Goal: Information Seeking & Learning: Compare options

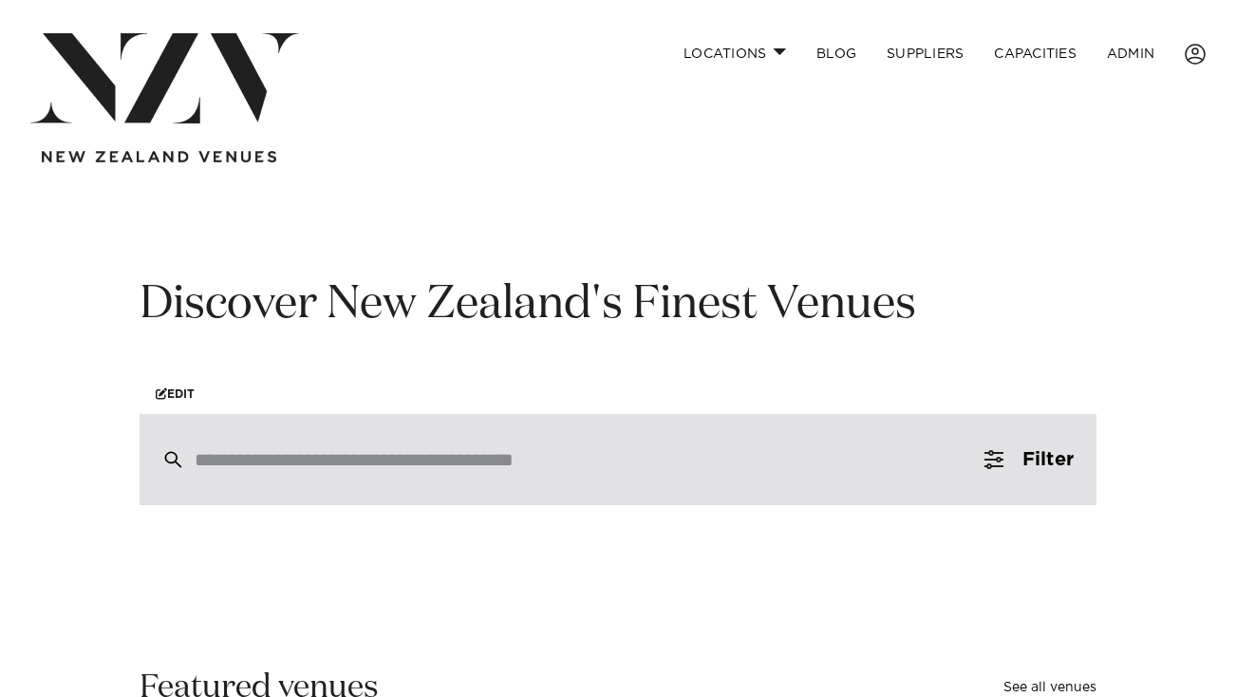
click at [263, 448] on div at bounding box center [618, 459] width 957 height 91
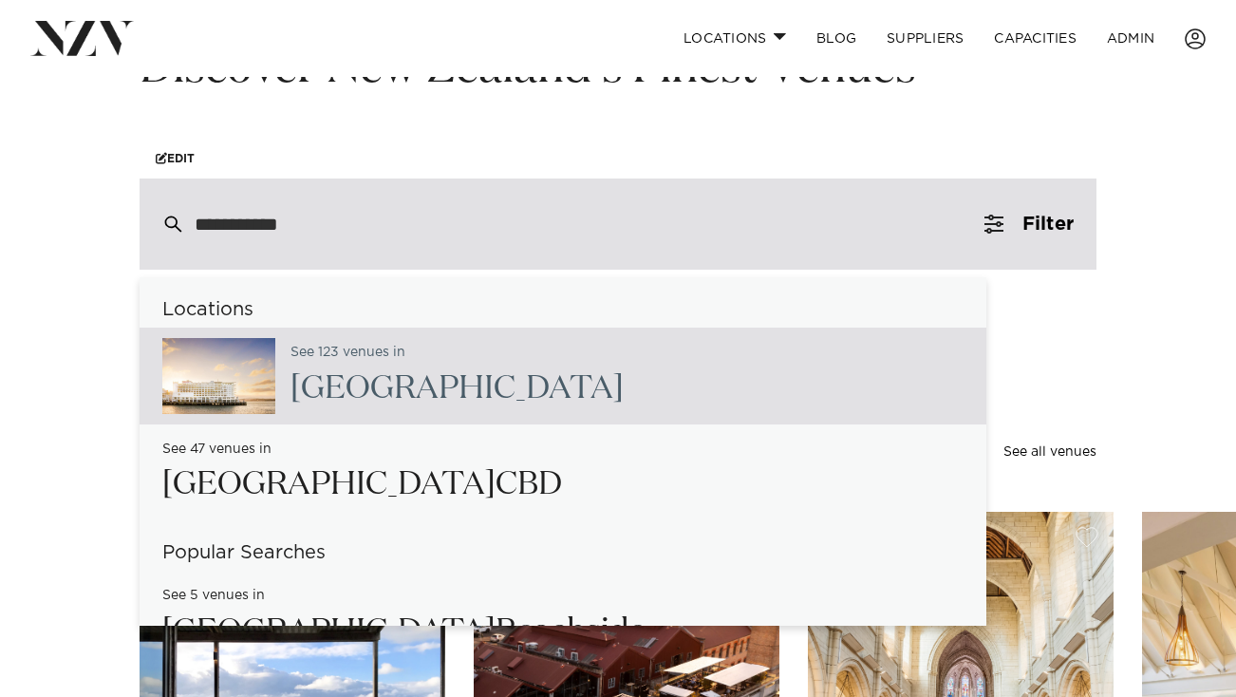
scroll to position [229, 0]
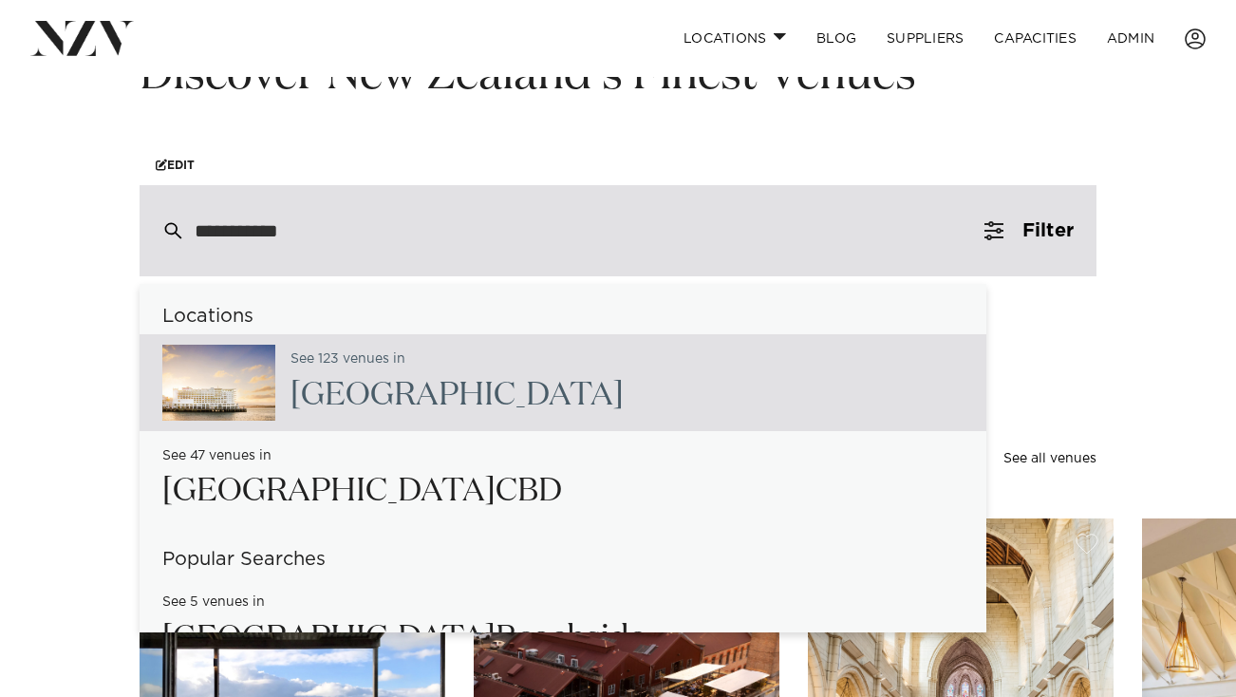
type input "**********"
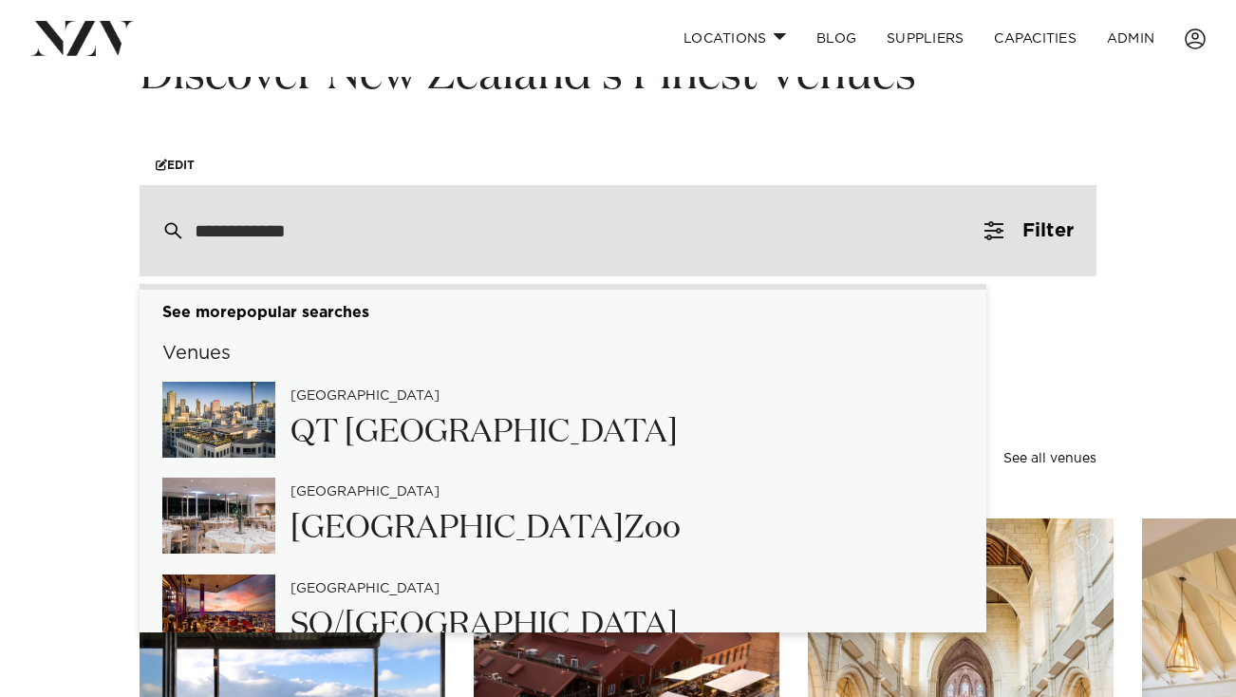
scroll to position [792, 0]
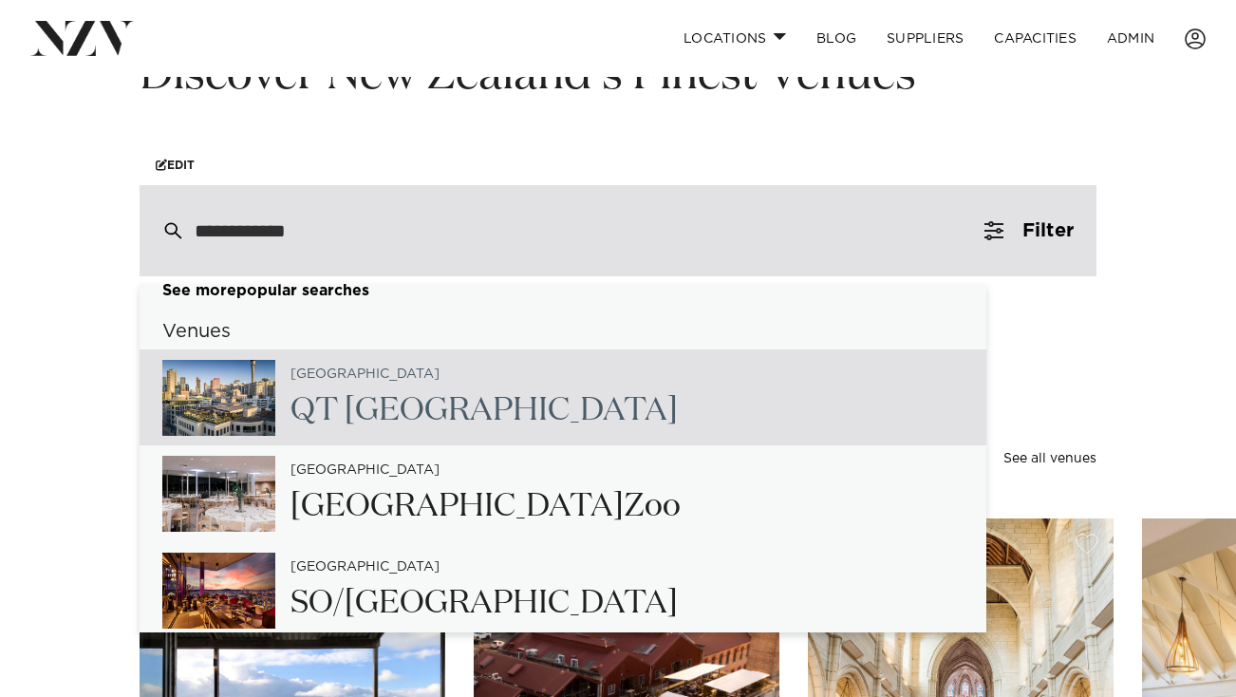
click at [387, 410] on span "[GEOGRAPHIC_DATA]" at bounding box center [511, 410] width 333 height 32
type input "**********"
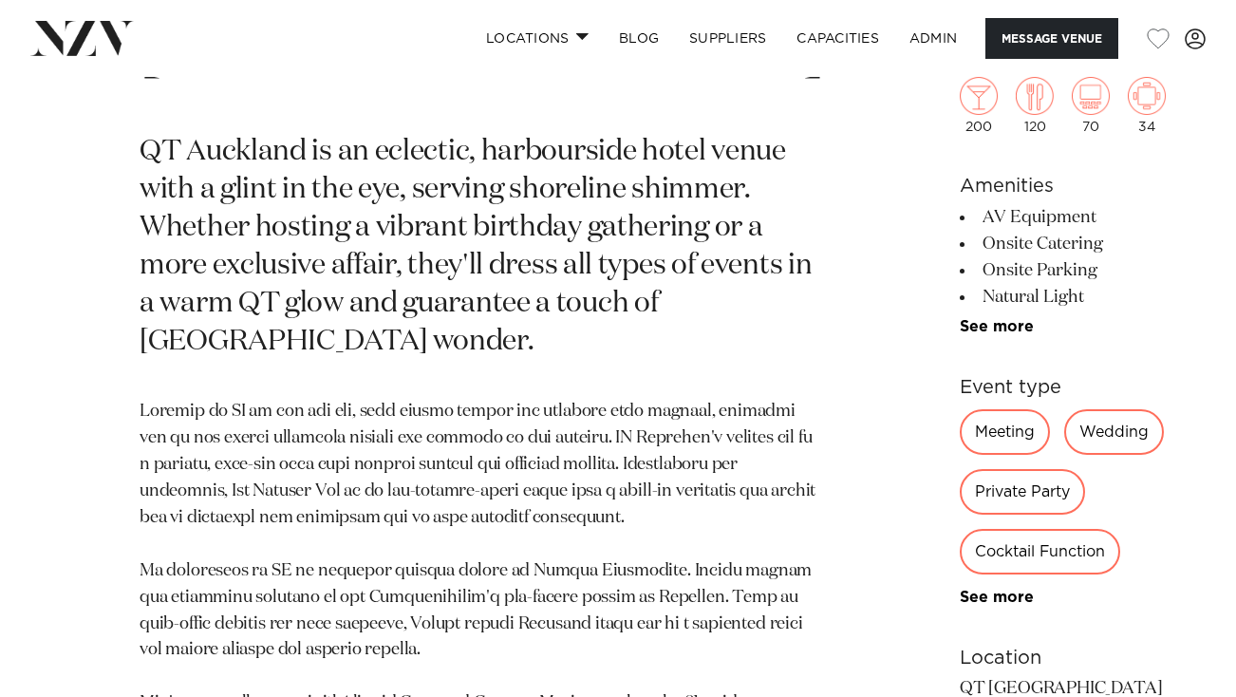
scroll to position [832, 0]
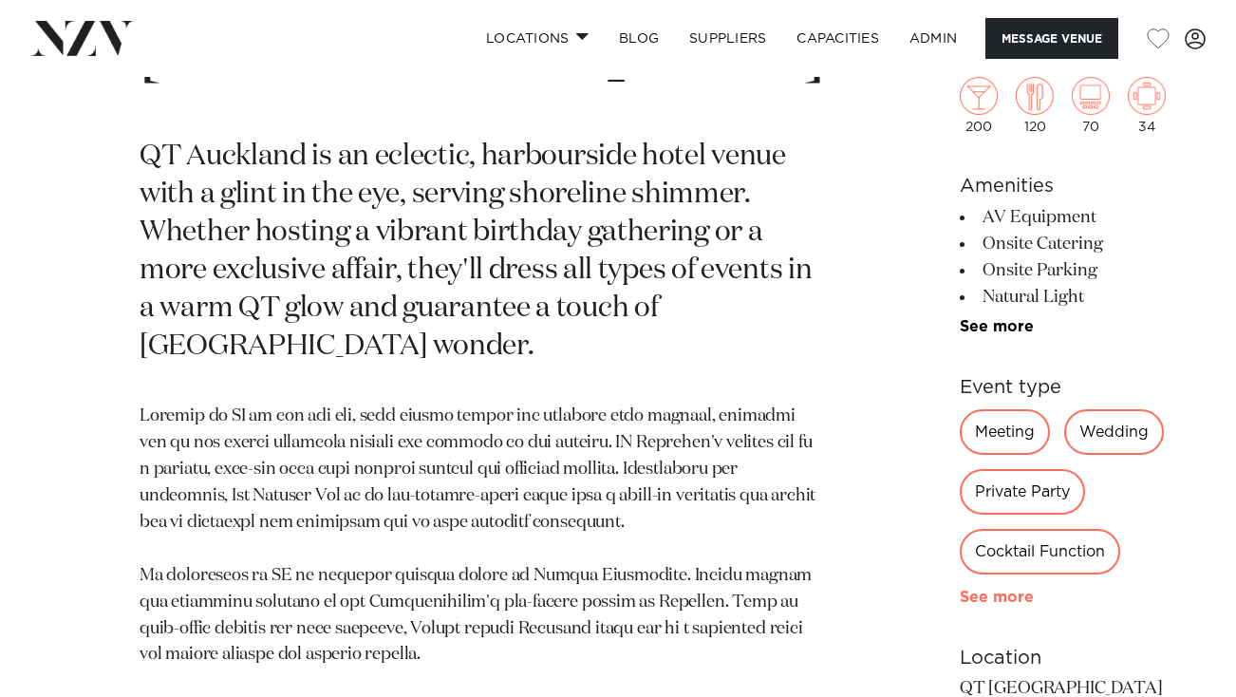
click at [960, 589] on link "See more" at bounding box center [1034, 596] width 148 height 15
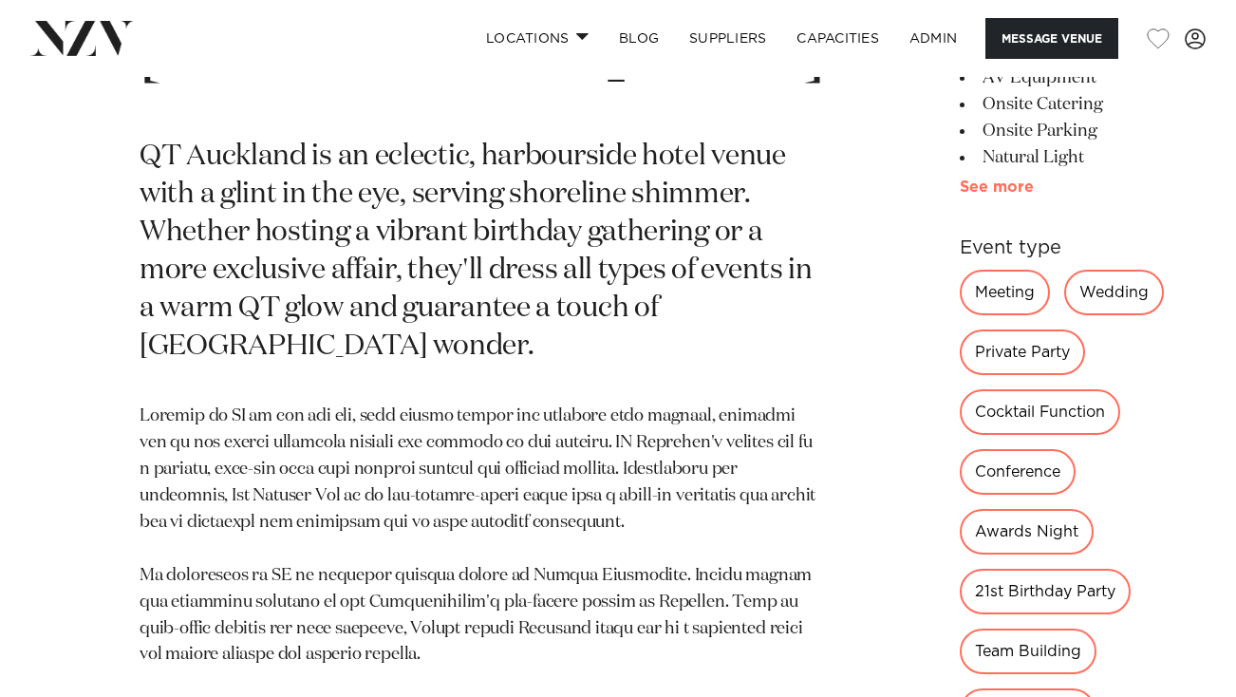
click at [960, 195] on link "See more" at bounding box center [1034, 186] width 148 height 15
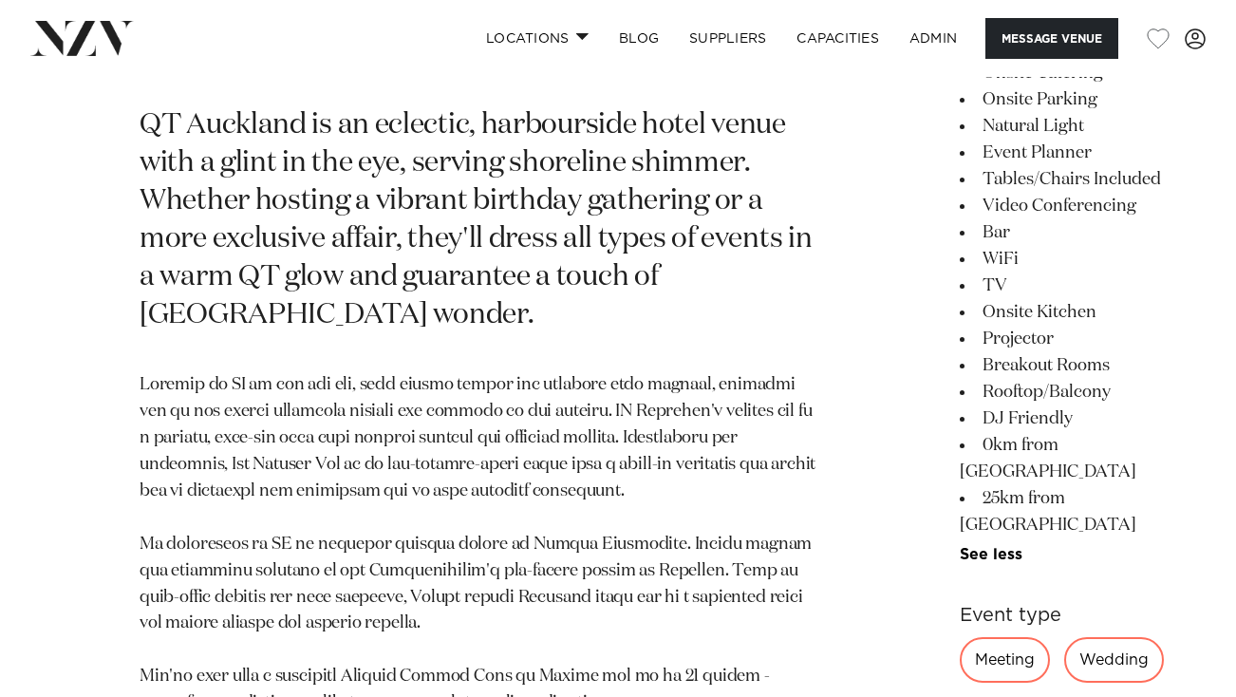
scroll to position [884, 0]
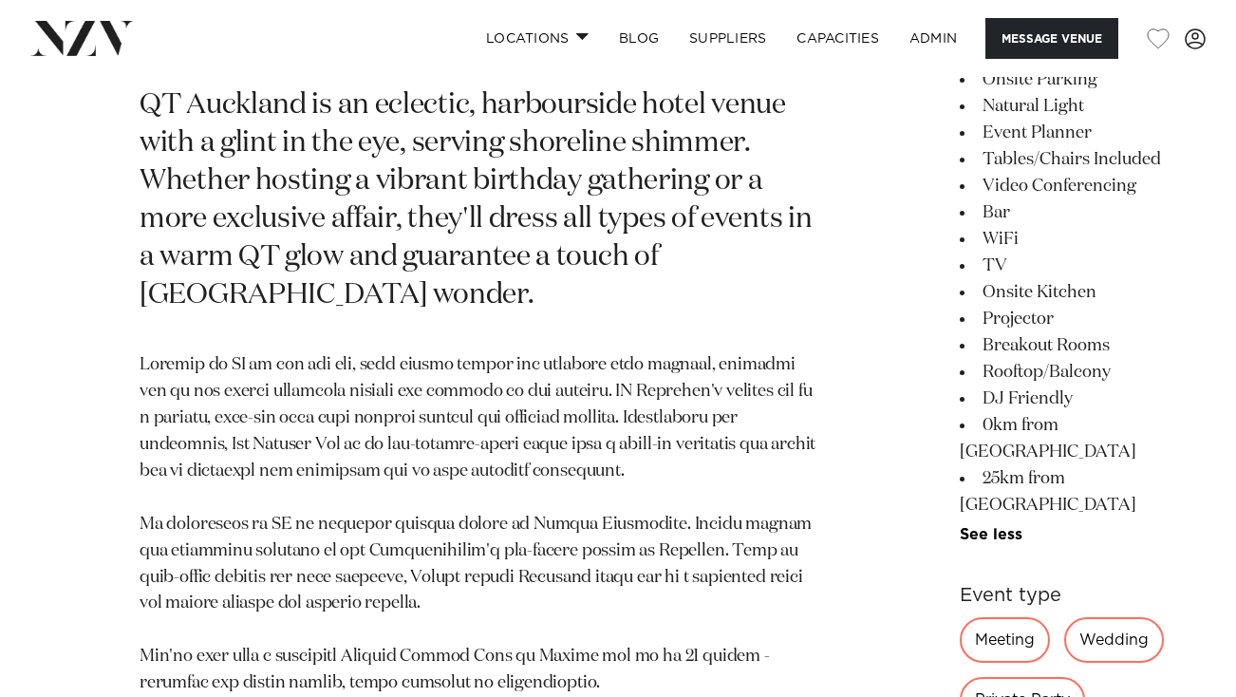
click at [960, 385] on li "Rooftop/Balcony" at bounding box center [1067, 372] width 215 height 27
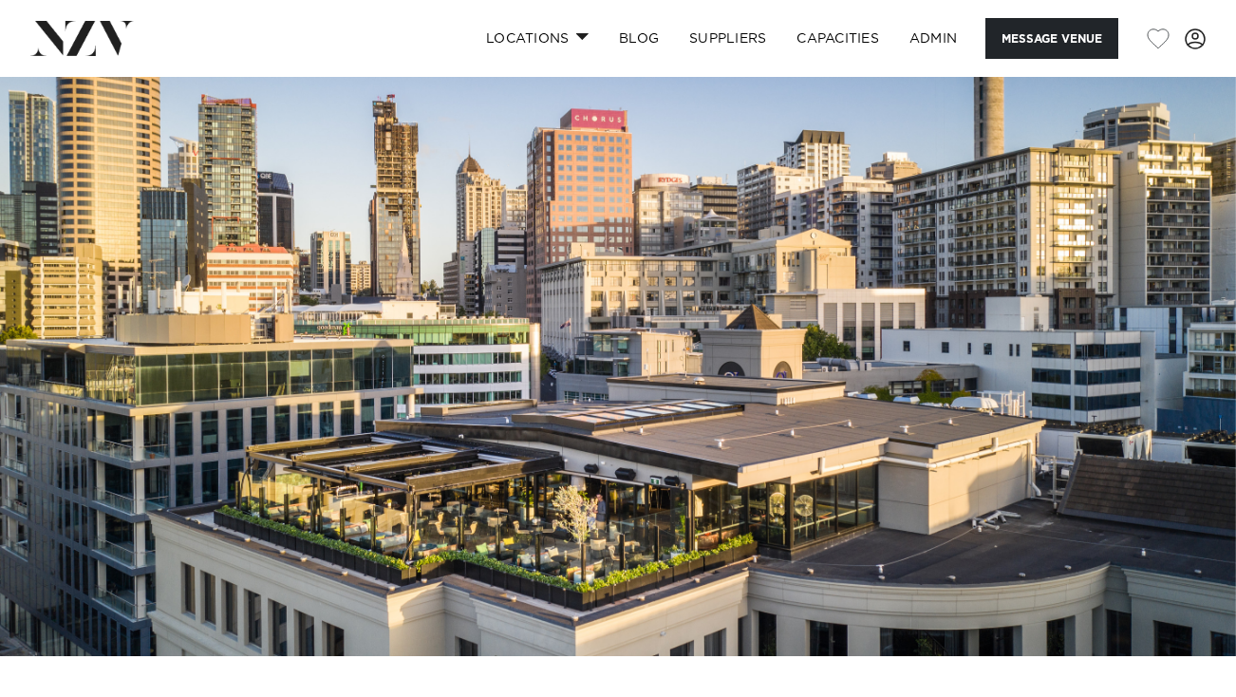
click at [117, 41] on img at bounding box center [81, 38] width 103 height 34
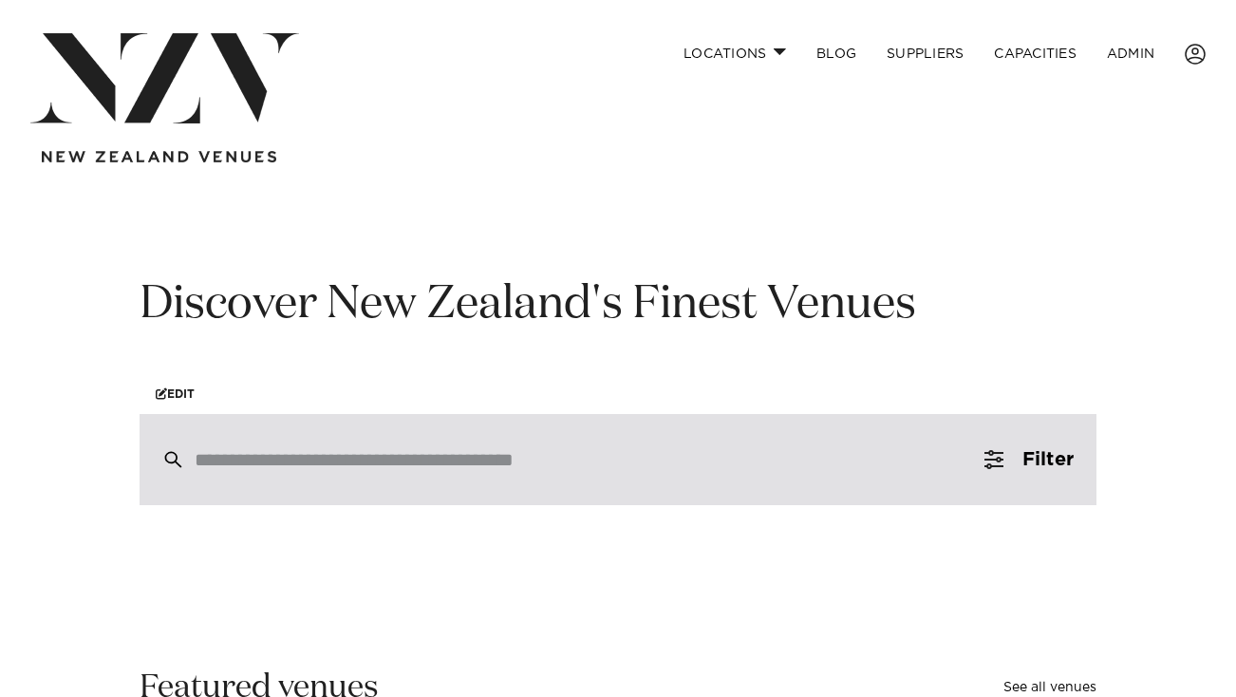
click at [472, 443] on div at bounding box center [618, 459] width 957 height 91
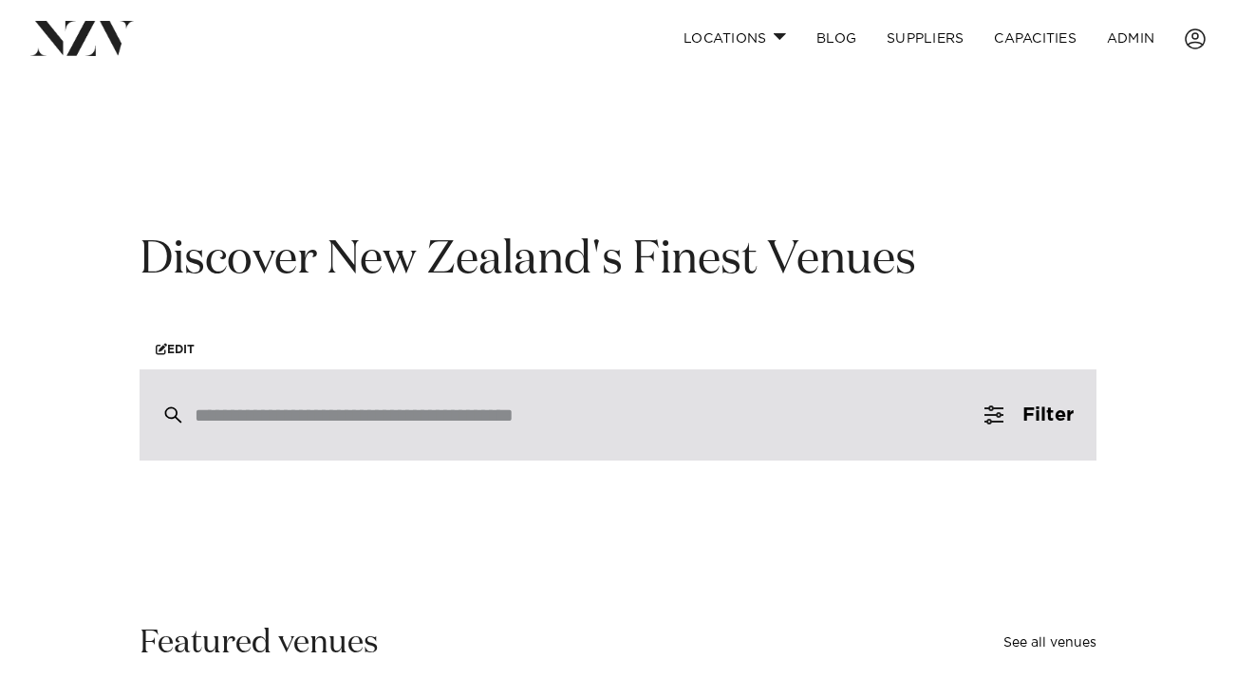
scroll to position [80, 0]
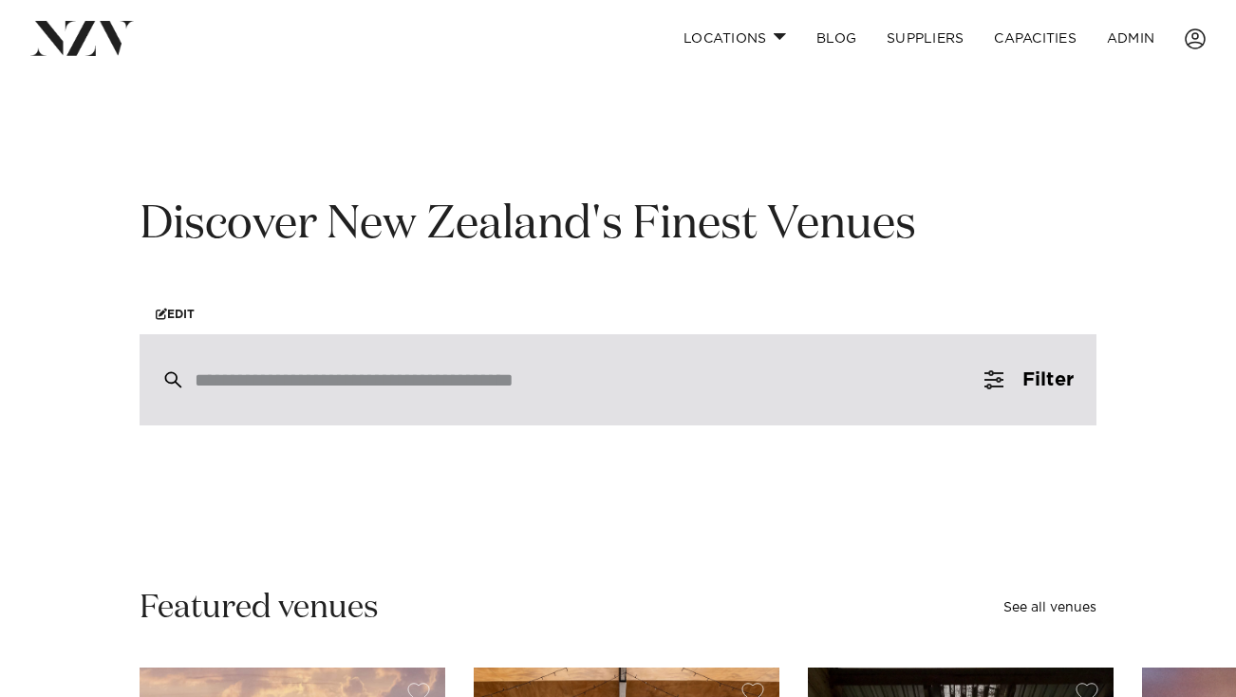
click at [458, 415] on div at bounding box center [618, 379] width 957 height 91
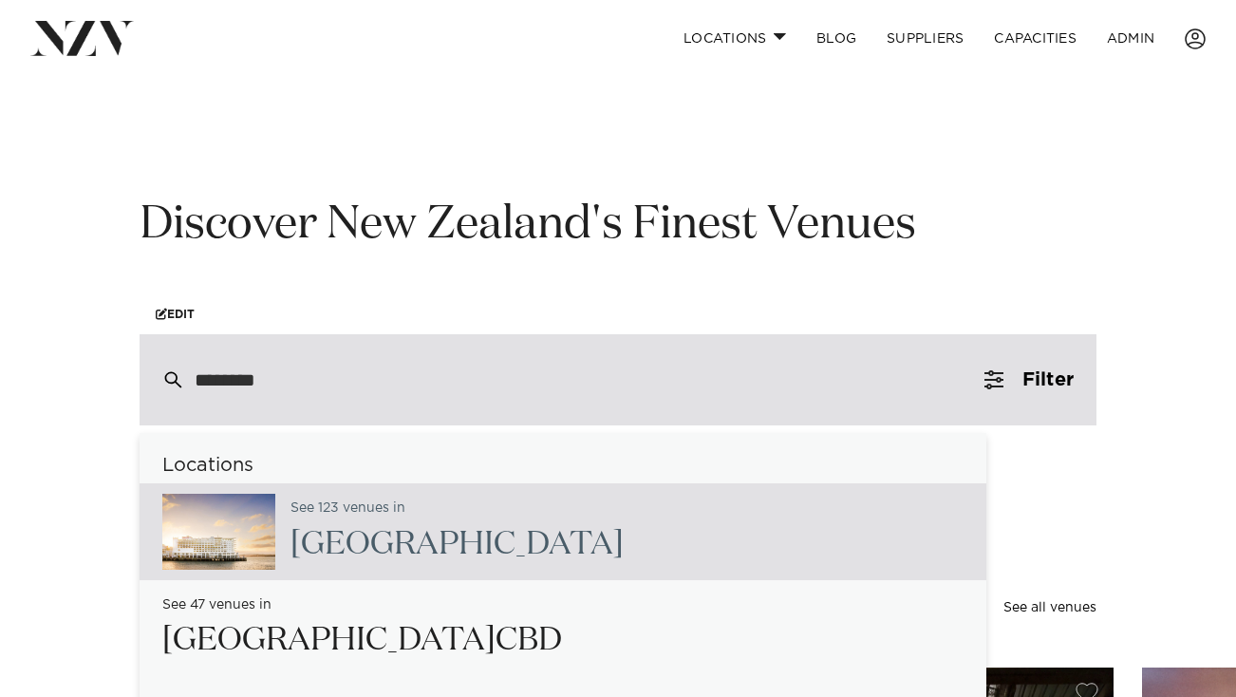
scroll to position [6, 0]
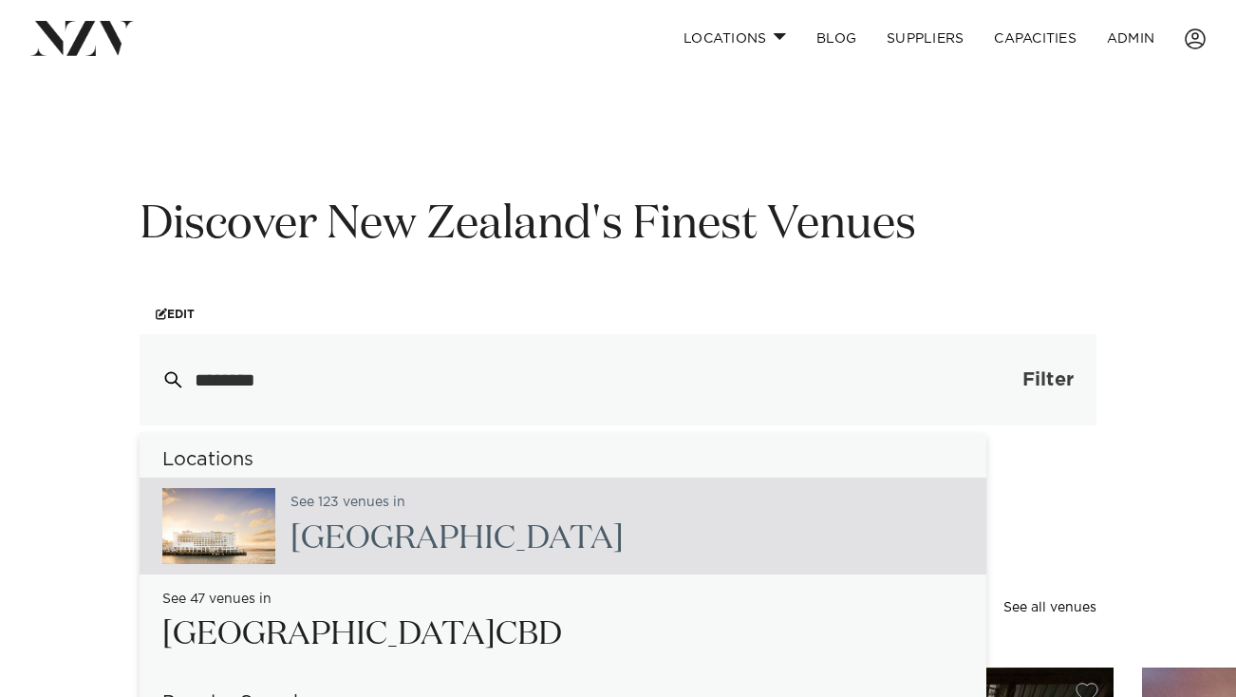
type input "********"
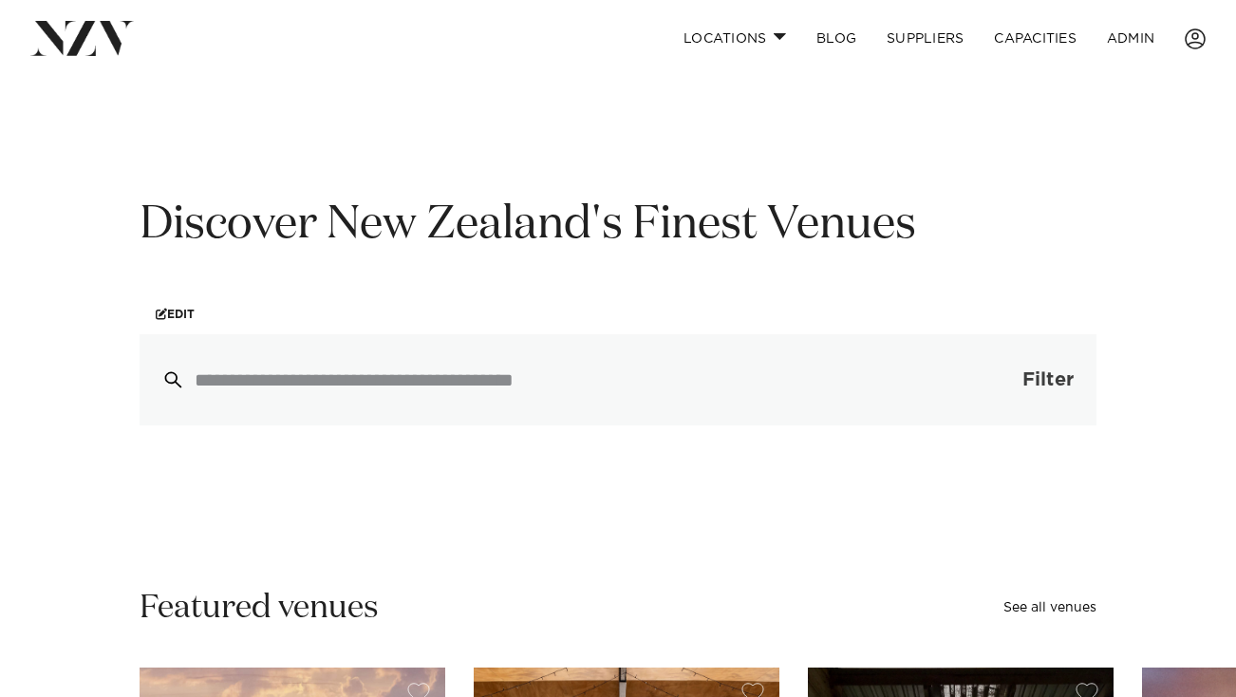
click at [993, 376] on span "button" at bounding box center [993, 379] width 19 height 19
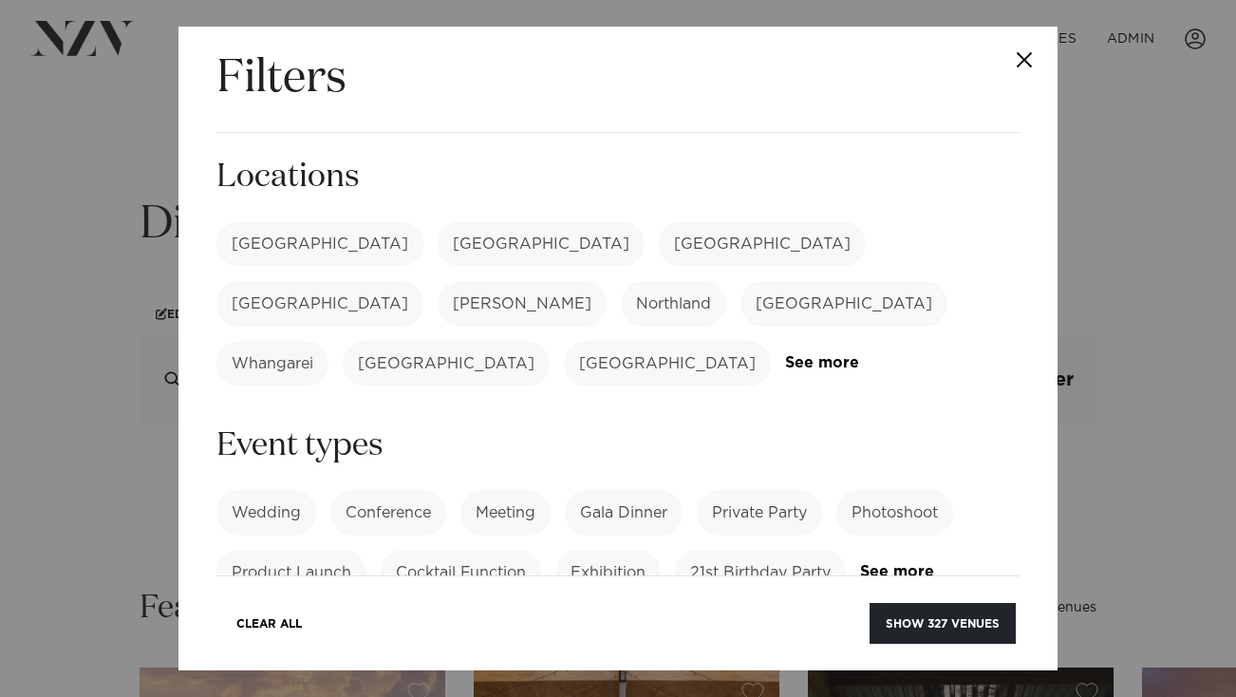
click at [310, 222] on div "[GEOGRAPHIC_DATA]" at bounding box center [319, 244] width 207 height 46
click at [295, 242] on label "[GEOGRAPHIC_DATA]" at bounding box center [319, 244] width 207 height 46
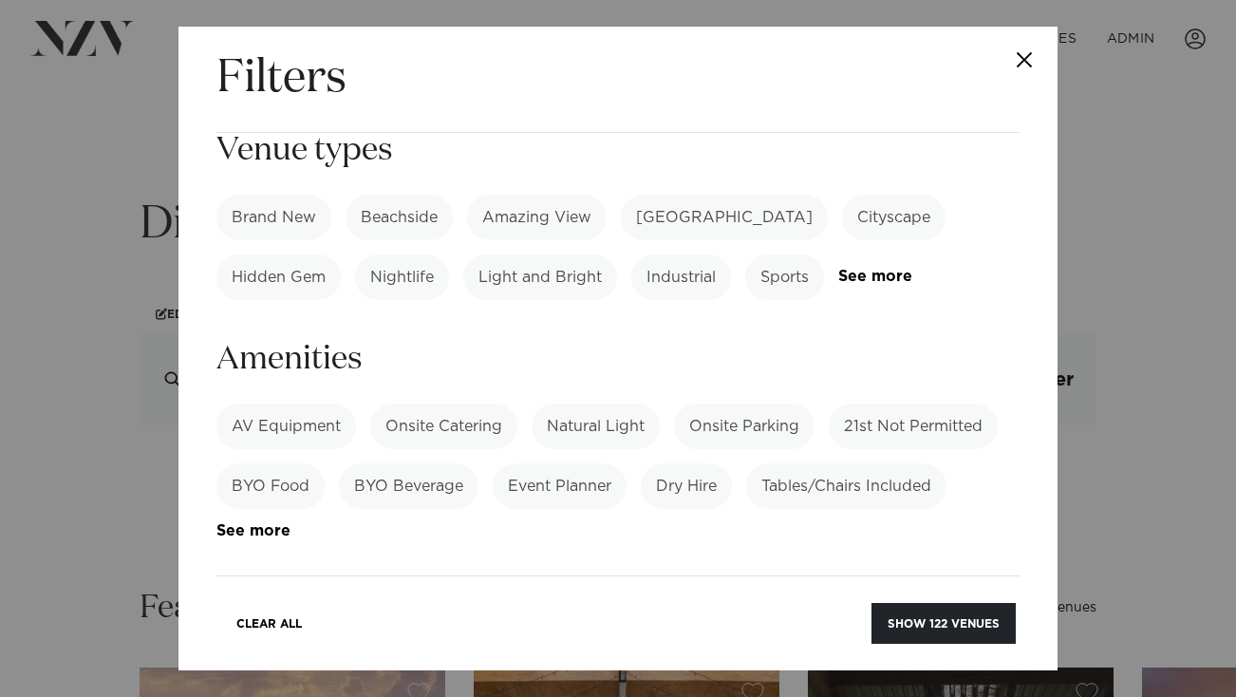
scroll to position [507, 0]
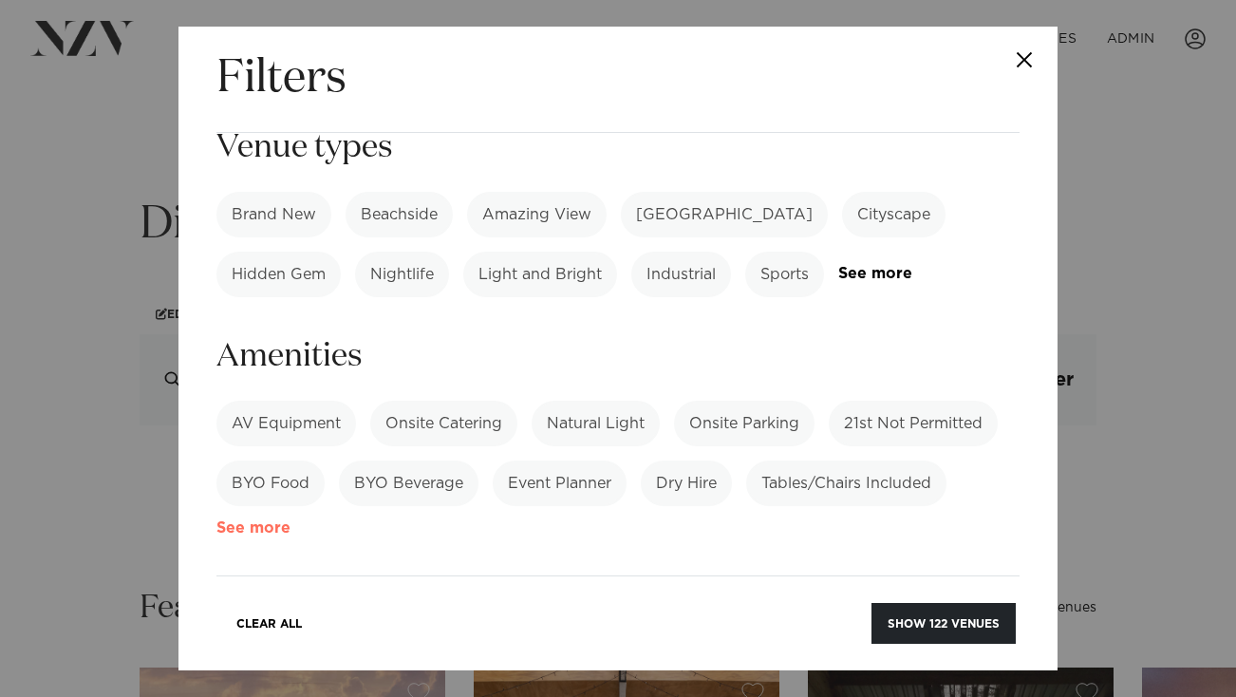
click at [239, 520] on link "See more" at bounding box center [290, 528] width 148 height 16
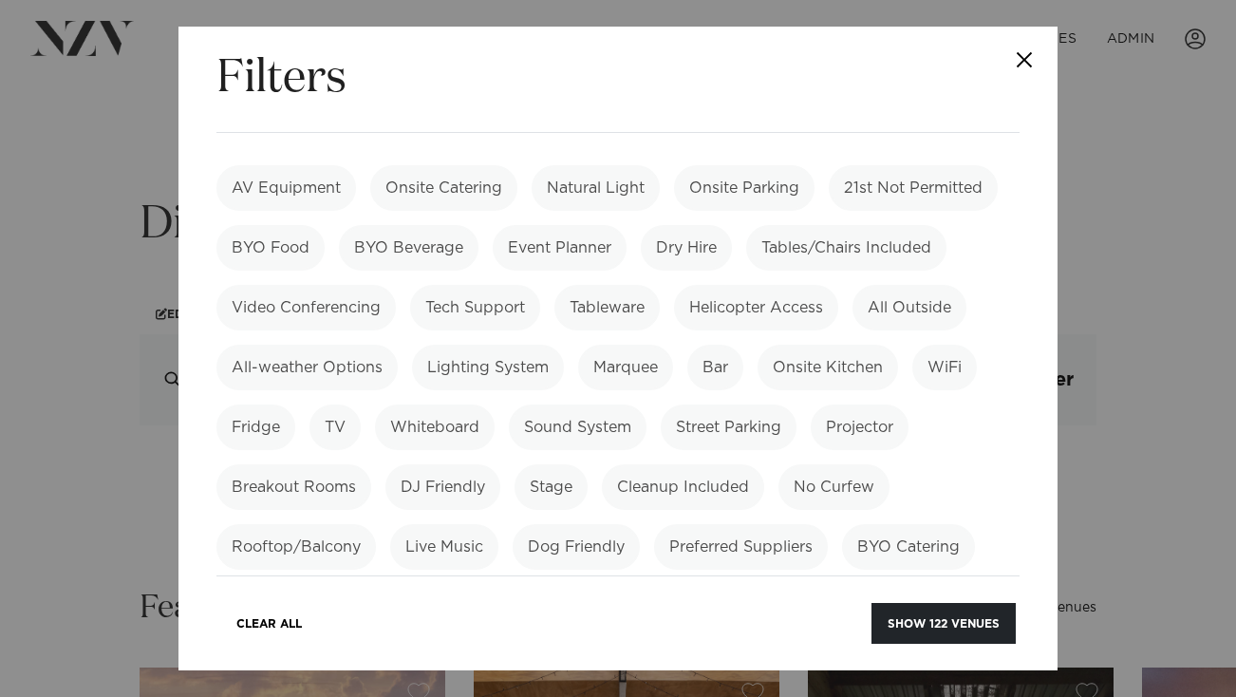
click at [239, 524] on label "Rooftop/Balcony" at bounding box center [295, 547] width 159 height 46
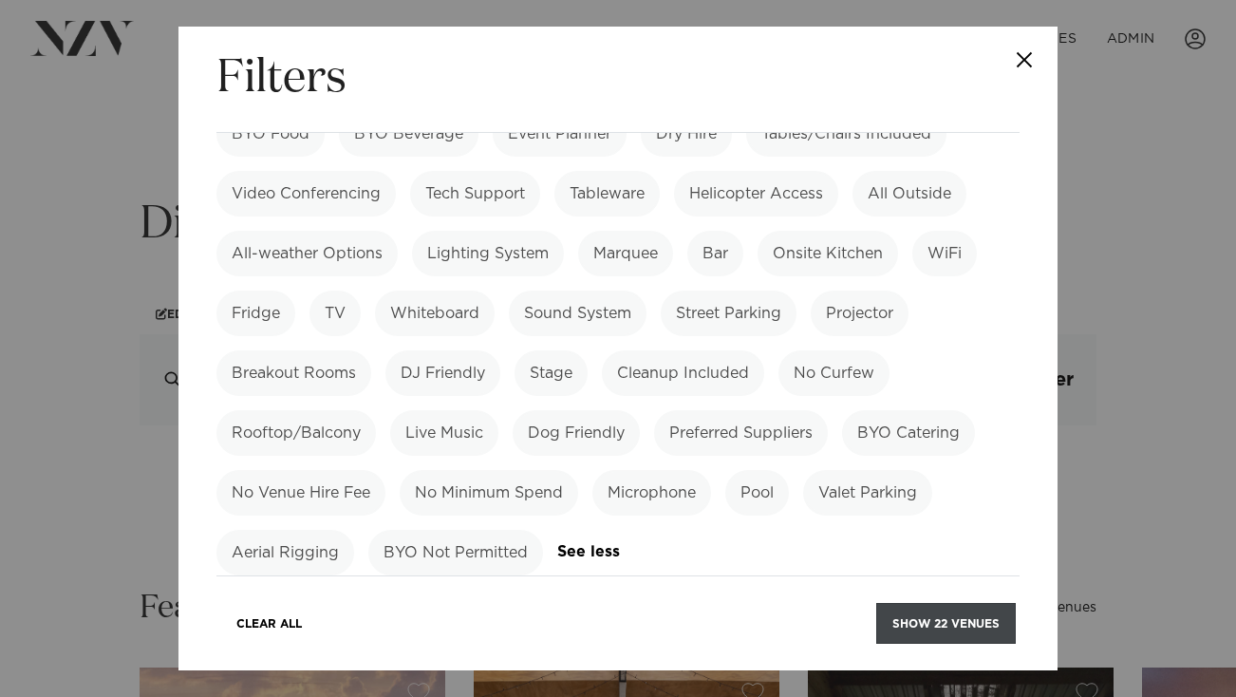
click at [983, 625] on button "Show 22 venues" at bounding box center [946, 623] width 140 height 41
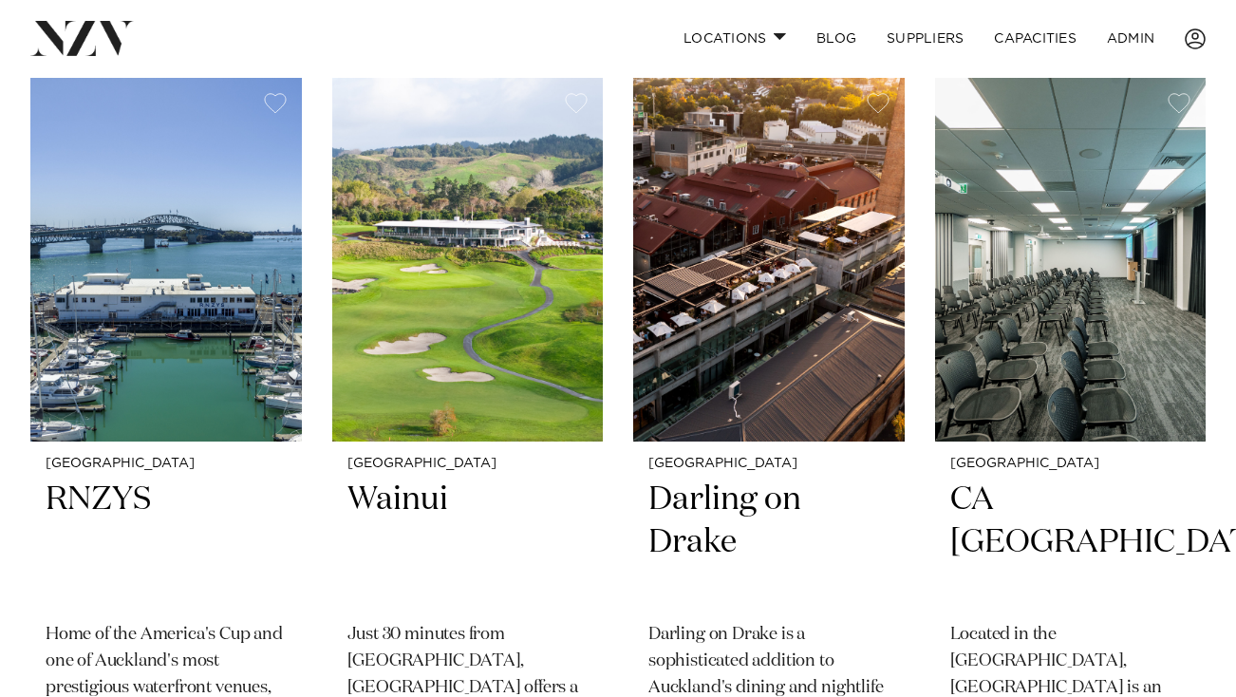
scroll to position [1200, 0]
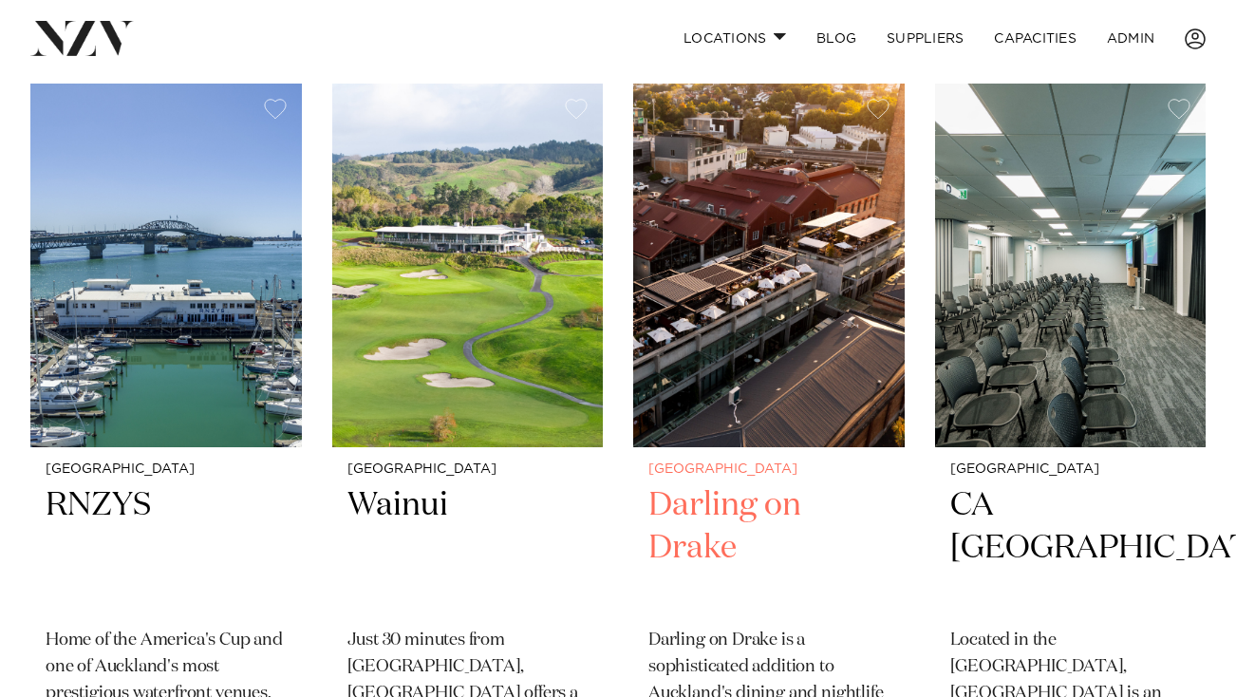
click at [745, 242] on img at bounding box center [768, 266] width 271 height 364
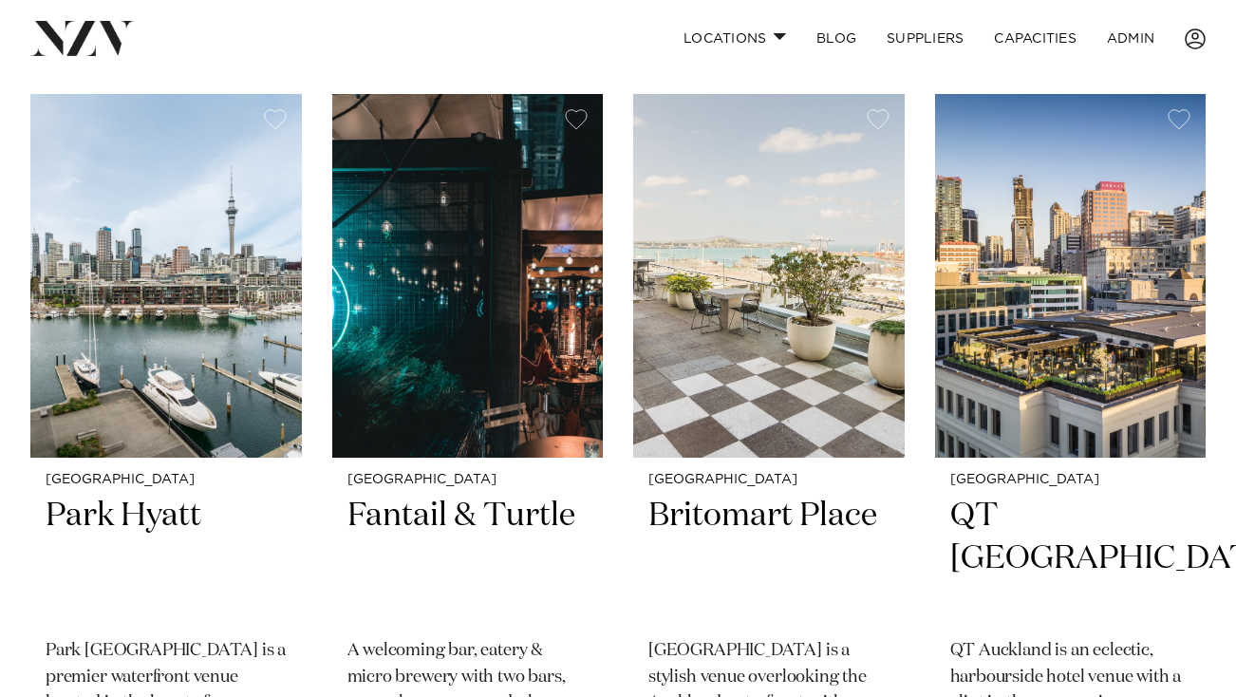
scroll to position [413, 0]
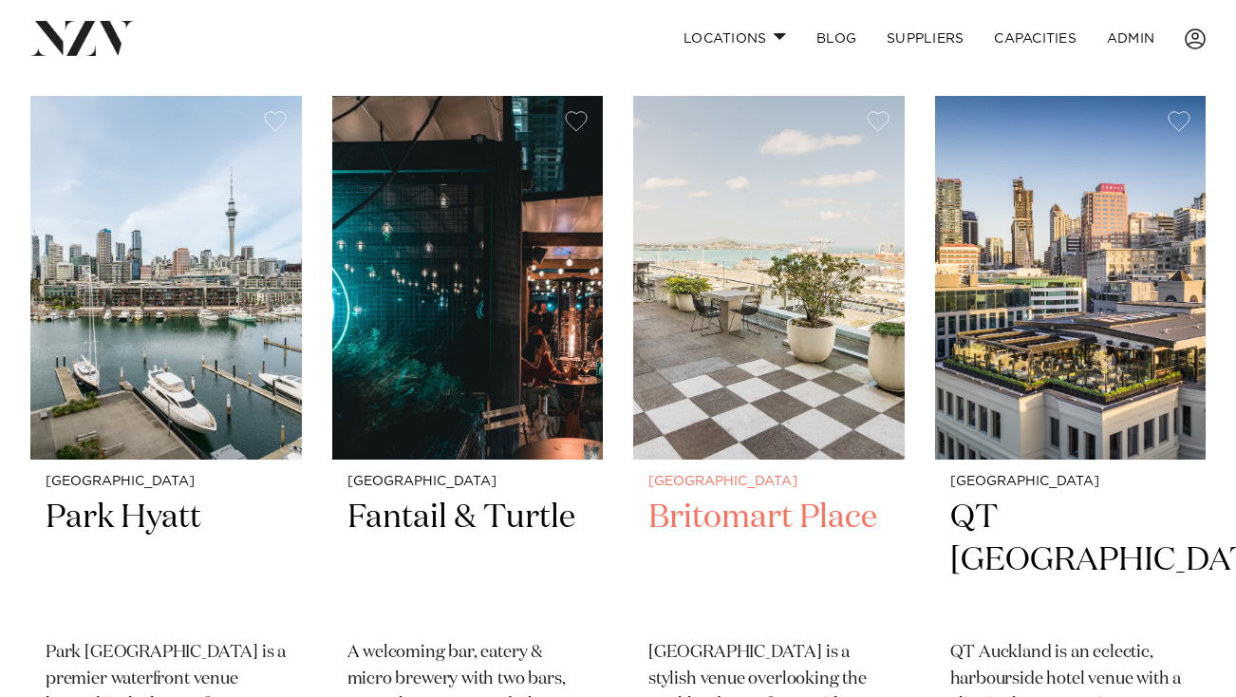
click at [748, 246] on img at bounding box center [768, 278] width 271 height 364
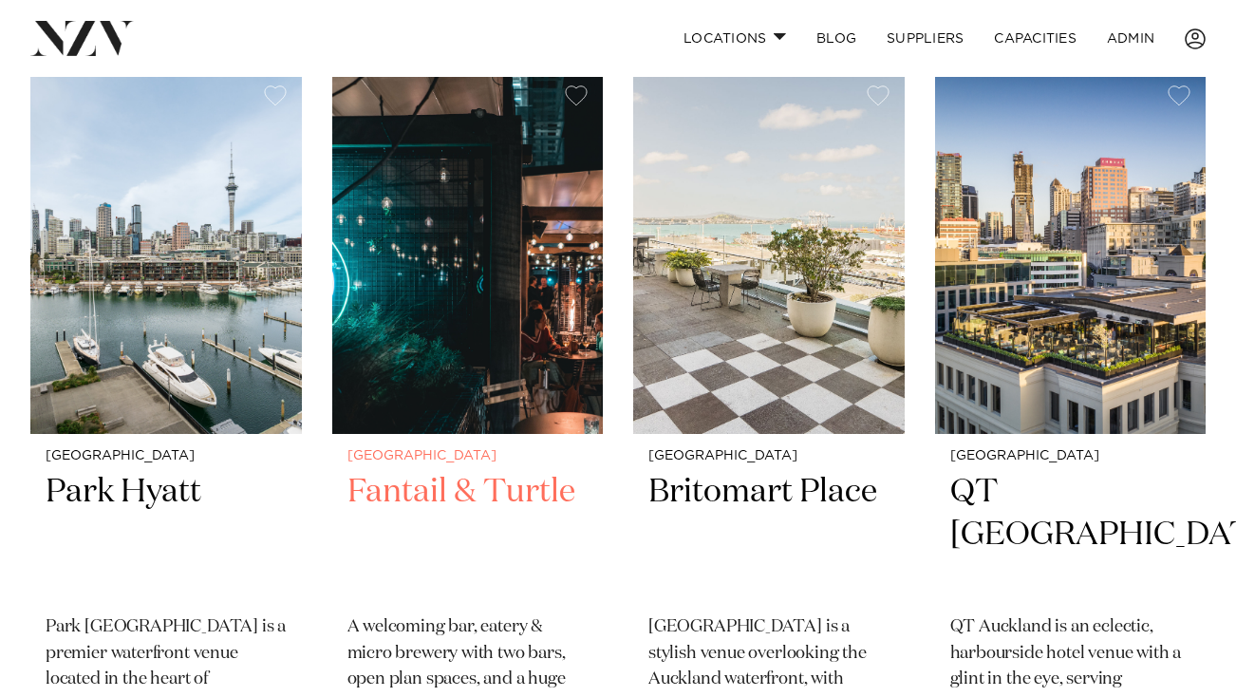
scroll to position [445, 0]
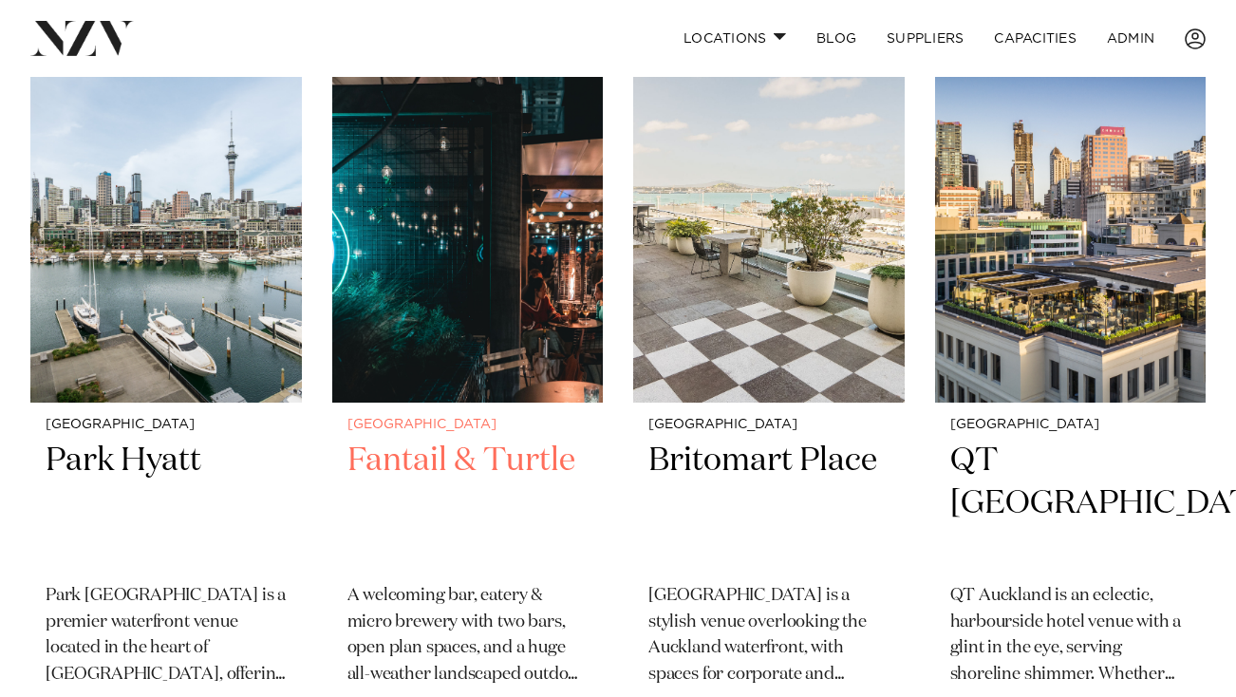
click at [519, 274] on img at bounding box center [467, 221] width 271 height 364
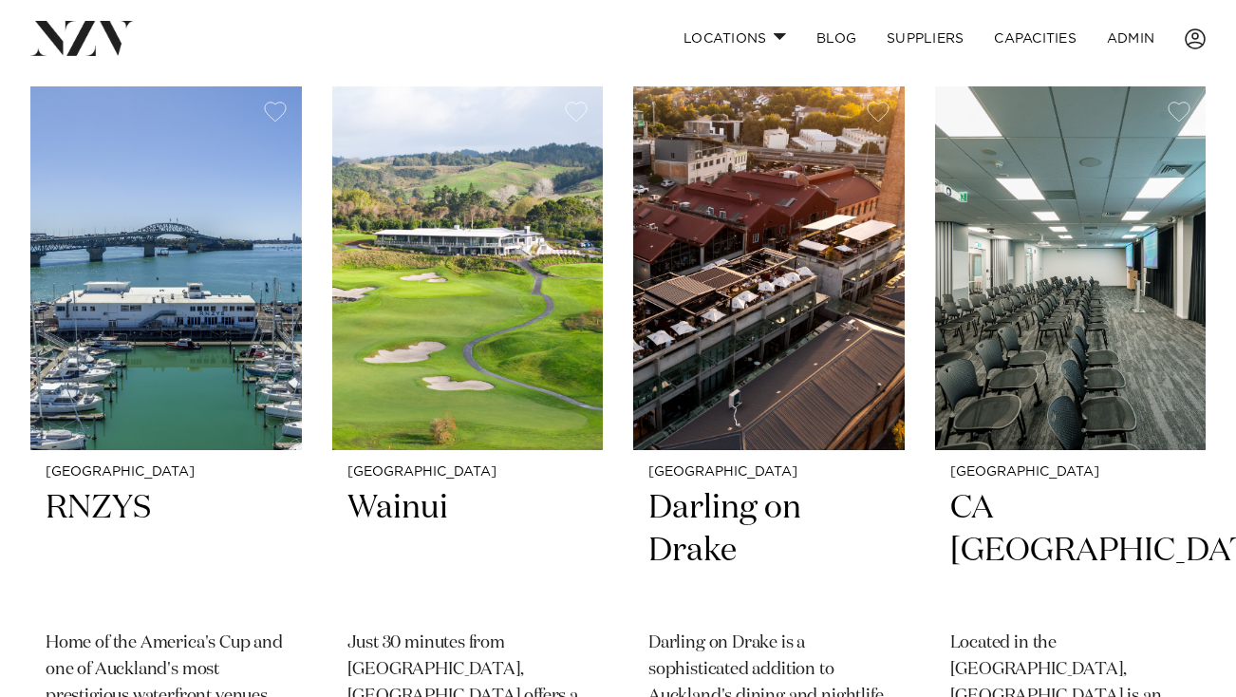
scroll to position [1194, 0]
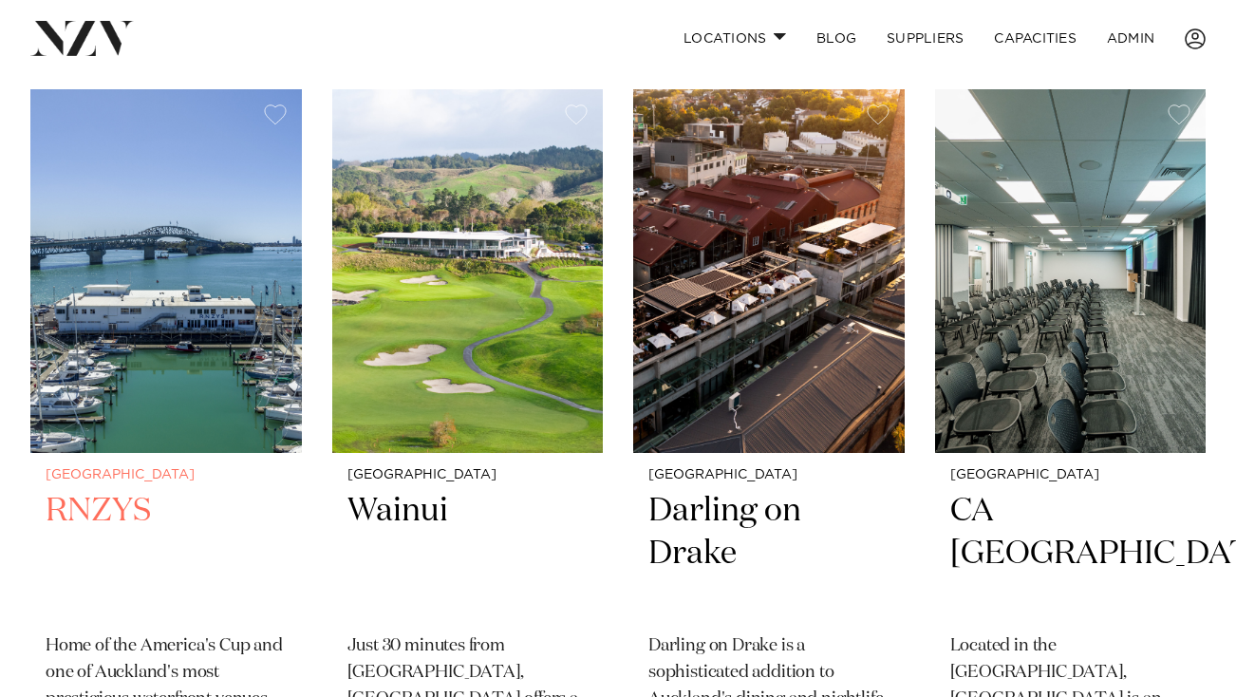
click at [192, 278] on img at bounding box center [165, 271] width 271 height 364
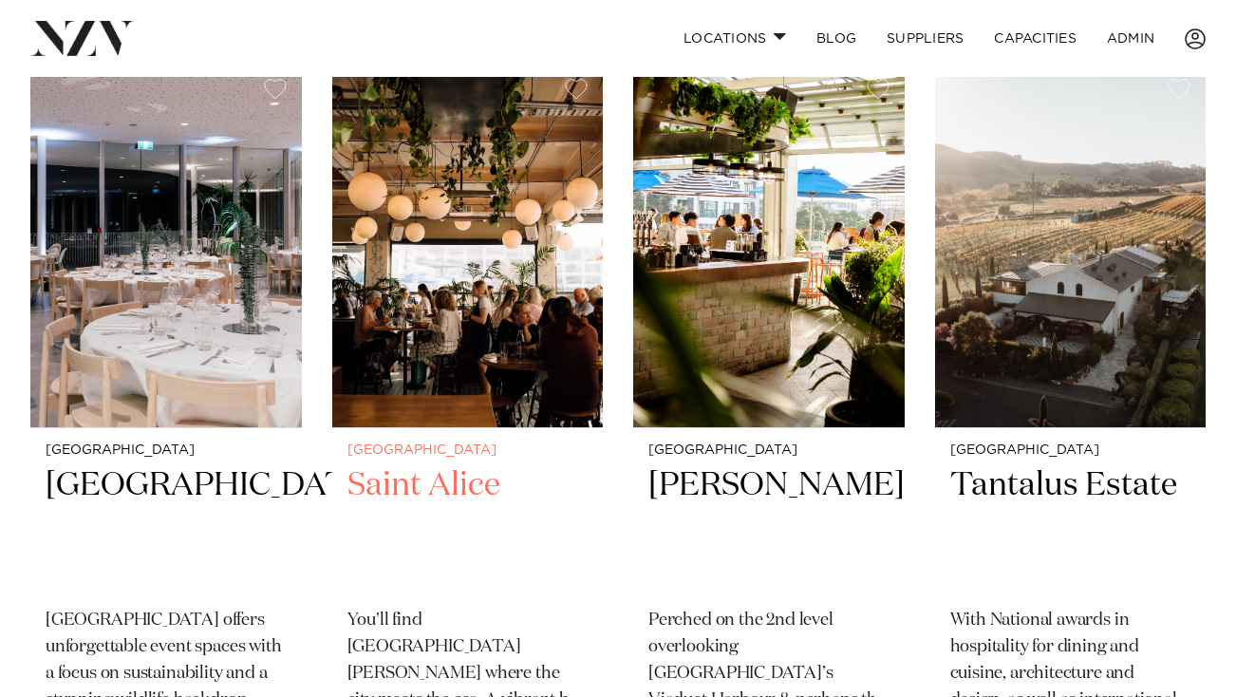
scroll to position [1996, 0]
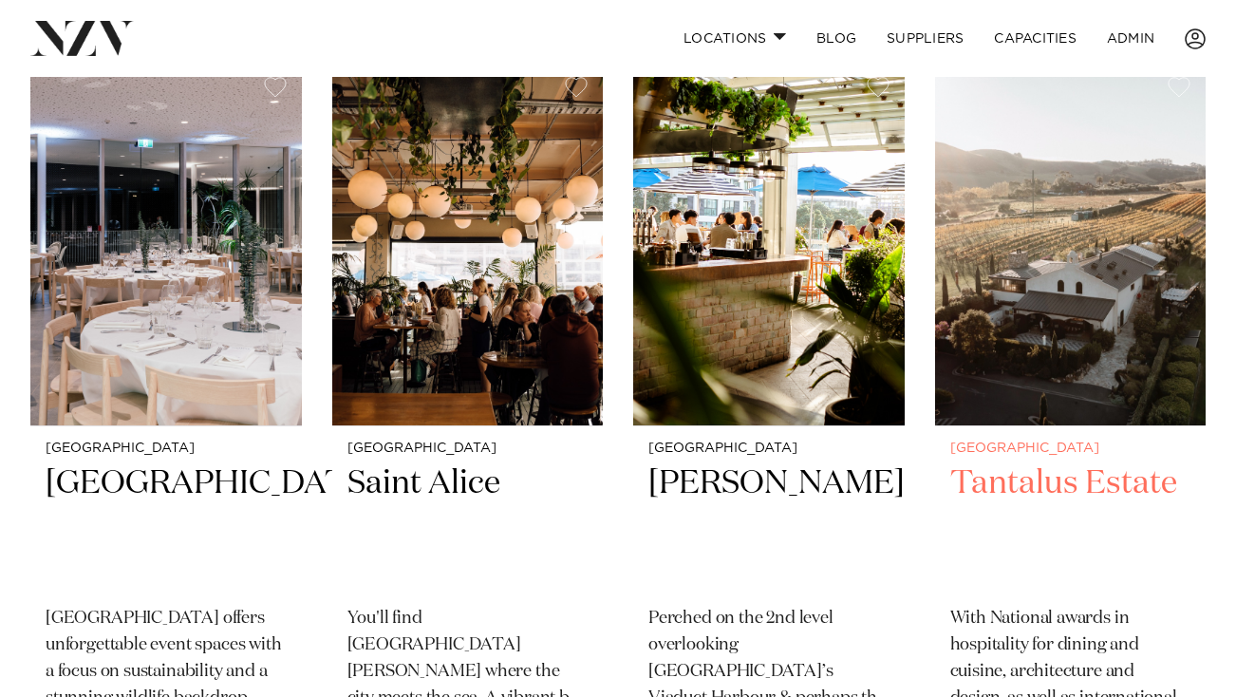
click at [1085, 316] on img at bounding box center [1070, 244] width 271 height 364
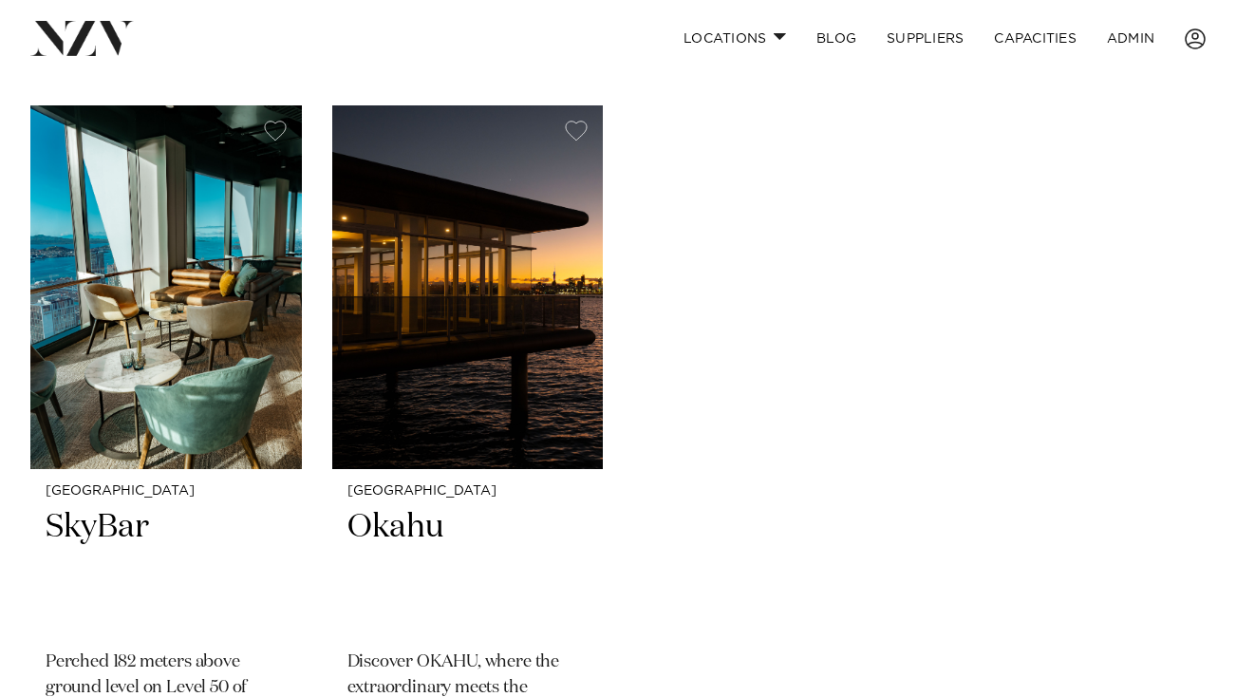
scroll to position [4280, 0]
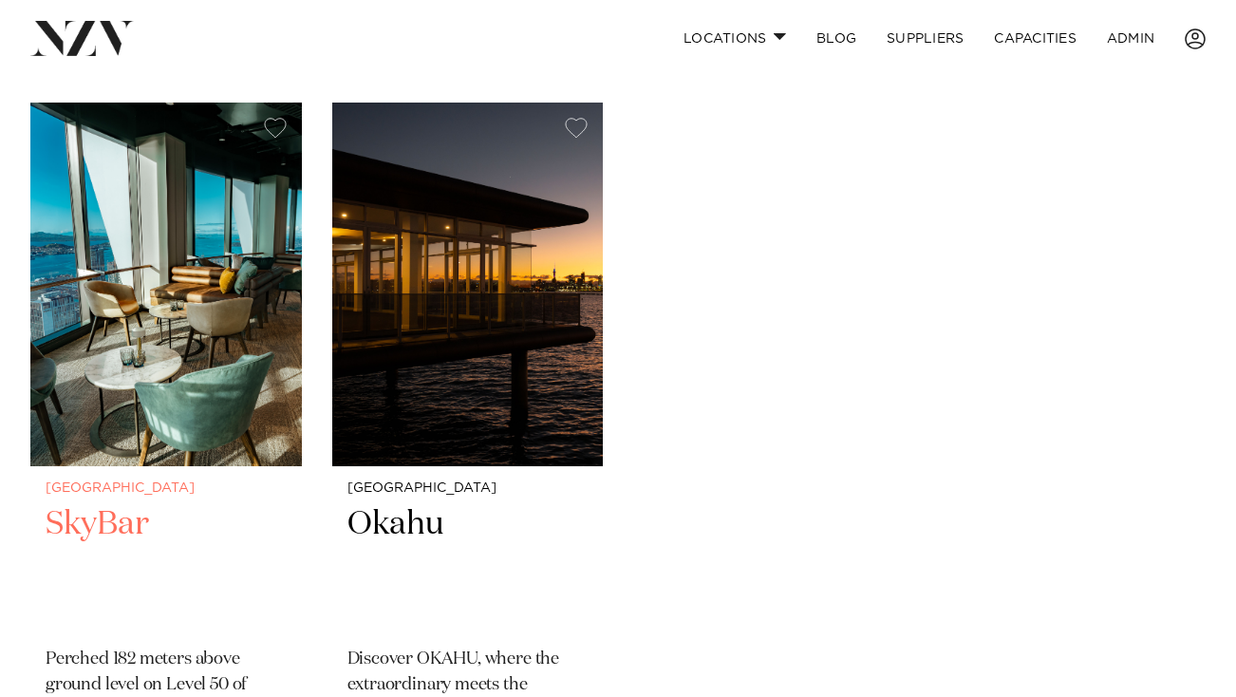
click at [256, 346] on img at bounding box center [165, 285] width 271 height 364
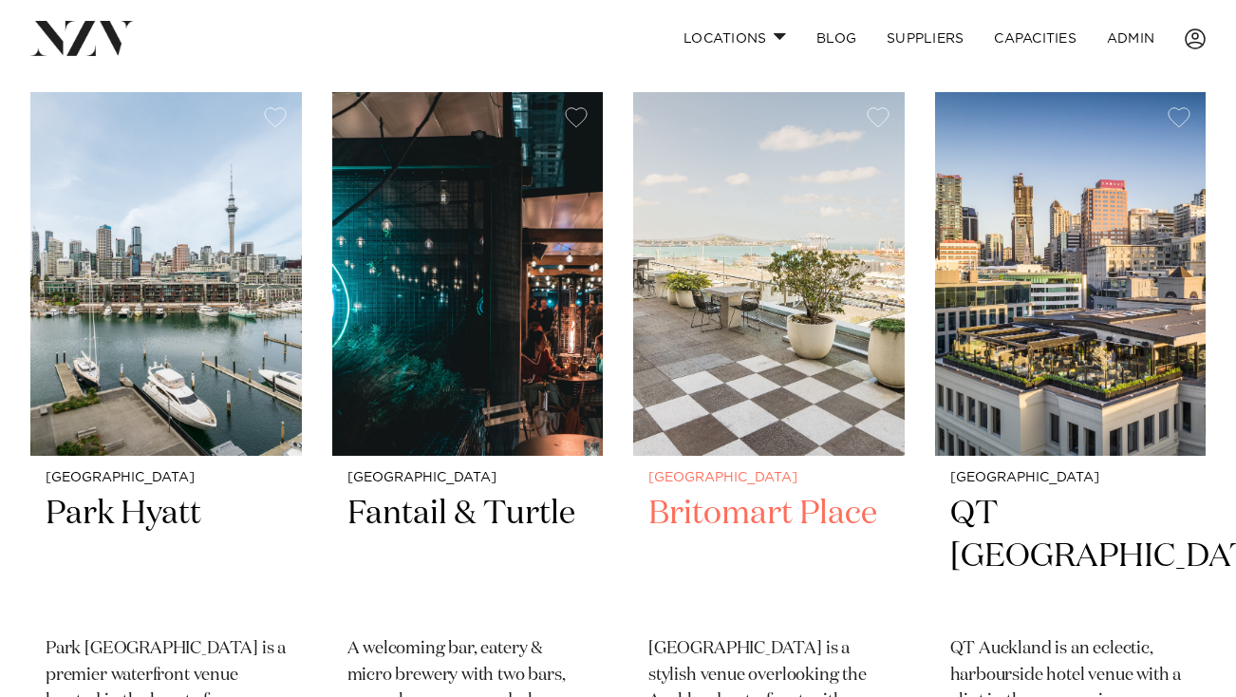
scroll to position [418, 0]
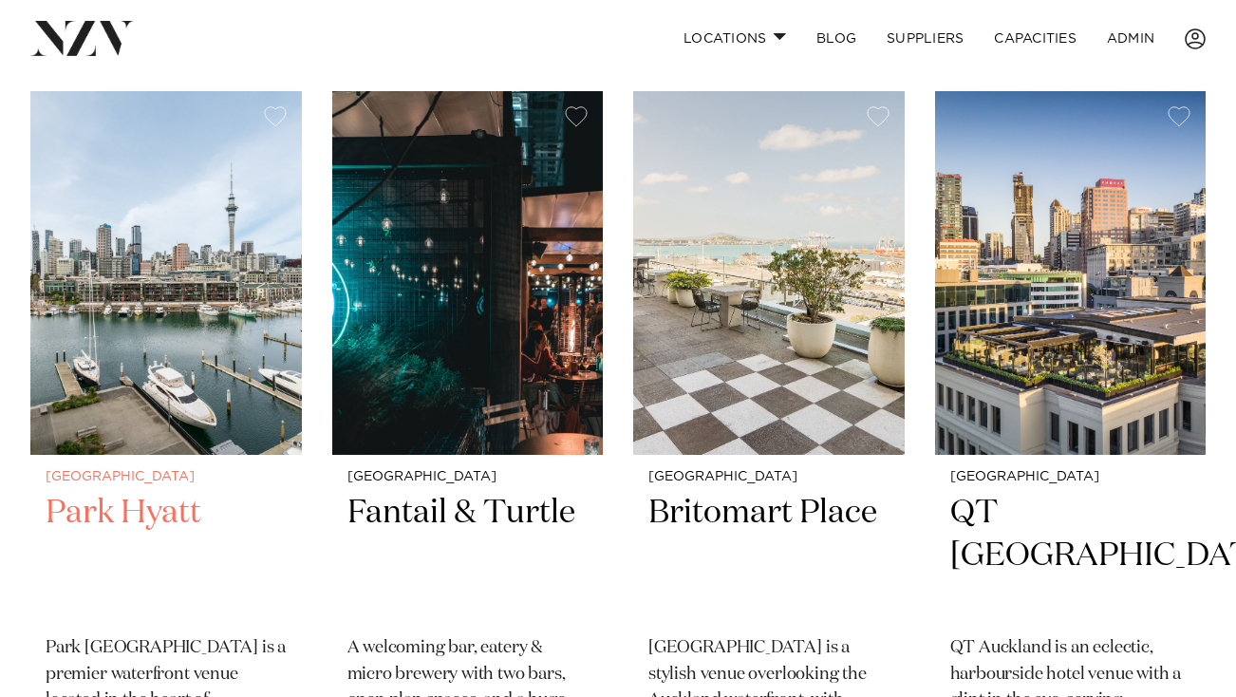
click at [107, 185] on img at bounding box center [165, 273] width 271 height 364
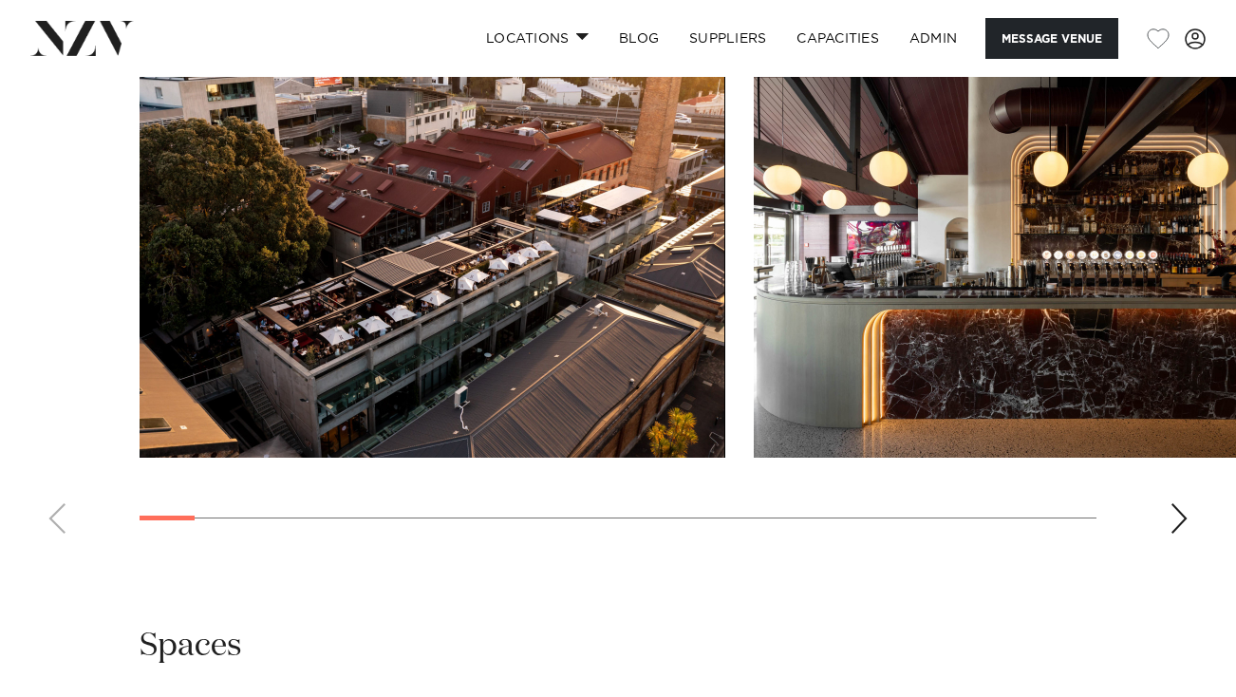
scroll to position [1972, 0]
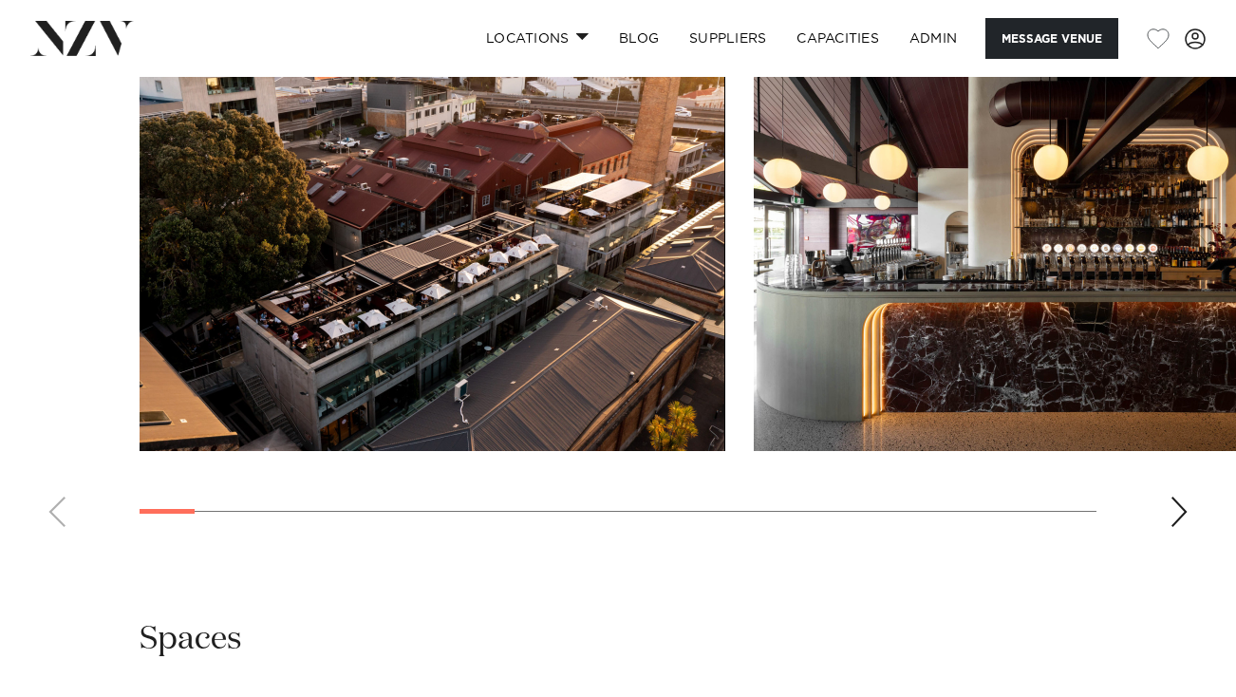
click at [540, 300] on img "1 / 27" at bounding box center [433, 236] width 586 height 430
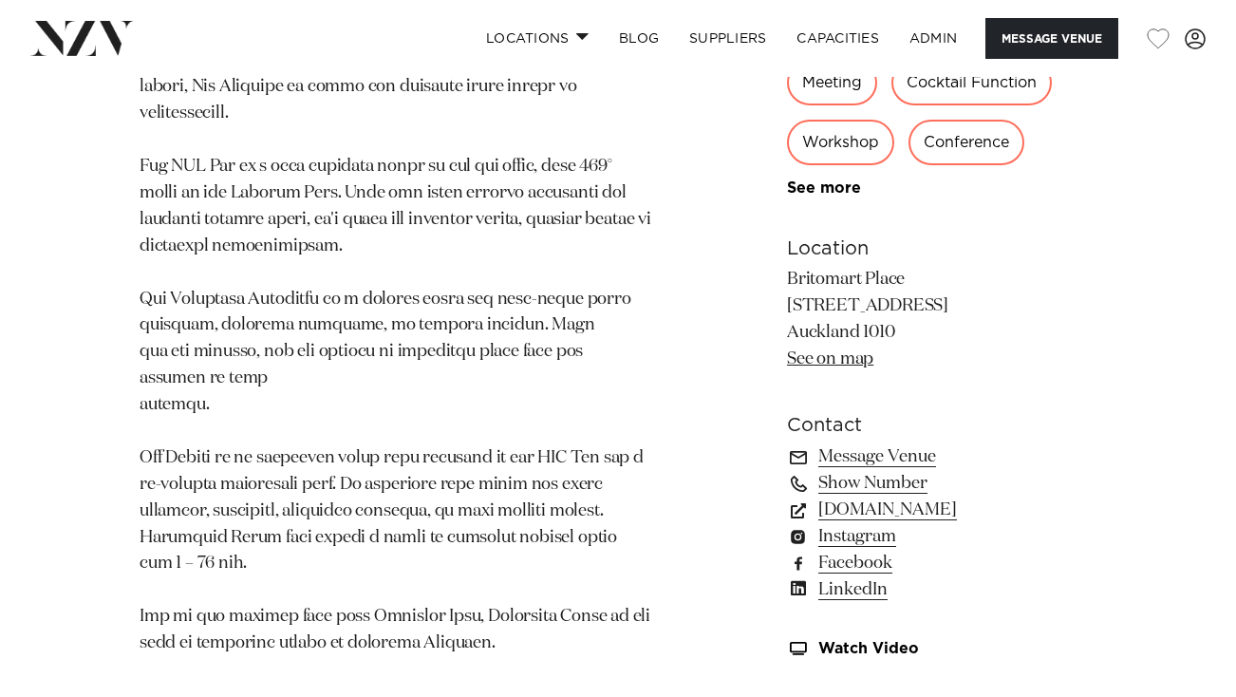
scroll to position [1145, 0]
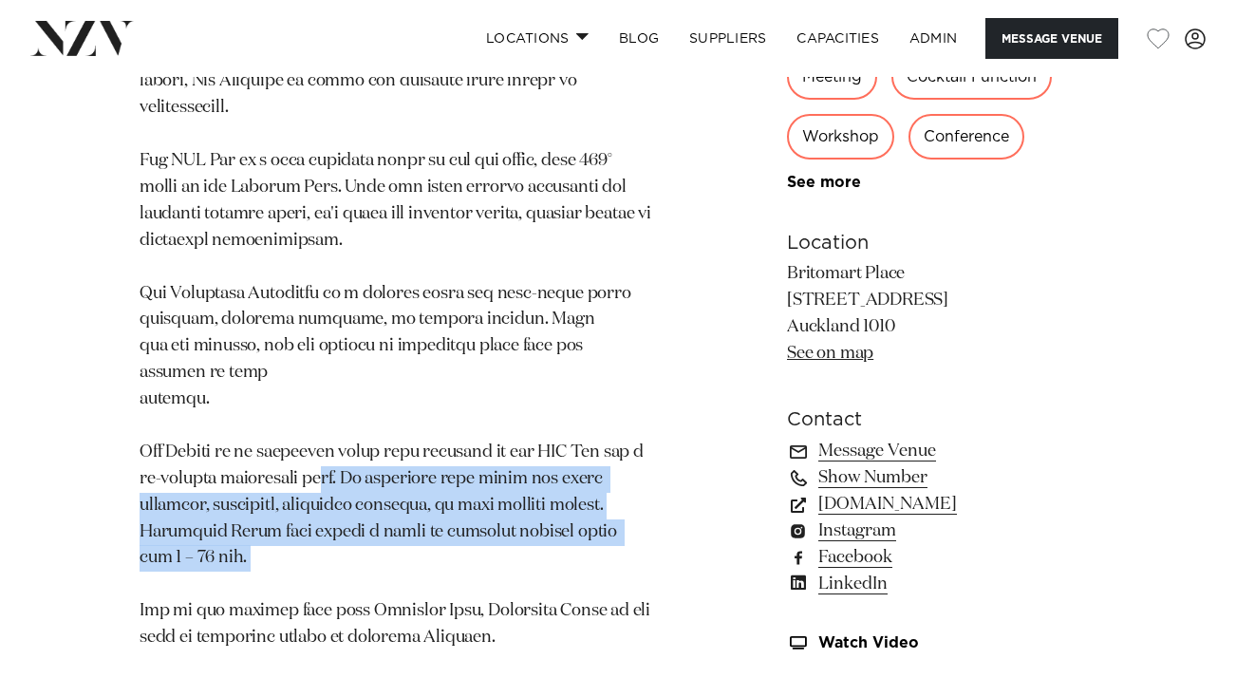
drag, startPoint x: 328, startPoint y: 484, endPoint x: 339, endPoint y: 562, distance: 78.5
click at [339, 560] on p at bounding box center [396, 333] width 513 height 635
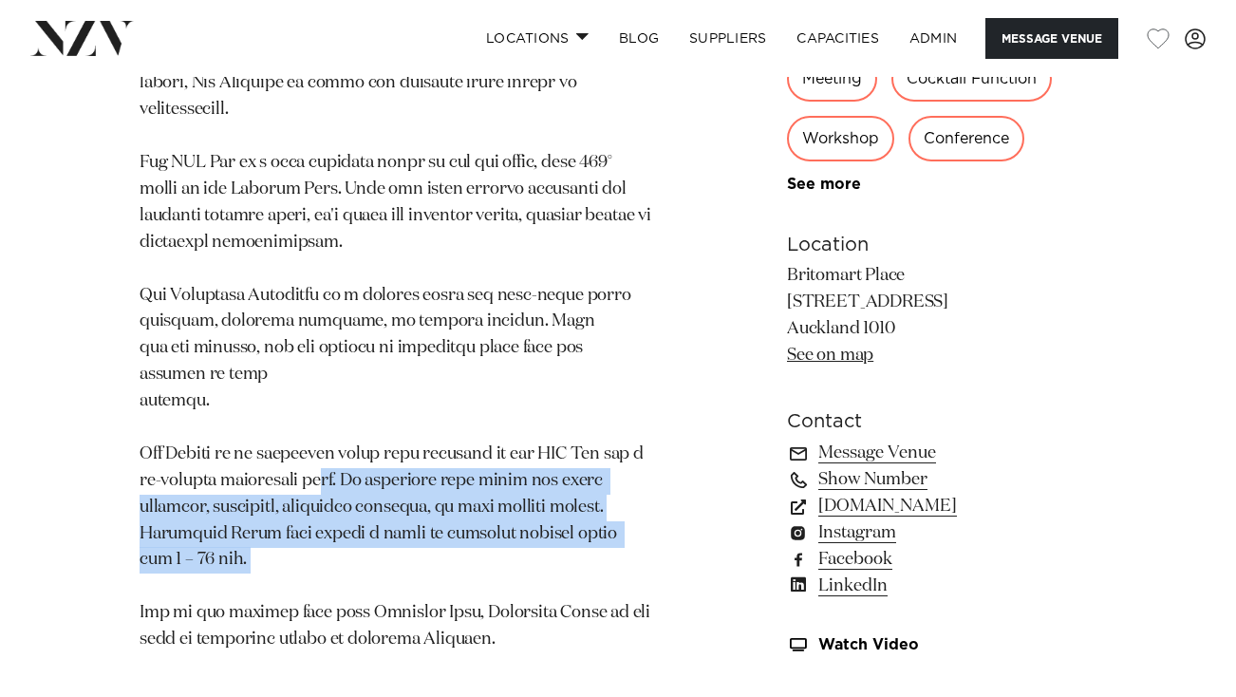
scroll to position [1115, 0]
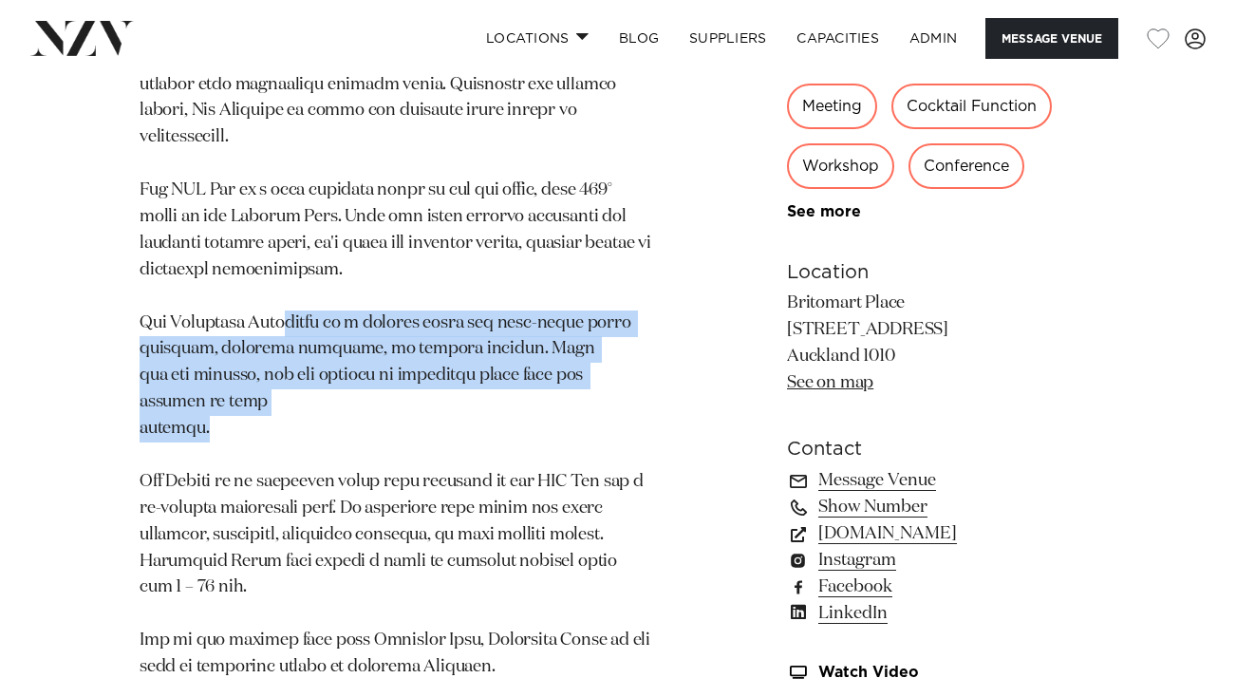
drag, startPoint x: 290, startPoint y: 330, endPoint x: 352, endPoint y: 461, distance: 145.2
click at [352, 459] on p at bounding box center [396, 363] width 513 height 635
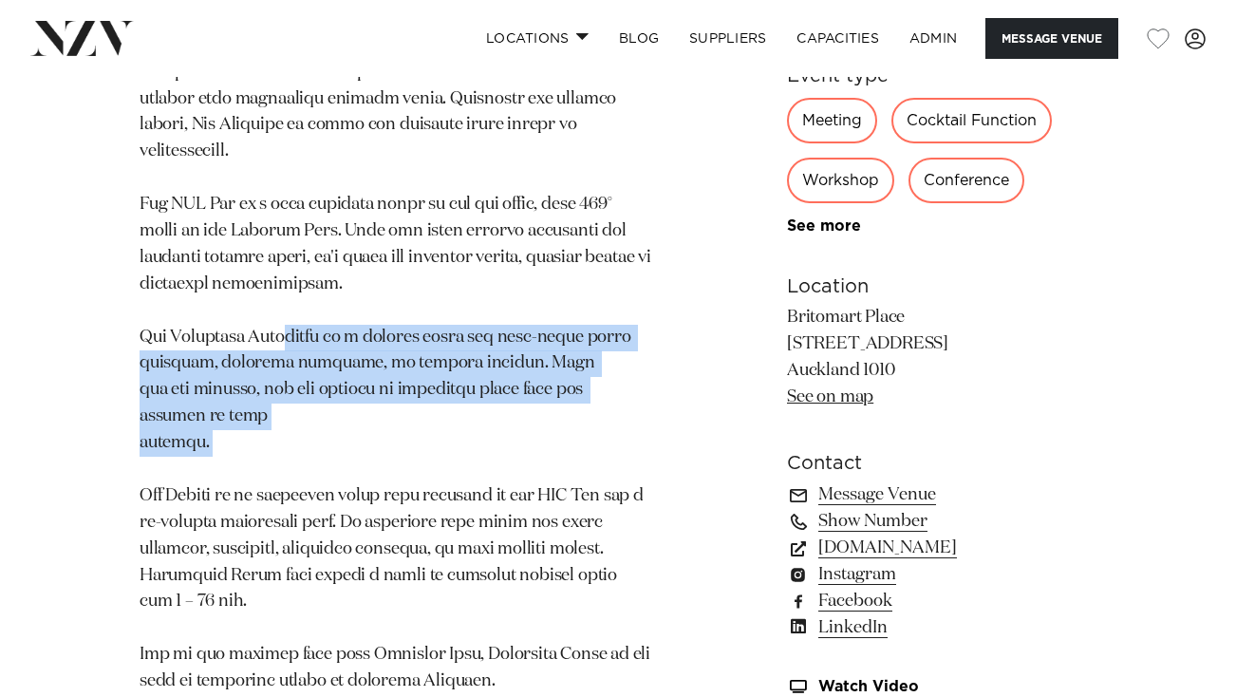
scroll to position [1095, 0]
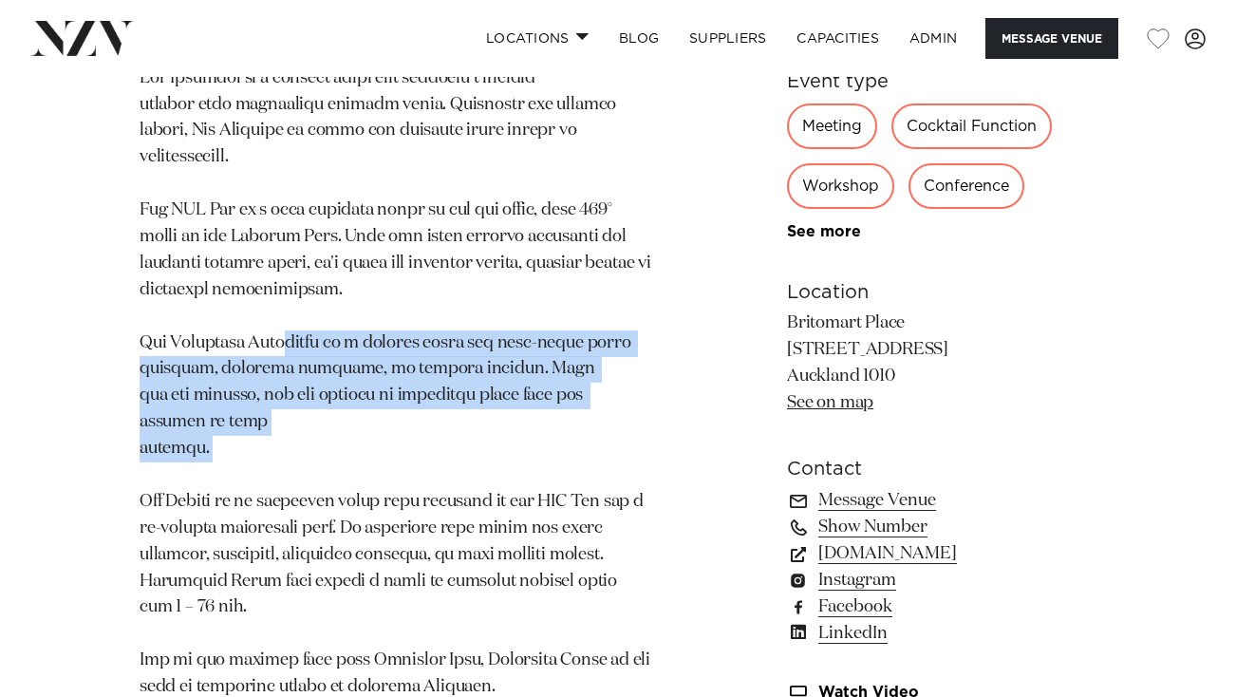
click at [347, 364] on p at bounding box center [396, 382] width 513 height 635
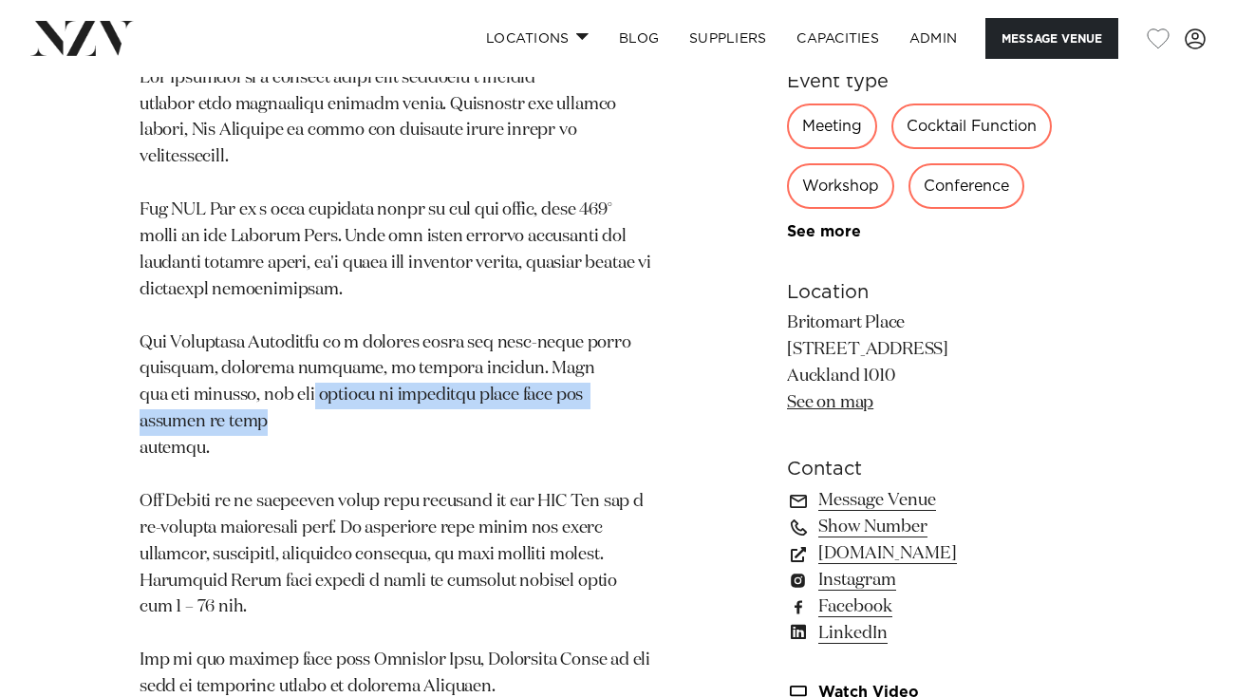
drag, startPoint x: 315, startPoint y: 406, endPoint x: 444, endPoint y: 424, distance: 130.4
click at [444, 424] on p at bounding box center [396, 382] width 513 height 635
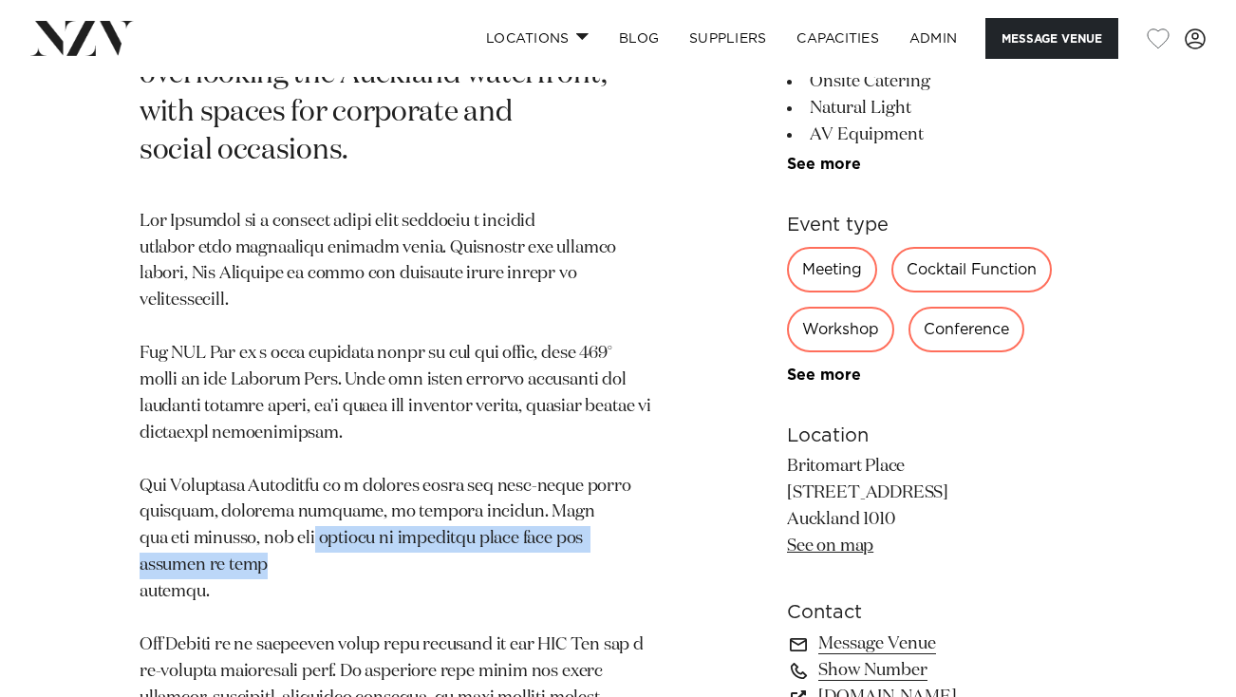
scroll to position [953, 0]
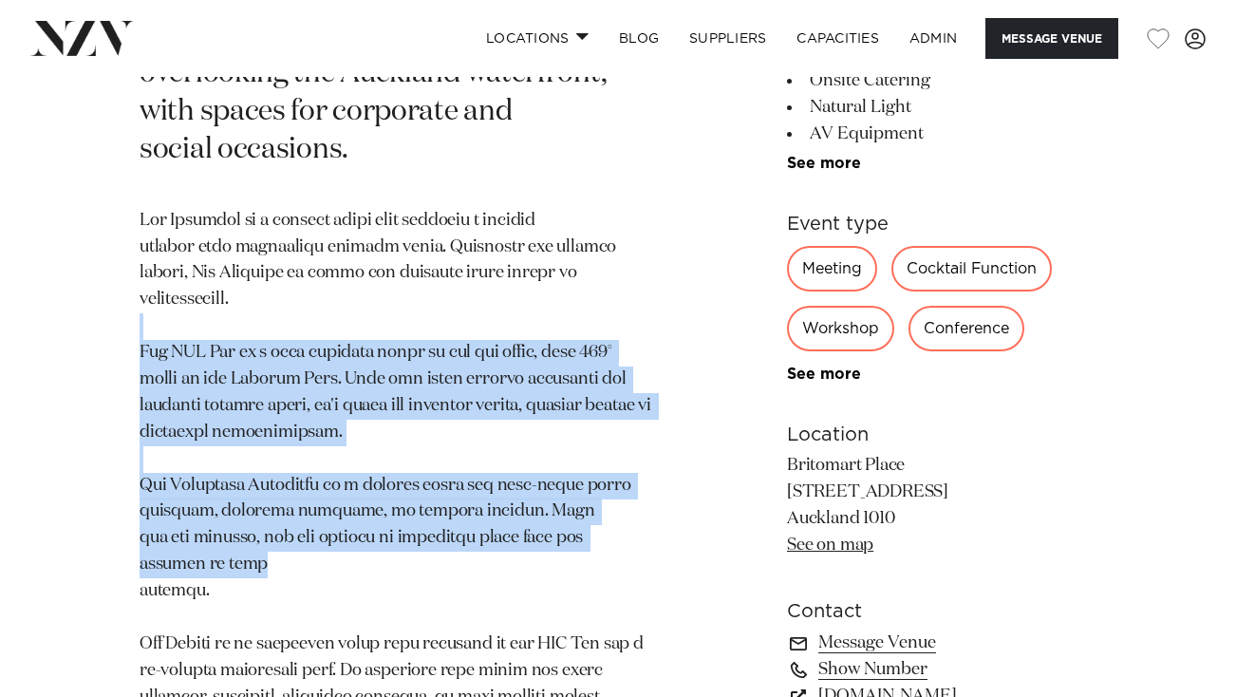
drag, startPoint x: 406, startPoint y: 334, endPoint x: 413, endPoint y: 561, distance: 227.0
click at [413, 561] on p at bounding box center [396, 525] width 513 height 635
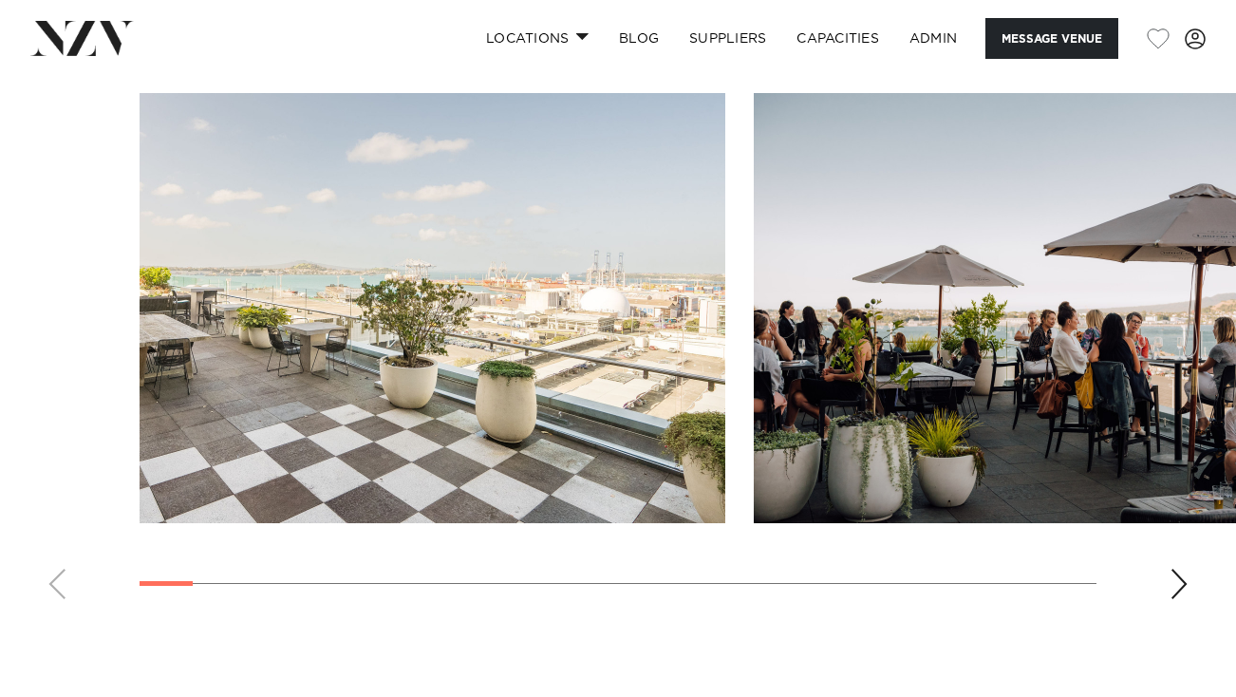
scroll to position [1818, 0]
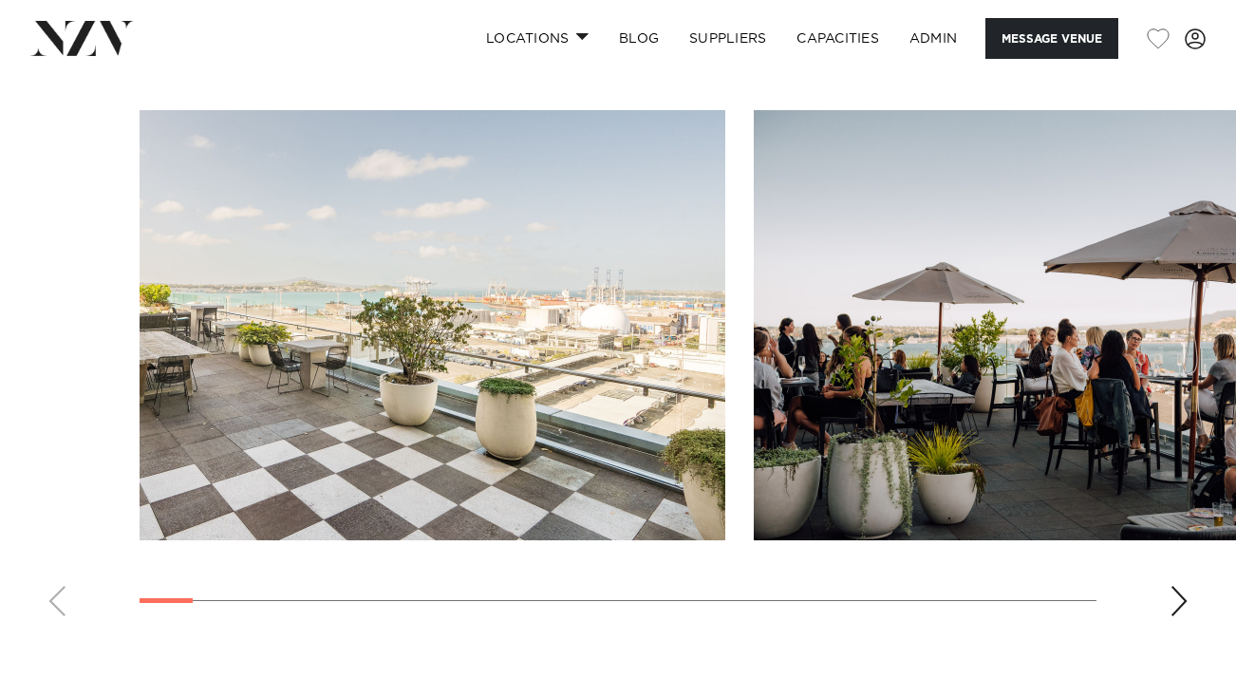
click at [1049, 326] on img "2 / 28" at bounding box center [1047, 325] width 586 height 430
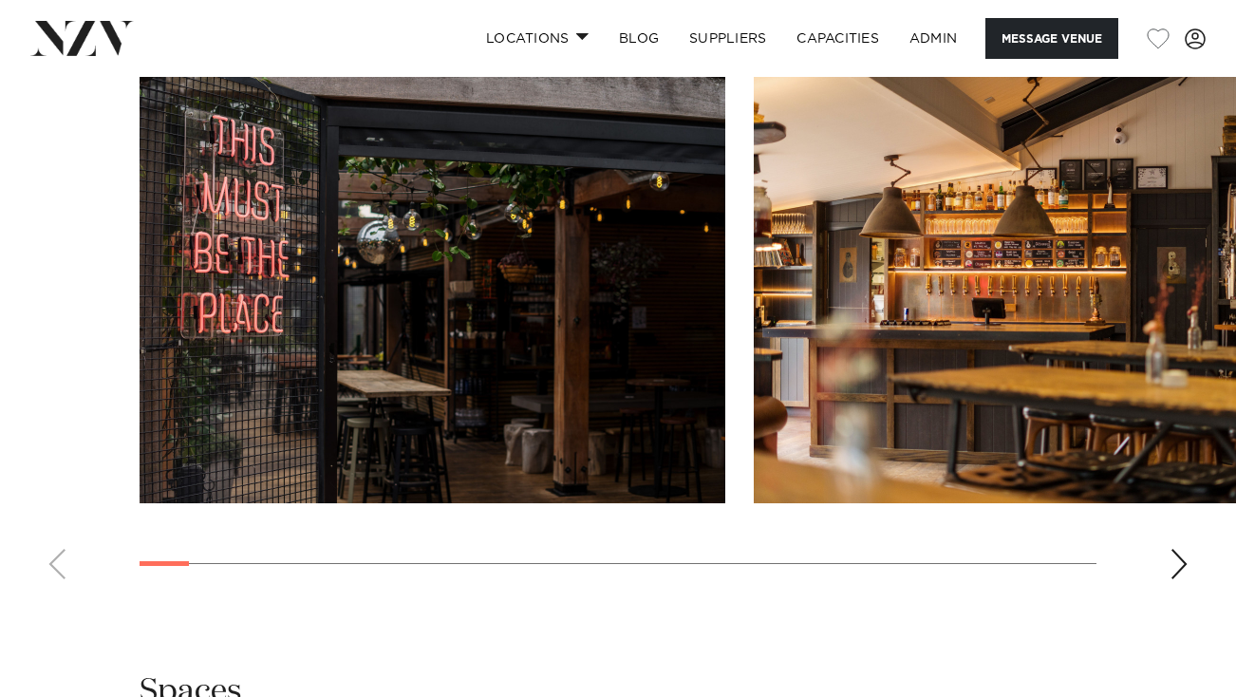
scroll to position [2106, 0]
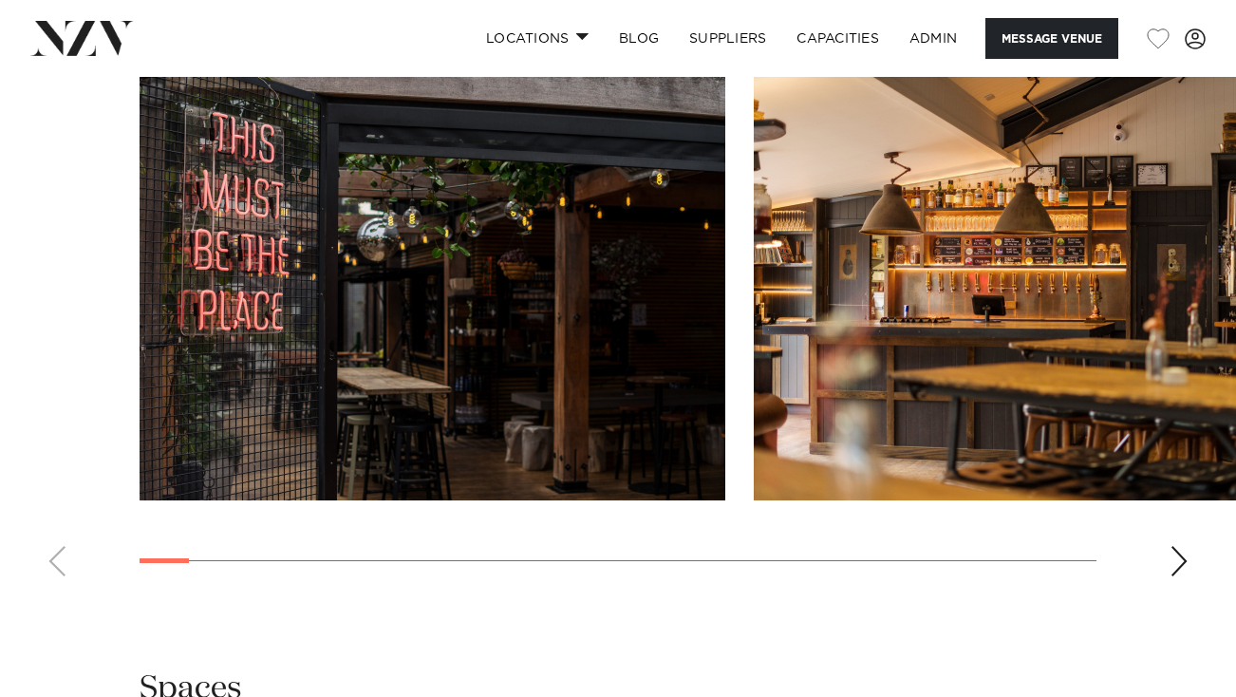
click at [1208, 569] on swiper-container at bounding box center [618, 330] width 1236 height 521
click at [1183, 569] on div "Next slide" at bounding box center [1178, 561] width 19 height 30
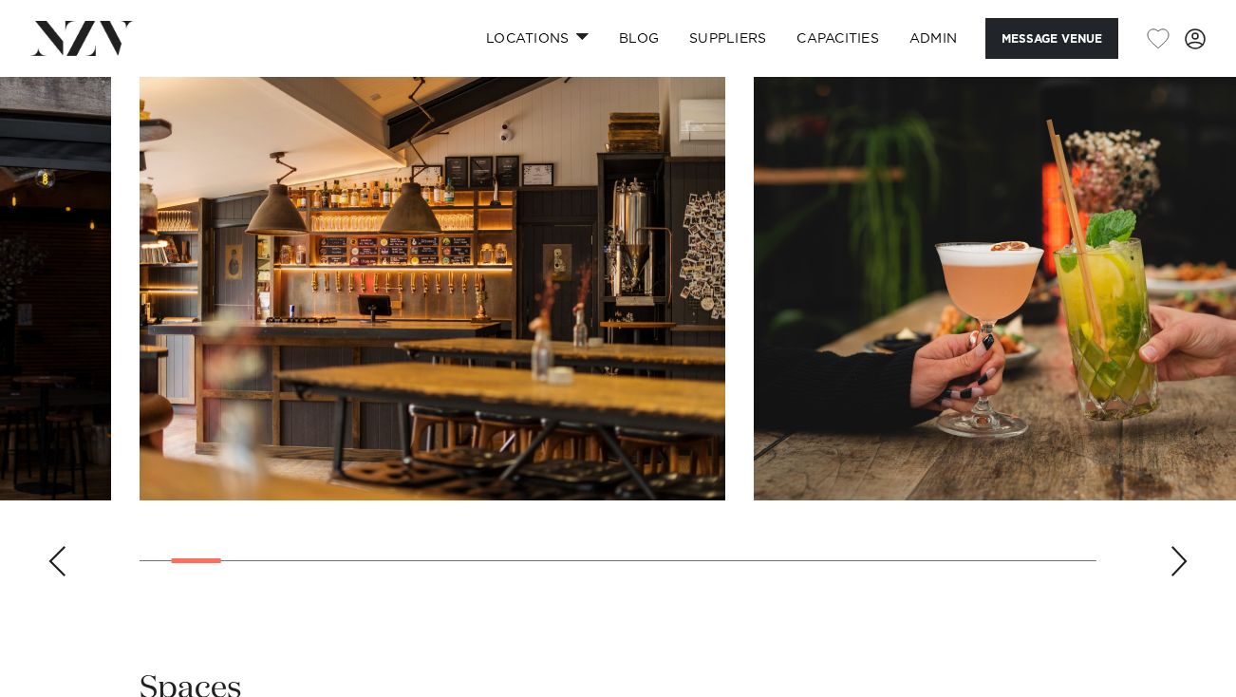
click at [1183, 569] on div "Next slide" at bounding box center [1178, 561] width 19 height 30
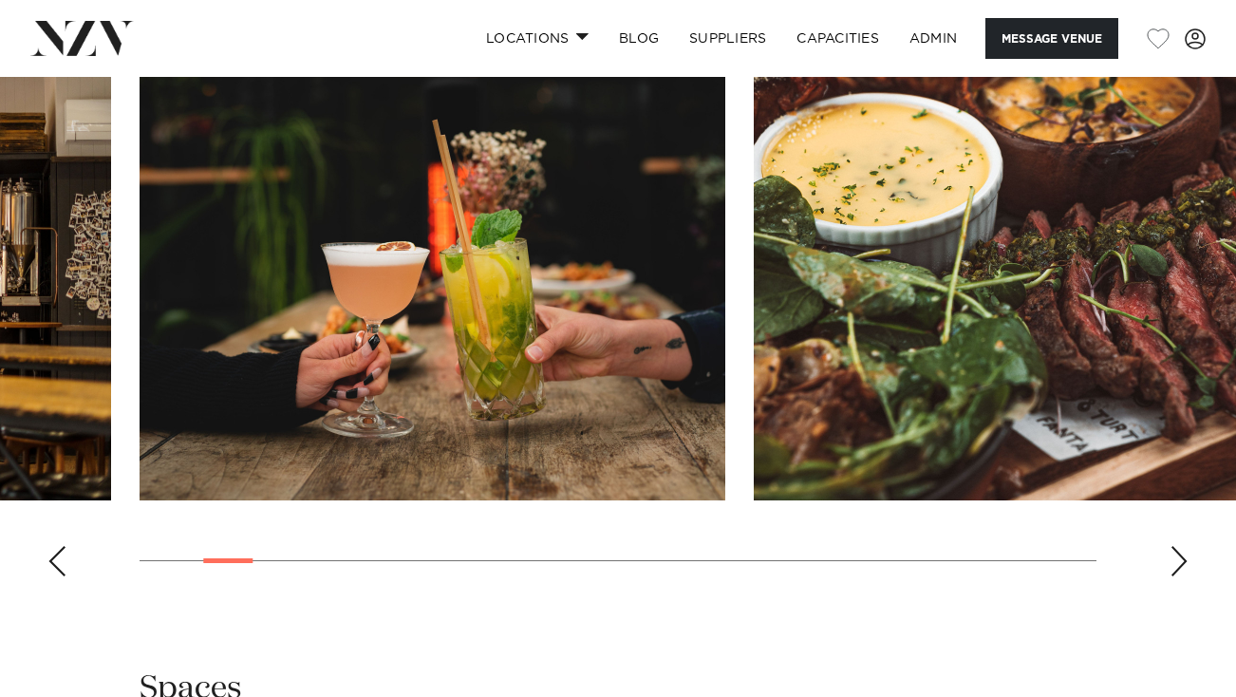
click at [1183, 569] on div "Next slide" at bounding box center [1178, 561] width 19 height 30
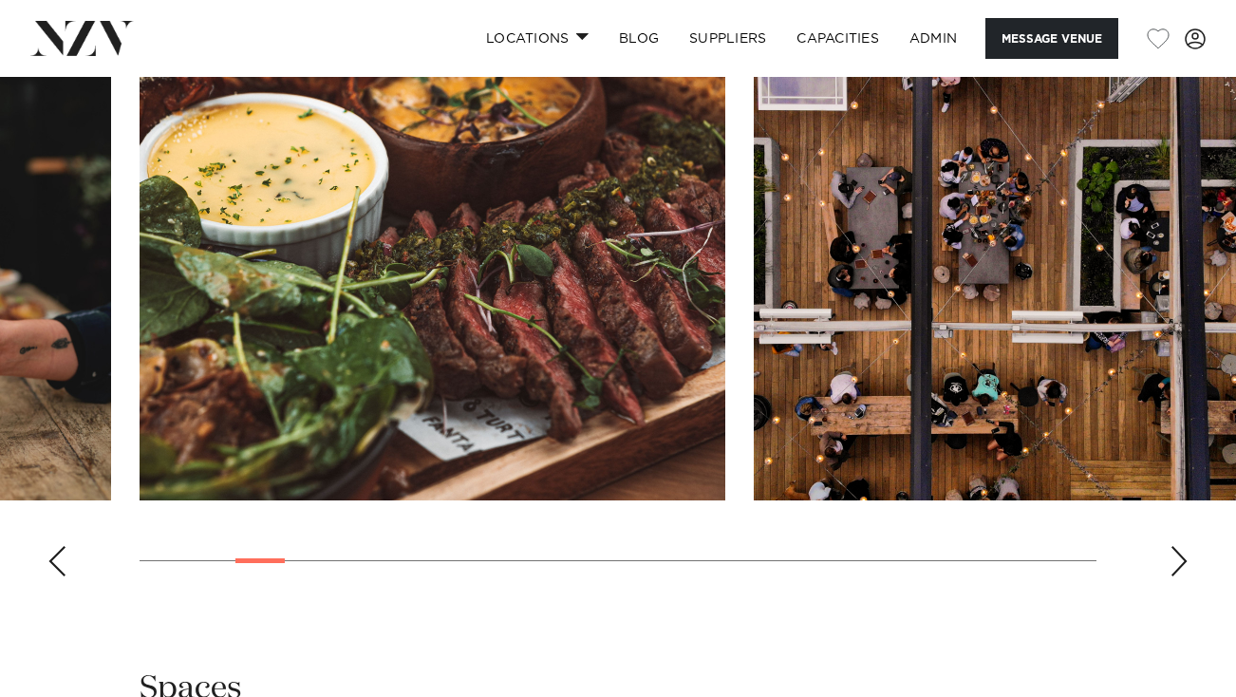
click at [1183, 569] on div "Next slide" at bounding box center [1178, 561] width 19 height 30
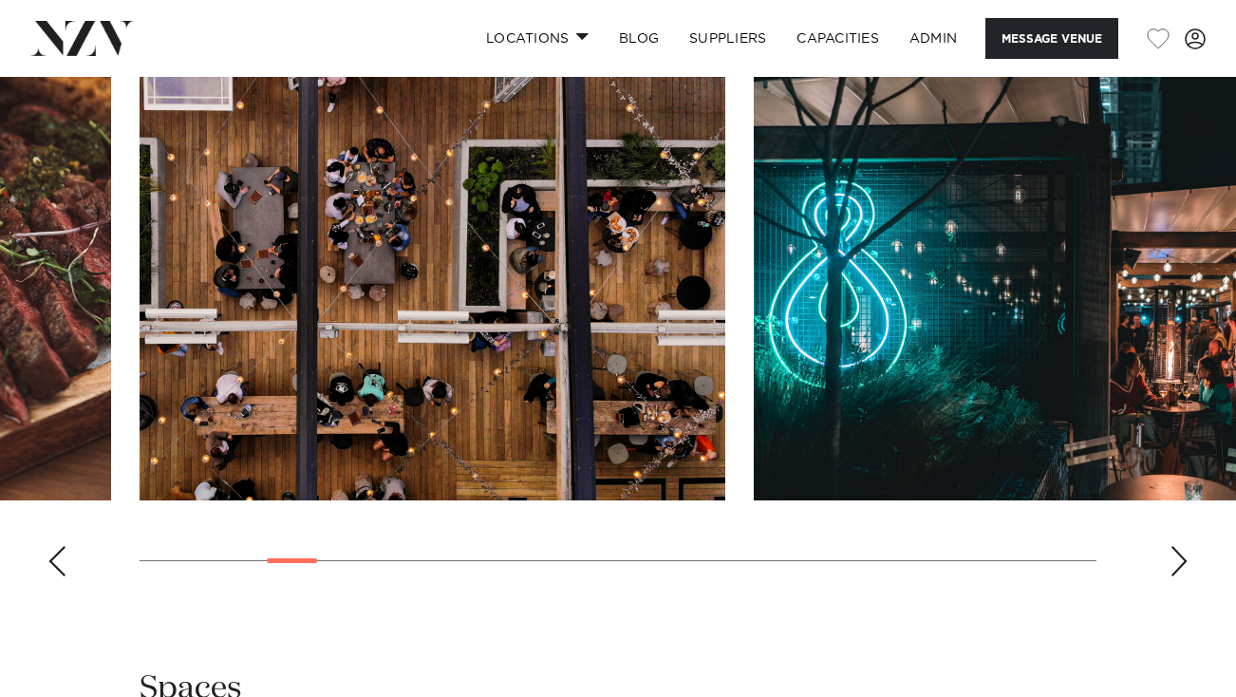
click at [1183, 569] on div "Next slide" at bounding box center [1178, 561] width 19 height 30
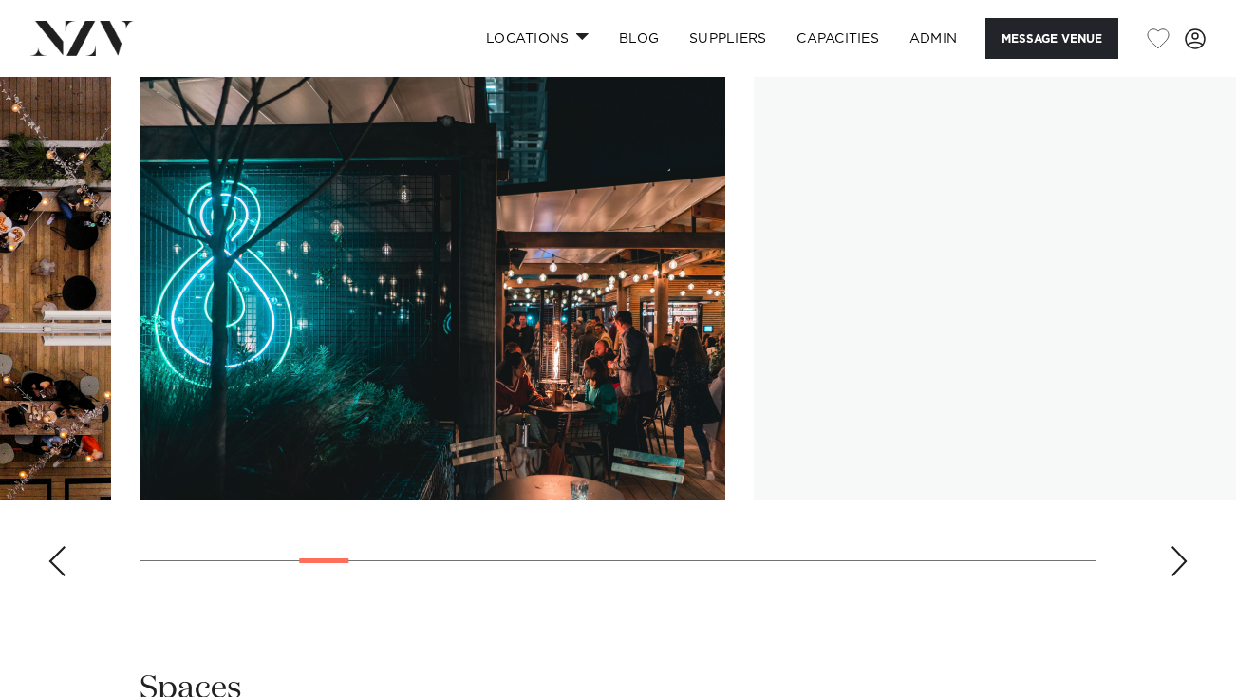
click at [1183, 569] on div "Next slide" at bounding box center [1178, 561] width 19 height 30
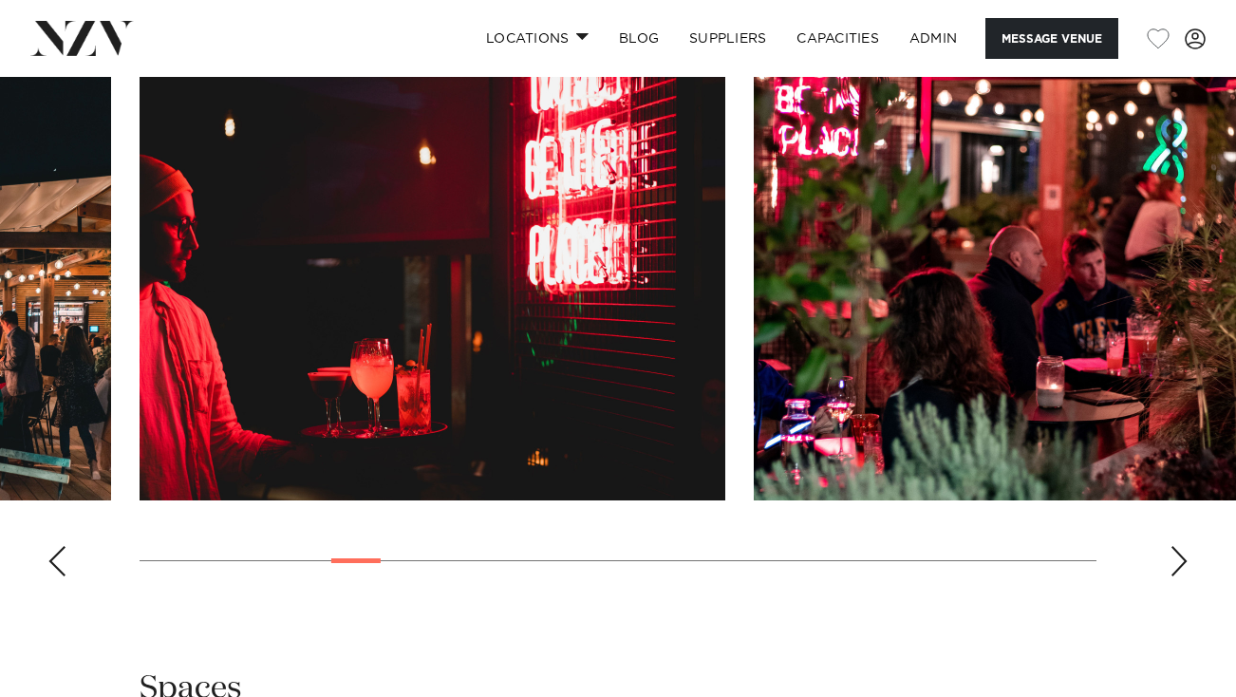
click at [1183, 569] on div "Next slide" at bounding box center [1178, 561] width 19 height 30
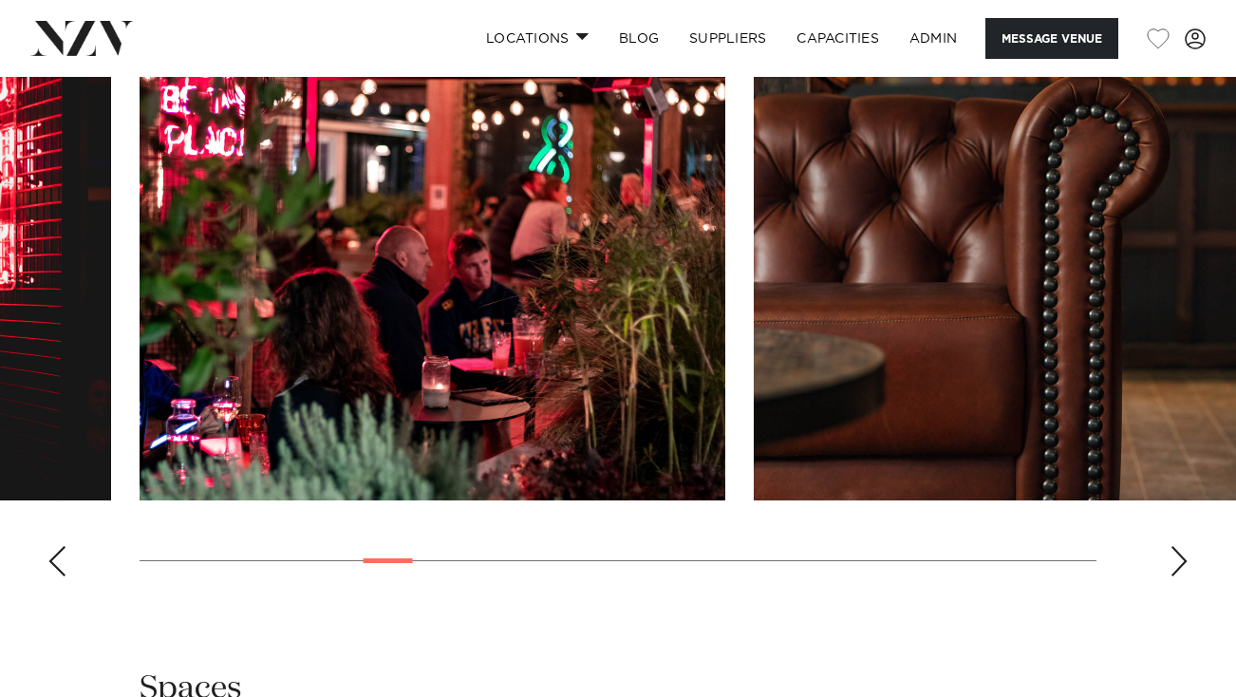
click at [1183, 569] on div "Next slide" at bounding box center [1178, 561] width 19 height 30
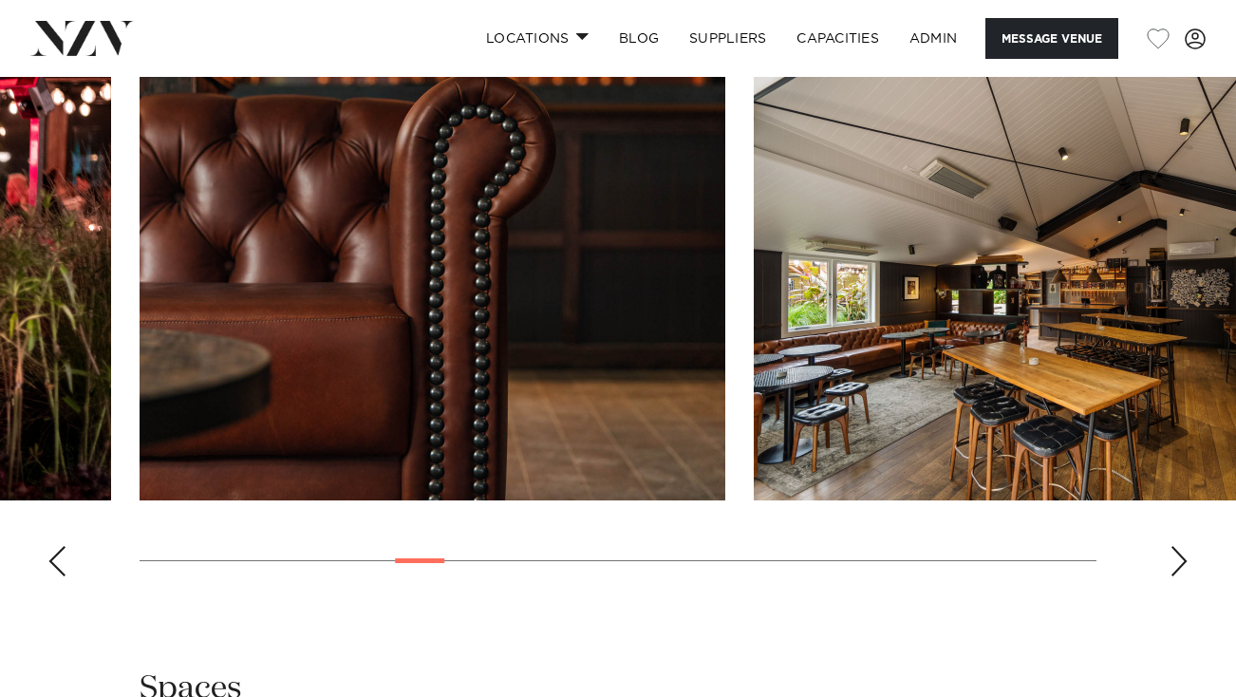
scroll to position [2047, 0]
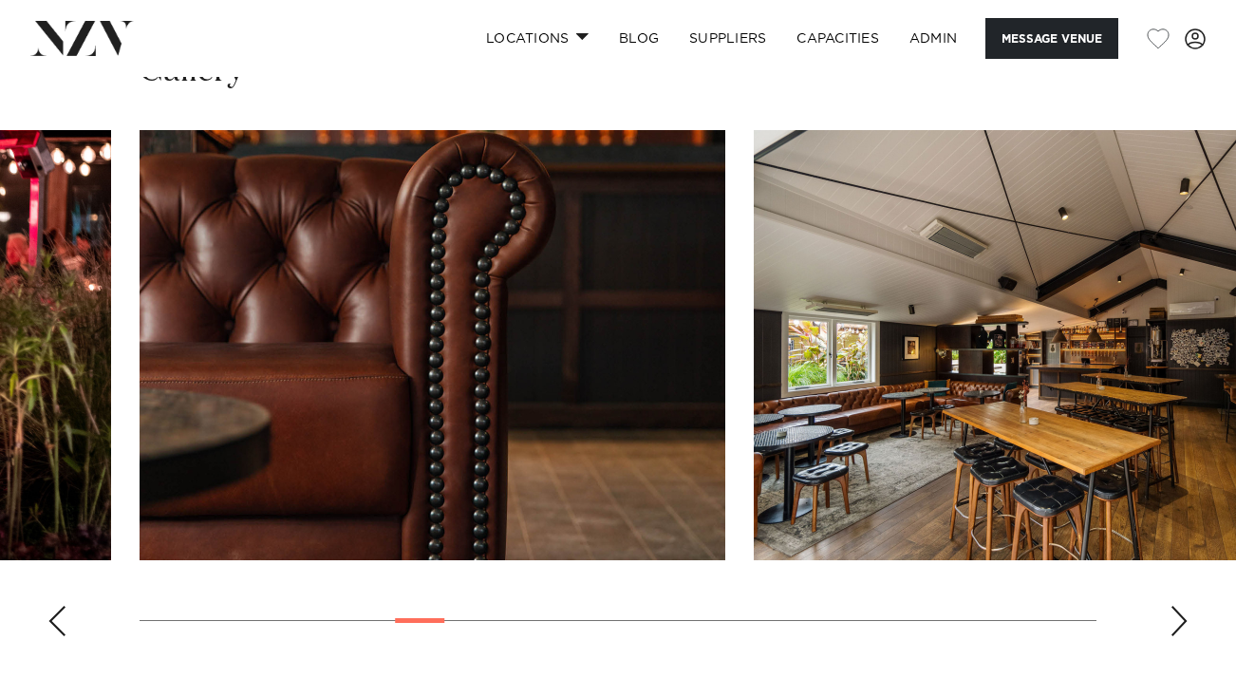
click at [1178, 622] on div "Next slide" at bounding box center [1178, 621] width 19 height 30
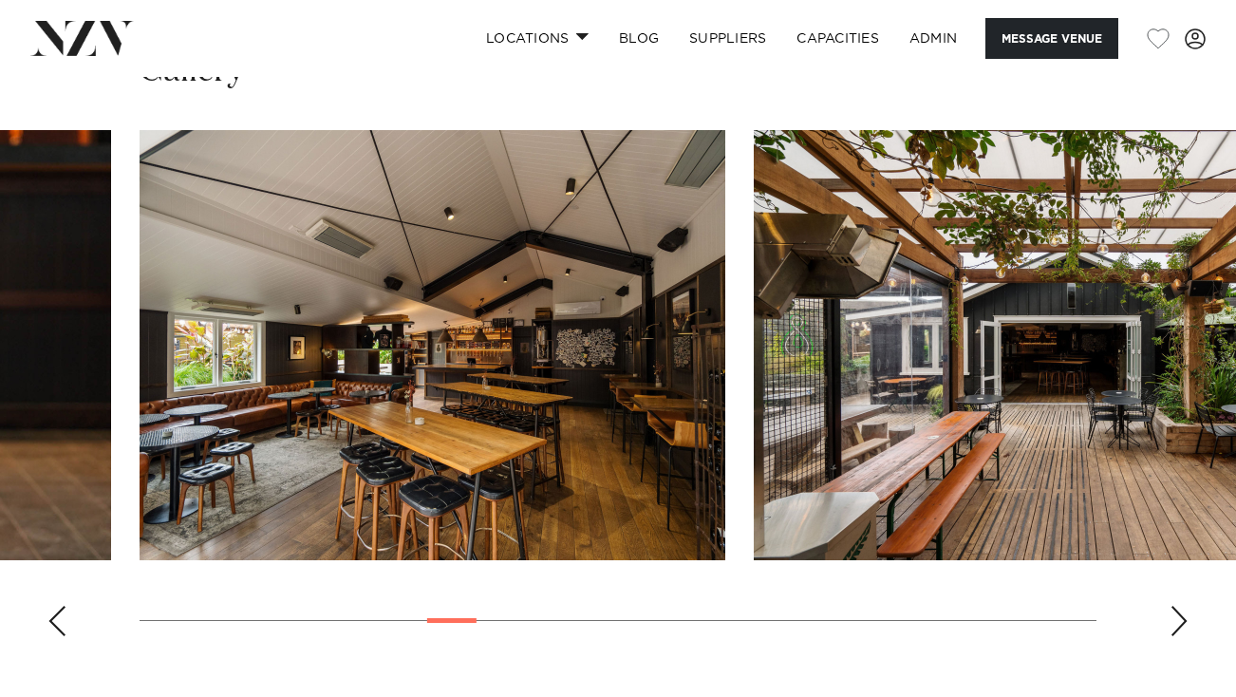
click at [1178, 622] on div "Next slide" at bounding box center [1178, 621] width 19 height 30
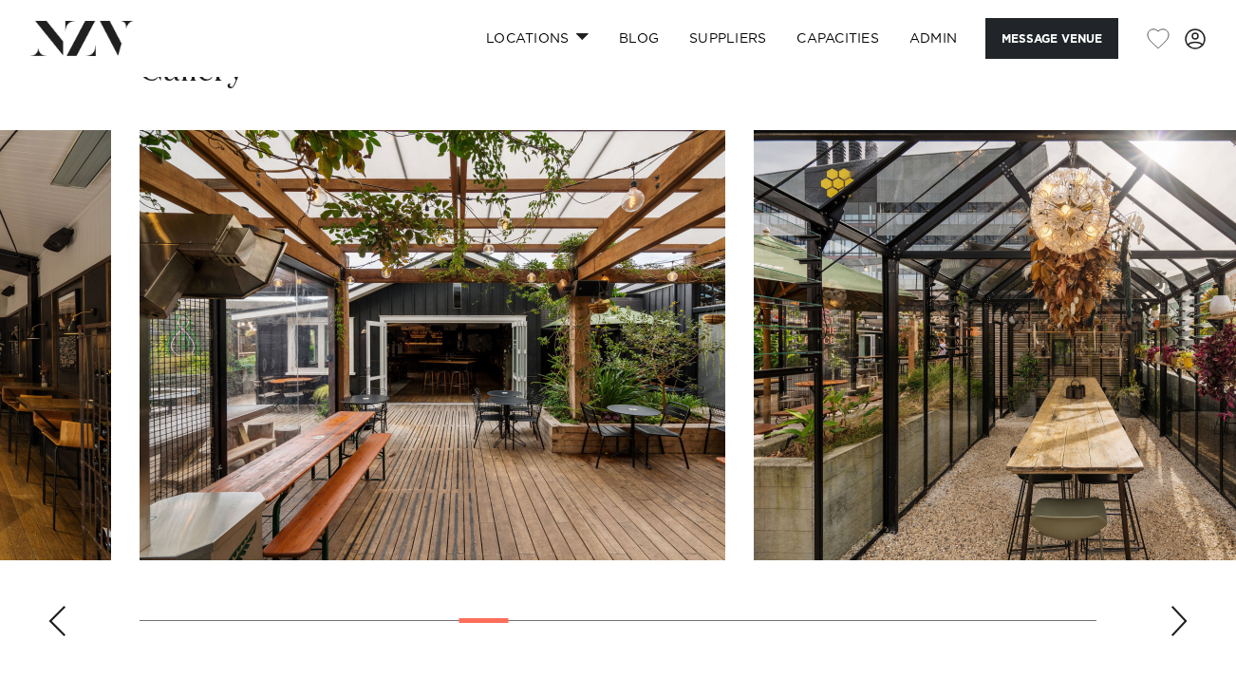
click at [1178, 622] on div "Next slide" at bounding box center [1178, 621] width 19 height 30
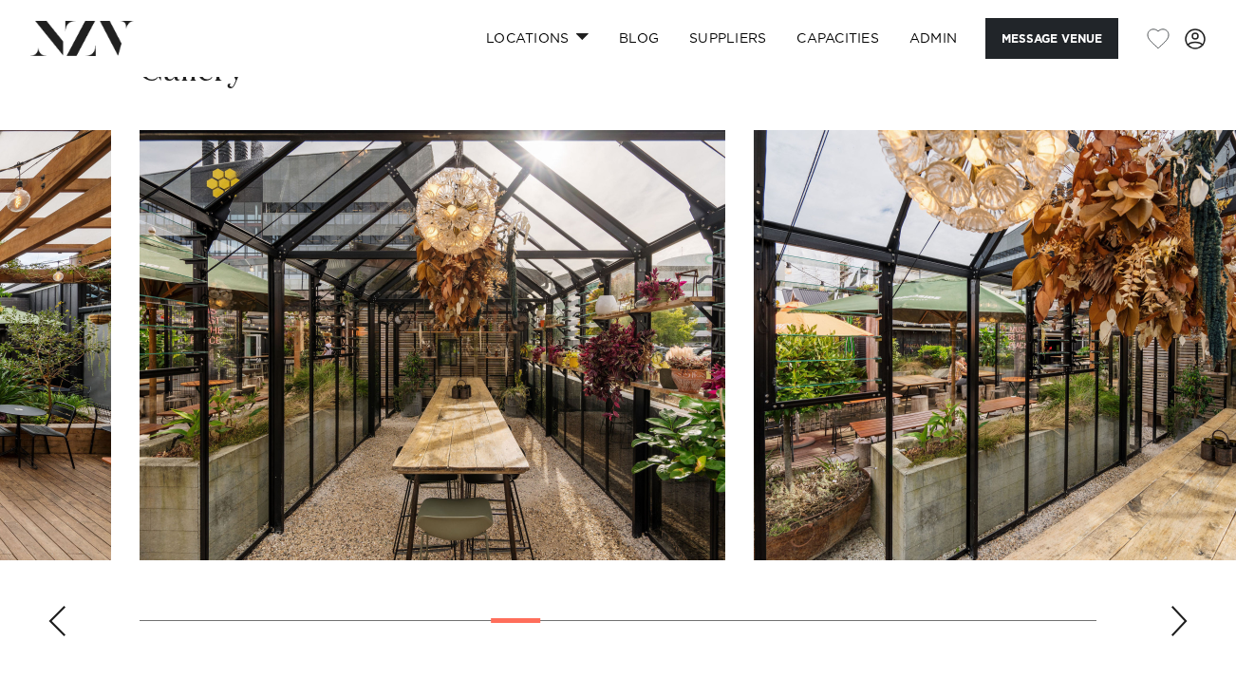
click at [1178, 622] on div "Next slide" at bounding box center [1178, 621] width 19 height 30
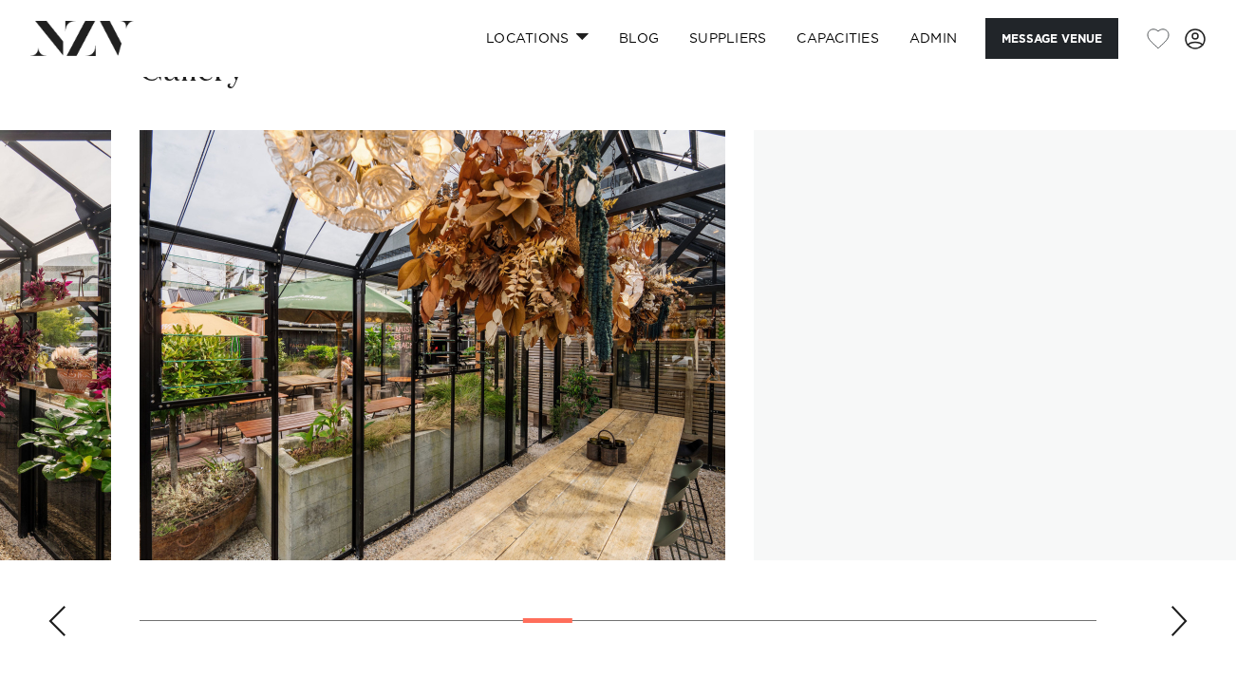
click at [1178, 622] on div "Next slide" at bounding box center [1178, 621] width 19 height 30
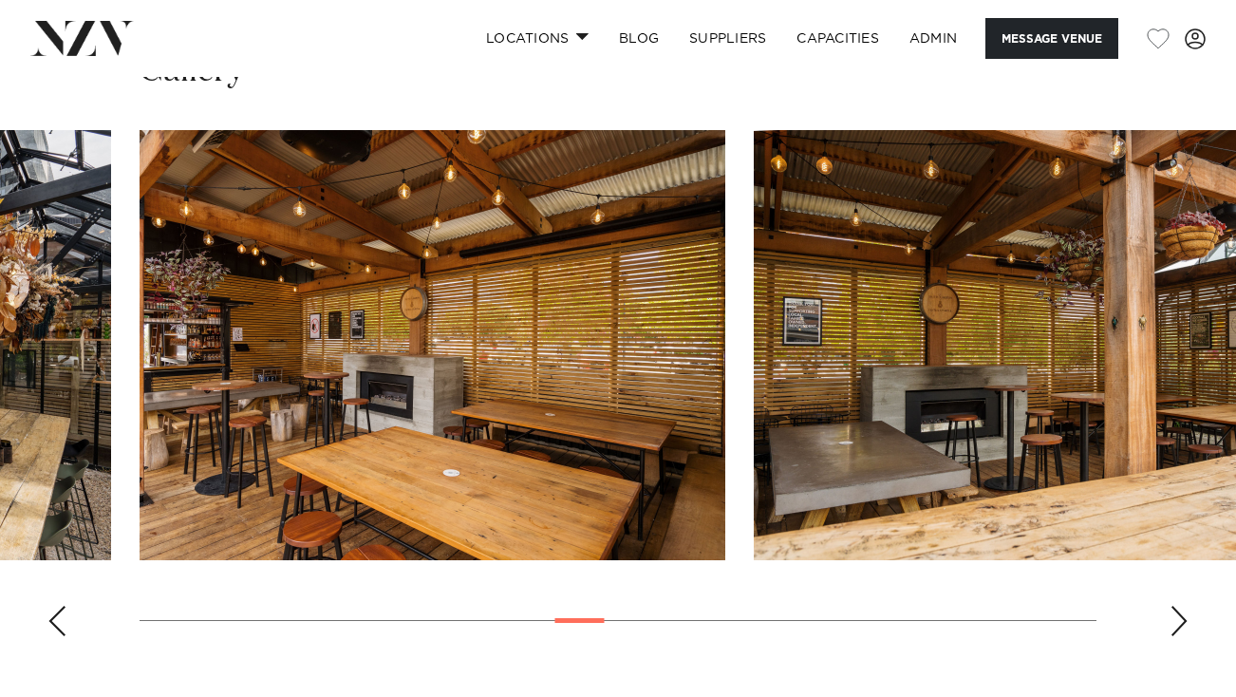
click at [1178, 622] on div "Next slide" at bounding box center [1178, 621] width 19 height 30
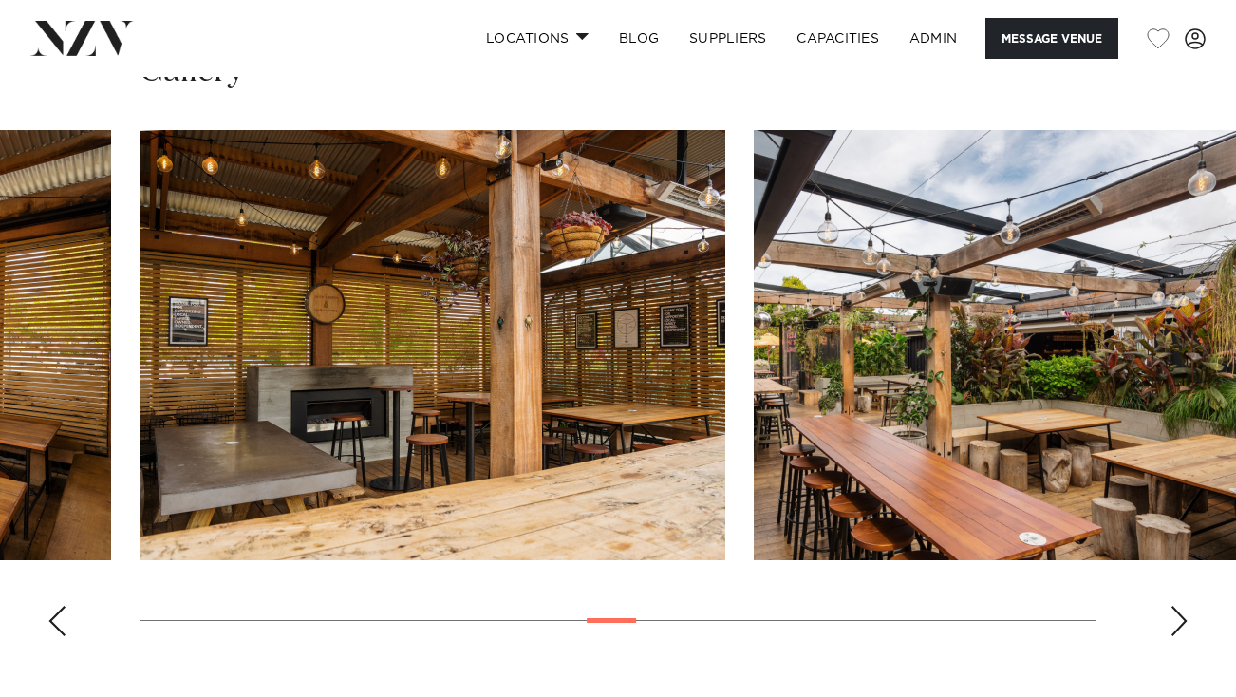
click at [1178, 622] on div "Next slide" at bounding box center [1178, 621] width 19 height 30
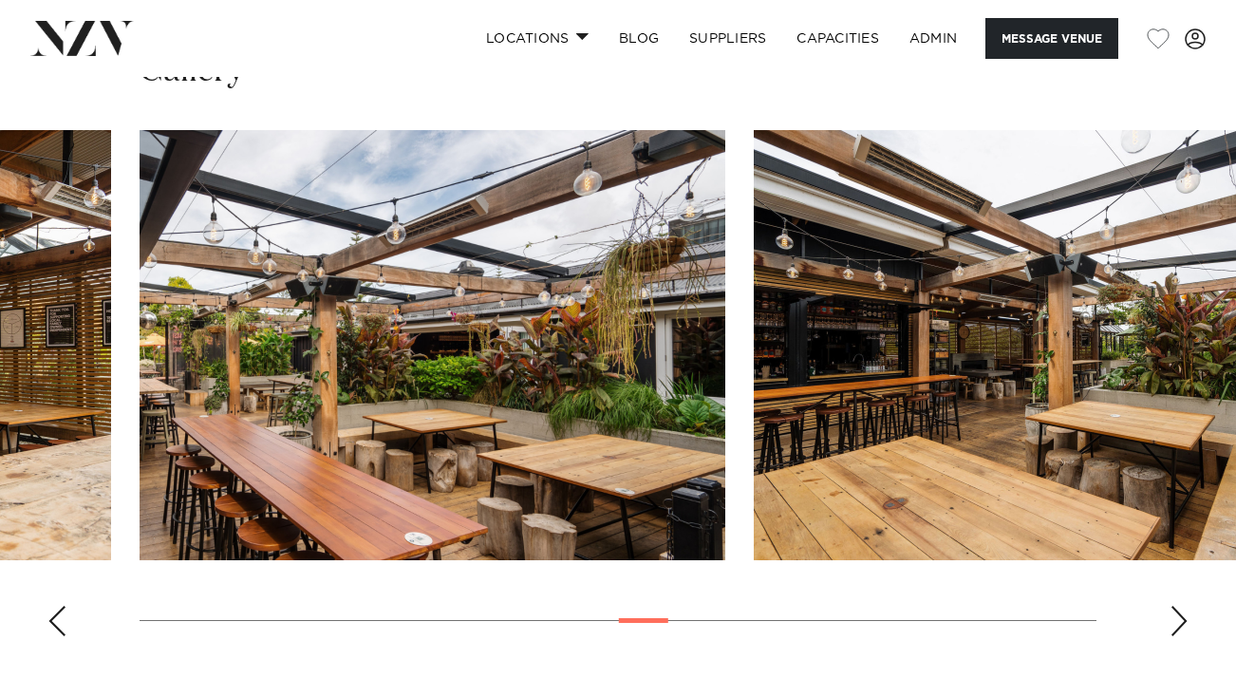
click at [1178, 622] on div "Next slide" at bounding box center [1178, 621] width 19 height 30
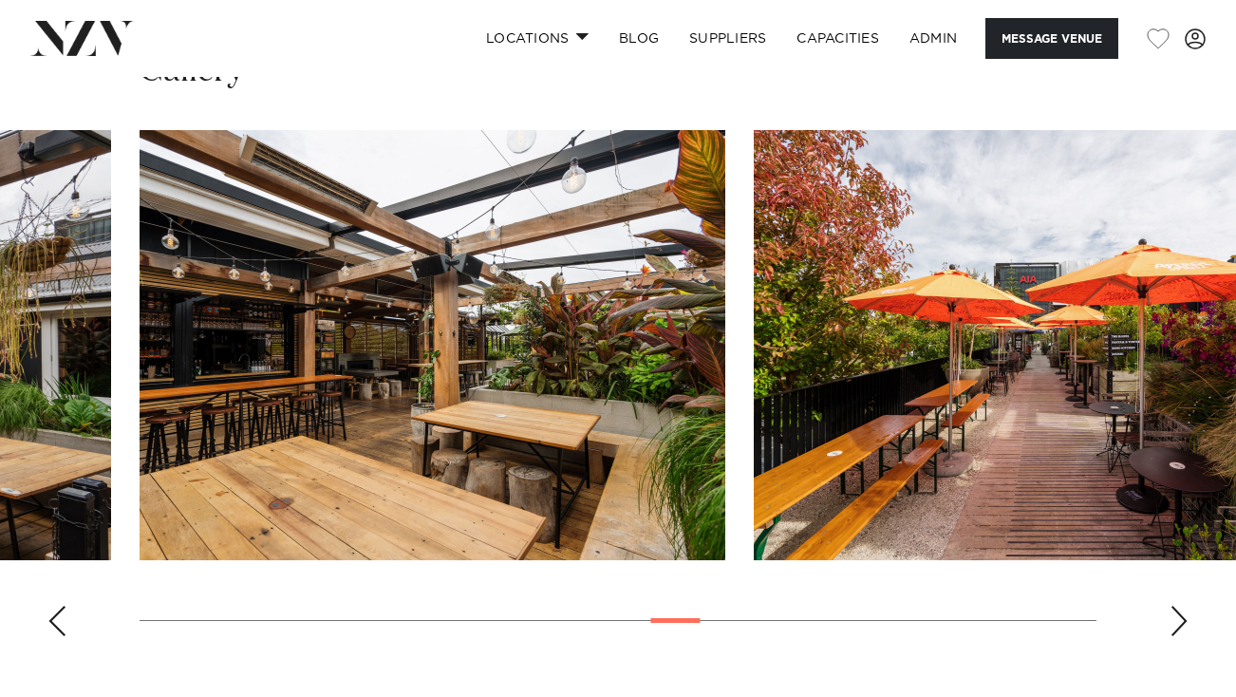
click at [1178, 622] on div "Next slide" at bounding box center [1178, 621] width 19 height 30
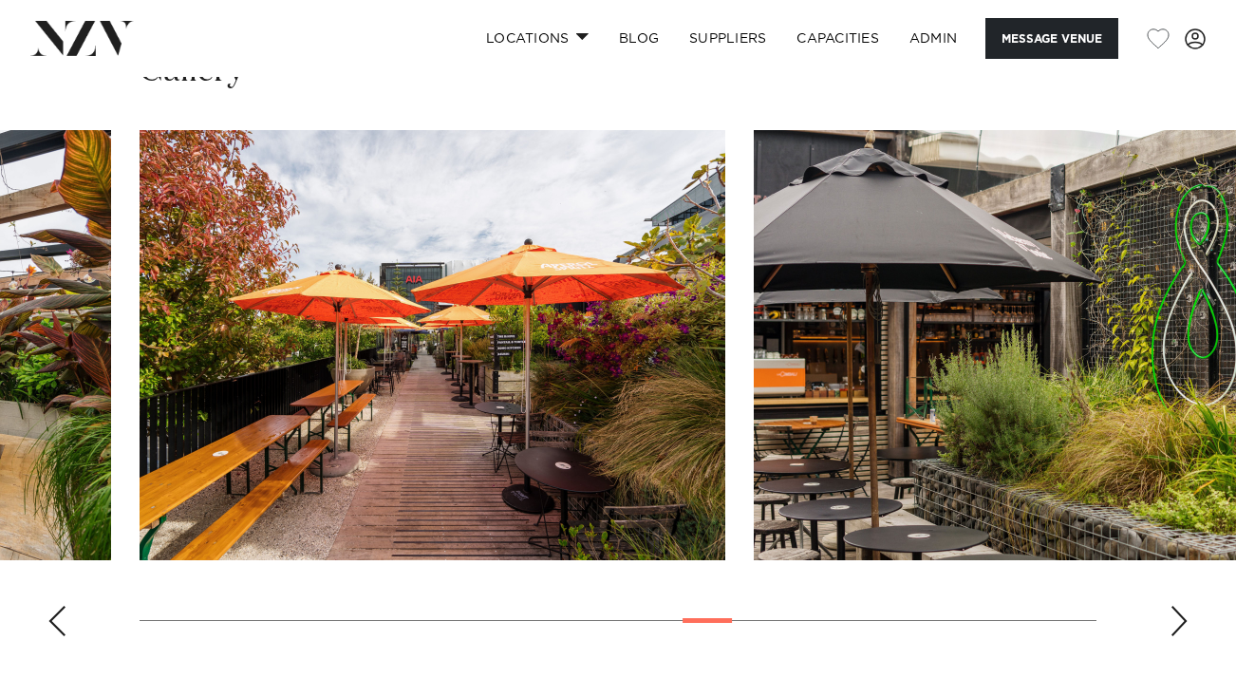
click at [1172, 622] on div "Next slide" at bounding box center [1178, 621] width 19 height 30
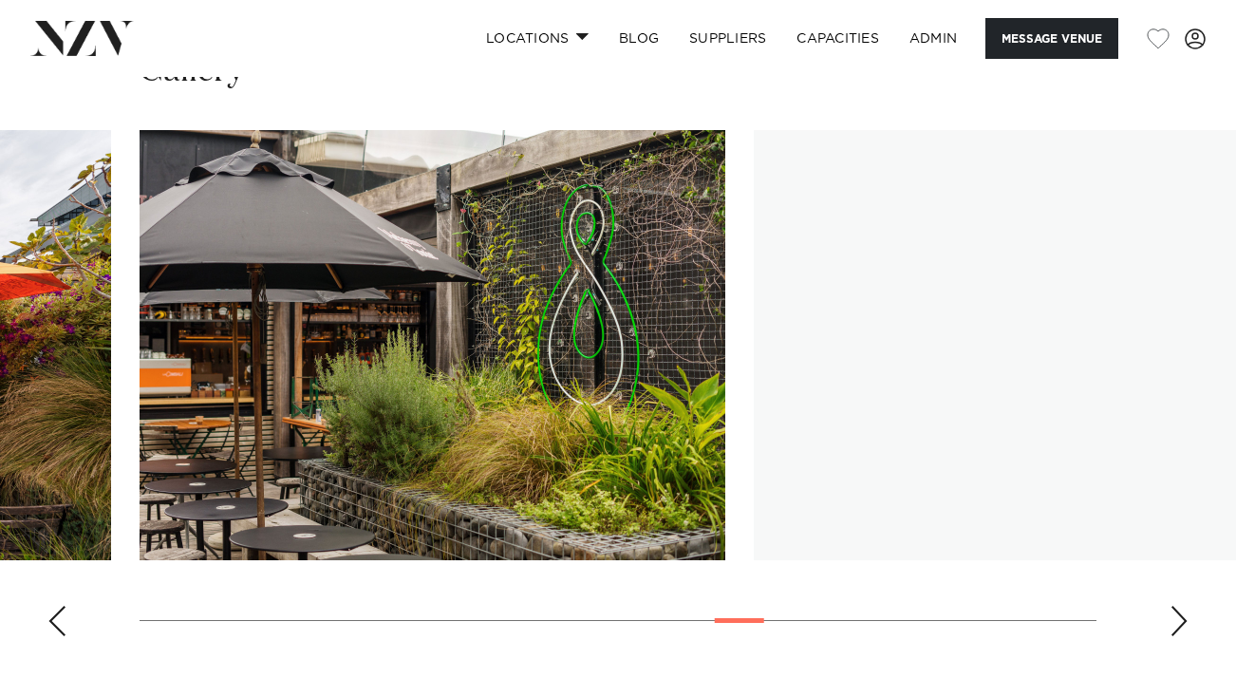
click at [1172, 622] on div "Next slide" at bounding box center [1178, 621] width 19 height 30
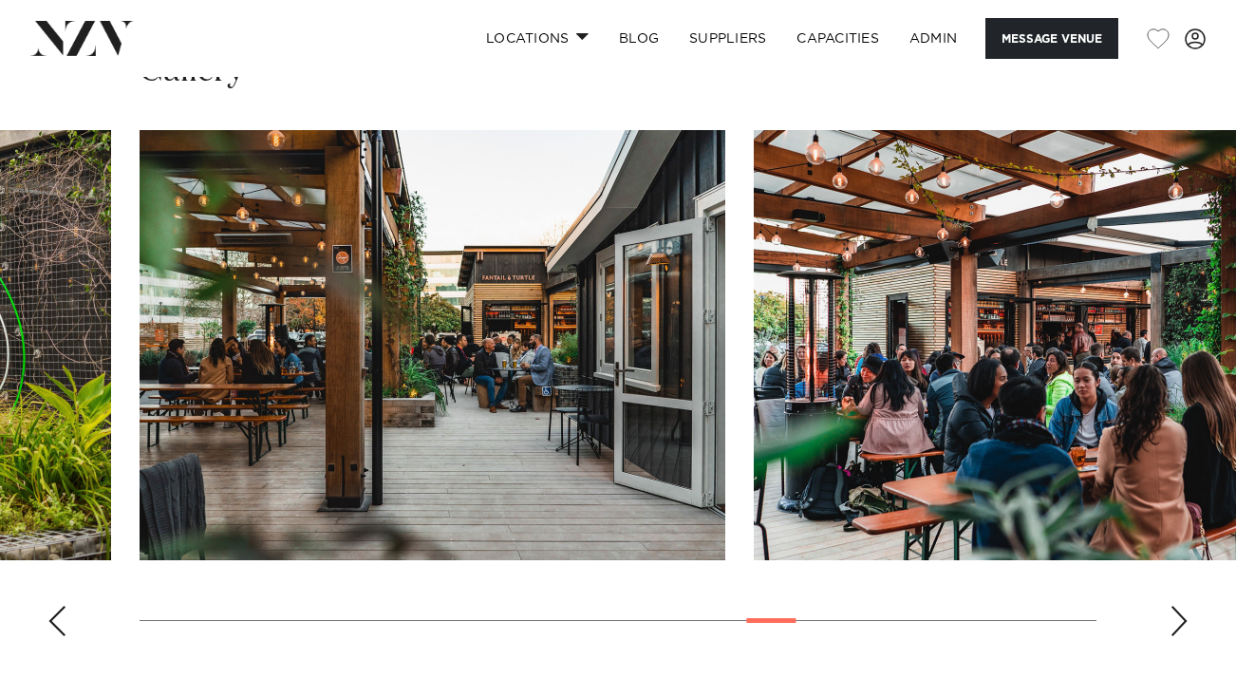
click at [1172, 622] on div "Next slide" at bounding box center [1178, 621] width 19 height 30
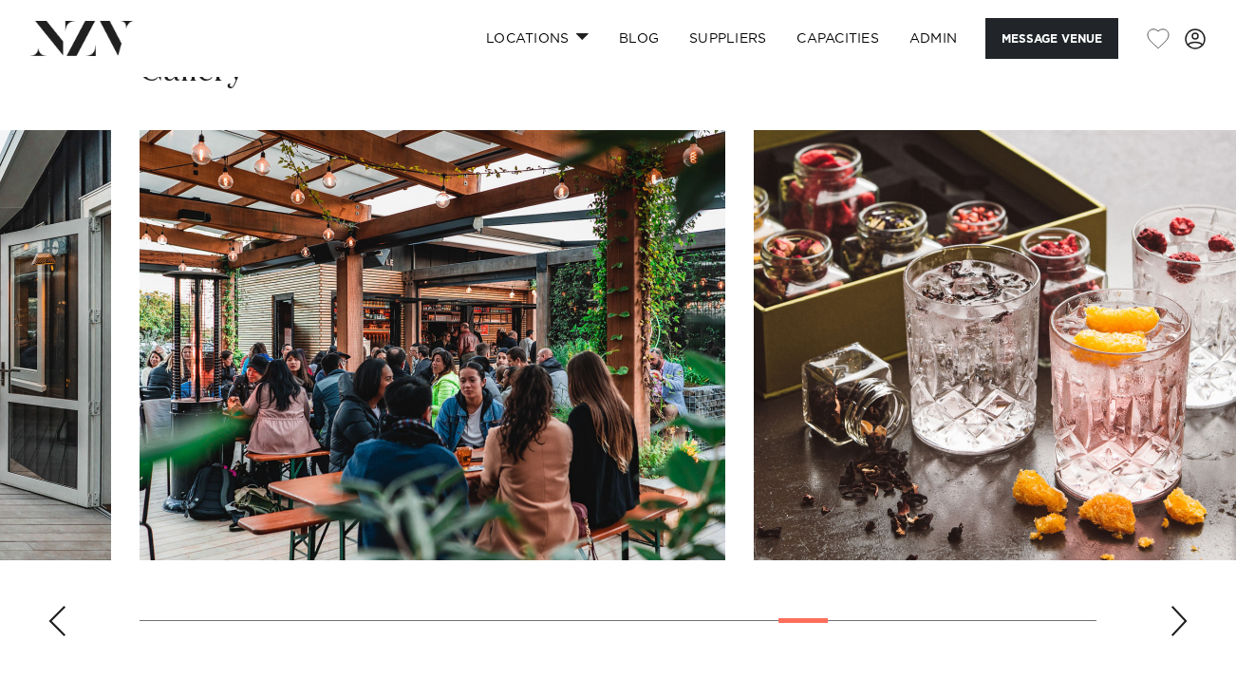
click at [1172, 622] on div "Next slide" at bounding box center [1178, 621] width 19 height 30
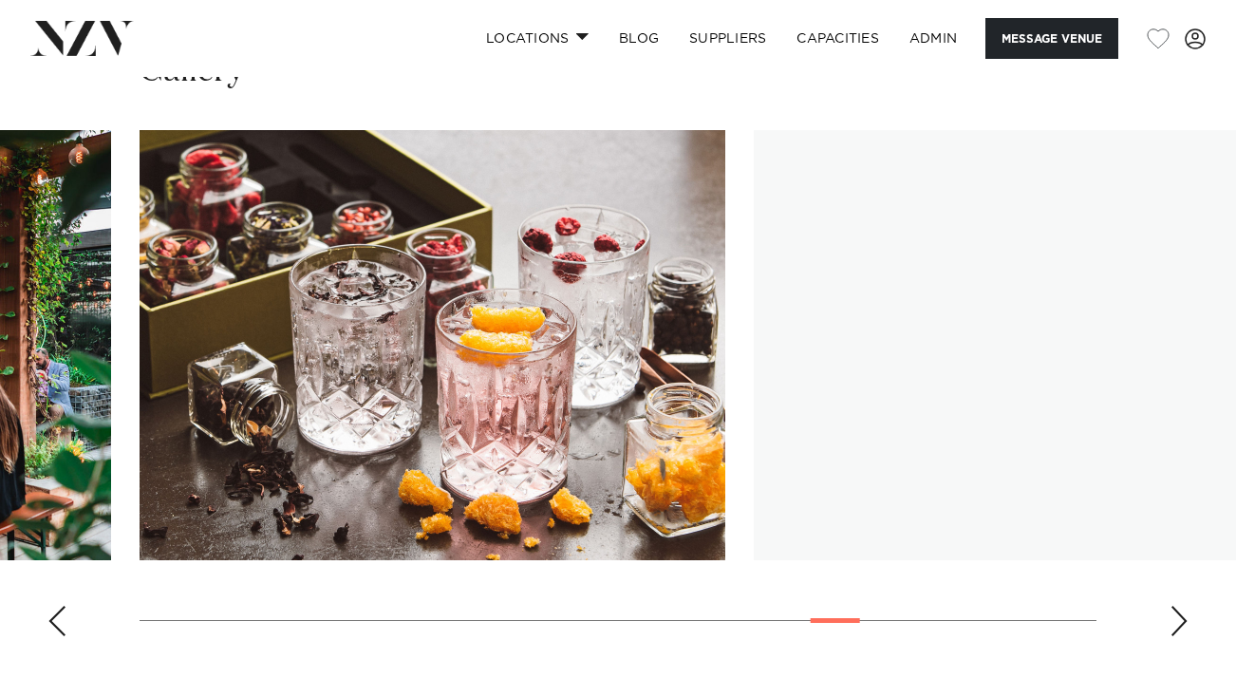
click at [1172, 622] on div "Next slide" at bounding box center [1178, 621] width 19 height 30
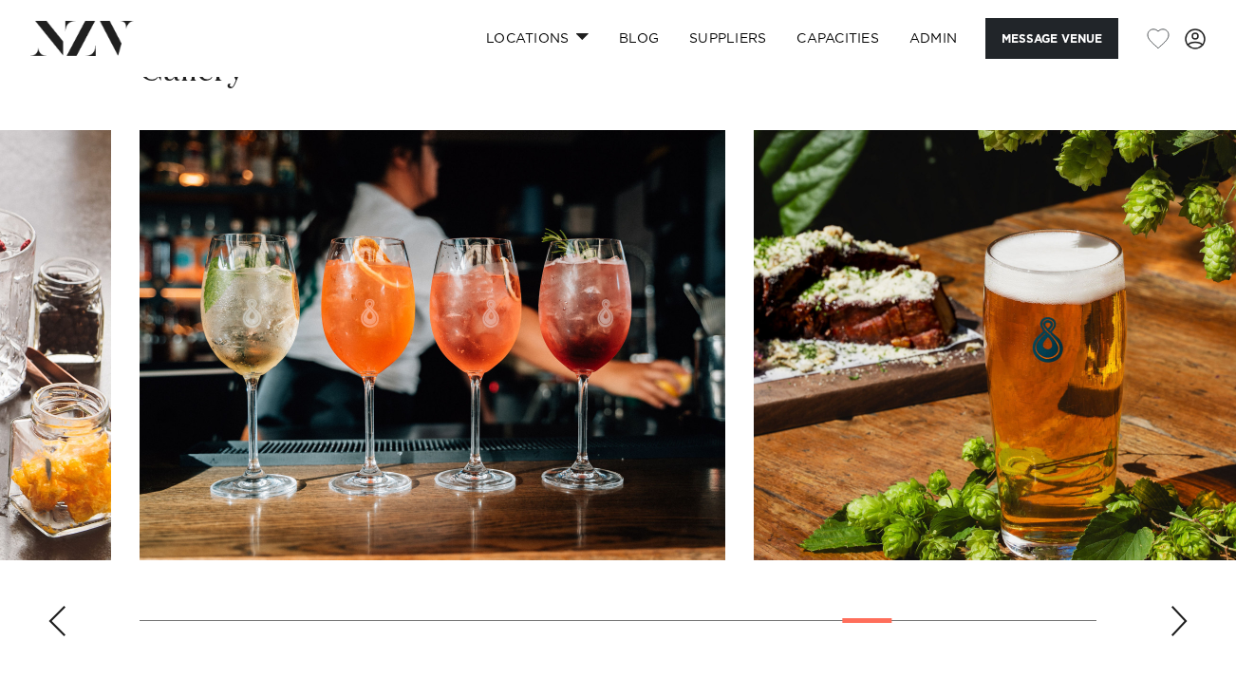
click at [1172, 622] on div "Next slide" at bounding box center [1178, 621] width 19 height 30
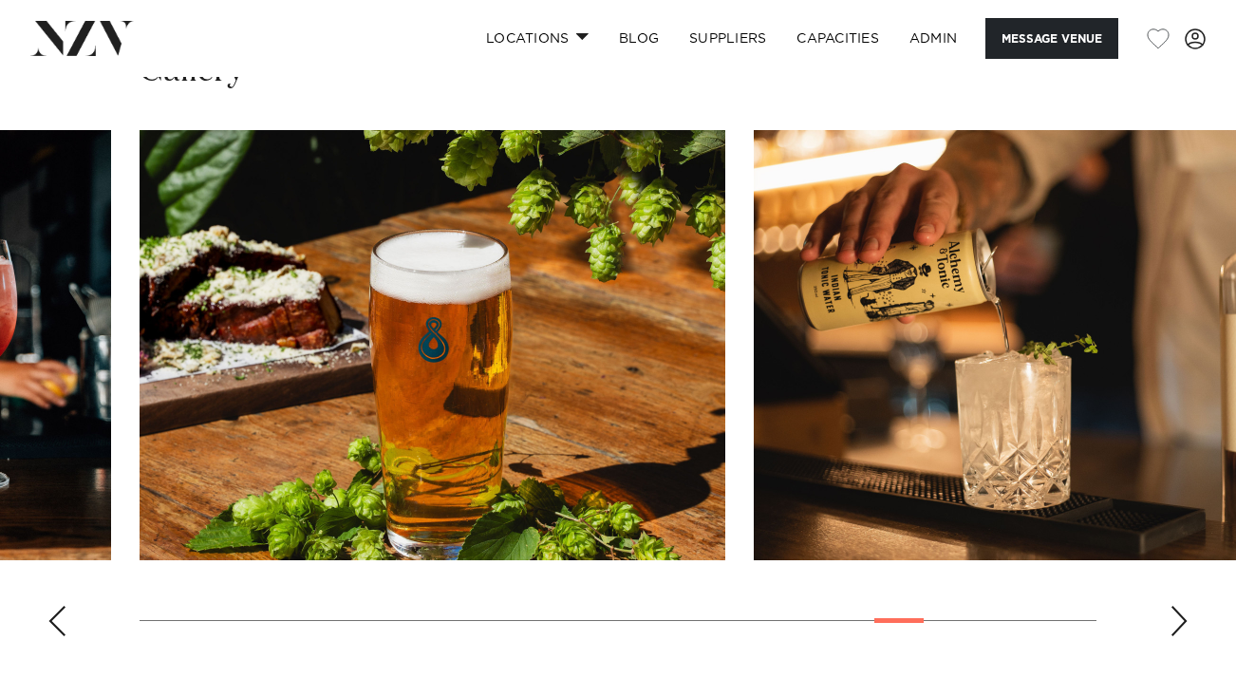
click at [1172, 622] on div "Next slide" at bounding box center [1178, 621] width 19 height 30
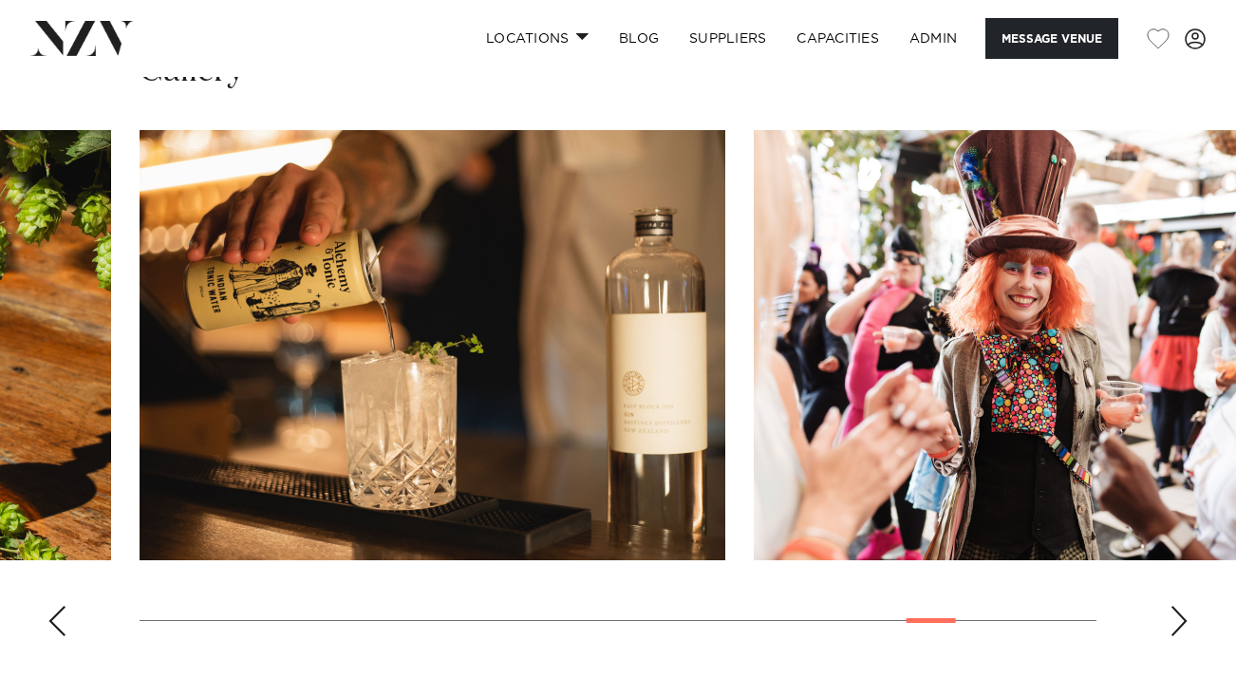
click at [1172, 622] on div "Next slide" at bounding box center [1178, 621] width 19 height 30
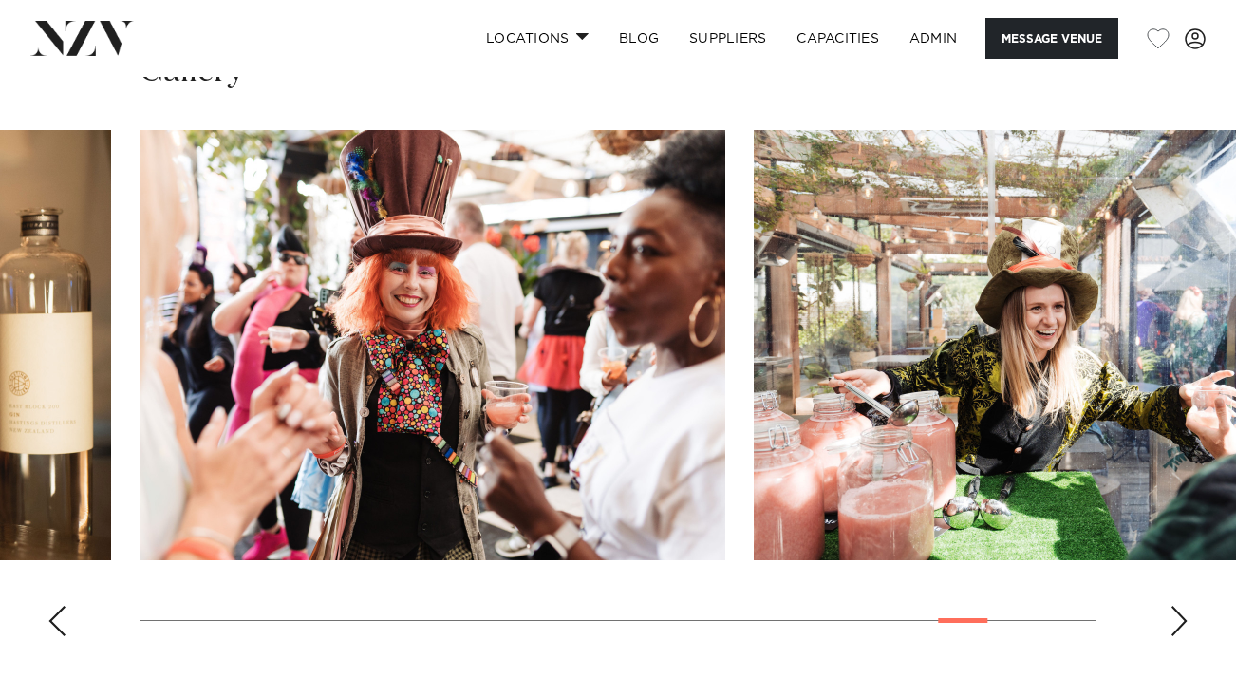
click at [1172, 622] on div "Next slide" at bounding box center [1178, 621] width 19 height 30
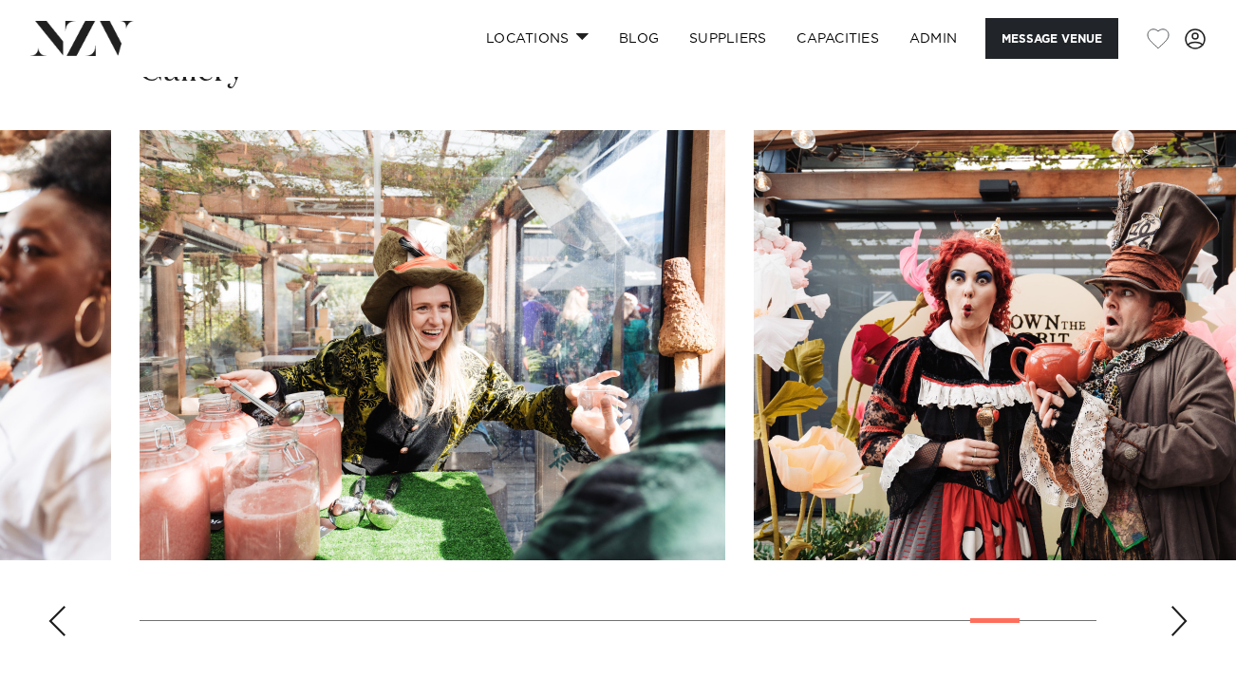
click at [1172, 622] on div "Next slide" at bounding box center [1178, 621] width 19 height 30
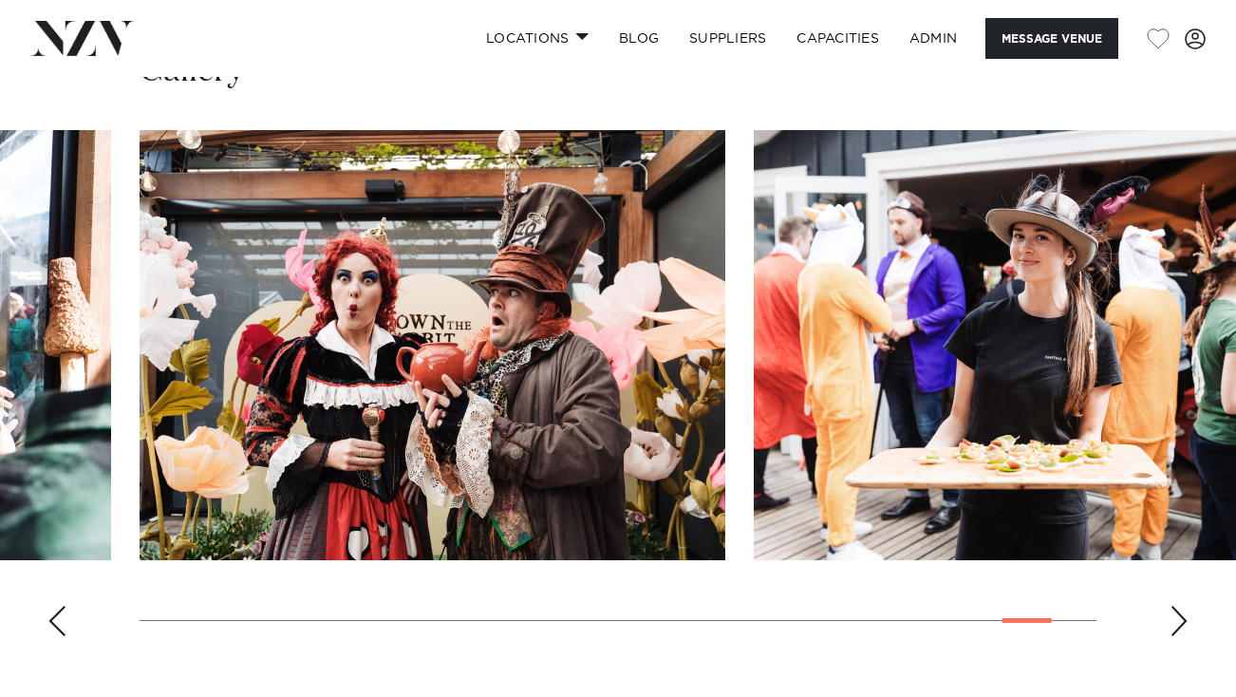
click at [1172, 622] on div "Next slide" at bounding box center [1178, 621] width 19 height 30
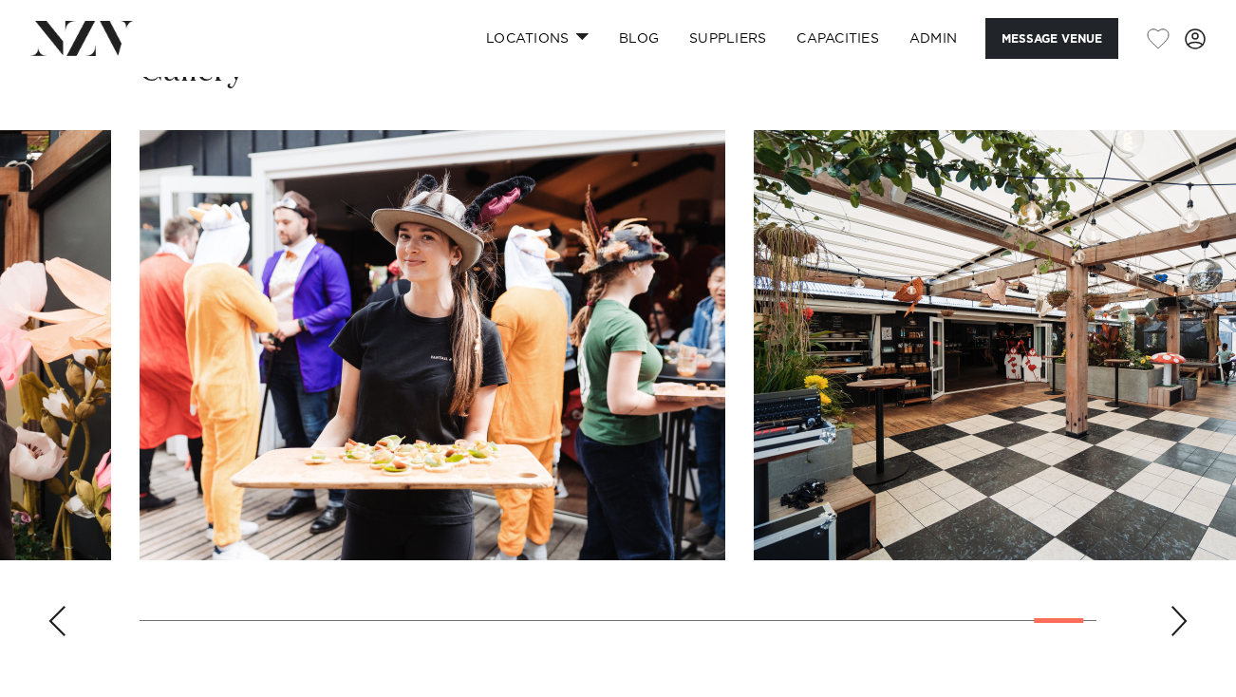
click at [1172, 622] on div "Next slide" at bounding box center [1178, 621] width 19 height 30
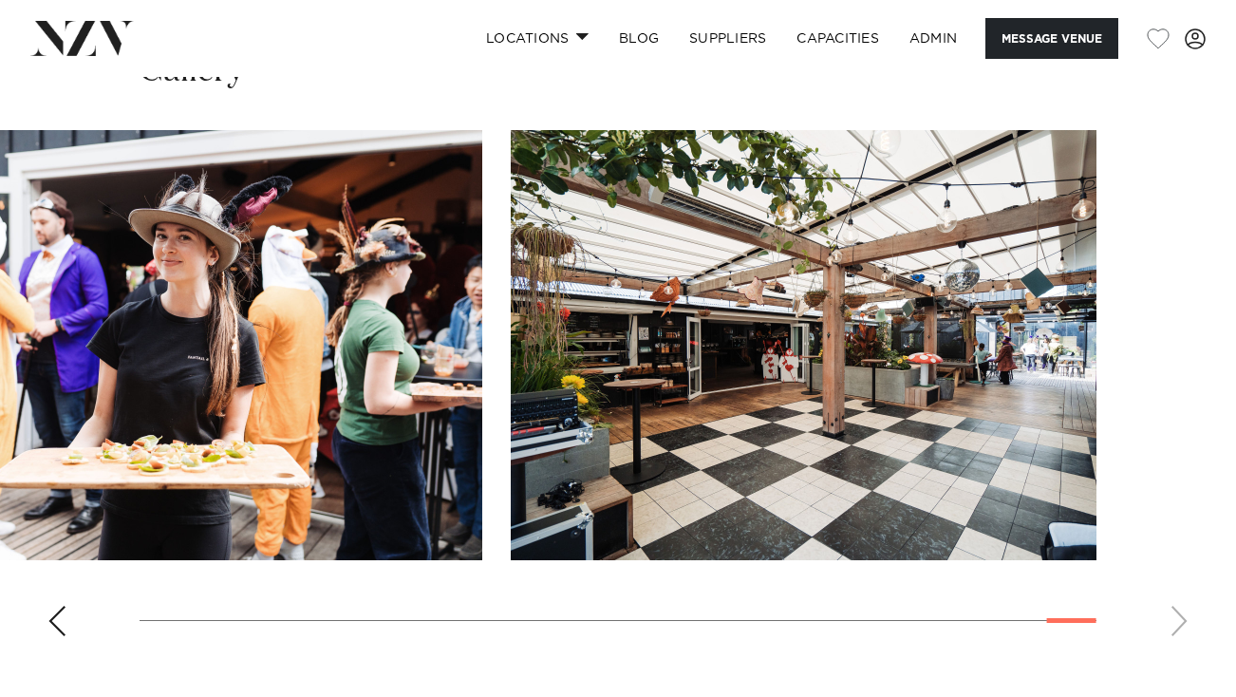
click at [1172, 622] on swiper-container at bounding box center [618, 390] width 1236 height 521
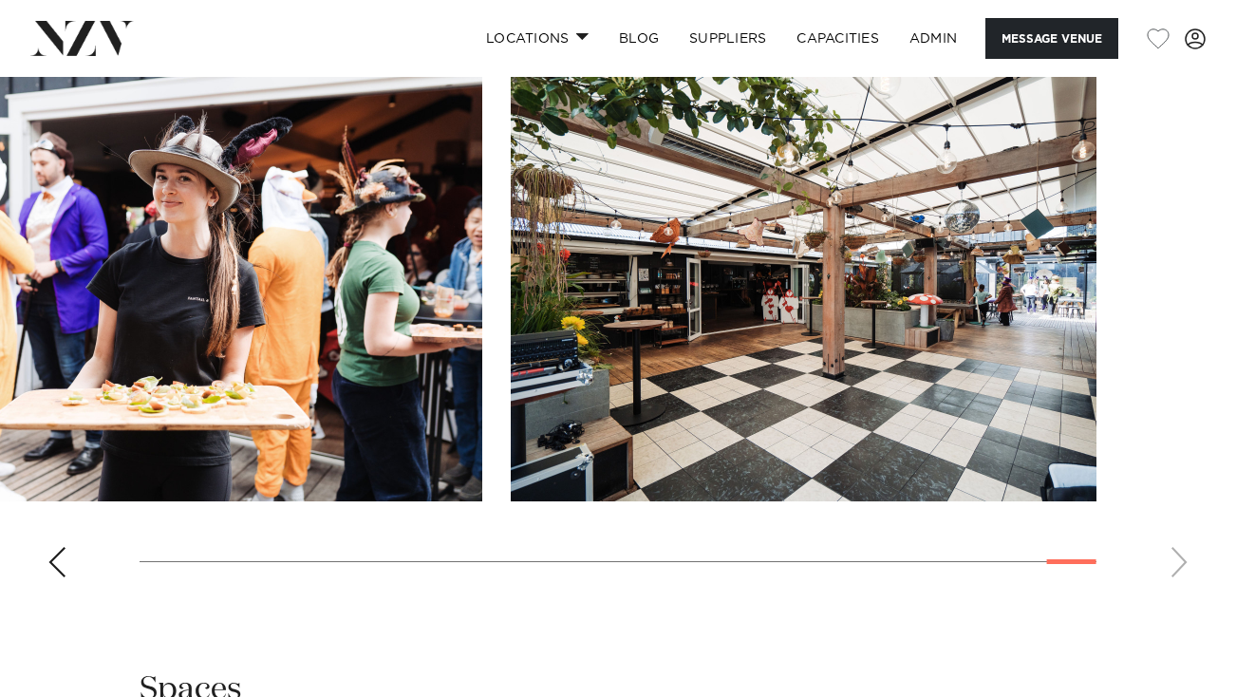
scroll to position [2106, 0]
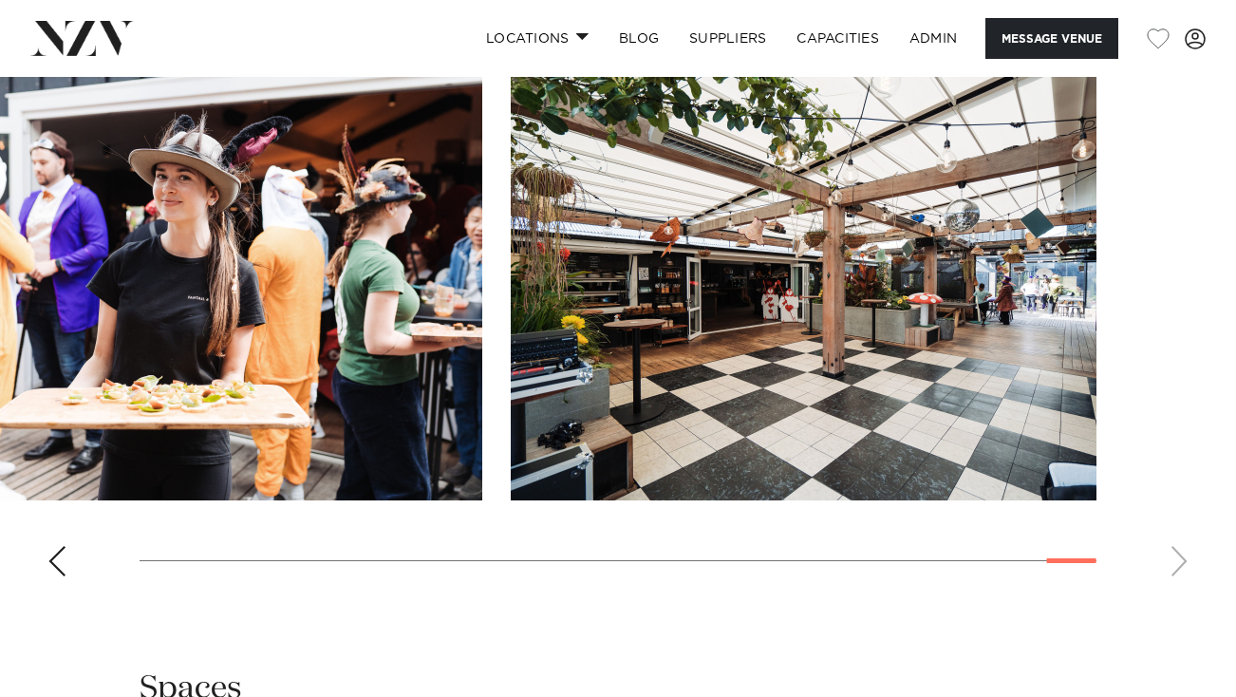
click at [1173, 572] on swiper-container at bounding box center [618, 330] width 1236 height 521
click at [1196, 565] on swiper-container at bounding box center [618, 330] width 1236 height 521
click at [1171, 560] on swiper-container at bounding box center [618, 330] width 1236 height 521
click at [44, 558] on swiper-container at bounding box center [618, 330] width 1236 height 521
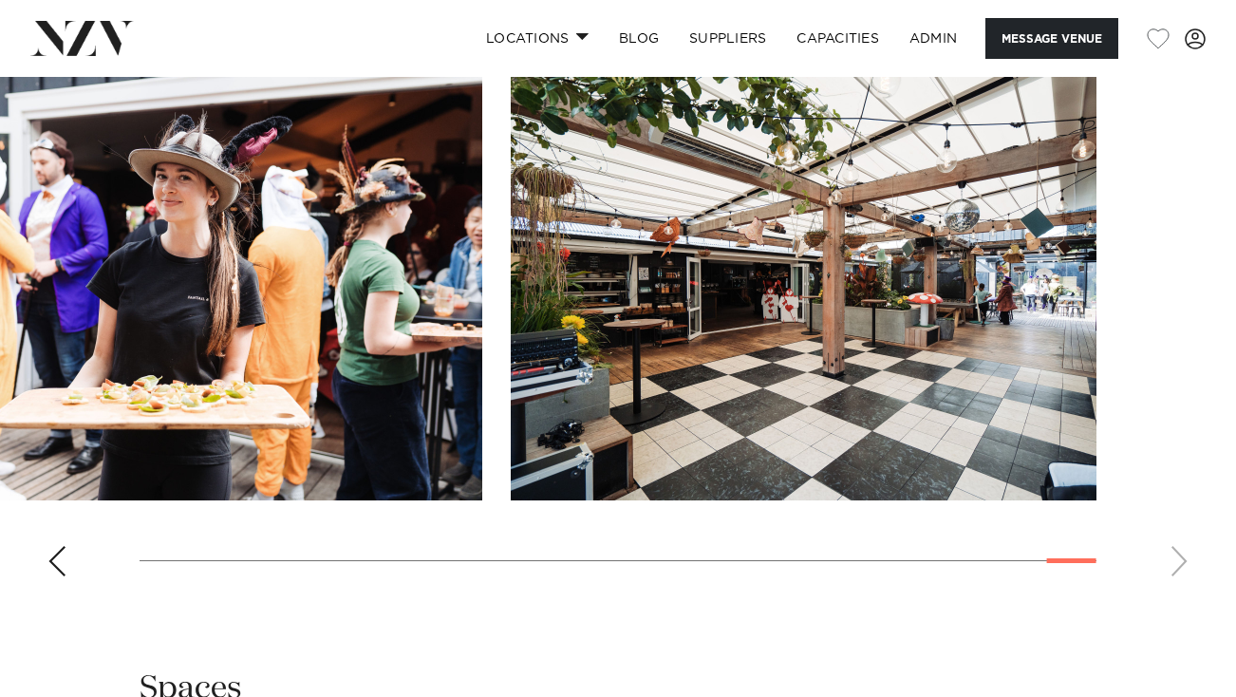
click at [54, 558] on div "Previous slide" at bounding box center [56, 561] width 19 height 30
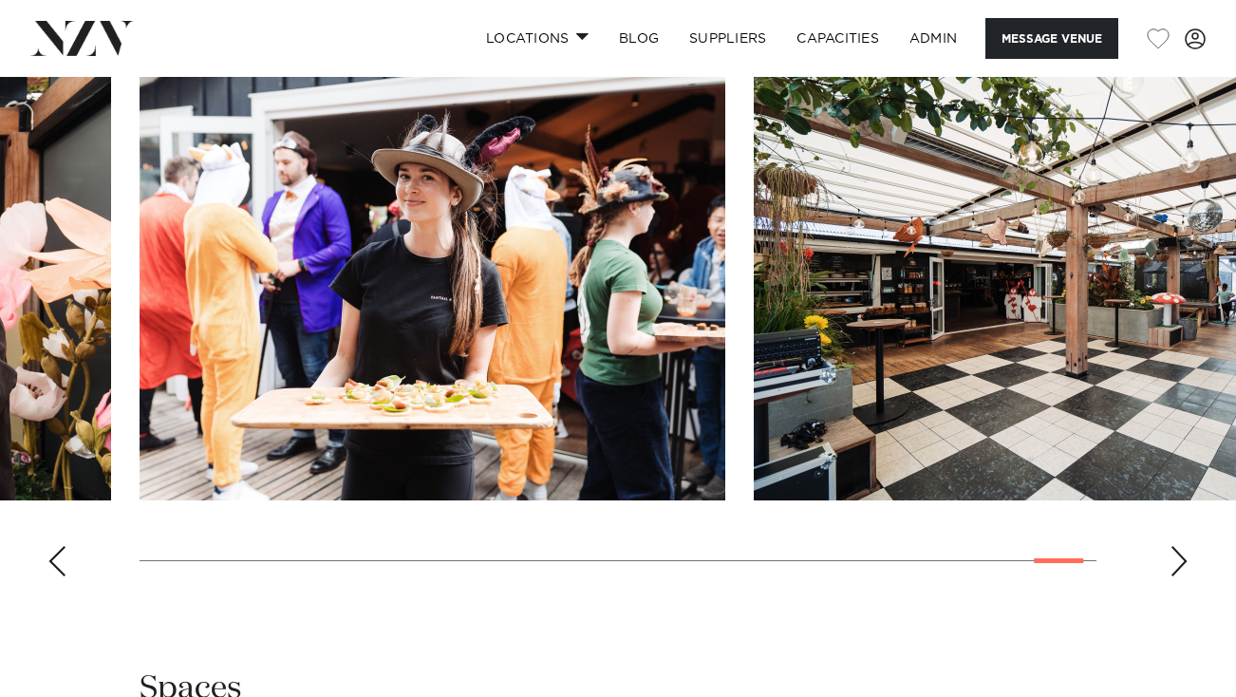
click at [54, 558] on div "Previous slide" at bounding box center [56, 561] width 19 height 30
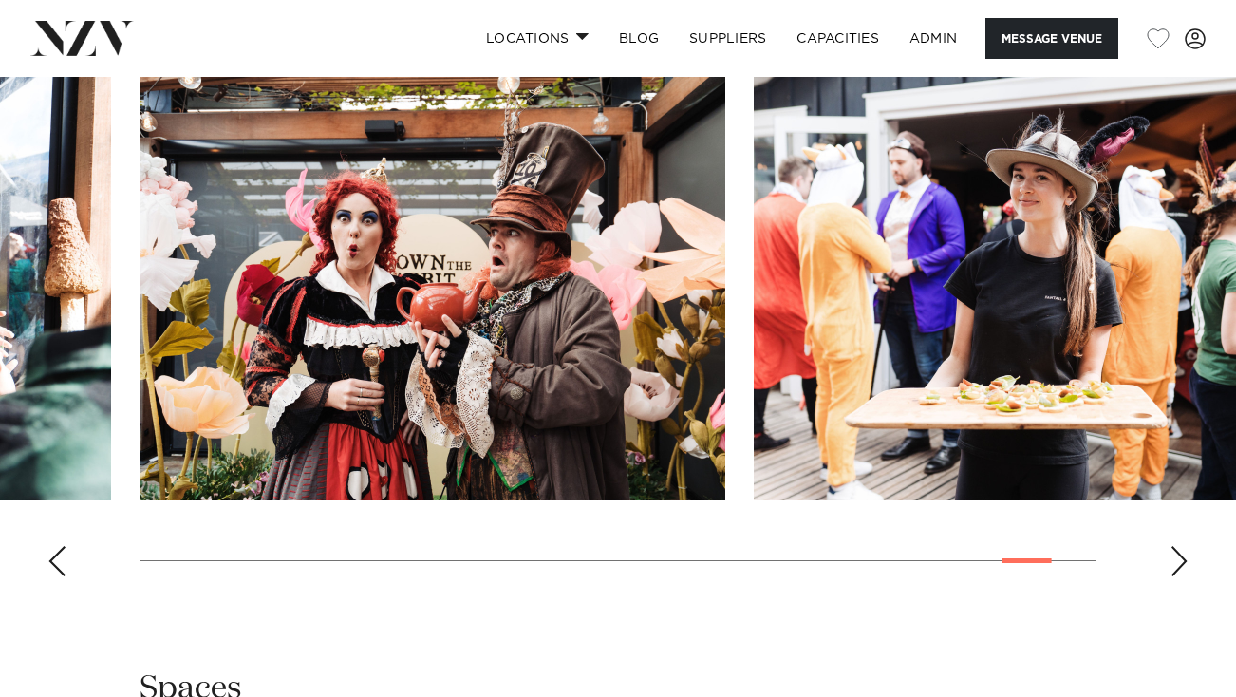
click at [54, 558] on div "Previous slide" at bounding box center [56, 561] width 19 height 30
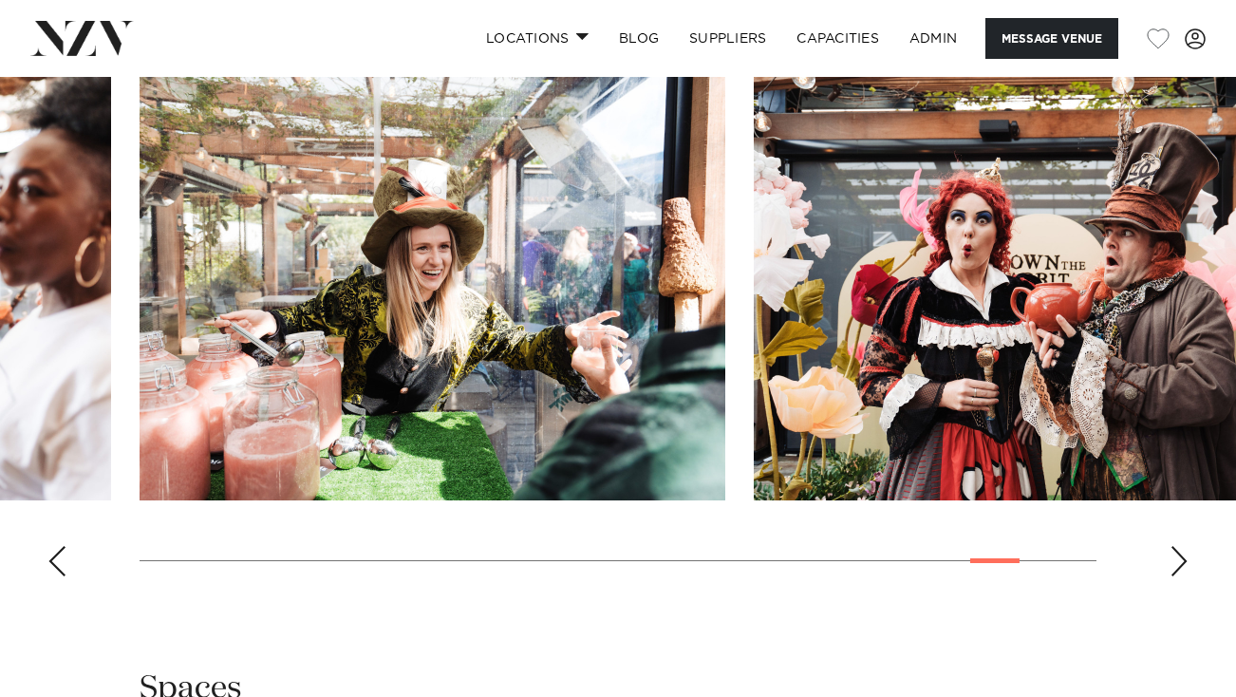
click at [54, 558] on div "Previous slide" at bounding box center [56, 561] width 19 height 30
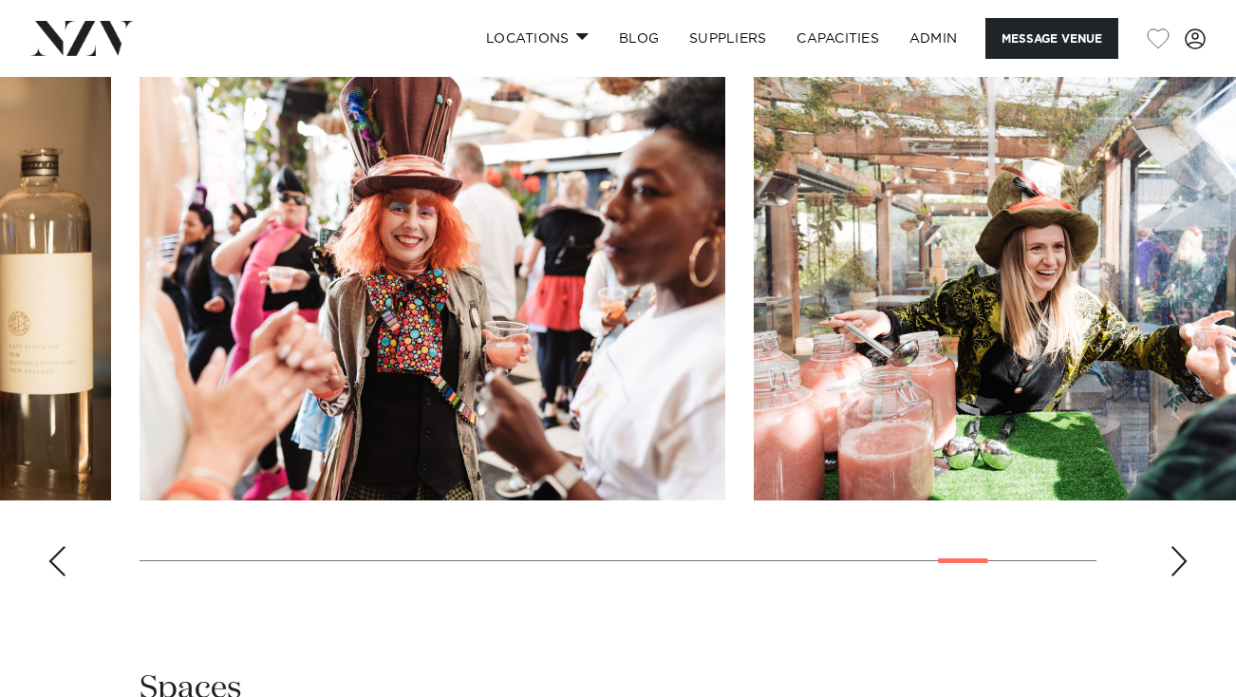
click at [54, 558] on div "Previous slide" at bounding box center [56, 561] width 19 height 30
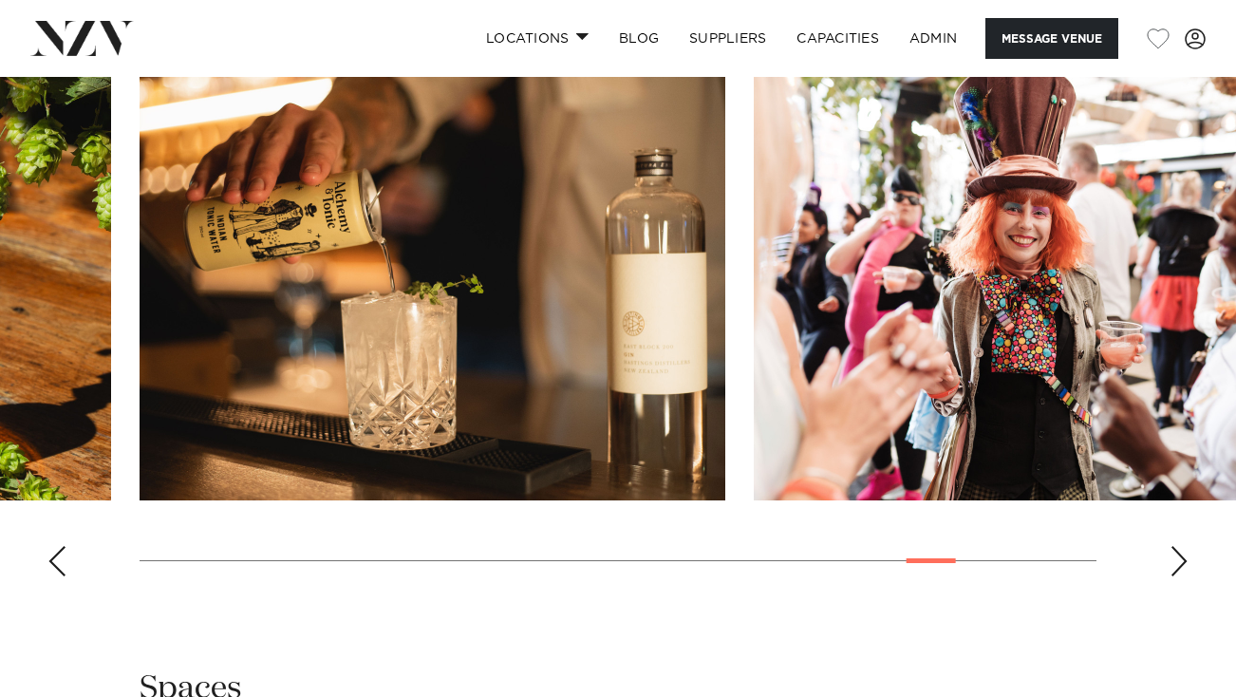
click at [54, 558] on div "Previous slide" at bounding box center [56, 561] width 19 height 30
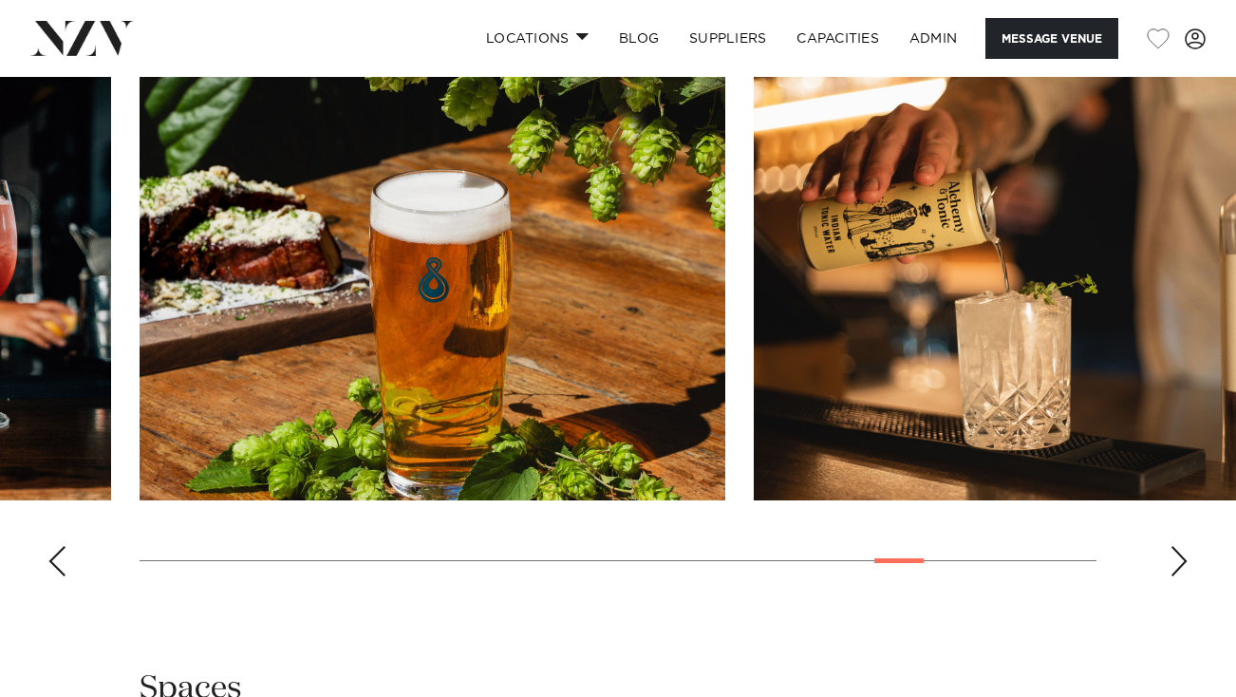
click at [67, 547] on swiper-container at bounding box center [618, 330] width 1236 height 521
click at [64, 547] on div "Previous slide" at bounding box center [56, 561] width 19 height 30
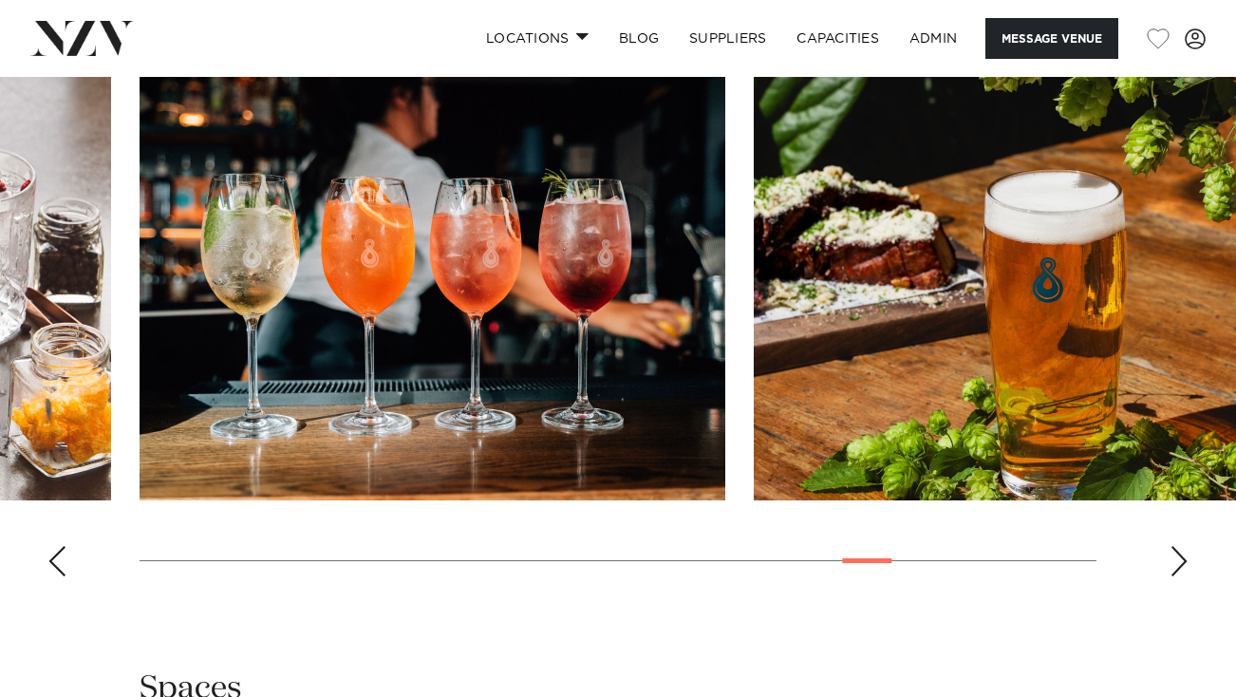
click at [64, 547] on div "Previous slide" at bounding box center [56, 561] width 19 height 30
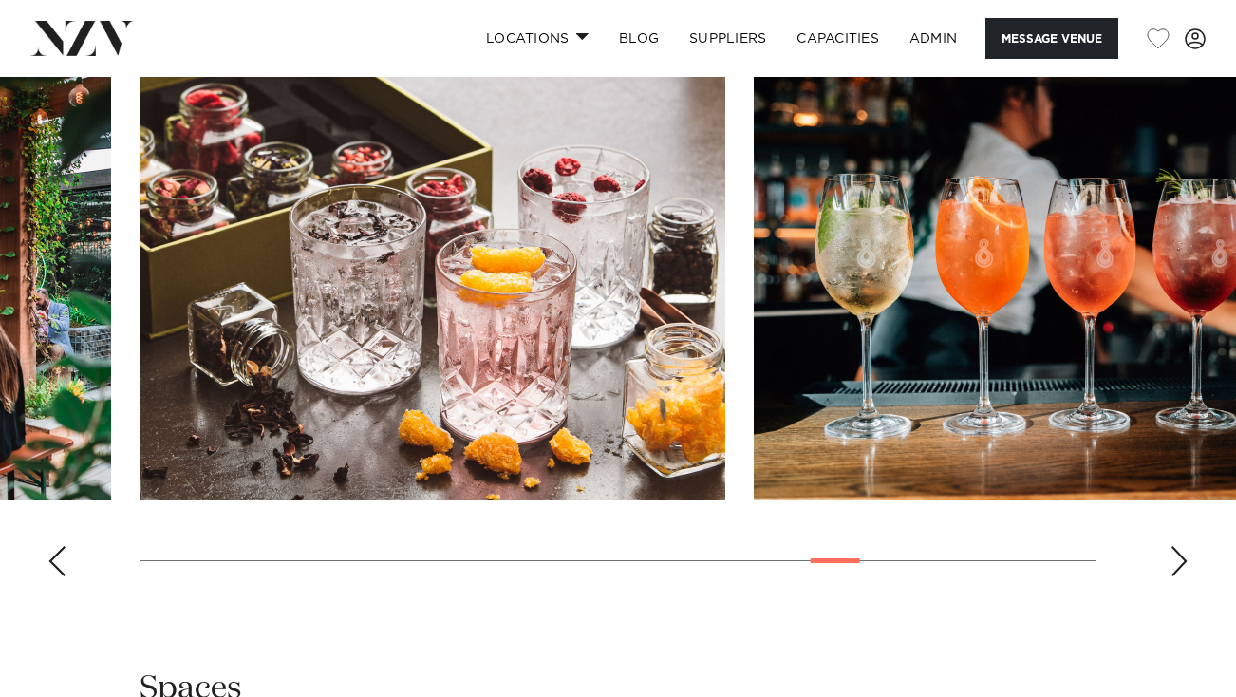
click at [64, 547] on div "Previous slide" at bounding box center [56, 561] width 19 height 30
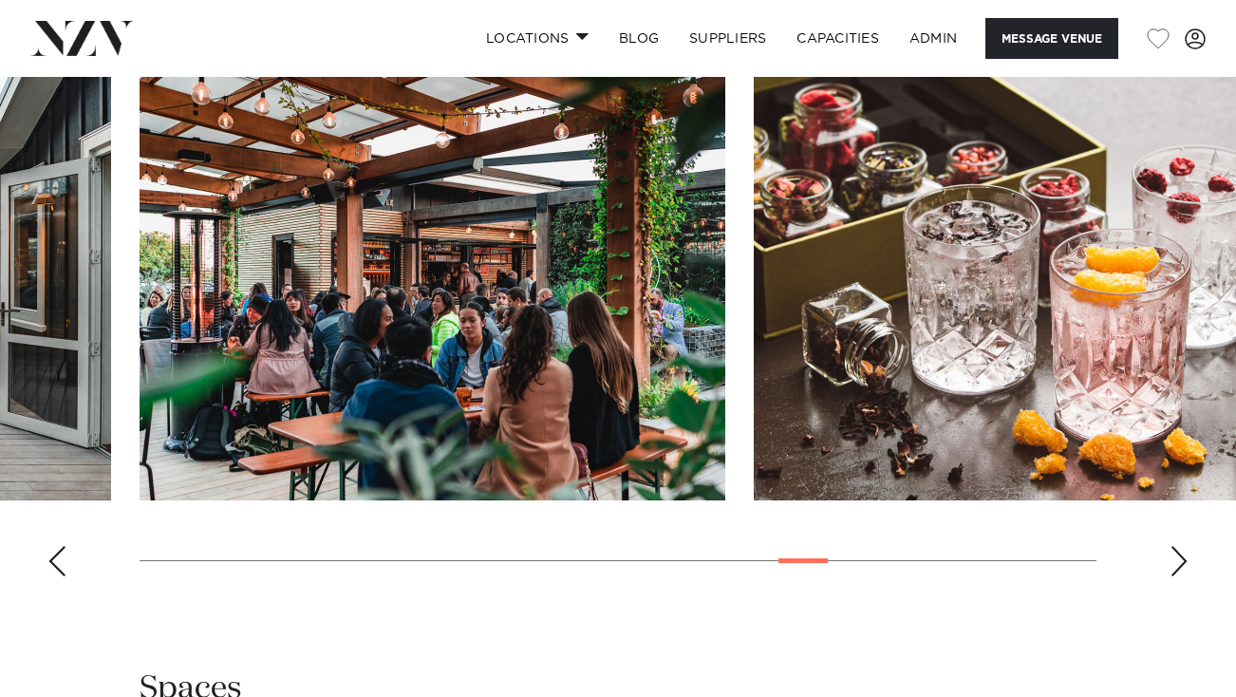
click at [64, 547] on div "Previous slide" at bounding box center [56, 561] width 19 height 30
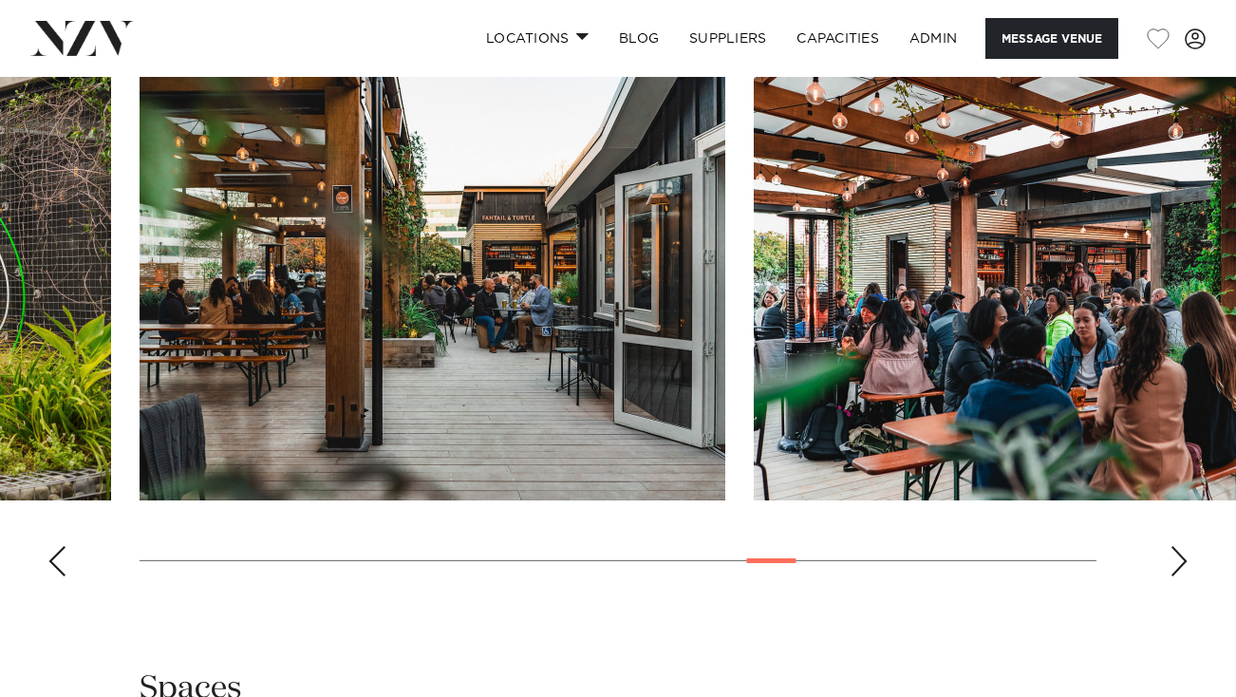
click at [64, 547] on div "Previous slide" at bounding box center [56, 561] width 19 height 30
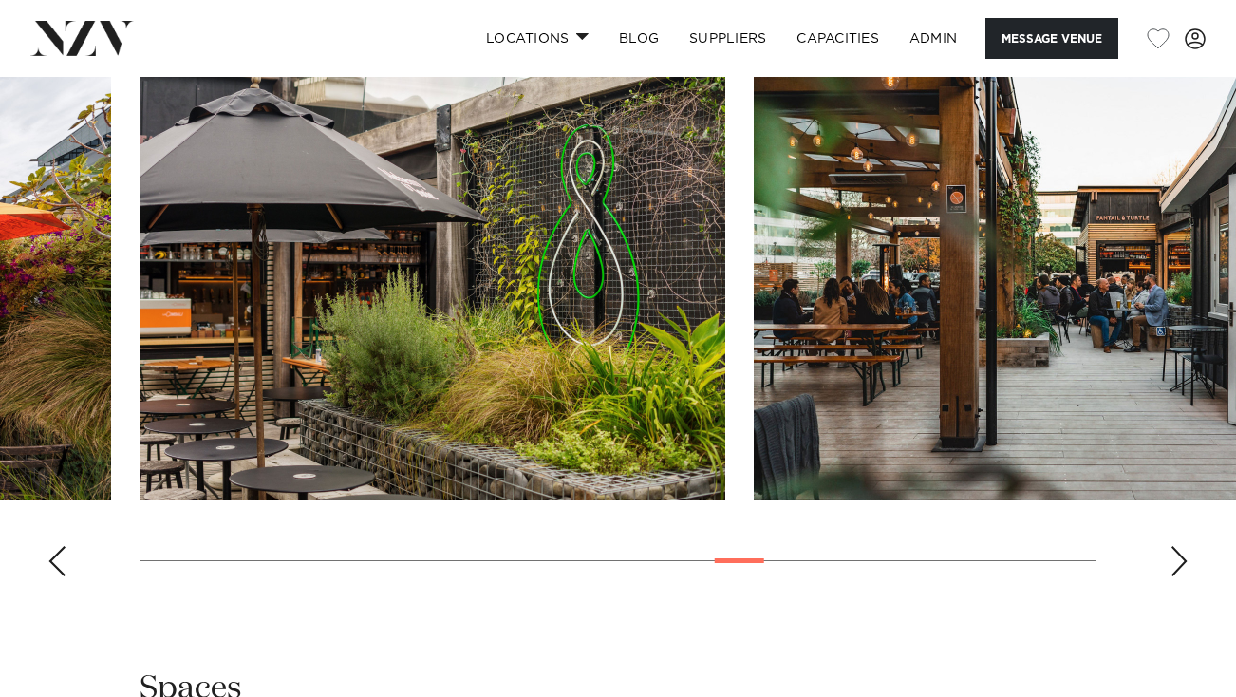
click at [64, 547] on div "Previous slide" at bounding box center [56, 561] width 19 height 30
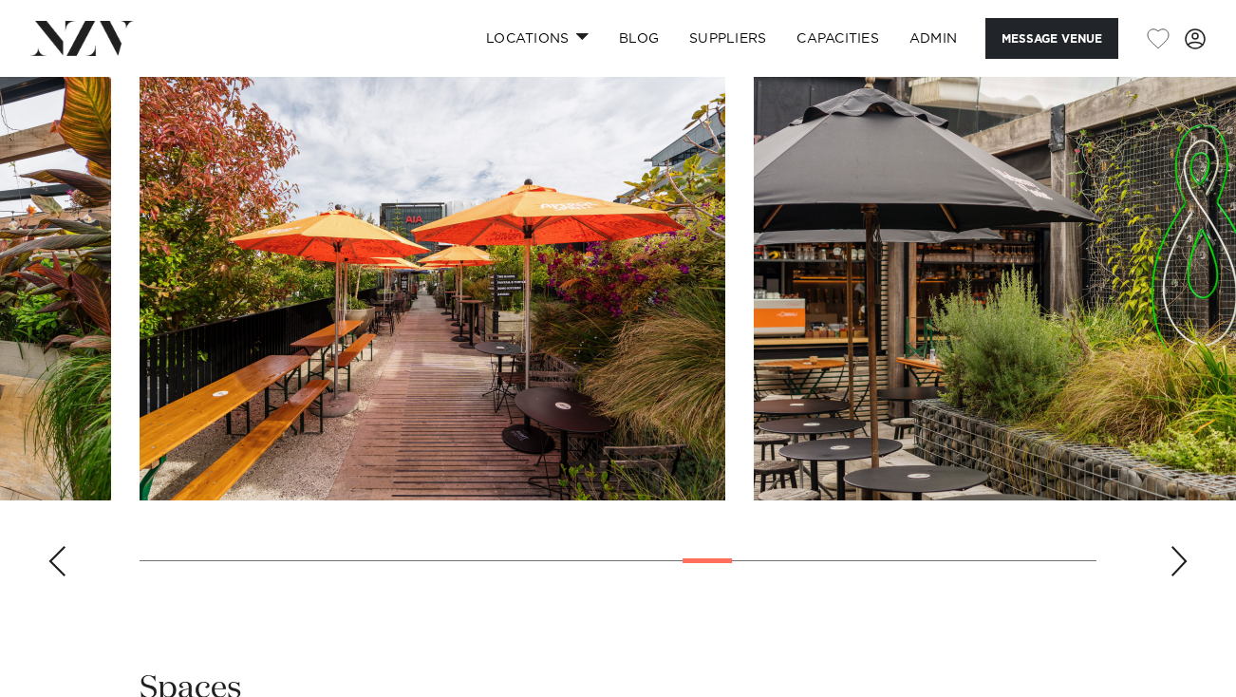
click at [64, 547] on div "Previous slide" at bounding box center [56, 561] width 19 height 30
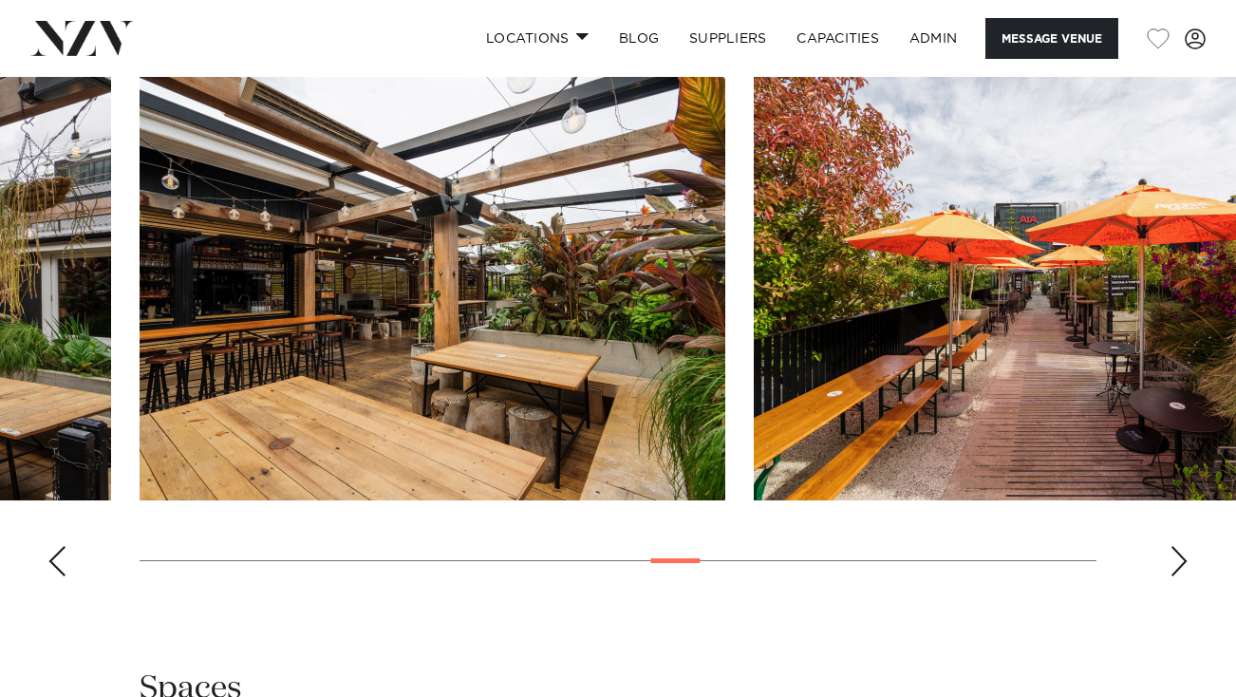
click at [64, 547] on div "Previous slide" at bounding box center [56, 561] width 19 height 30
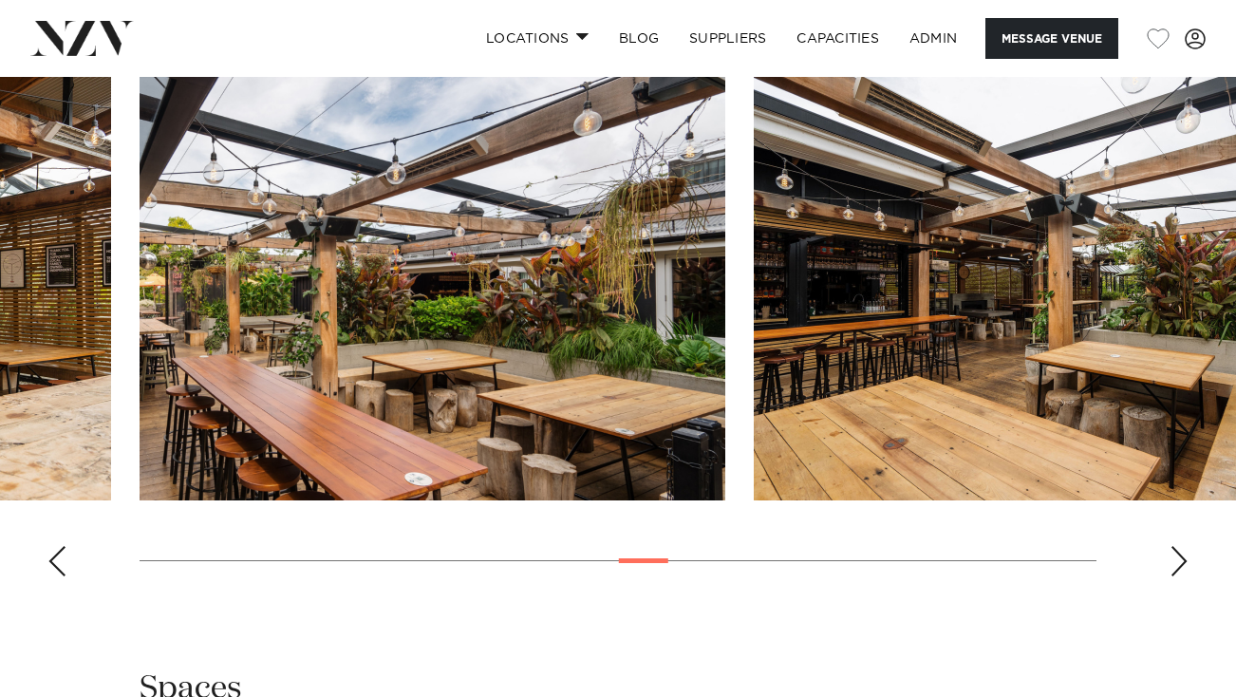
click at [64, 547] on div "Previous slide" at bounding box center [56, 561] width 19 height 30
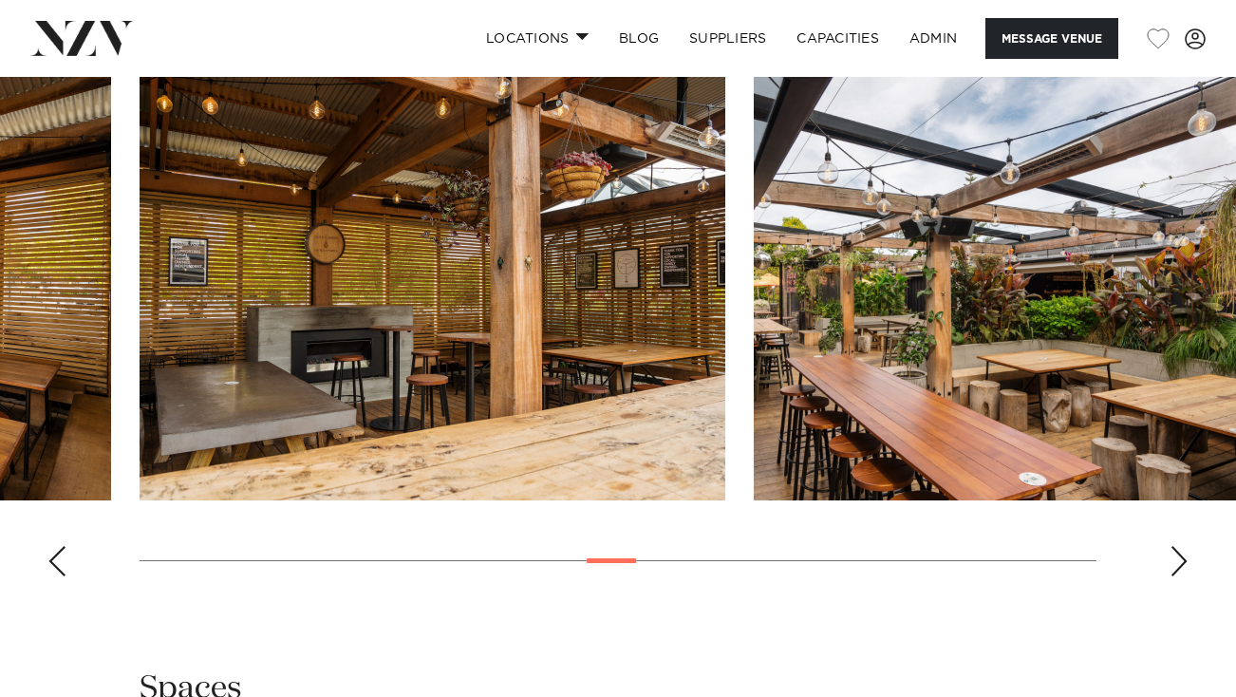
click at [64, 547] on div "Previous slide" at bounding box center [56, 561] width 19 height 30
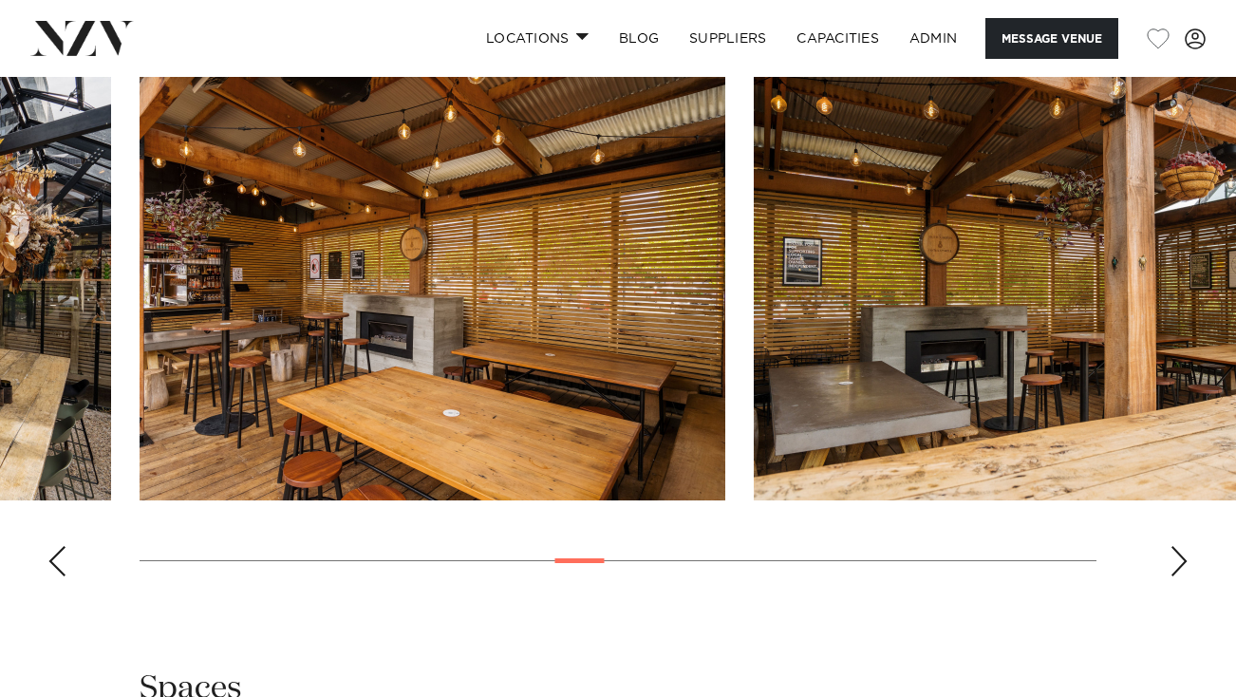
click at [64, 547] on div "Previous slide" at bounding box center [56, 561] width 19 height 30
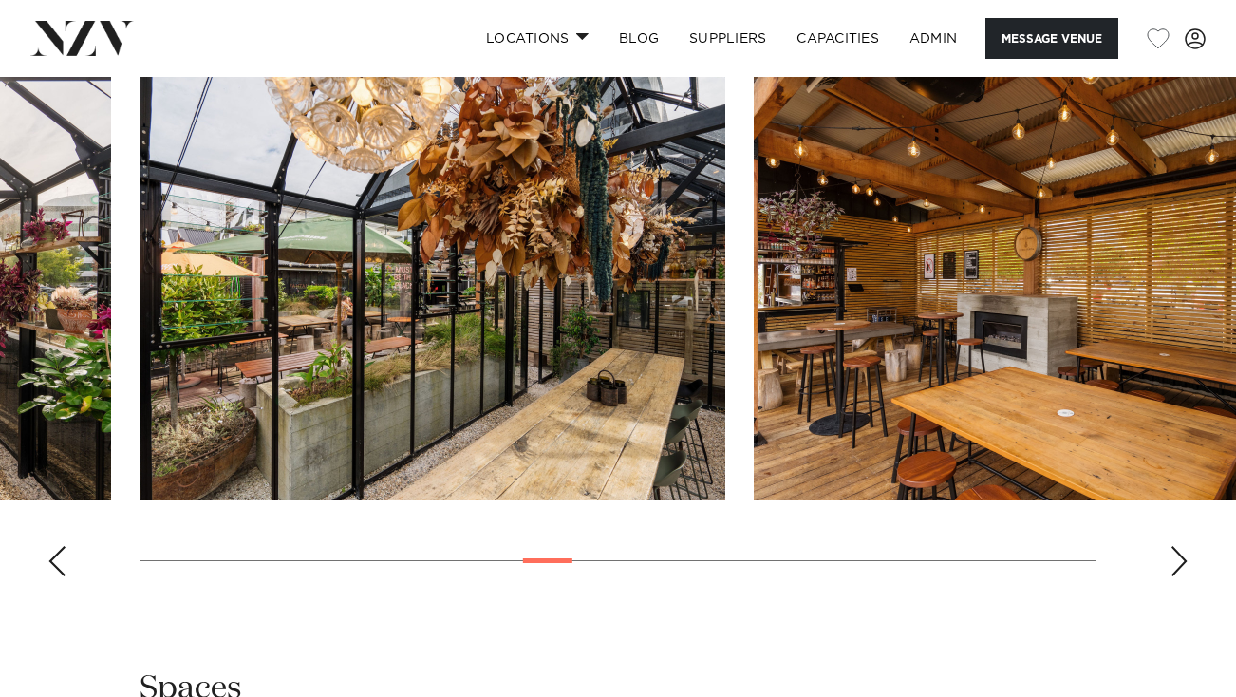
click at [64, 547] on div "Previous slide" at bounding box center [56, 561] width 19 height 30
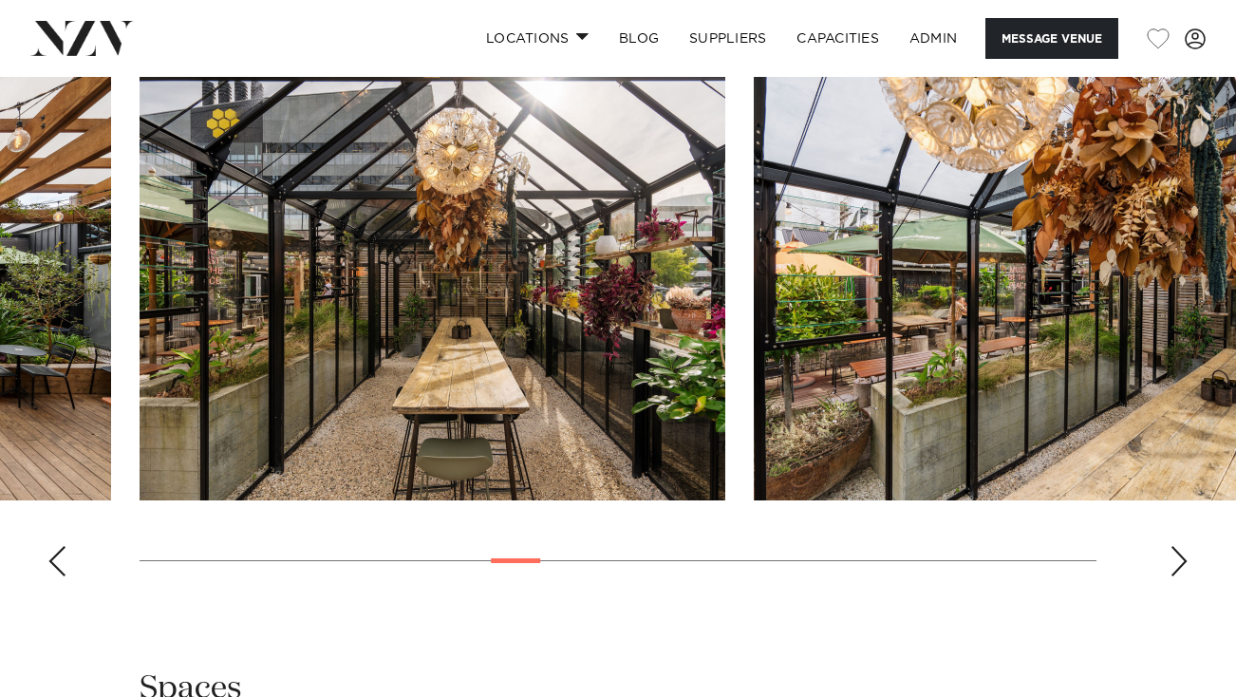
click at [64, 547] on div "Previous slide" at bounding box center [56, 561] width 19 height 30
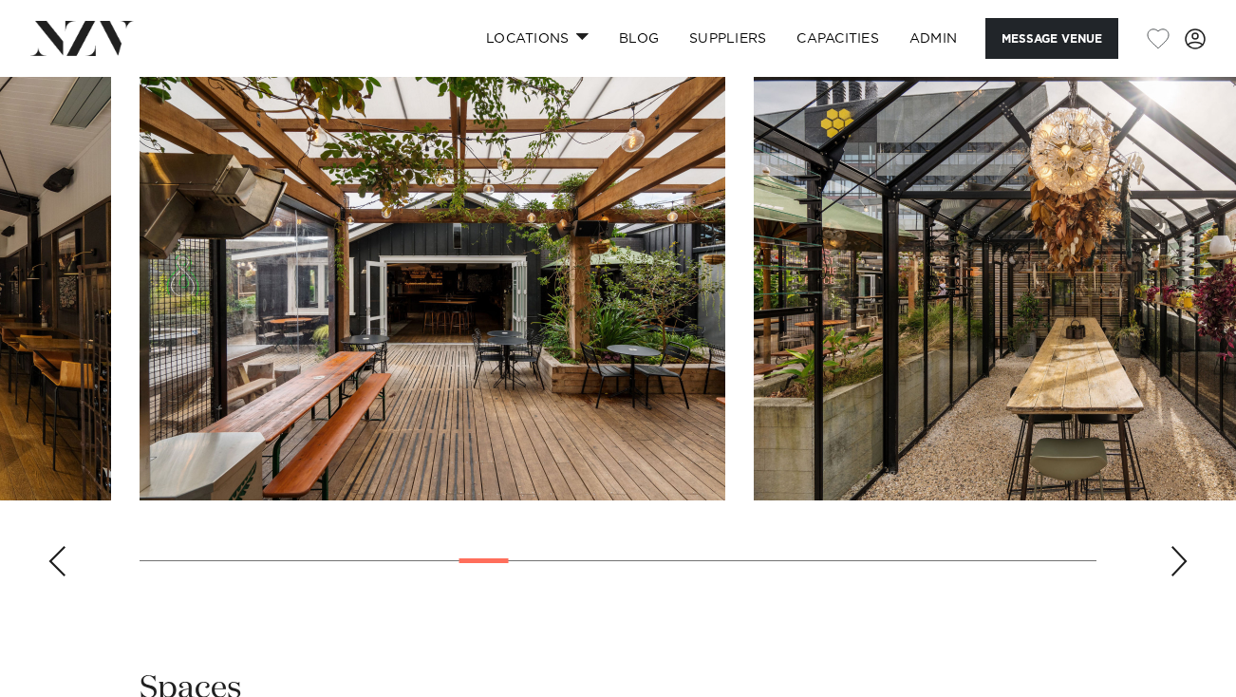
click at [64, 547] on div "Previous slide" at bounding box center [56, 561] width 19 height 30
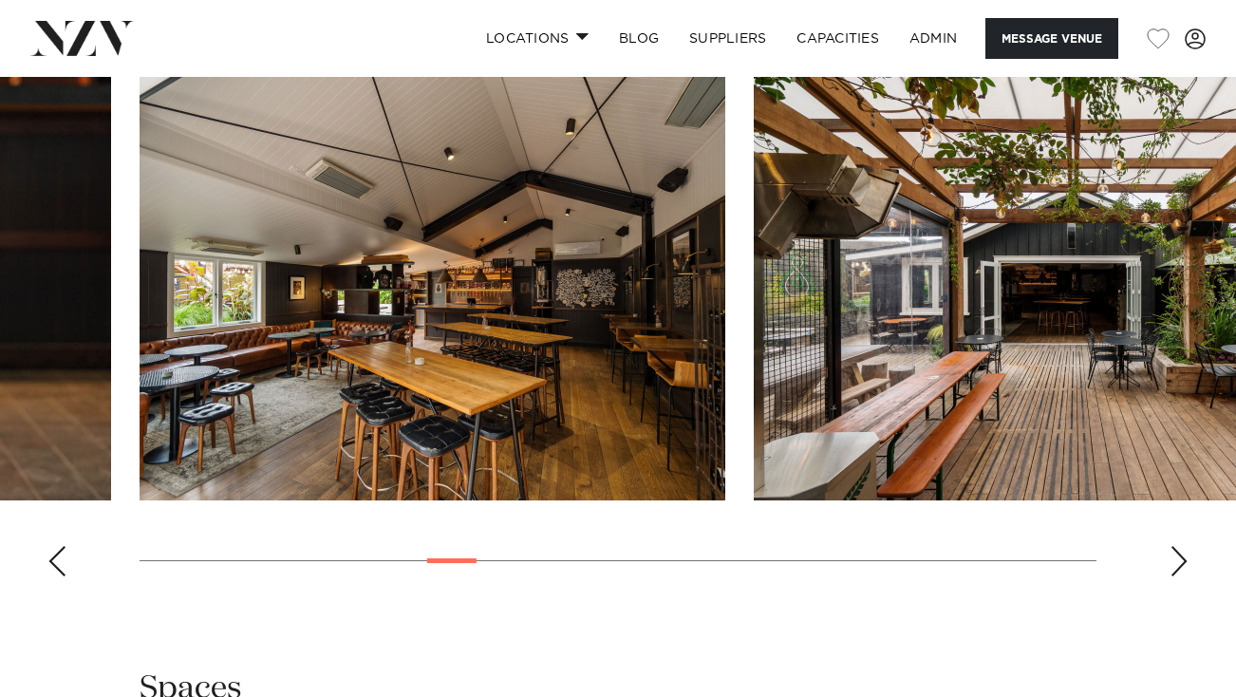
click at [64, 547] on div "Previous slide" at bounding box center [56, 561] width 19 height 30
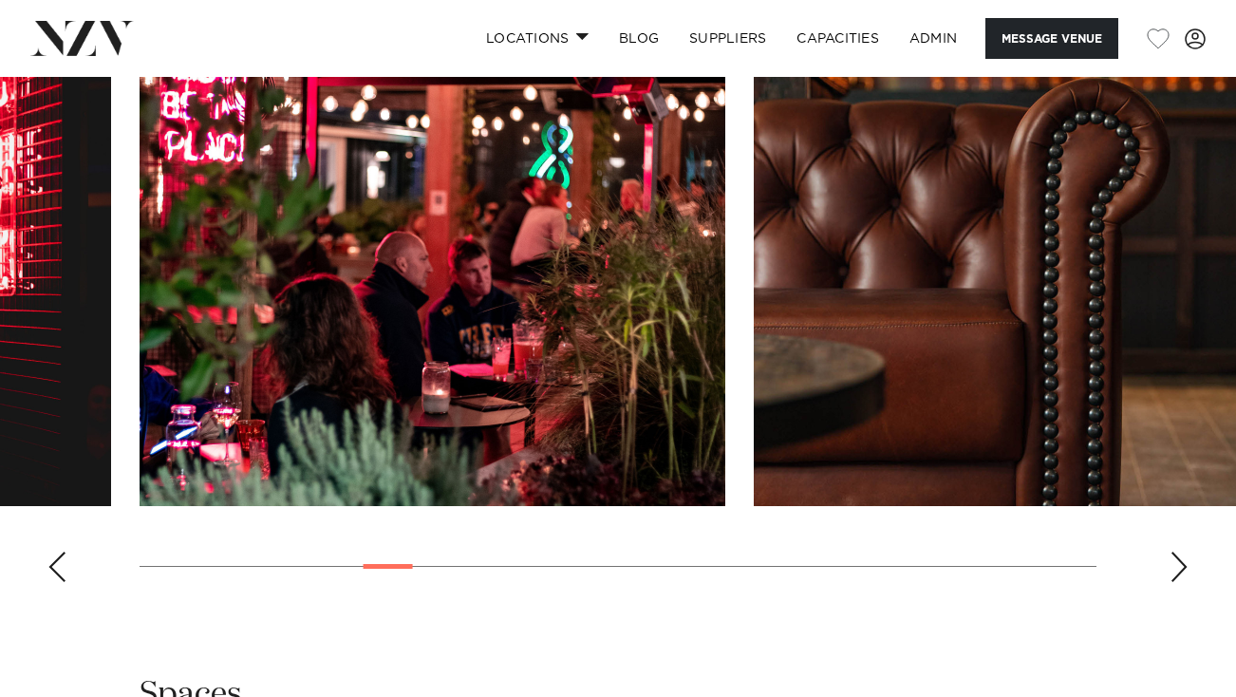
scroll to position [2179, 0]
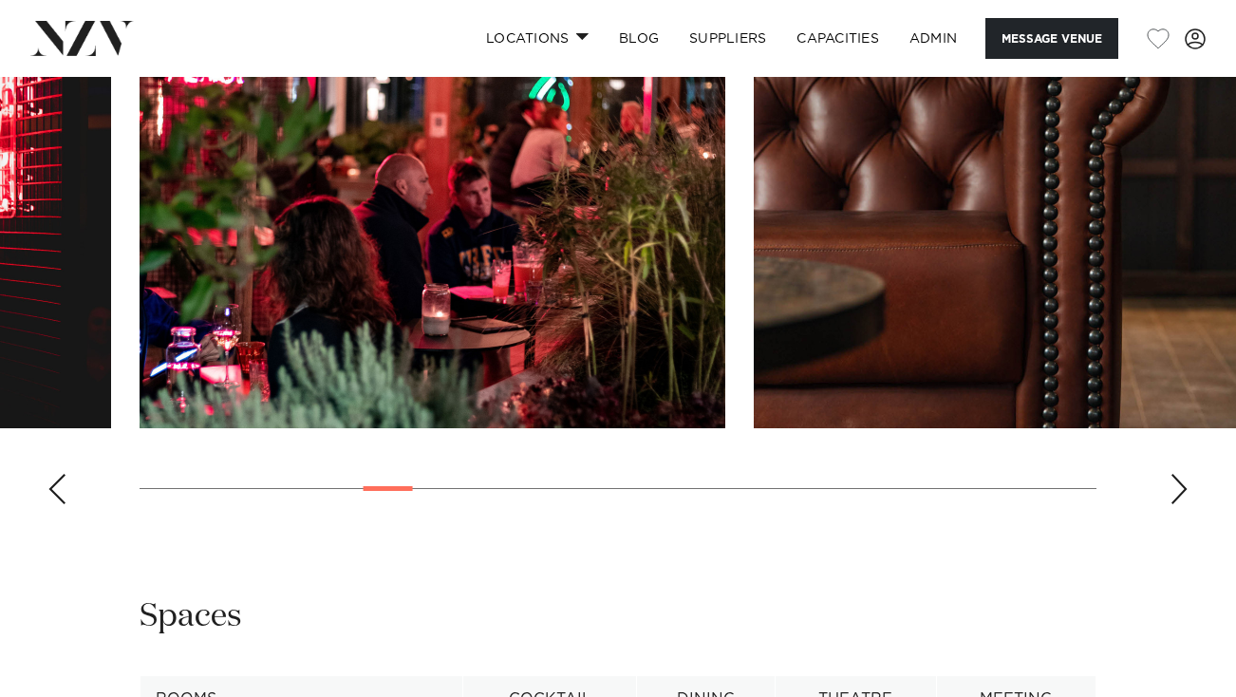
click at [1170, 480] on div "Next slide" at bounding box center [1178, 489] width 19 height 30
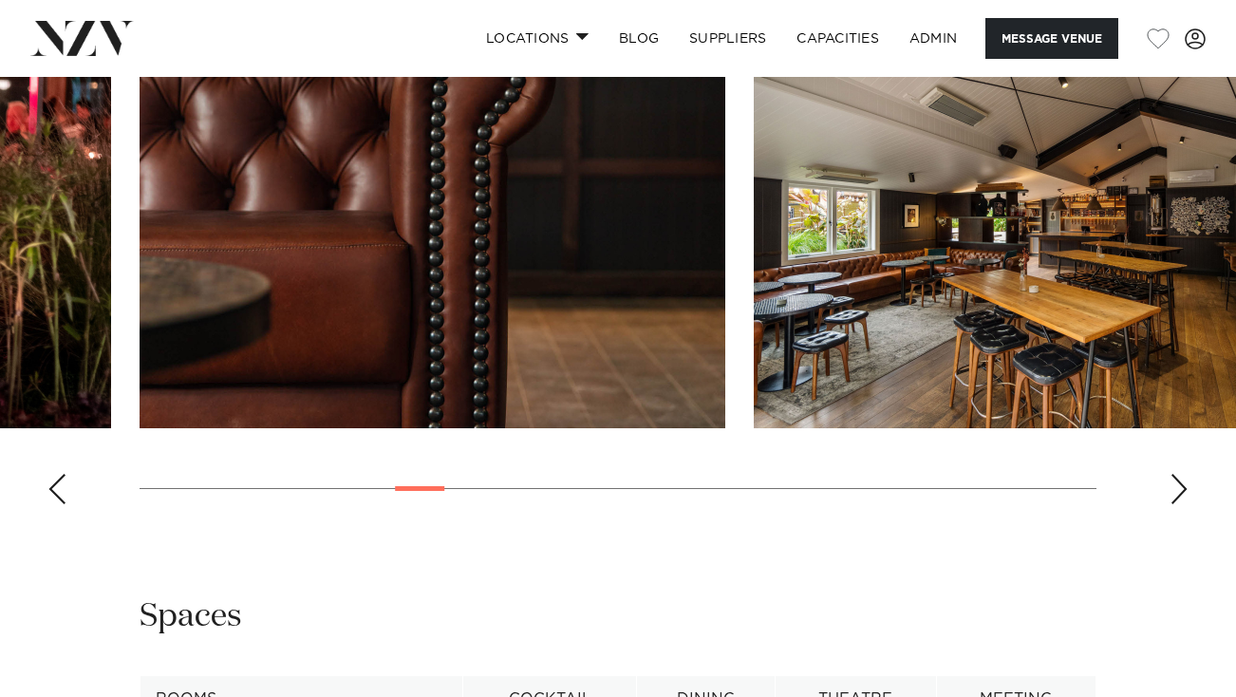
click at [1170, 480] on div "Next slide" at bounding box center [1178, 489] width 19 height 30
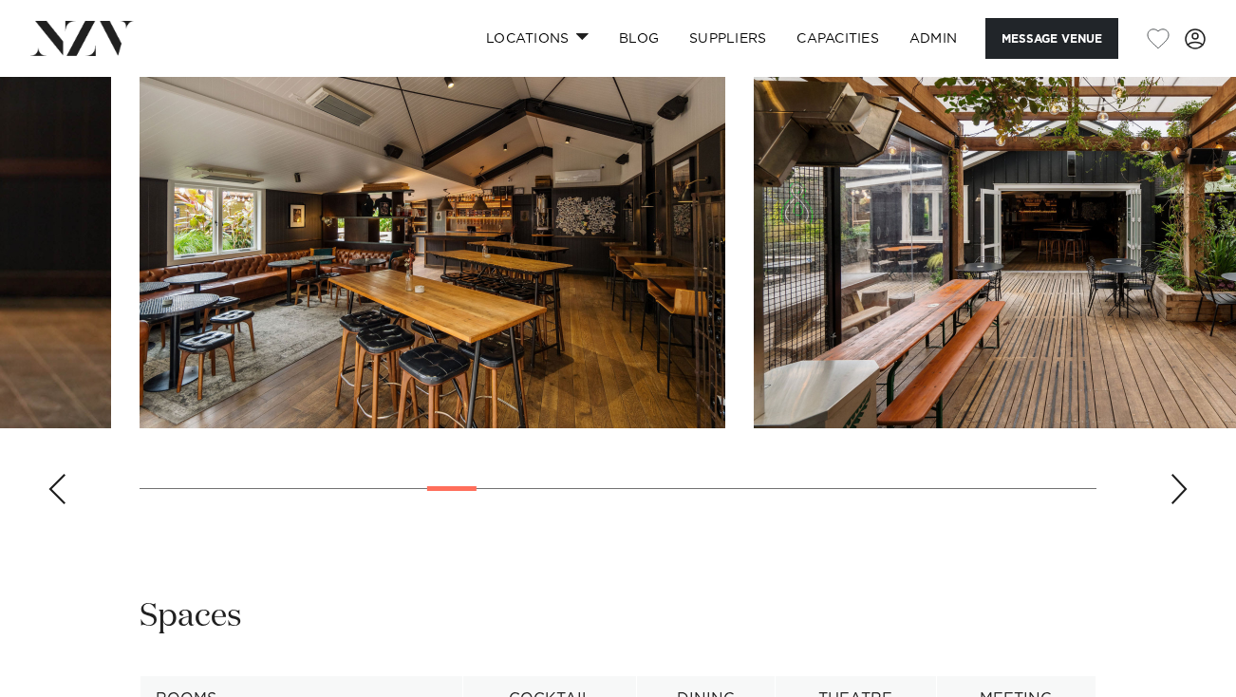
click at [1170, 480] on div "Next slide" at bounding box center [1178, 489] width 19 height 30
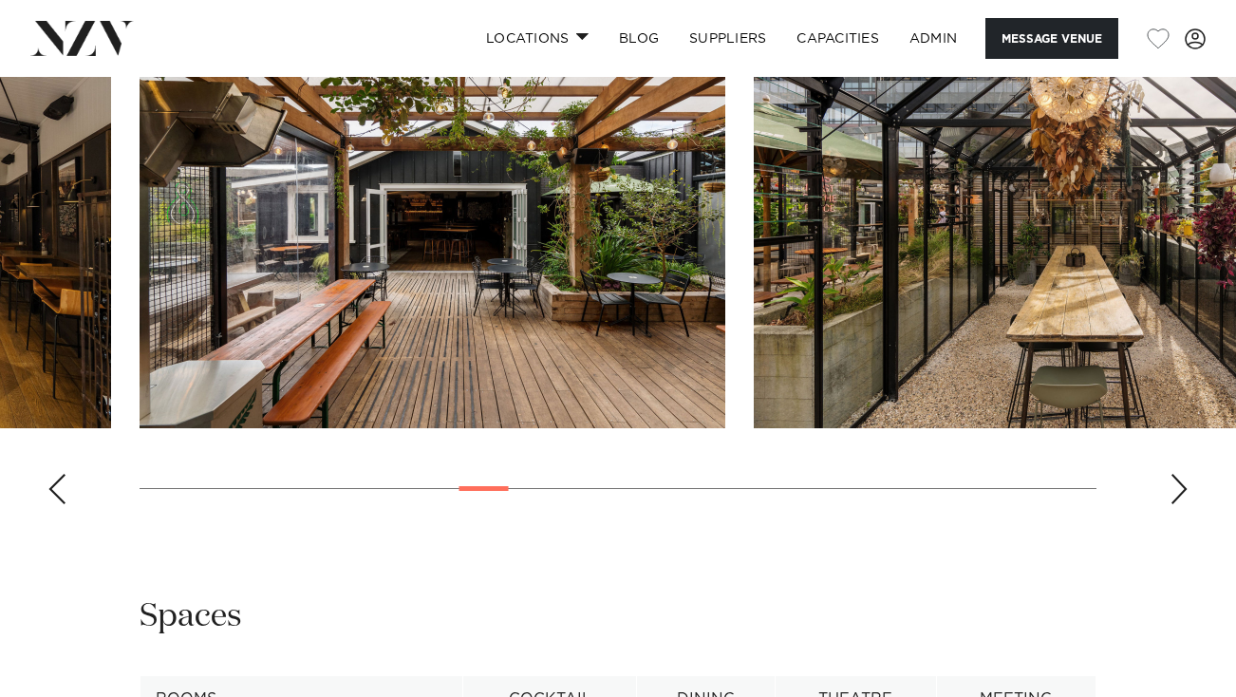
click at [1170, 480] on div "Next slide" at bounding box center [1178, 489] width 19 height 30
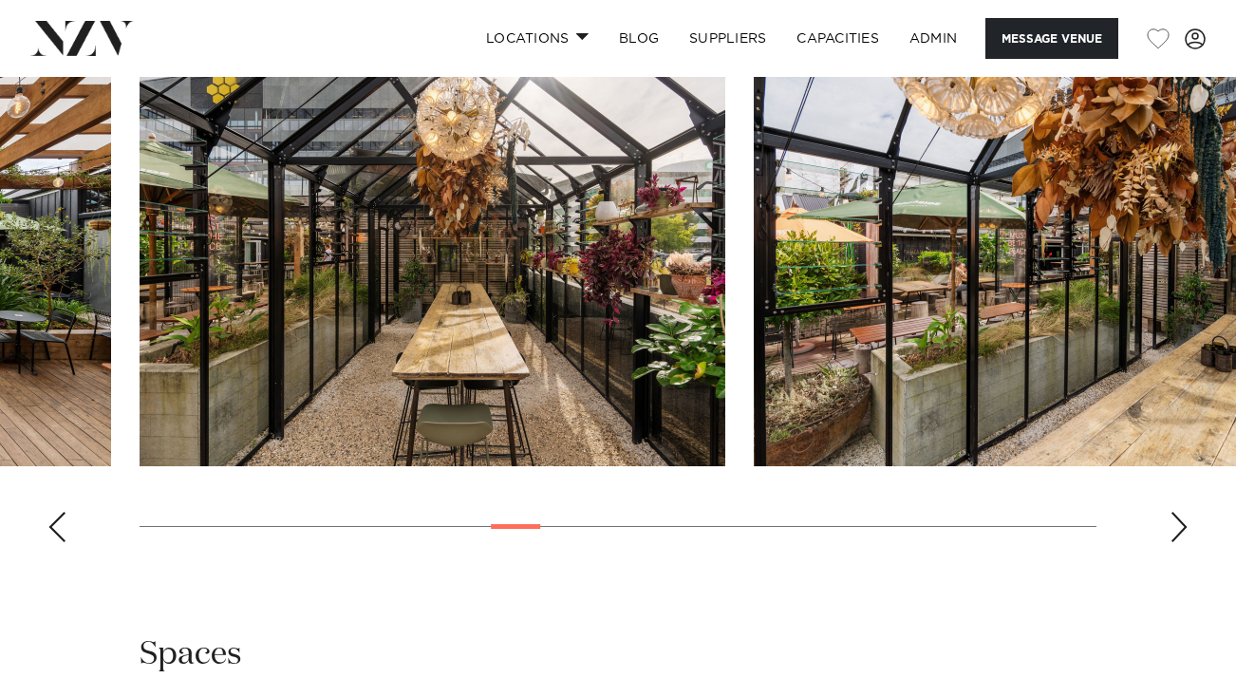
scroll to position [2129, 0]
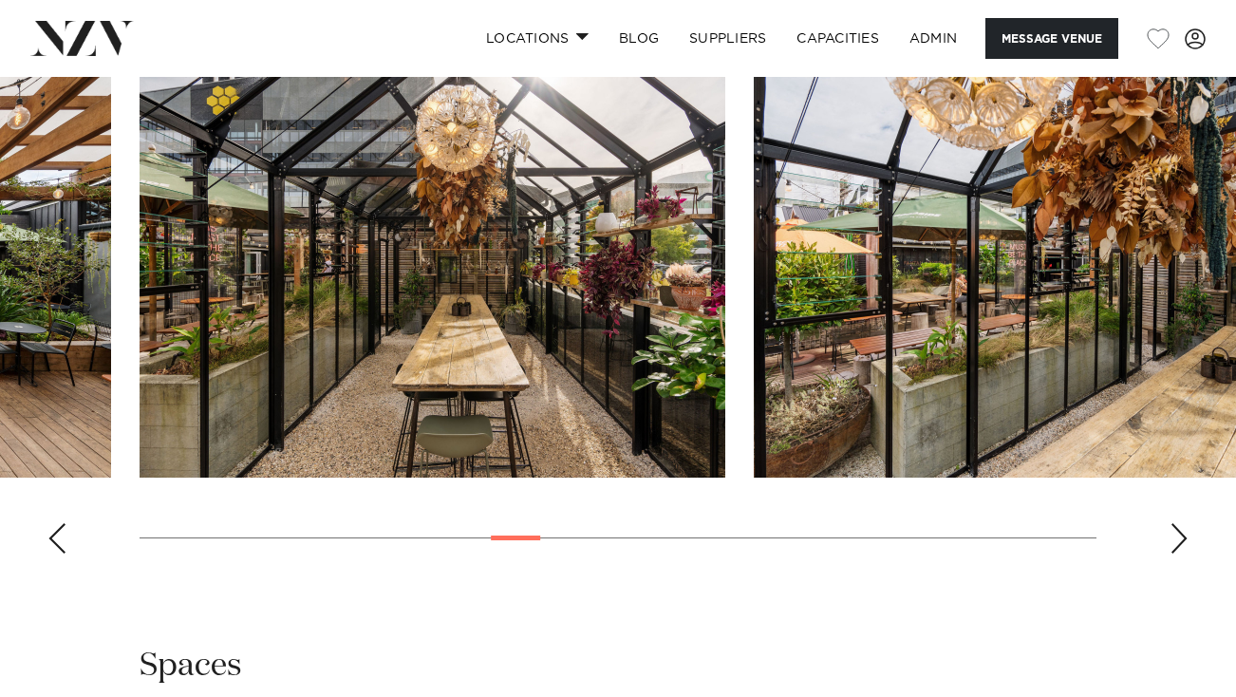
click at [1181, 533] on div "Next slide" at bounding box center [1178, 538] width 19 height 30
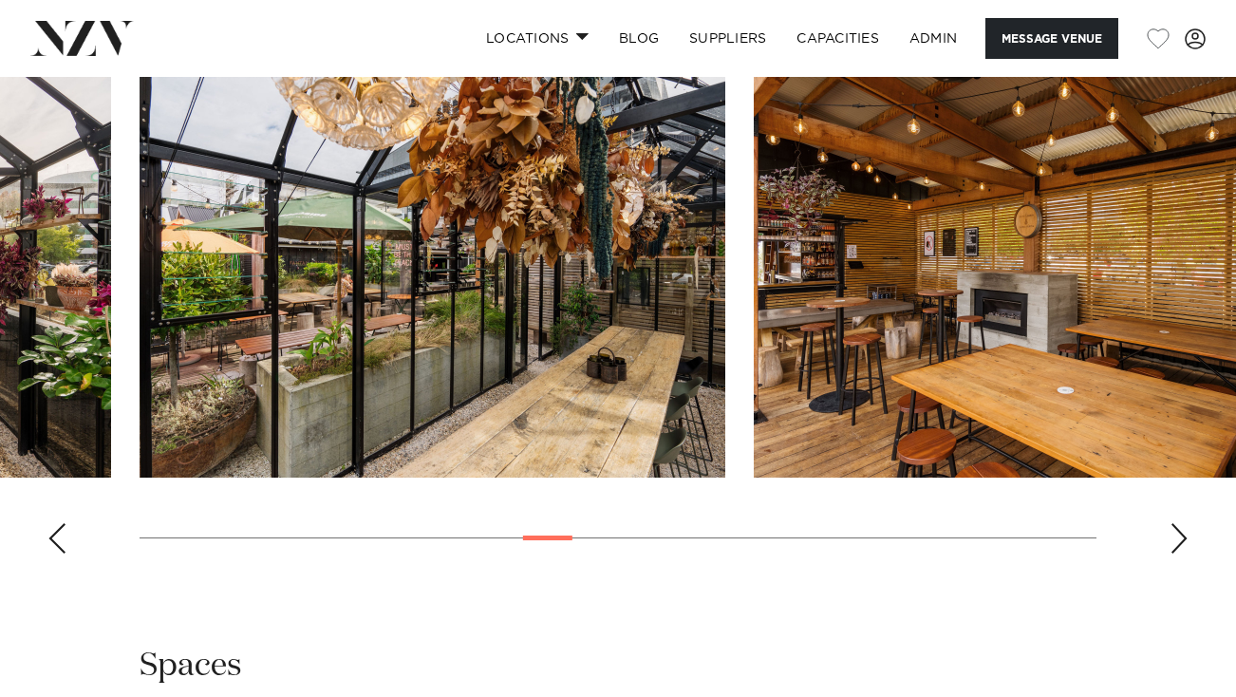
click at [1181, 533] on div "Next slide" at bounding box center [1178, 538] width 19 height 30
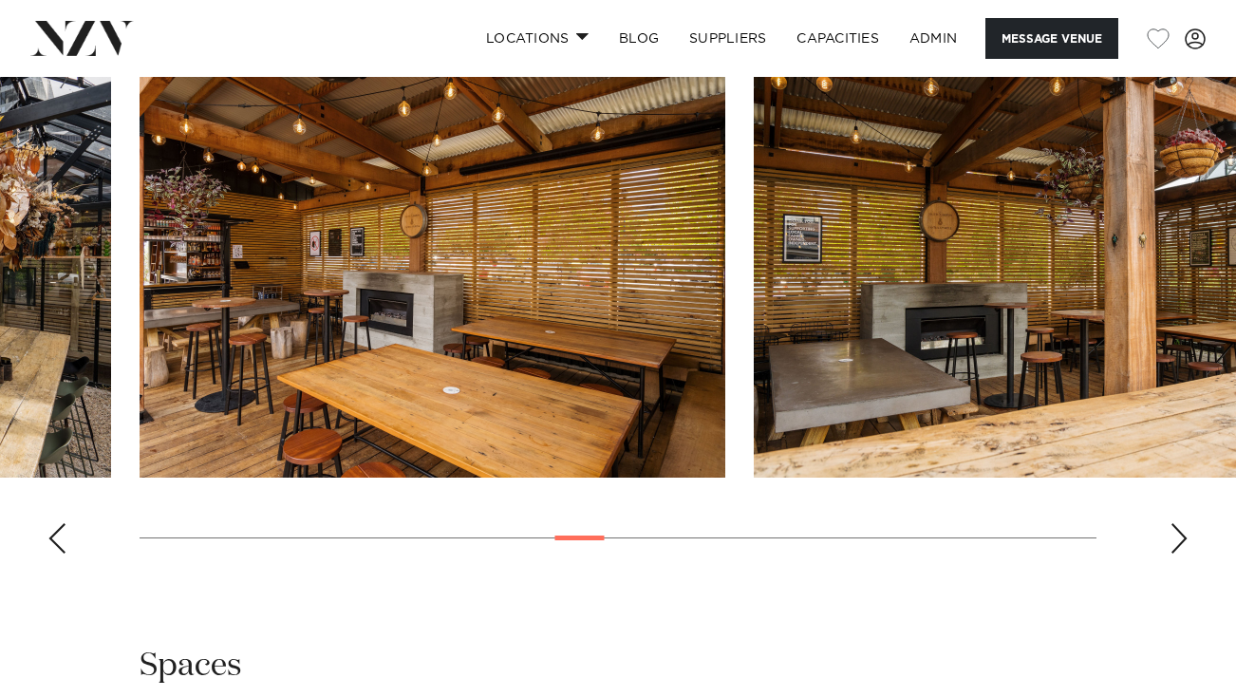
click at [1181, 533] on div "Next slide" at bounding box center [1178, 538] width 19 height 30
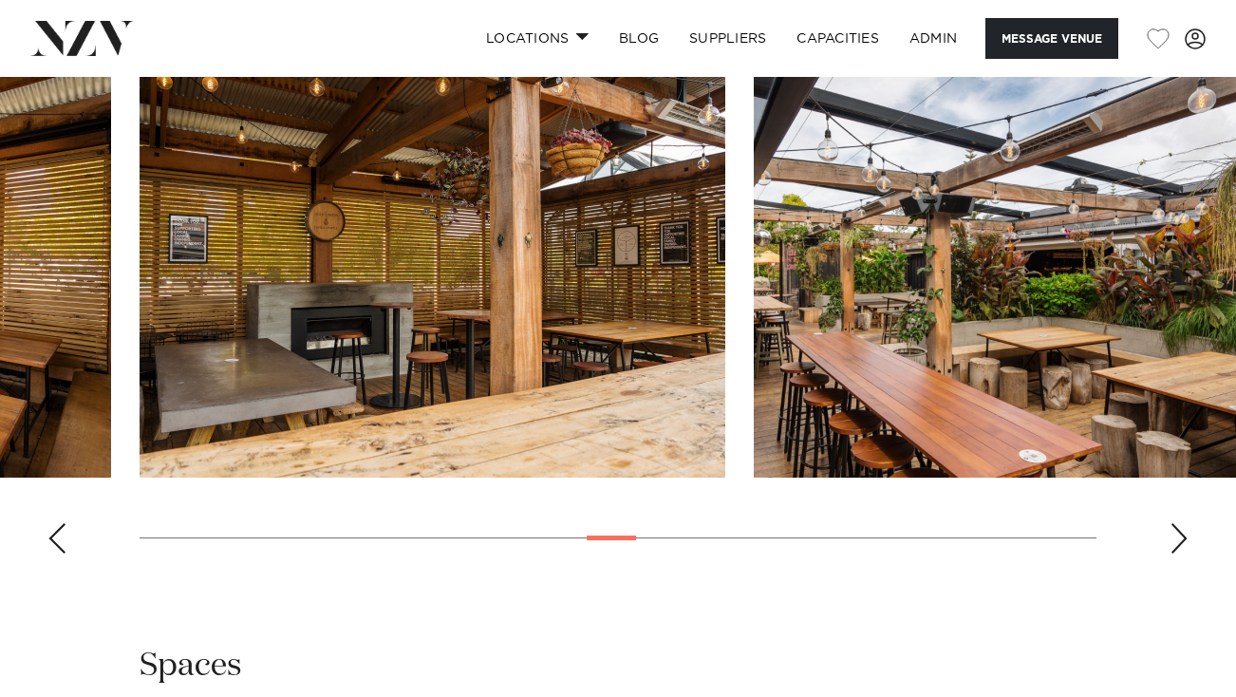
click at [1181, 533] on div "Next slide" at bounding box center [1178, 538] width 19 height 30
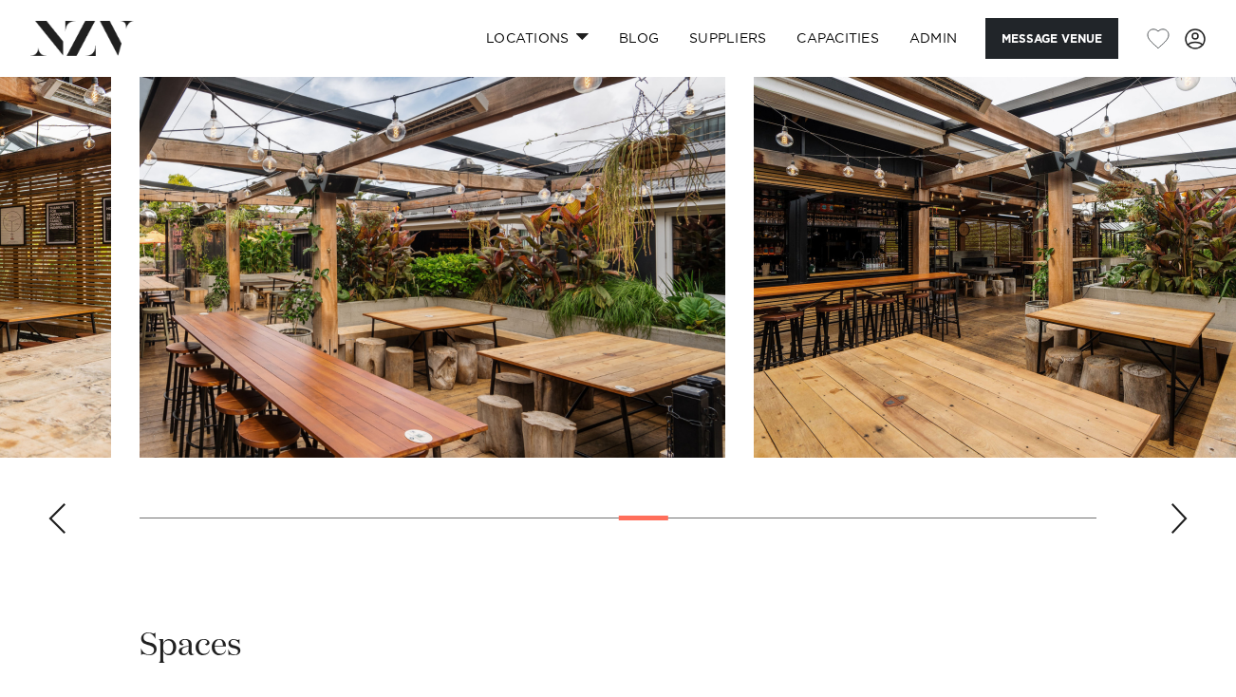
scroll to position [2140, 0]
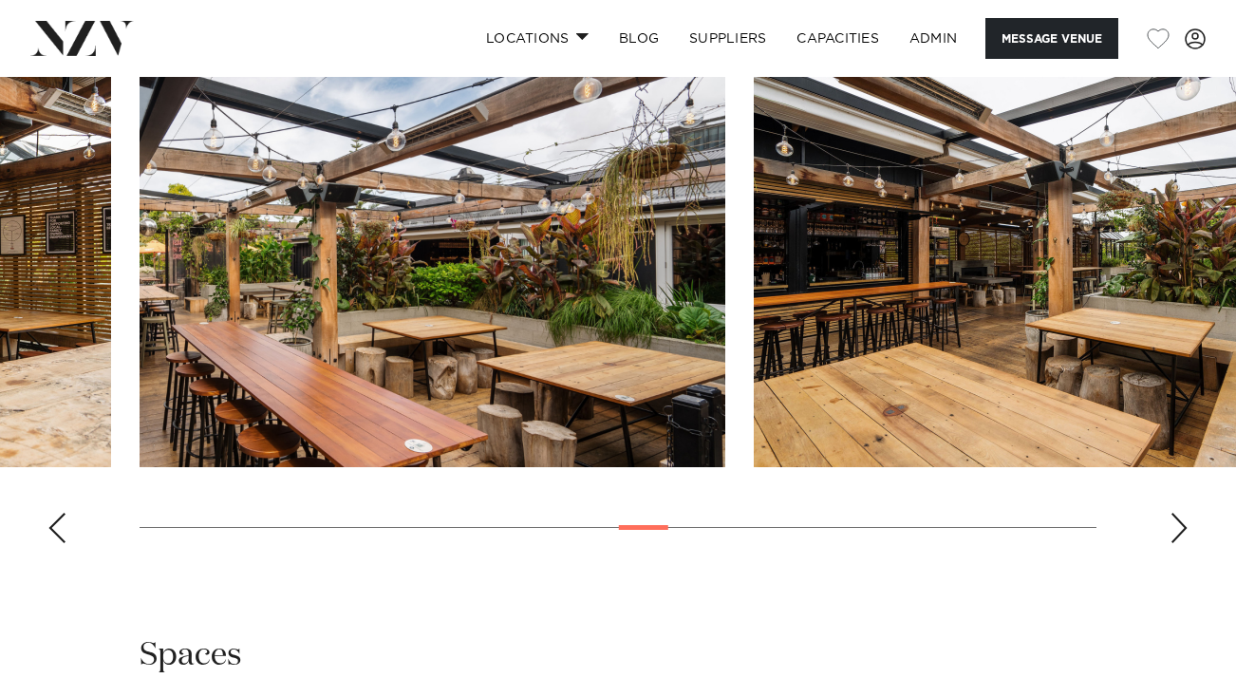
click at [1176, 525] on div "Next slide" at bounding box center [1178, 528] width 19 height 30
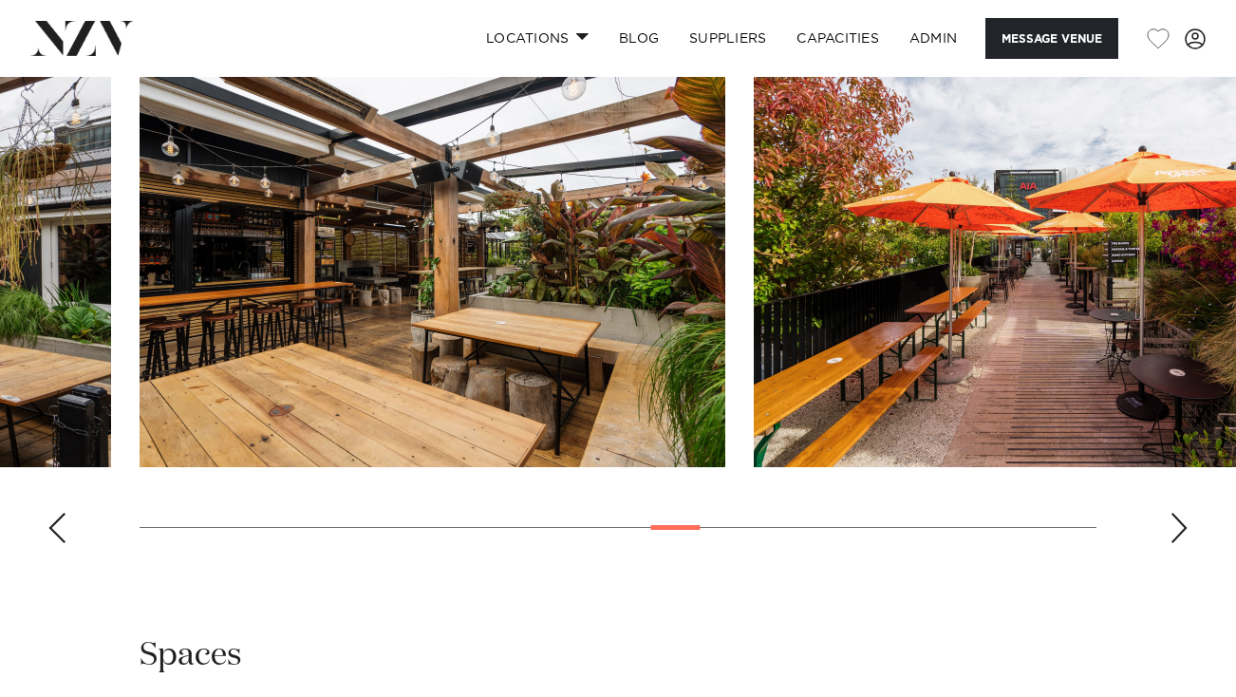
click at [1176, 525] on div "Next slide" at bounding box center [1178, 528] width 19 height 30
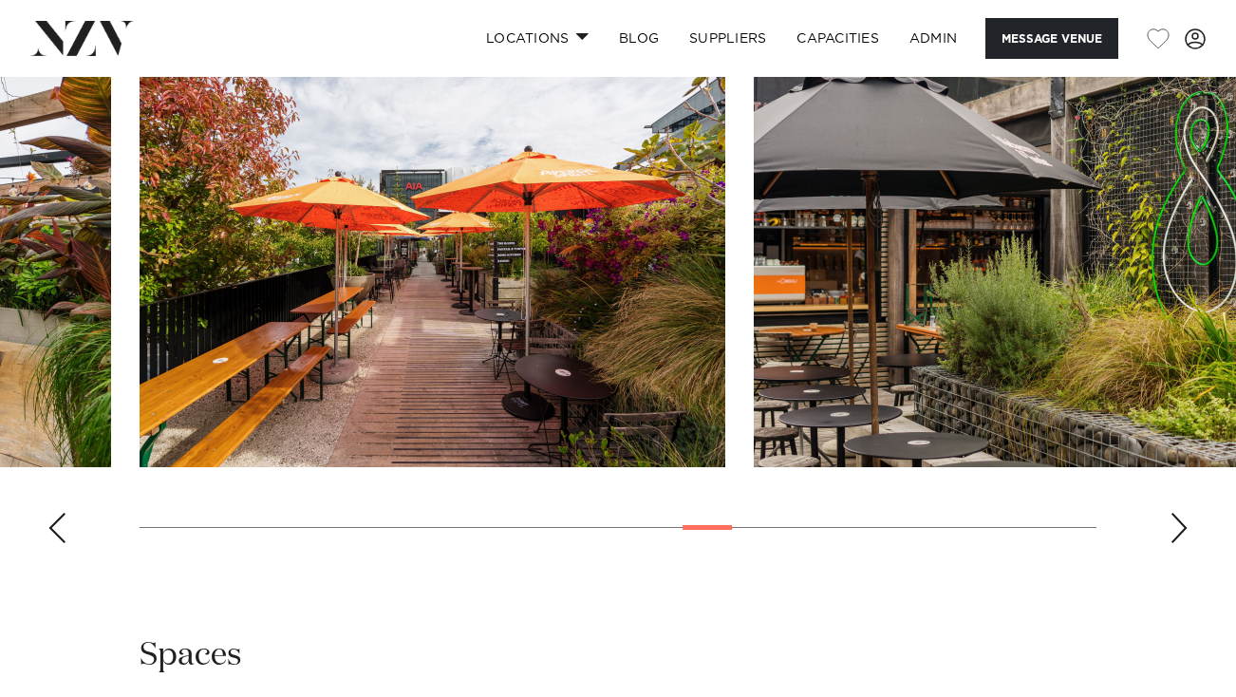
click at [1176, 525] on div "Next slide" at bounding box center [1178, 528] width 19 height 30
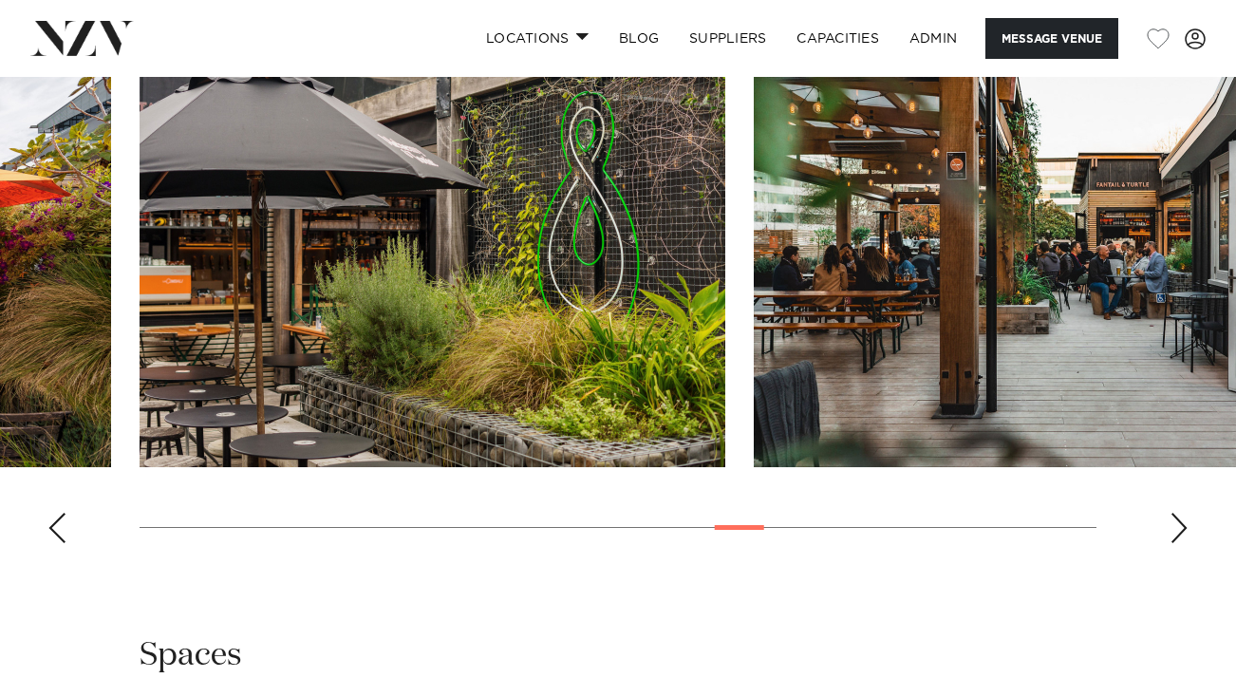
click at [1176, 525] on div "Next slide" at bounding box center [1178, 528] width 19 height 30
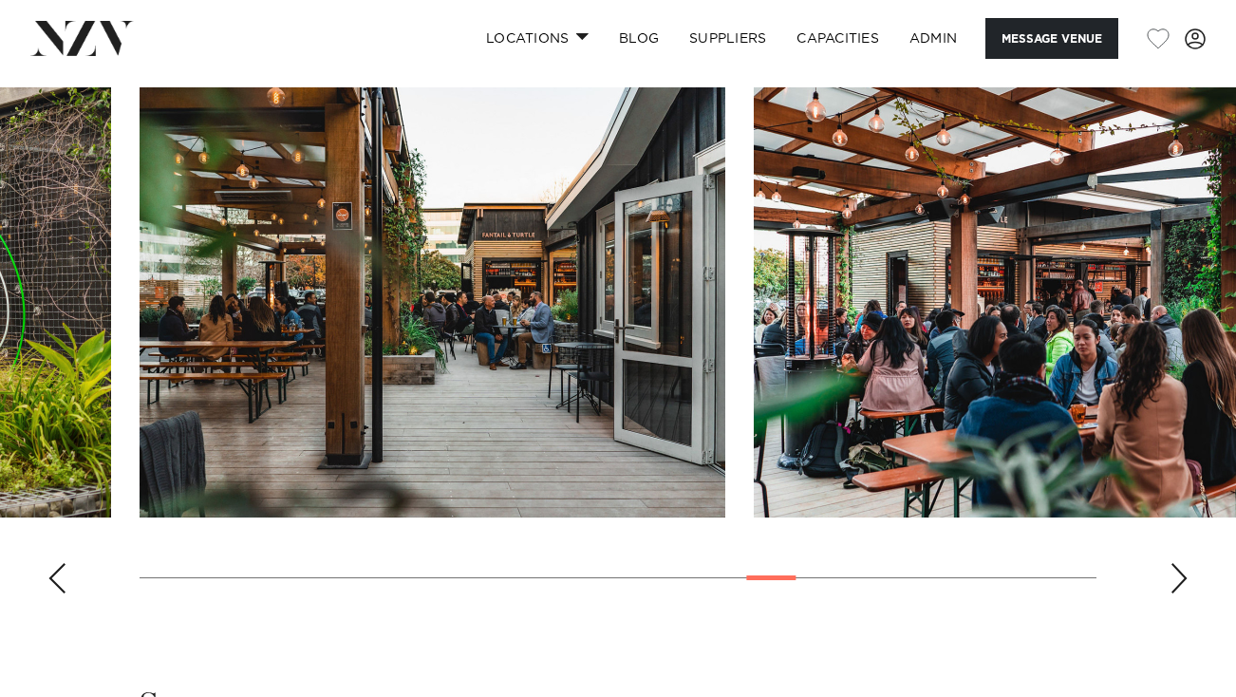
scroll to position [2084, 0]
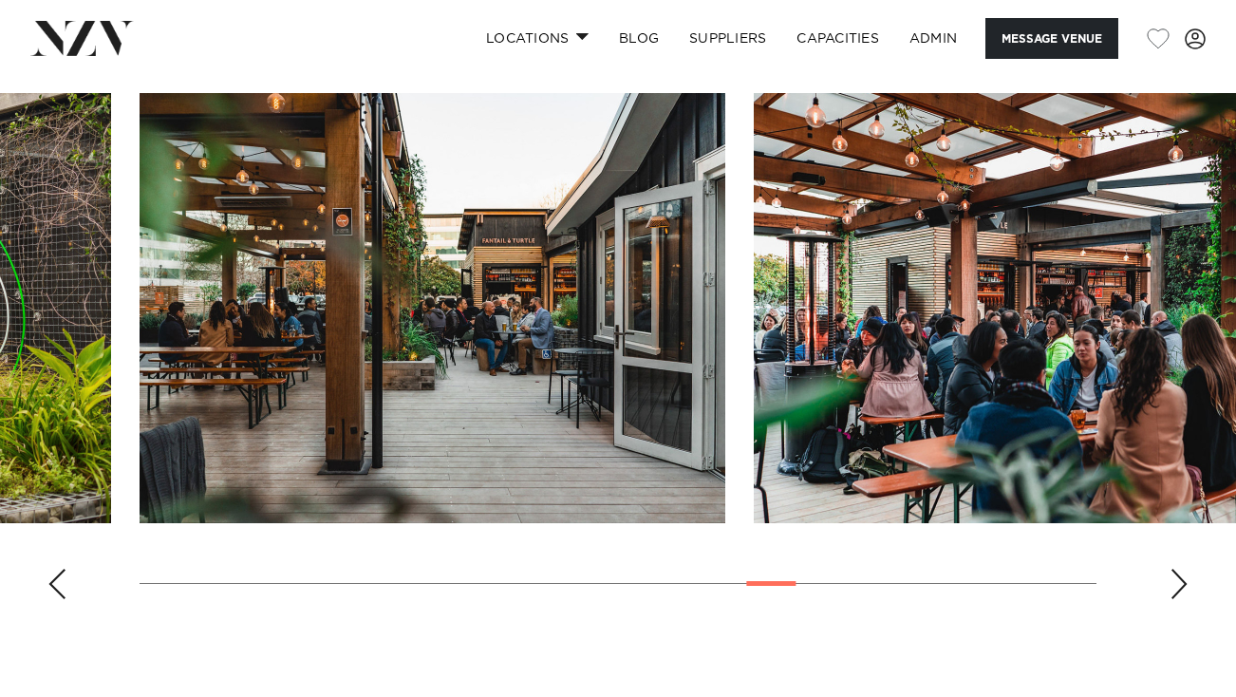
click at [582, 322] on img "20 / 30" at bounding box center [433, 308] width 586 height 430
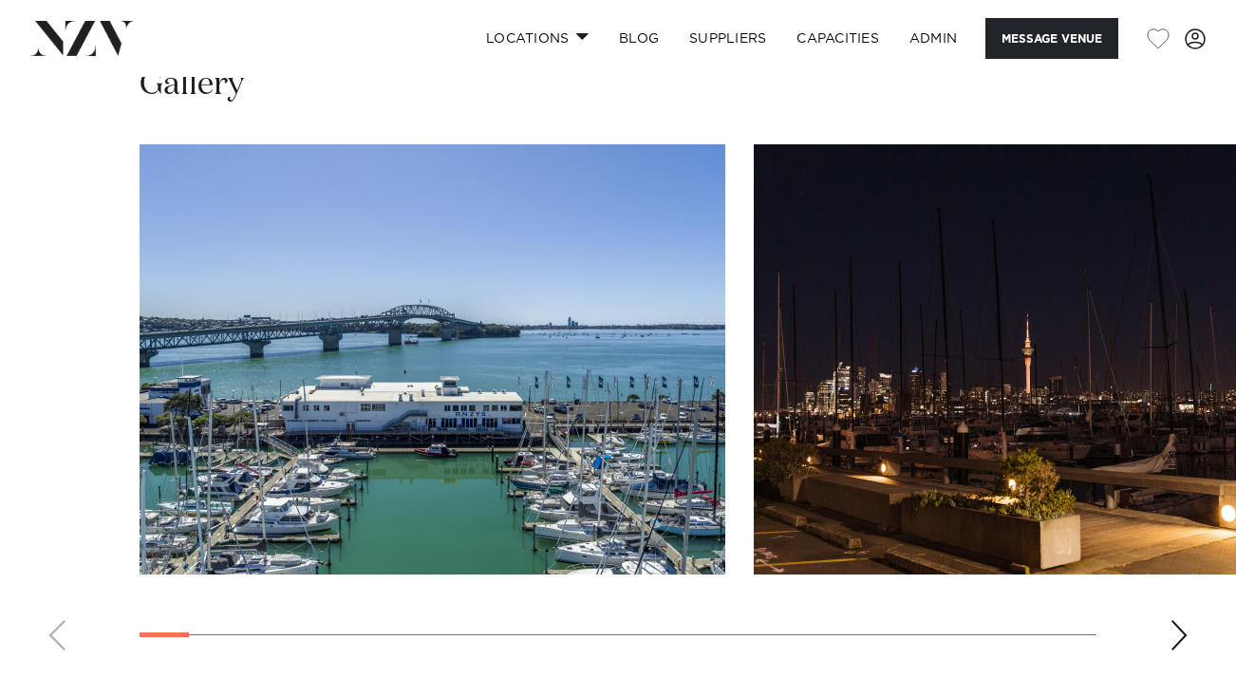
scroll to position [1946, 0]
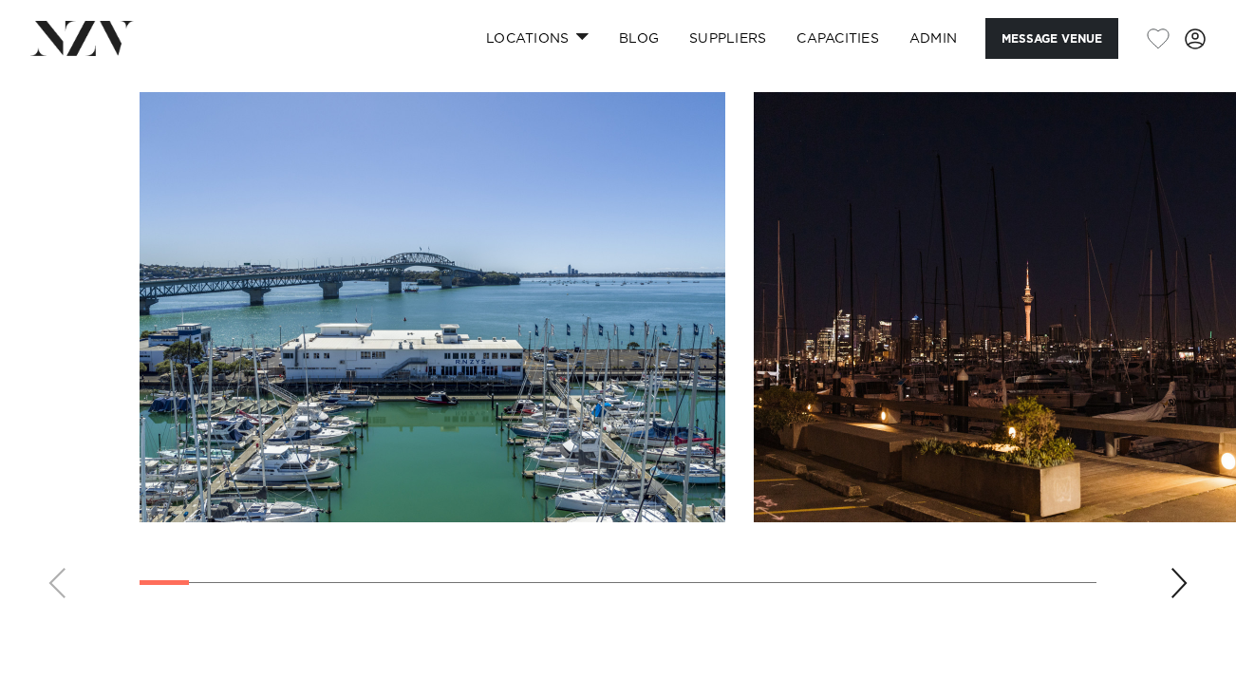
click at [1192, 553] on swiper-container at bounding box center [618, 352] width 1236 height 521
click at [1167, 536] on swiper-container at bounding box center [618, 352] width 1236 height 521
click at [1172, 568] on div "Next slide" at bounding box center [1178, 583] width 19 height 30
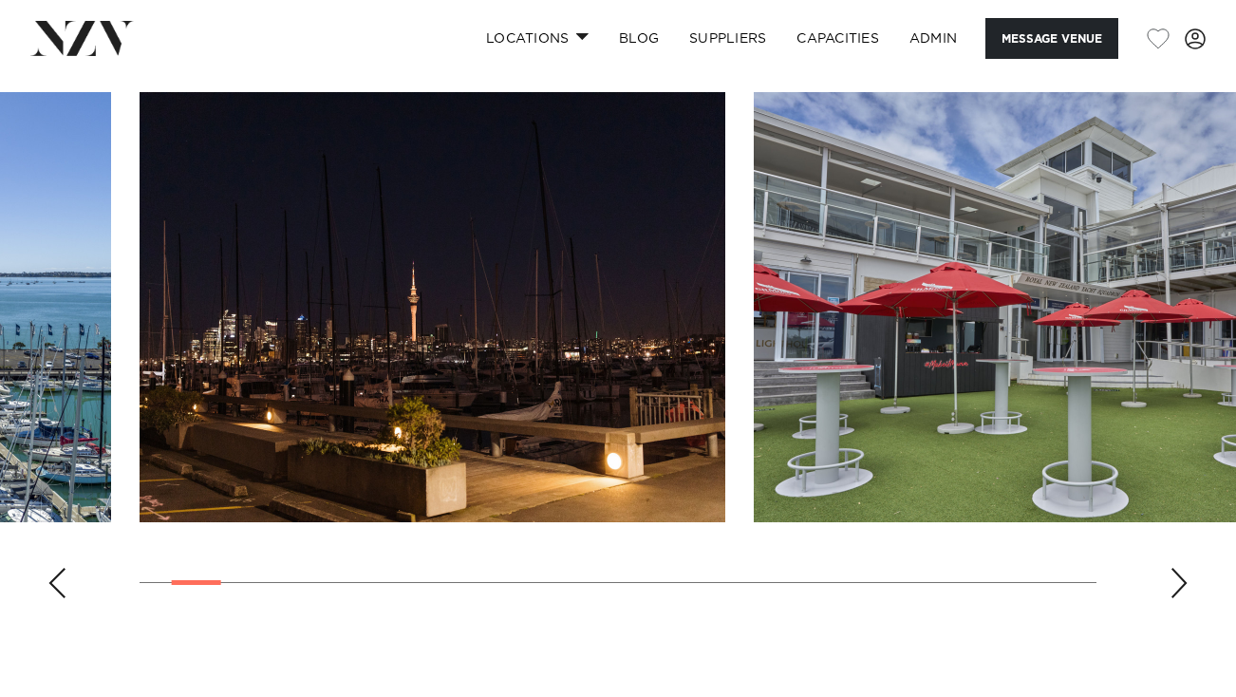
click at [1172, 568] on div "Next slide" at bounding box center [1178, 583] width 19 height 30
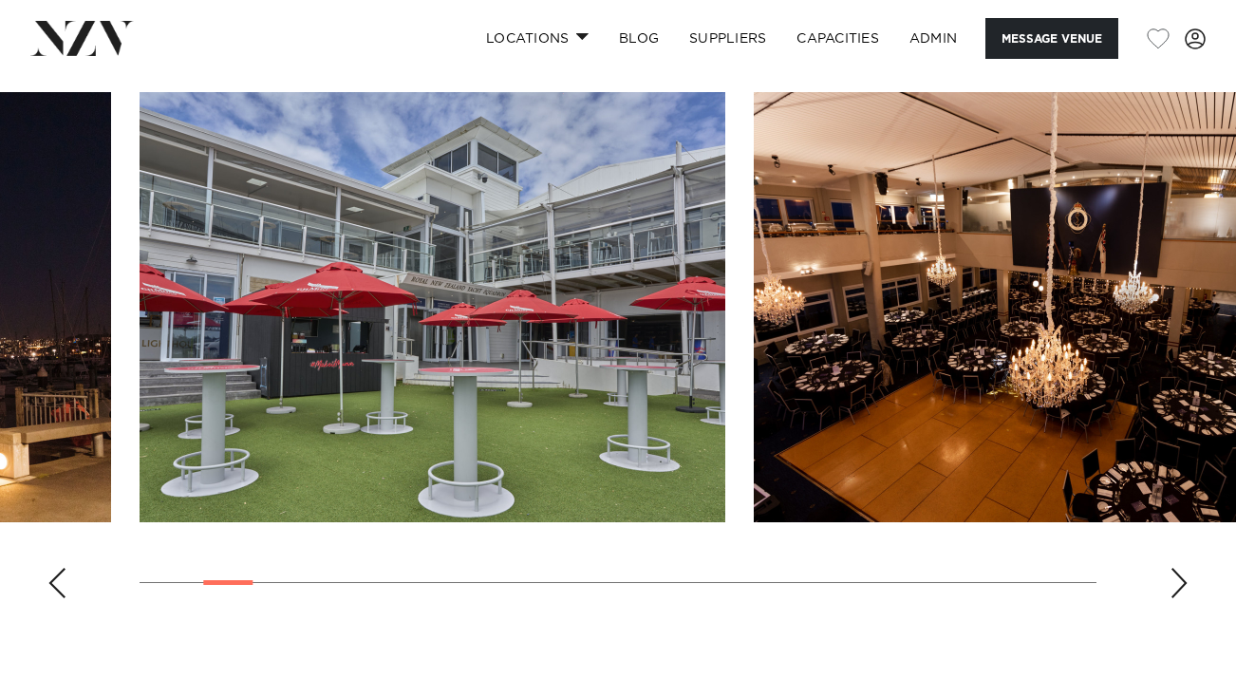
click at [1172, 568] on div "Next slide" at bounding box center [1178, 583] width 19 height 30
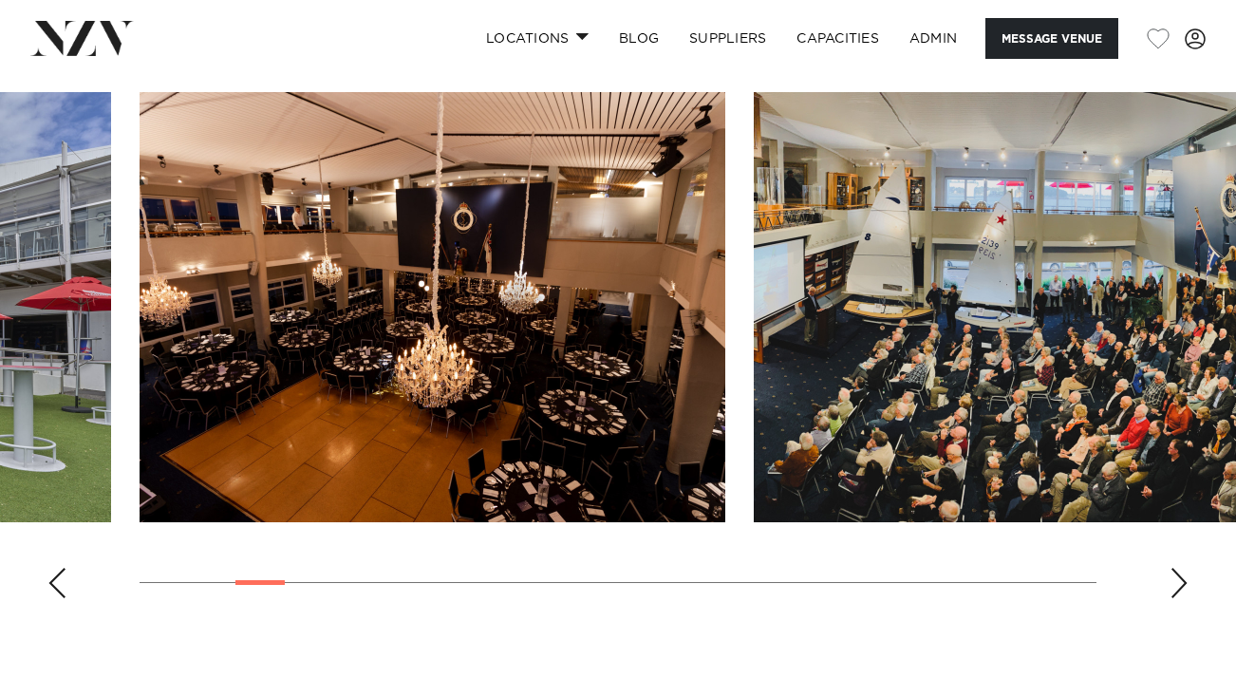
click at [1172, 568] on div "Next slide" at bounding box center [1178, 583] width 19 height 30
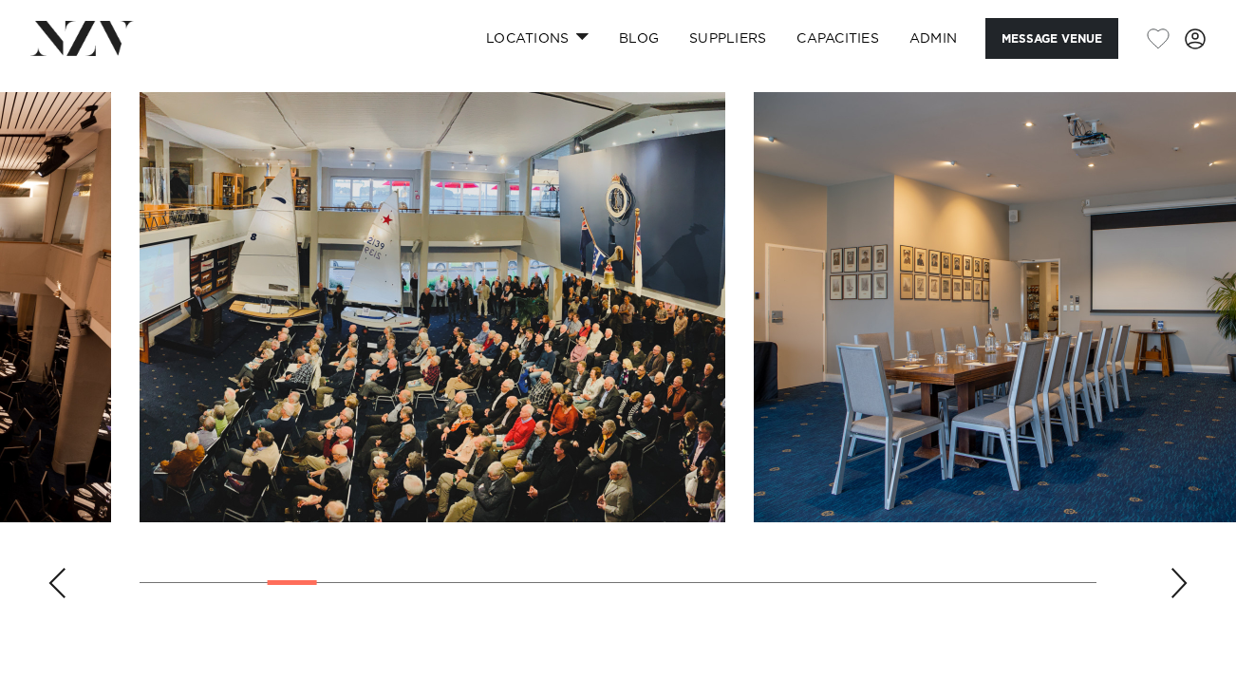
click at [1172, 568] on div "Next slide" at bounding box center [1178, 583] width 19 height 30
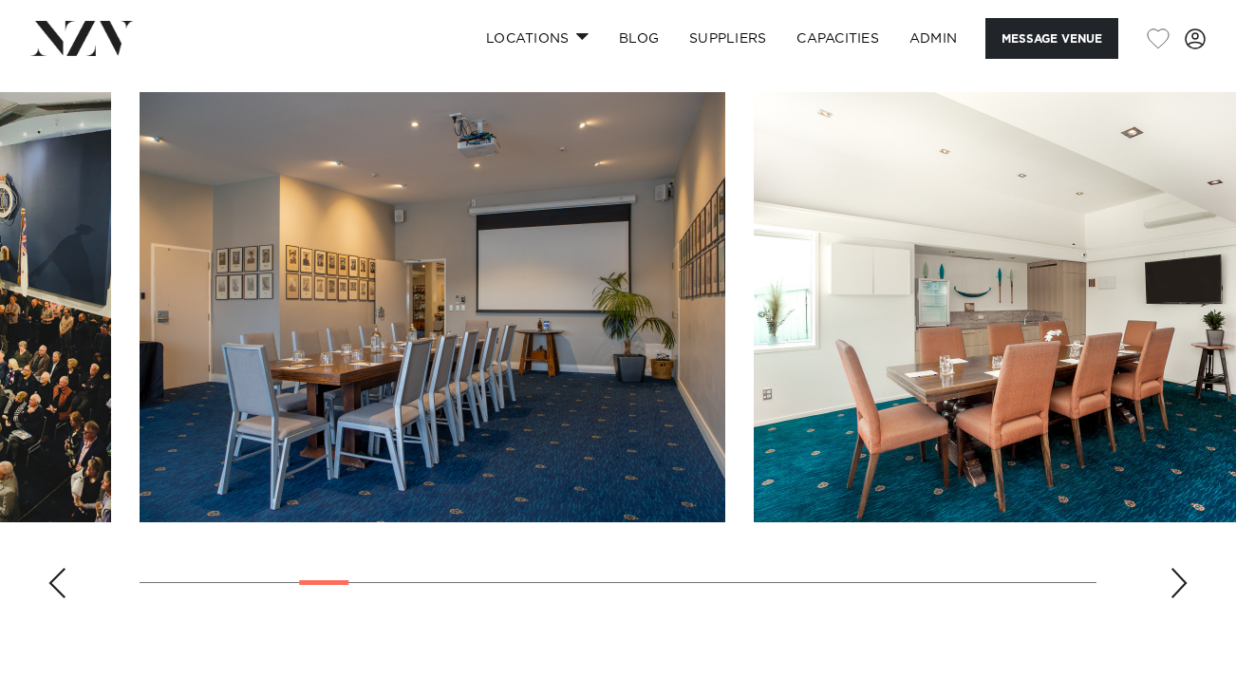
click at [1172, 568] on div "Next slide" at bounding box center [1178, 583] width 19 height 30
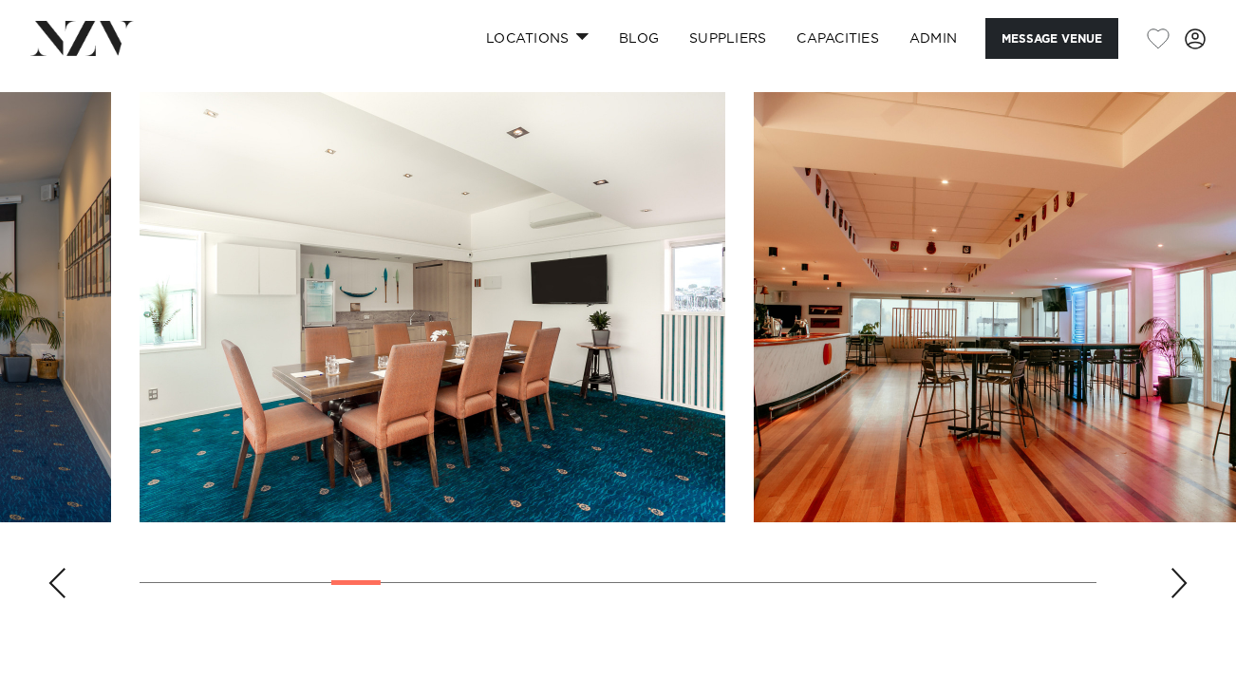
click at [1172, 568] on div "Next slide" at bounding box center [1178, 583] width 19 height 30
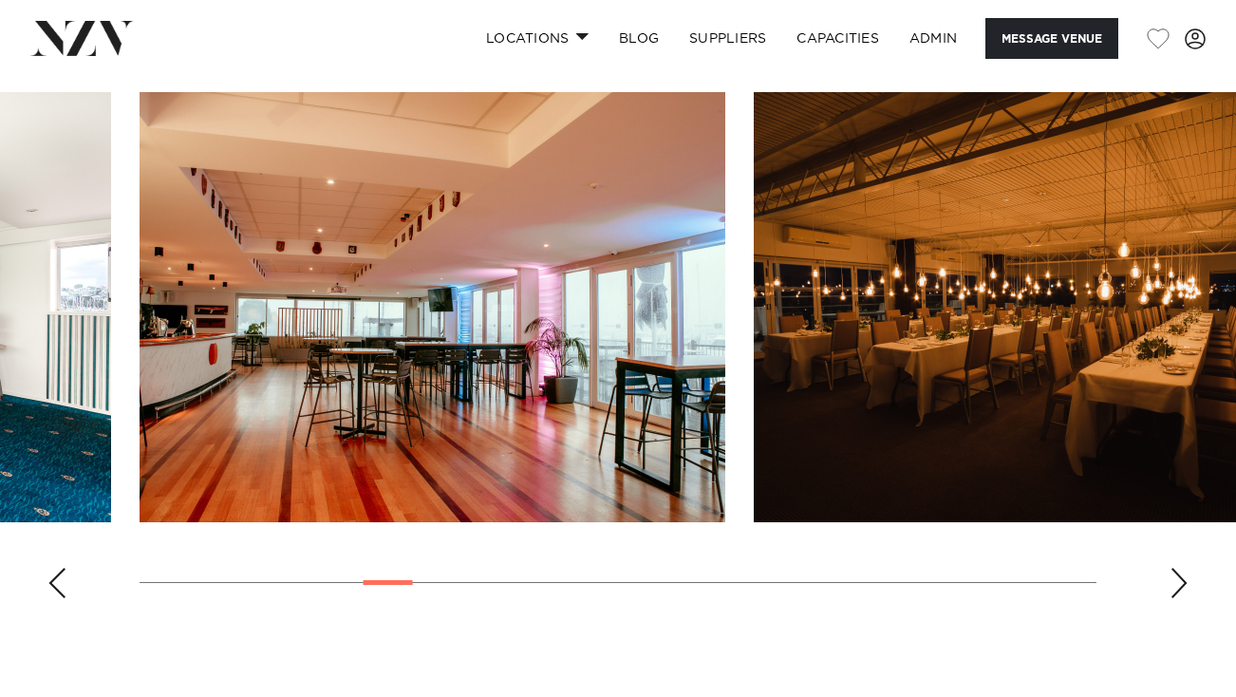
click at [1172, 568] on div "Next slide" at bounding box center [1178, 583] width 19 height 30
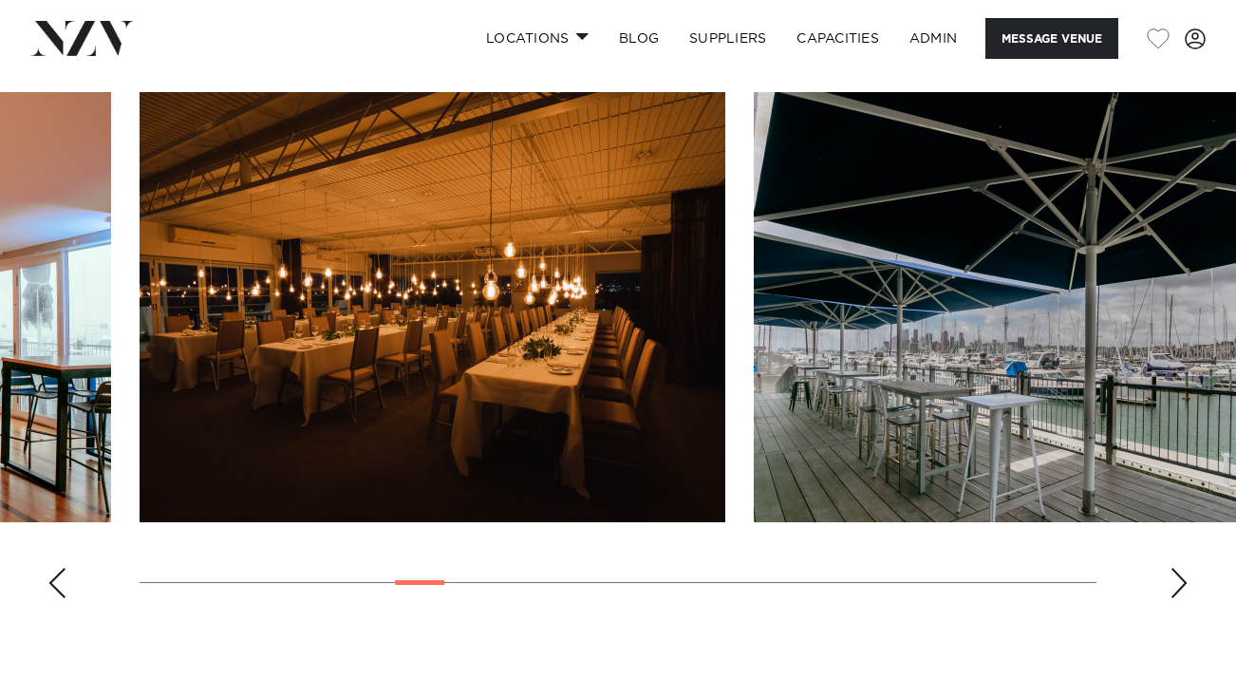
click at [1172, 568] on div "Next slide" at bounding box center [1178, 583] width 19 height 30
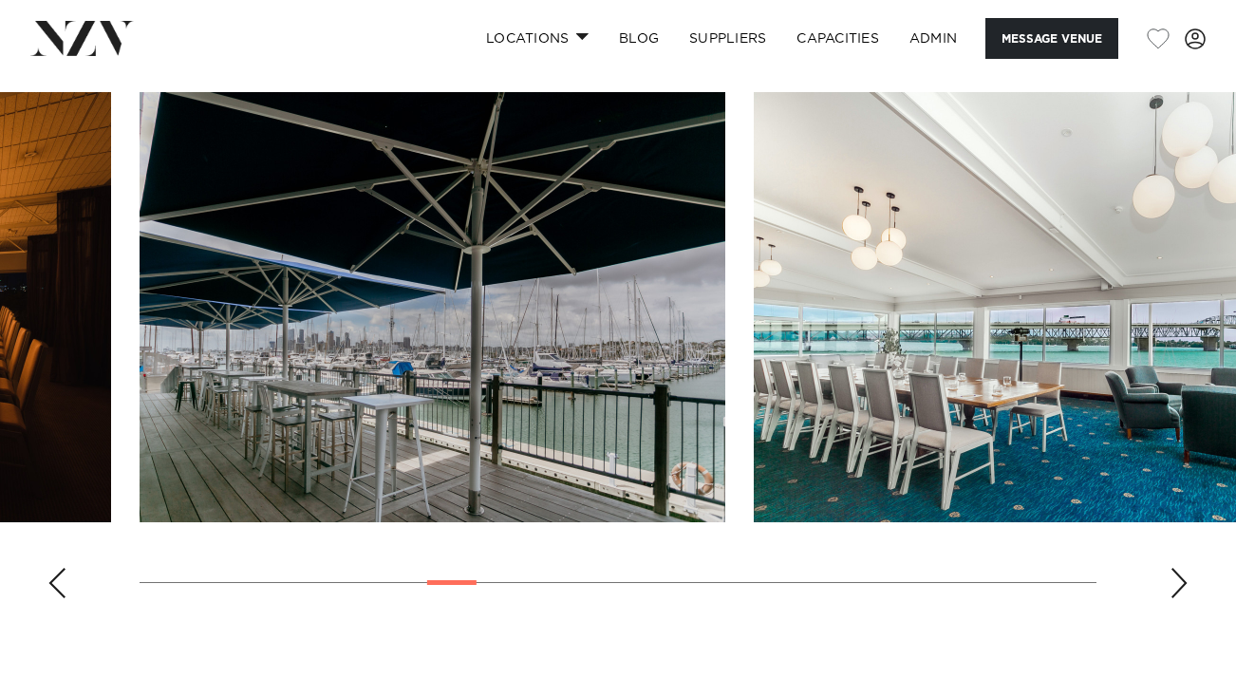
click at [1172, 568] on div "Next slide" at bounding box center [1178, 583] width 19 height 30
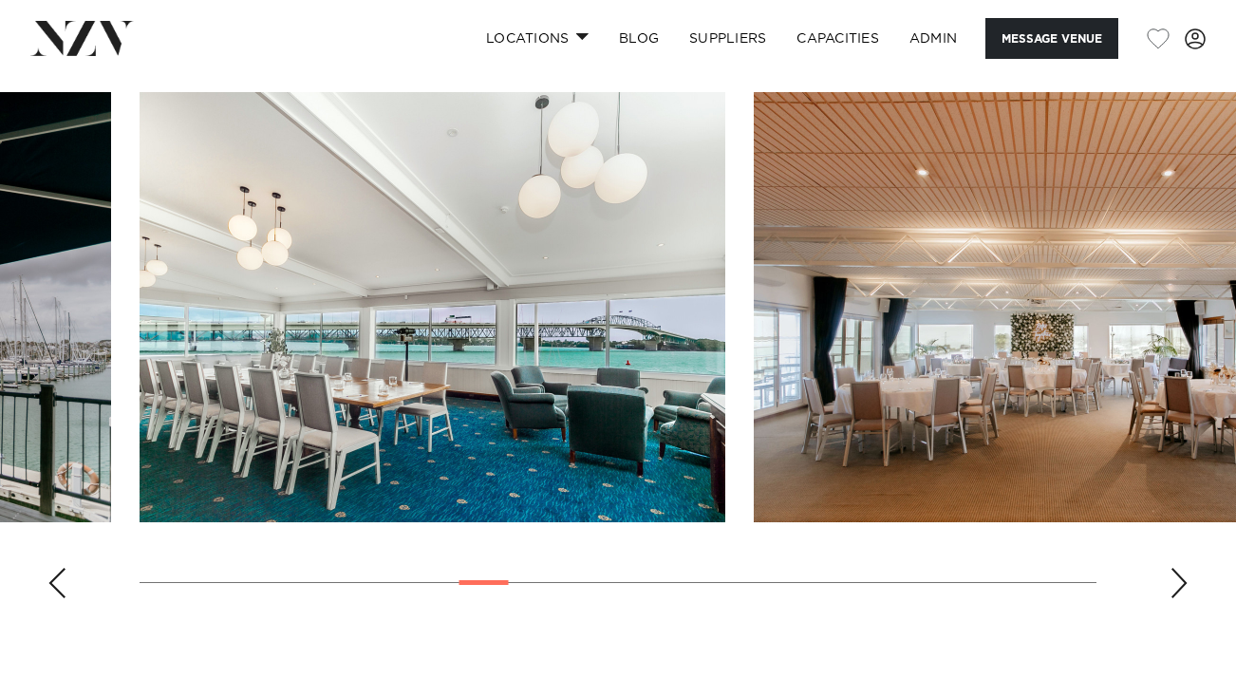
click at [1172, 568] on div "Next slide" at bounding box center [1178, 583] width 19 height 30
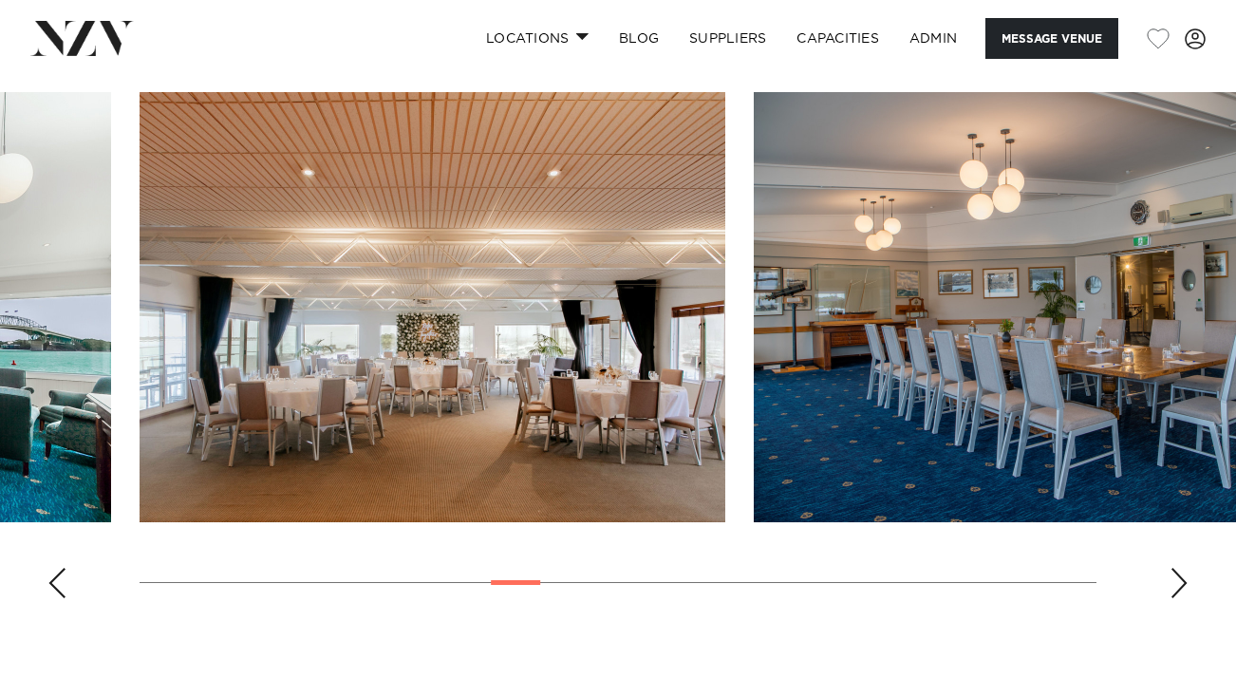
click at [1172, 568] on div "Next slide" at bounding box center [1178, 583] width 19 height 30
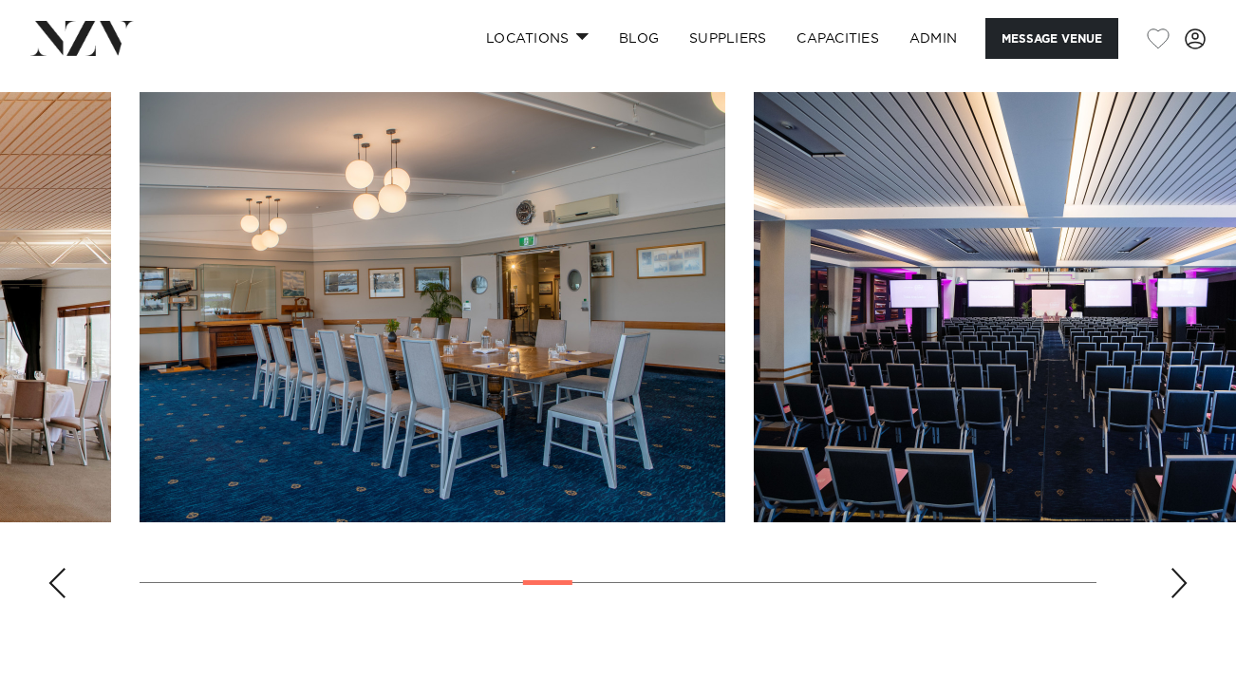
click at [1172, 568] on div "Next slide" at bounding box center [1178, 583] width 19 height 30
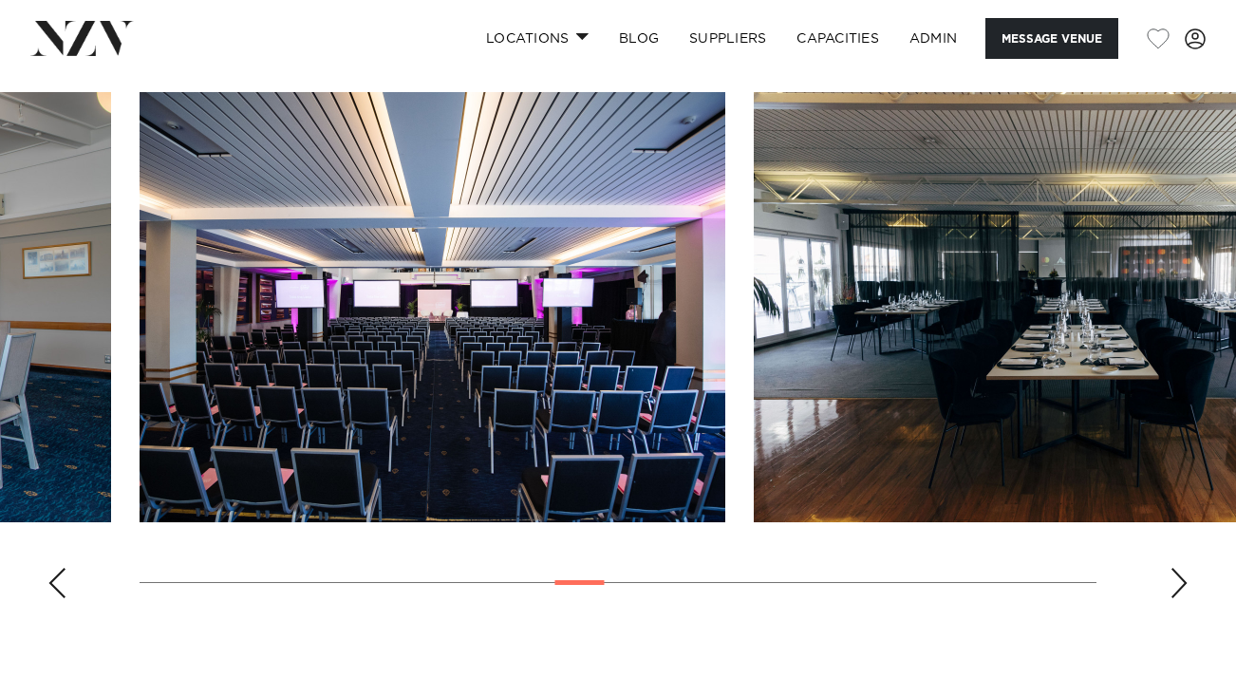
click at [1172, 568] on div "Next slide" at bounding box center [1178, 583] width 19 height 30
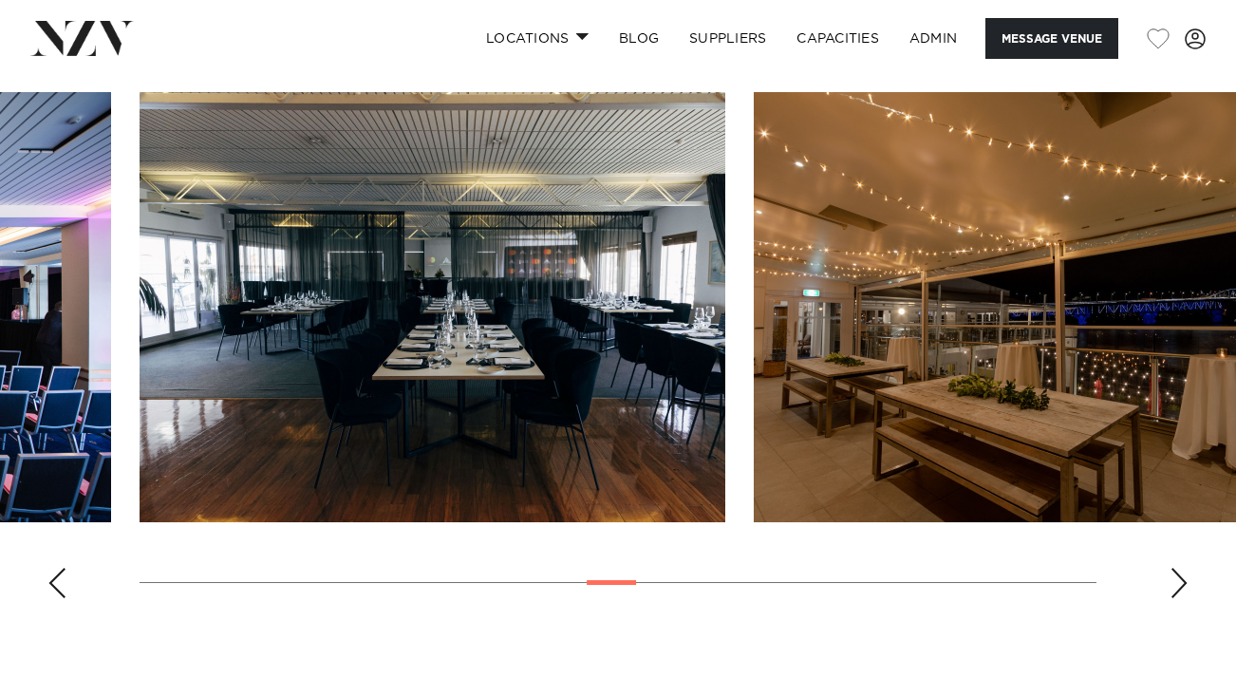
click at [1172, 568] on div "Next slide" at bounding box center [1178, 583] width 19 height 30
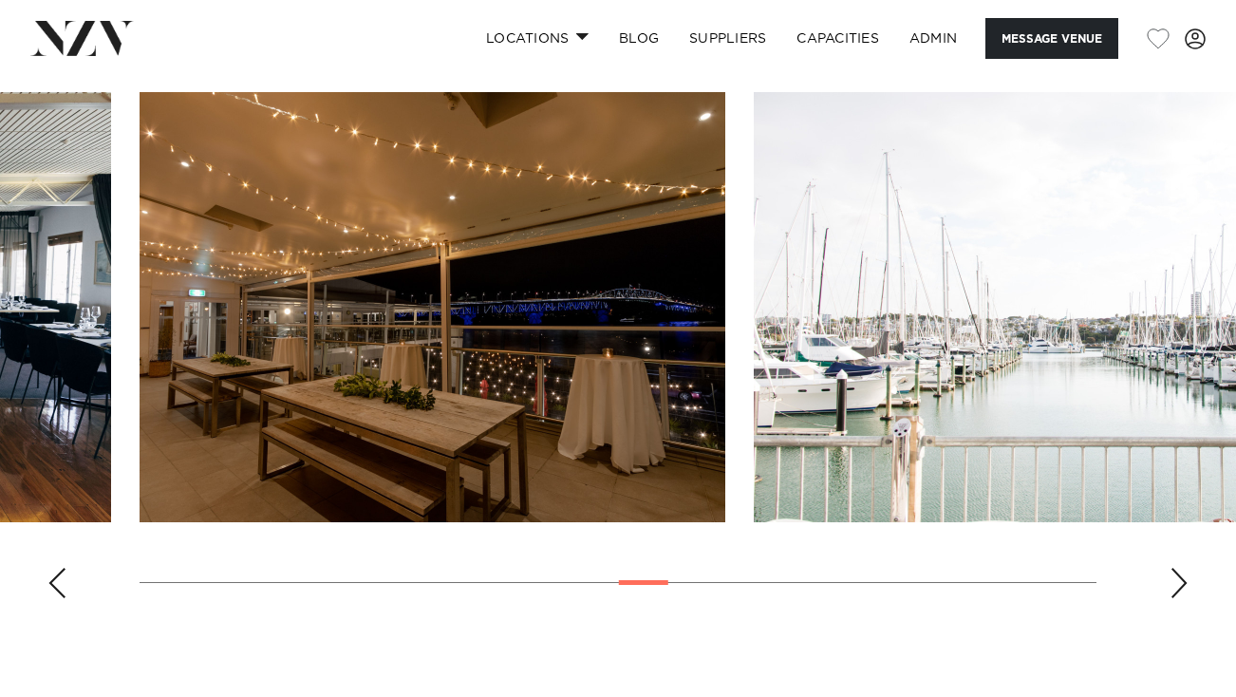
click at [1172, 568] on div "Next slide" at bounding box center [1178, 583] width 19 height 30
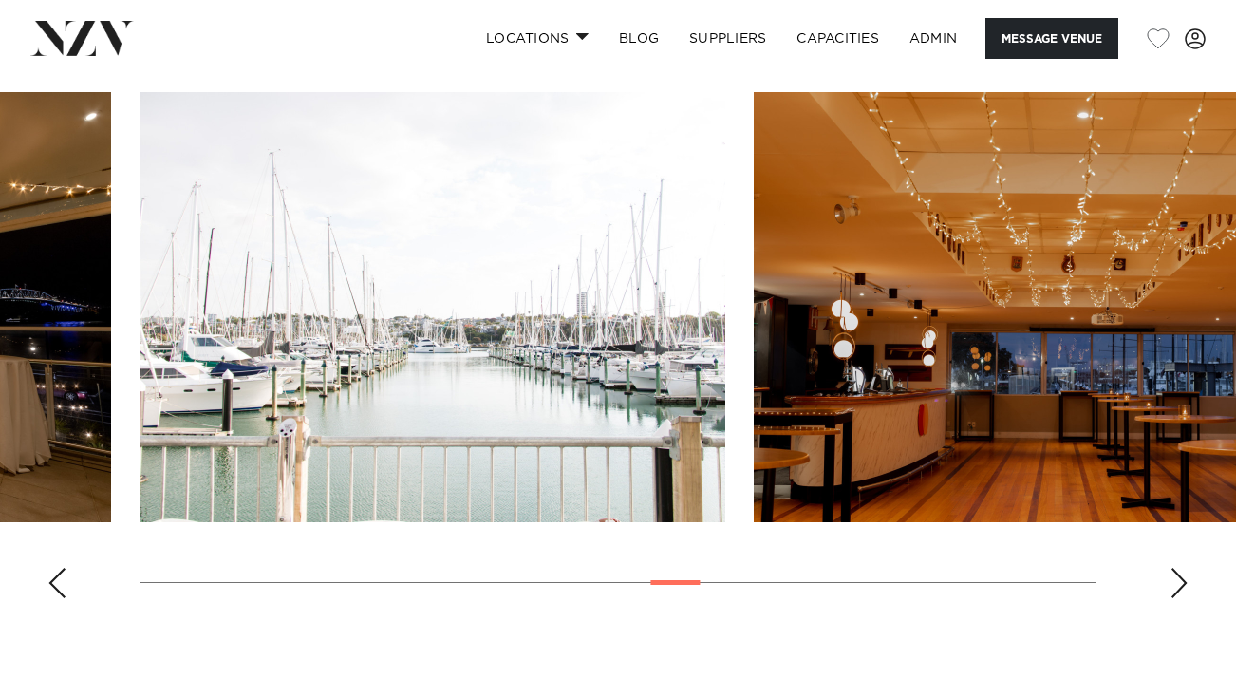
click at [1172, 568] on div "Next slide" at bounding box center [1178, 583] width 19 height 30
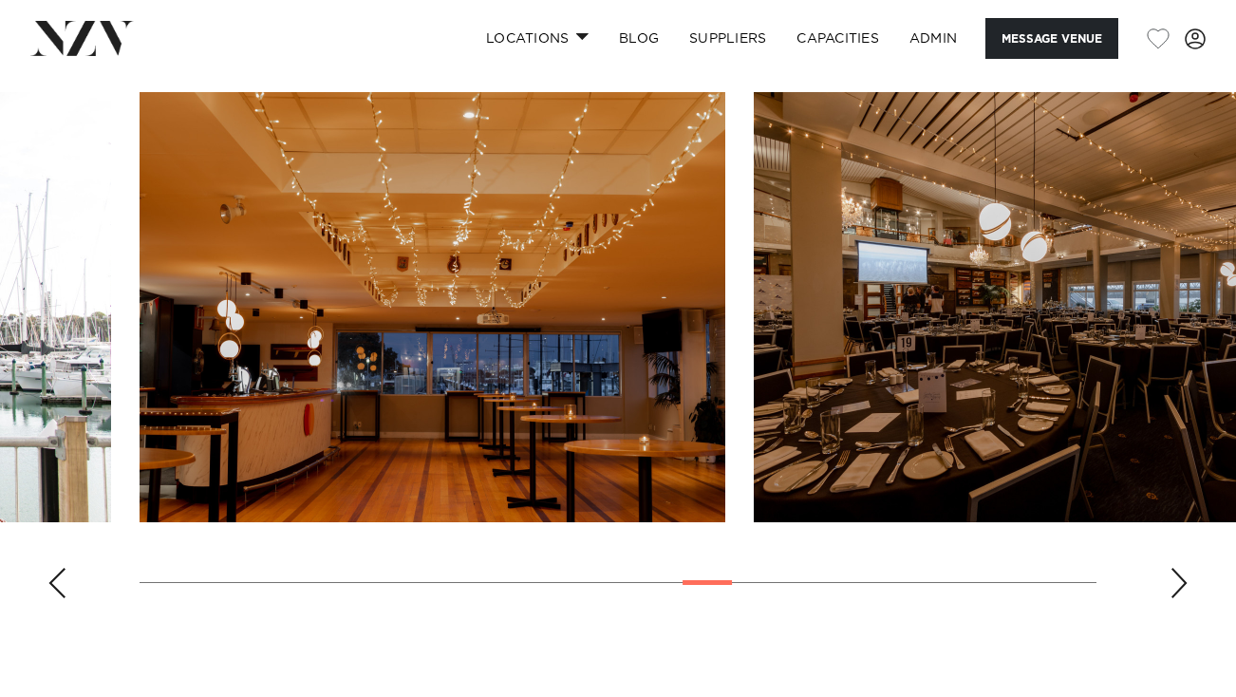
click at [1172, 568] on div "Next slide" at bounding box center [1178, 583] width 19 height 30
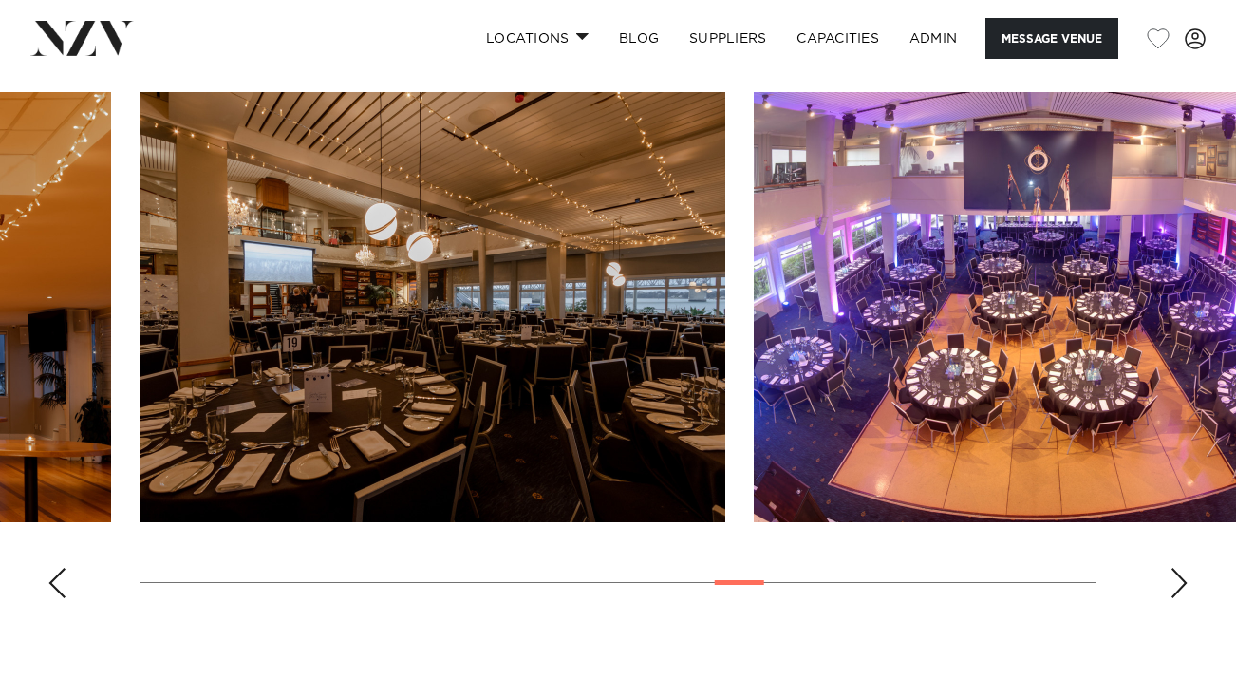
click at [1172, 568] on div "Next slide" at bounding box center [1178, 583] width 19 height 30
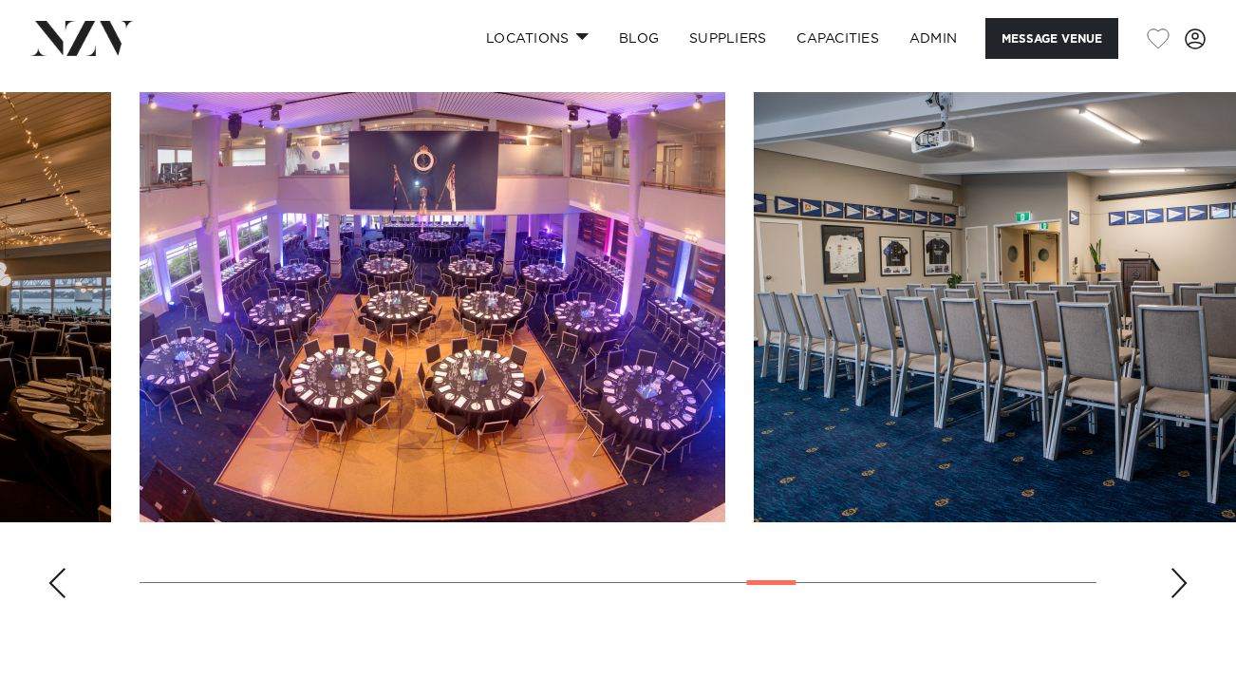
click at [1172, 568] on div "Next slide" at bounding box center [1178, 583] width 19 height 30
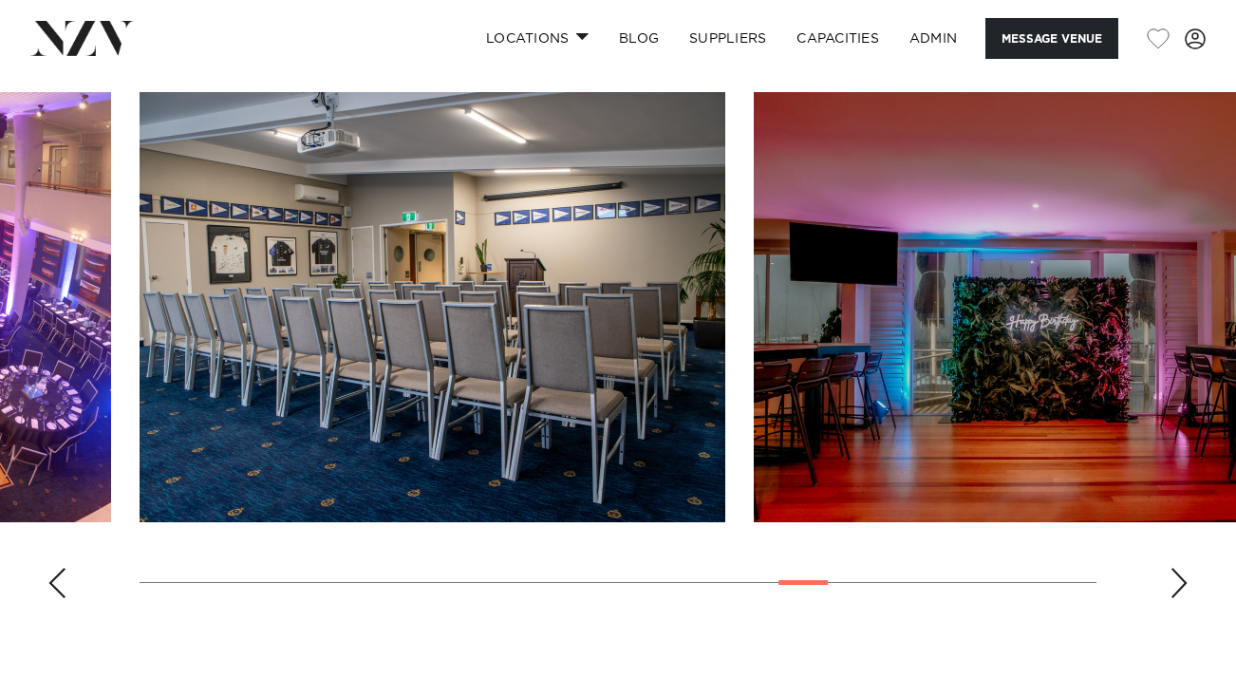
click at [1172, 568] on div "Next slide" at bounding box center [1178, 583] width 19 height 30
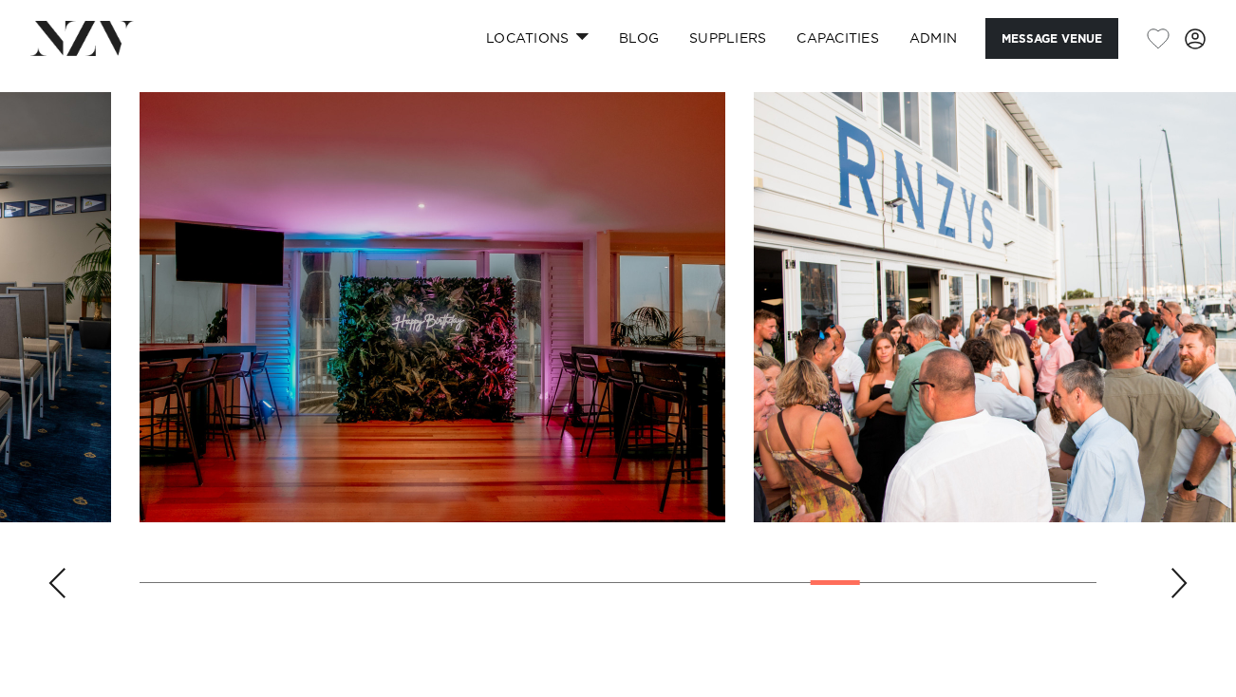
click at [1172, 568] on div "Next slide" at bounding box center [1178, 583] width 19 height 30
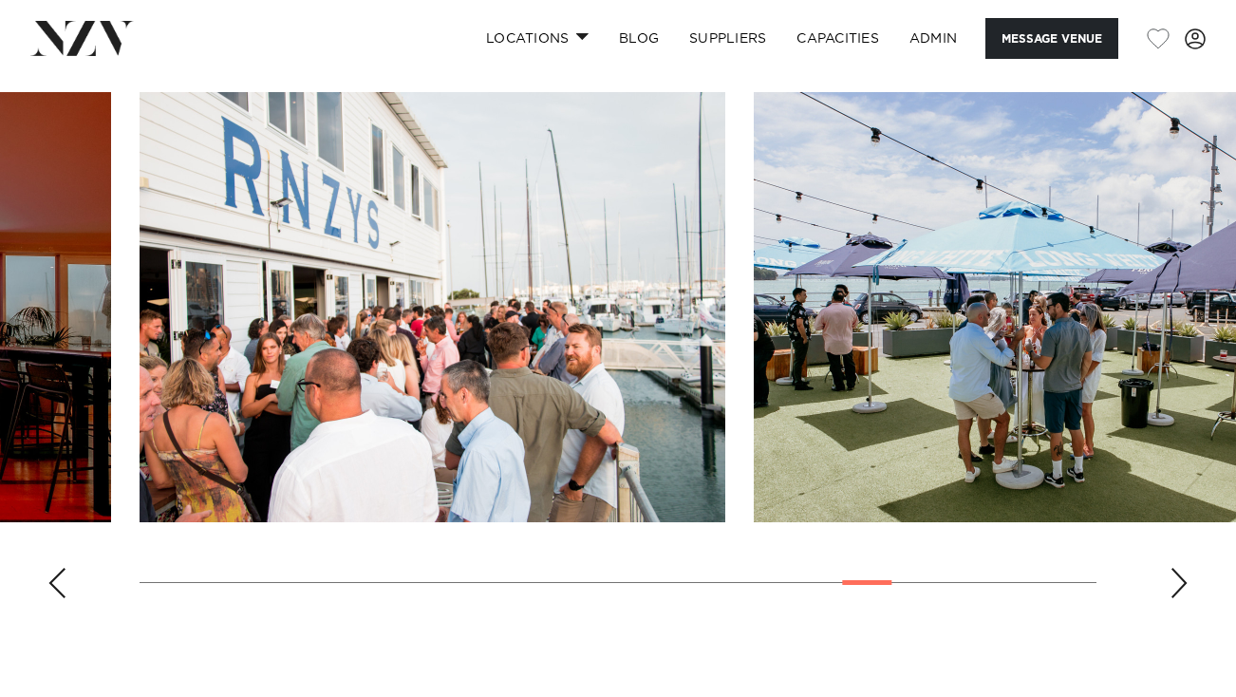
click at [1172, 568] on div "Next slide" at bounding box center [1178, 583] width 19 height 30
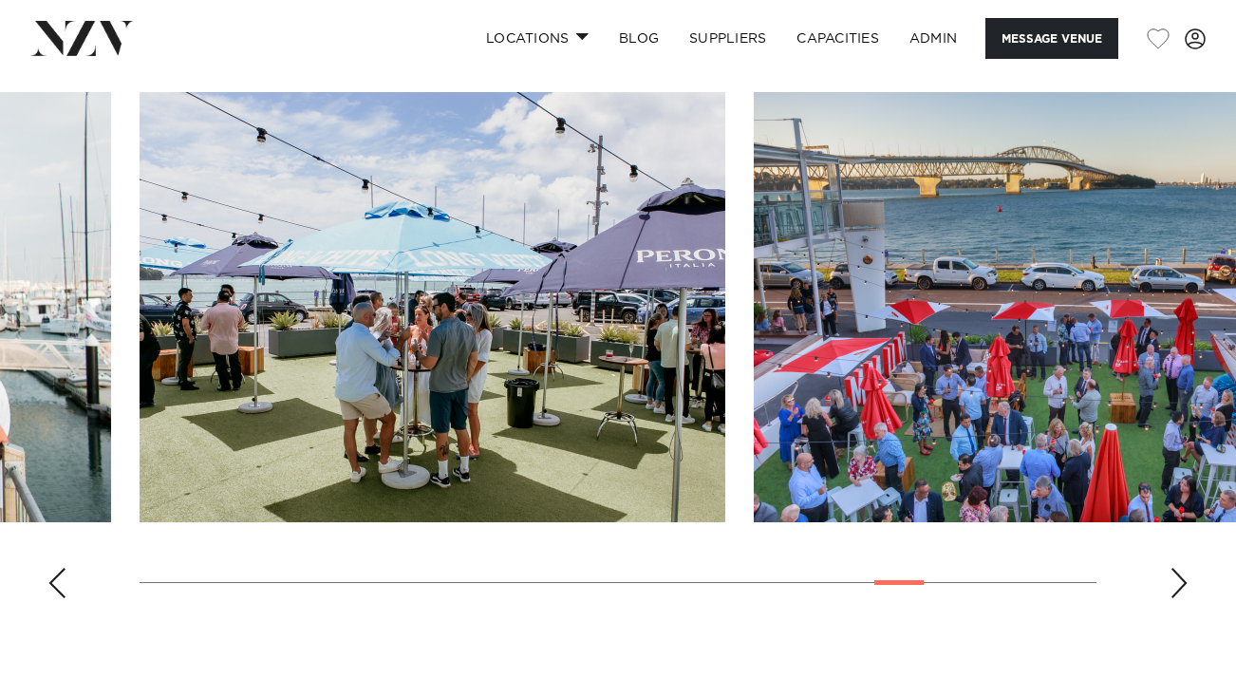
click at [1172, 568] on div "Next slide" at bounding box center [1178, 583] width 19 height 30
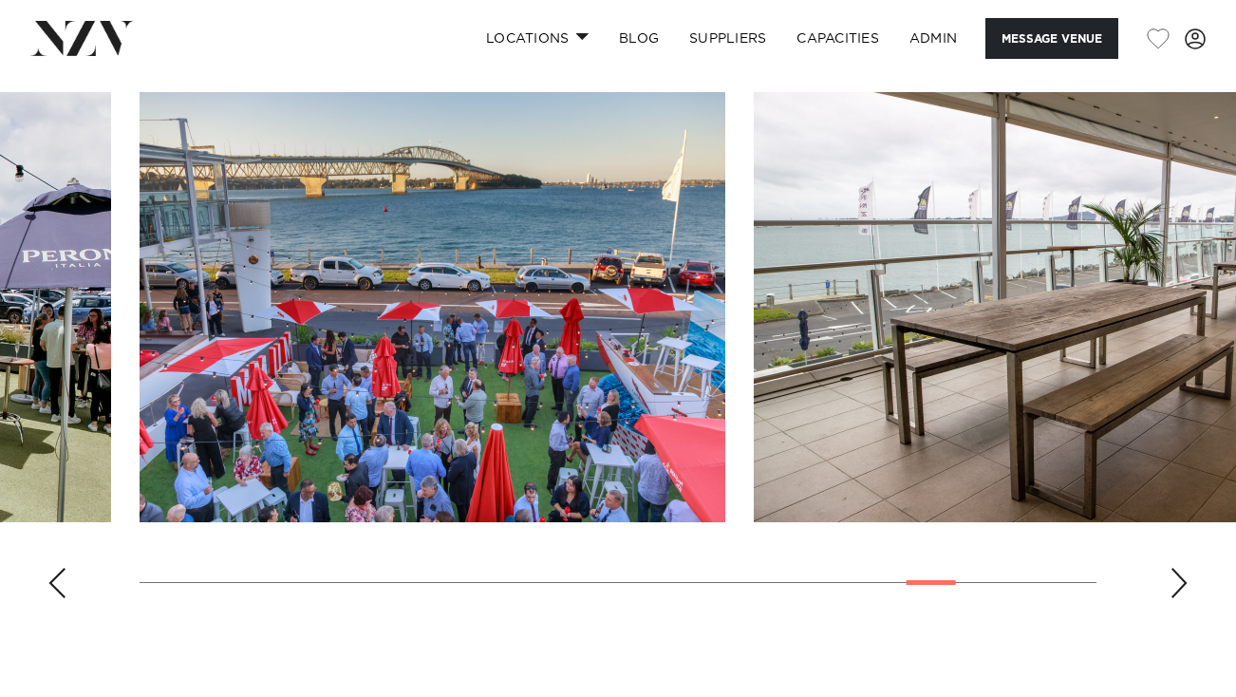
click at [1172, 568] on div "Next slide" at bounding box center [1178, 583] width 19 height 30
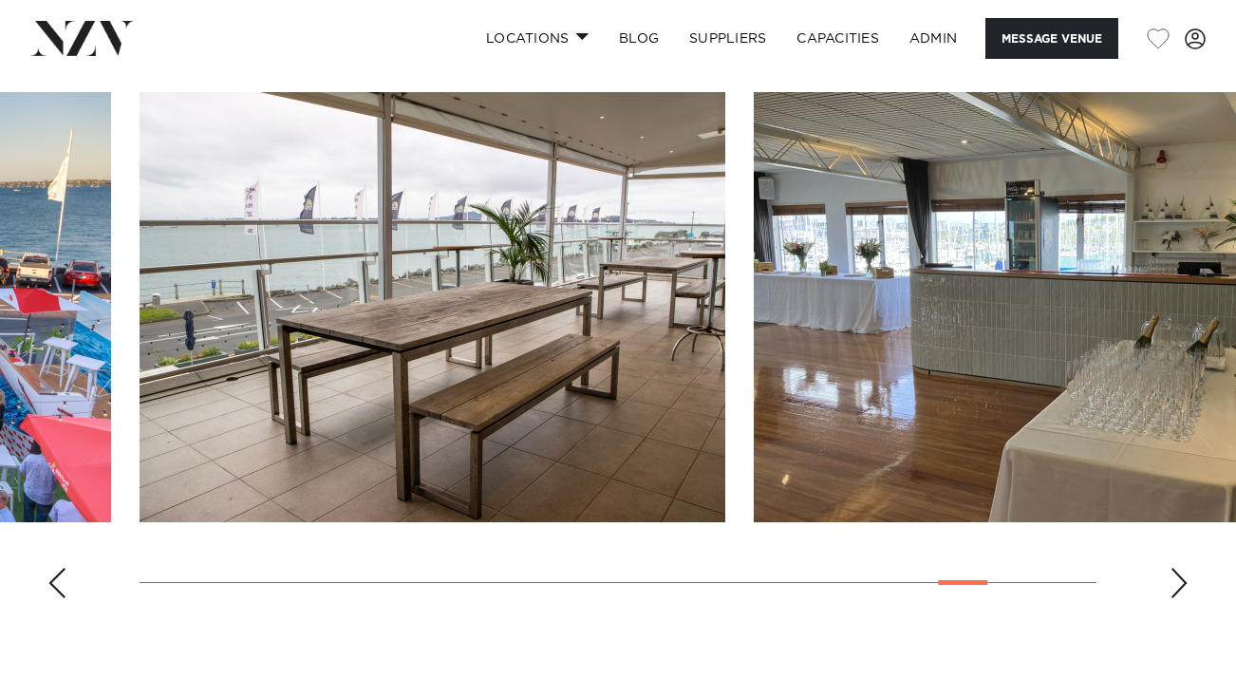
click at [1172, 568] on div "Next slide" at bounding box center [1178, 583] width 19 height 30
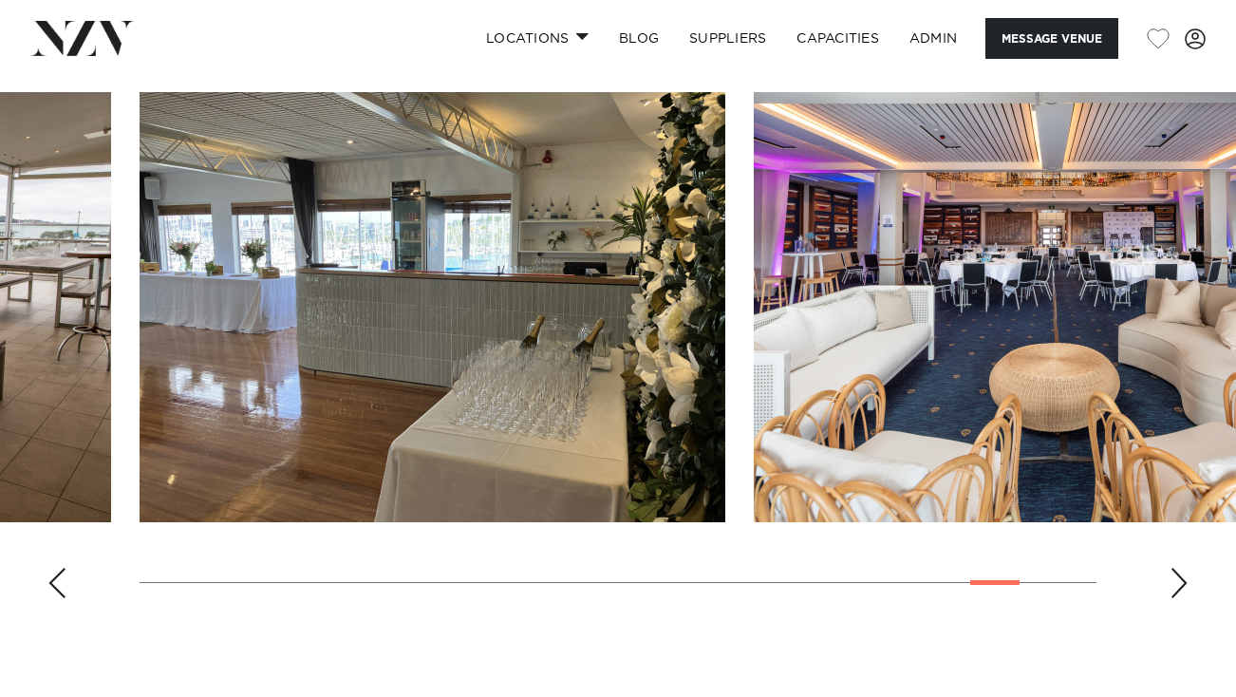
click at [1172, 568] on div "Next slide" at bounding box center [1178, 583] width 19 height 30
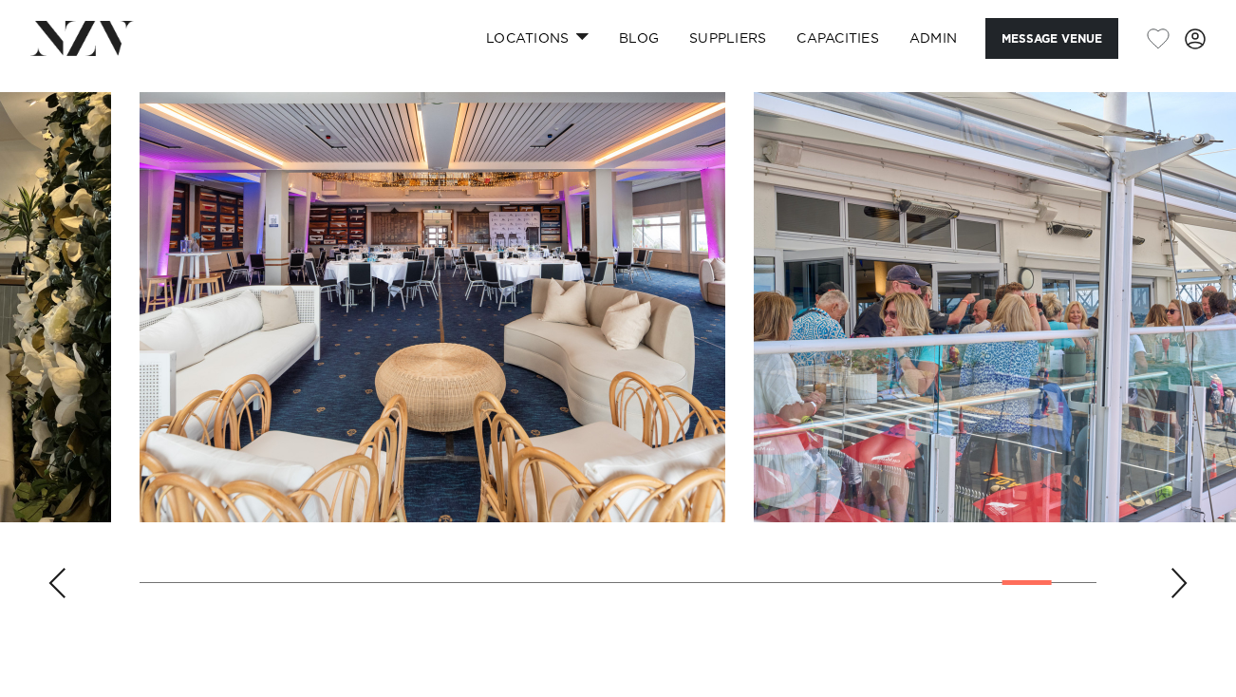
click at [1172, 568] on div "Next slide" at bounding box center [1178, 583] width 19 height 30
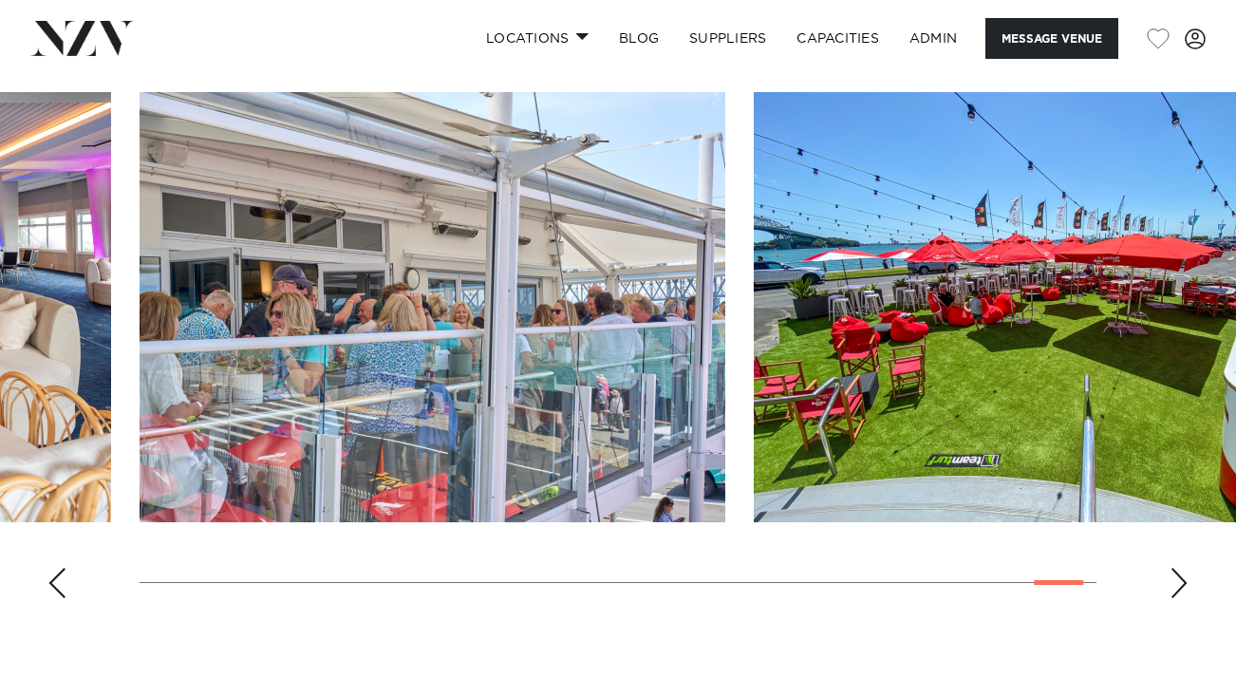
click at [1195, 541] on swiper-container at bounding box center [618, 352] width 1236 height 521
click at [1188, 541] on swiper-container at bounding box center [618, 352] width 1236 height 521
click at [1185, 568] on div "Next slide" at bounding box center [1178, 583] width 19 height 30
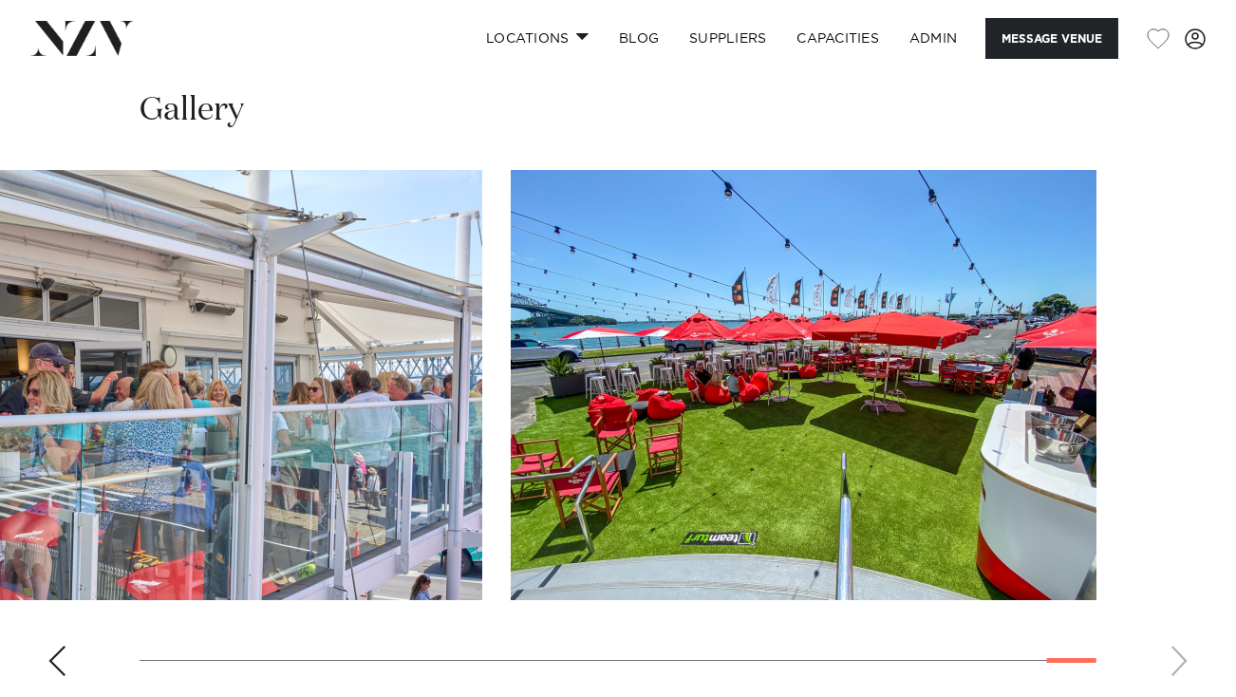
scroll to position [1828, 0]
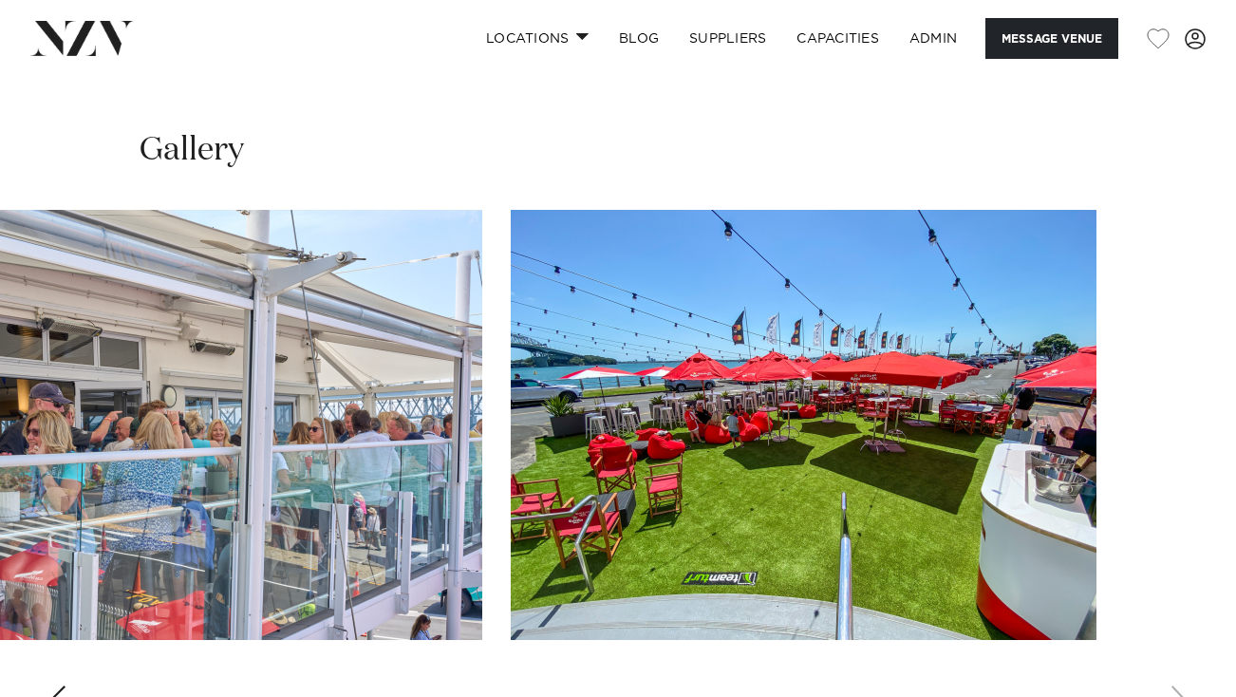
click at [376, 288] on img "29 / 30" at bounding box center [190, 425] width 586 height 430
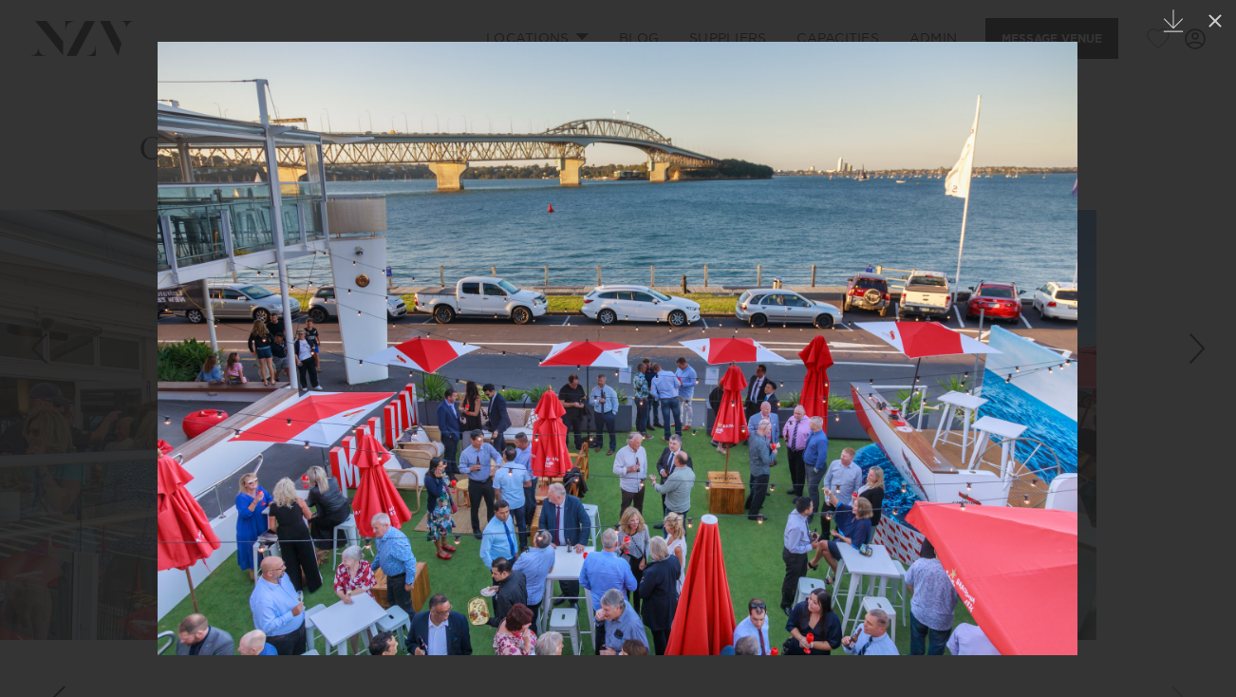
click at [1187, 286] on div at bounding box center [618, 348] width 1236 height 697
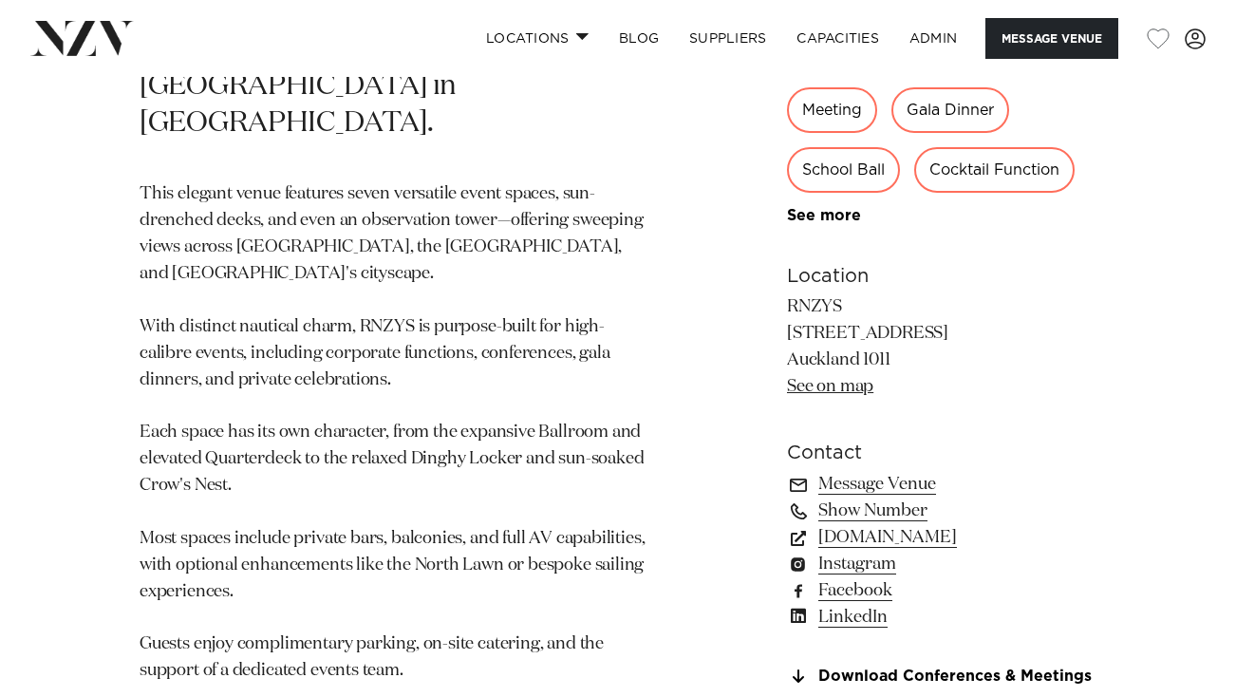
scroll to position [1124, 0]
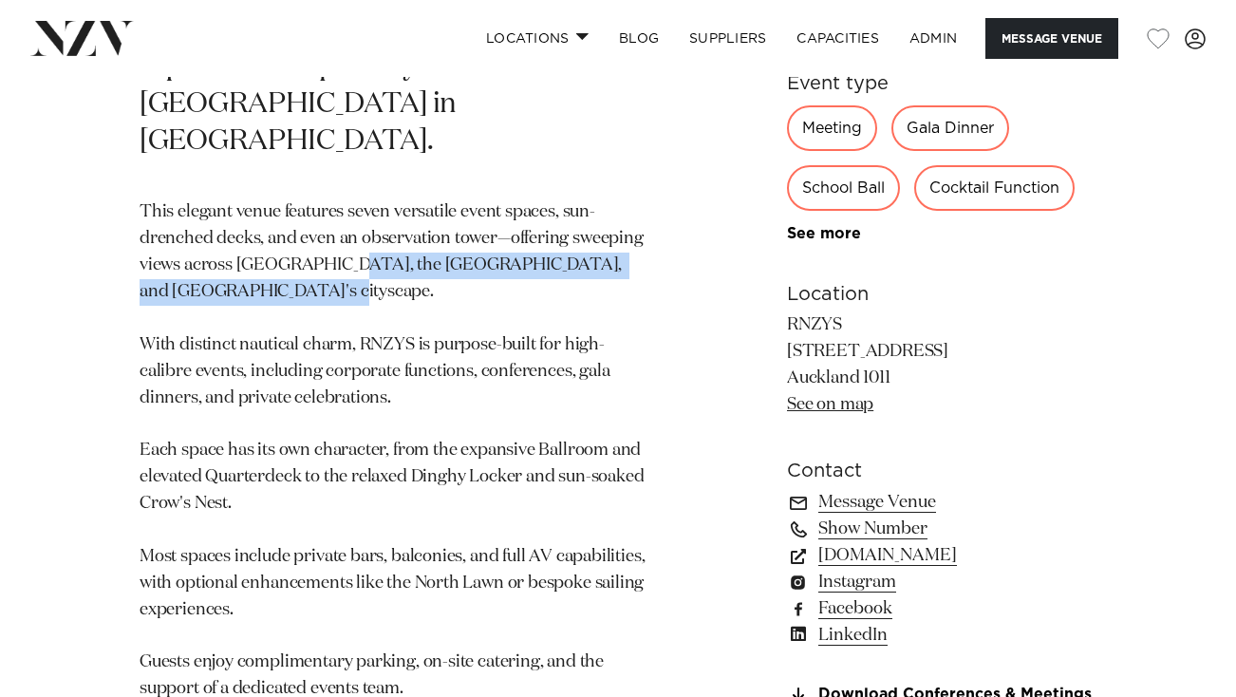
drag, startPoint x: 349, startPoint y: 217, endPoint x: 398, endPoint y: 281, distance: 79.9
click at [398, 281] on p "This elegant venue features seven versatile event spaces, sun-drenched decks, a…" at bounding box center [396, 490] width 513 height 583
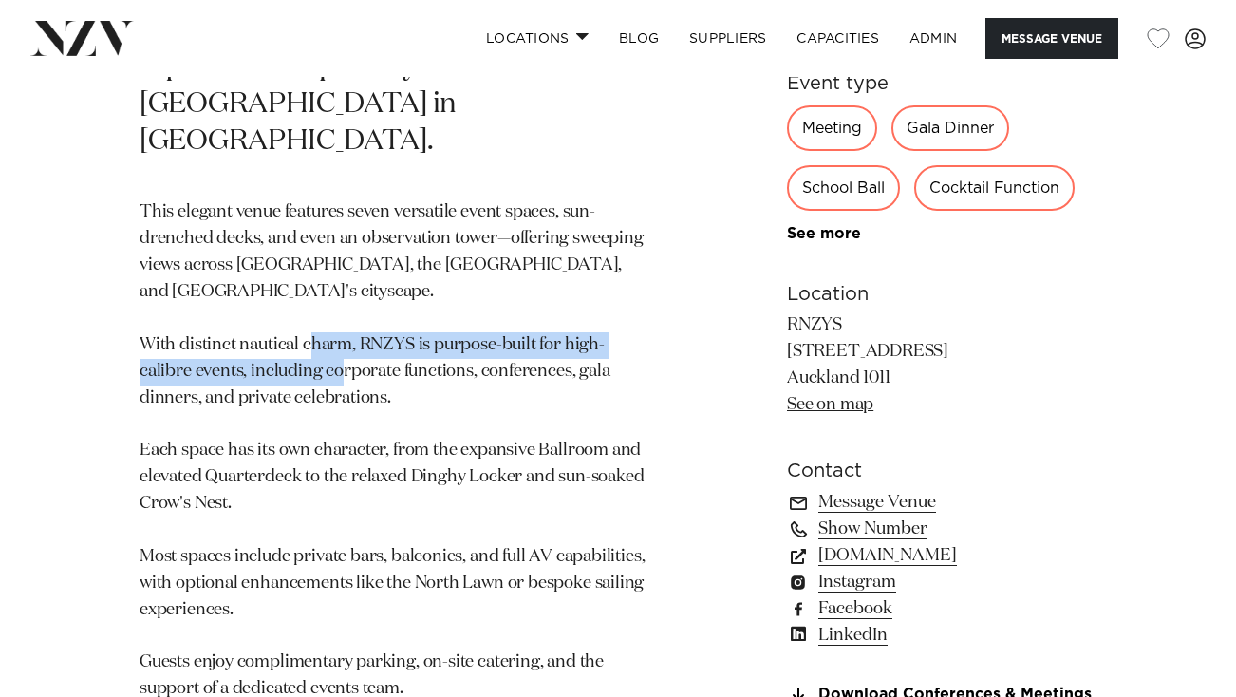
drag, startPoint x: 402, startPoint y: 317, endPoint x: 415, endPoint y: 346, distance: 31.9
click at [415, 346] on p "This elegant venue features seven versatile event spaces, sun-drenched decks, a…" at bounding box center [396, 490] width 513 height 583
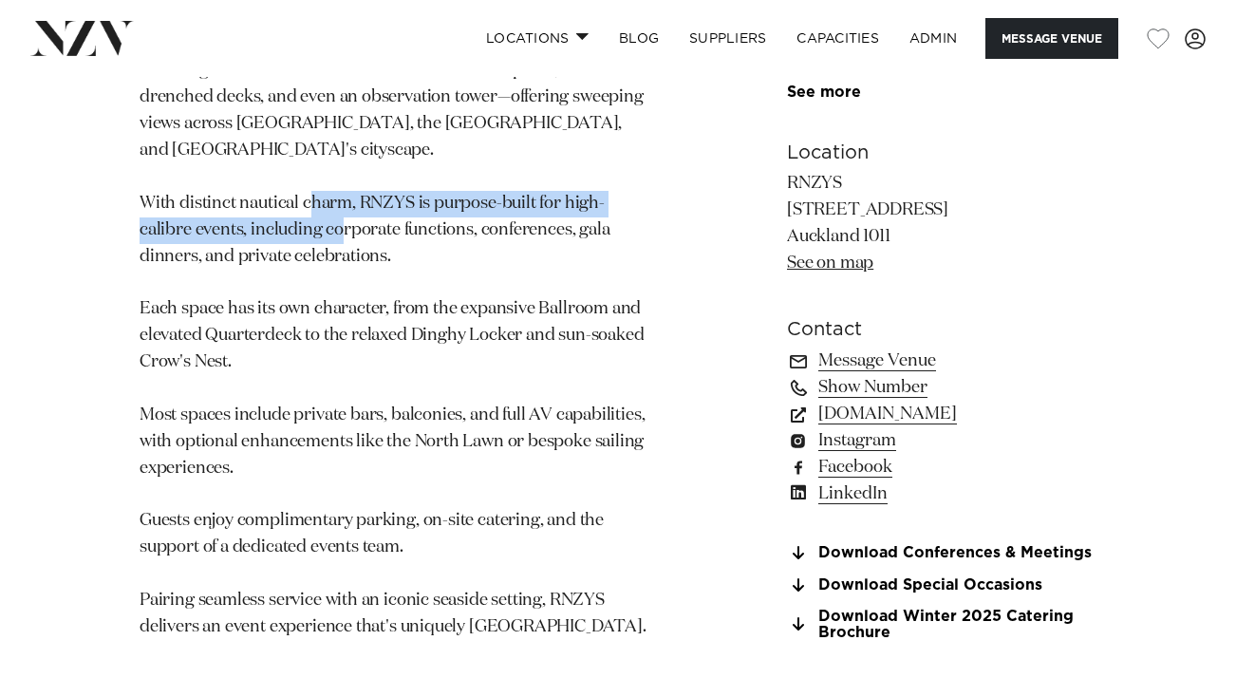
scroll to position [1269, 0]
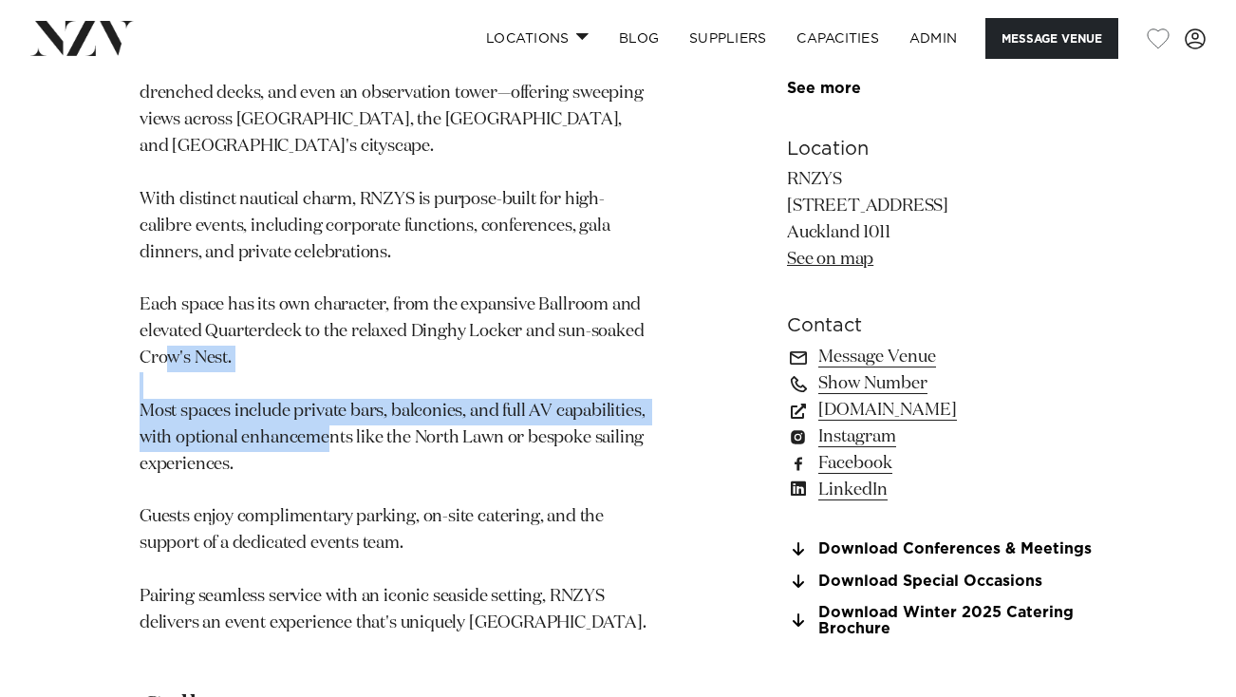
drag, startPoint x: 377, startPoint y: 348, endPoint x: 392, endPoint y: 398, distance: 51.6
click at [392, 398] on p "This elegant venue features seven versatile event spaces, sun-drenched decks, a…" at bounding box center [396, 345] width 513 height 583
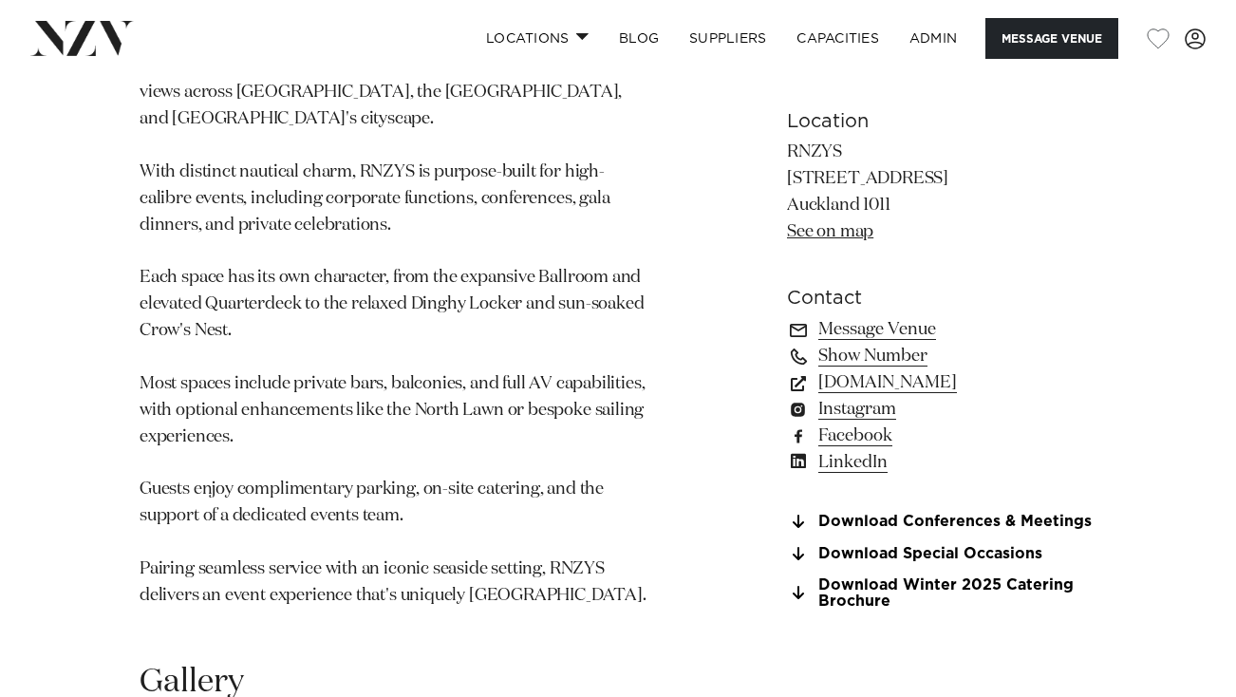
click at [394, 360] on p "This elegant venue features seven versatile event spaces, sun-drenched decks, a…" at bounding box center [396, 318] width 513 height 583
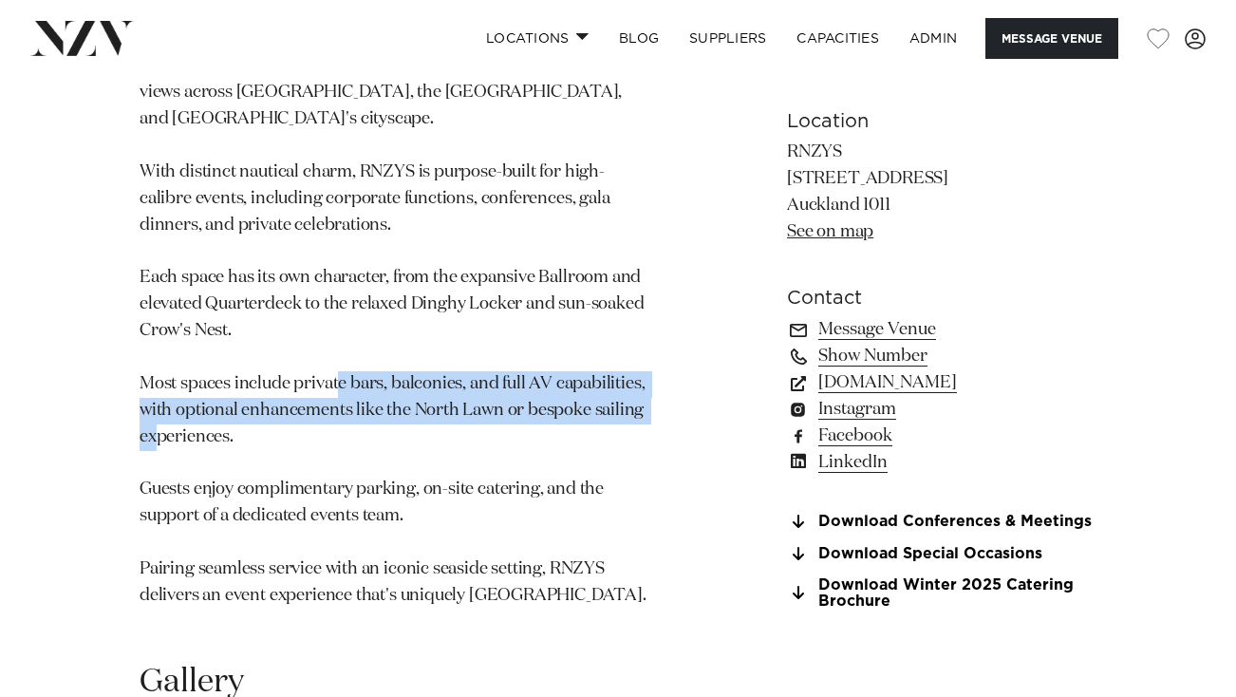
drag, startPoint x: 407, startPoint y: 352, endPoint x: 477, endPoint y: 414, distance: 93.5
click at [477, 409] on p "This elegant venue features seven versatile event spaces, sun-drenched decks, a…" at bounding box center [396, 318] width 513 height 583
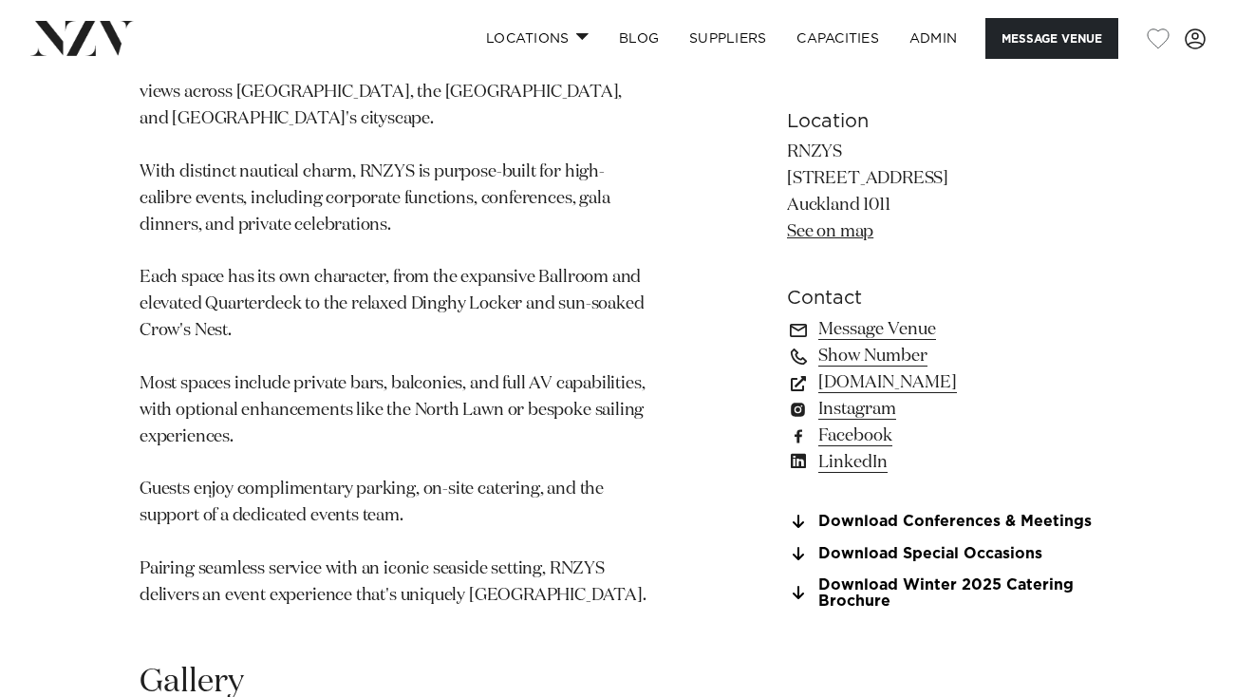
click at [455, 356] on p "This elegant venue features seven versatile event spaces, sun-drenched decks, a…" at bounding box center [396, 318] width 513 height 583
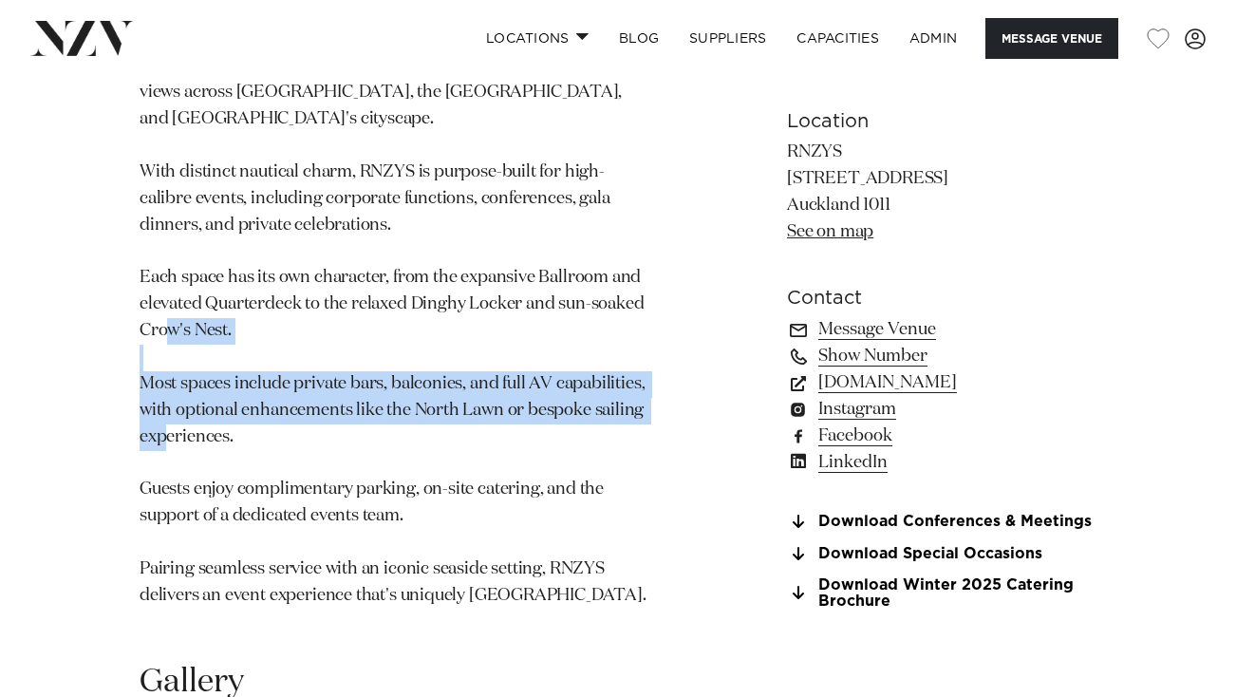
drag, startPoint x: 351, startPoint y: 318, endPoint x: 610, endPoint y: 439, distance: 285.8
click at [610, 432] on p "This elegant venue features seven versatile event spaces, sun-drenched decks, a…" at bounding box center [396, 318] width 513 height 583
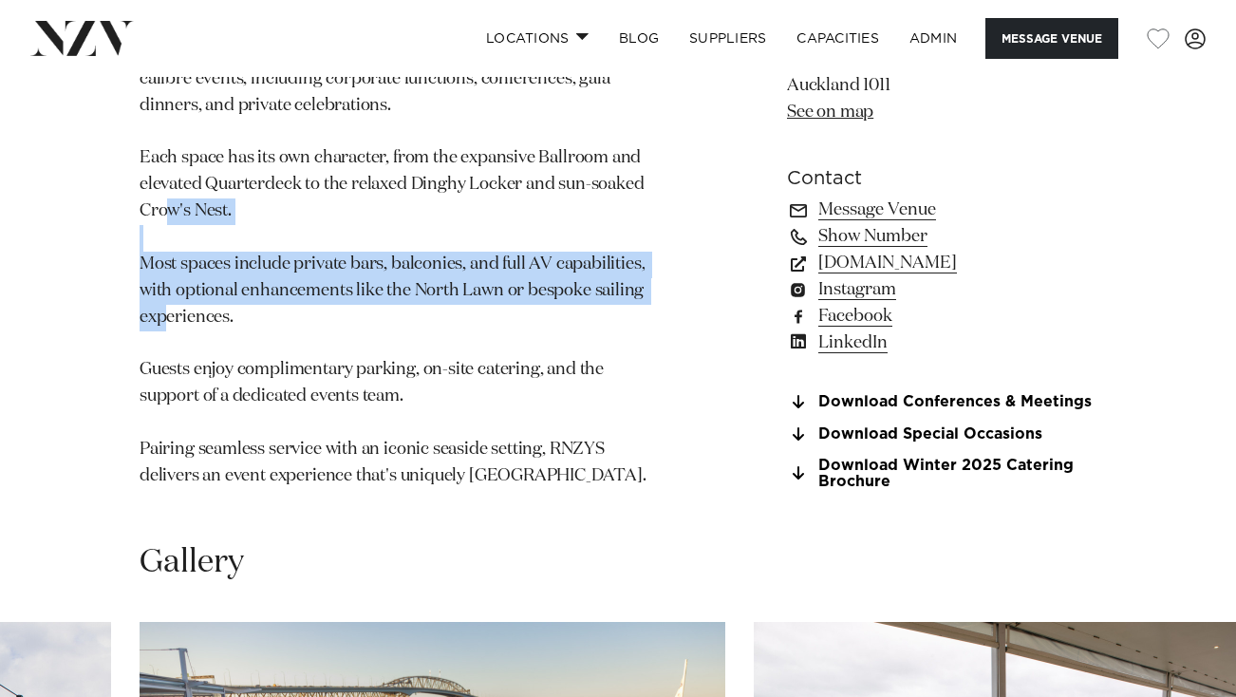
scroll to position [1426, 0]
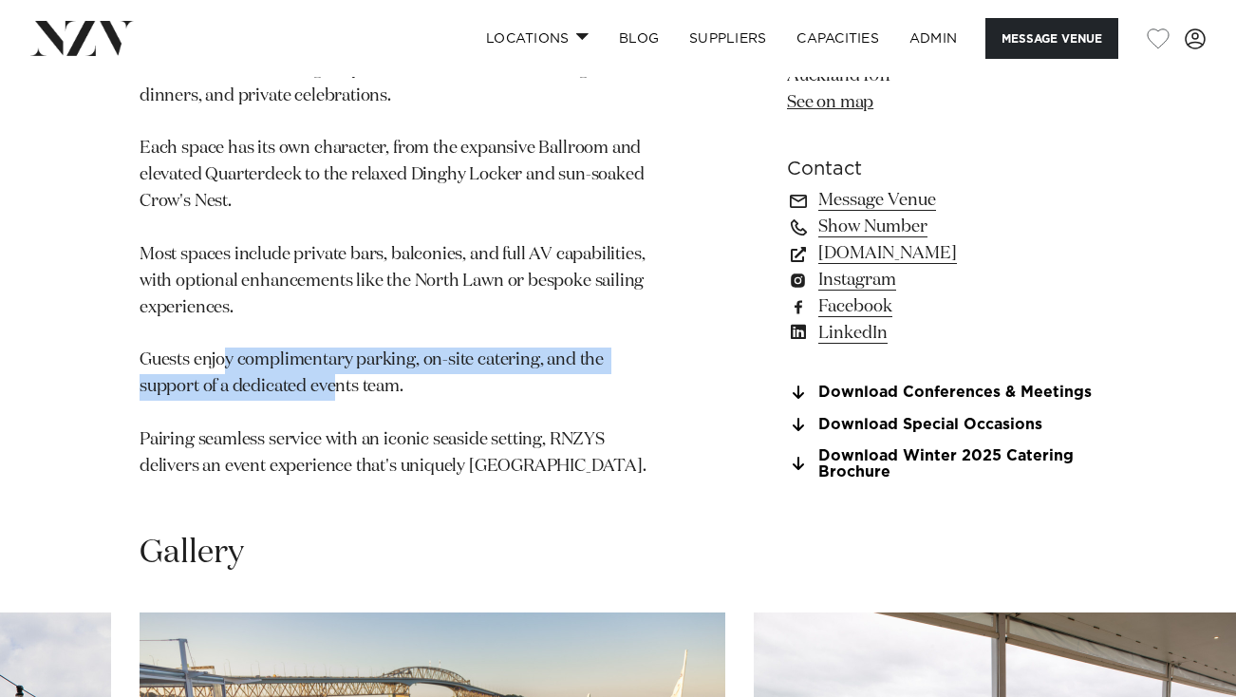
drag, startPoint x: 313, startPoint y: 317, endPoint x: 439, endPoint y: 389, distance: 145.4
click at [439, 389] on p "This elegant venue features seven versatile event spaces, sun-drenched decks, a…" at bounding box center [396, 188] width 513 height 583
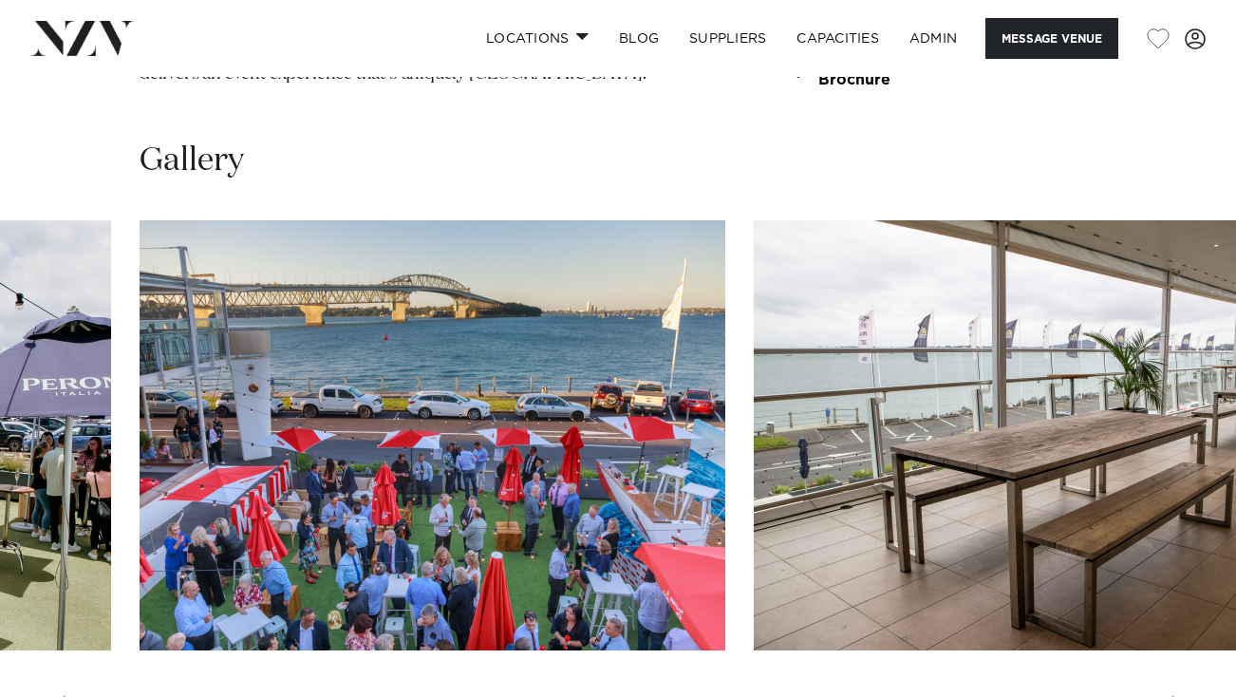
scroll to position [1827, 0]
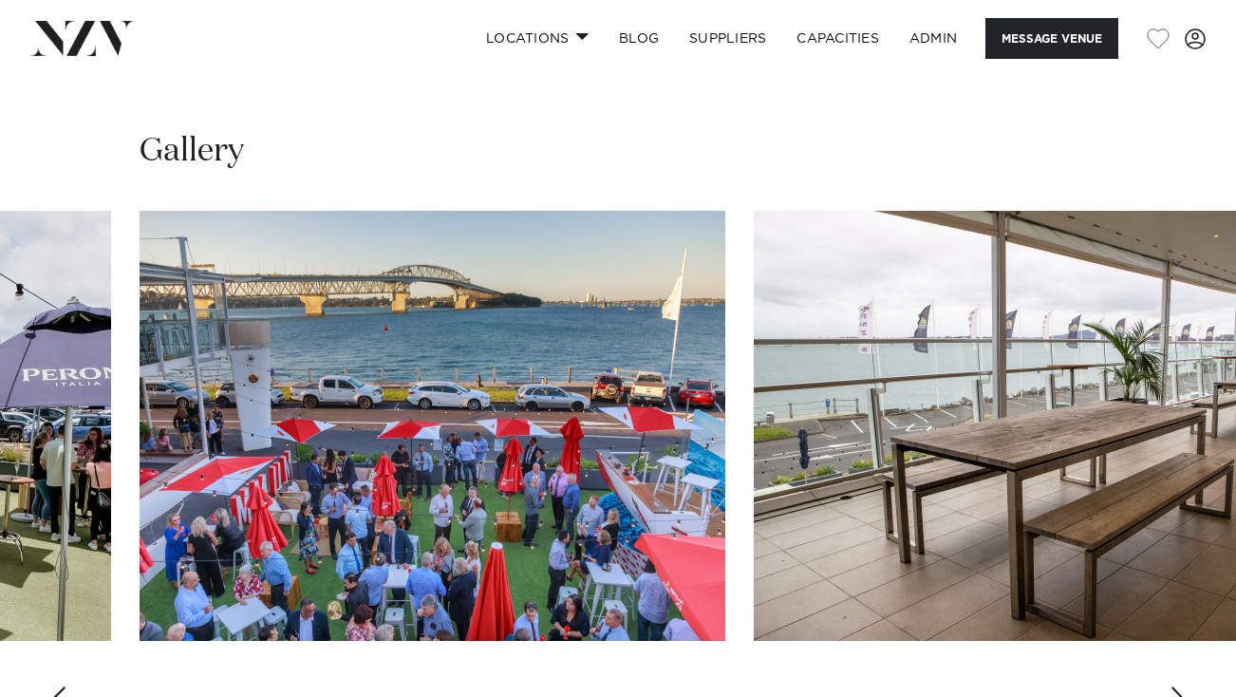
click at [1176, 686] on div "Next slide" at bounding box center [1178, 701] width 19 height 30
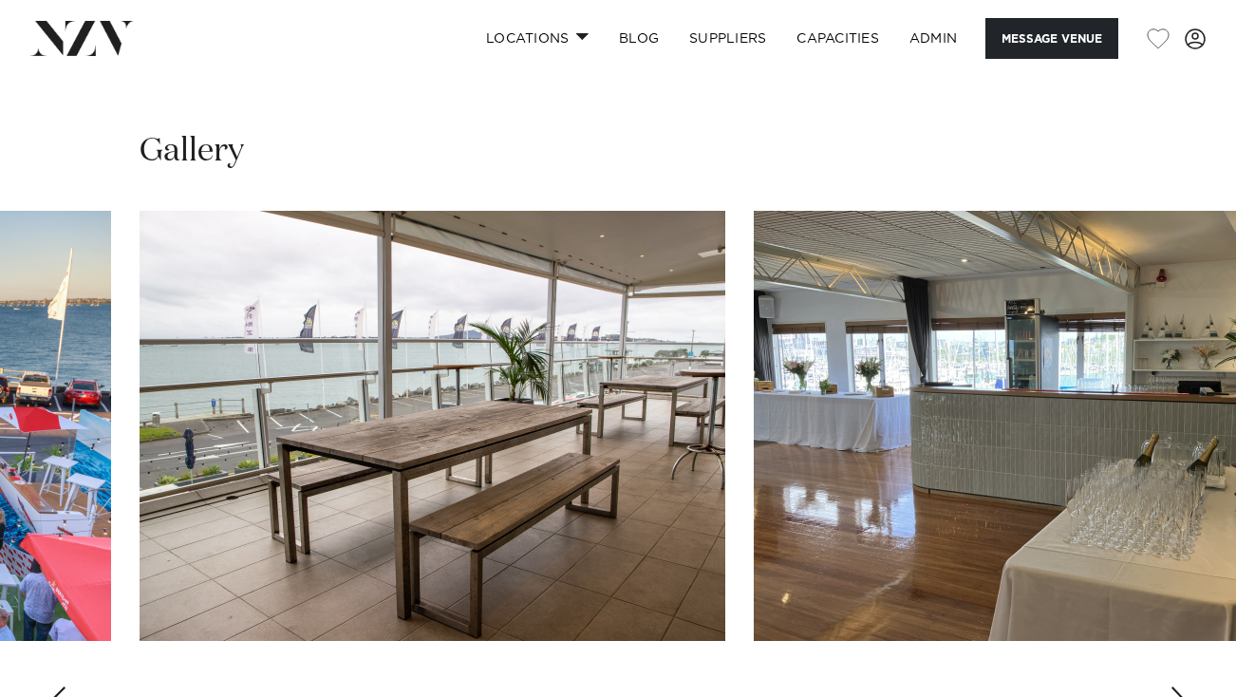
click at [1176, 686] on div "Next slide" at bounding box center [1178, 701] width 19 height 30
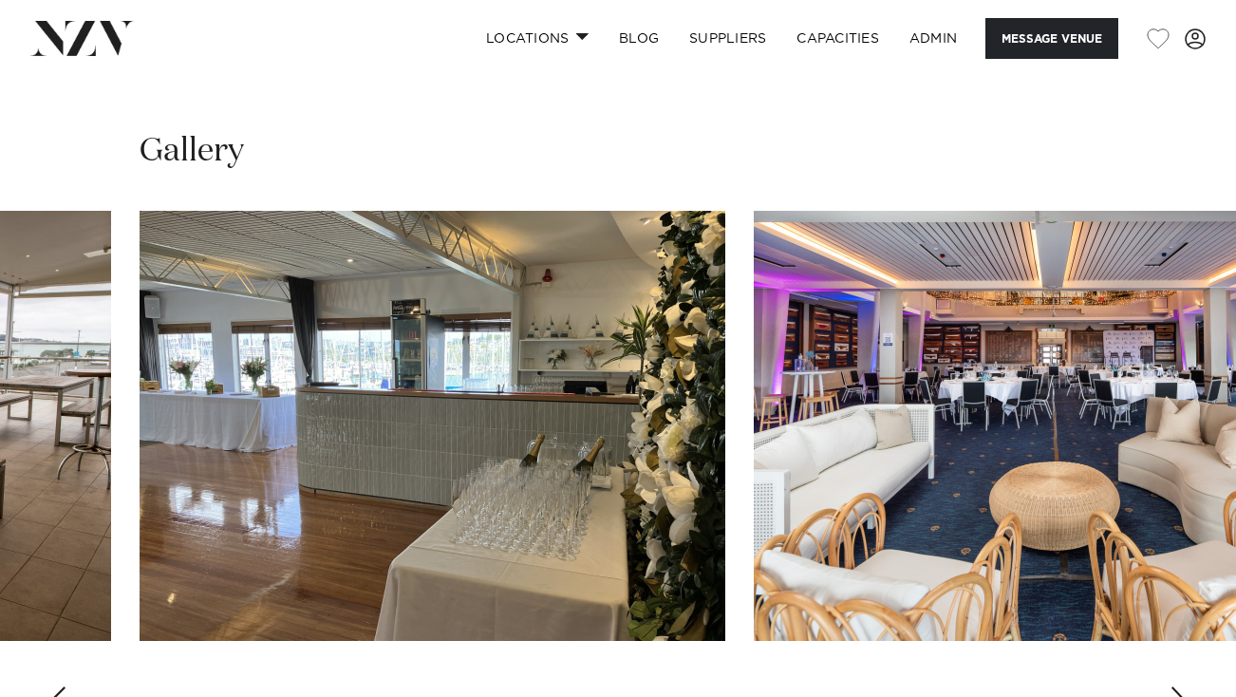
click at [1176, 686] on div "Next slide" at bounding box center [1178, 701] width 19 height 30
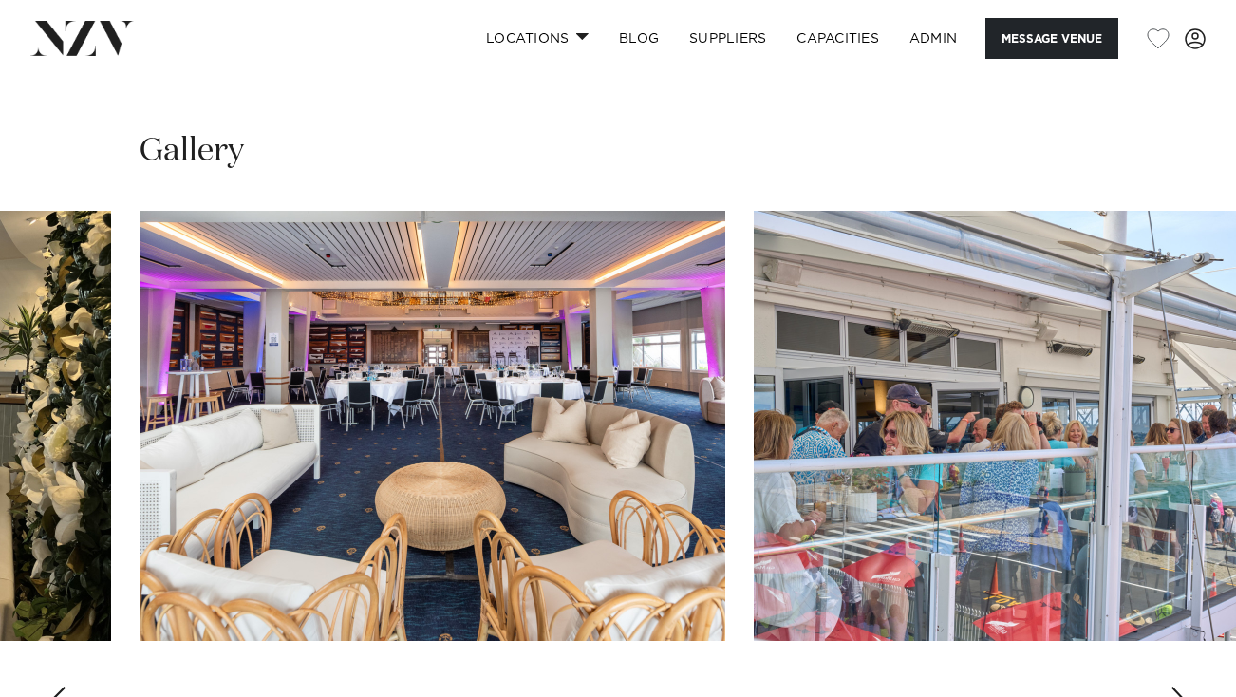
click at [1176, 686] on div "Next slide" at bounding box center [1178, 701] width 19 height 30
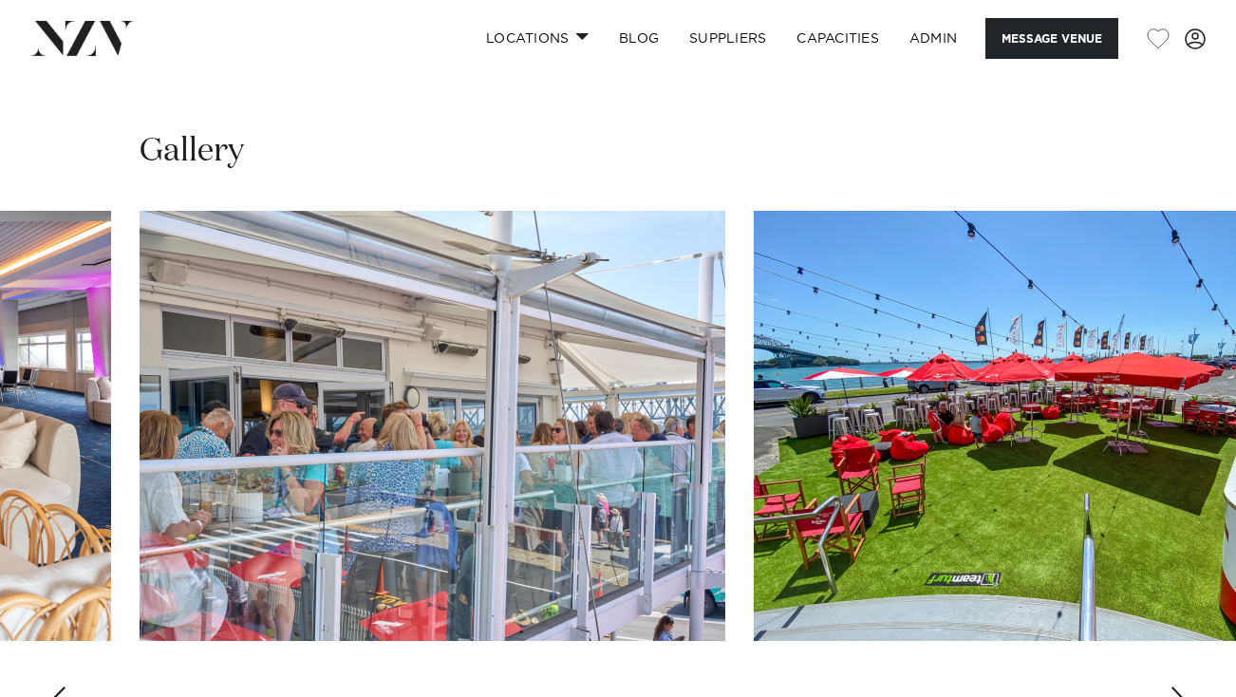
click at [1176, 686] on div "Next slide" at bounding box center [1178, 701] width 19 height 30
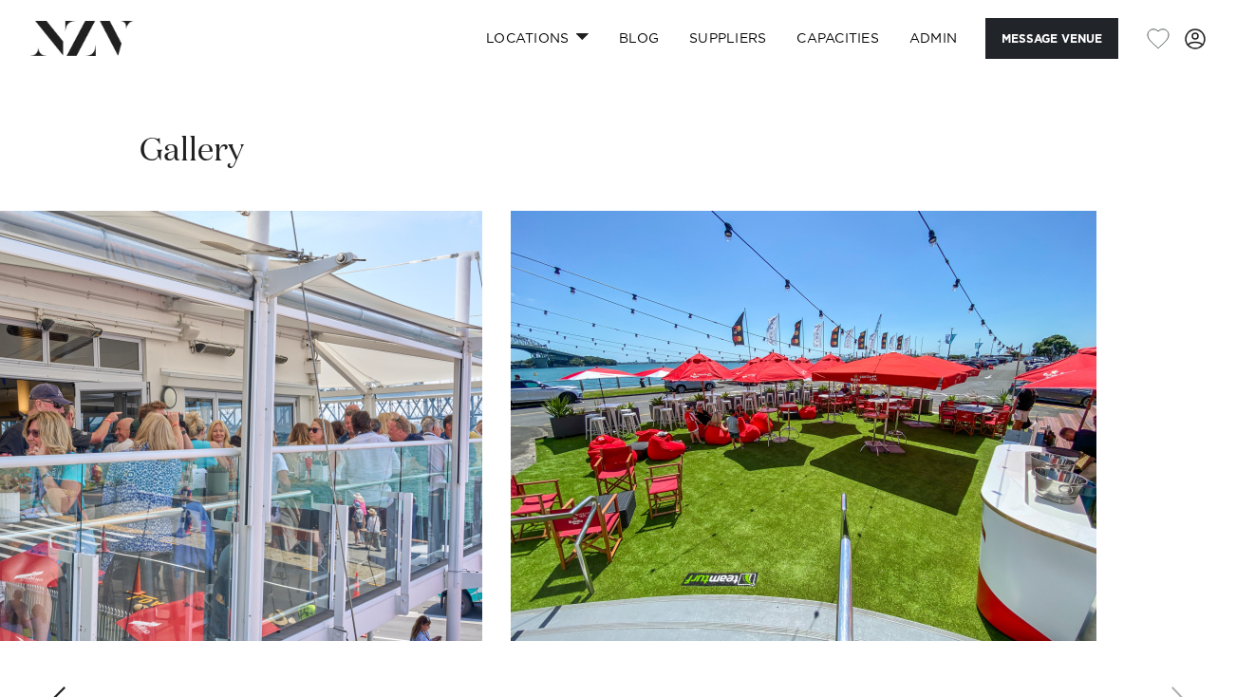
click at [946, 404] on img "30 / 30" at bounding box center [804, 426] width 586 height 430
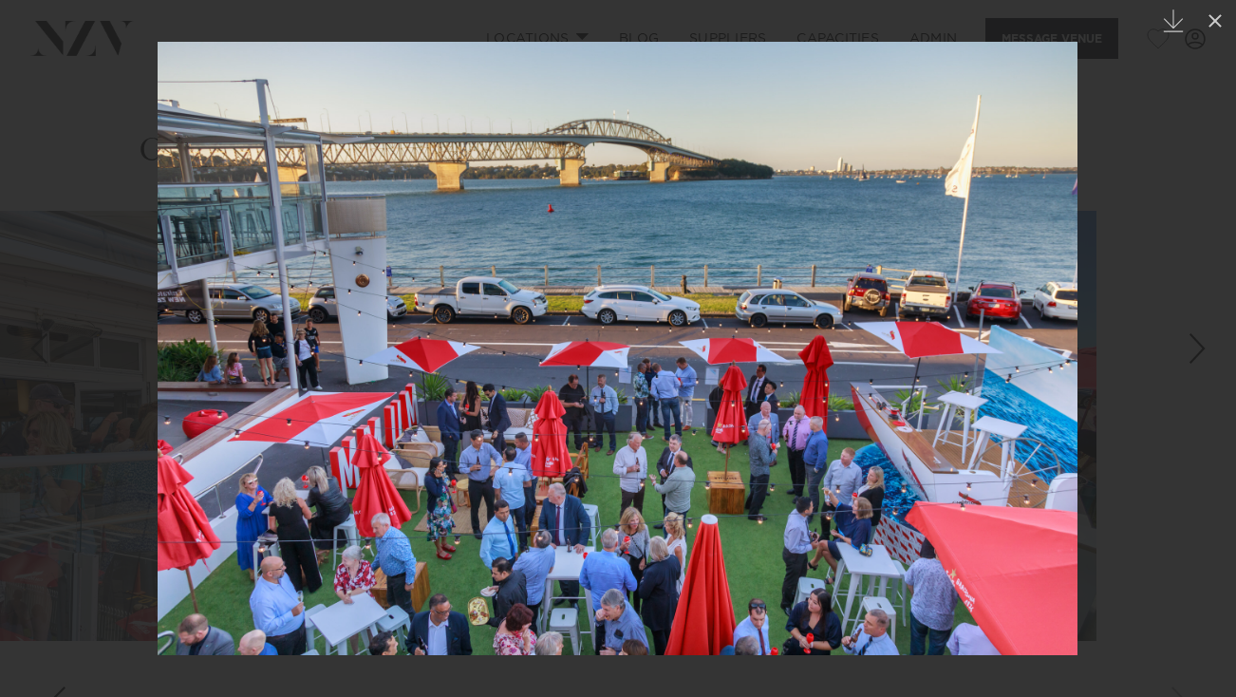
click at [634, 20] on div at bounding box center [618, 348] width 1236 height 697
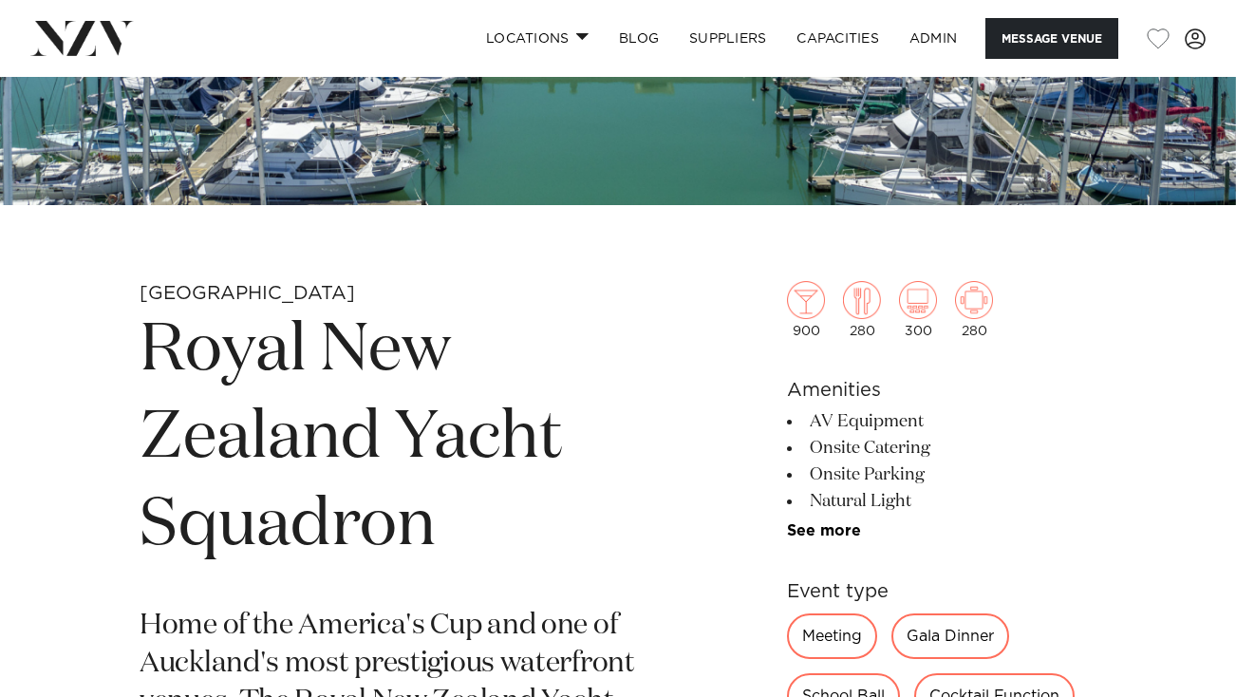
scroll to position [546, 0]
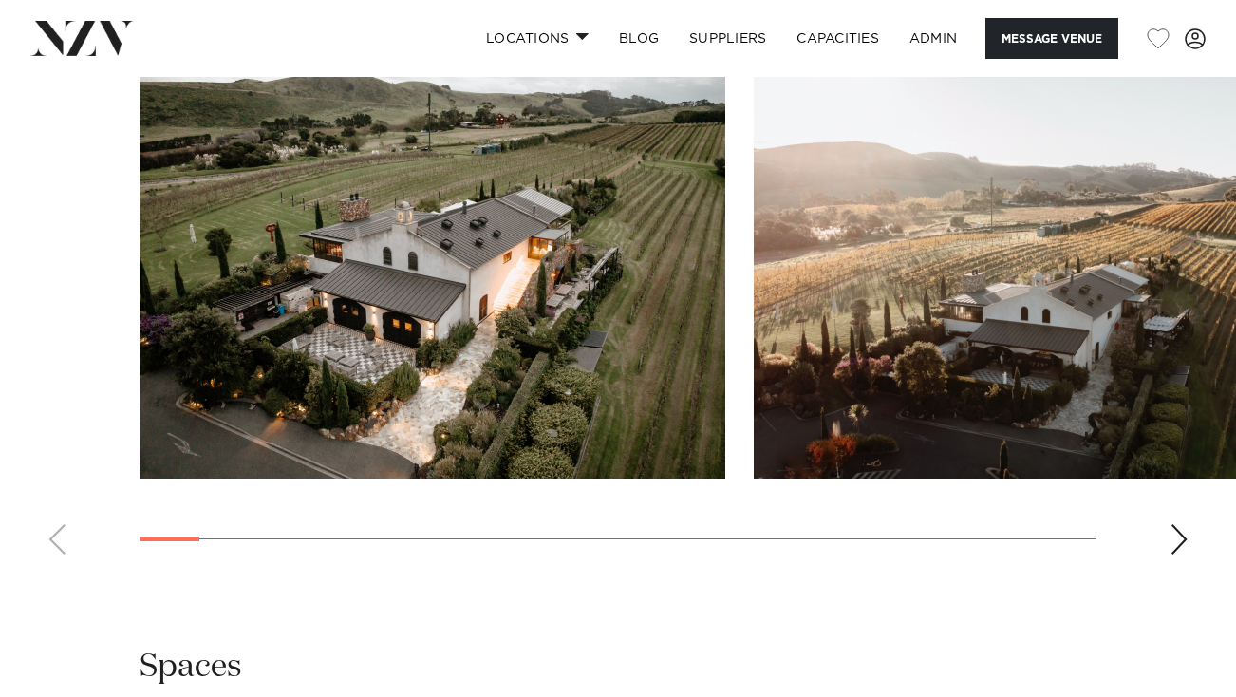
scroll to position [2016, 0]
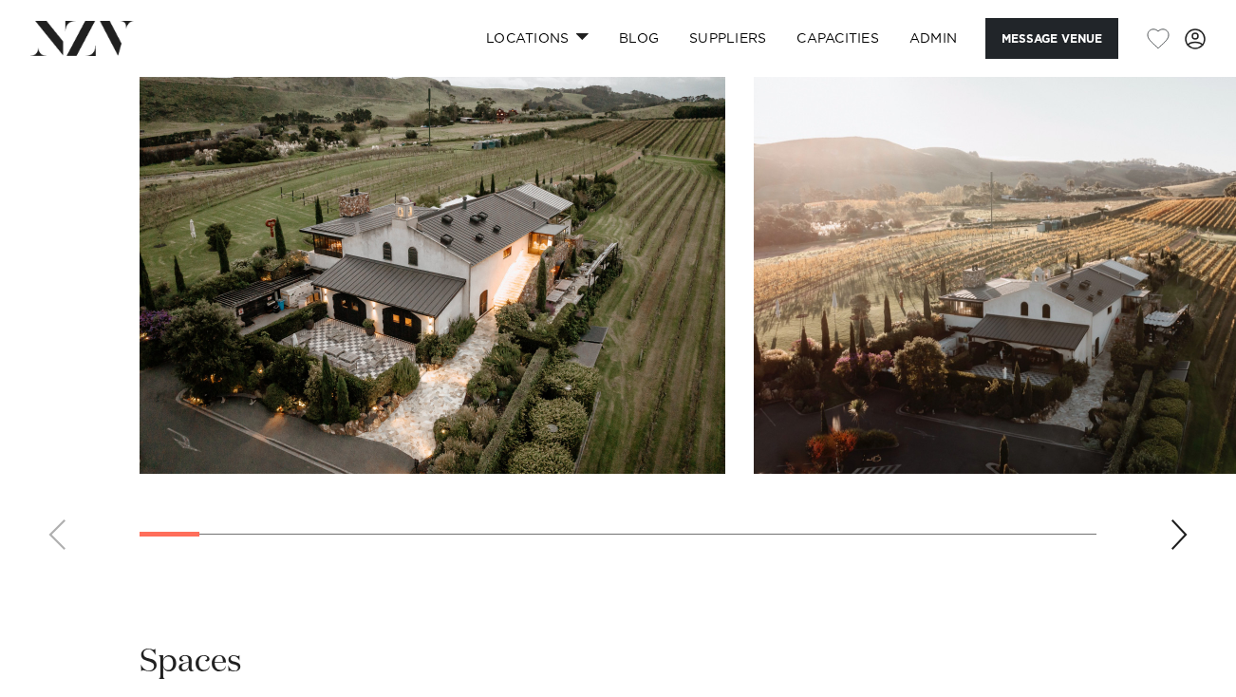
click at [1182, 537] on div "Next slide" at bounding box center [1178, 534] width 19 height 30
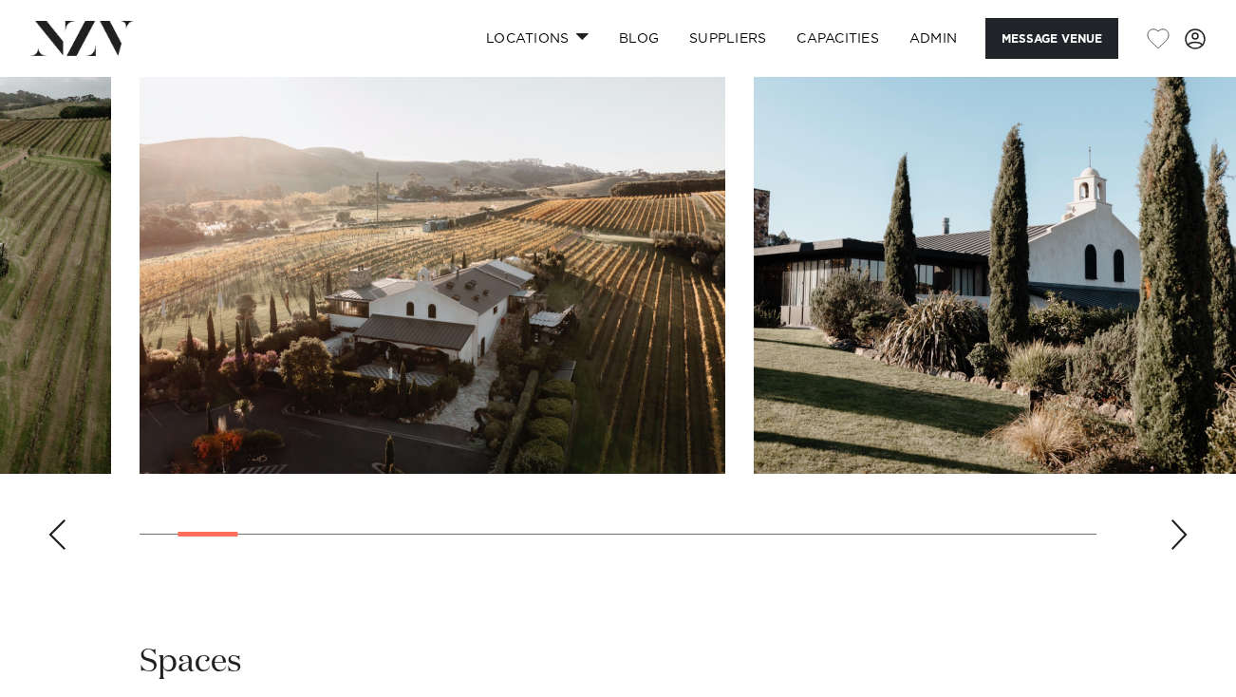
click at [1182, 538] on div "Next slide" at bounding box center [1178, 534] width 19 height 30
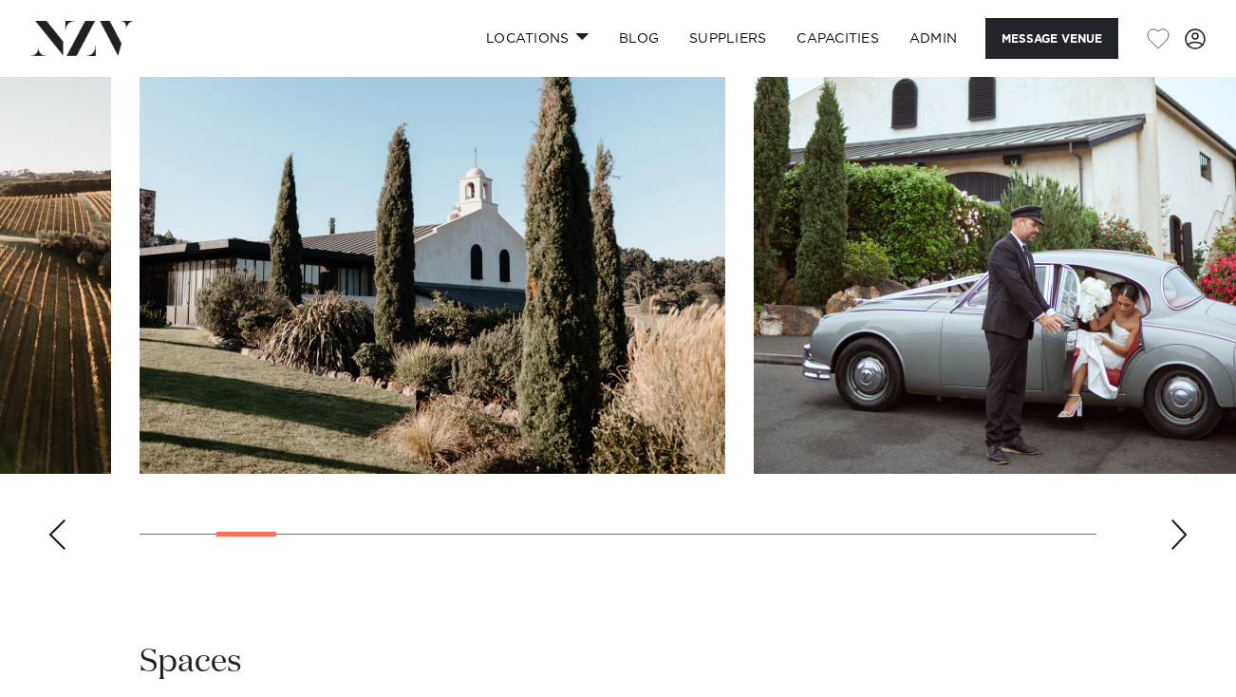
click at [1182, 538] on div "Next slide" at bounding box center [1178, 534] width 19 height 30
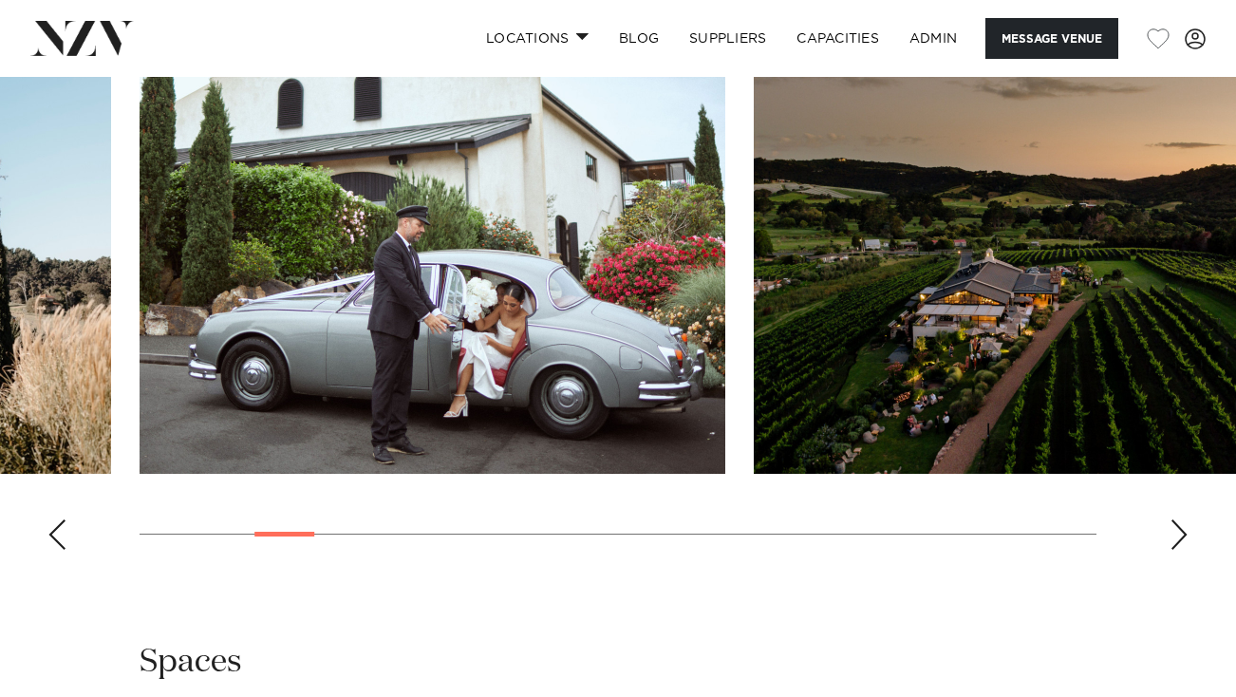
click at [1182, 538] on div "Next slide" at bounding box center [1178, 534] width 19 height 30
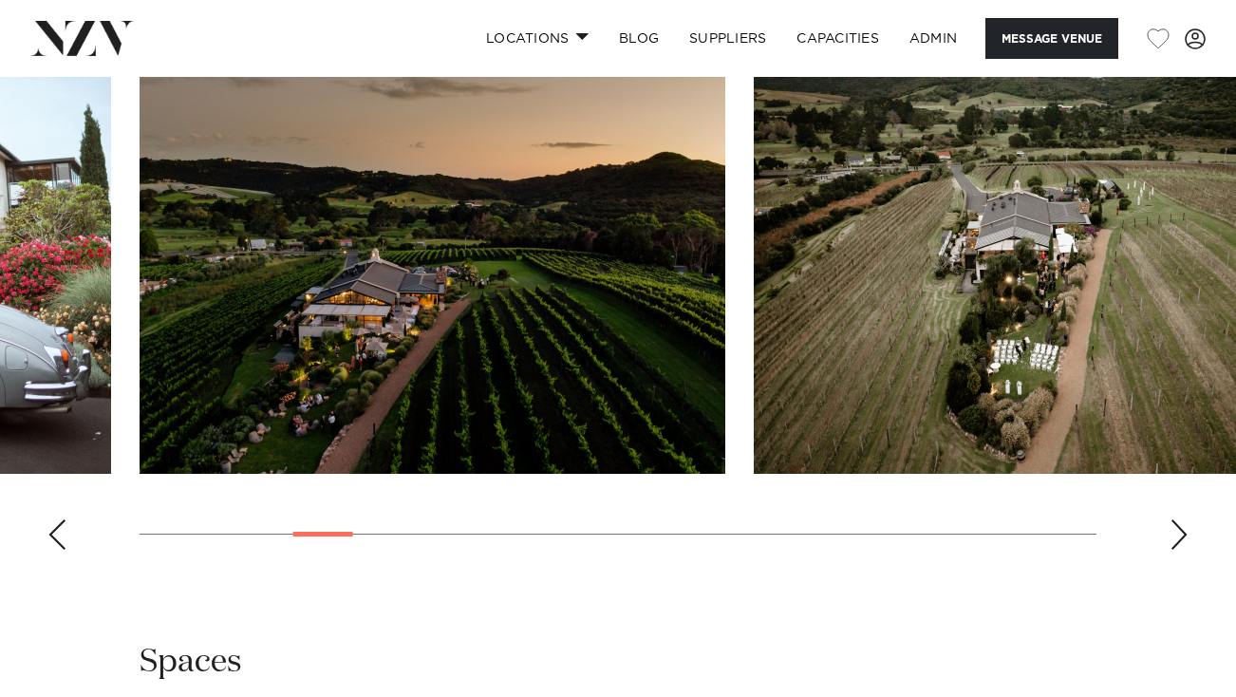
click at [1182, 538] on div "Next slide" at bounding box center [1178, 534] width 19 height 30
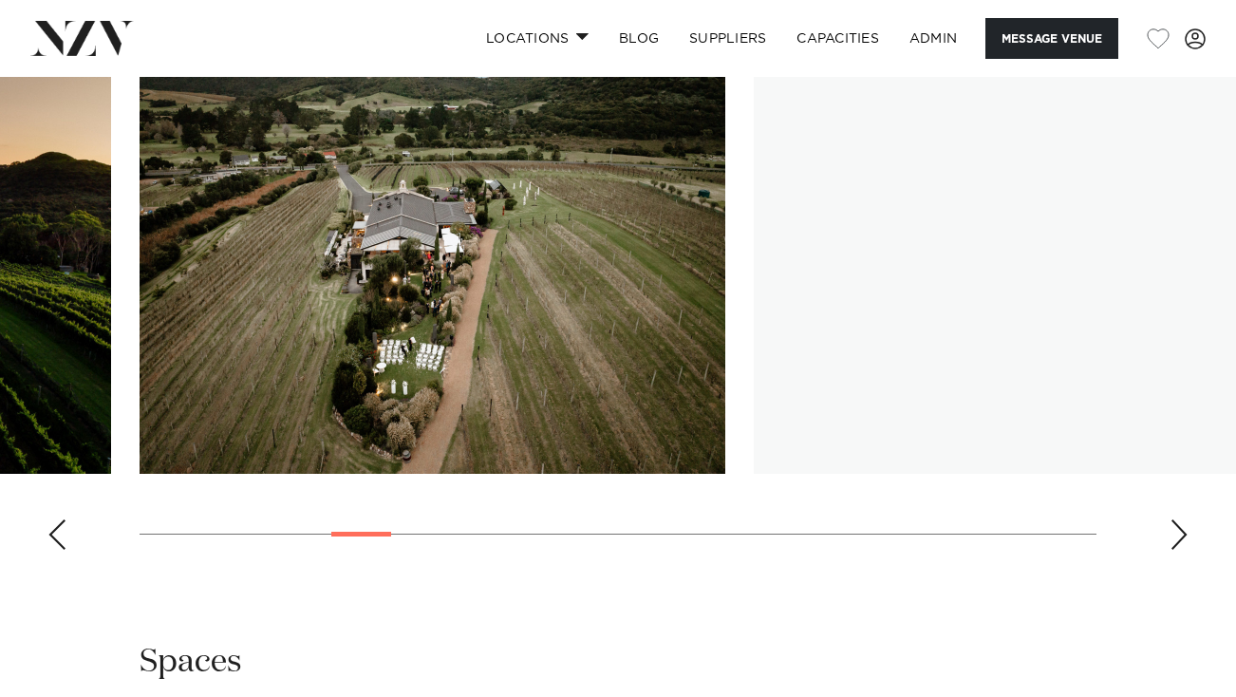
click at [1182, 538] on div "Next slide" at bounding box center [1178, 534] width 19 height 30
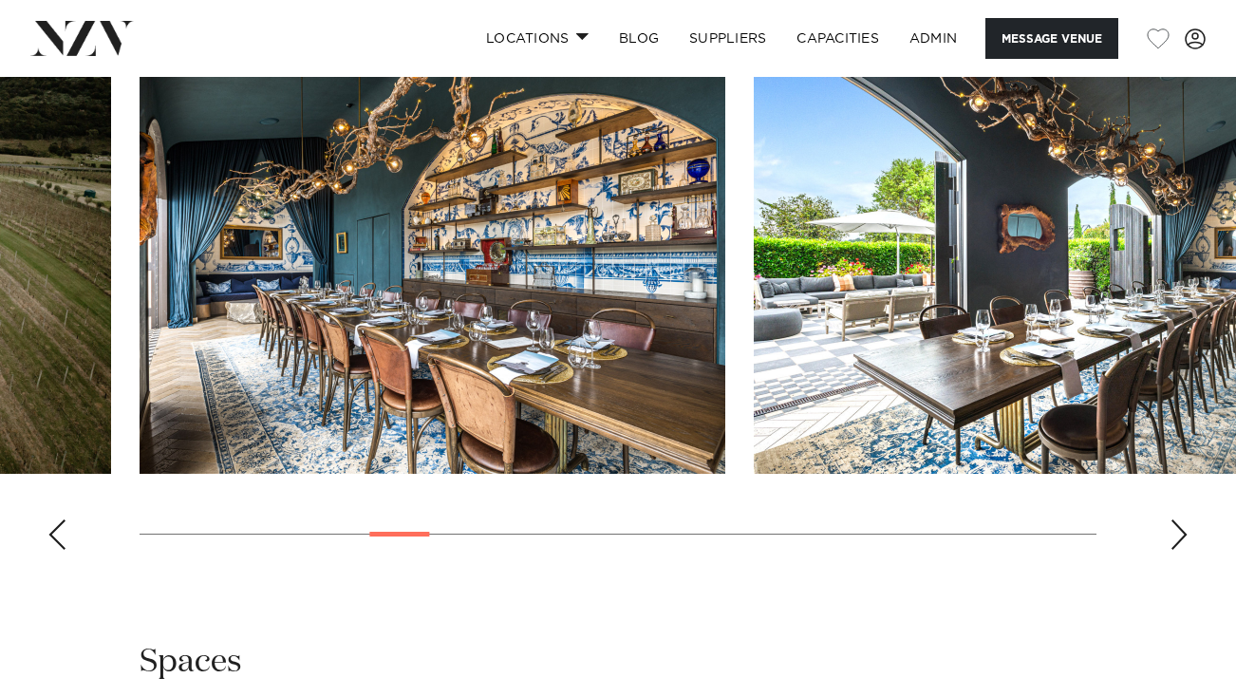
click at [1182, 538] on div "Next slide" at bounding box center [1178, 534] width 19 height 30
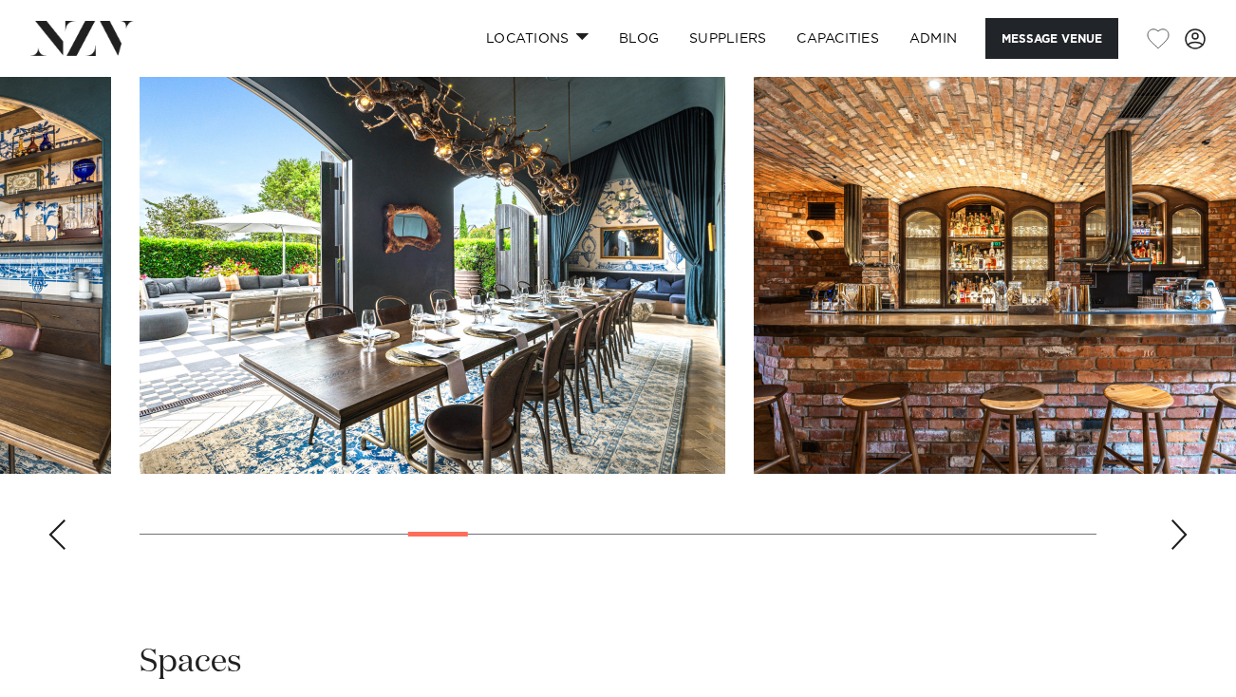
click at [1182, 538] on div "Next slide" at bounding box center [1178, 534] width 19 height 30
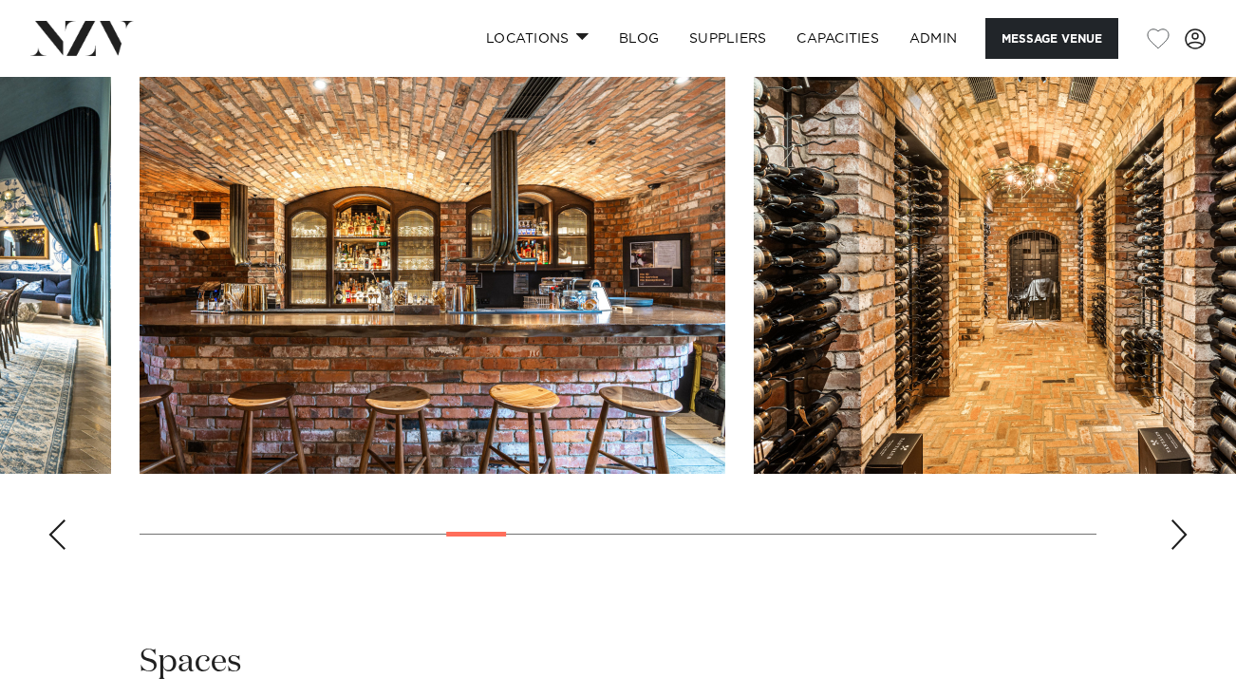
click at [1182, 538] on div "Next slide" at bounding box center [1178, 534] width 19 height 30
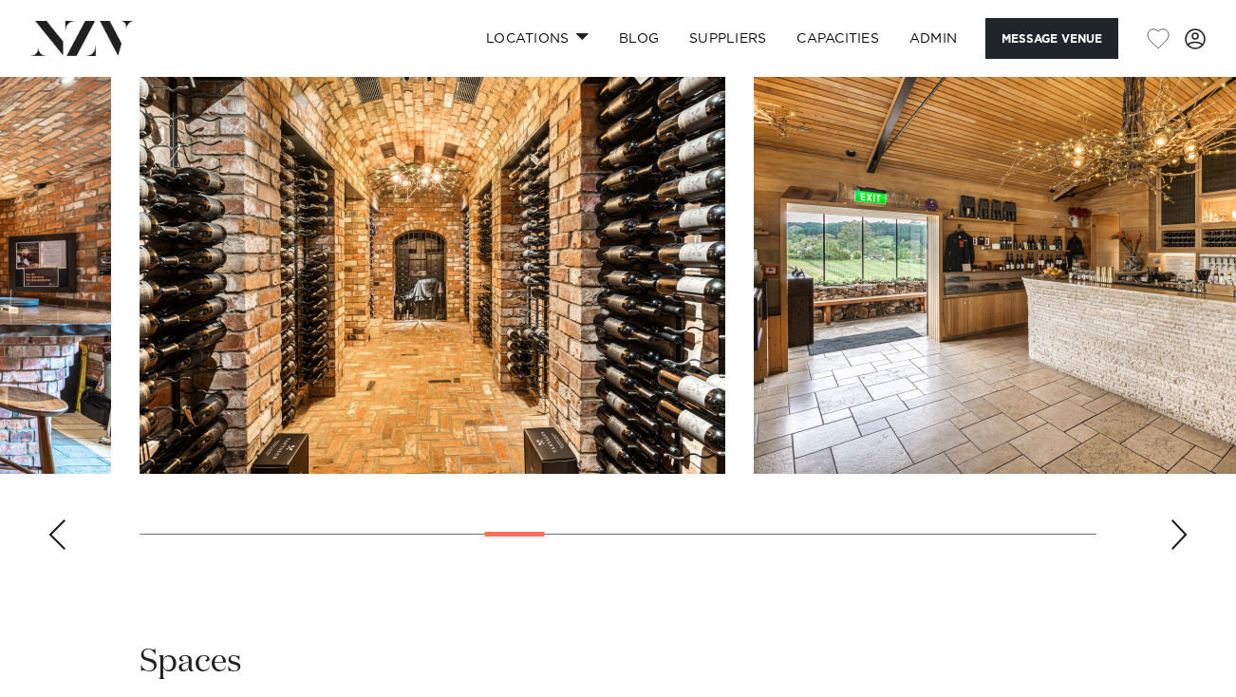
click at [1182, 538] on div "Next slide" at bounding box center [1178, 534] width 19 height 30
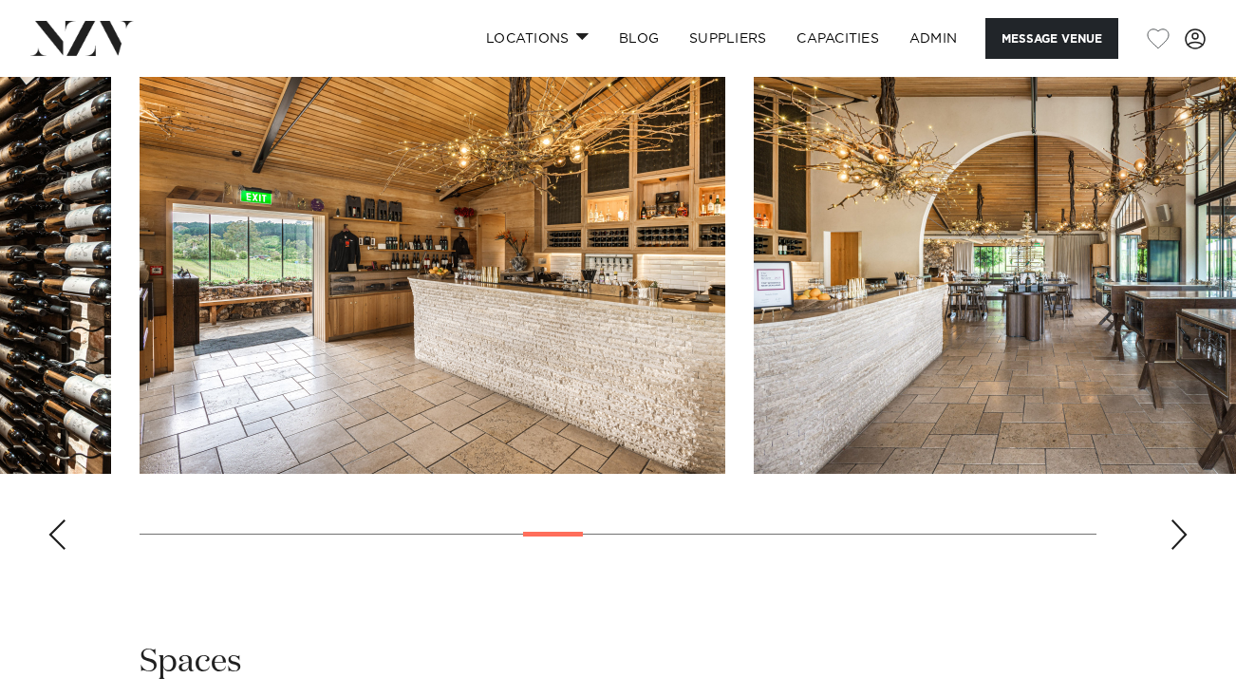
click at [1182, 538] on div "Next slide" at bounding box center [1178, 534] width 19 height 30
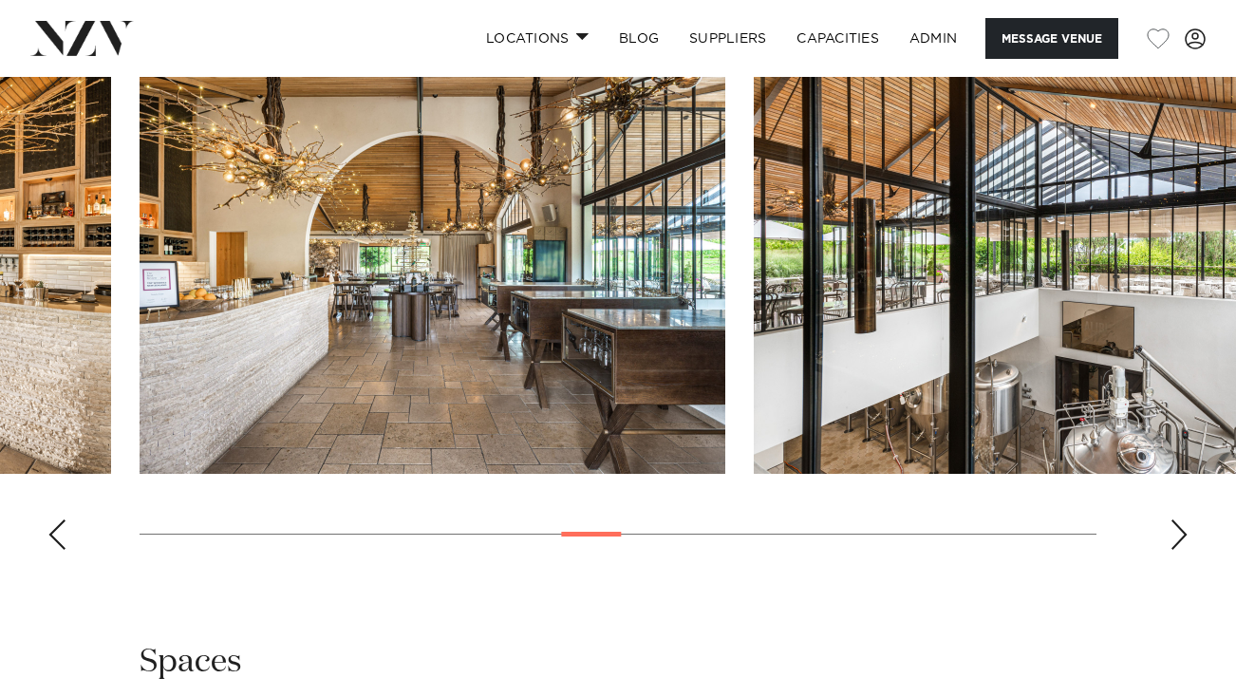
click at [1182, 538] on div "Next slide" at bounding box center [1178, 534] width 19 height 30
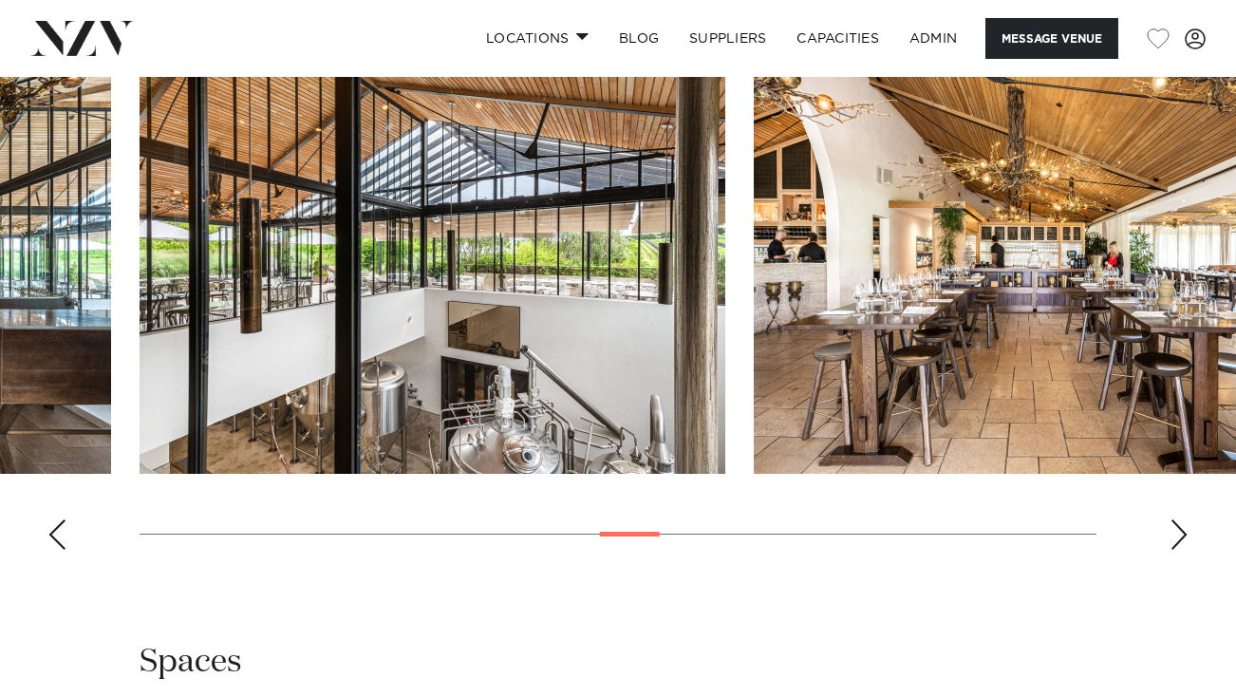
click at [1182, 538] on div "Next slide" at bounding box center [1178, 534] width 19 height 30
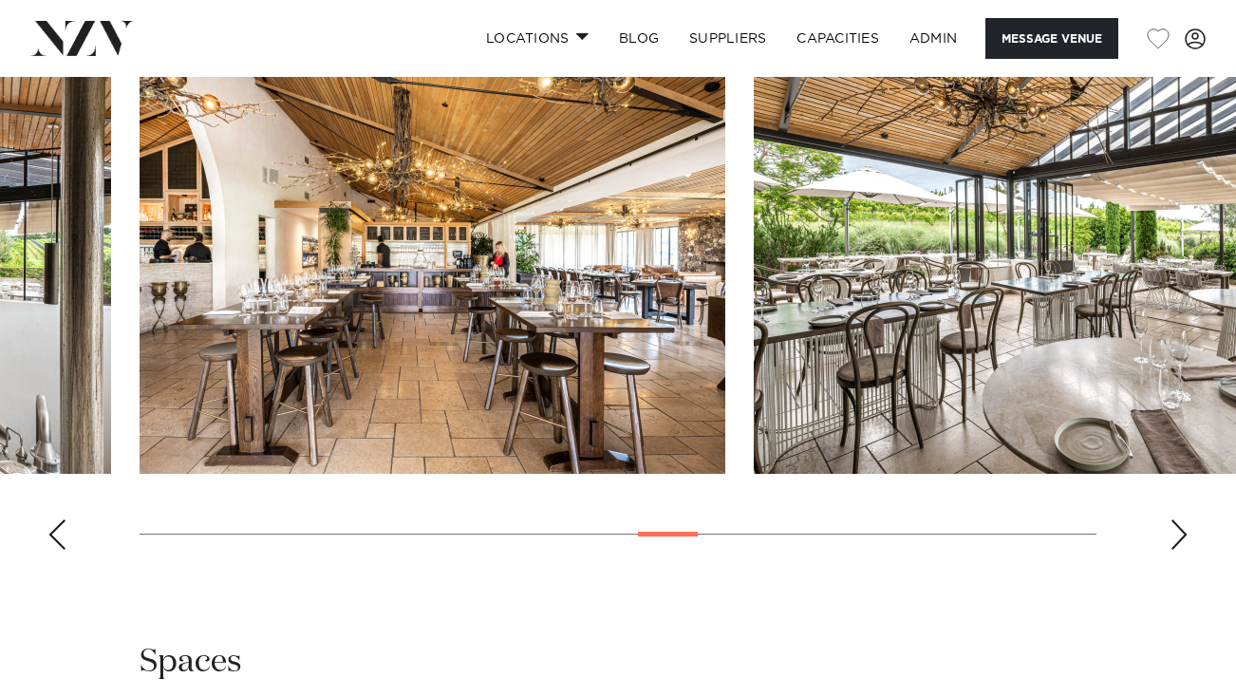
click at [1182, 538] on div "Next slide" at bounding box center [1178, 534] width 19 height 30
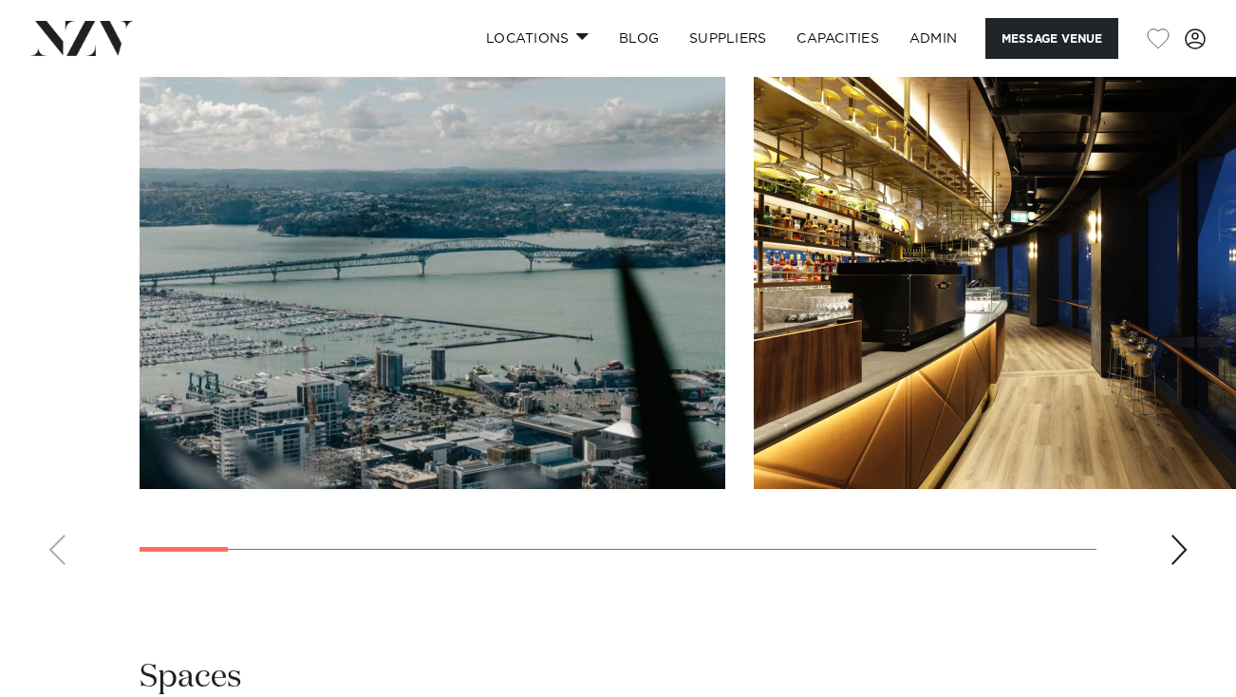
scroll to position [1957, 0]
click at [1181, 533] on div "Next slide" at bounding box center [1178, 548] width 19 height 30
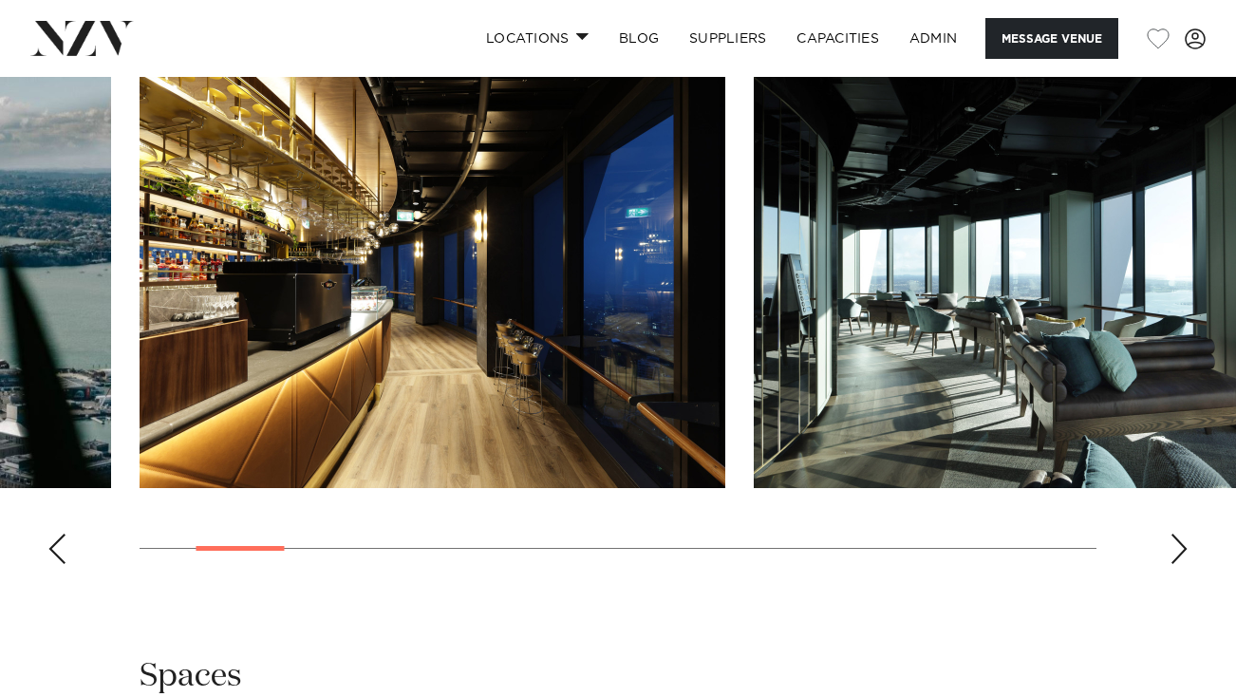
click at [1181, 533] on div "Next slide" at bounding box center [1178, 548] width 19 height 30
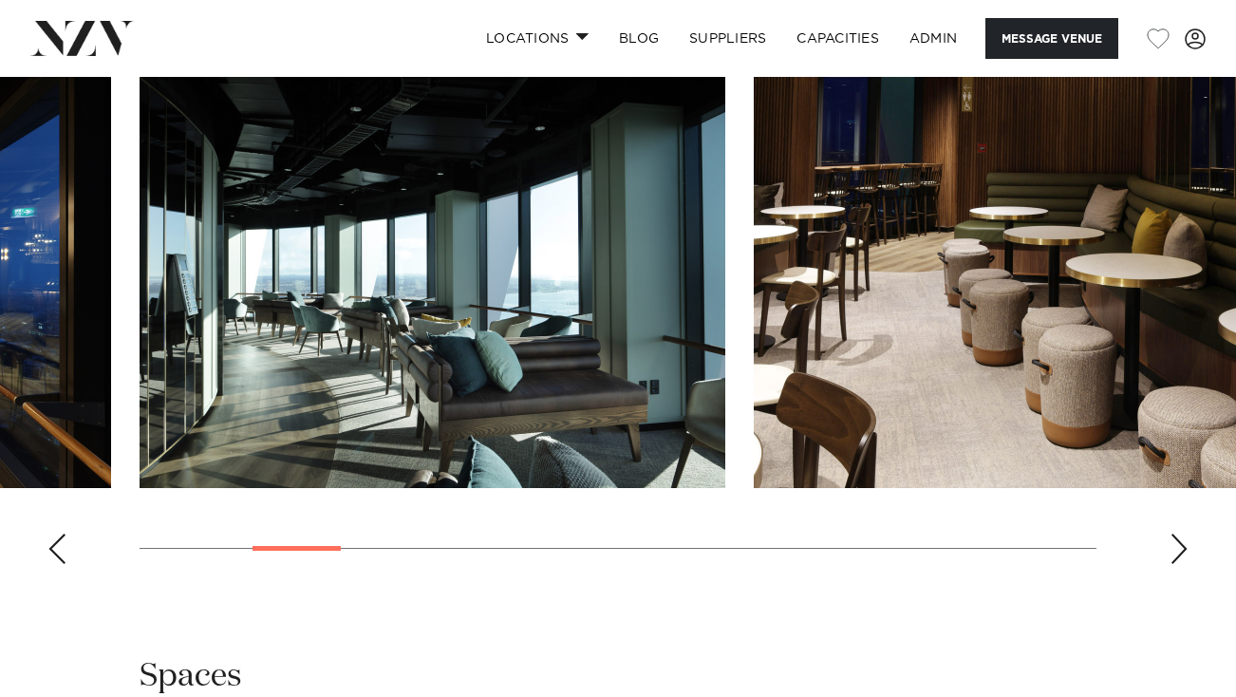
click at [1181, 533] on div "Next slide" at bounding box center [1178, 548] width 19 height 30
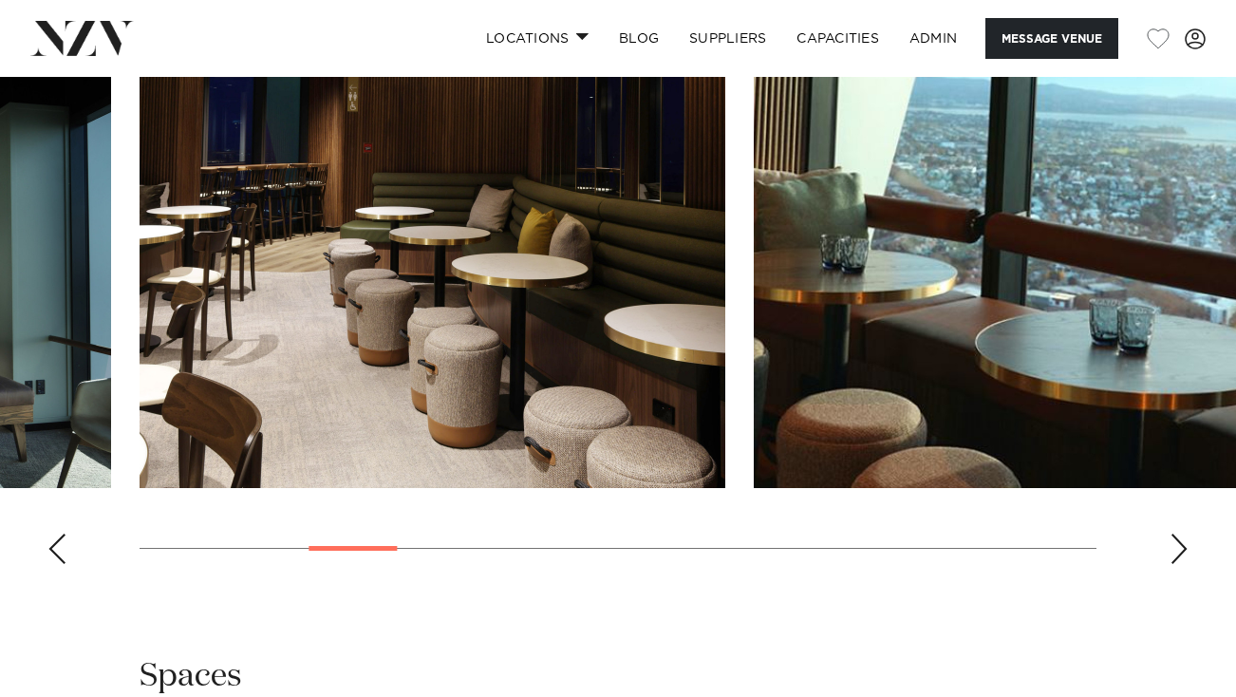
click at [1181, 533] on div "Next slide" at bounding box center [1178, 548] width 19 height 30
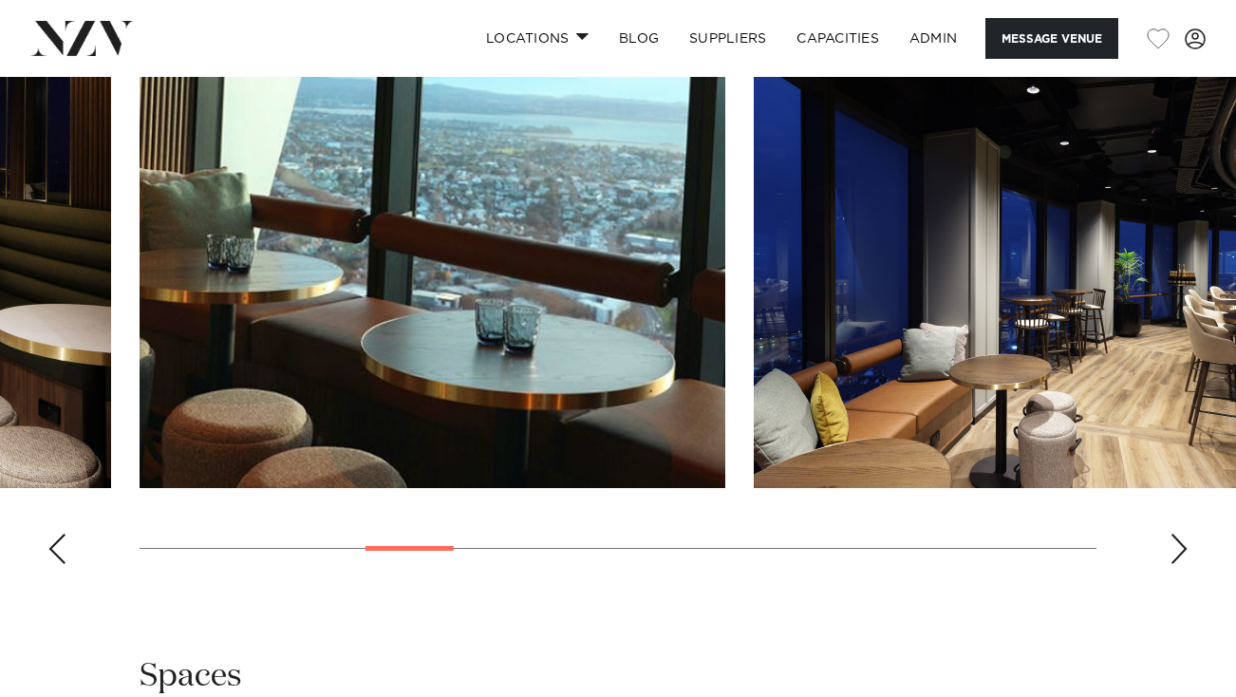
click at [1191, 516] on swiper-container at bounding box center [618, 318] width 1236 height 521
click at [1190, 516] on swiper-container at bounding box center [618, 318] width 1236 height 521
click at [1187, 533] on div "Next slide" at bounding box center [1178, 548] width 19 height 30
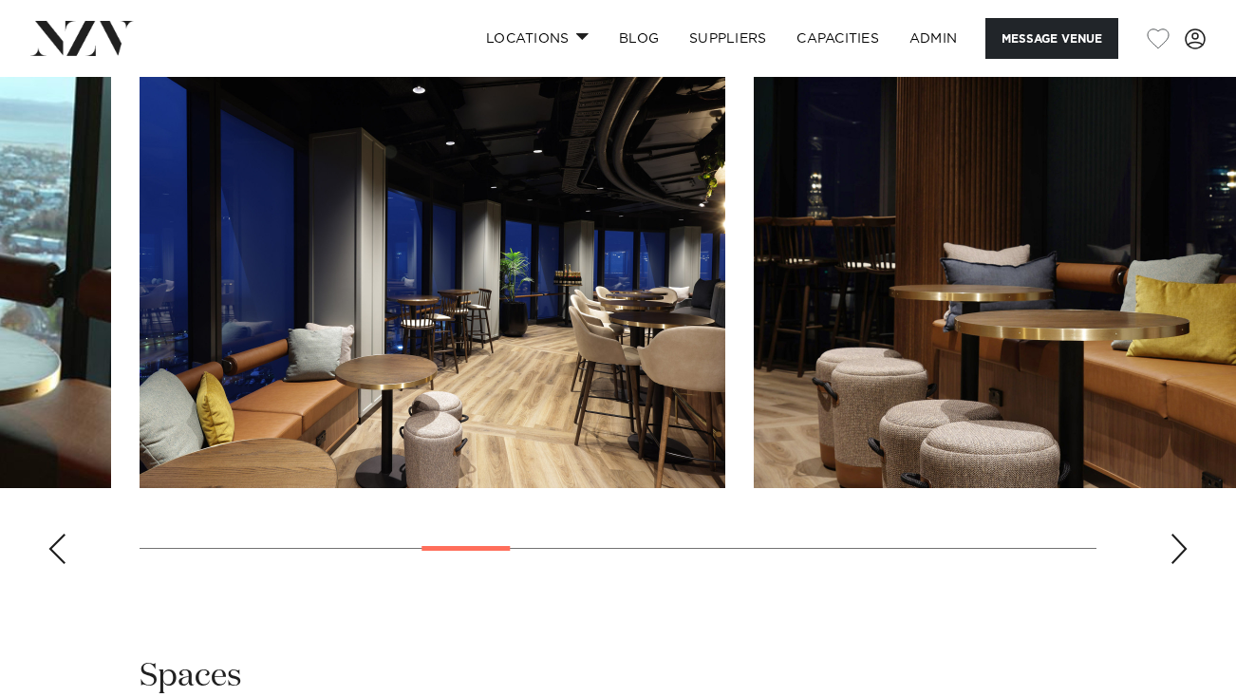
click at [1187, 533] on div "Next slide" at bounding box center [1178, 548] width 19 height 30
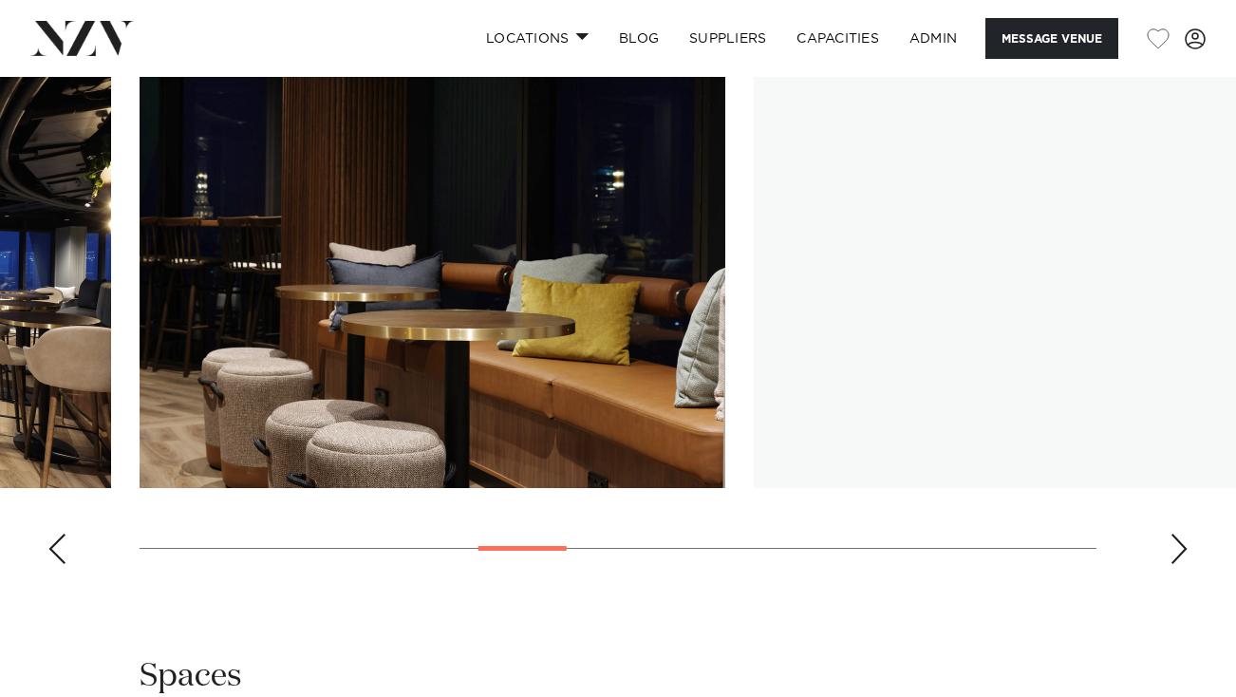
click at [1187, 533] on div "Next slide" at bounding box center [1178, 548] width 19 height 30
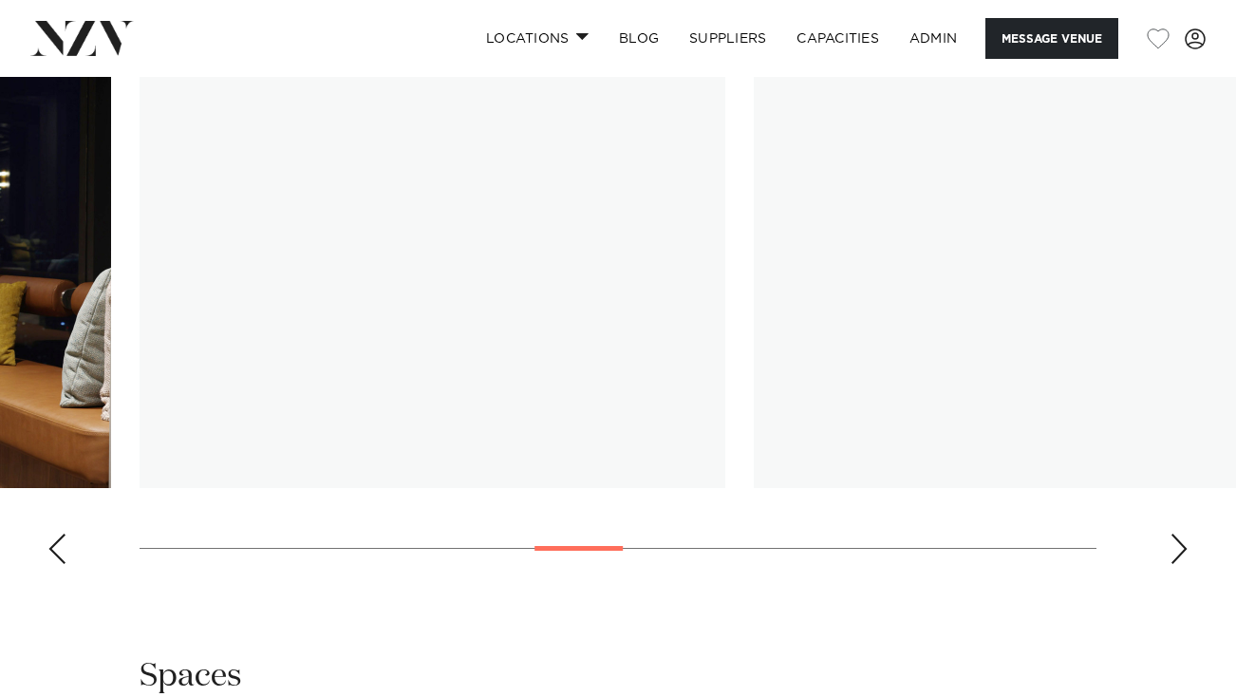
click at [1187, 533] on div "Next slide" at bounding box center [1178, 548] width 19 height 30
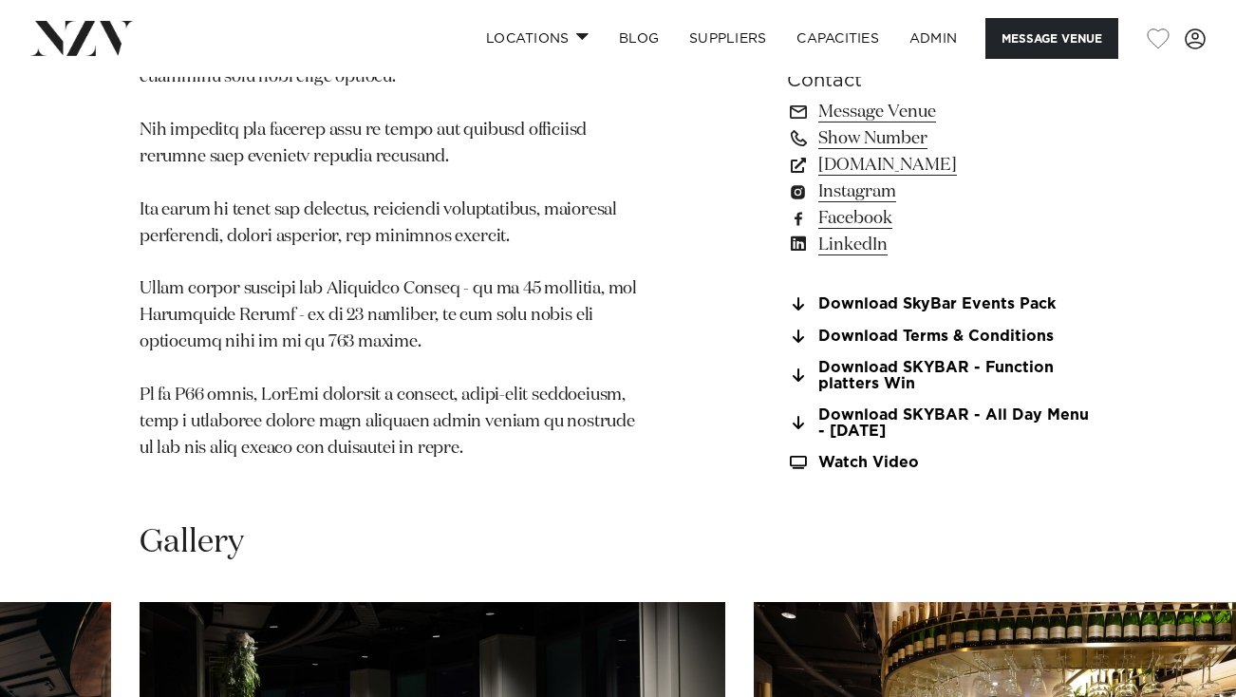
scroll to position [1402, 0]
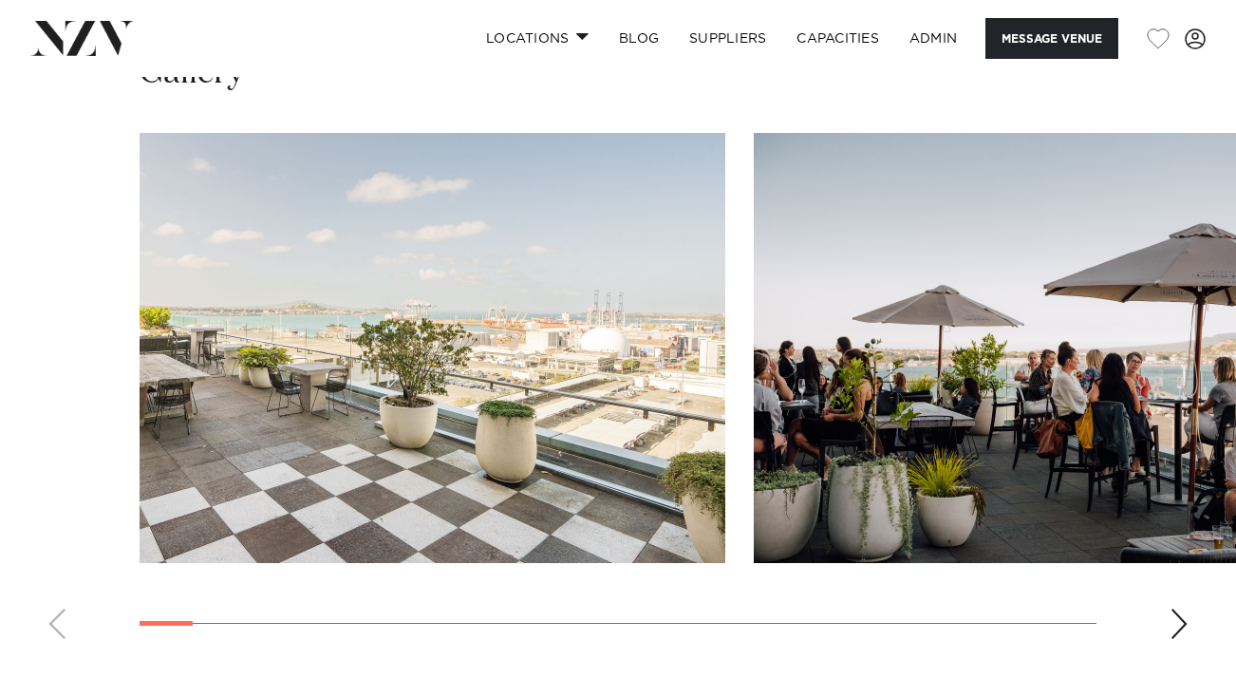
scroll to position [1805, 0]
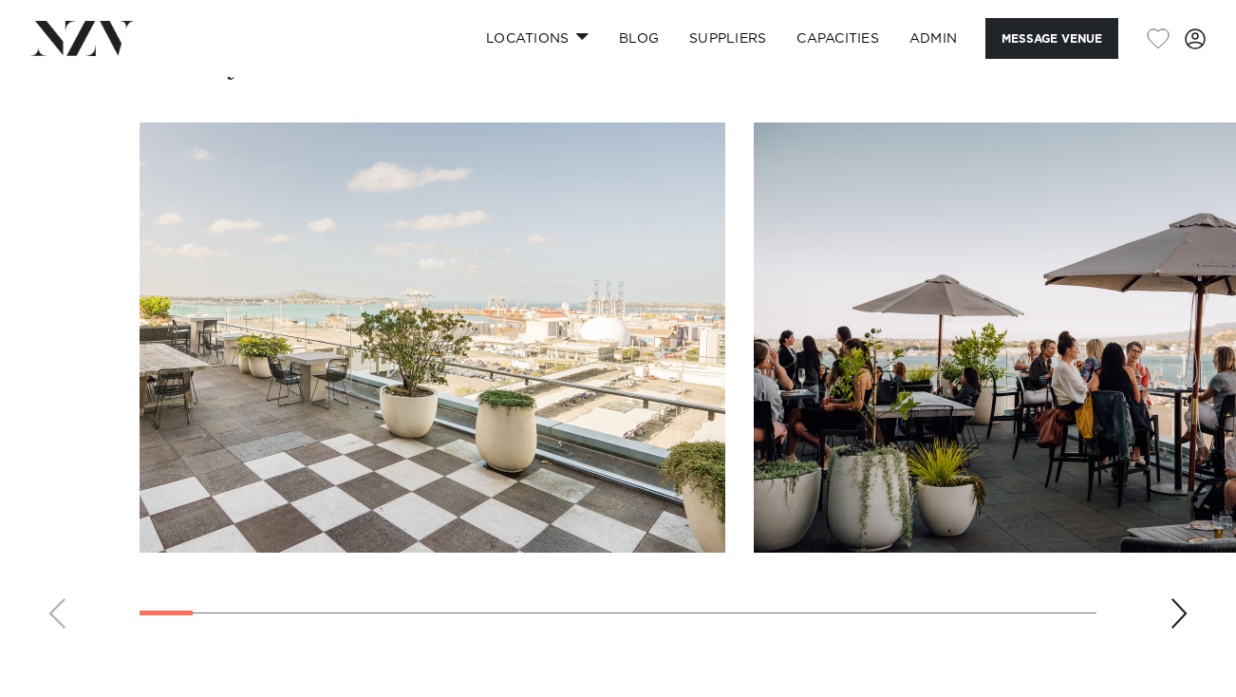
click at [1186, 618] on div "Next slide" at bounding box center [1178, 613] width 19 height 30
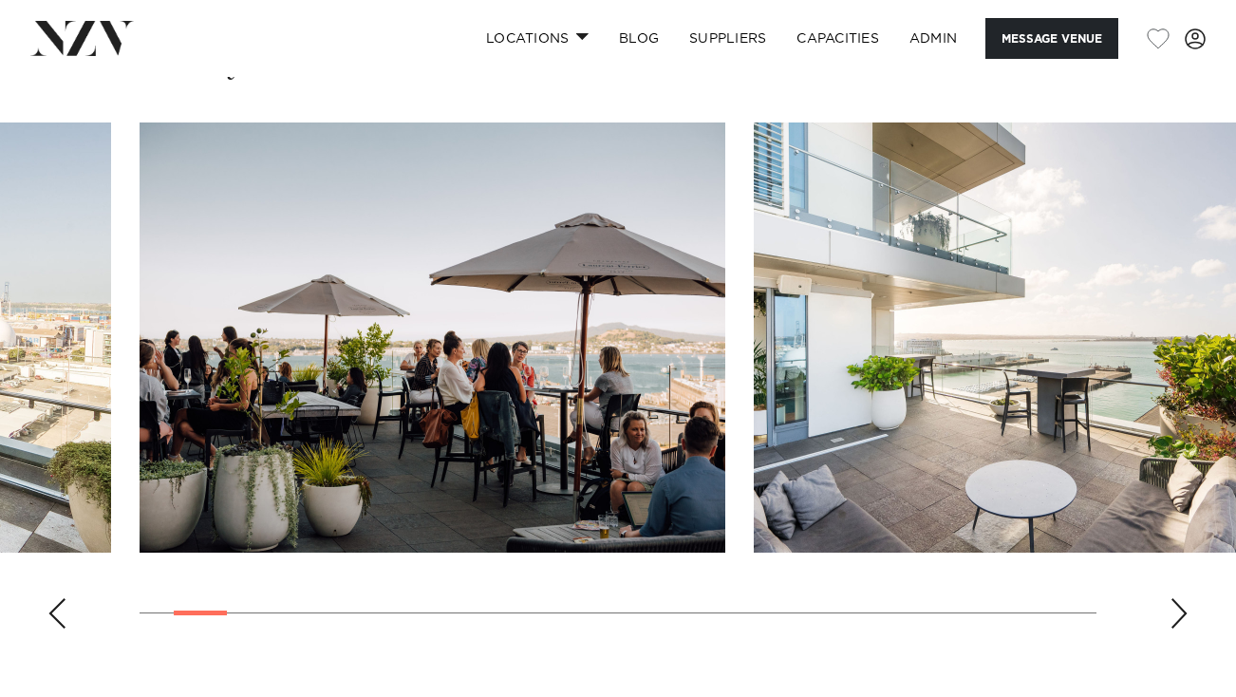
click at [1186, 618] on div "Next slide" at bounding box center [1178, 613] width 19 height 30
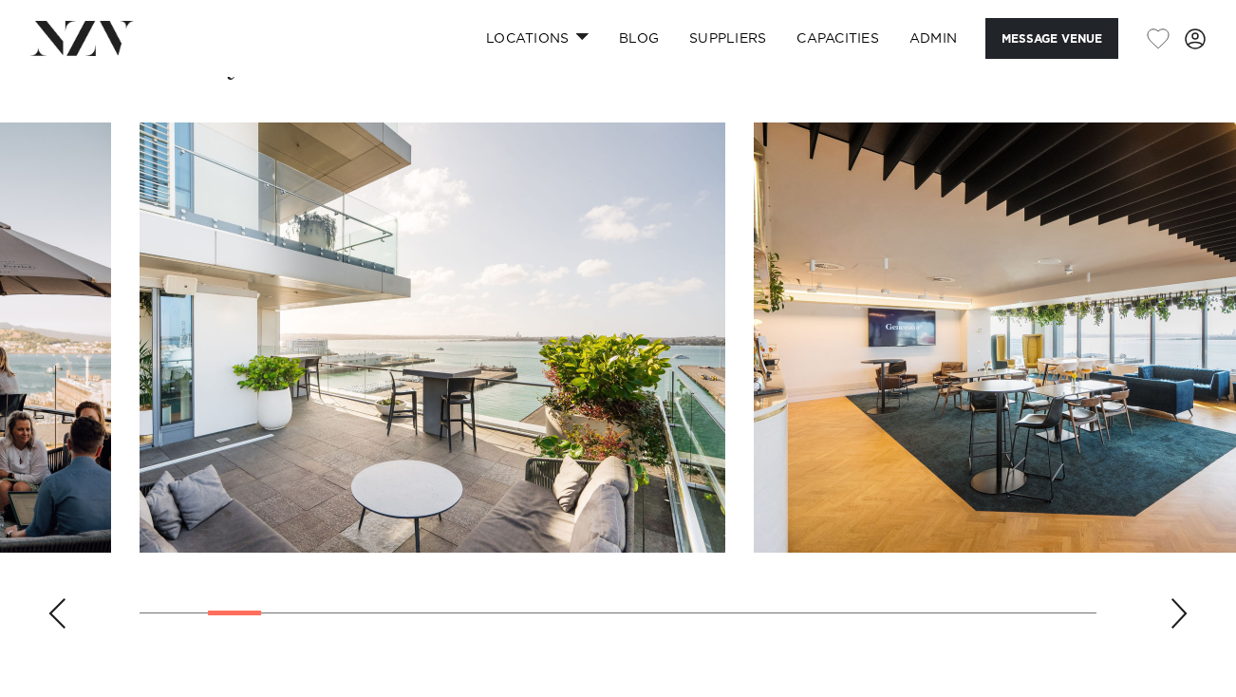
click at [1186, 618] on div "Next slide" at bounding box center [1178, 613] width 19 height 30
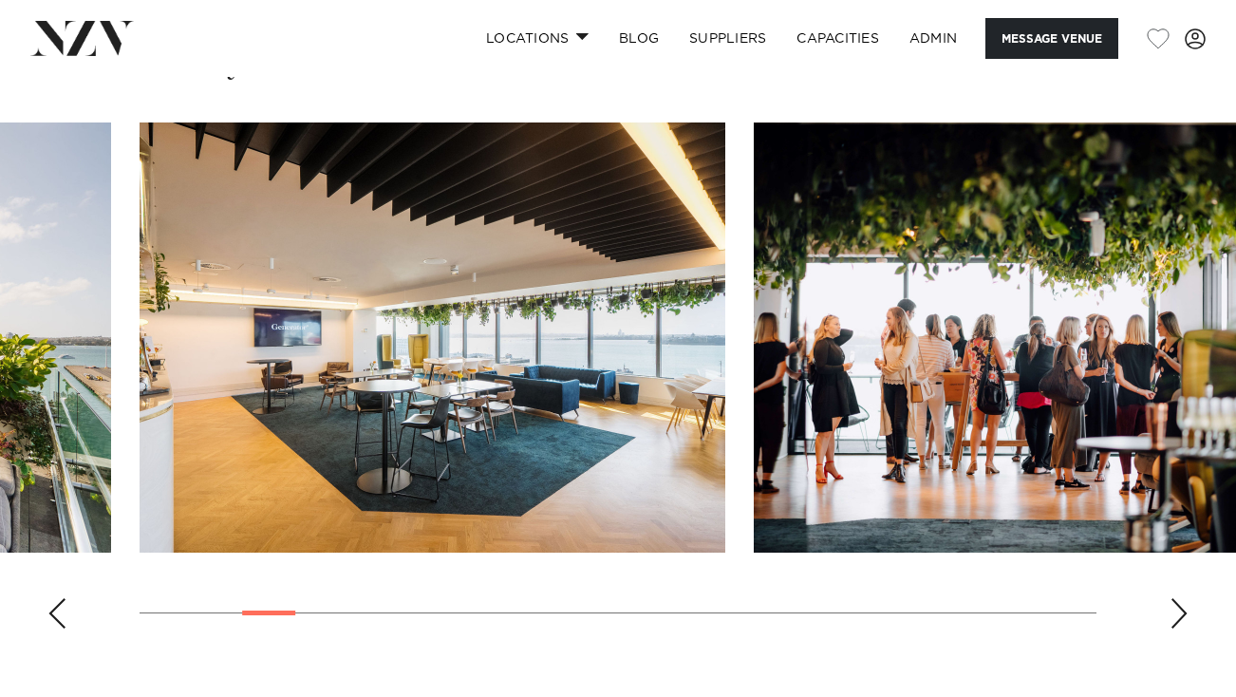
click at [1185, 616] on div "Next slide" at bounding box center [1178, 613] width 19 height 30
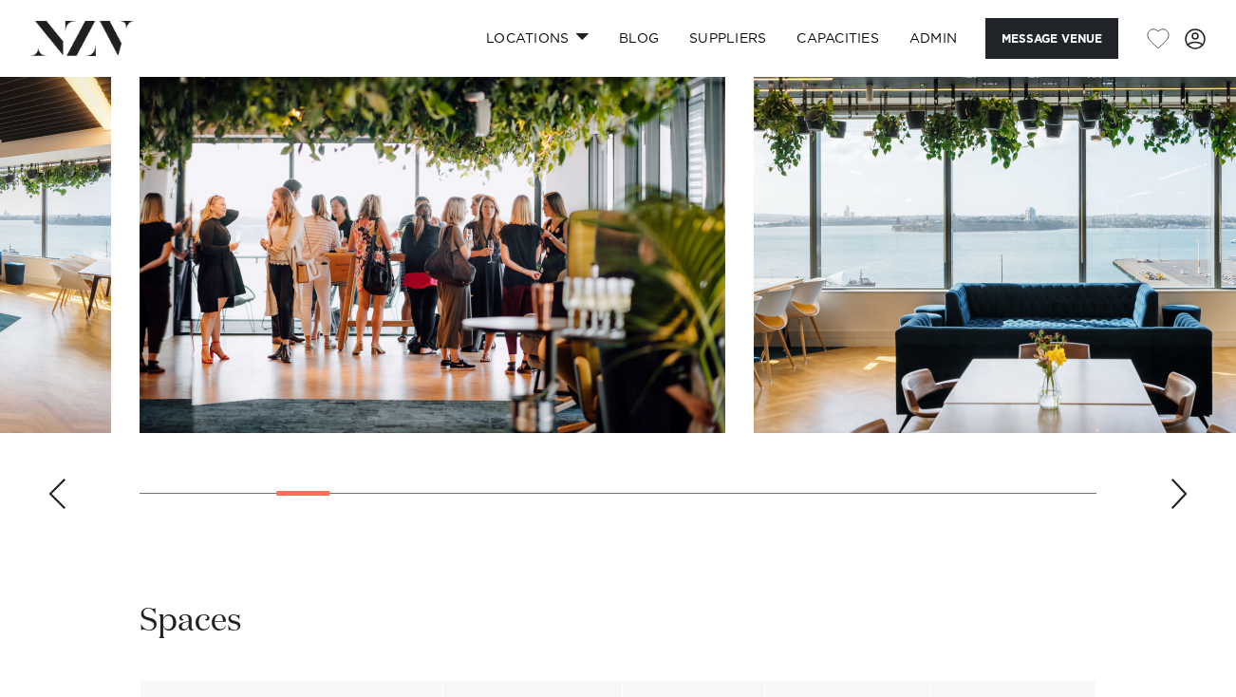
scroll to position [1893, 0]
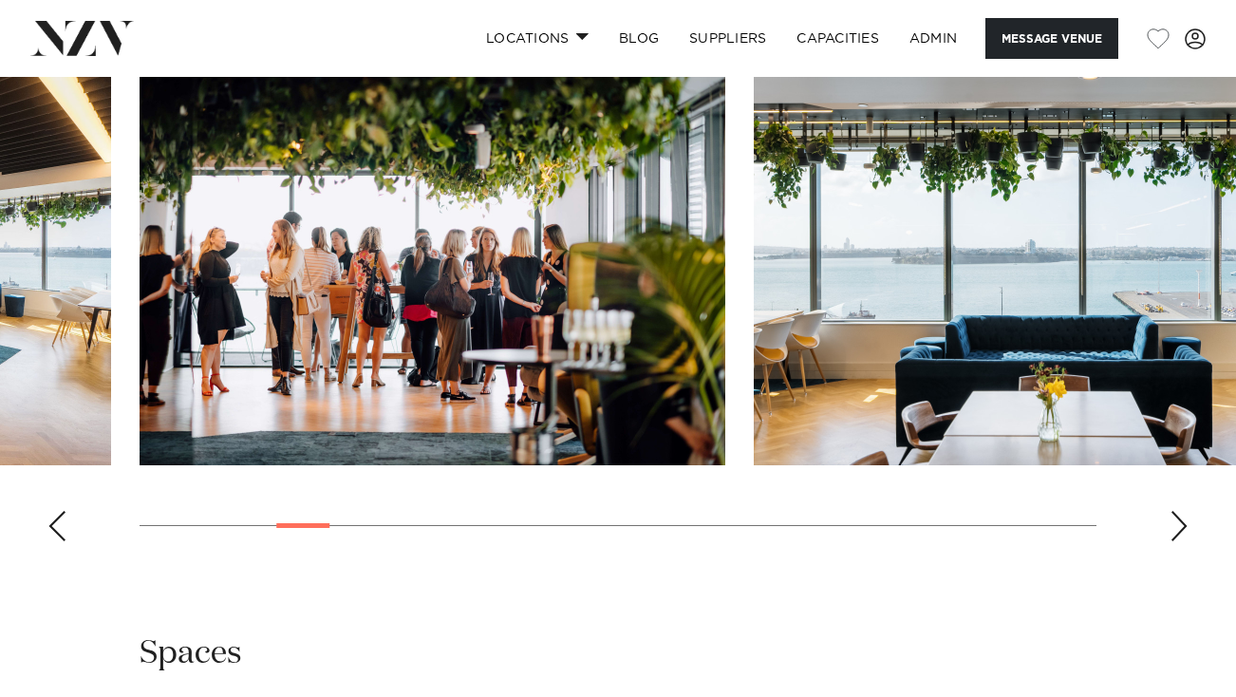
click at [1171, 537] on div "Next slide" at bounding box center [1178, 526] width 19 height 30
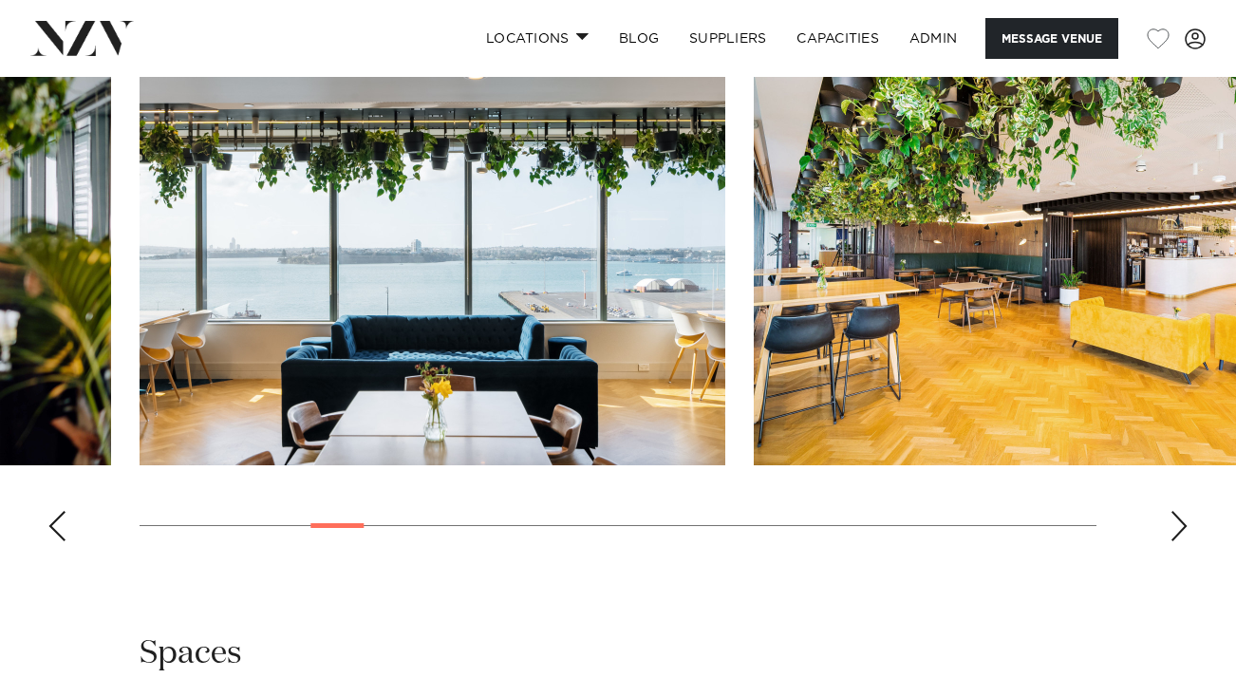
click at [1171, 537] on div "Next slide" at bounding box center [1178, 526] width 19 height 30
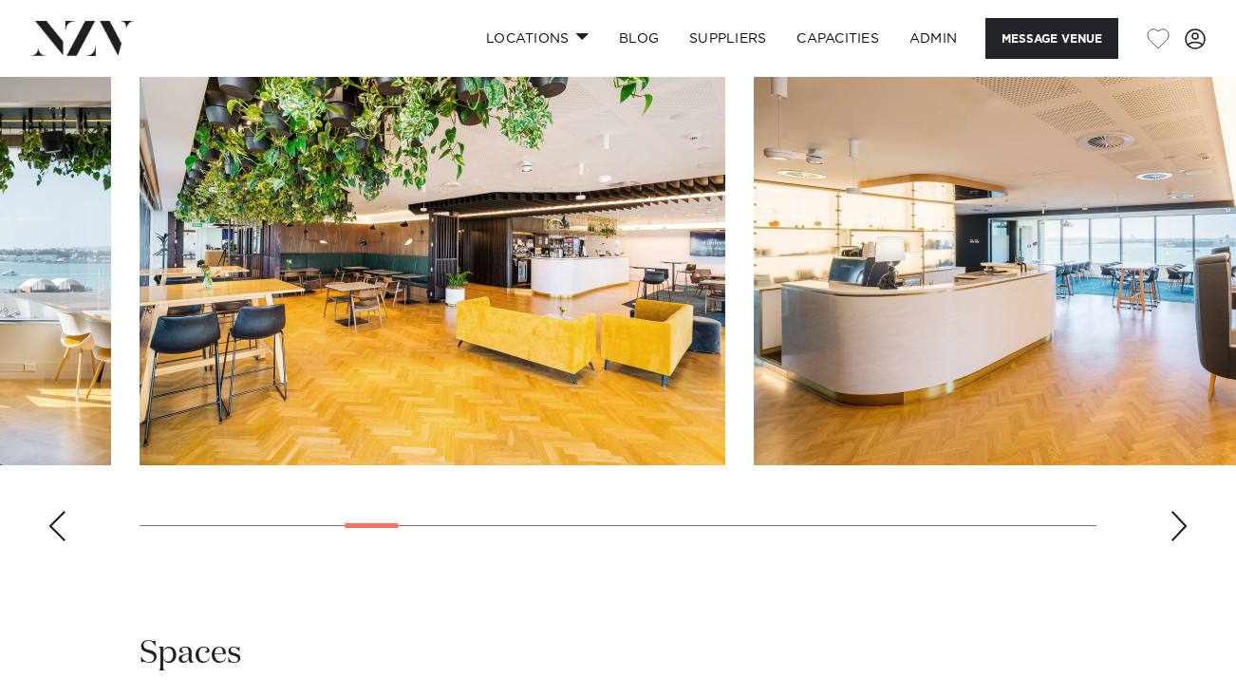
click at [1171, 537] on div "Next slide" at bounding box center [1178, 526] width 19 height 30
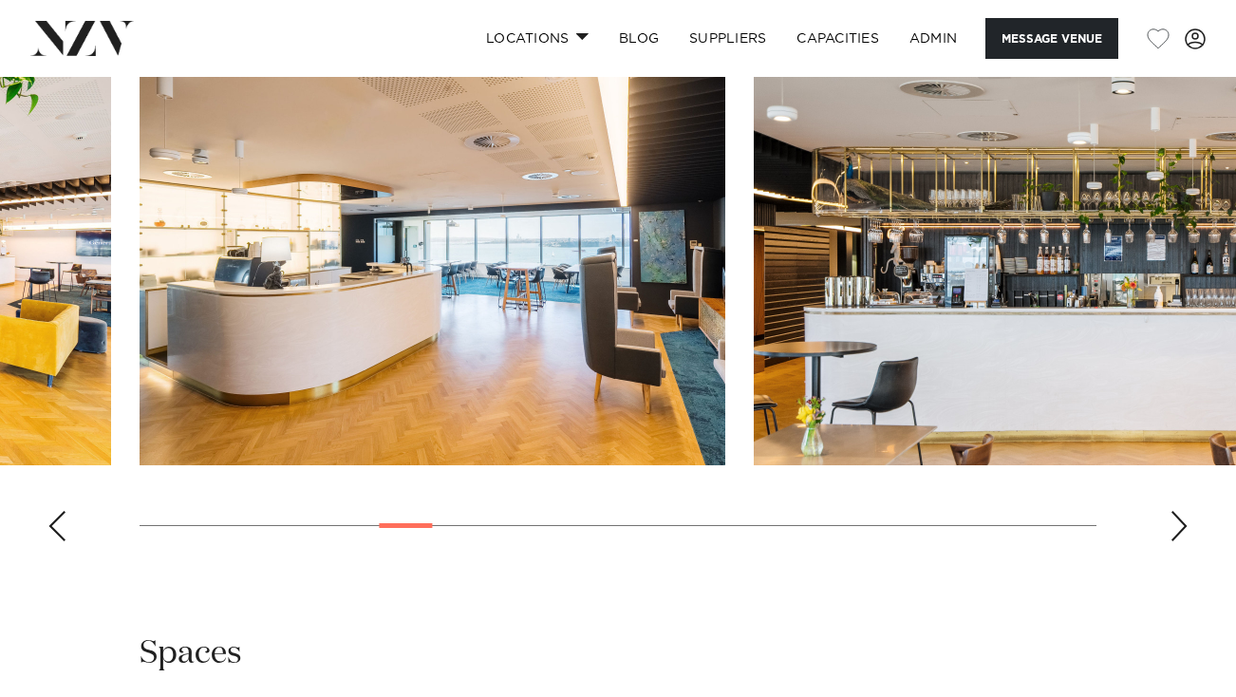
click at [1171, 537] on div "Next slide" at bounding box center [1178, 526] width 19 height 30
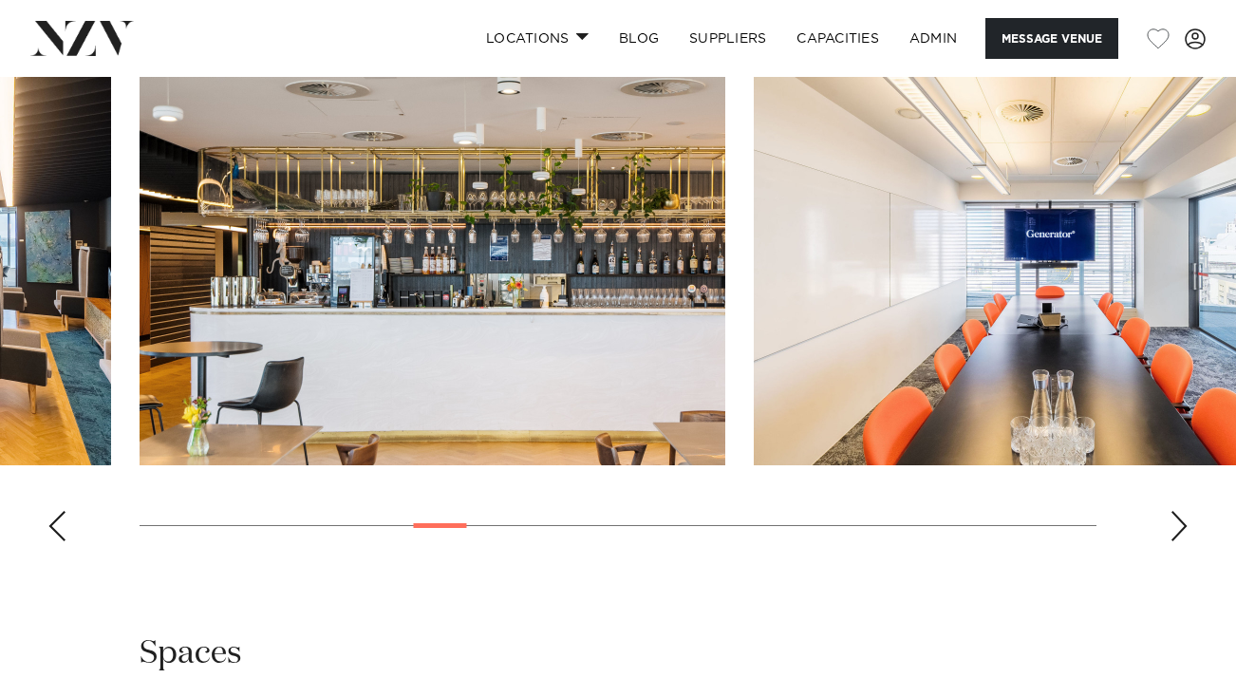
click at [1171, 537] on div "Next slide" at bounding box center [1178, 526] width 19 height 30
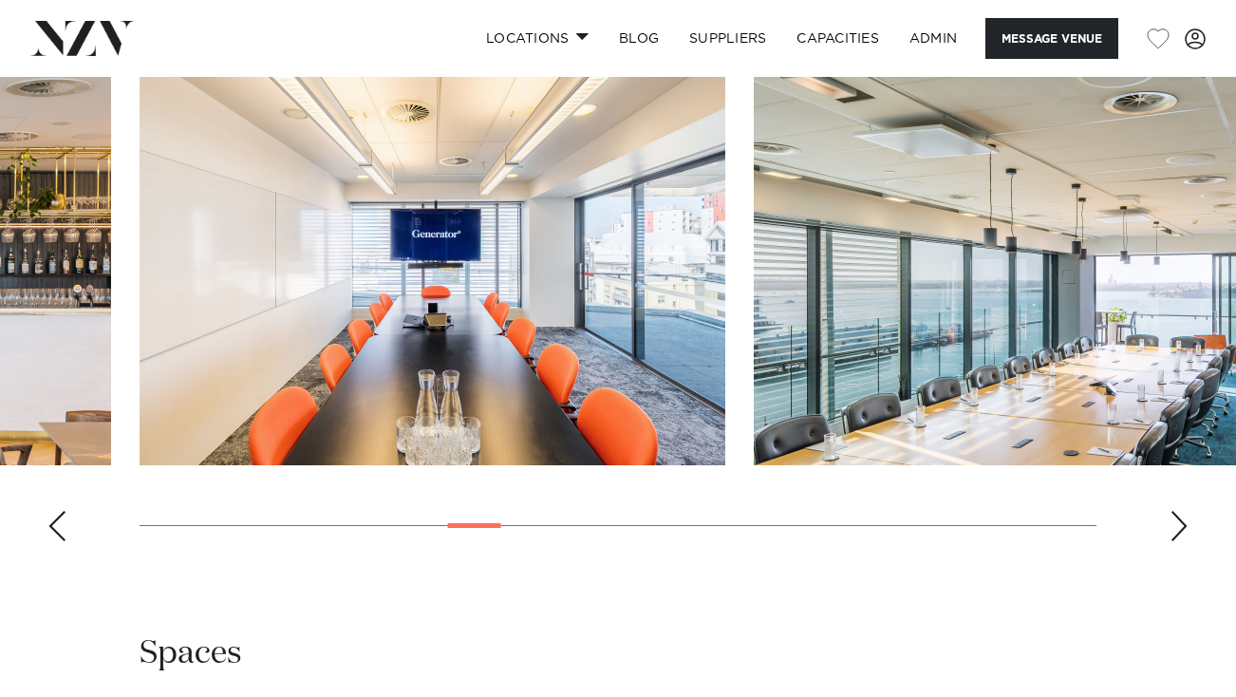
click at [1171, 537] on div "Next slide" at bounding box center [1178, 526] width 19 height 30
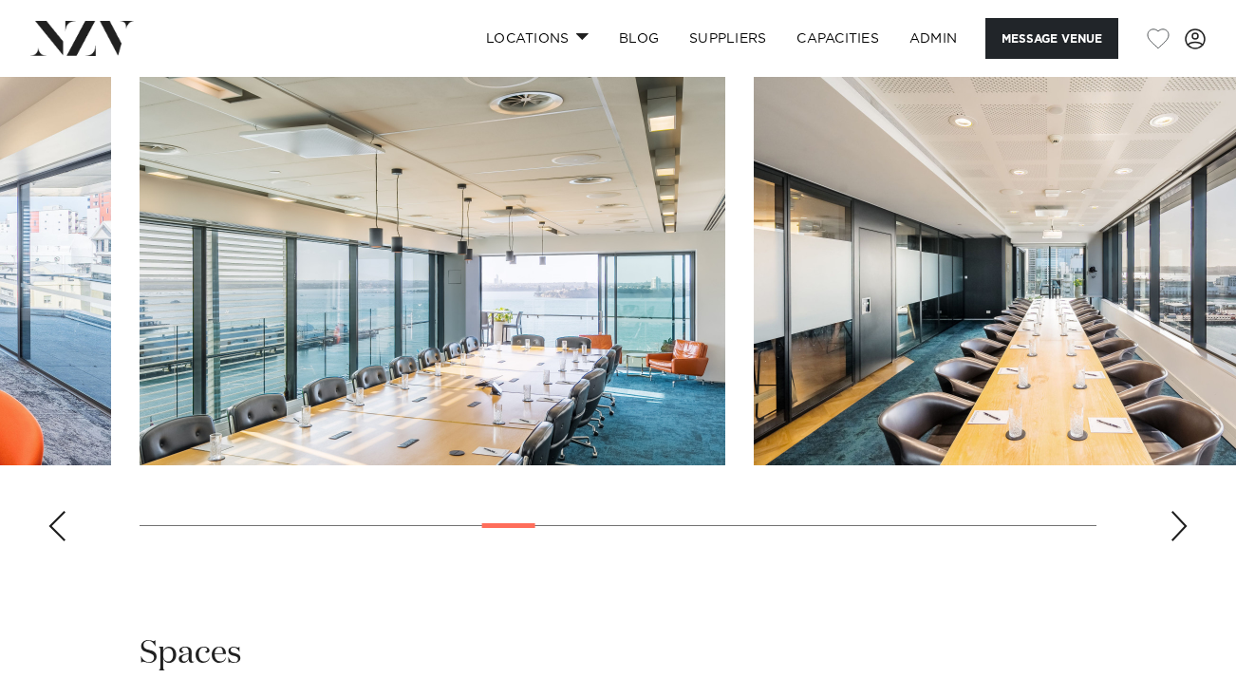
click at [1171, 537] on div "Next slide" at bounding box center [1178, 526] width 19 height 30
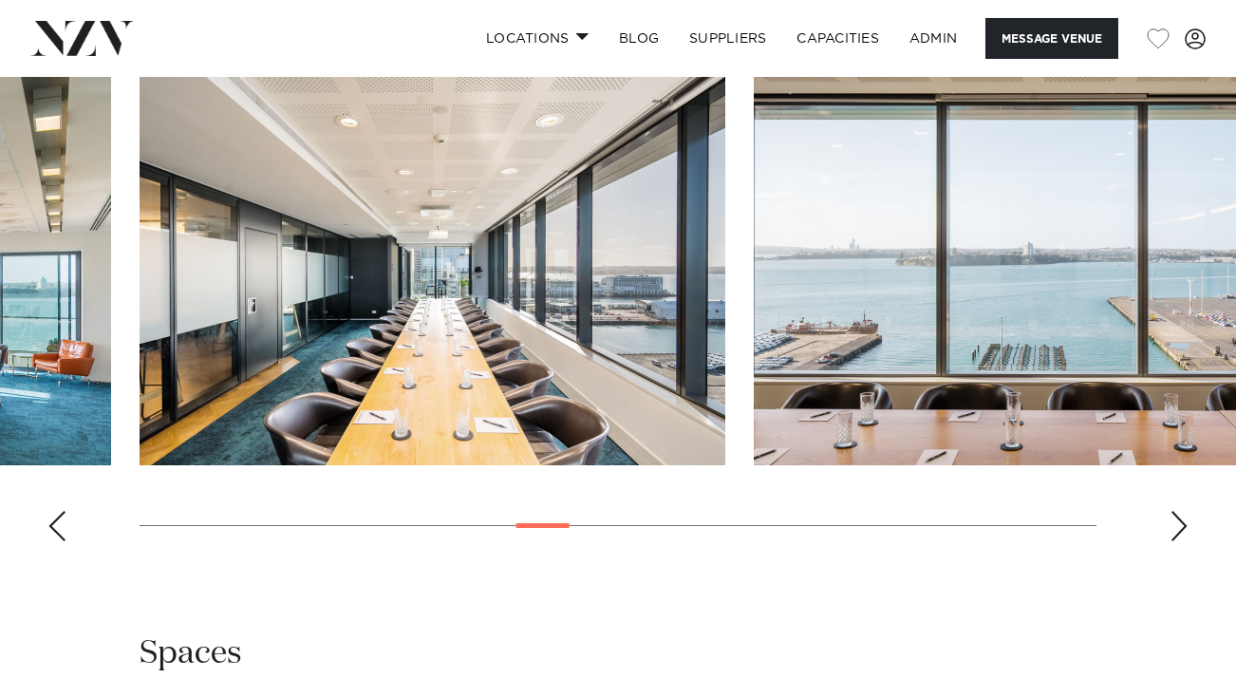
click at [1171, 537] on div "Next slide" at bounding box center [1178, 526] width 19 height 30
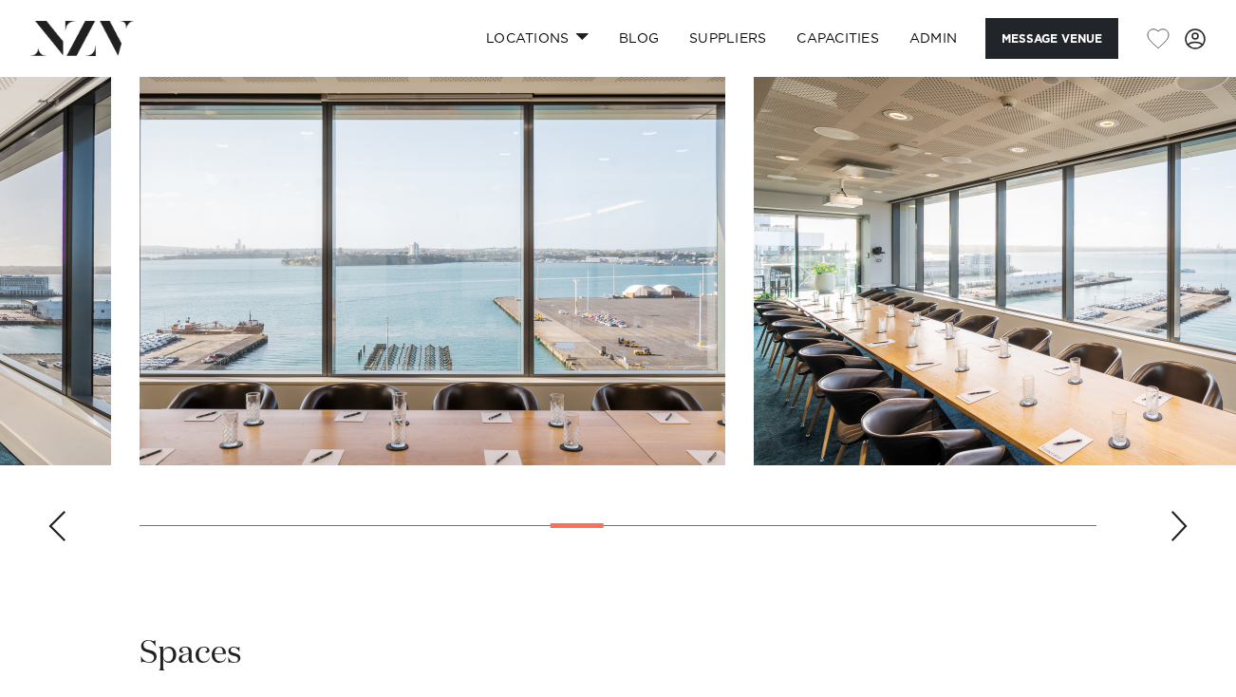
click at [1165, 520] on swiper-container at bounding box center [618, 295] width 1236 height 521
click at [1167, 521] on swiper-container at bounding box center [618, 295] width 1236 height 521
click at [1169, 521] on swiper-container at bounding box center [618, 295] width 1236 height 521
click at [1170, 521] on div "Next slide" at bounding box center [1178, 526] width 19 height 30
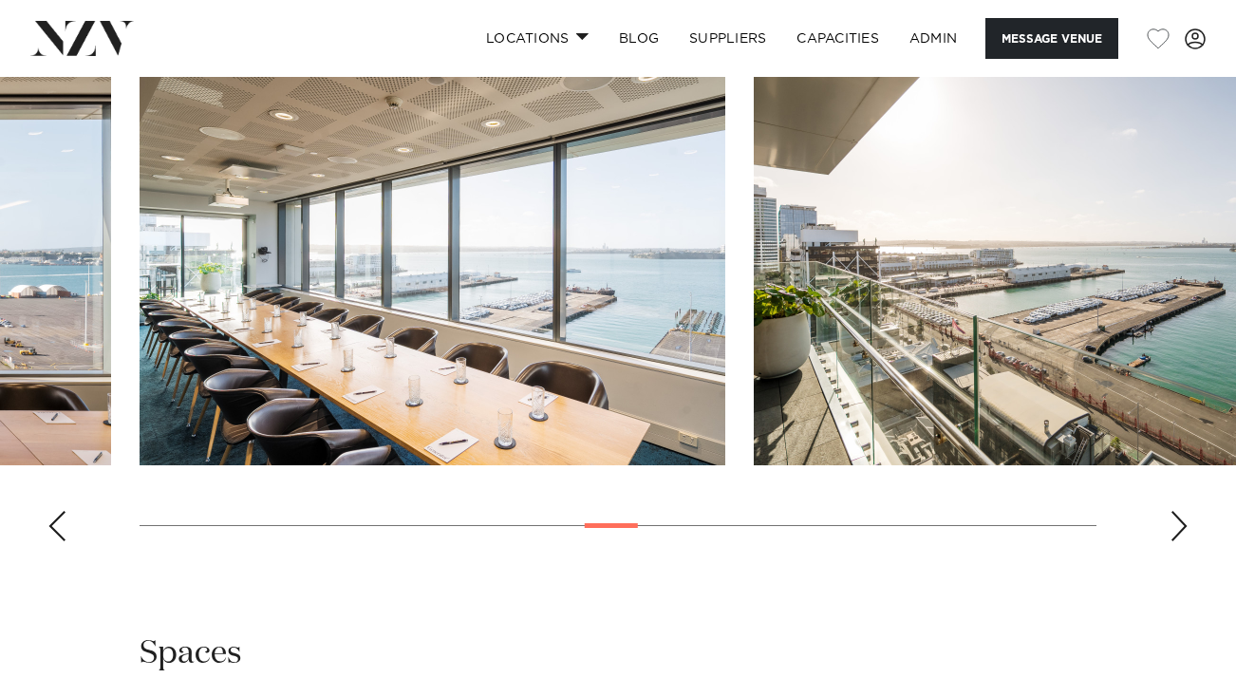
click at [1172, 521] on div "Next slide" at bounding box center [1178, 526] width 19 height 30
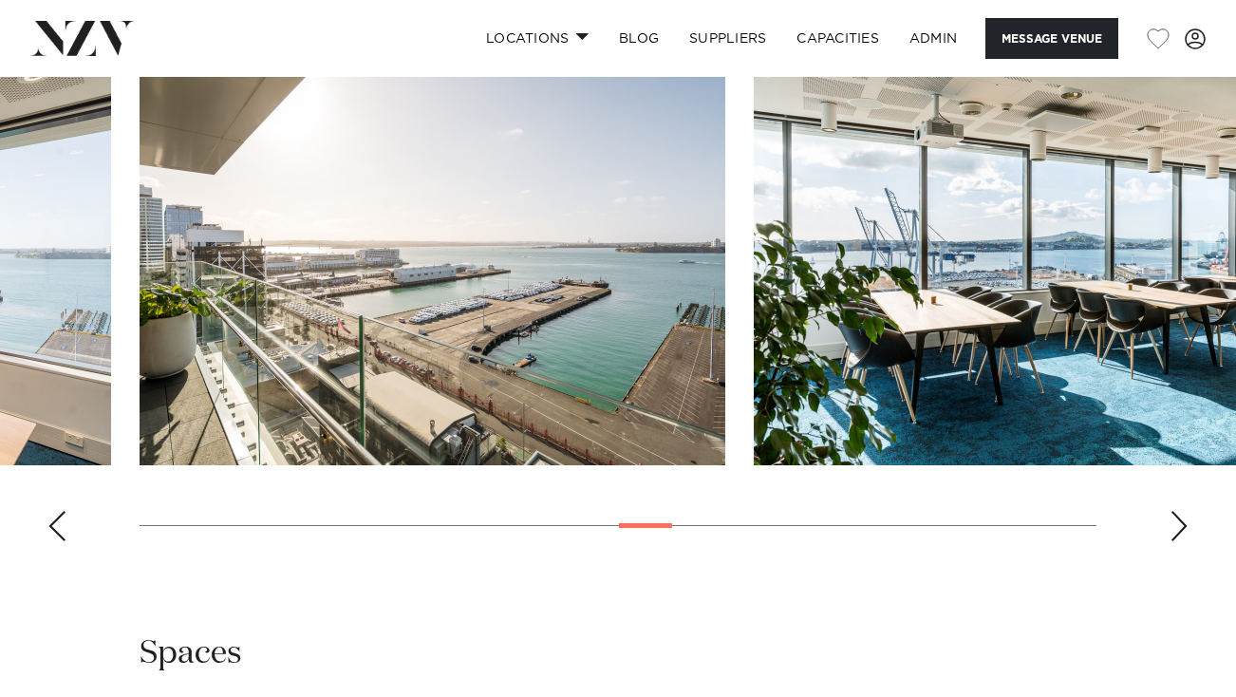
click at [1172, 521] on div "Next slide" at bounding box center [1178, 526] width 19 height 30
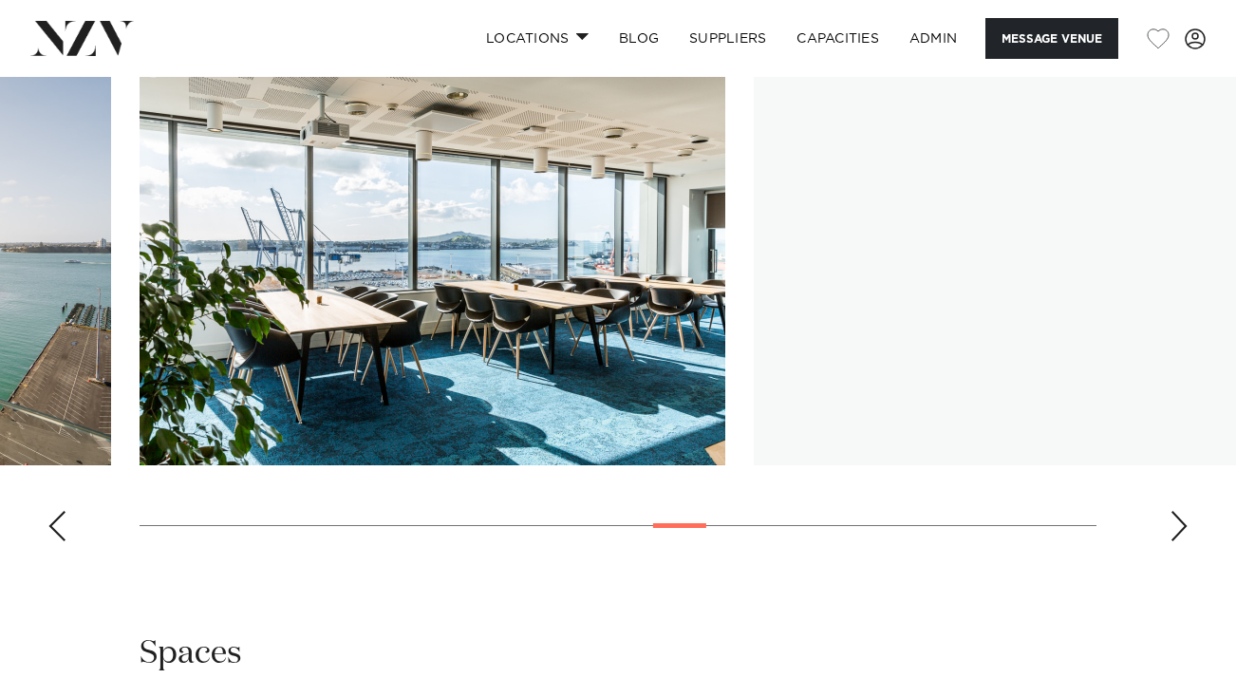
click at [1172, 521] on div "Next slide" at bounding box center [1178, 526] width 19 height 30
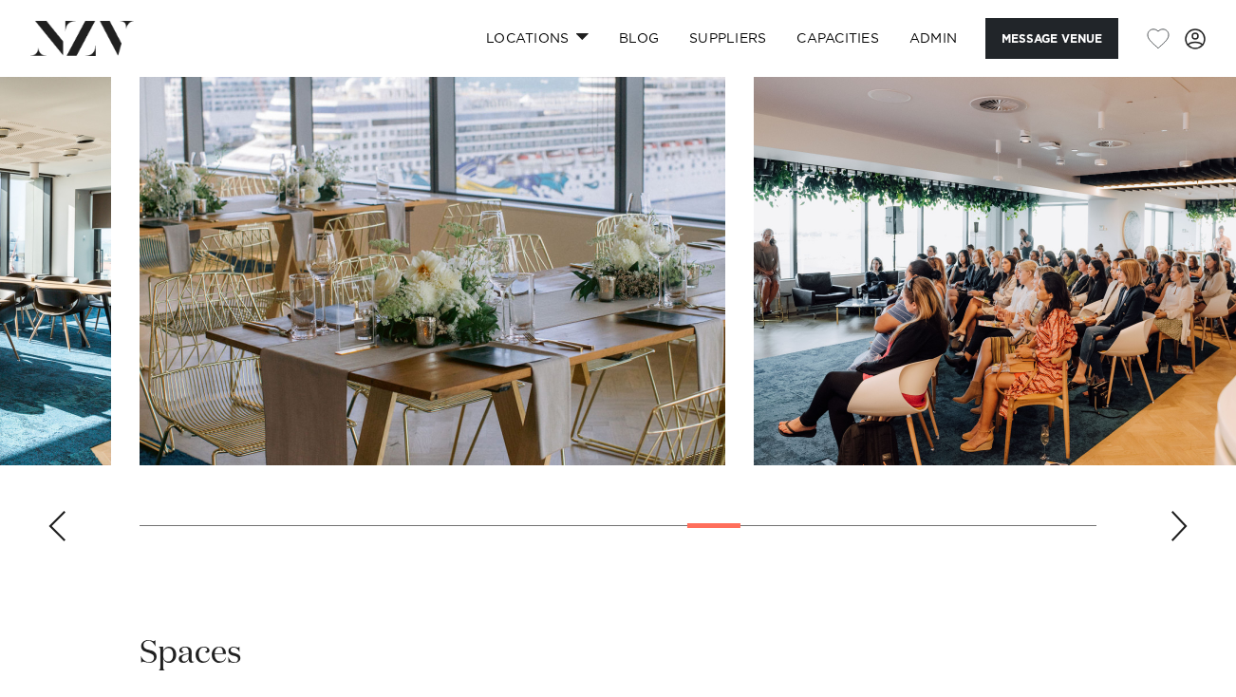
click at [1172, 521] on div "Next slide" at bounding box center [1178, 526] width 19 height 30
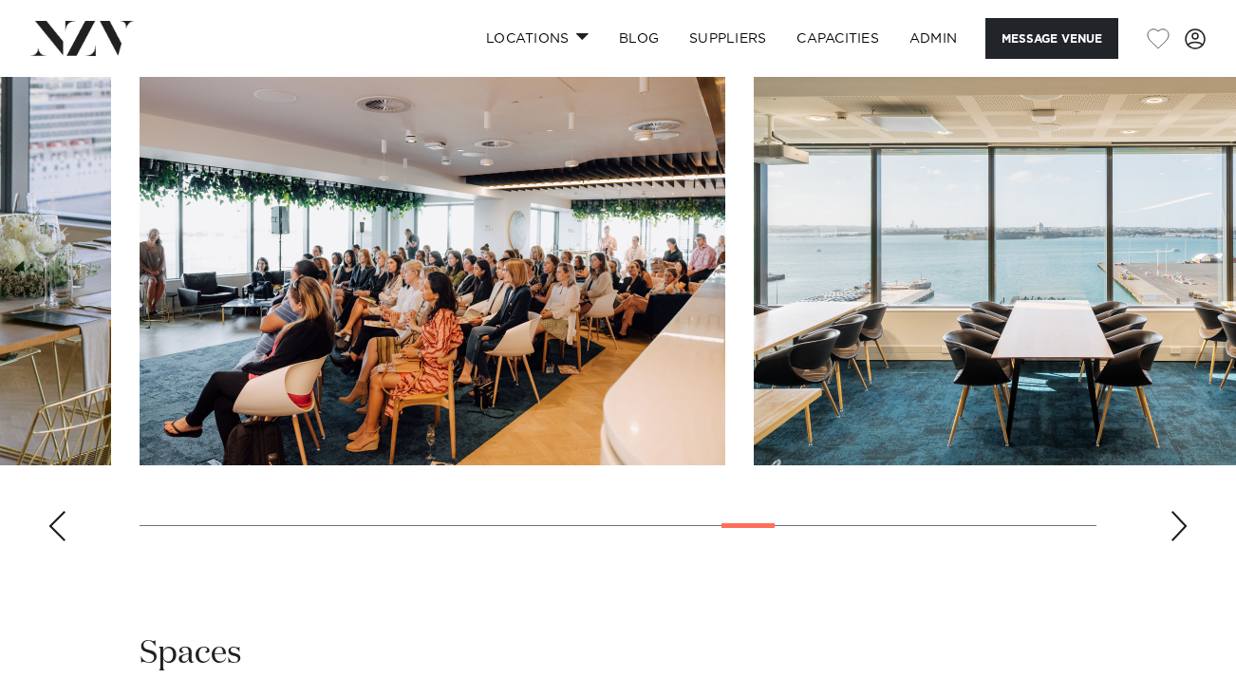
click at [1172, 521] on div "Next slide" at bounding box center [1178, 526] width 19 height 30
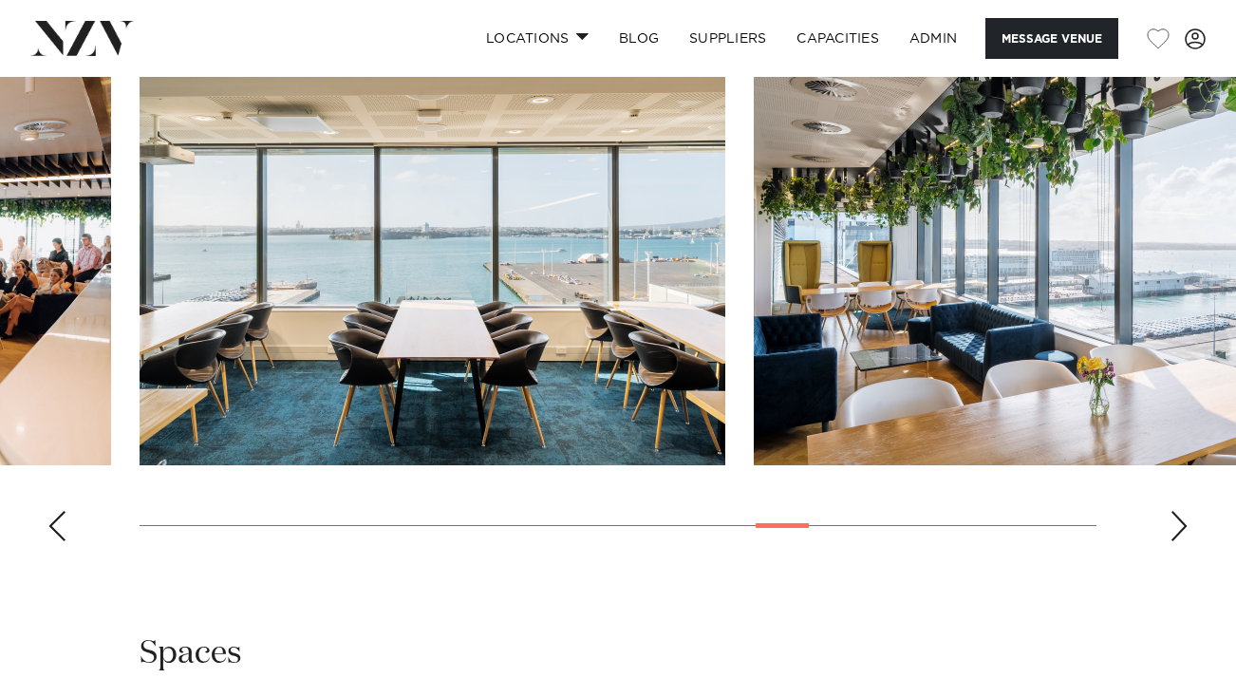
click at [1172, 521] on div "Next slide" at bounding box center [1178, 526] width 19 height 30
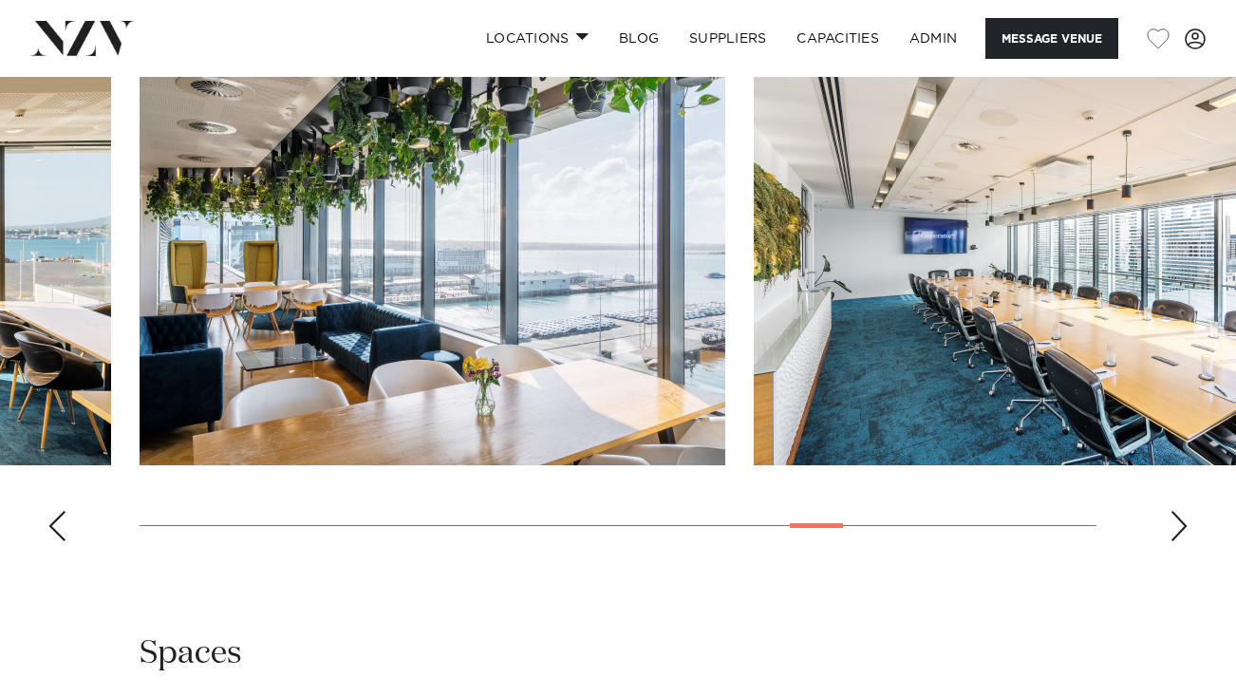
click at [1172, 521] on div "Next slide" at bounding box center [1178, 526] width 19 height 30
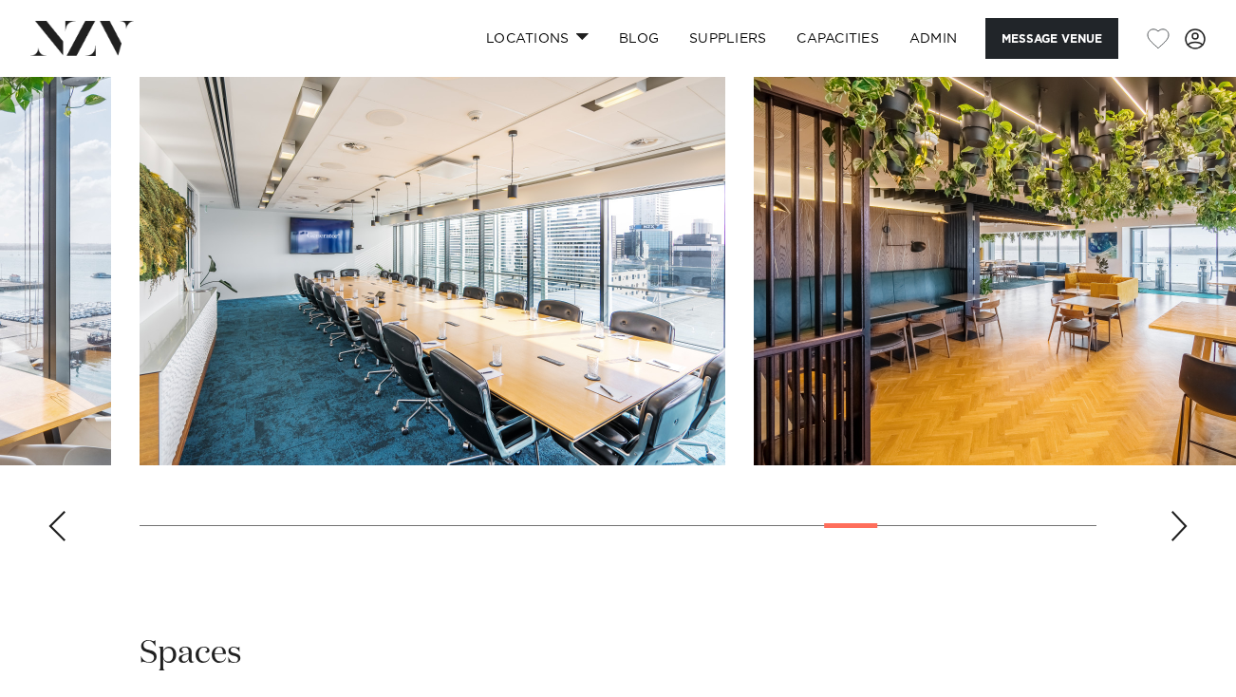
click at [1172, 521] on div "Next slide" at bounding box center [1178, 526] width 19 height 30
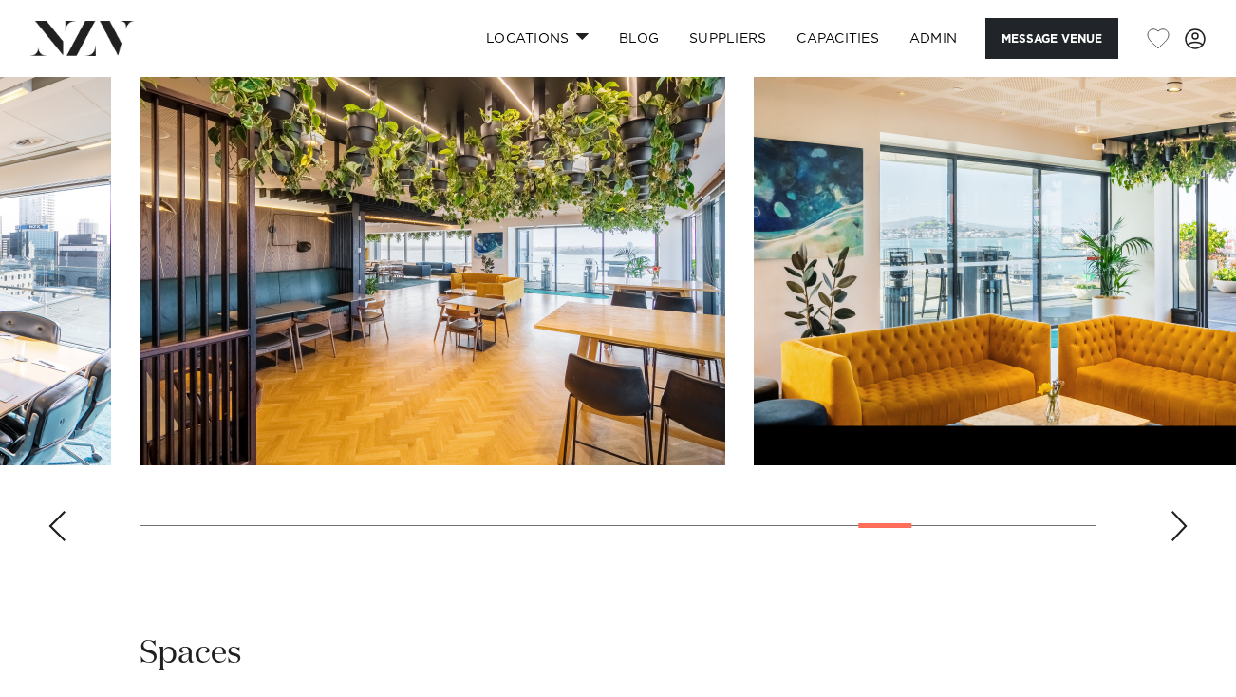
click at [1172, 521] on div "Next slide" at bounding box center [1178, 526] width 19 height 30
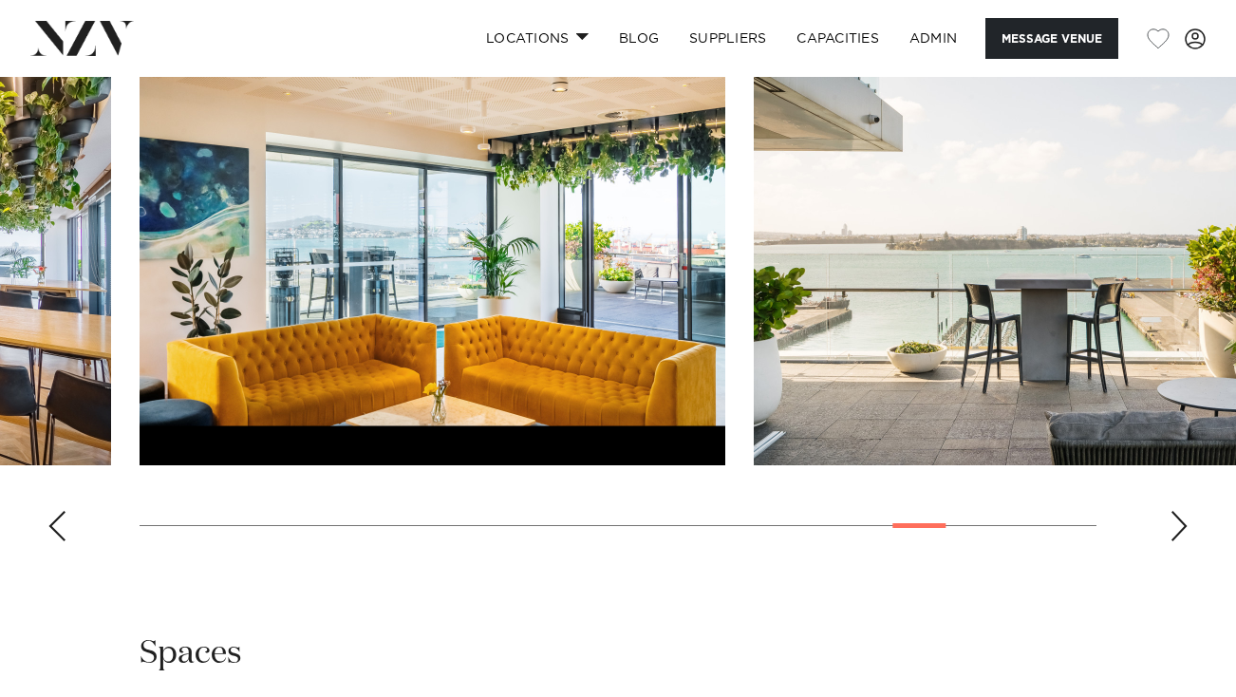
click at [1173, 528] on div "Next slide" at bounding box center [1178, 526] width 19 height 30
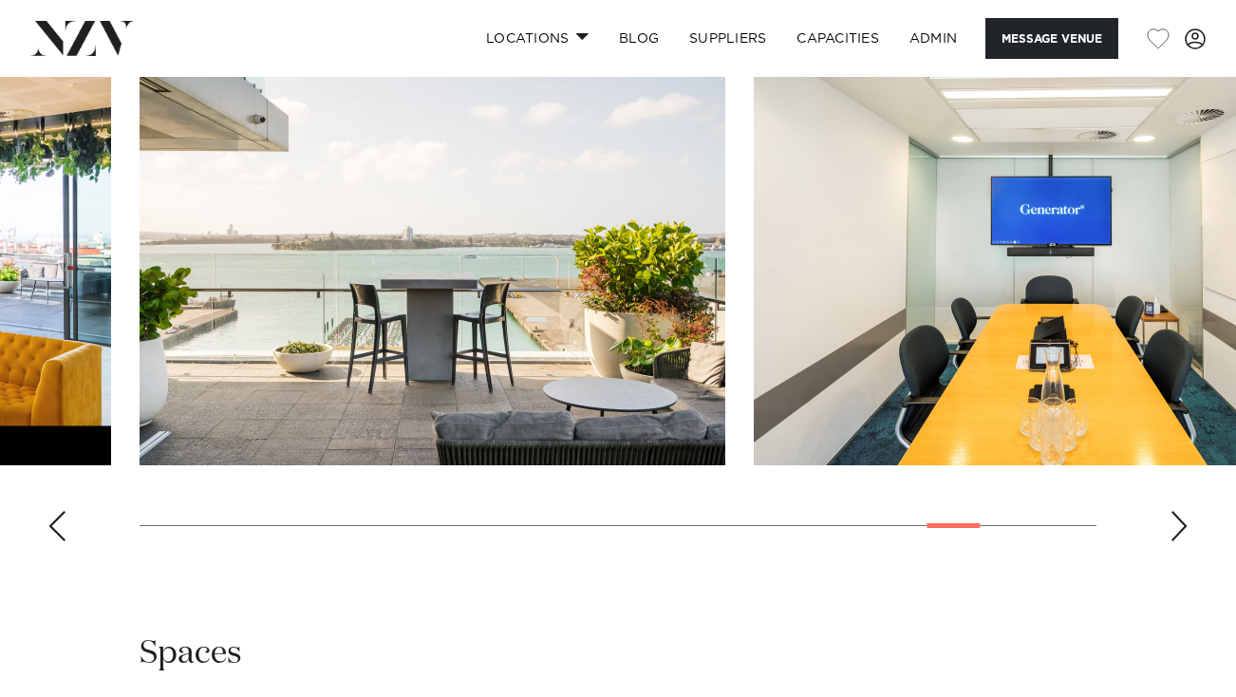
click at [1173, 528] on div "Next slide" at bounding box center [1178, 526] width 19 height 30
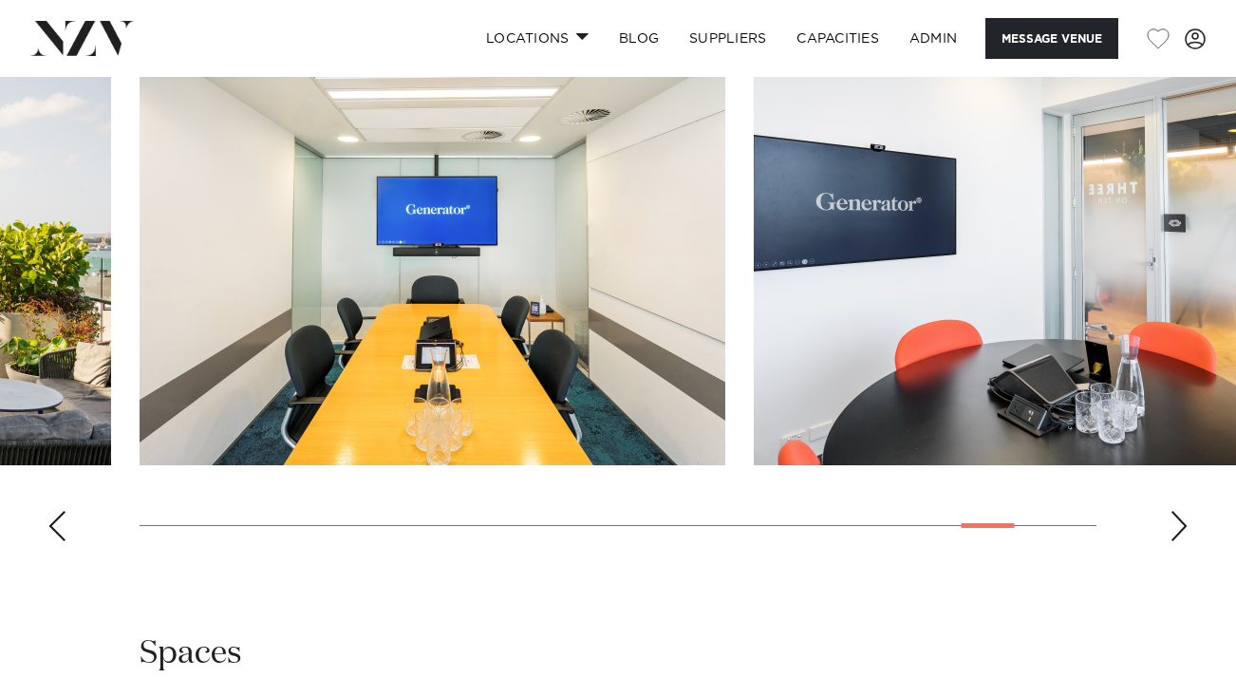
click at [1173, 528] on div "Next slide" at bounding box center [1178, 526] width 19 height 30
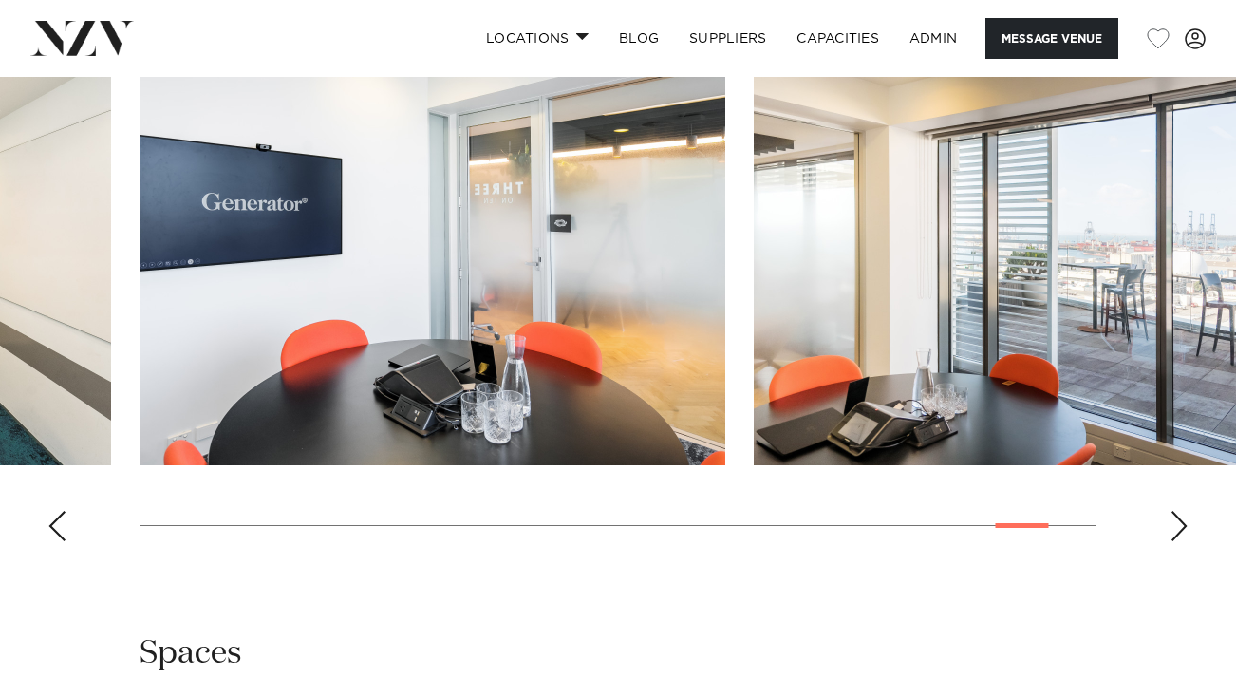
click at [1173, 528] on div "Next slide" at bounding box center [1178, 526] width 19 height 30
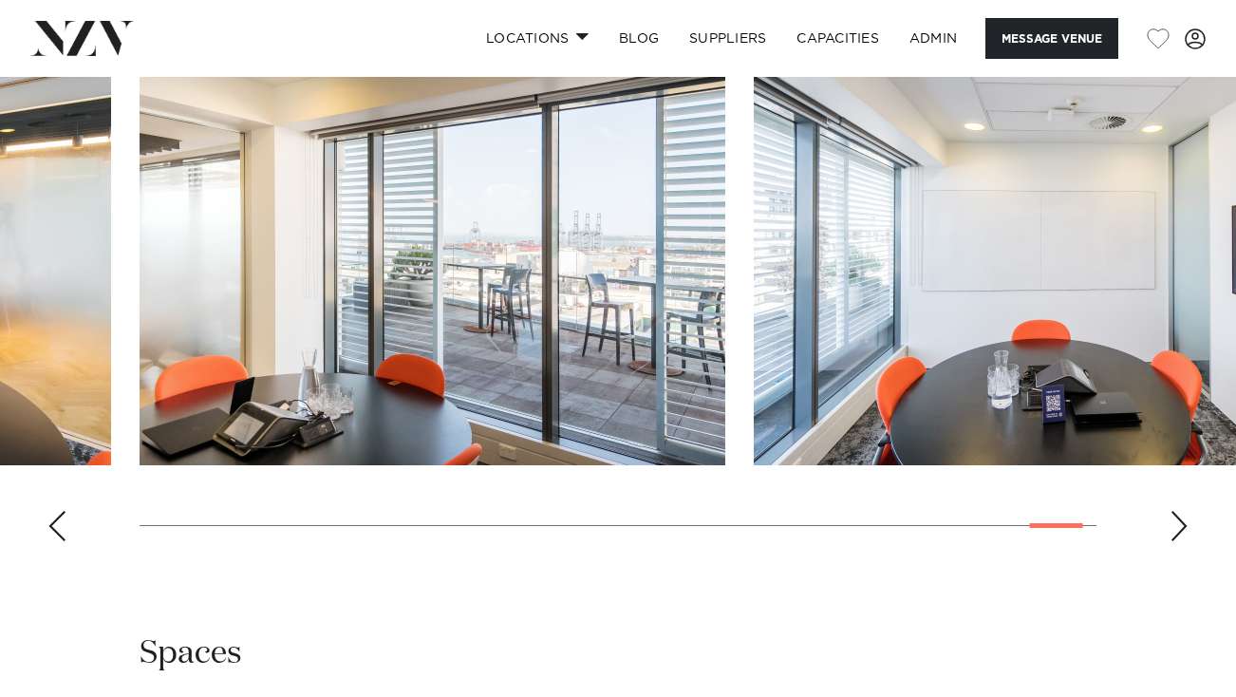
click at [1173, 528] on div "Next slide" at bounding box center [1178, 526] width 19 height 30
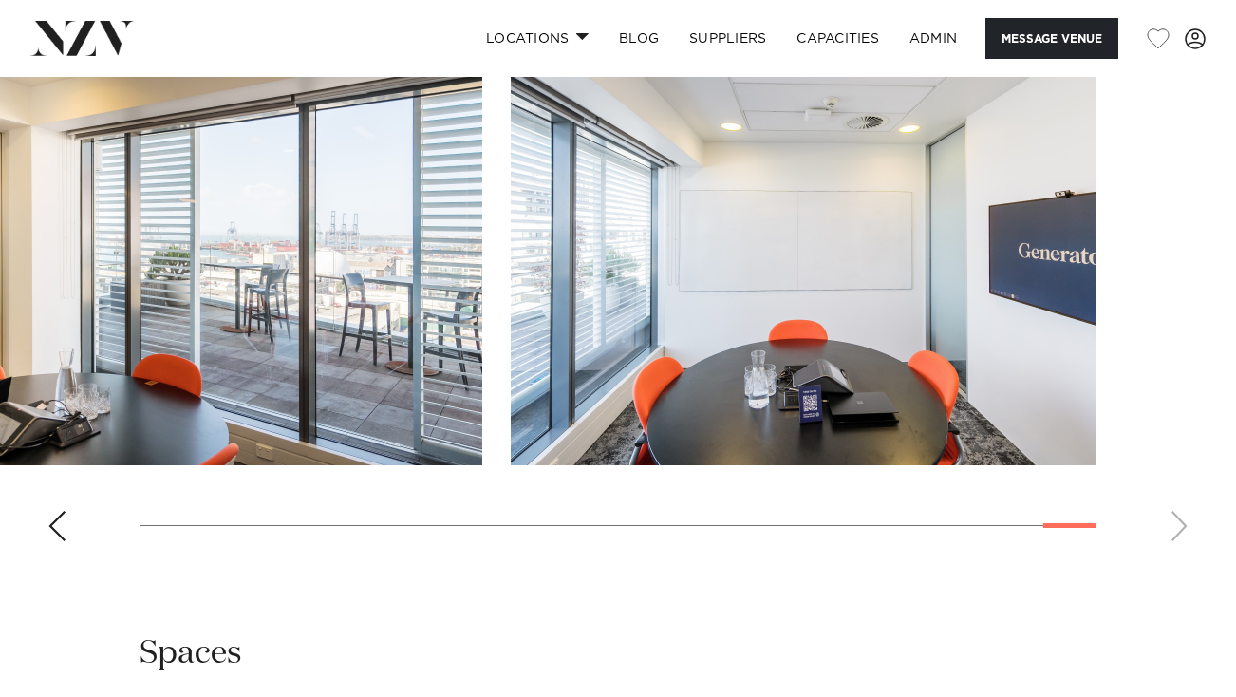
click at [1185, 519] on swiper-container at bounding box center [618, 295] width 1236 height 521
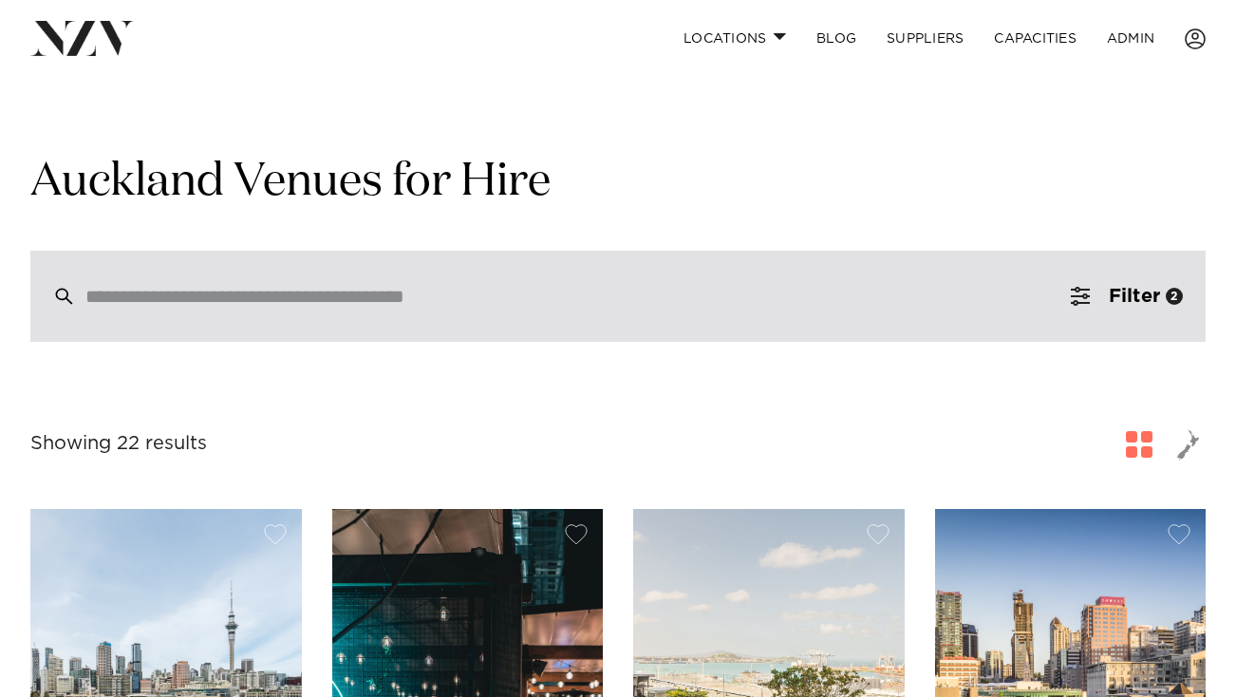
click at [391, 332] on div at bounding box center [617, 296] width 1175 height 91
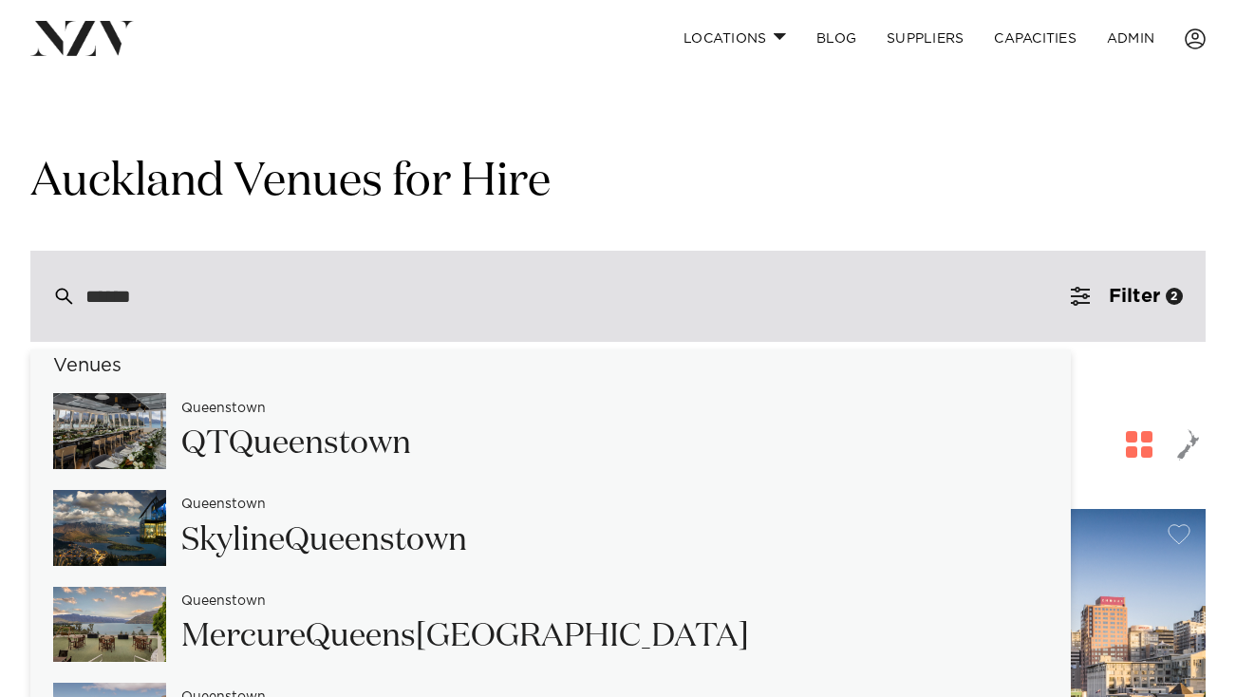
scroll to position [175, 0]
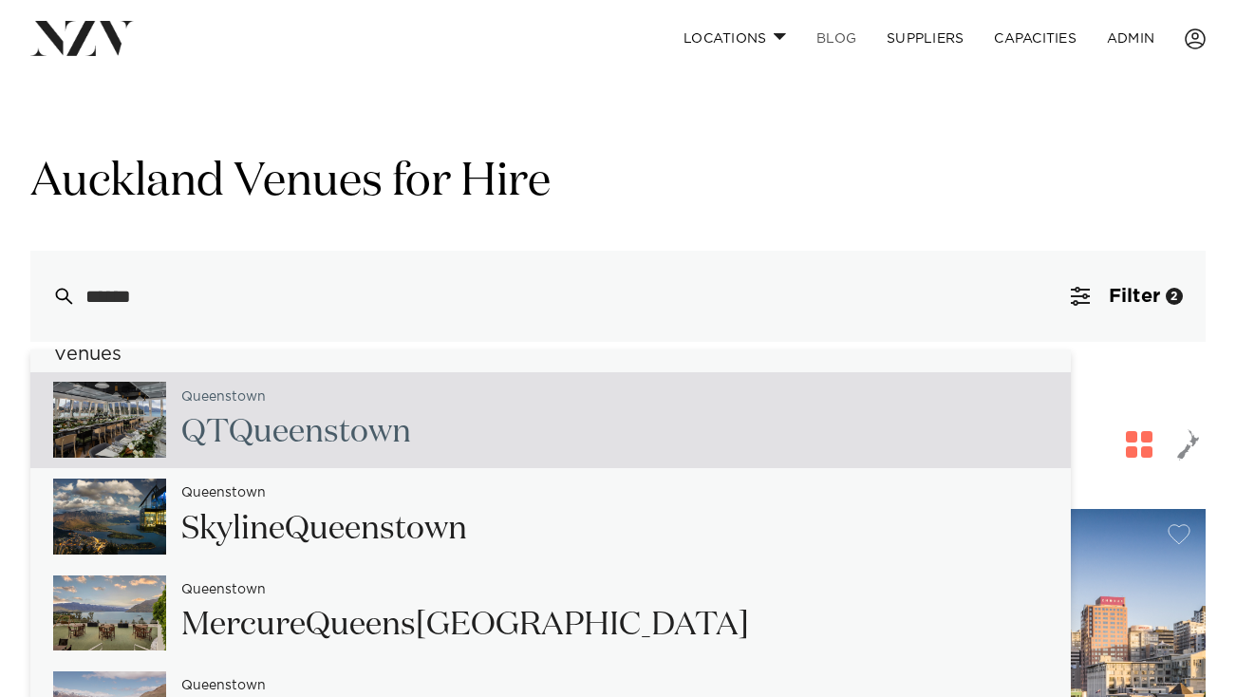
type input "******"
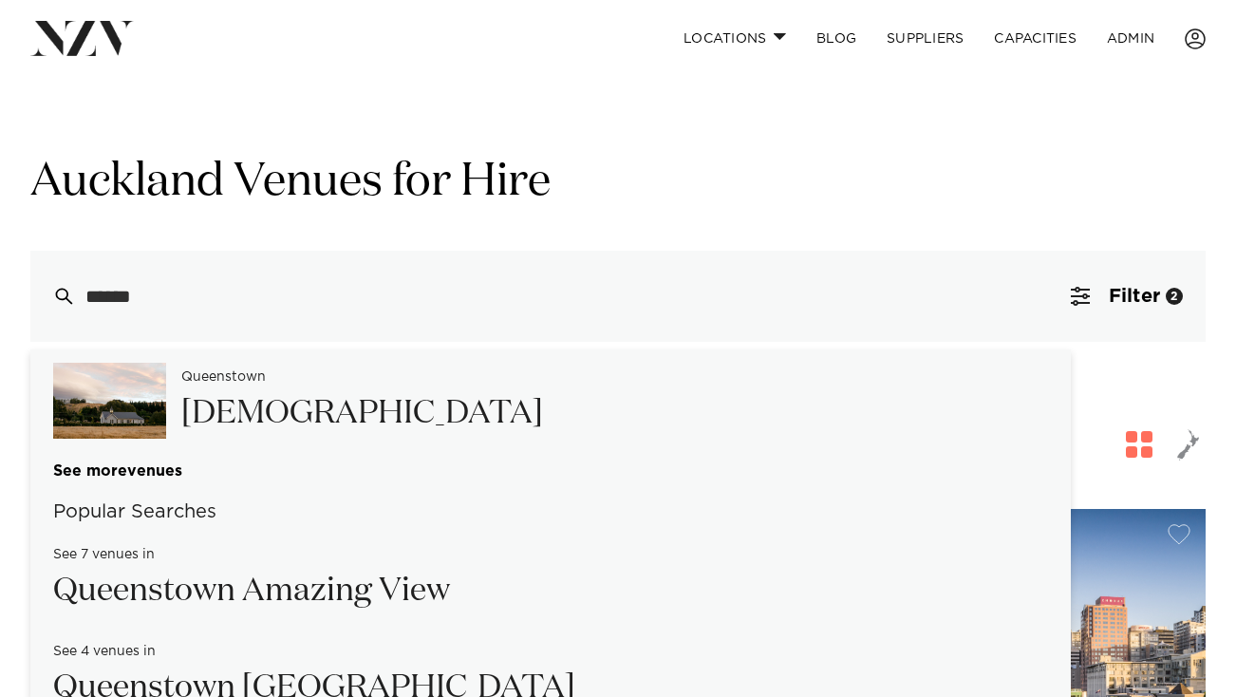
scroll to position [606, 0]
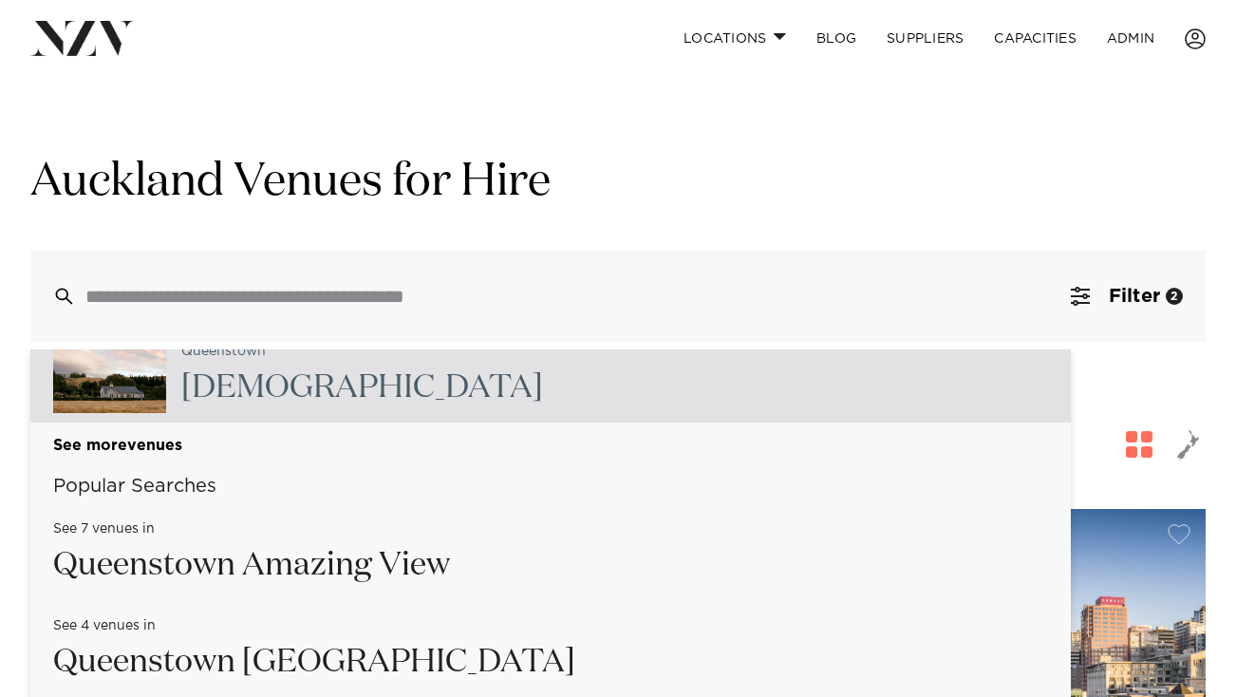
click at [773, 188] on h1 "Auckland Venues for Hire" at bounding box center [617, 183] width 1175 height 60
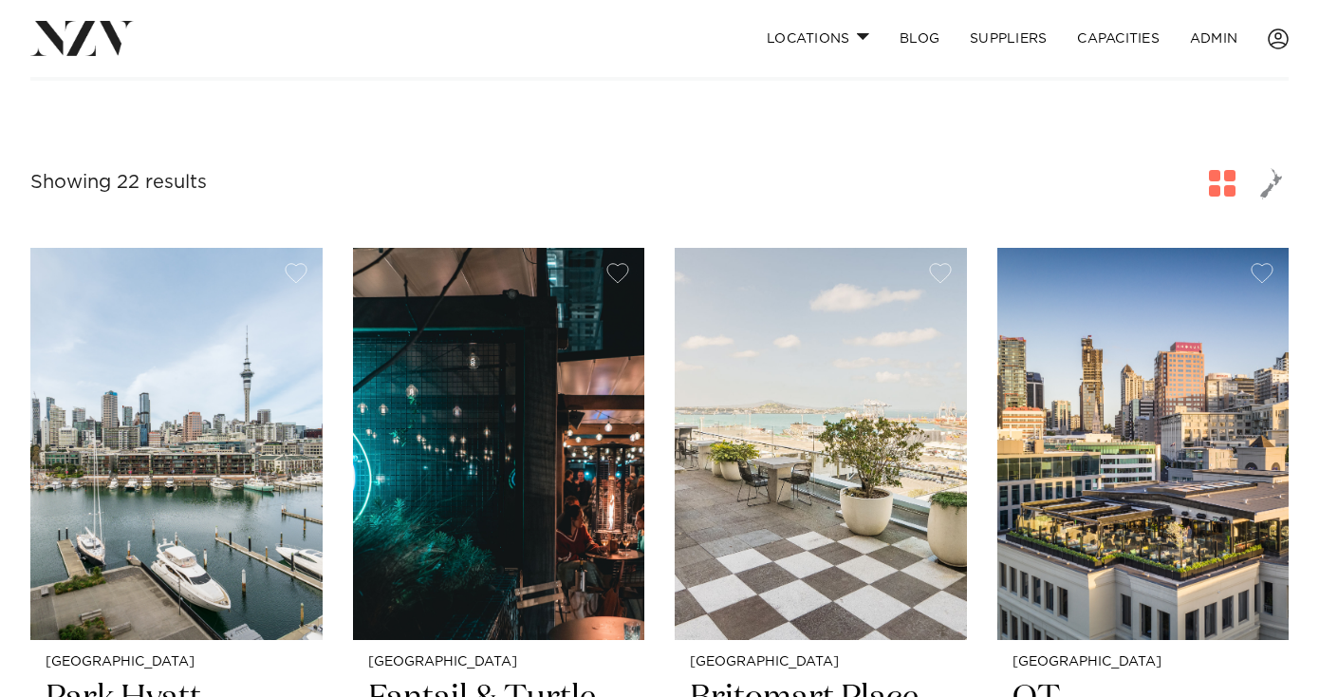
scroll to position [0, 0]
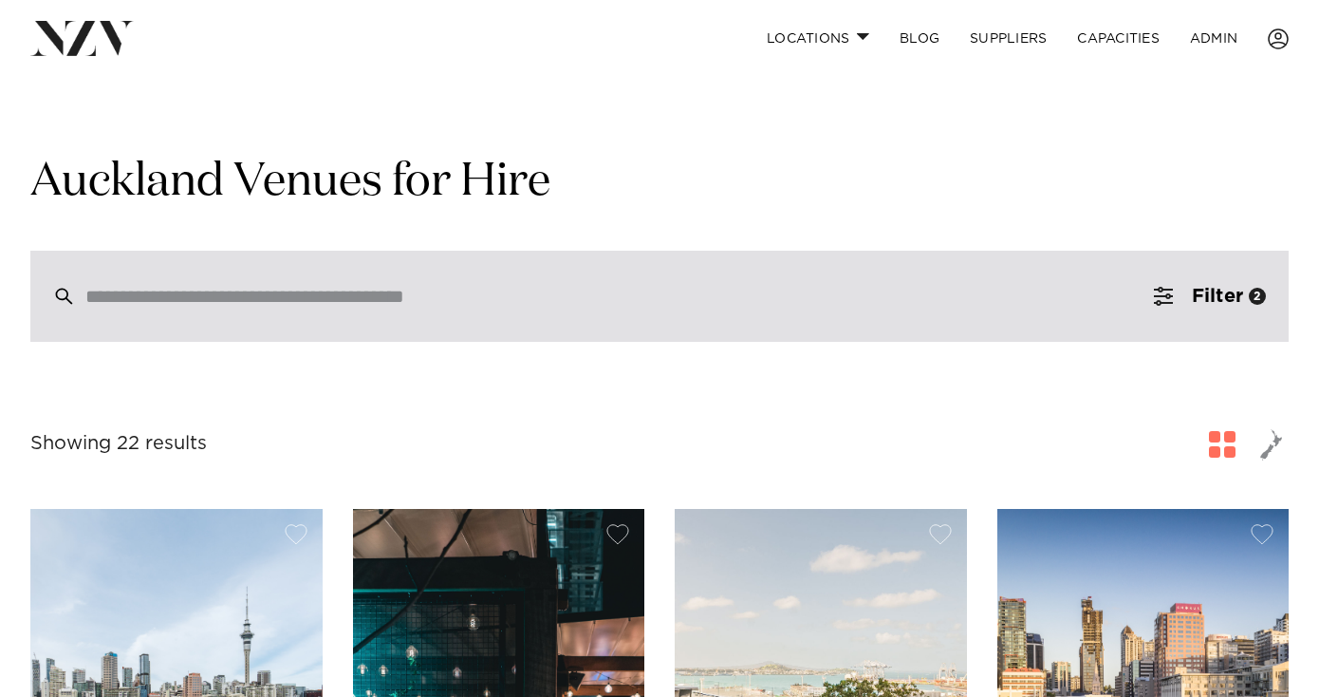
click at [483, 300] on input "search" at bounding box center [619, 296] width 1068 height 21
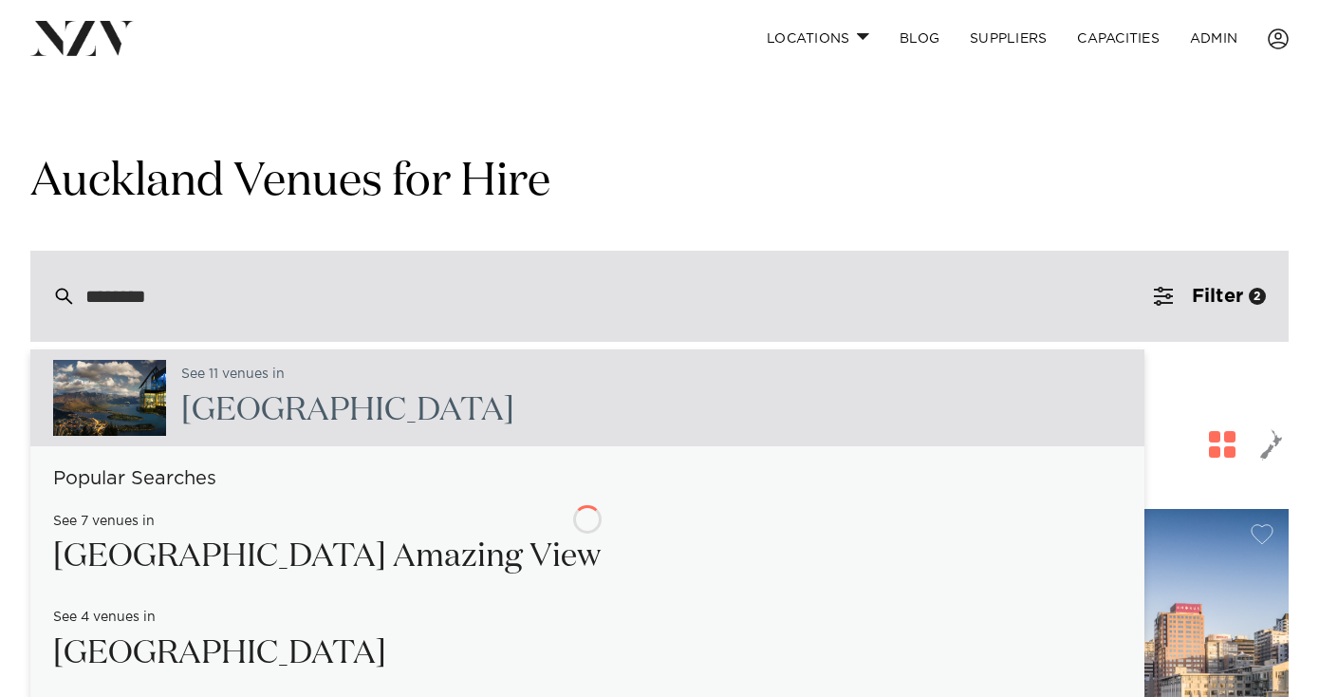
type input "*********"
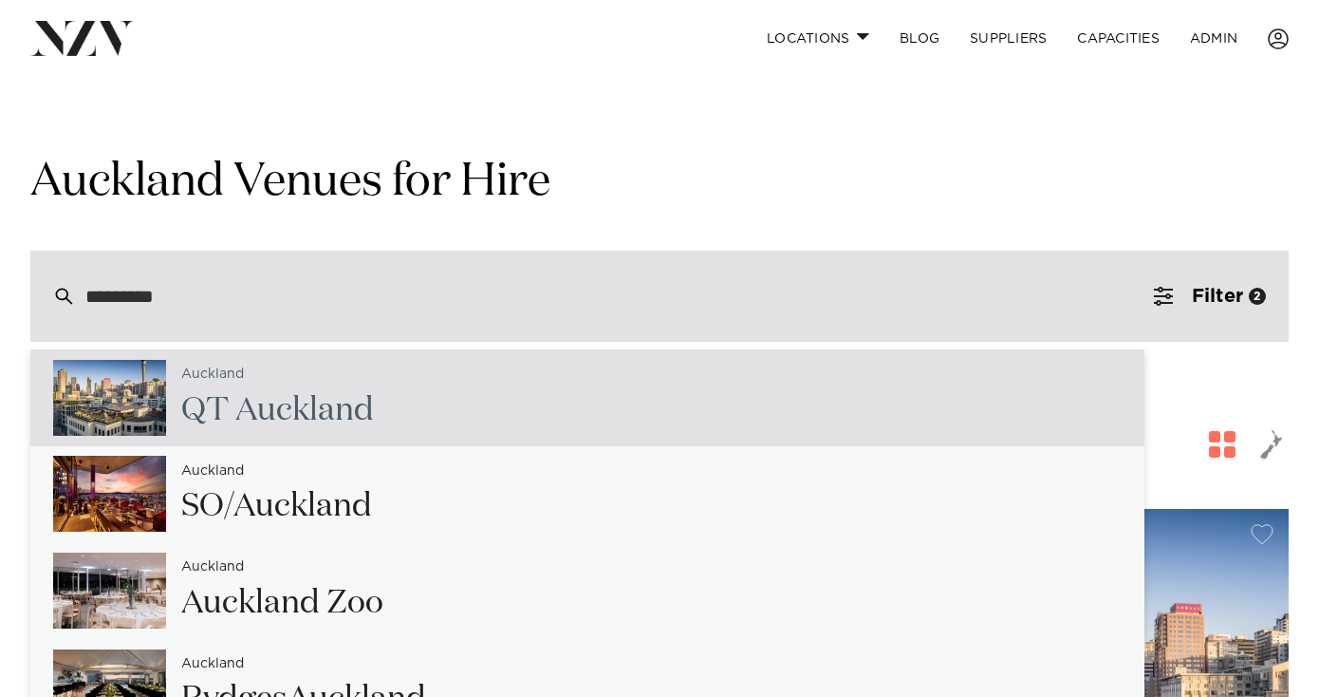
click at [504, 383] on div "Auckla nd QT Auckla nd" at bounding box center [587, 397] width 1114 height 97
type input "**********"
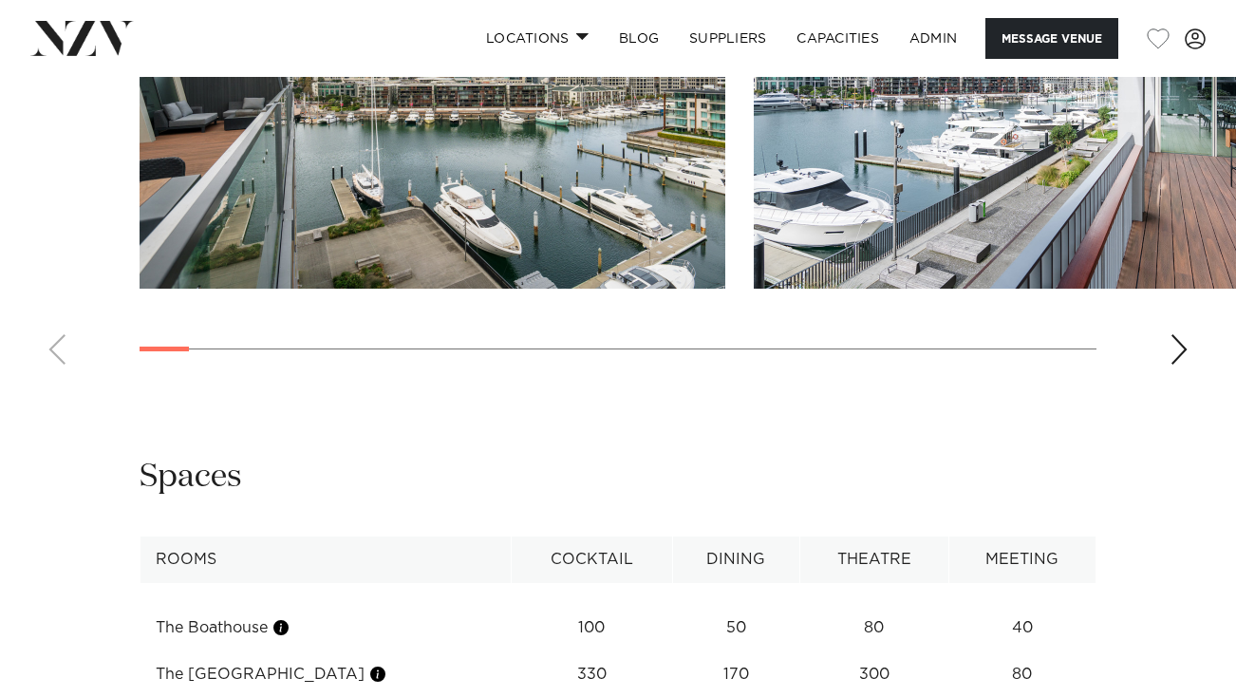
scroll to position [2476, 0]
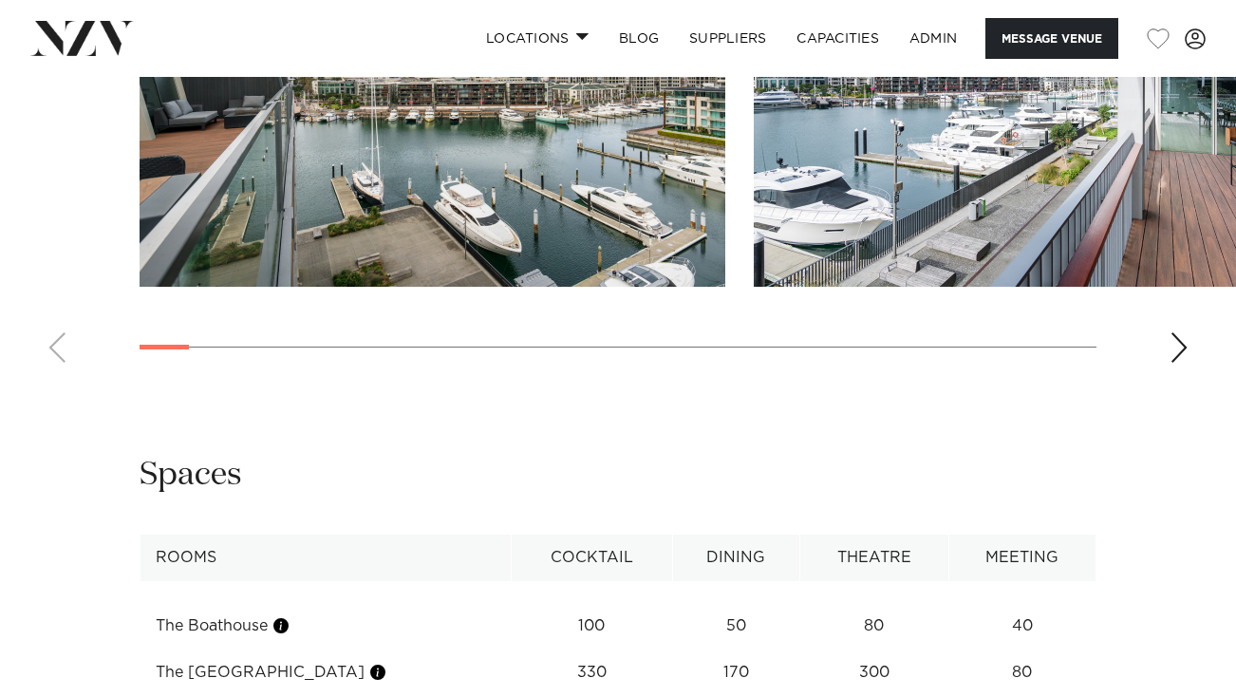
click at [1181, 363] on div "Next slide" at bounding box center [1178, 347] width 19 height 30
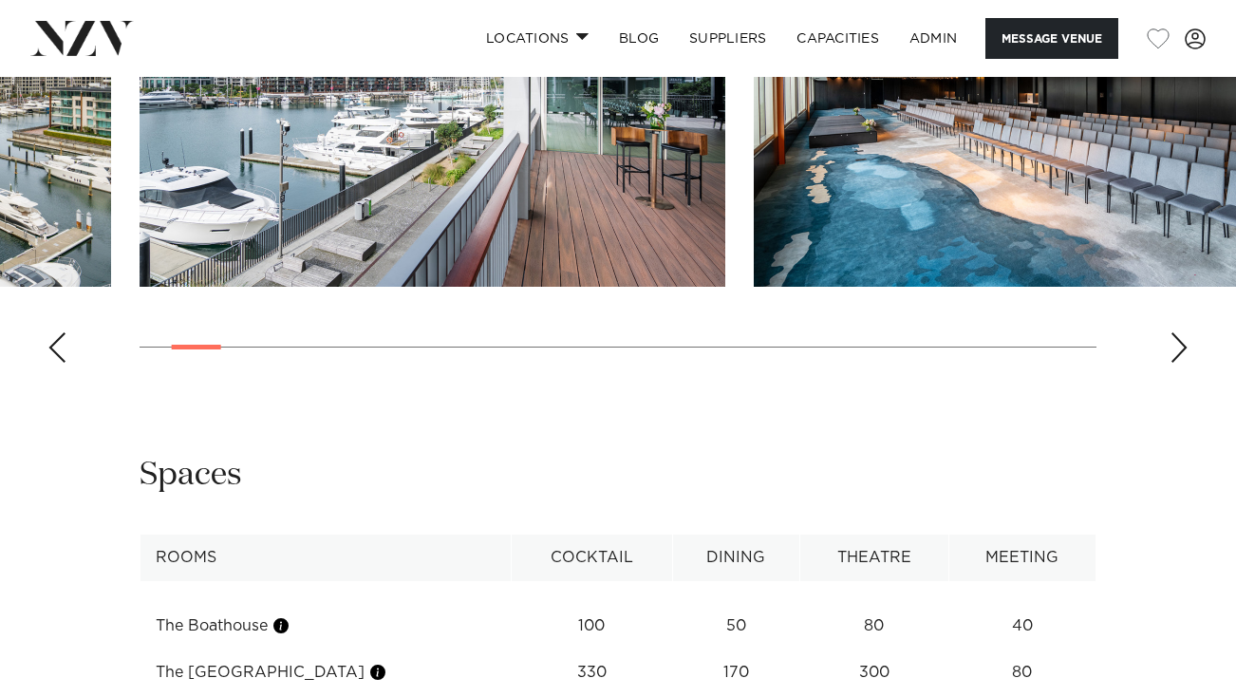
click at [1181, 363] on div "Next slide" at bounding box center [1178, 347] width 19 height 30
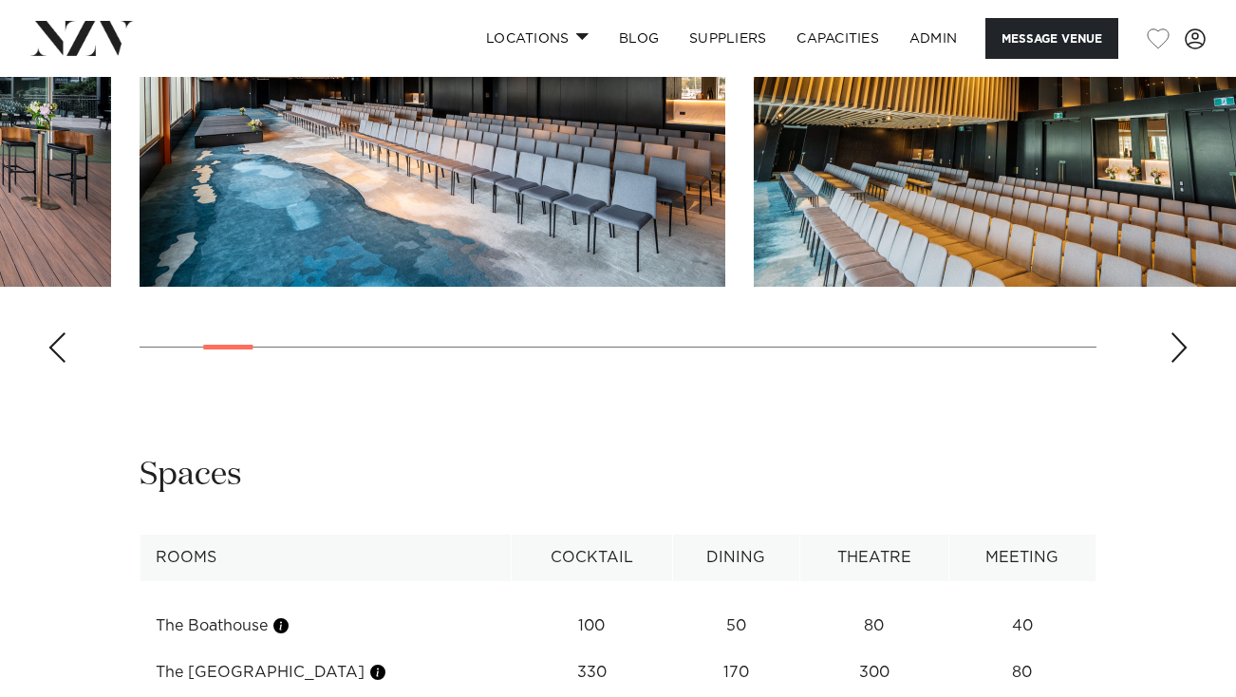
click at [1181, 363] on div "Next slide" at bounding box center [1178, 347] width 19 height 30
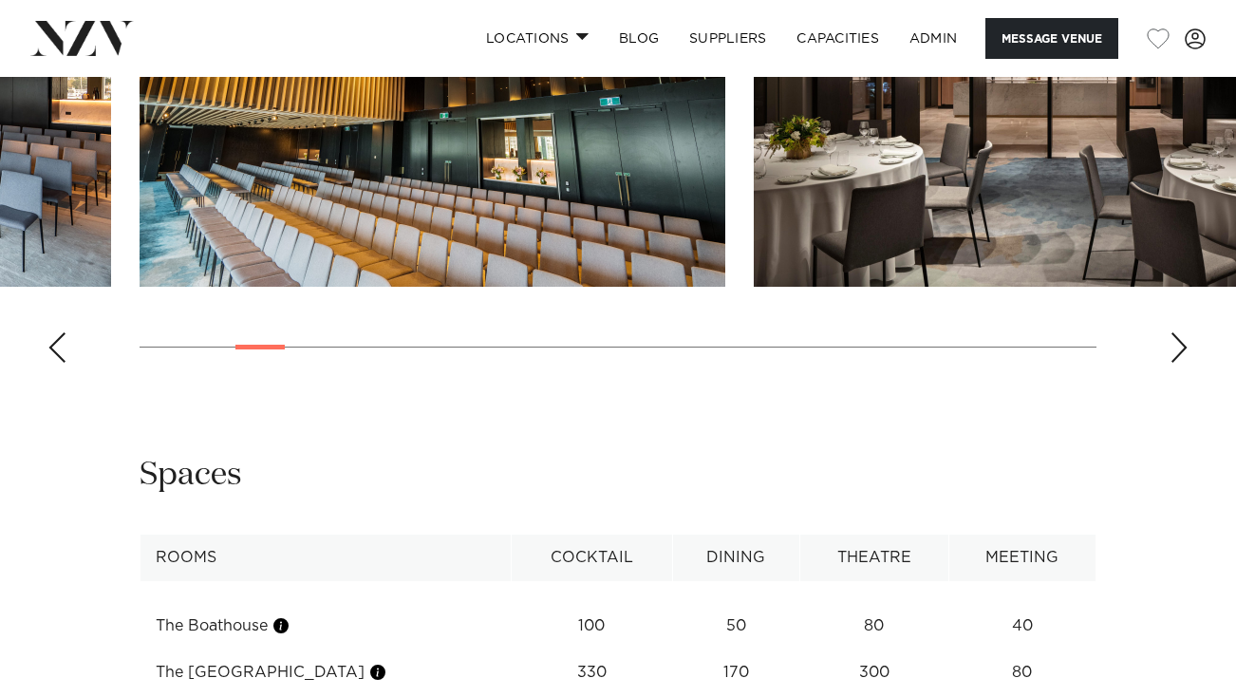
click at [1181, 363] on div "Next slide" at bounding box center [1178, 347] width 19 height 30
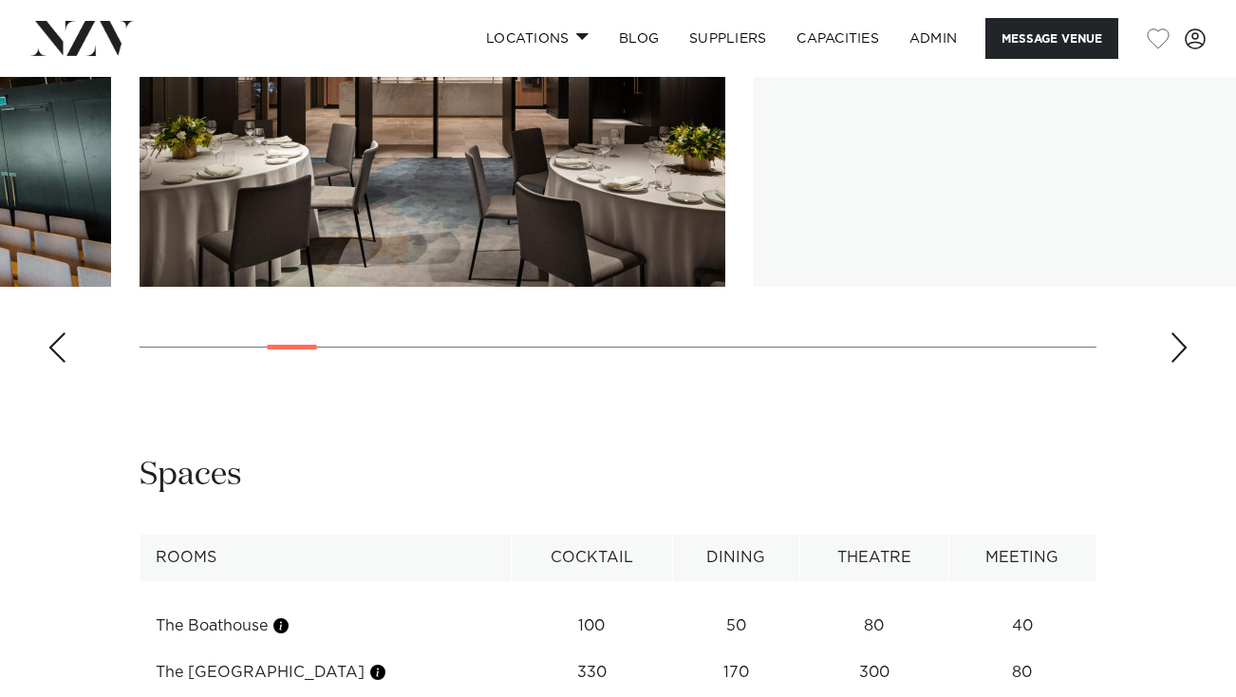
click at [1181, 363] on div "Next slide" at bounding box center [1178, 347] width 19 height 30
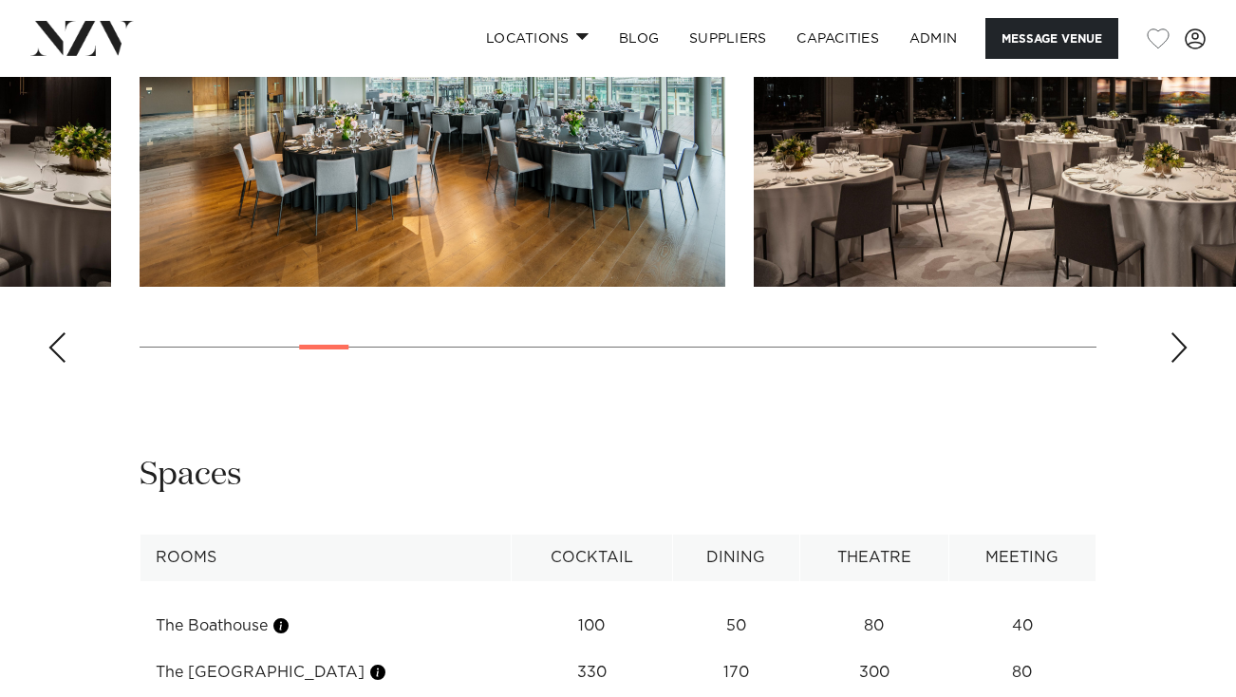
click at [1181, 363] on div "Next slide" at bounding box center [1178, 347] width 19 height 30
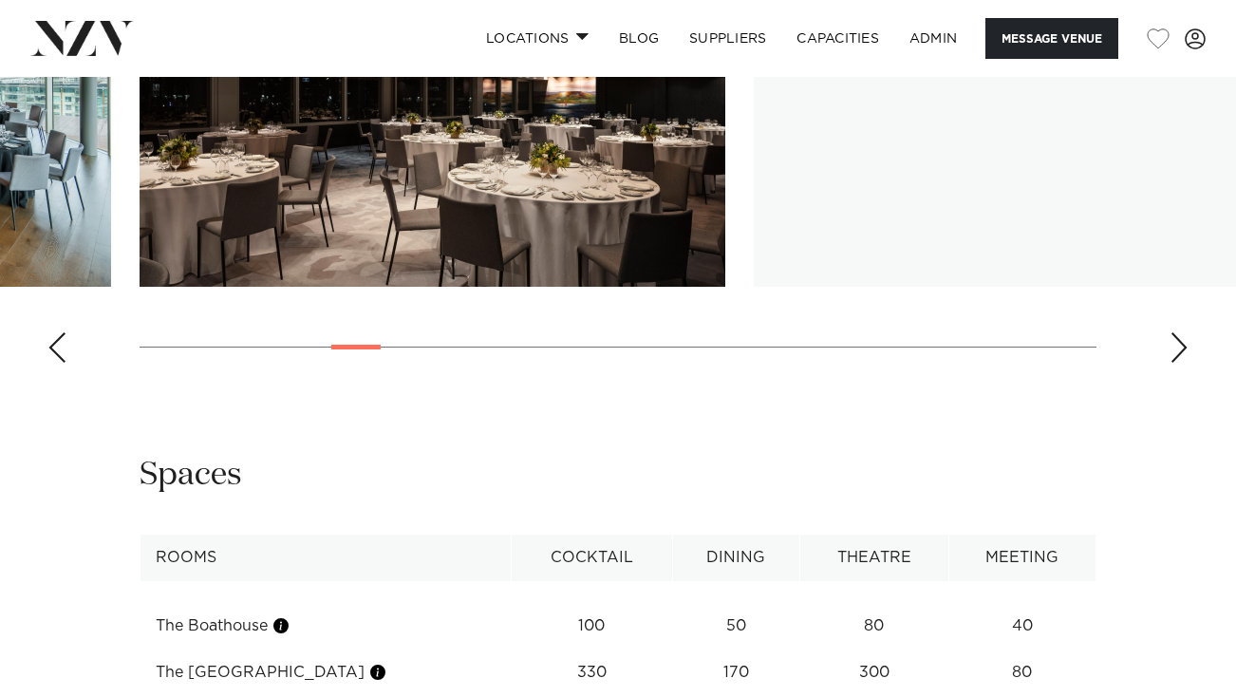
click at [1181, 363] on div "Next slide" at bounding box center [1178, 347] width 19 height 30
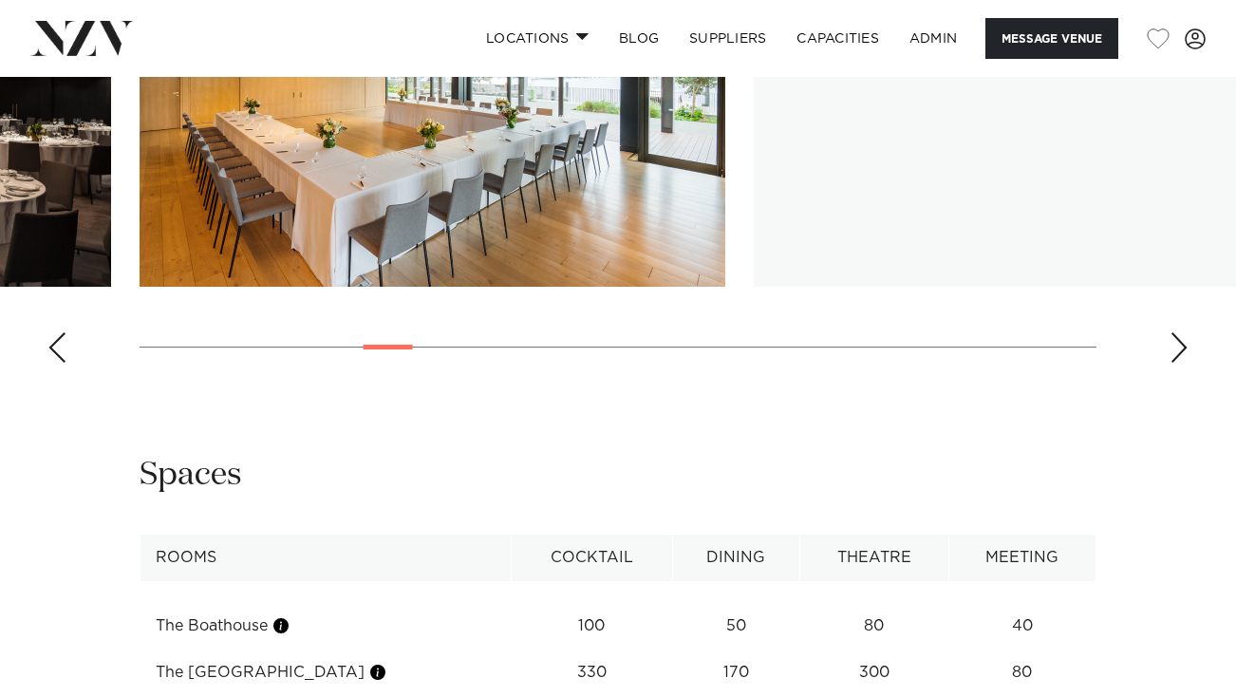
click at [1181, 363] on div "Next slide" at bounding box center [1178, 347] width 19 height 30
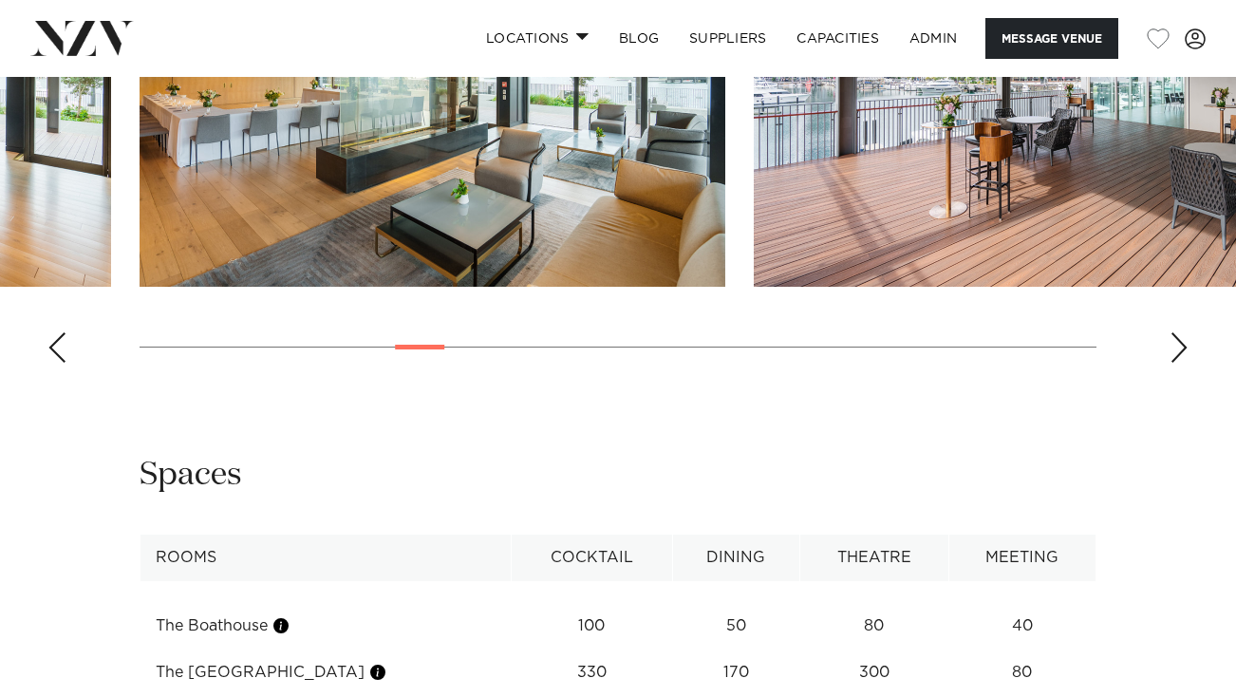
click at [1181, 363] on div "Next slide" at bounding box center [1178, 347] width 19 height 30
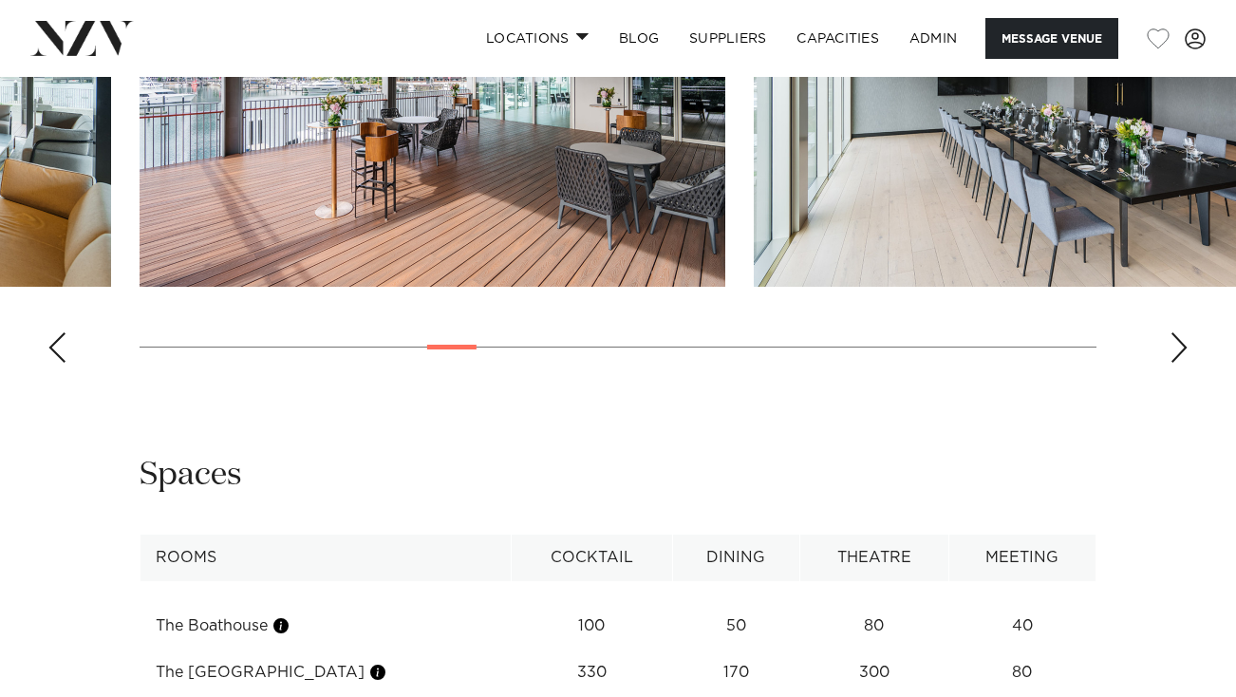
click at [1181, 363] on div "Next slide" at bounding box center [1178, 347] width 19 height 30
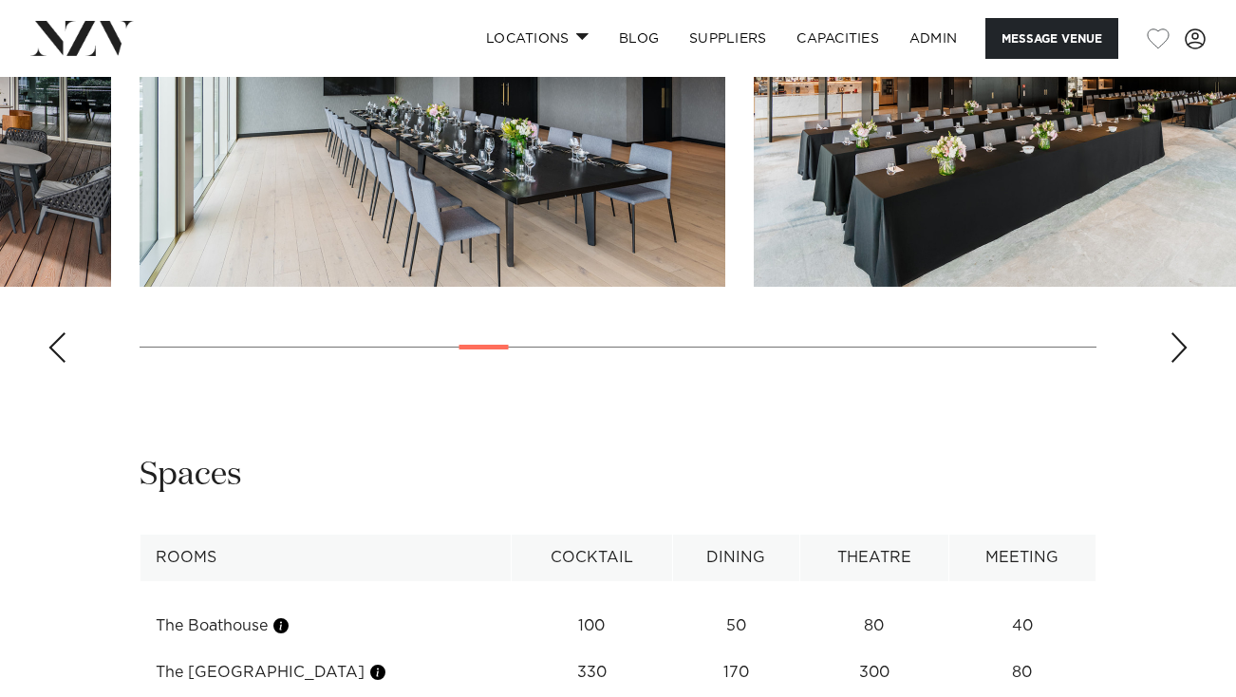
click at [1181, 363] on div "Next slide" at bounding box center [1178, 347] width 19 height 30
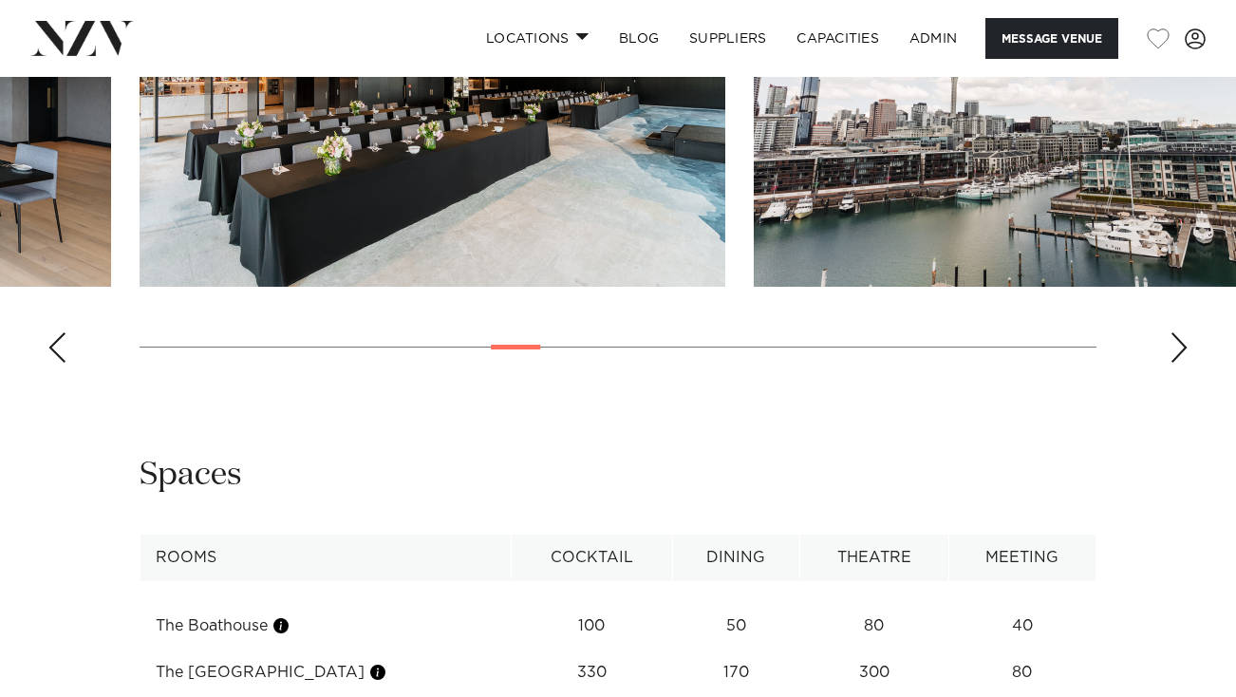
click at [1181, 363] on div "Next slide" at bounding box center [1178, 347] width 19 height 30
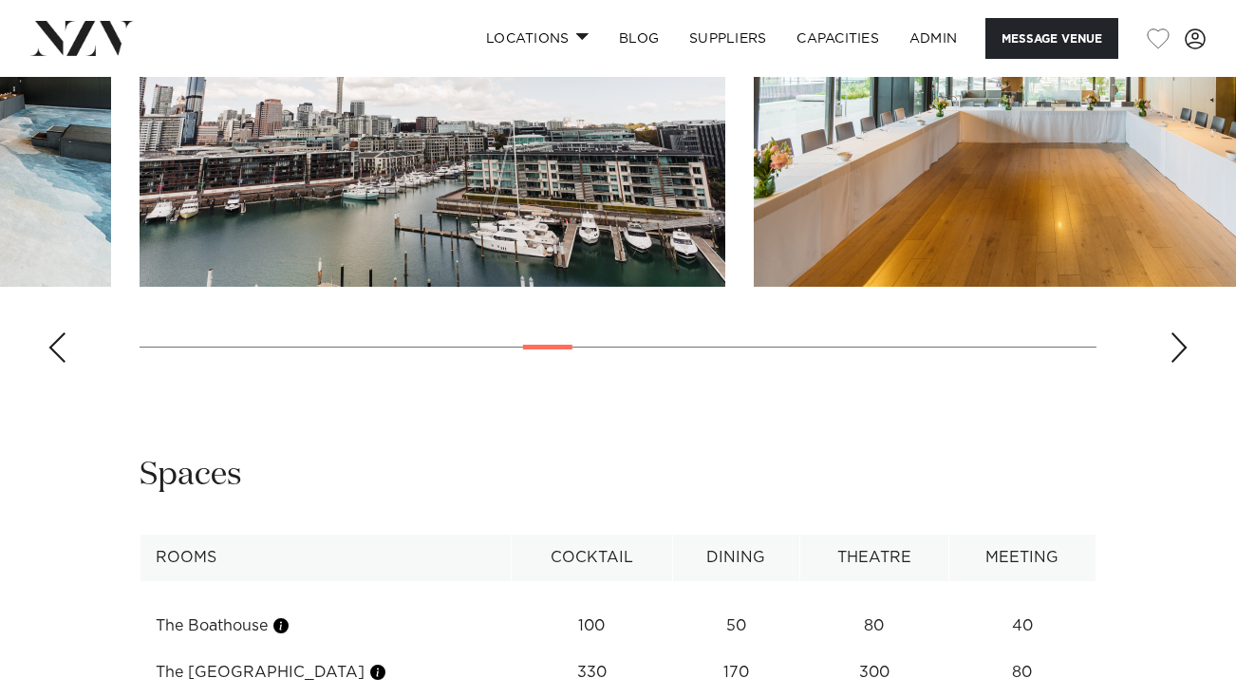
click at [1181, 363] on div "Next slide" at bounding box center [1178, 347] width 19 height 30
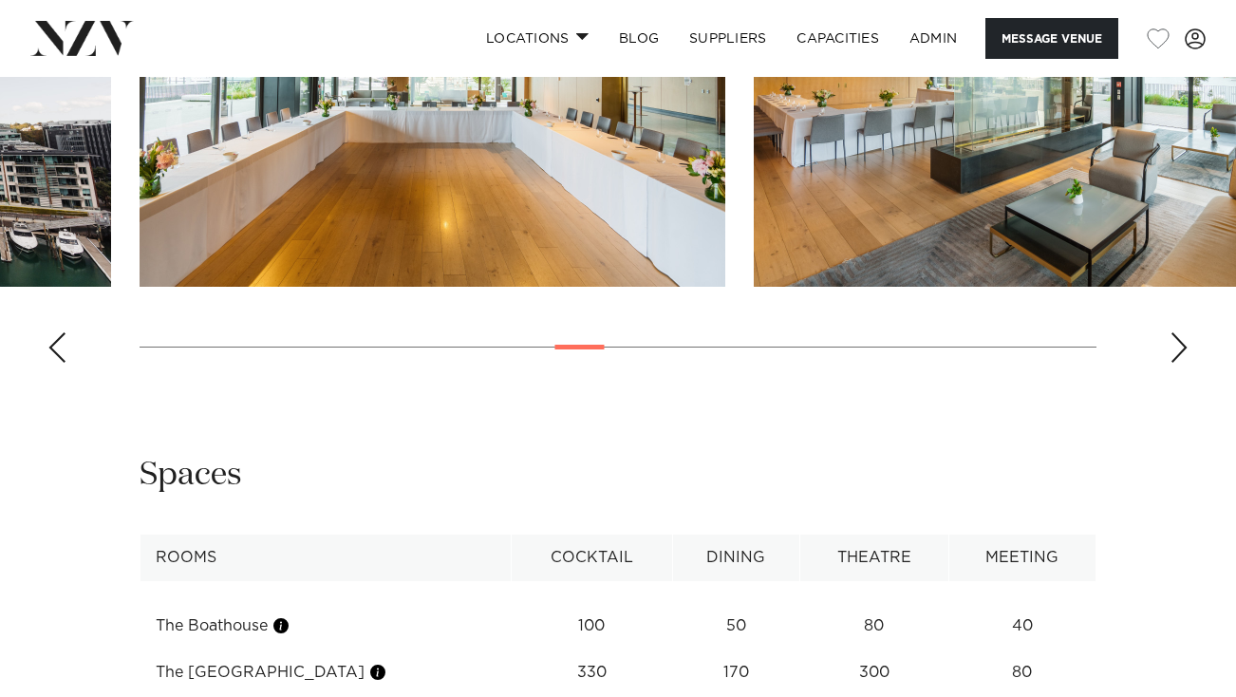
click at [1181, 363] on div "Next slide" at bounding box center [1178, 347] width 19 height 30
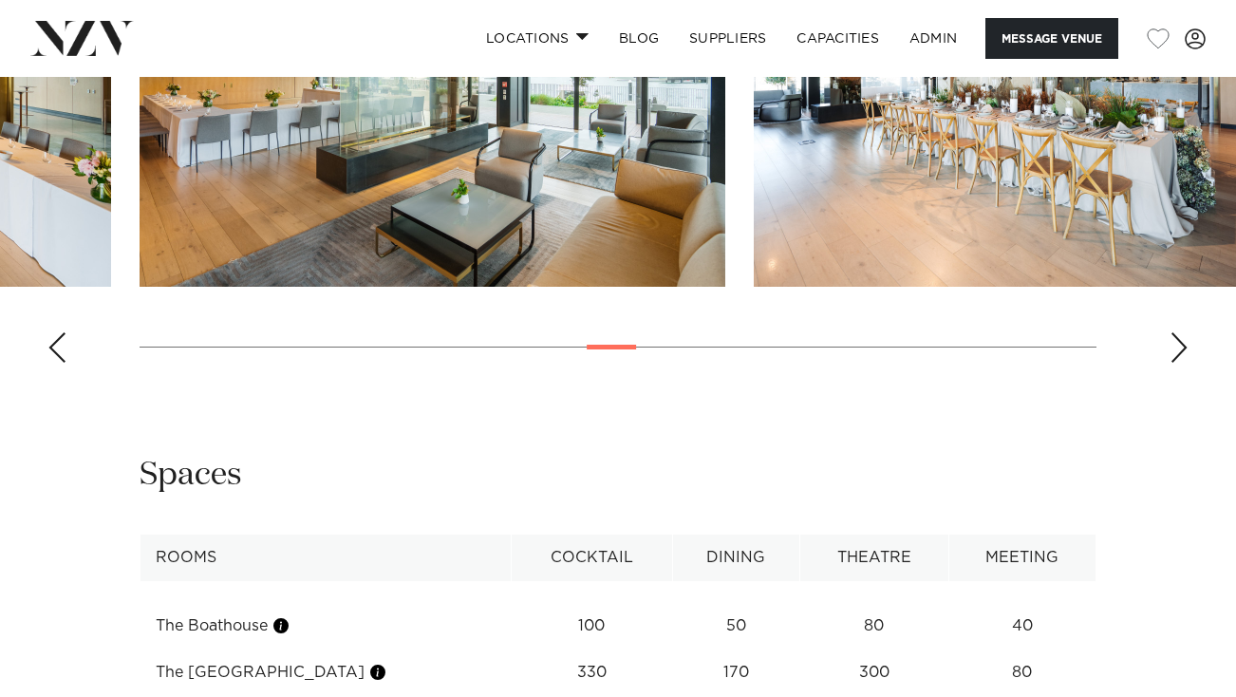
click at [1181, 363] on div "Next slide" at bounding box center [1178, 347] width 19 height 30
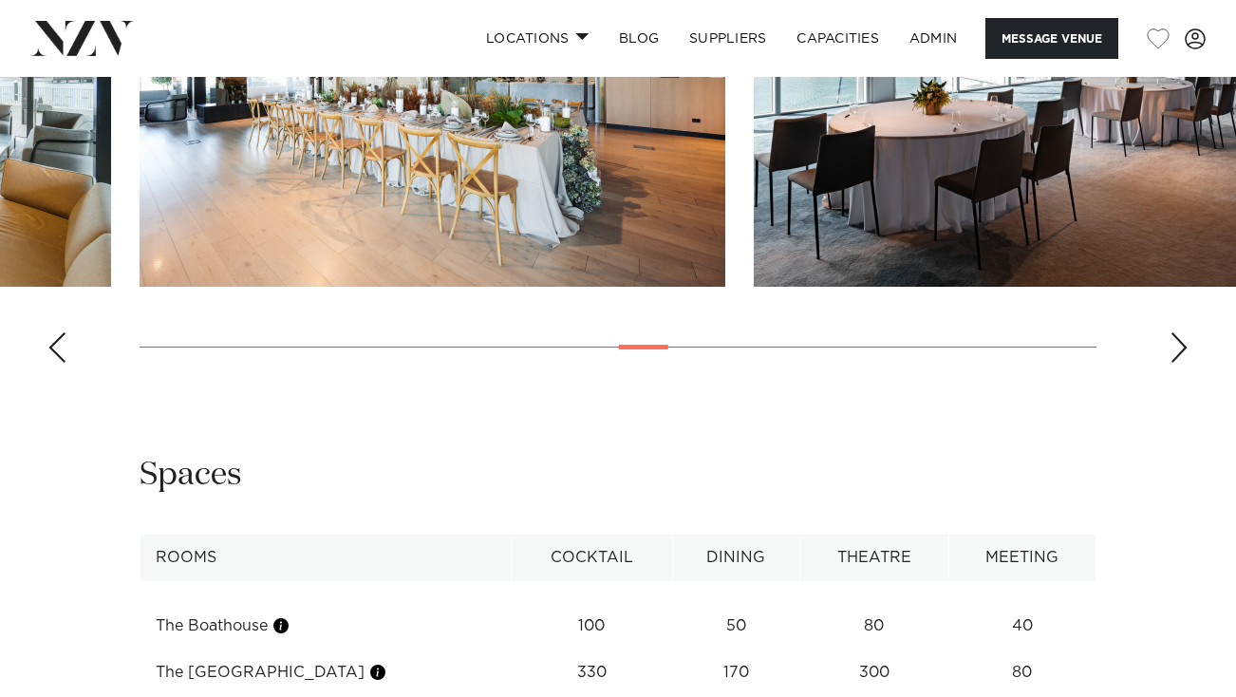
click at [1181, 363] on div "Next slide" at bounding box center [1178, 347] width 19 height 30
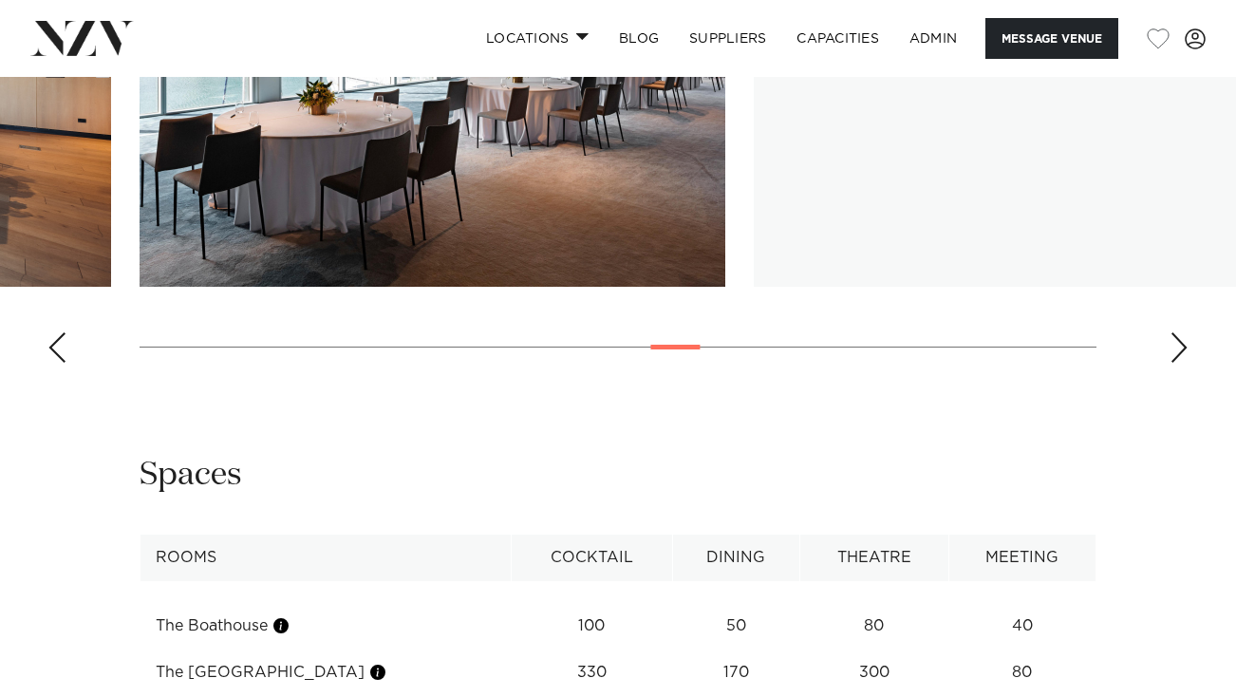
click at [1181, 363] on div "Next slide" at bounding box center [1178, 347] width 19 height 30
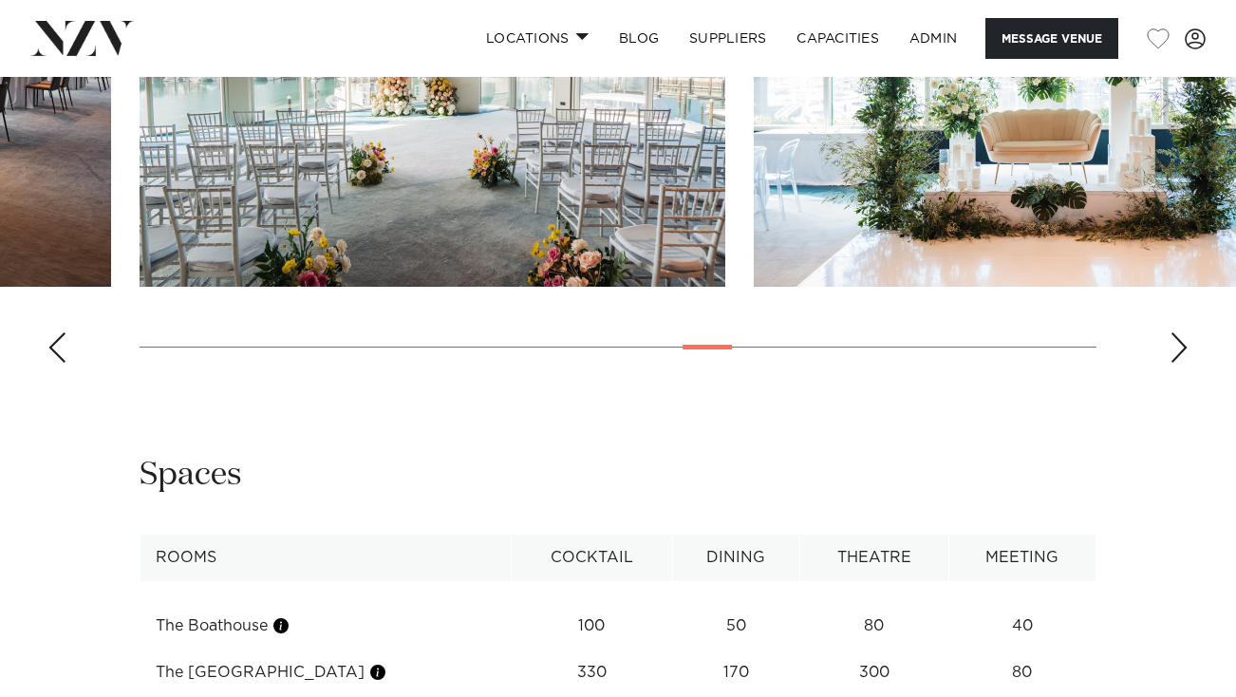
click at [1181, 363] on div "Next slide" at bounding box center [1178, 347] width 19 height 30
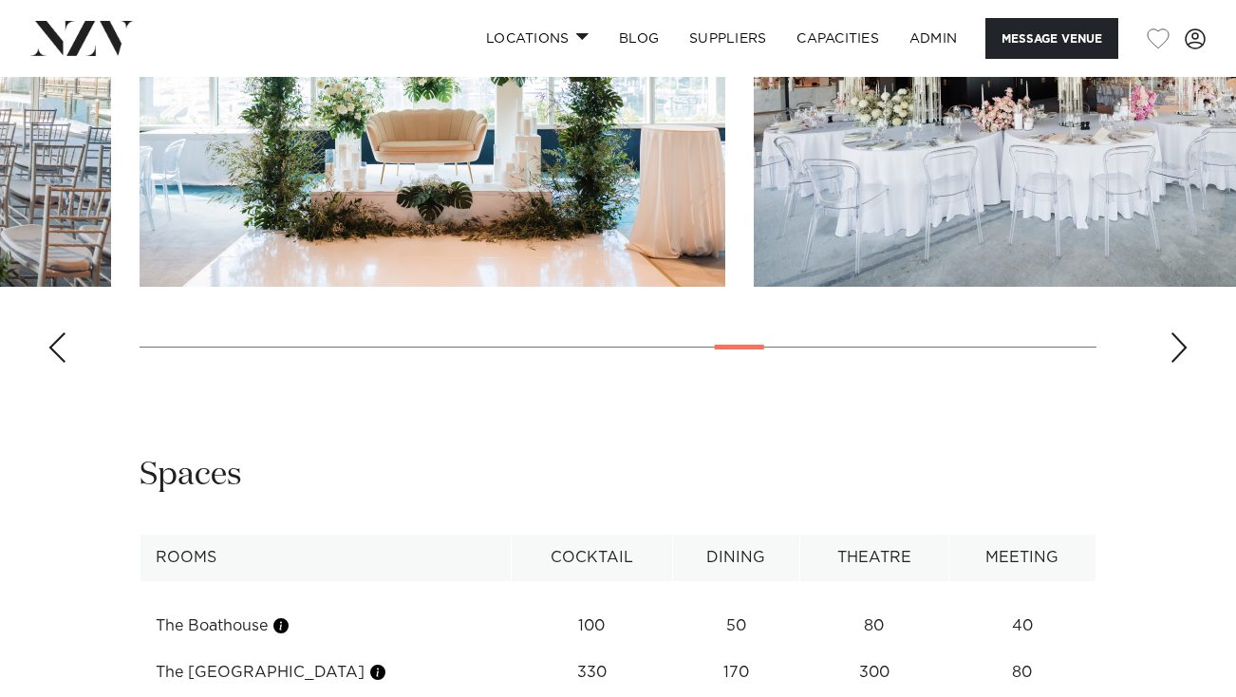
click at [1181, 363] on div "Next slide" at bounding box center [1178, 347] width 19 height 30
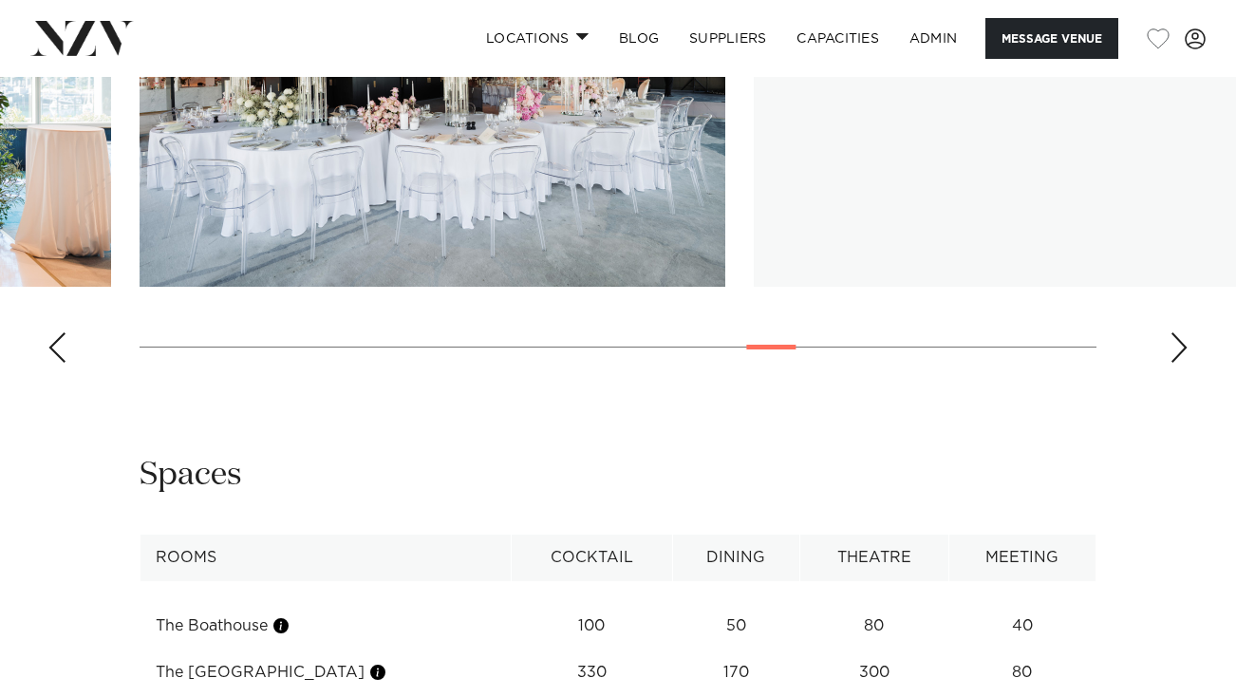
click at [1181, 363] on div "Next slide" at bounding box center [1178, 347] width 19 height 30
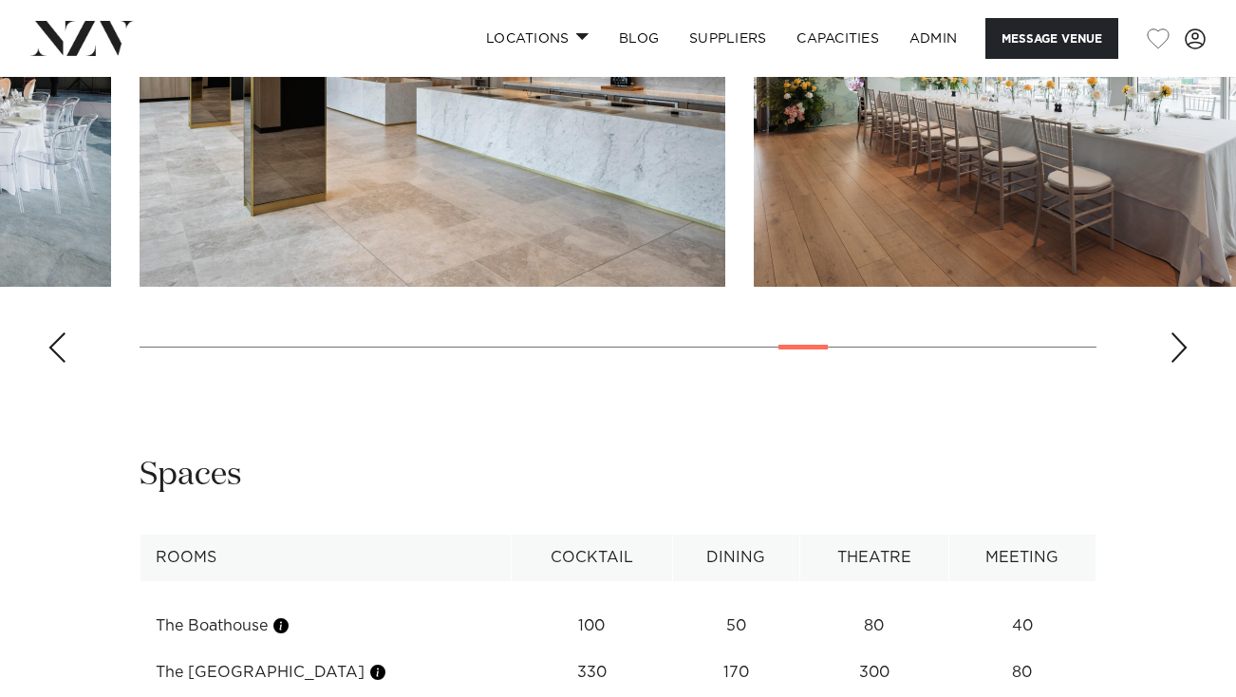
click at [1171, 363] on div "Next slide" at bounding box center [1178, 347] width 19 height 30
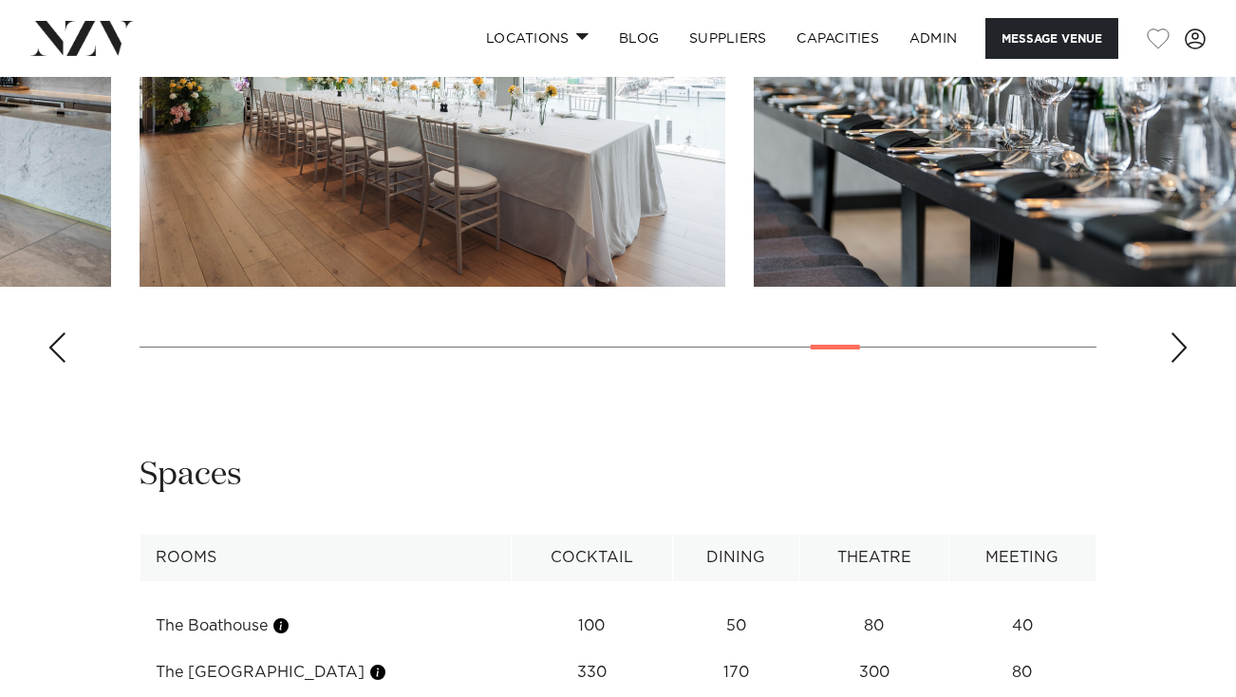
click at [1171, 363] on div "Next slide" at bounding box center [1178, 347] width 19 height 30
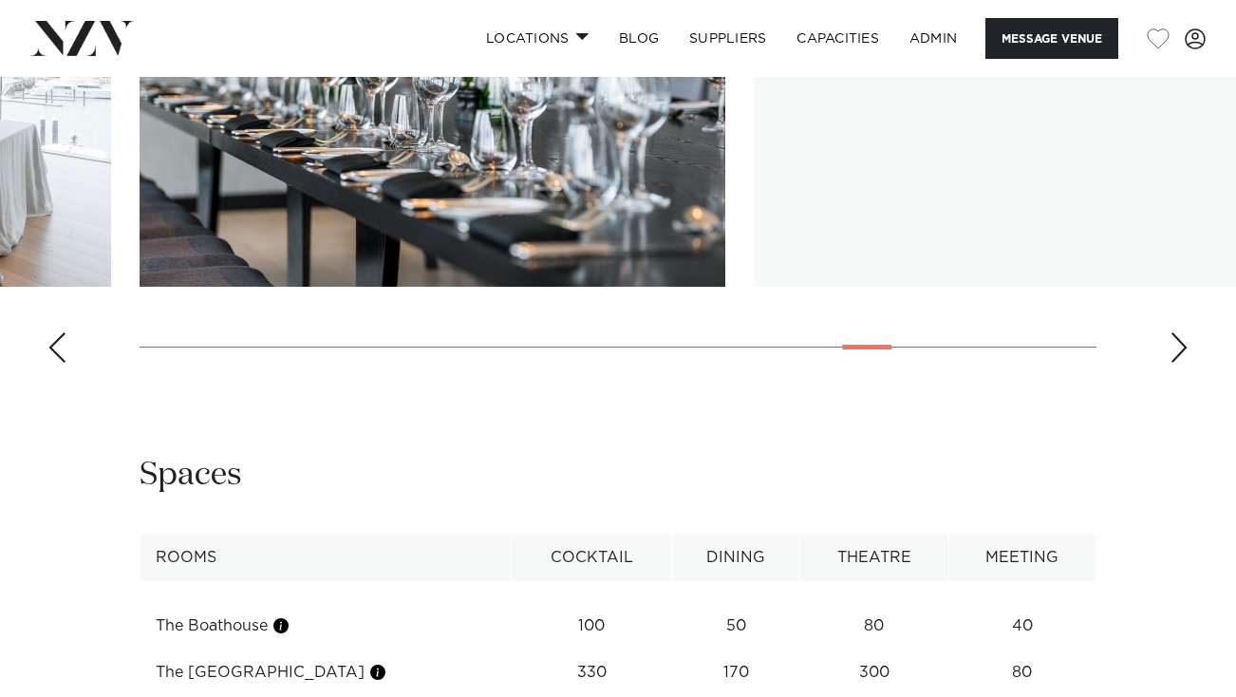
click at [1170, 363] on div "Next slide" at bounding box center [1178, 347] width 19 height 30
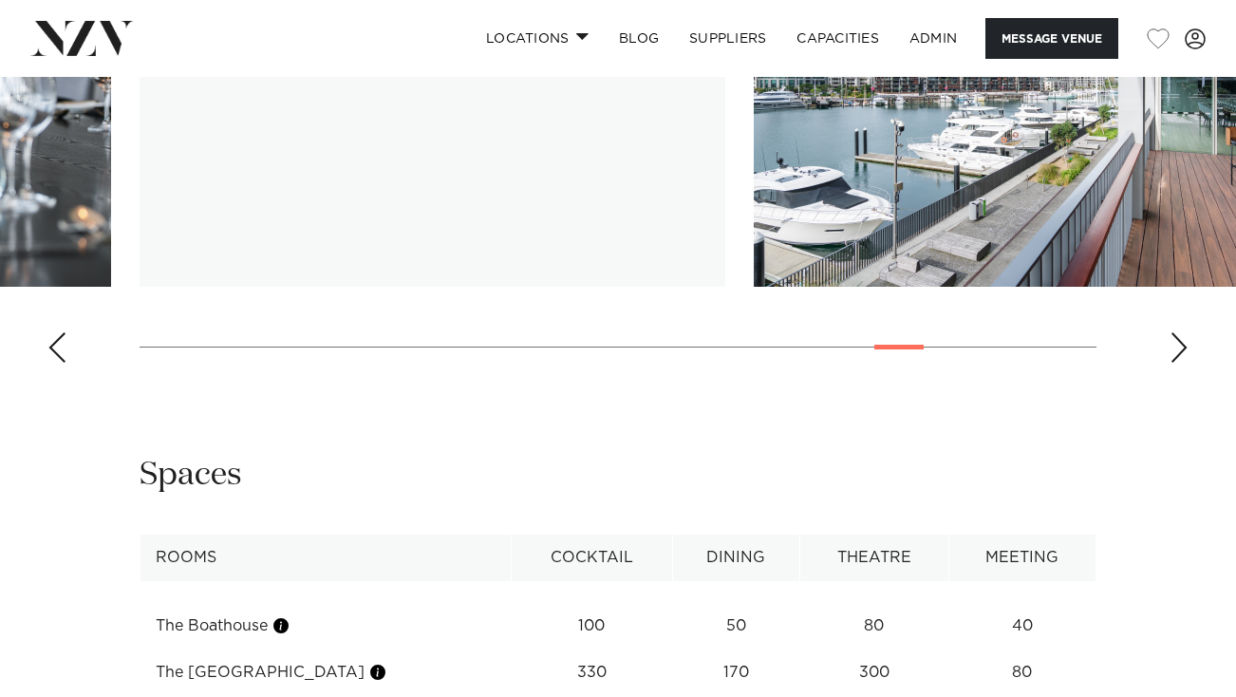
click at [1170, 363] on div "Next slide" at bounding box center [1178, 347] width 19 height 30
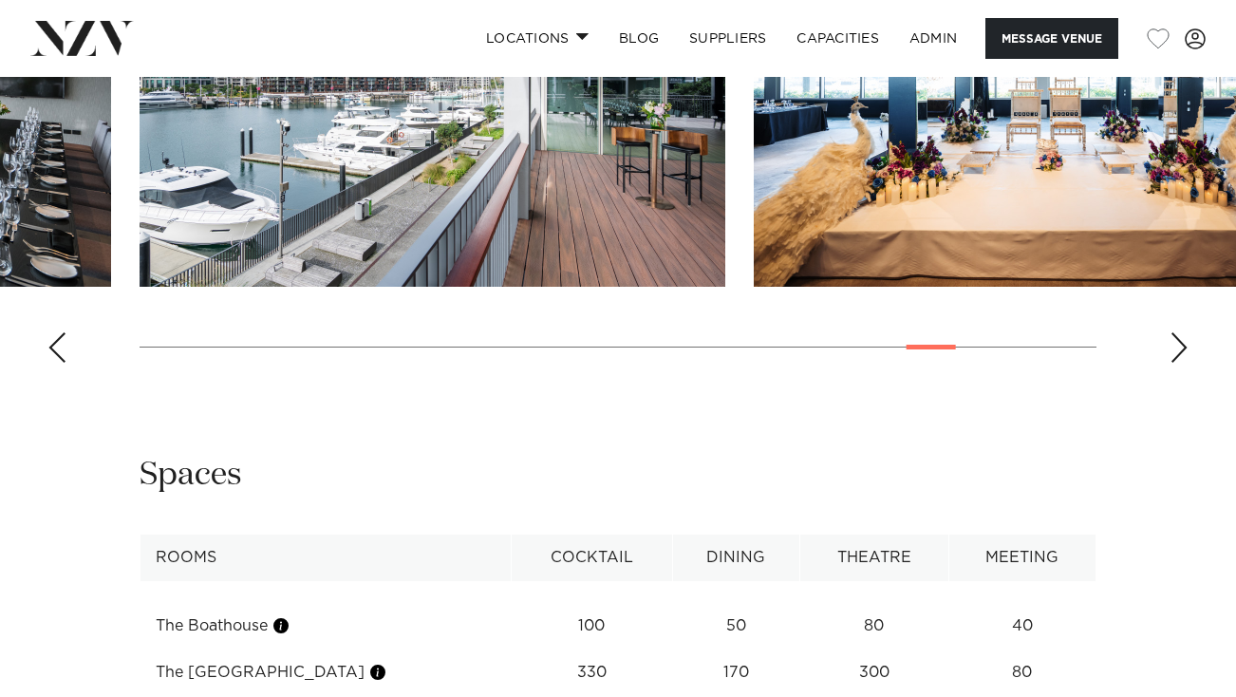
click at [1170, 363] on div "Next slide" at bounding box center [1178, 347] width 19 height 30
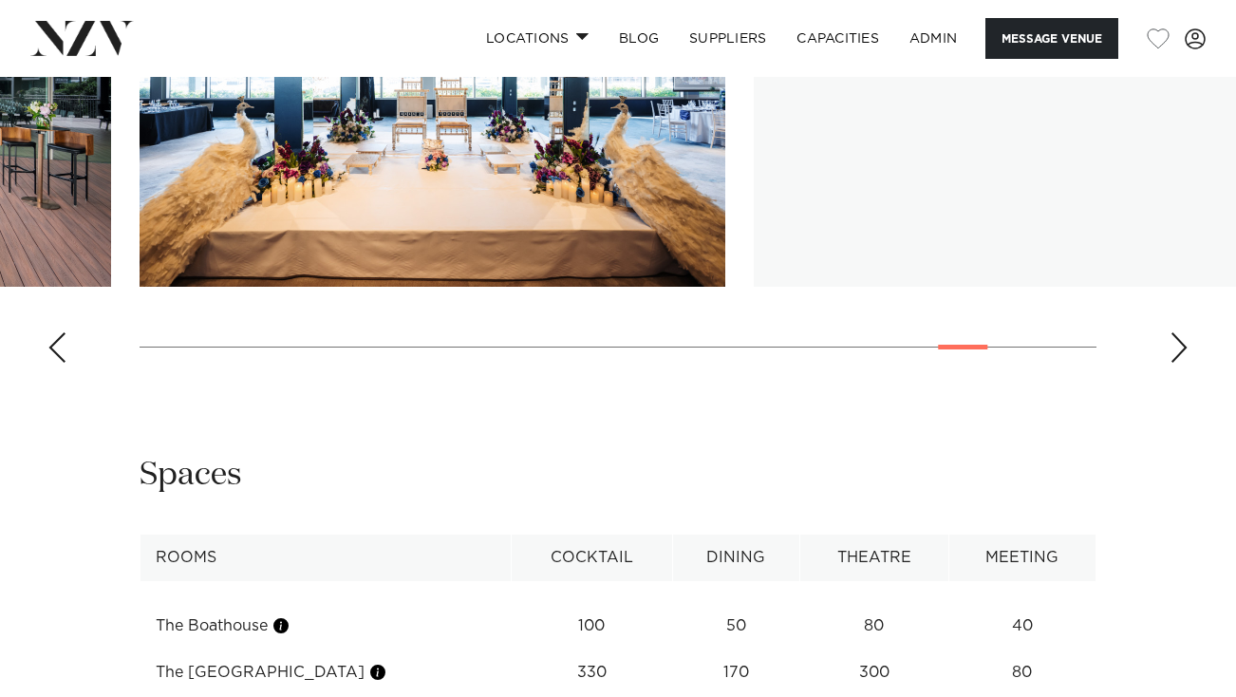
click at [1170, 363] on div "Next slide" at bounding box center [1178, 347] width 19 height 30
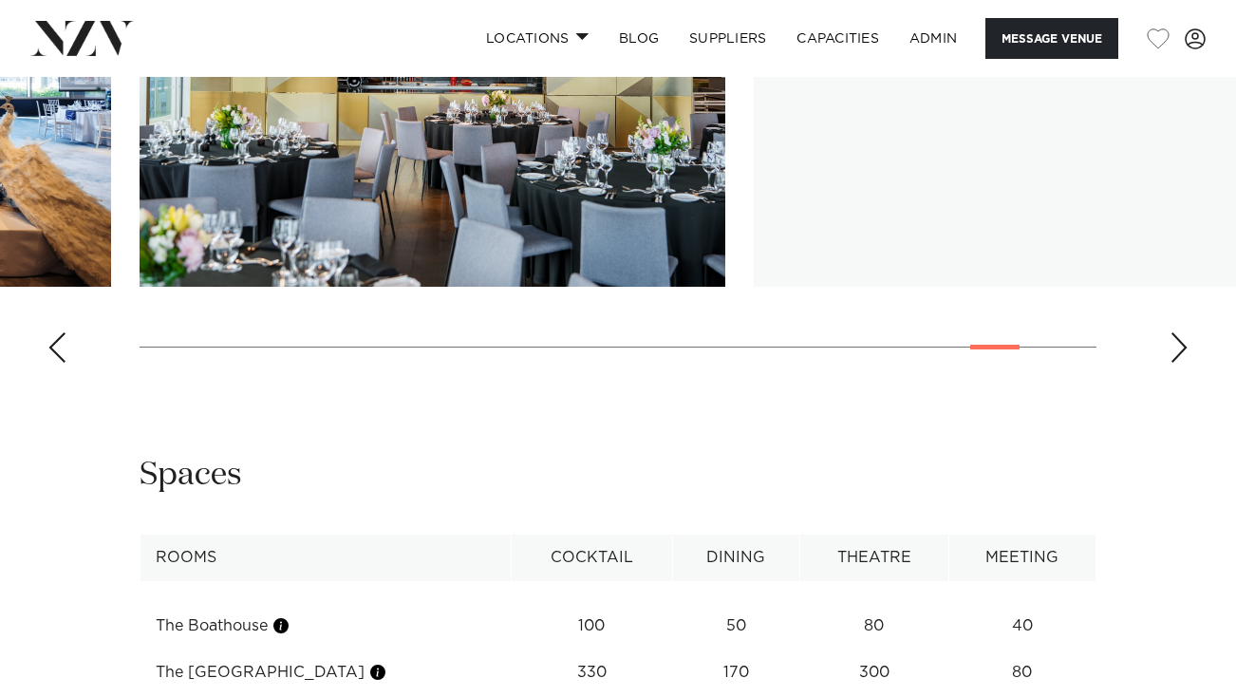
click at [1170, 363] on div "Next slide" at bounding box center [1178, 347] width 19 height 30
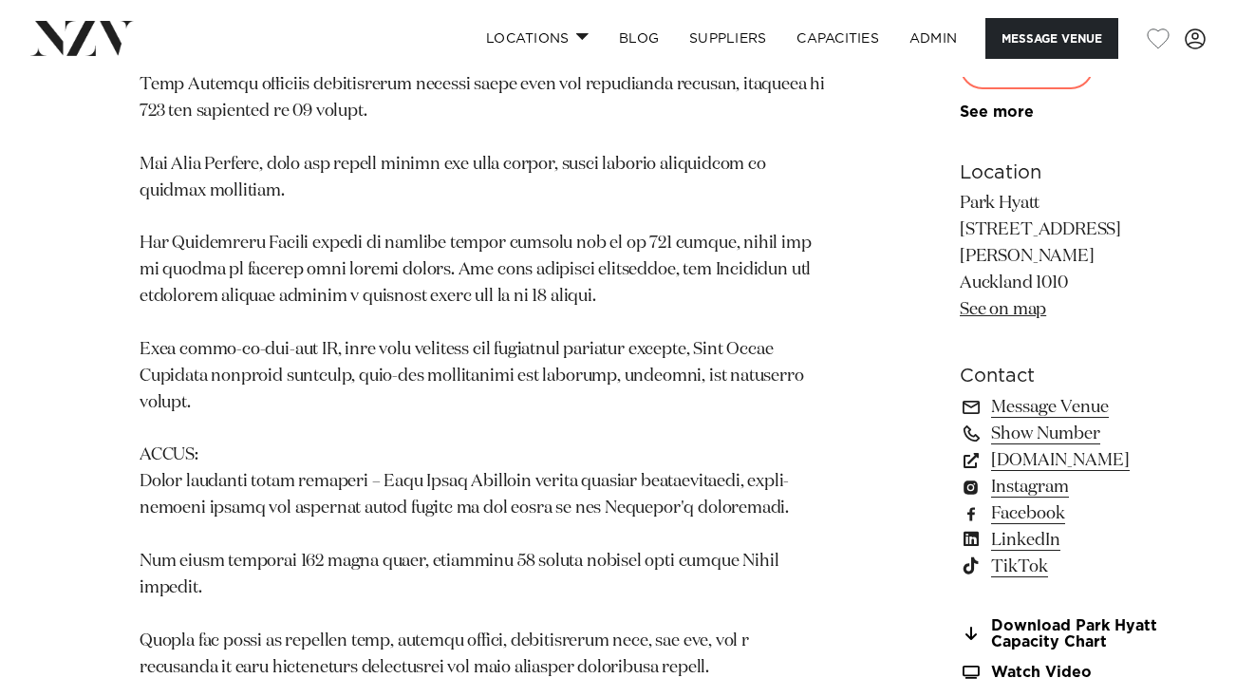
scroll to position [1521, 0]
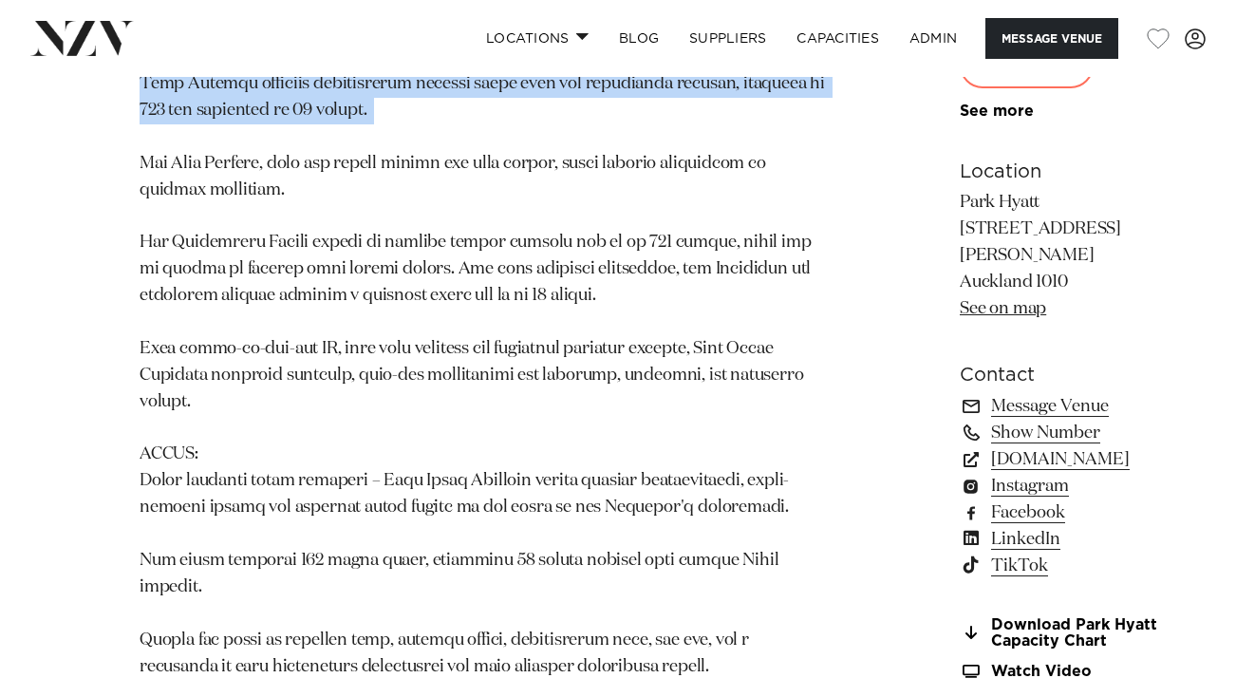
drag, startPoint x: 294, startPoint y: 215, endPoint x: 335, endPoint y: 291, distance: 87.1
click at [335, 291] on p at bounding box center [482, 216] width 685 height 926
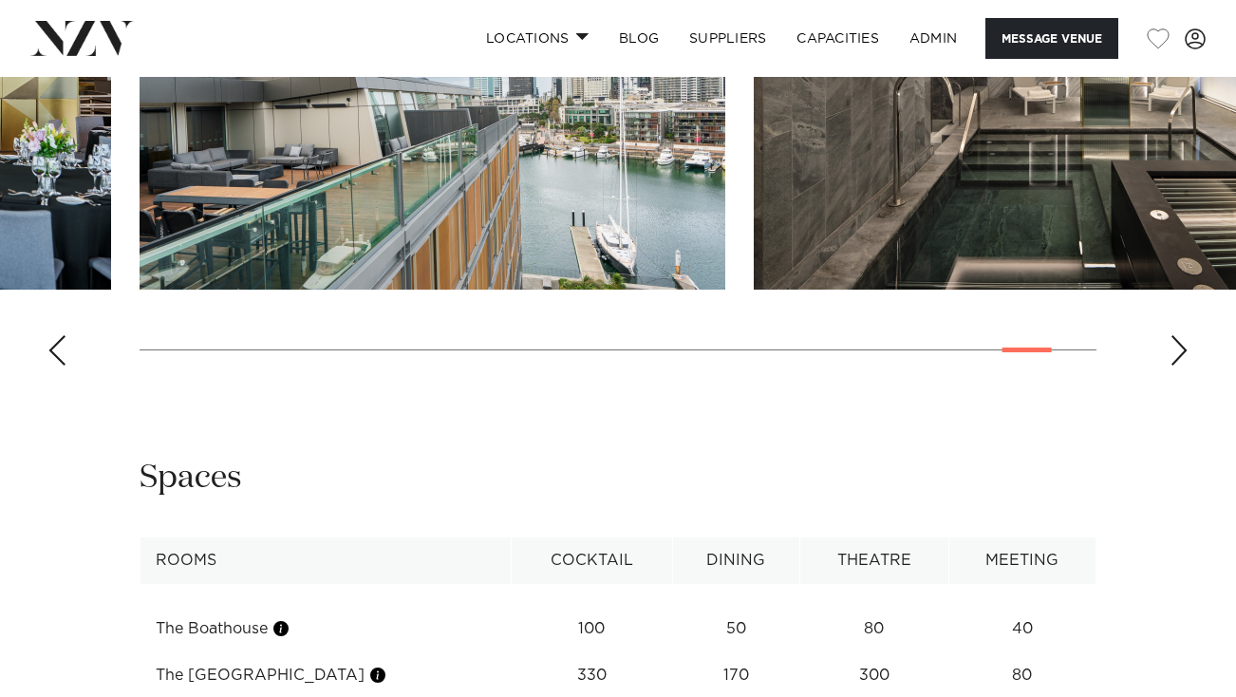
scroll to position [2478, 0]
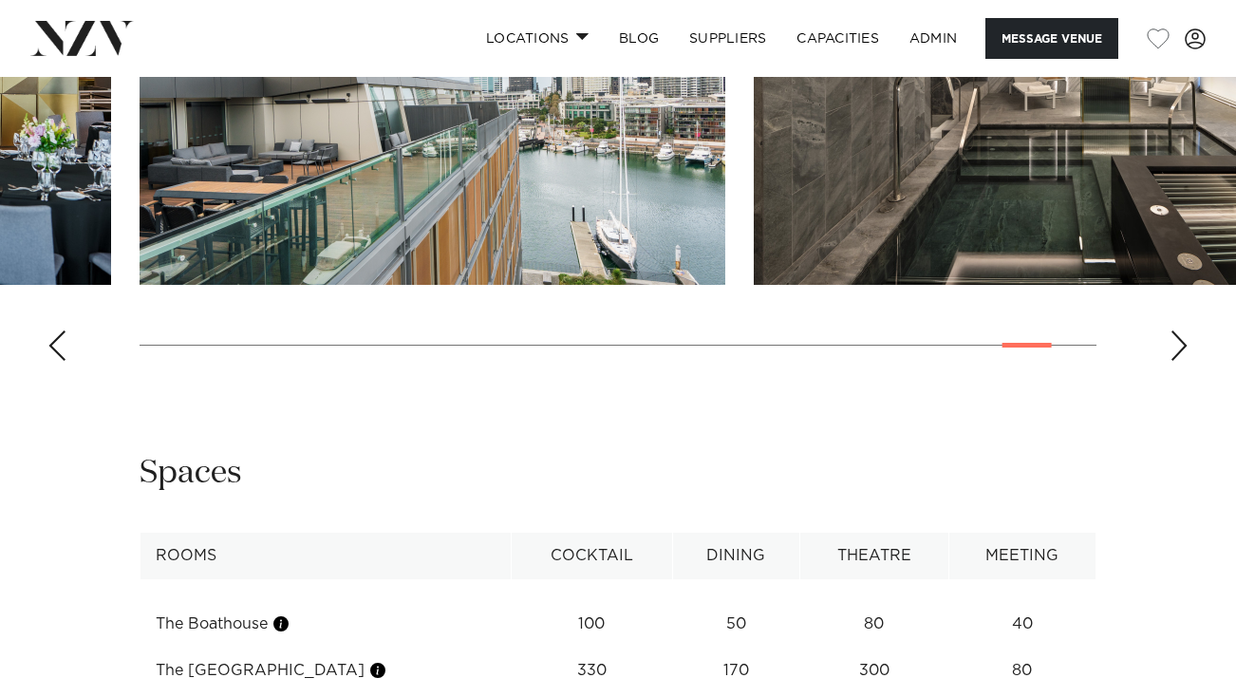
click at [1184, 361] on div "Next slide" at bounding box center [1178, 345] width 19 height 30
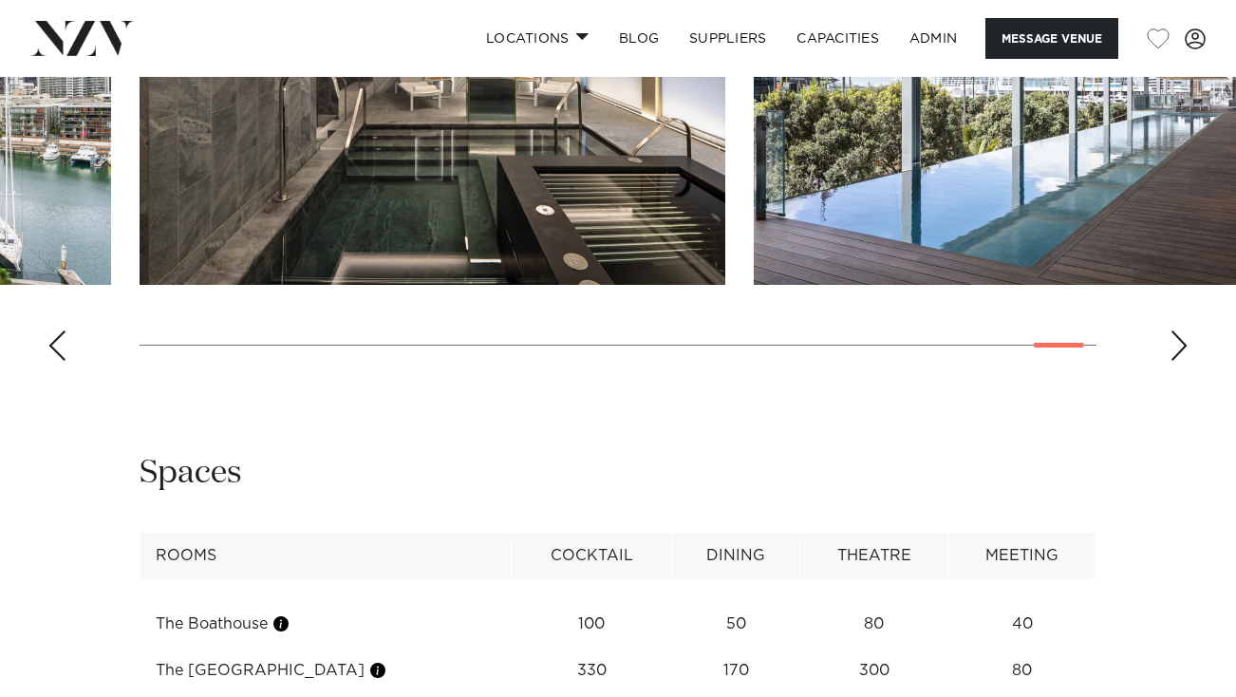
click at [1184, 361] on div "Next slide" at bounding box center [1178, 345] width 19 height 30
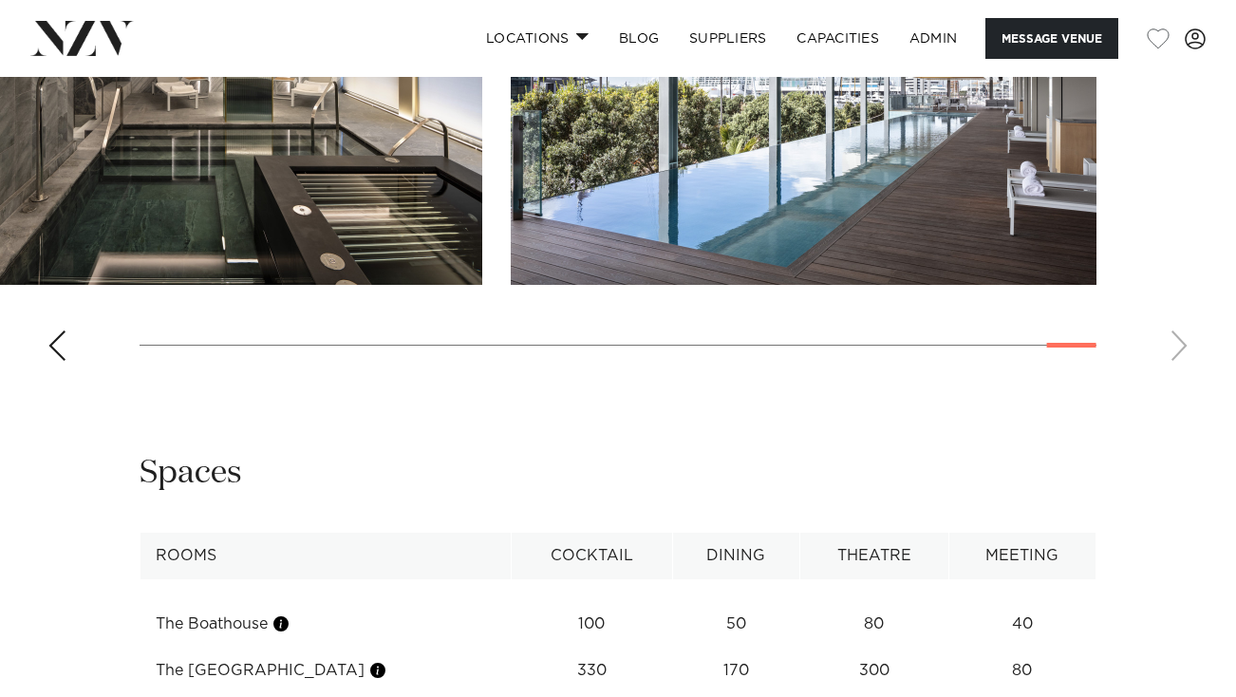
click at [1184, 376] on swiper-container at bounding box center [618, 115] width 1236 height 521
click at [56, 361] on div "Previous slide" at bounding box center [56, 345] width 19 height 30
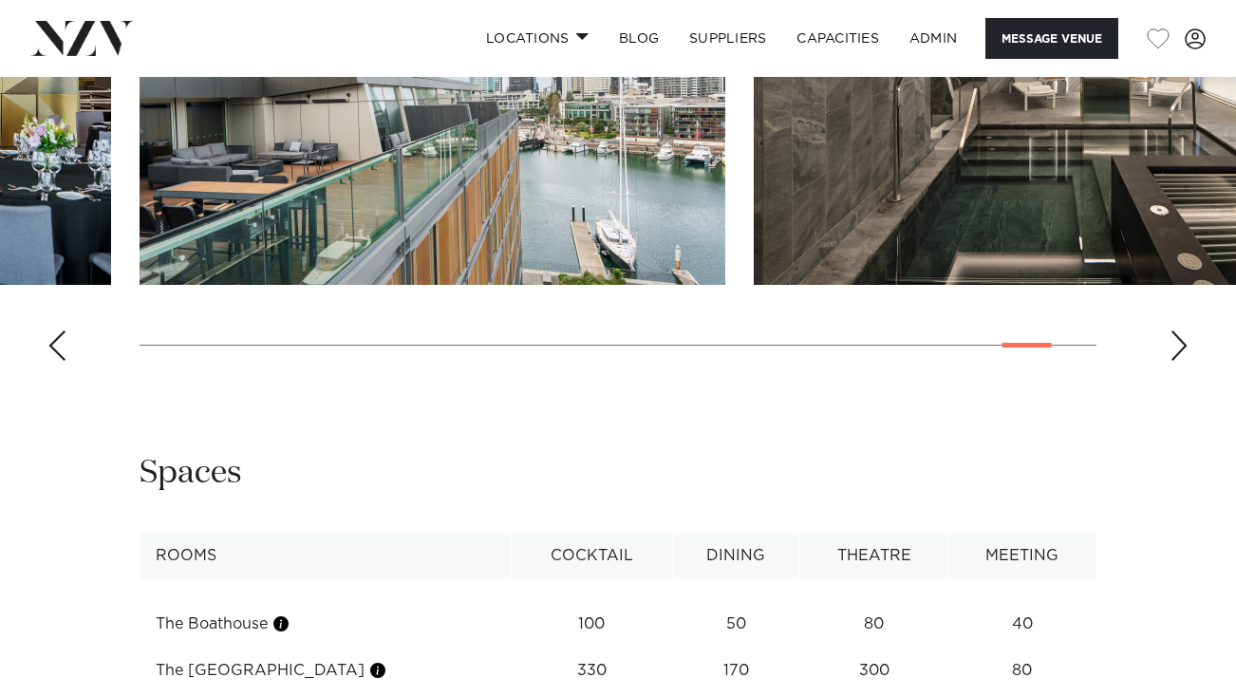
click at [56, 361] on div "Previous slide" at bounding box center [56, 345] width 19 height 30
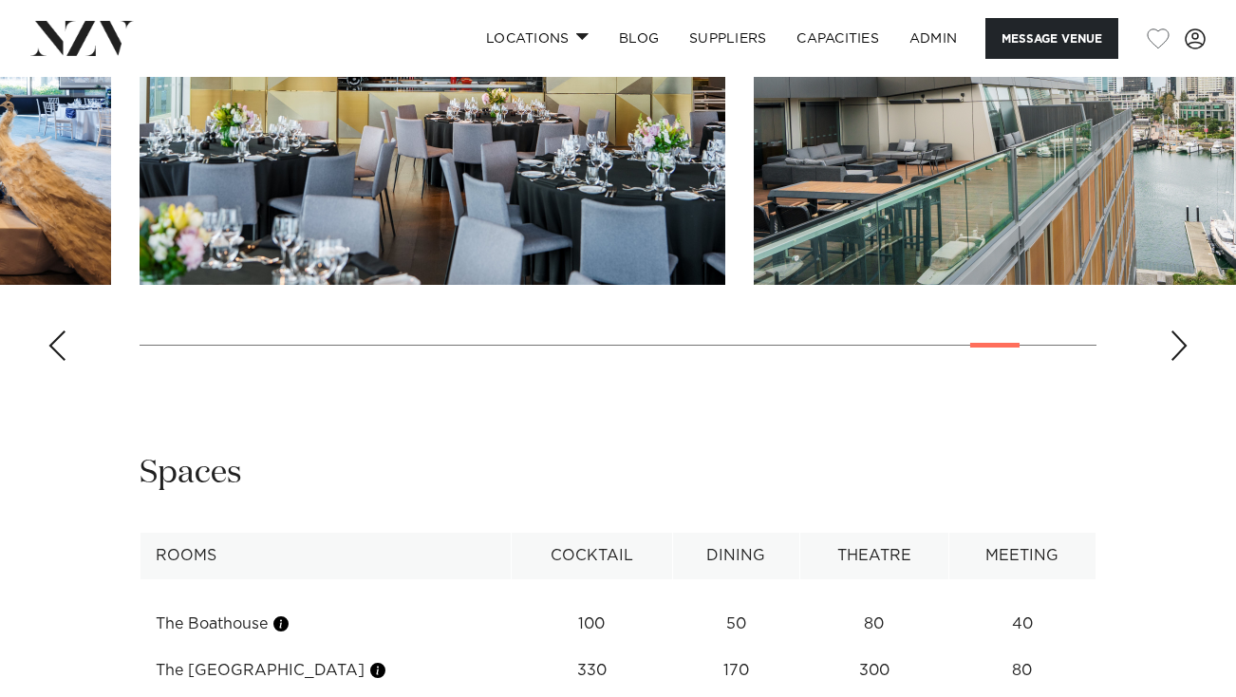
click at [56, 361] on div "Previous slide" at bounding box center [56, 345] width 19 height 30
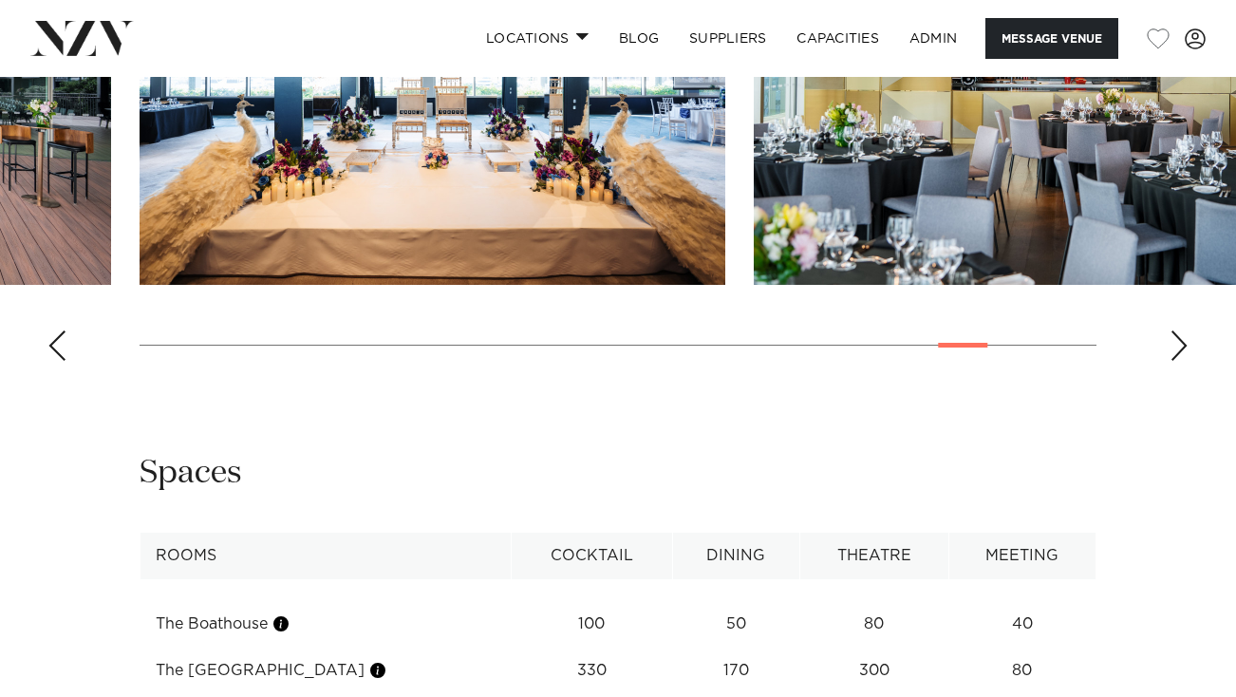
click at [56, 361] on div "Previous slide" at bounding box center [56, 345] width 19 height 30
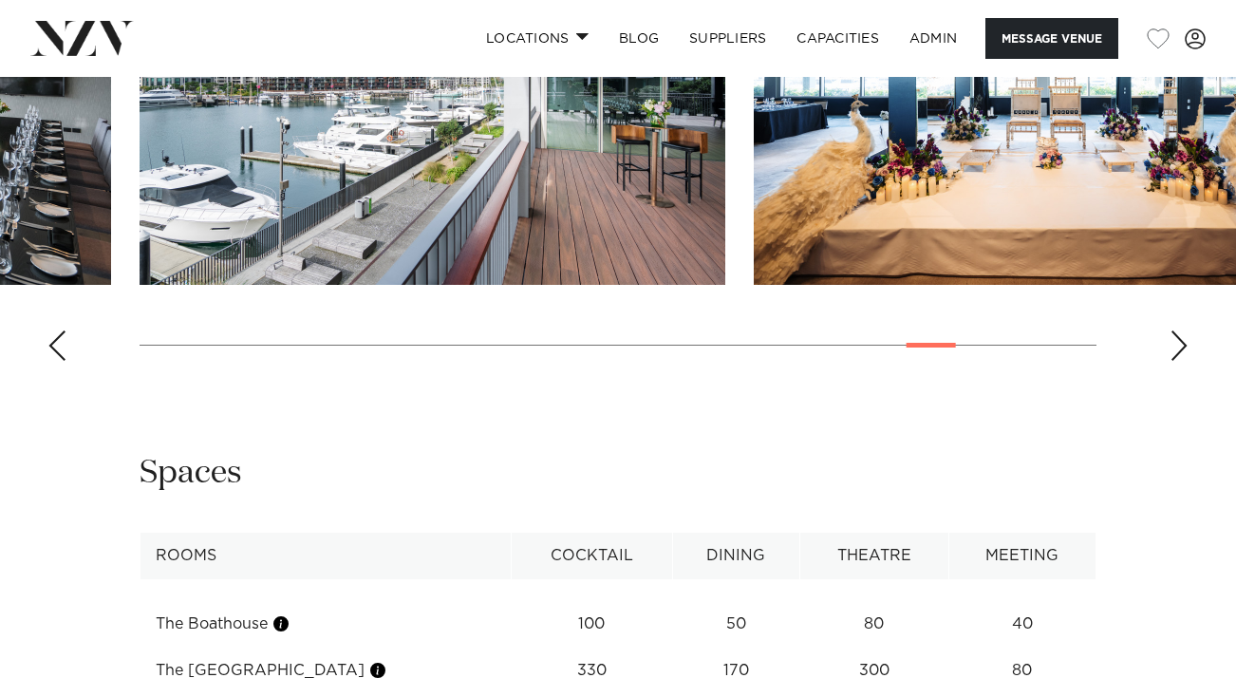
click at [56, 361] on div "Previous slide" at bounding box center [56, 345] width 19 height 30
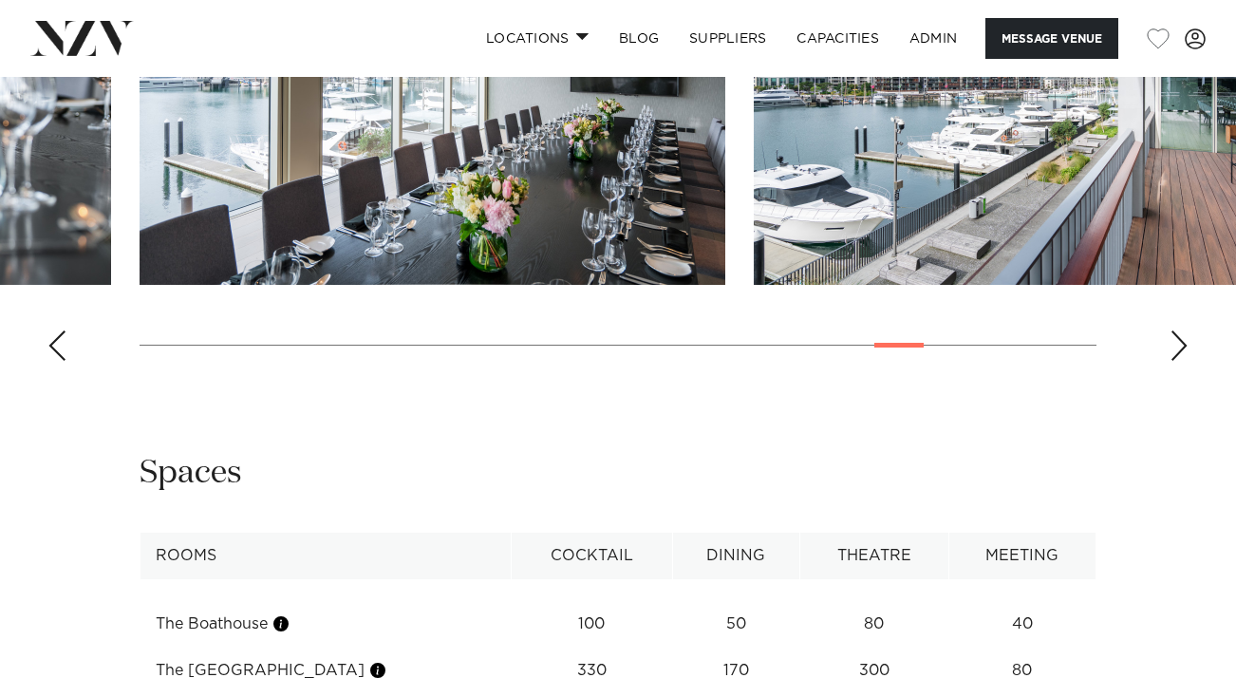
click at [56, 361] on div "Previous slide" at bounding box center [56, 345] width 19 height 30
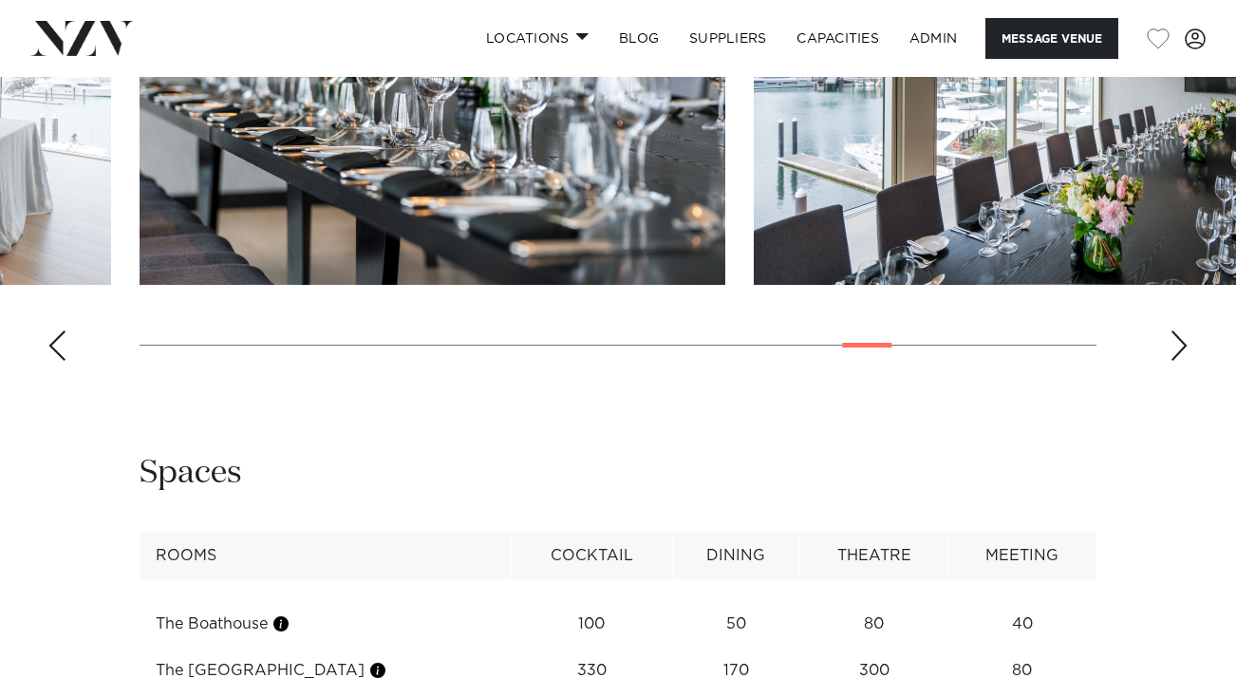
click at [56, 361] on div "Previous slide" at bounding box center [56, 345] width 19 height 30
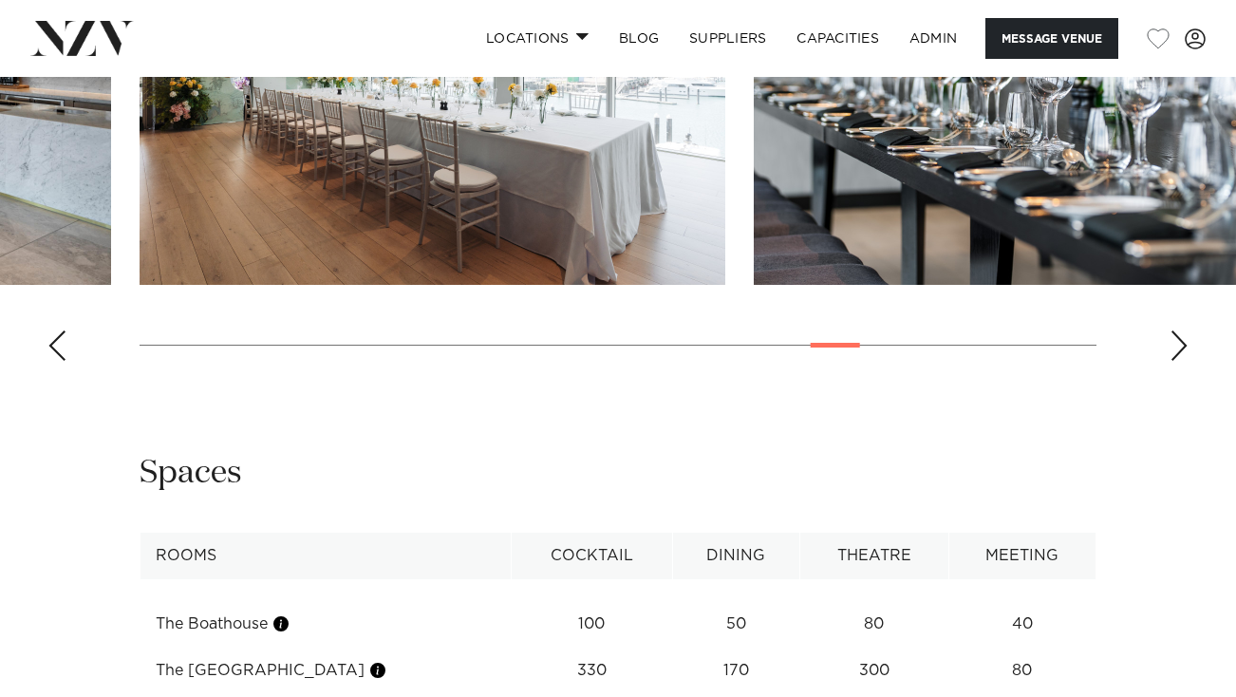
click at [56, 361] on div "Previous slide" at bounding box center [56, 345] width 19 height 30
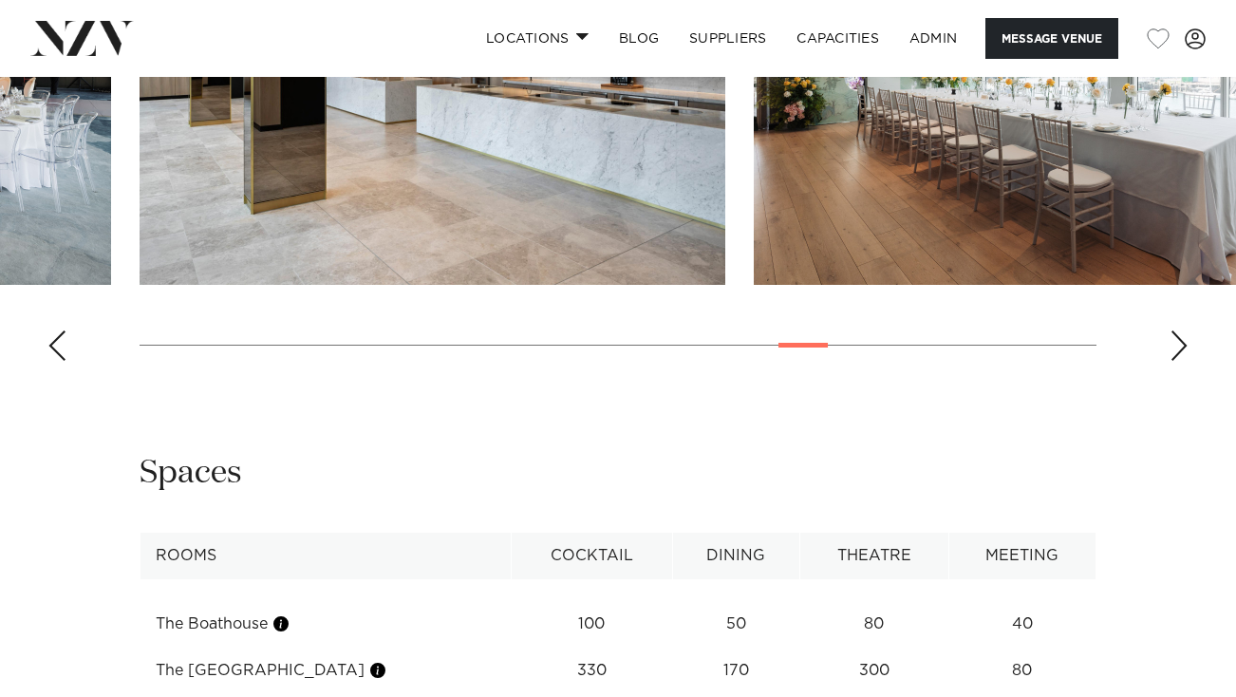
click at [56, 361] on div "Previous slide" at bounding box center [56, 345] width 19 height 30
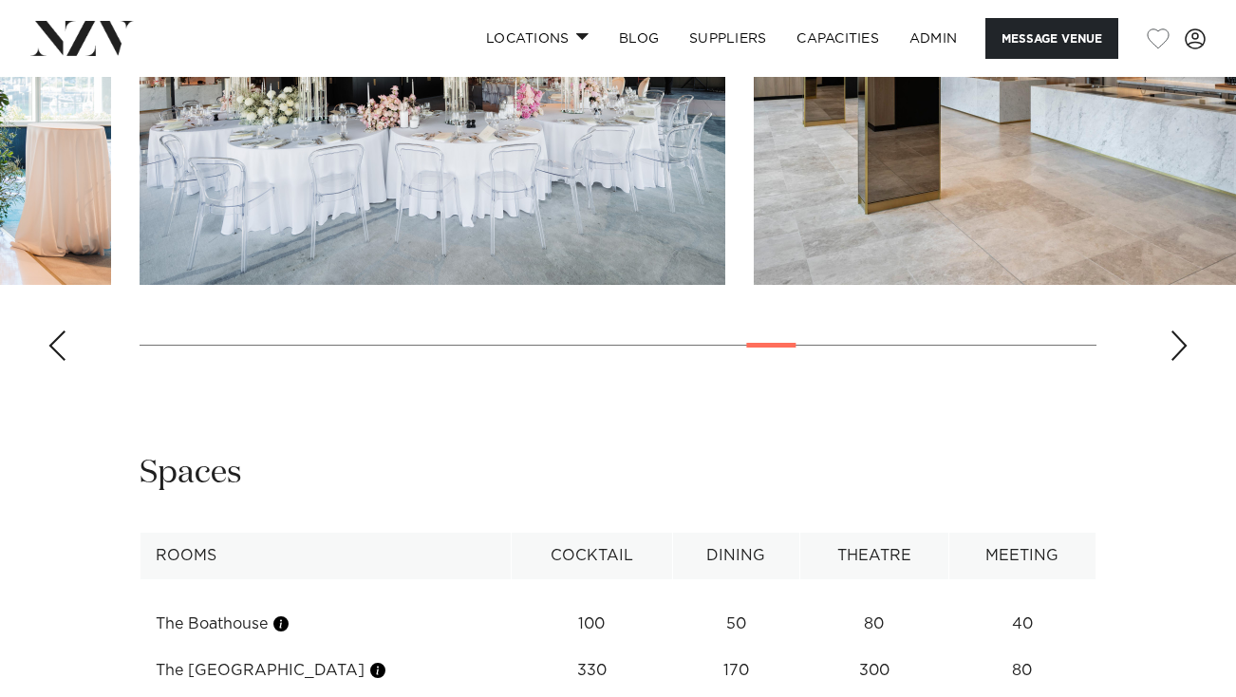
click at [56, 361] on div "Previous slide" at bounding box center [56, 345] width 19 height 30
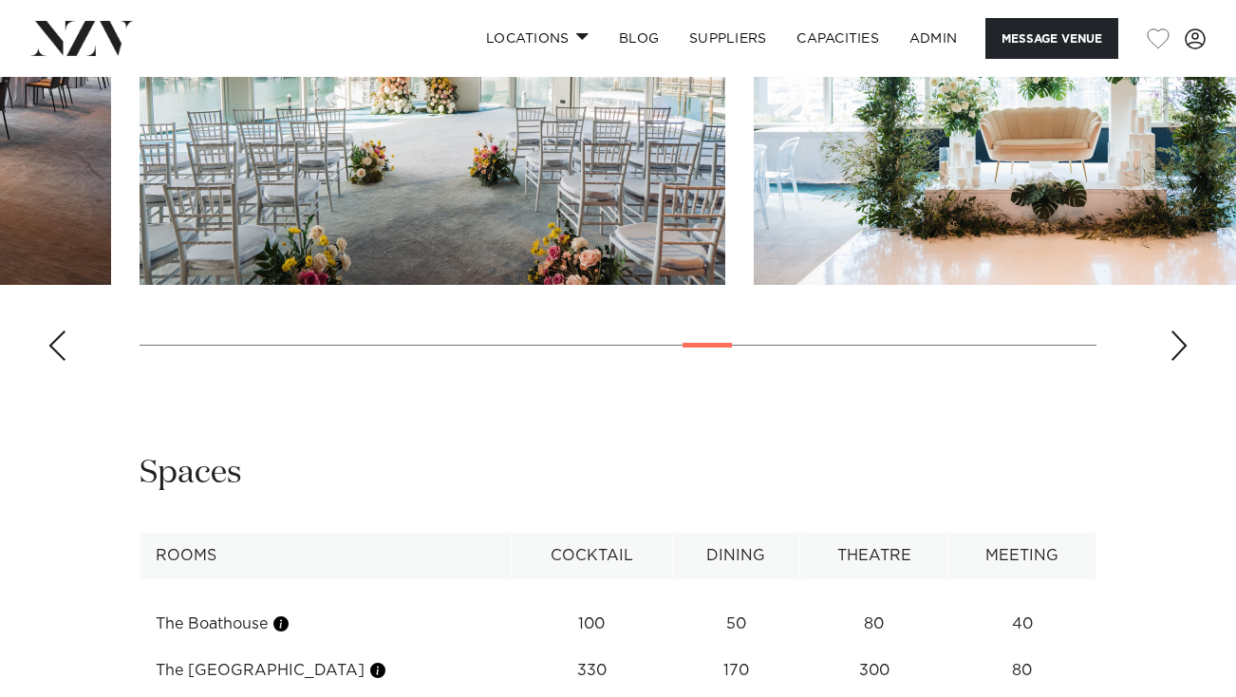
click at [56, 361] on div "Previous slide" at bounding box center [56, 345] width 19 height 30
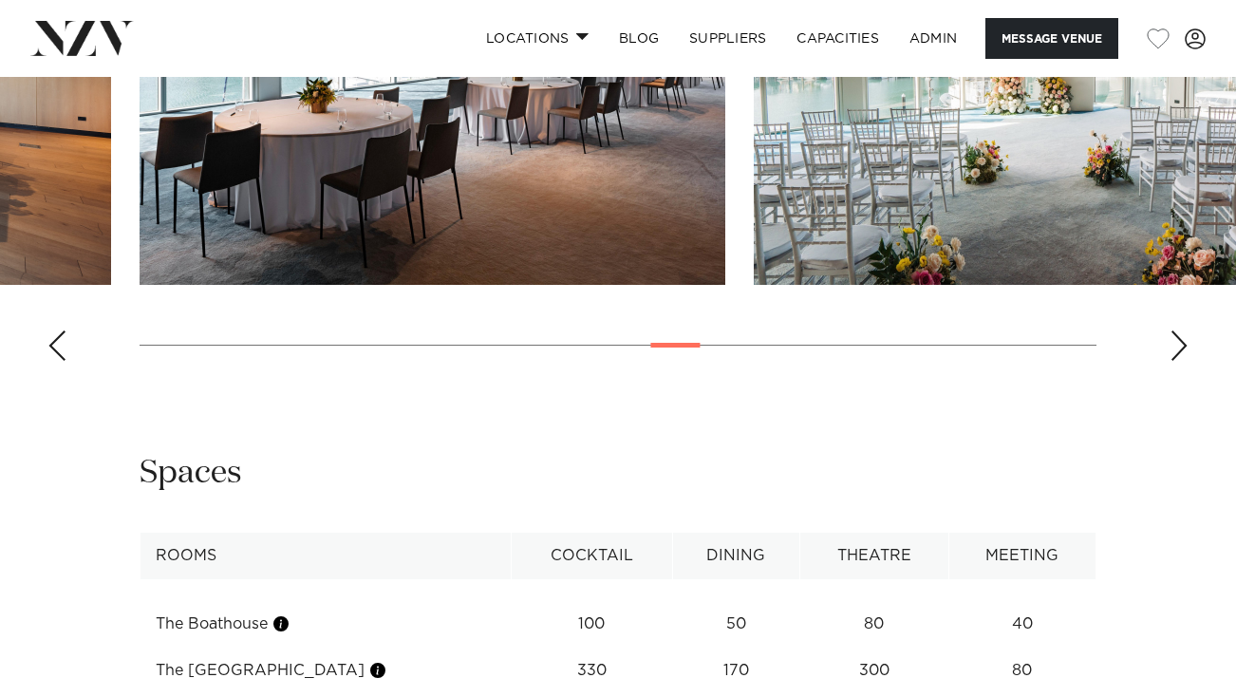
click at [56, 361] on div "Previous slide" at bounding box center [56, 345] width 19 height 30
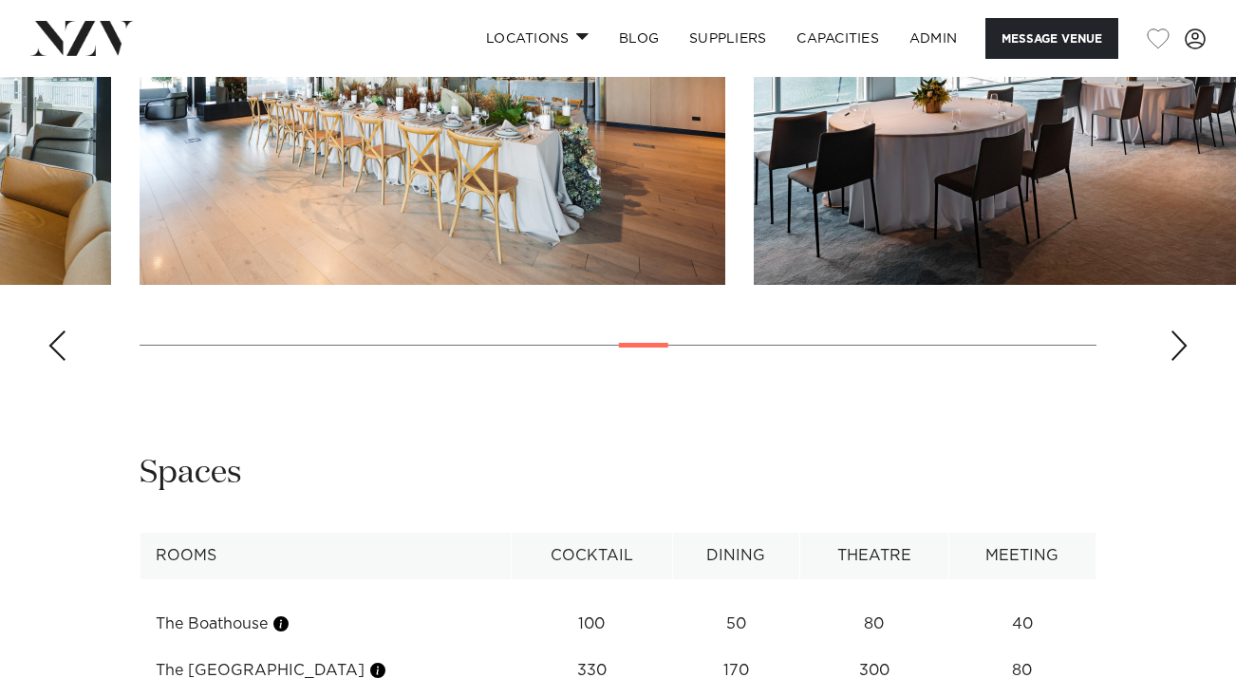
click at [56, 361] on div "Previous slide" at bounding box center [56, 345] width 19 height 30
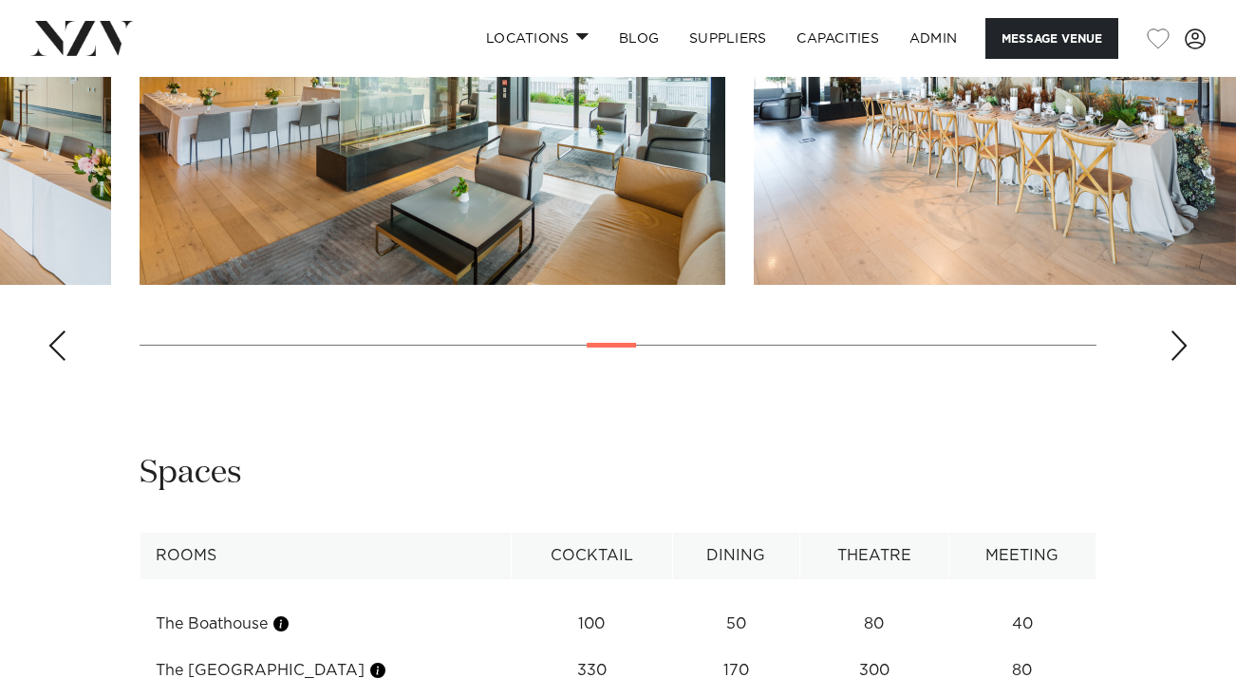
click at [56, 361] on div "Previous slide" at bounding box center [56, 345] width 19 height 30
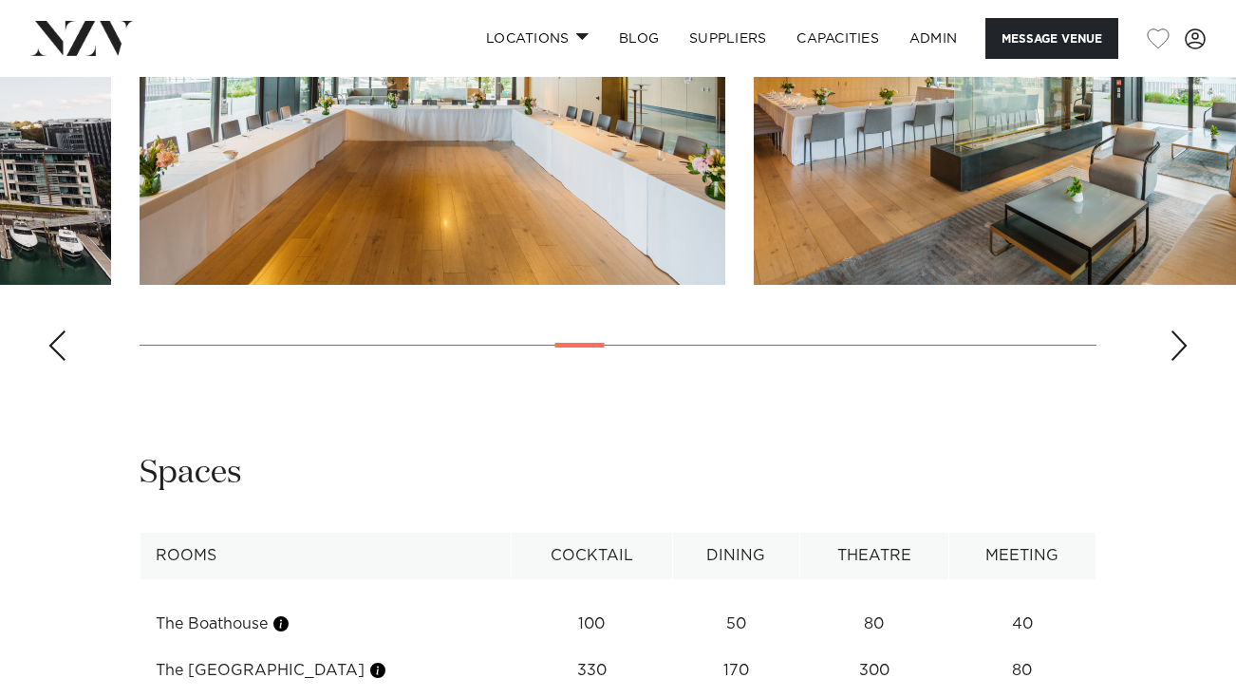
click at [56, 361] on div "Previous slide" at bounding box center [56, 345] width 19 height 30
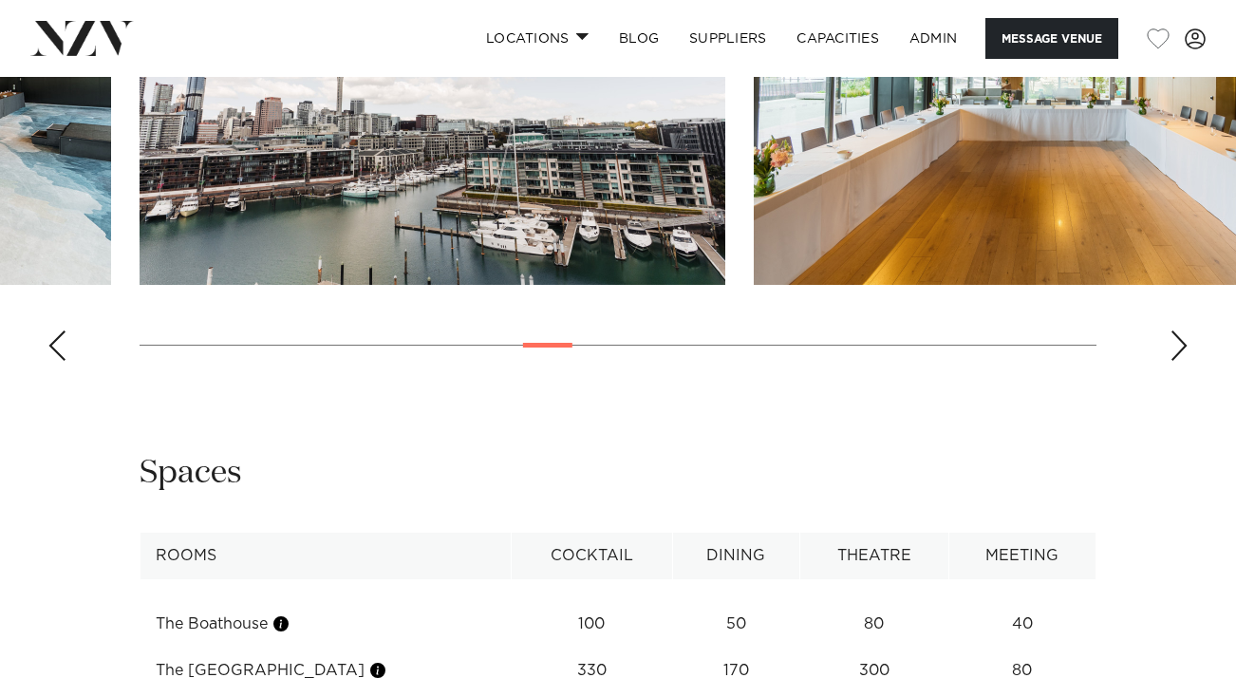
click at [56, 361] on div "Previous slide" at bounding box center [56, 345] width 19 height 30
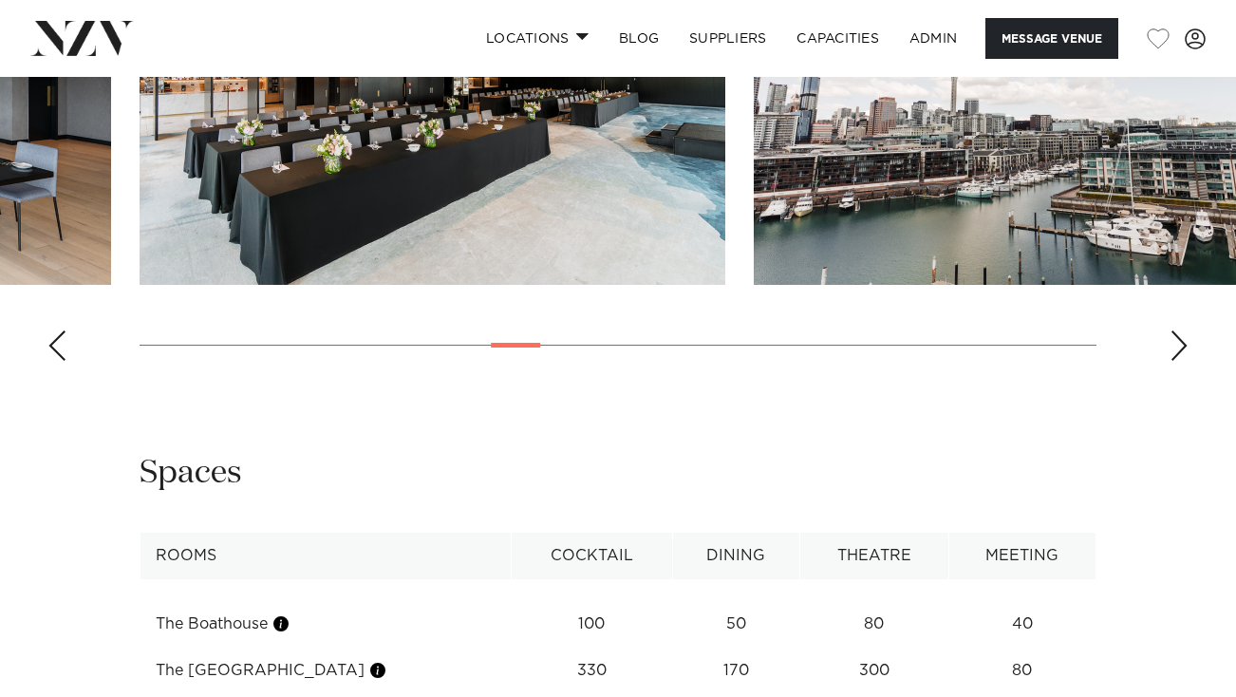
click at [56, 361] on div "Previous slide" at bounding box center [56, 345] width 19 height 30
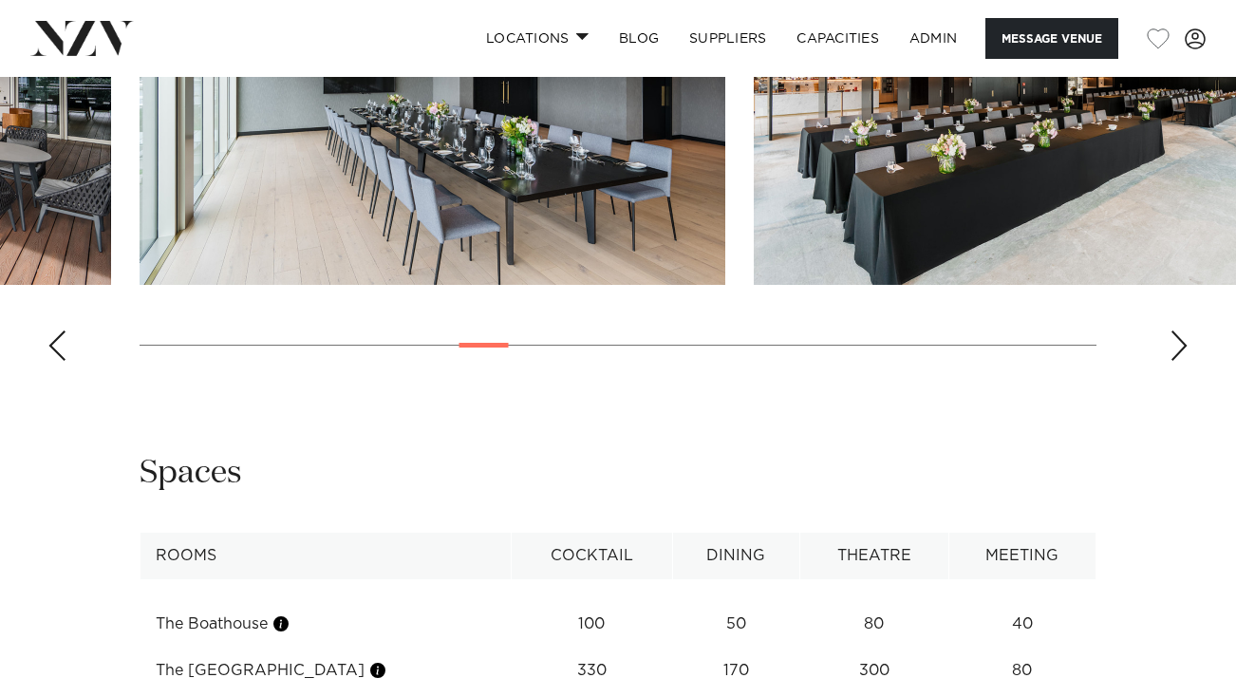
click at [56, 361] on div "Previous slide" at bounding box center [56, 345] width 19 height 30
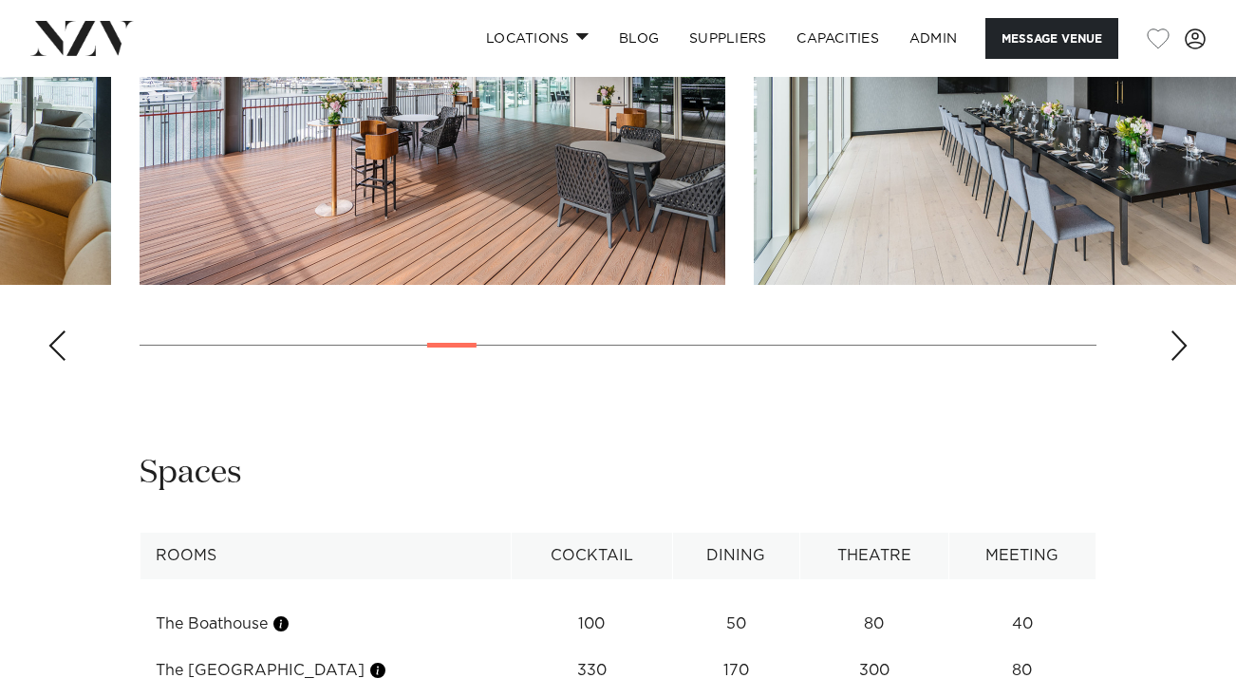
click at [56, 361] on div "Previous slide" at bounding box center [56, 345] width 19 height 30
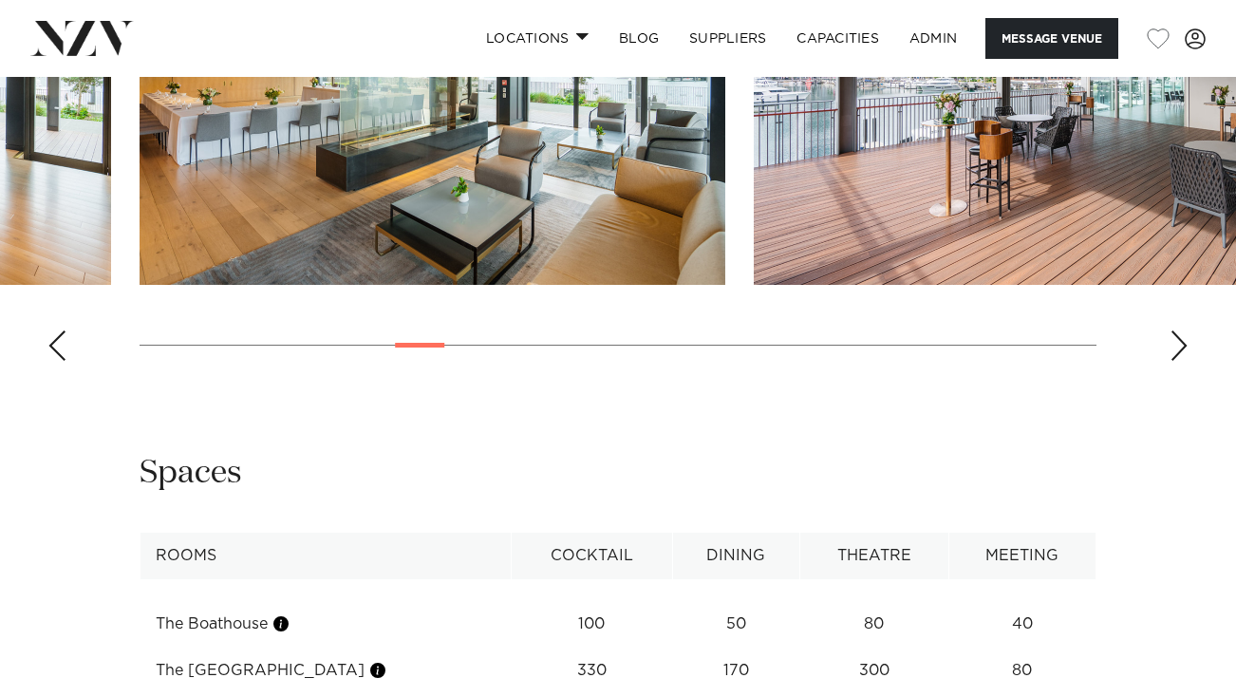
click at [56, 361] on div "Previous slide" at bounding box center [56, 345] width 19 height 30
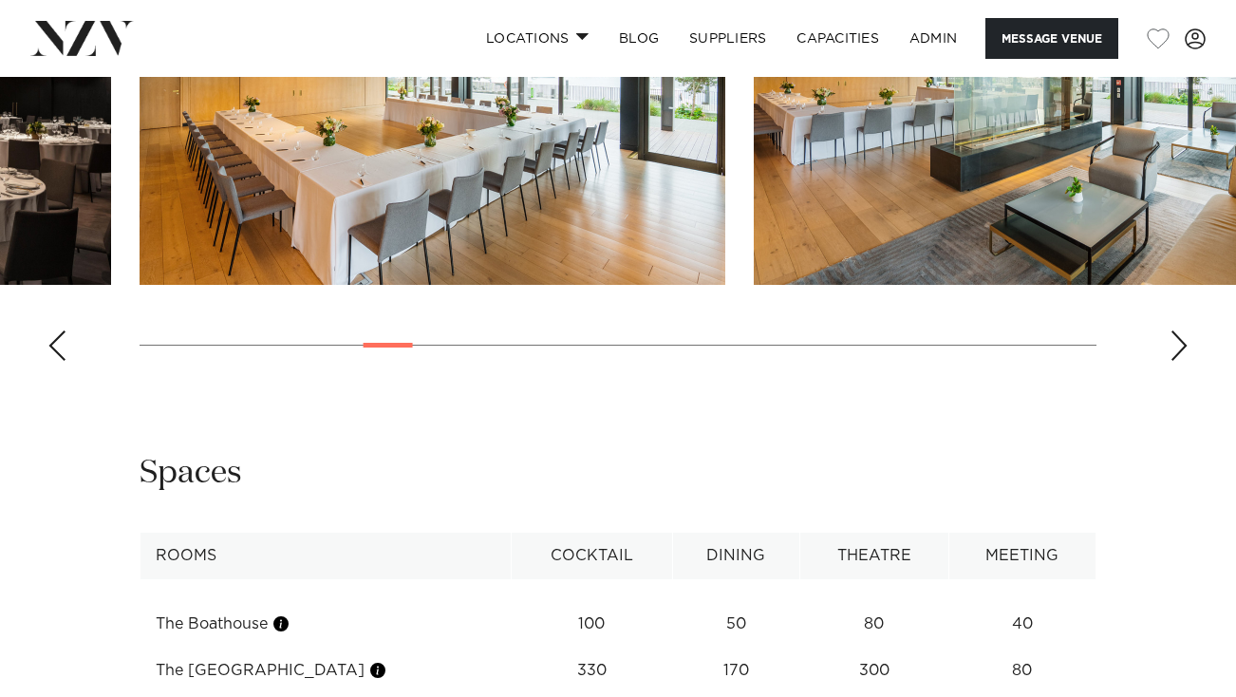
click at [56, 361] on div "Previous slide" at bounding box center [56, 345] width 19 height 30
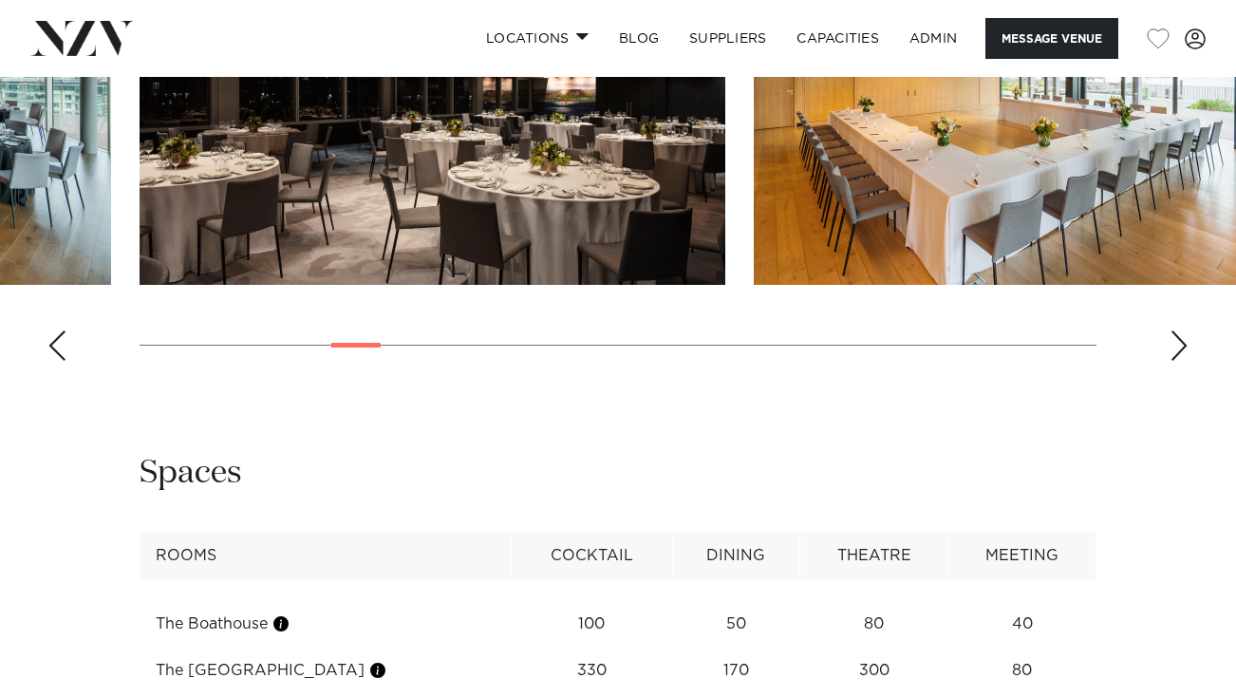
click at [1168, 376] on swiper-container at bounding box center [618, 115] width 1236 height 521
click at [1174, 361] on div "Next slide" at bounding box center [1178, 345] width 19 height 30
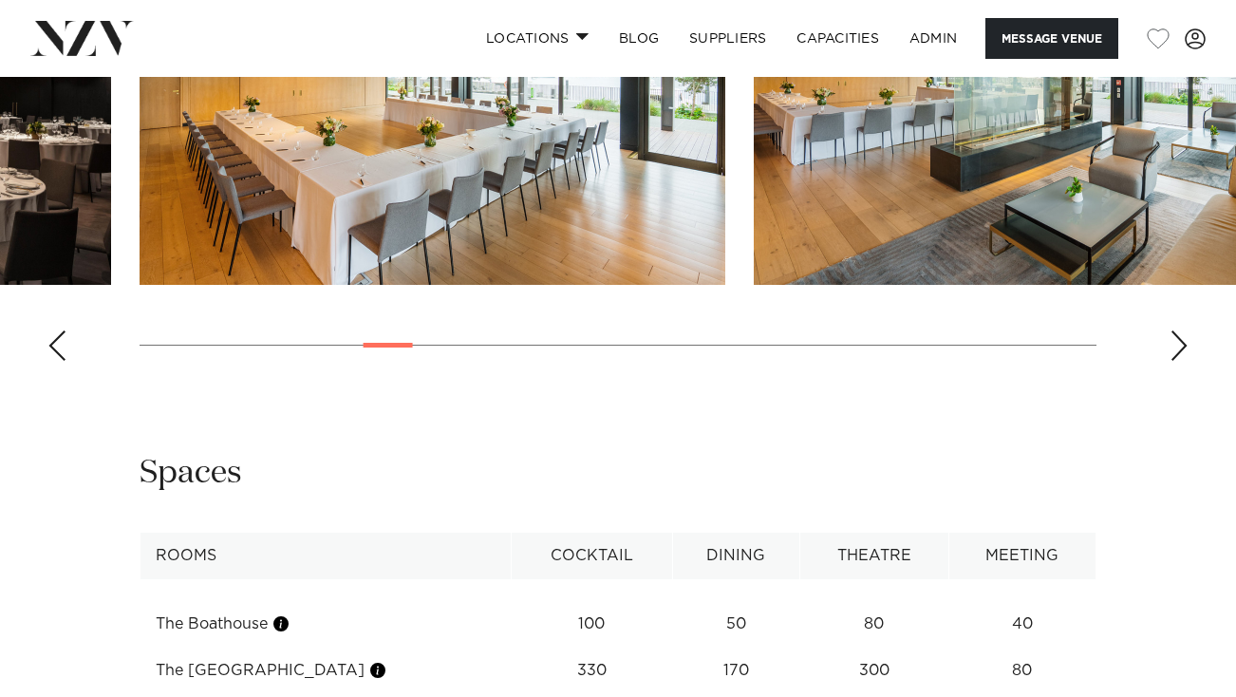
click at [1174, 361] on div "Next slide" at bounding box center [1178, 345] width 19 height 30
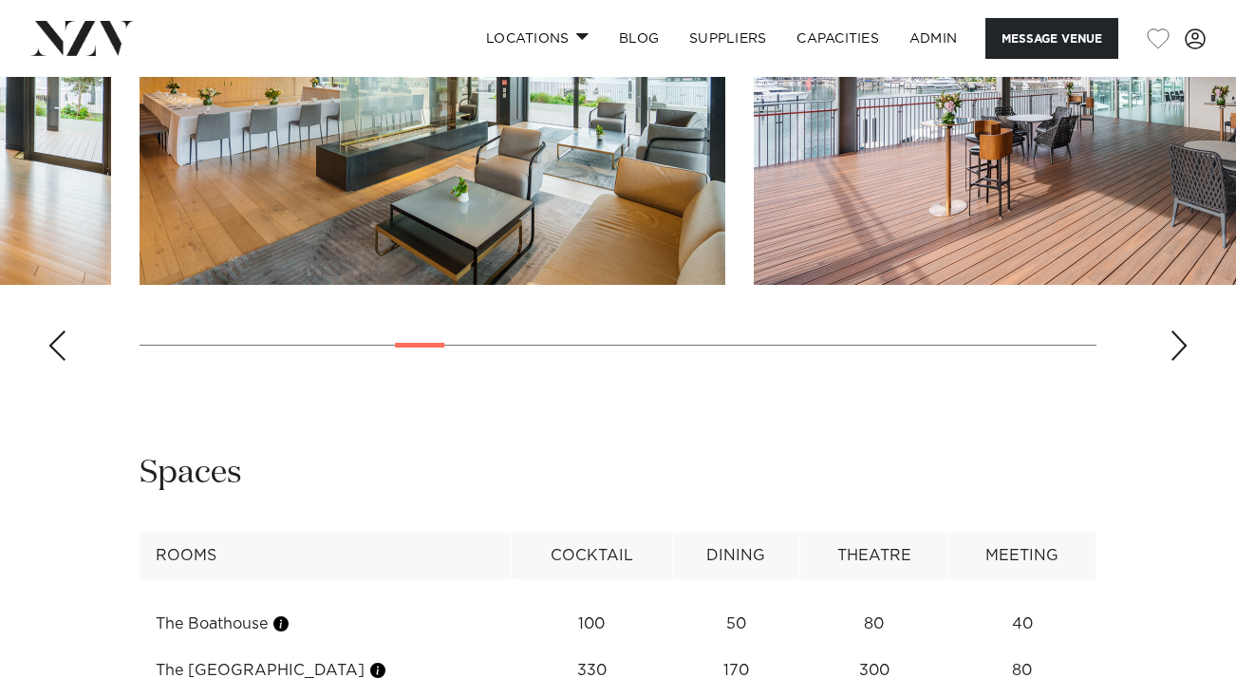
click at [1174, 361] on div "Next slide" at bounding box center [1178, 345] width 19 height 30
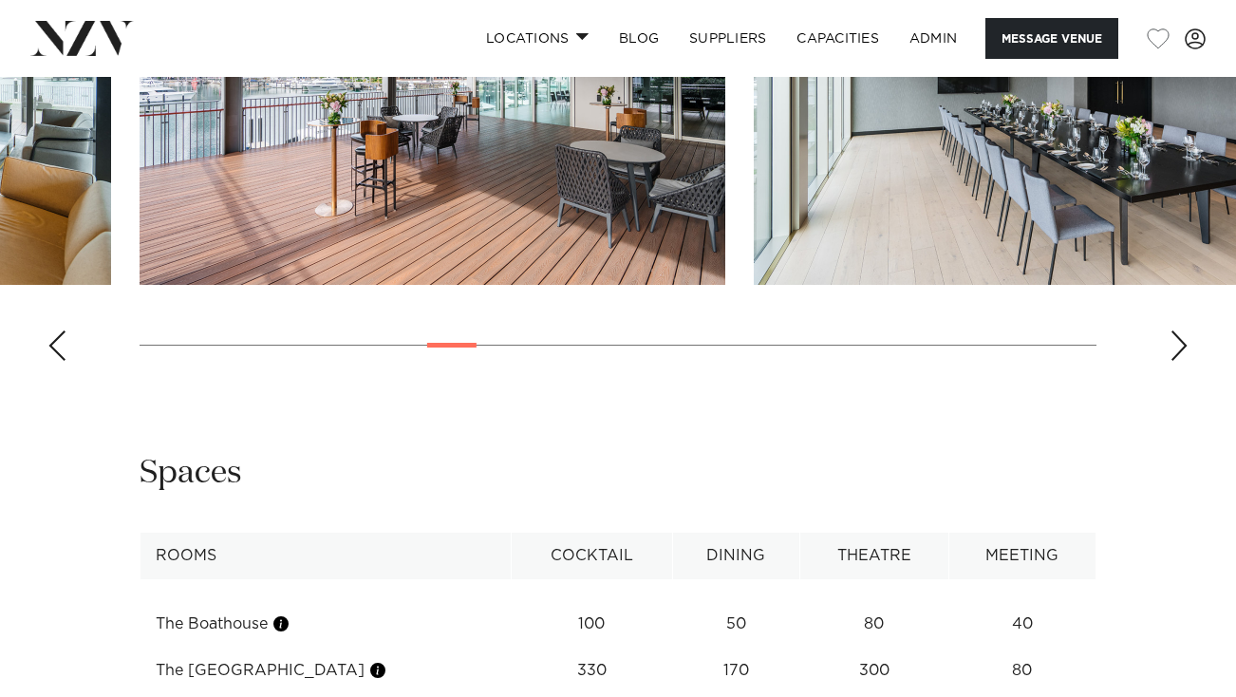
click at [34, 376] on swiper-container at bounding box center [618, 115] width 1236 height 521
click at [63, 361] on div "Previous slide" at bounding box center [56, 345] width 19 height 30
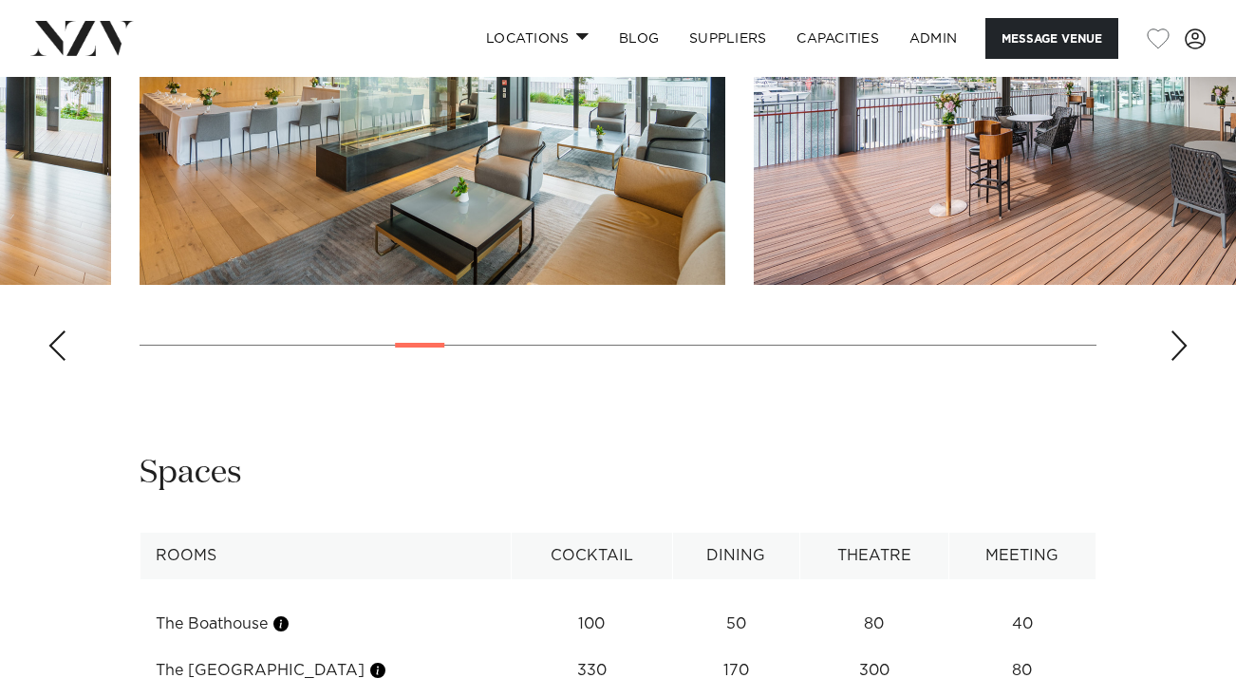
click at [63, 361] on div "Previous slide" at bounding box center [56, 345] width 19 height 30
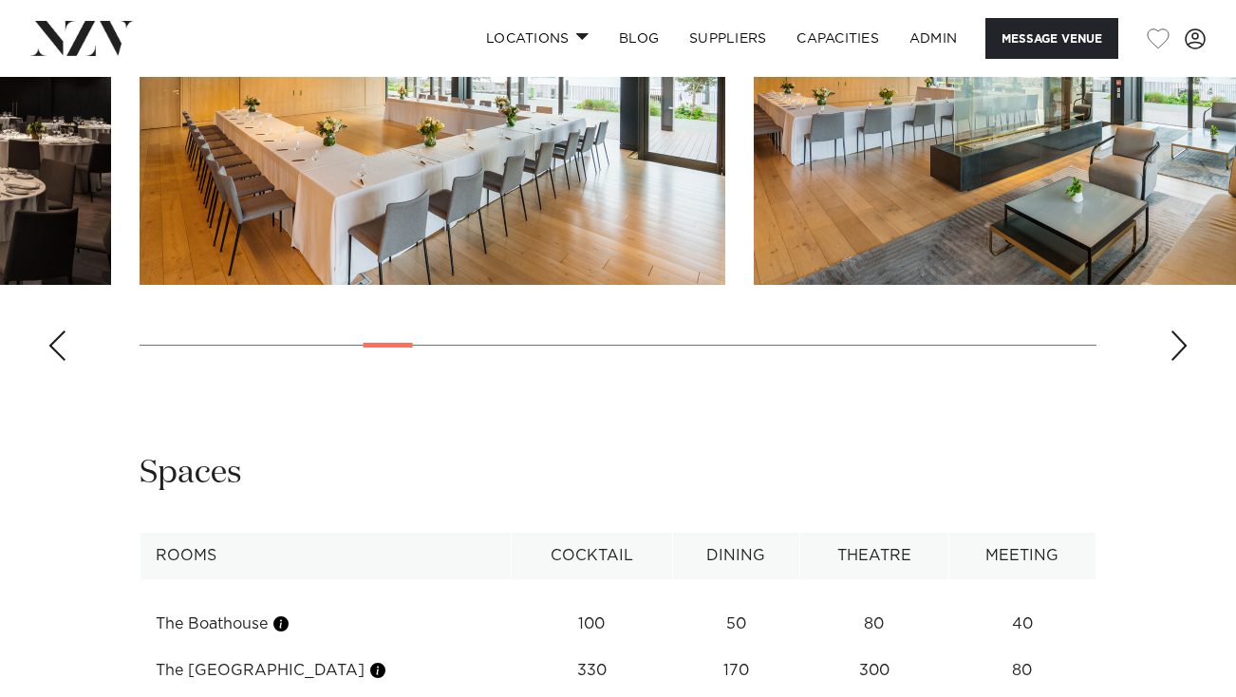
click at [63, 361] on div "Previous slide" at bounding box center [56, 345] width 19 height 30
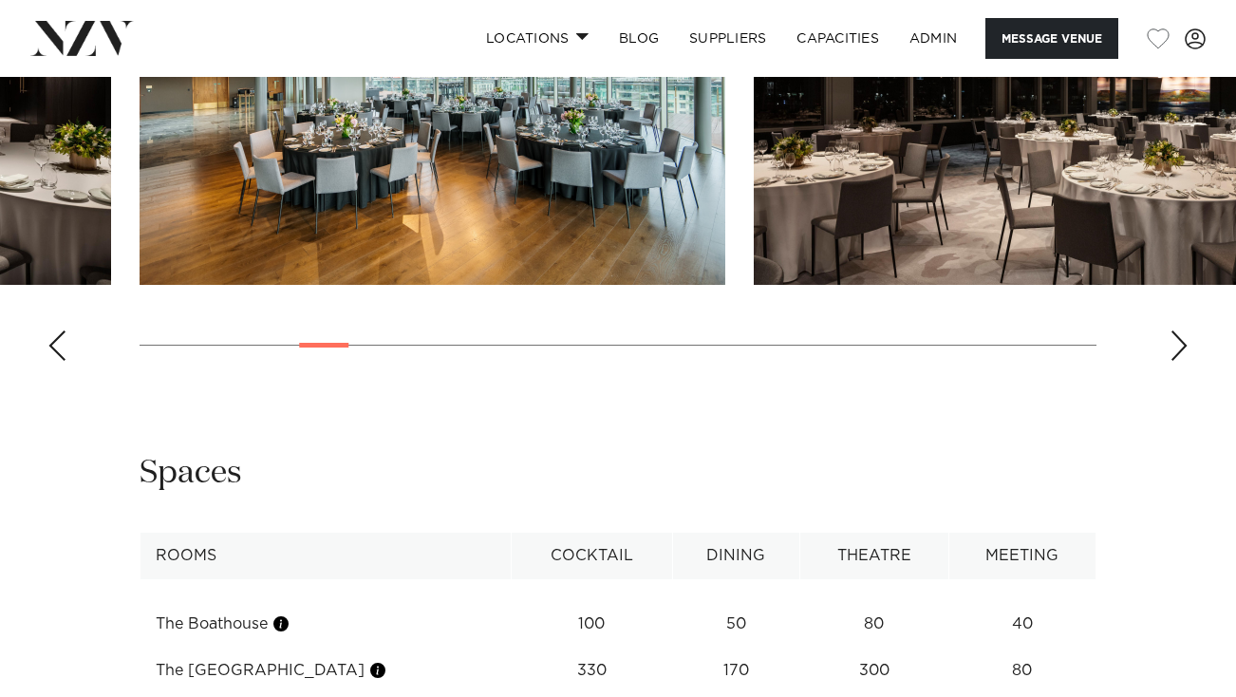
click at [63, 361] on div "Previous slide" at bounding box center [56, 345] width 19 height 30
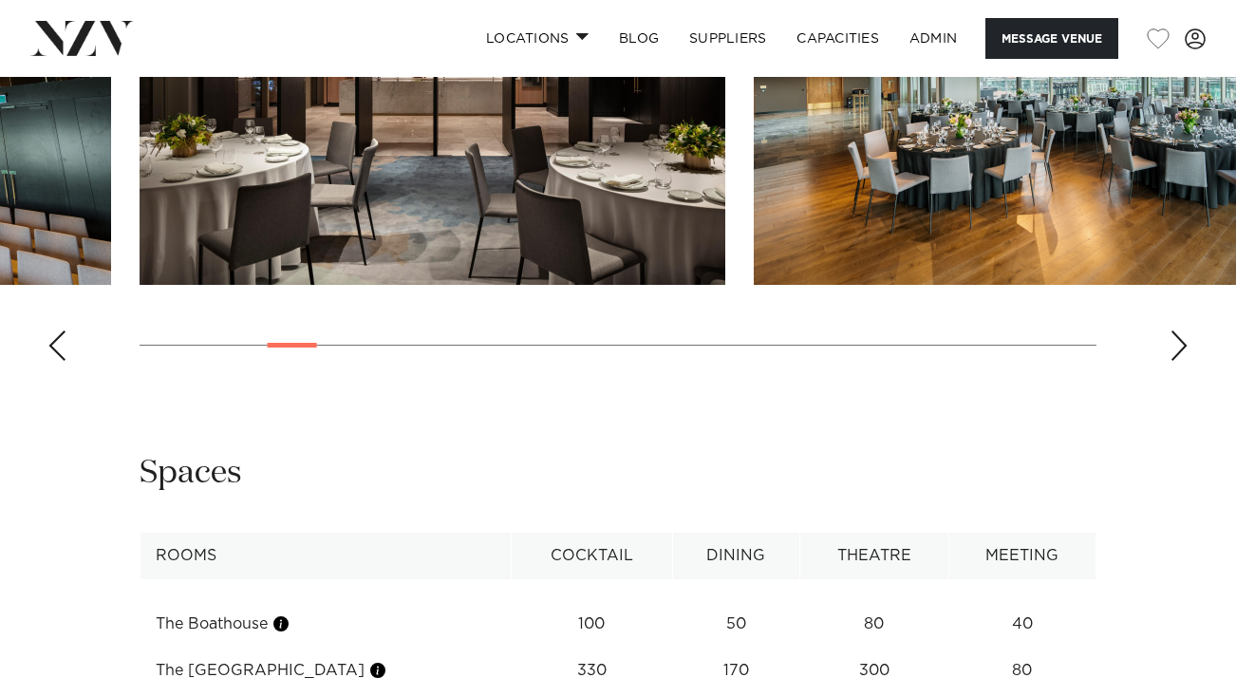
click at [63, 361] on div "Previous slide" at bounding box center [56, 345] width 19 height 30
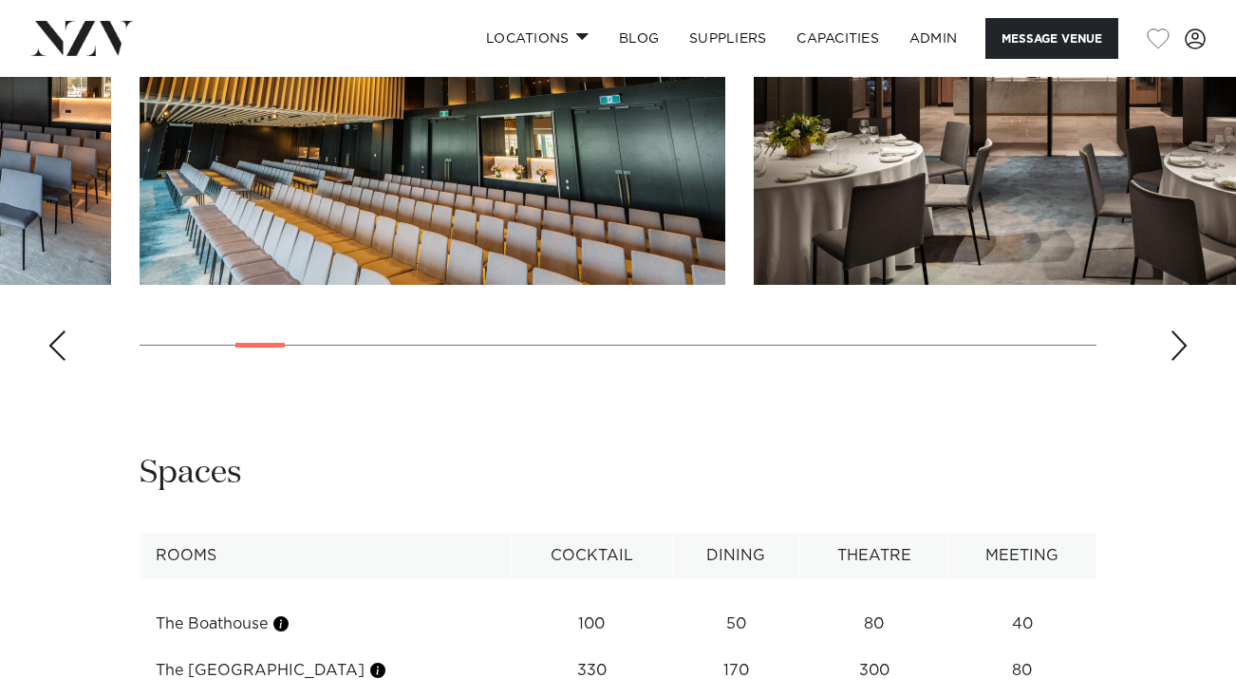
click at [63, 361] on div "Previous slide" at bounding box center [56, 345] width 19 height 30
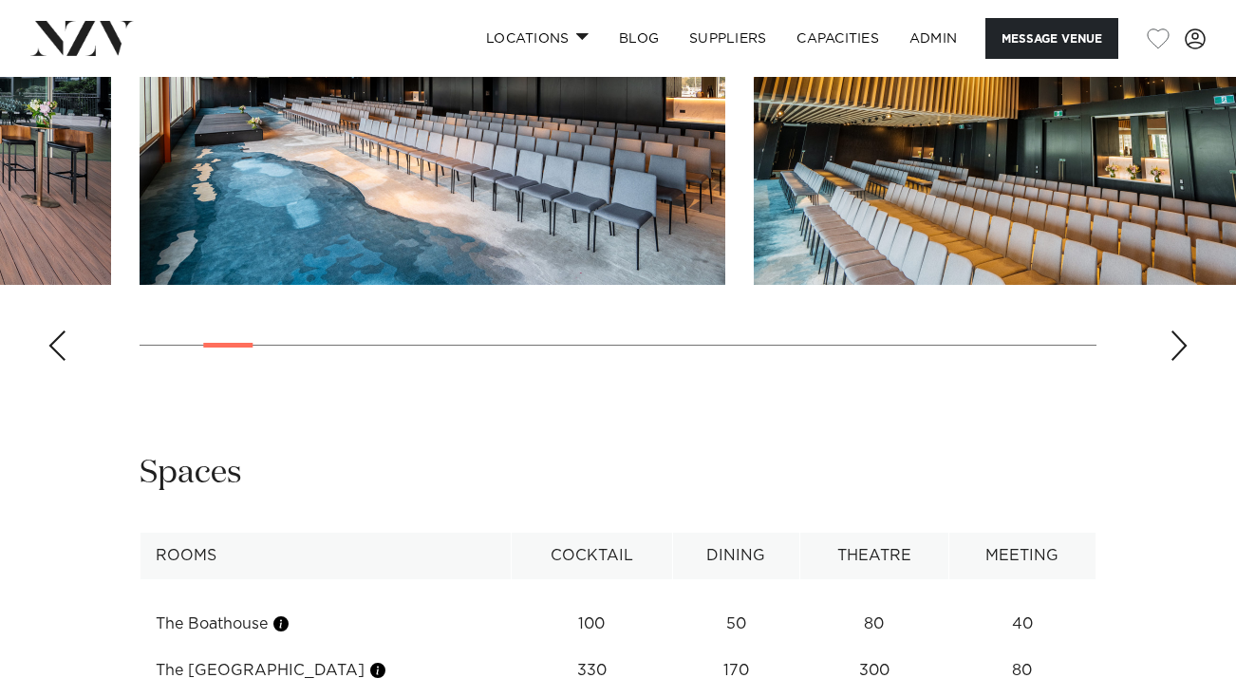
click at [63, 361] on div "Previous slide" at bounding box center [56, 345] width 19 height 30
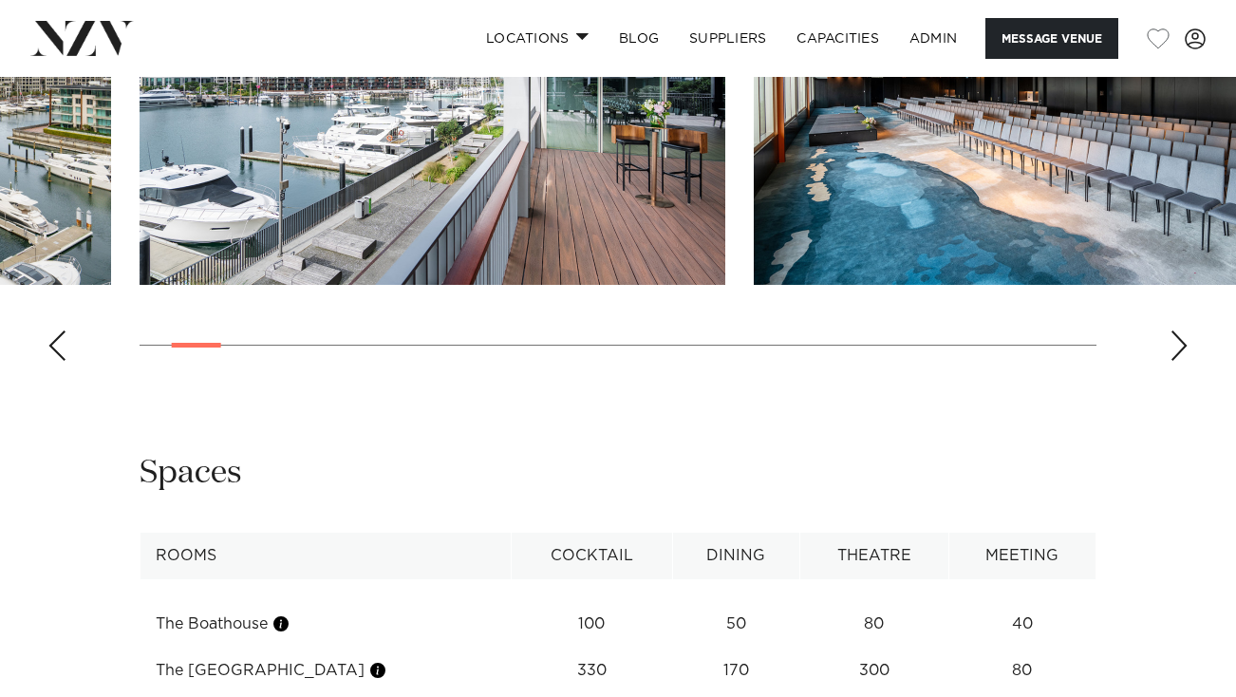
click at [54, 361] on div "Previous slide" at bounding box center [56, 345] width 19 height 30
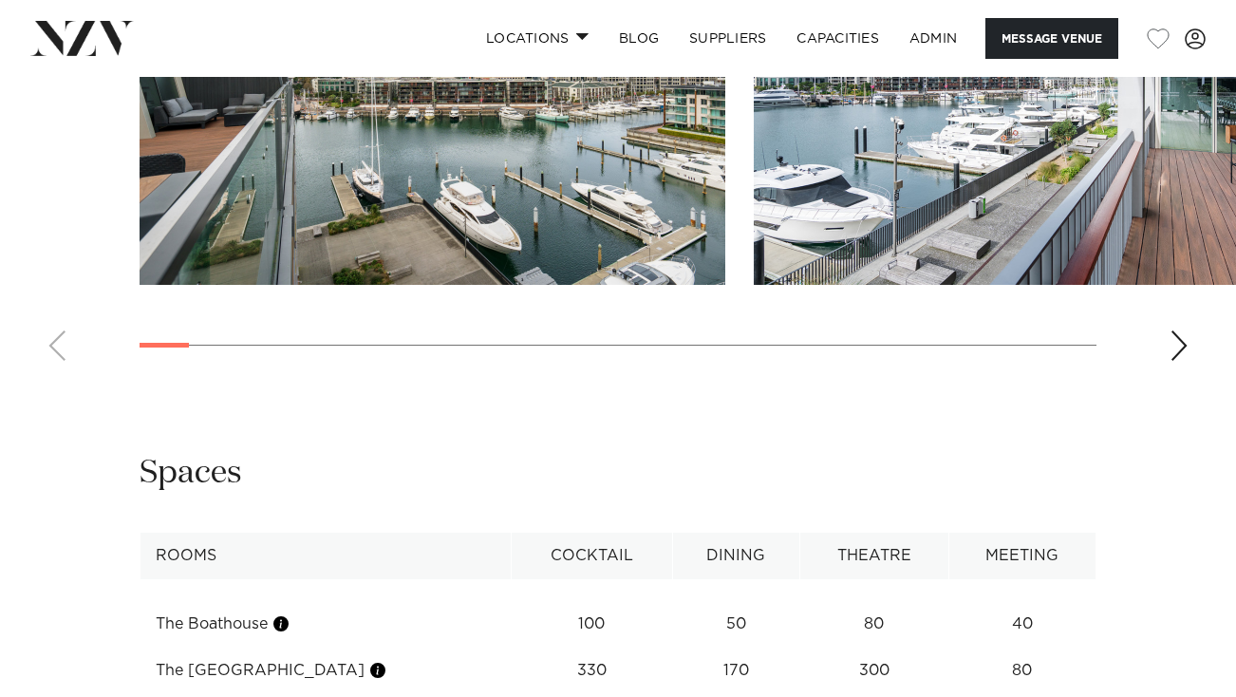
click at [1171, 361] on div "Next slide" at bounding box center [1178, 345] width 19 height 30
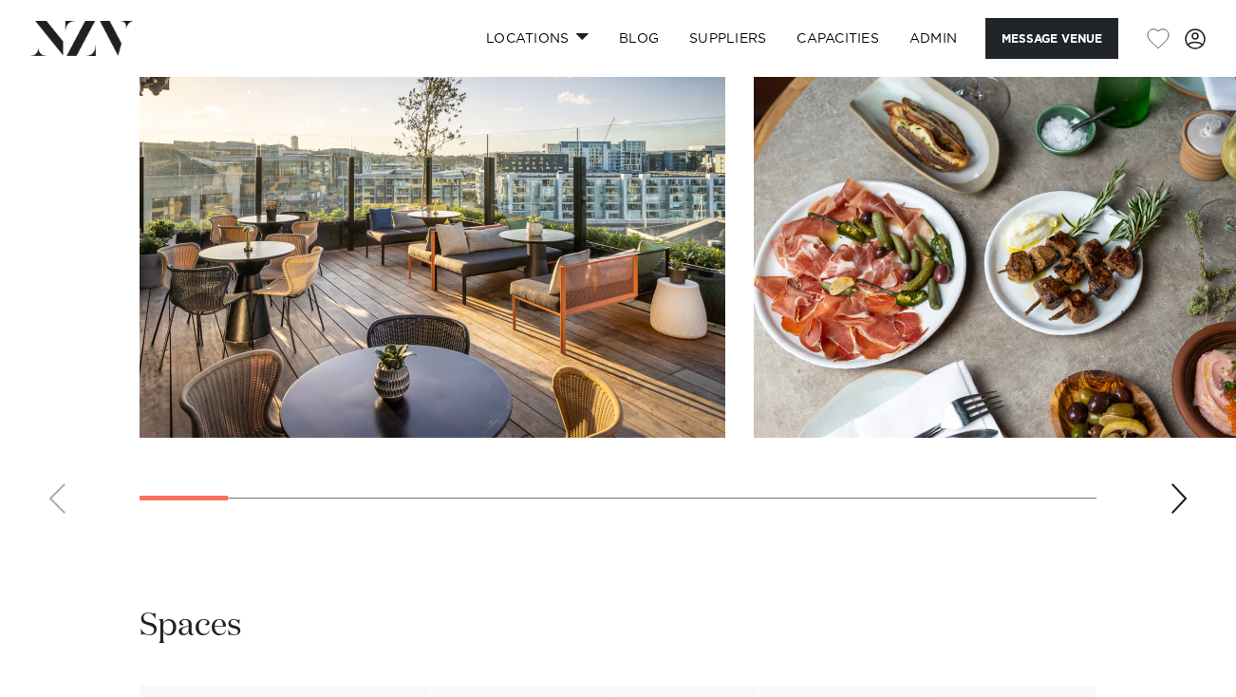
scroll to position [2660, 0]
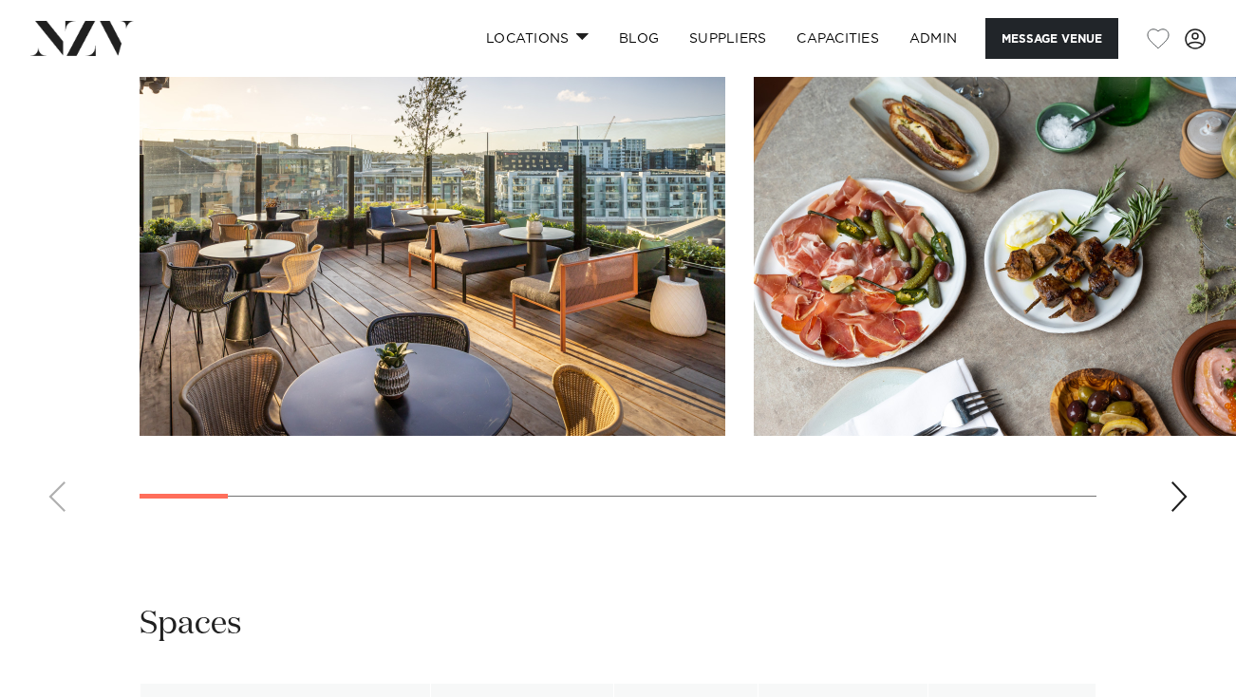
click at [1176, 512] on div "Next slide" at bounding box center [1178, 496] width 19 height 30
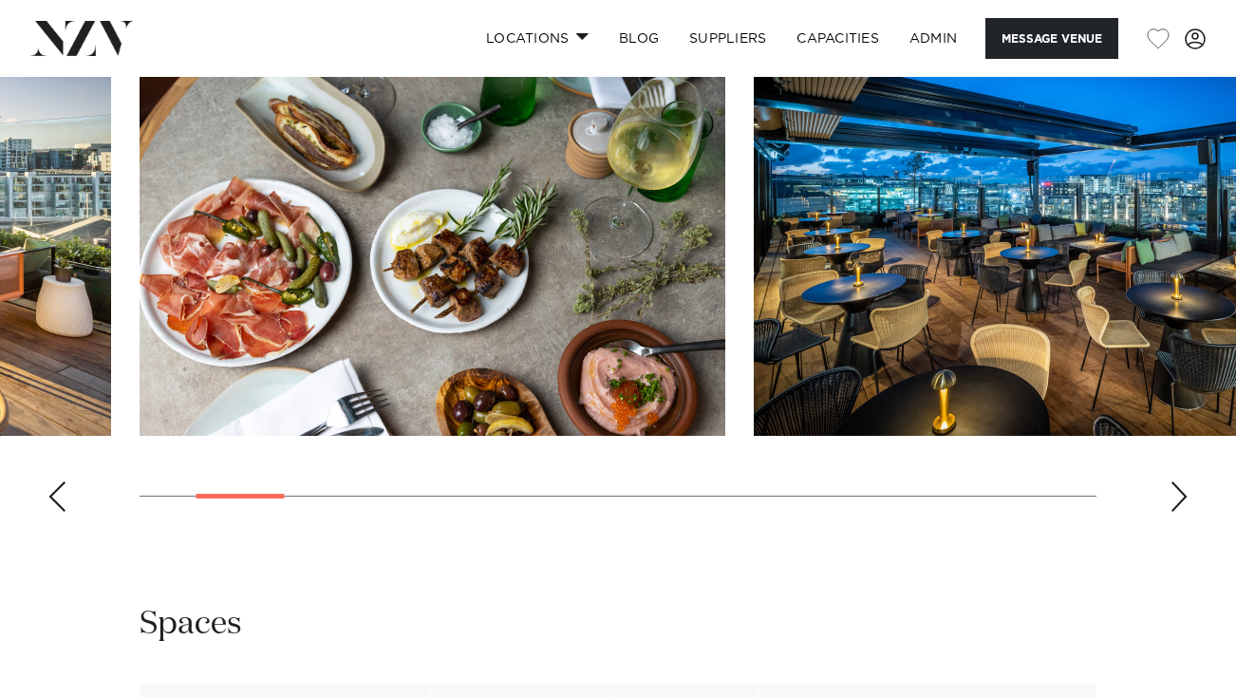
click at [1170, 512] on div "Next slide" at bounding box center [1178, 496] width 19 height 30
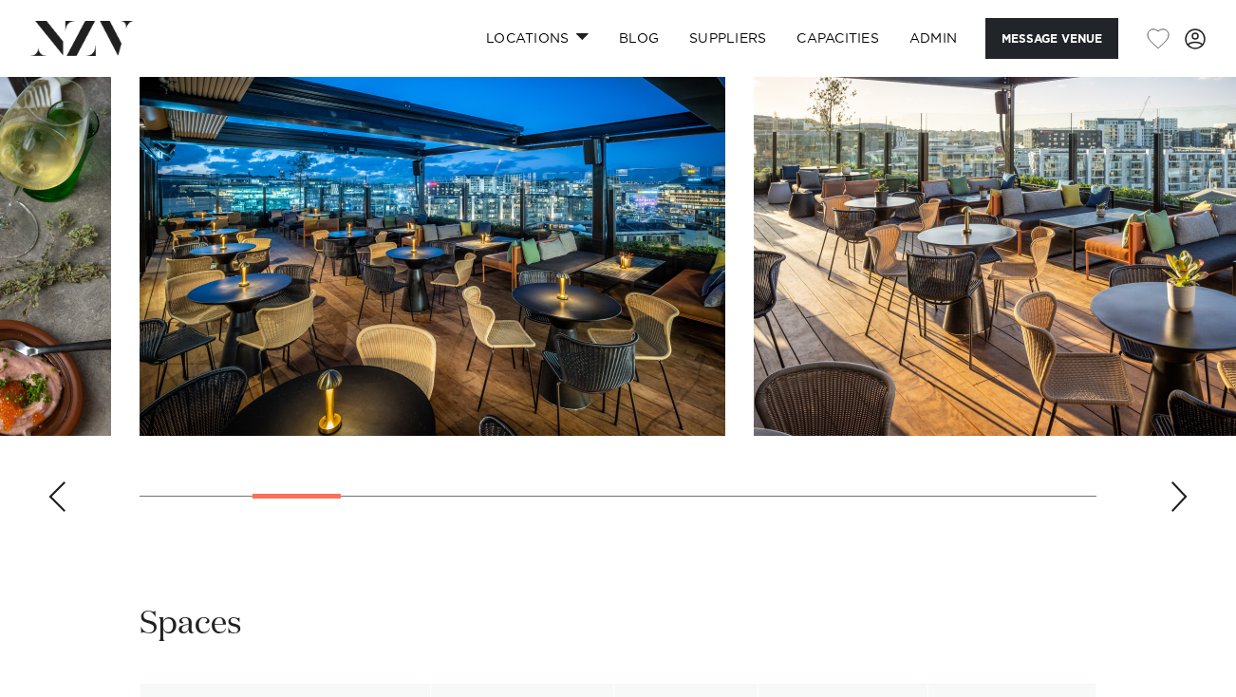
click at [1170, 512] on div "Next slide" at bounding box center [1178, 496] width 19 height 30
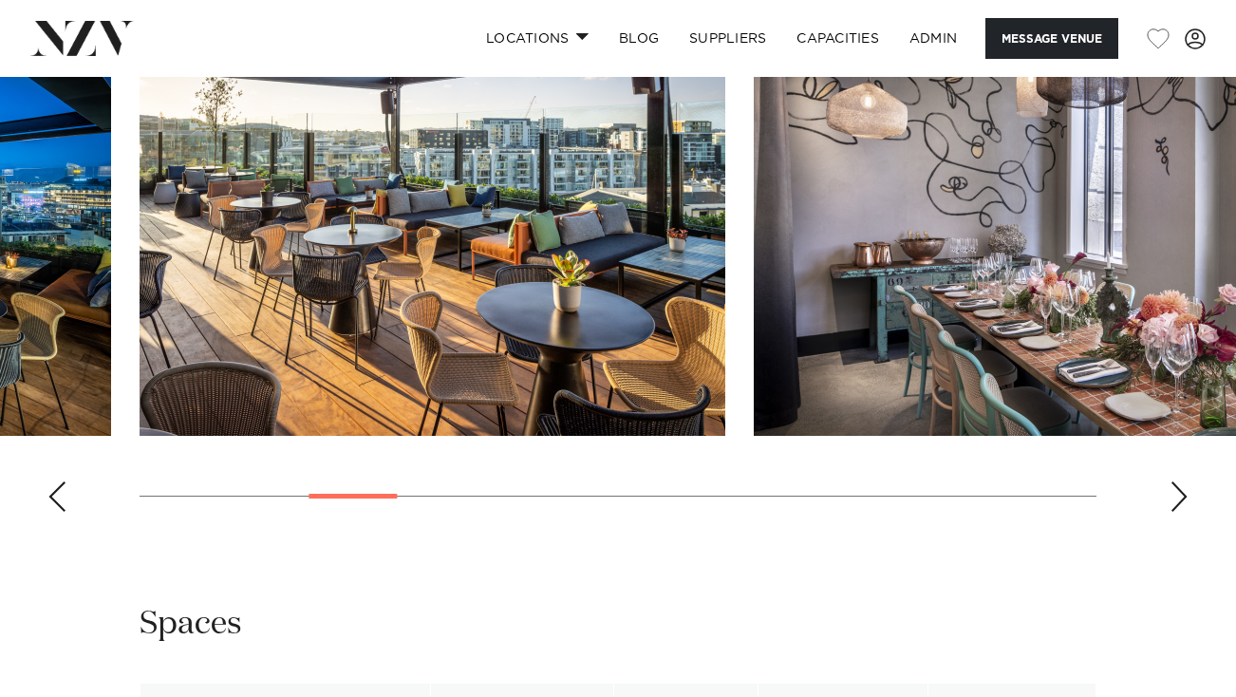
click at [1170, 512] on div "Next slide" at bounding box center [1178, 496] width 19 height 30
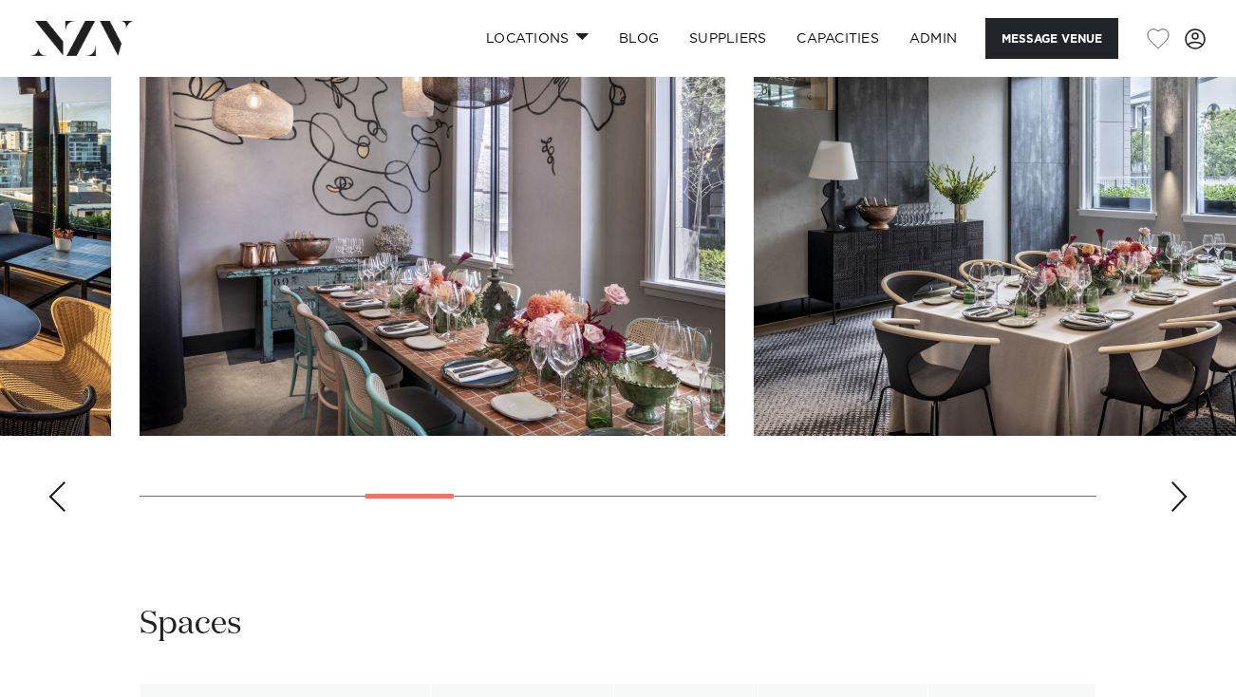
click at [1170, 512] on div "Next slide" at bounding box center [1178, 496] width 19 height 30
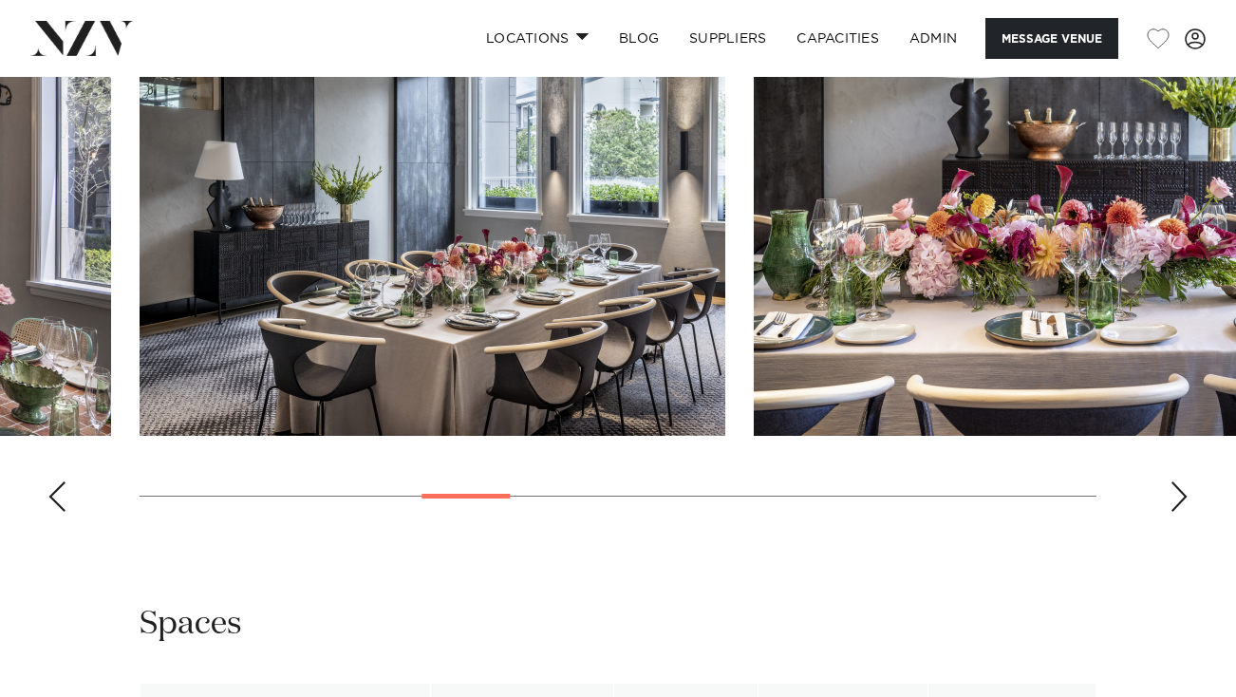
click at [1170, 512] on div "Next slide" at bounding box center [1178, 496] width 19 height 30
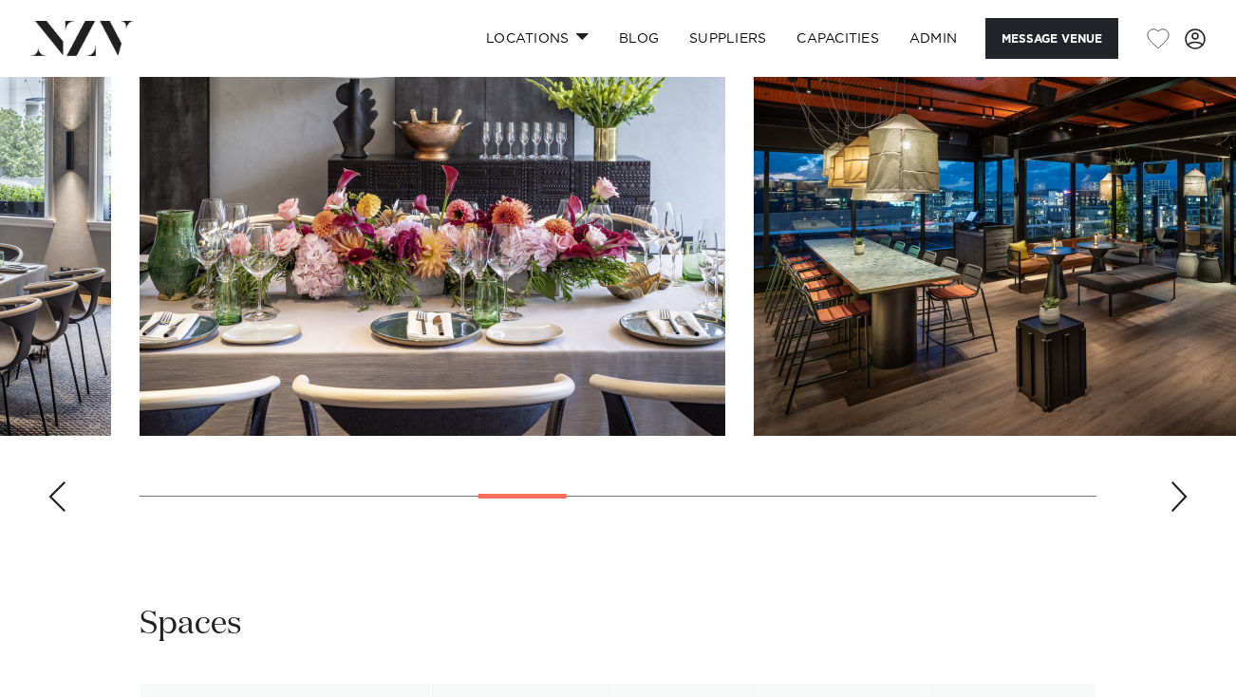
click at [1170, 512] on div "Next slide" at bounding box center [1178, 496] width 19 height 30
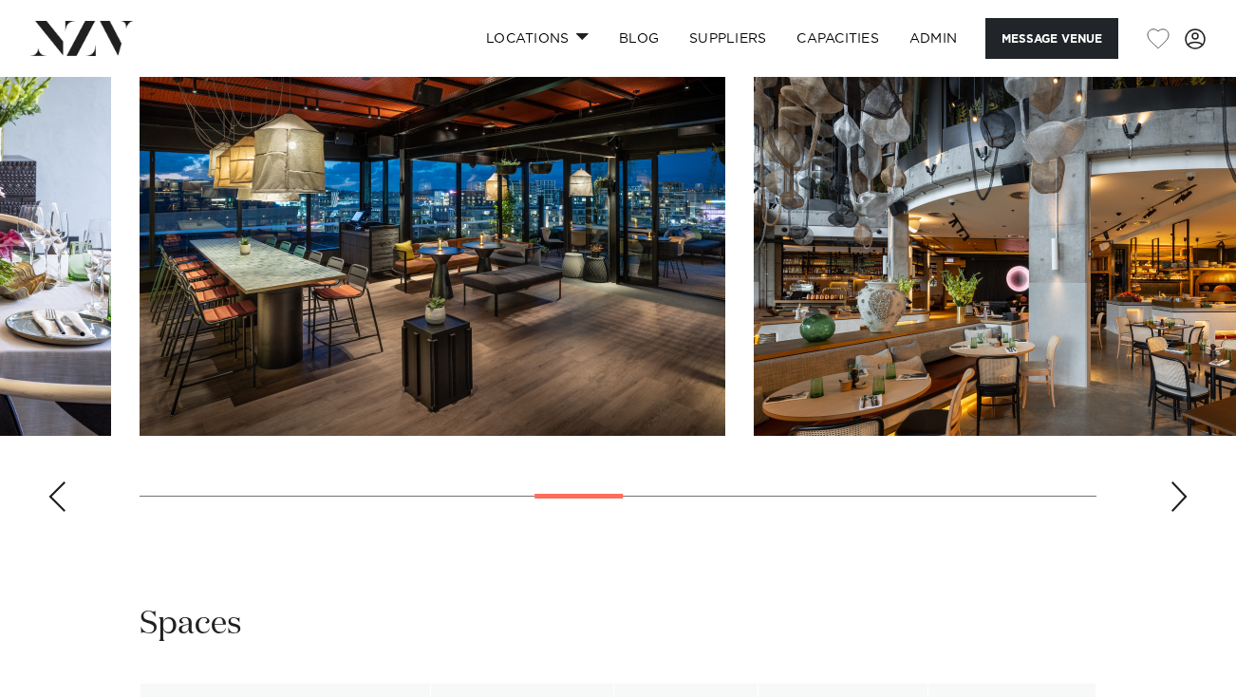
click at [1170, 512] on div "Next slide" at bounding box center [1178, 496] width 19 height 30
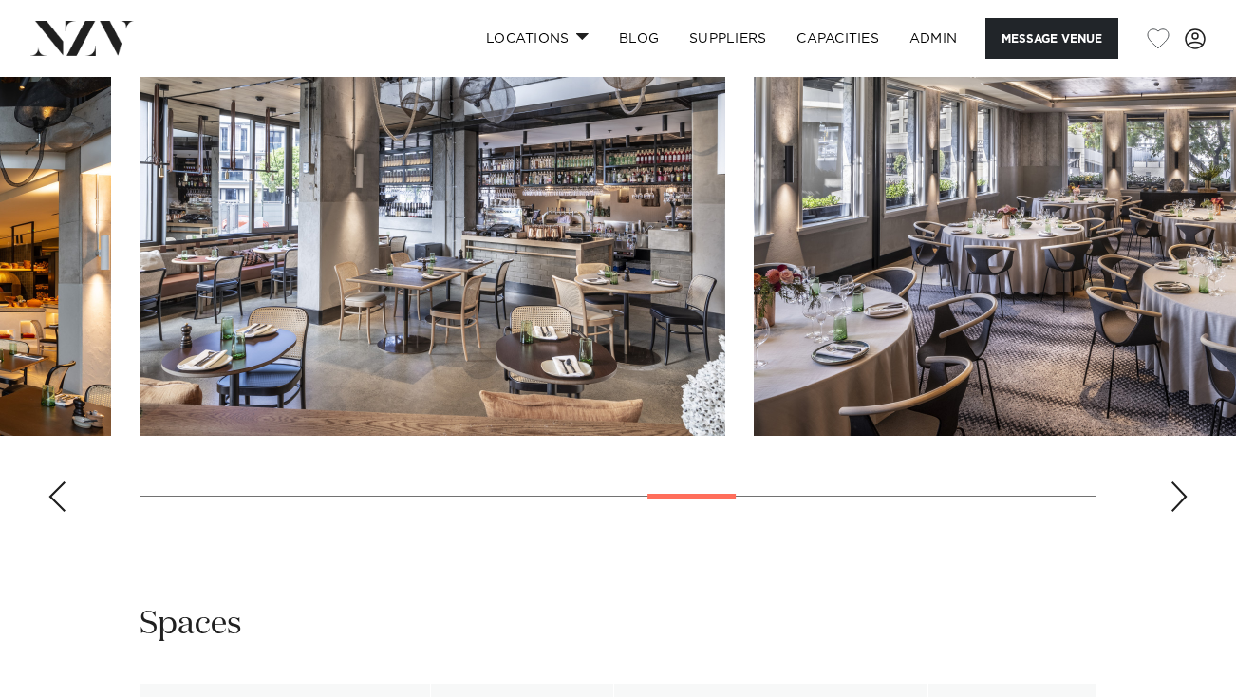
click at [56, 512] on div "Previous slide" at bounding box center [56, 496] width 19 height 30
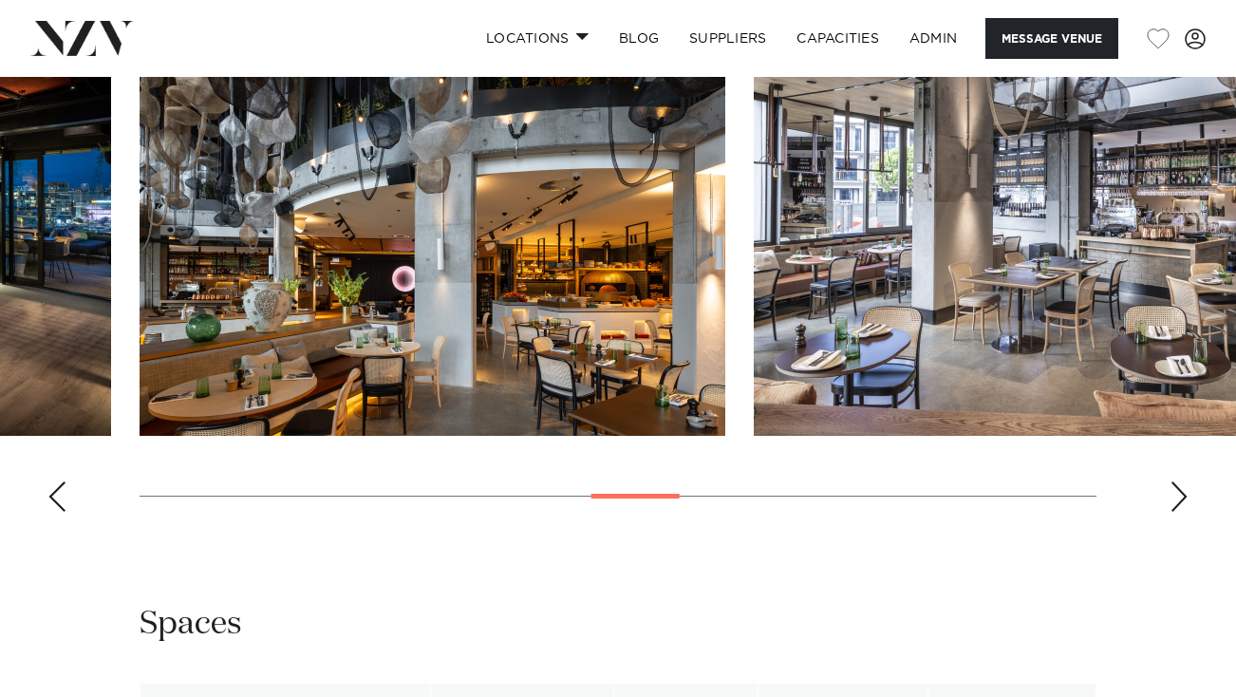
click at [56, 512] on div "Previous slide" at bounding box center [56, 496] width 19 height 30
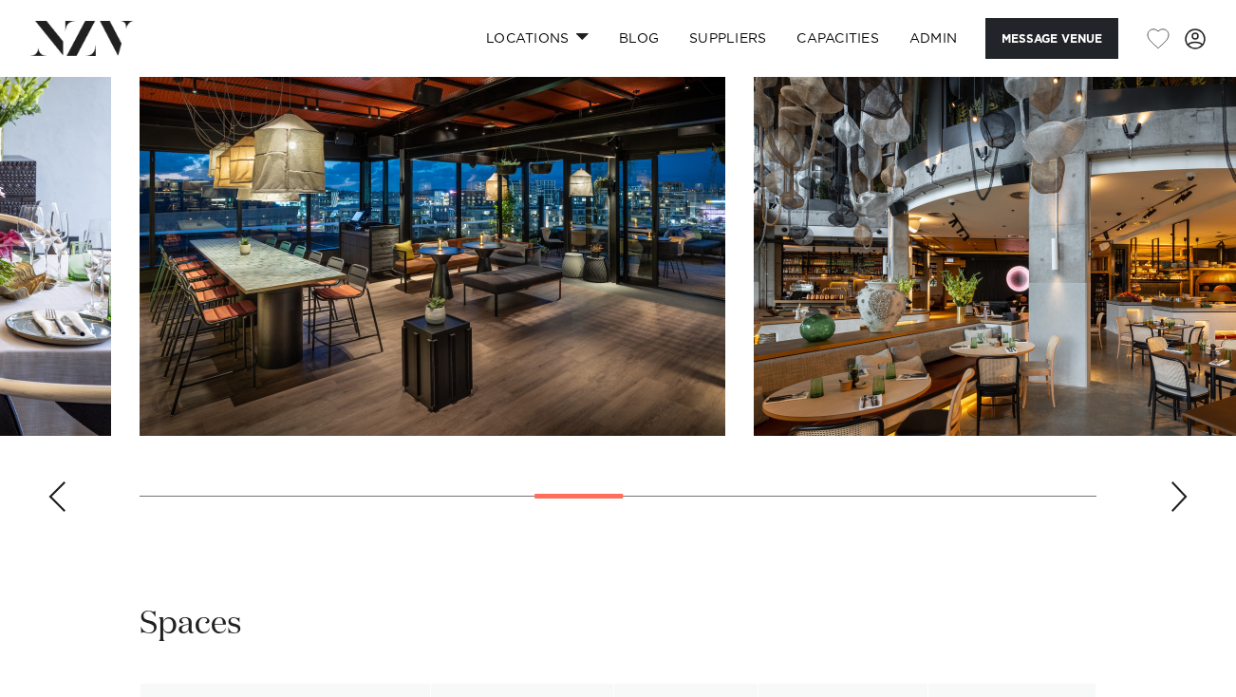
click at [1185, 512] on div "Next slide" at bounding box center [1178, 496] width 19 height 30
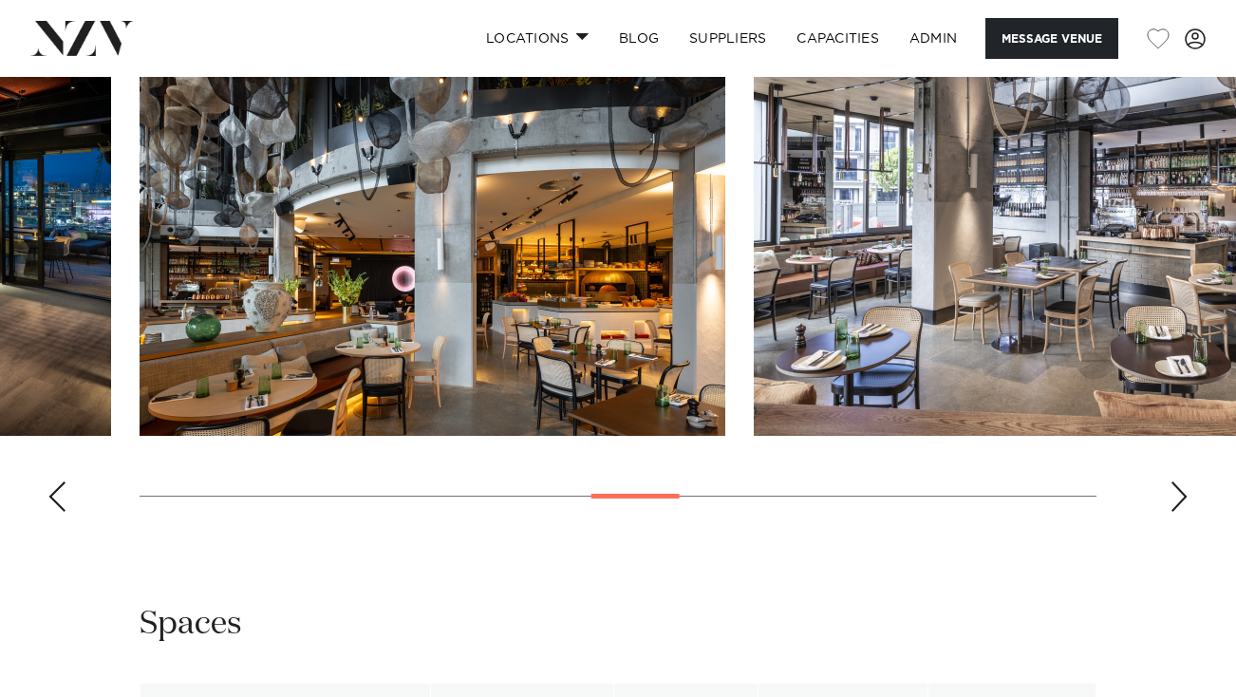
click at [1185, 512] on div "Next slide" at bounding box center [1178, 496] width 19 height 30
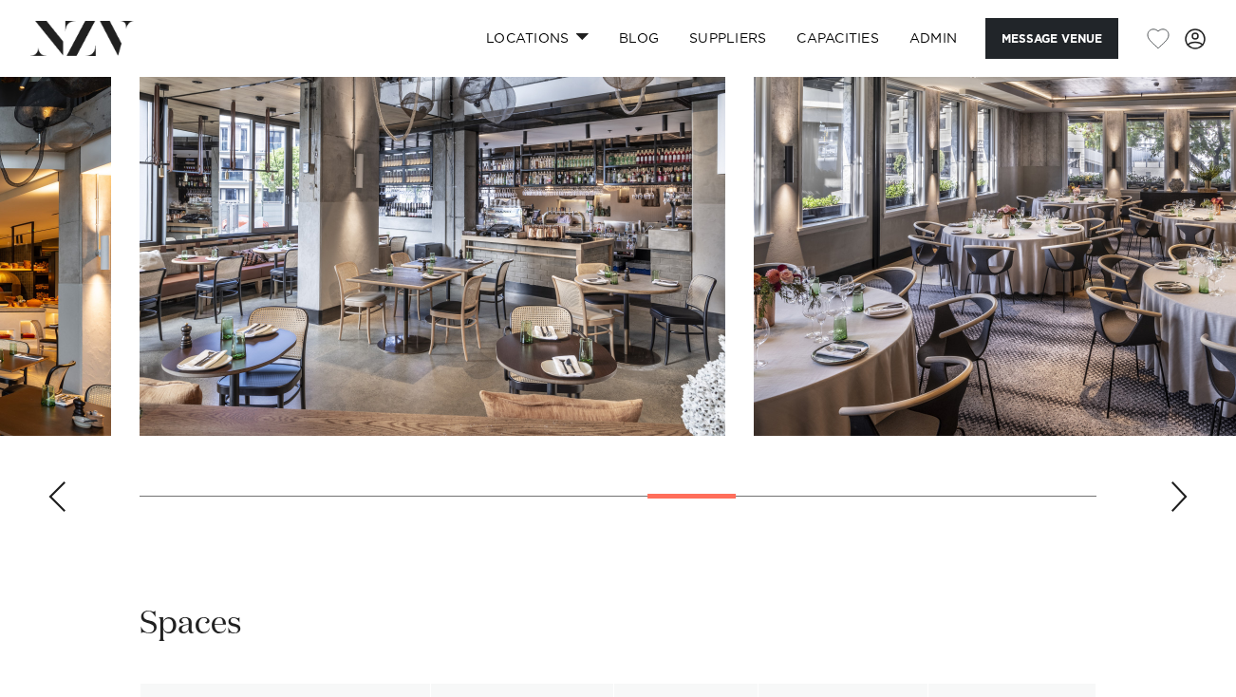
click at [1185, 512] on div "Next slide" at bounding box center [1178, 496] width 19 height 30
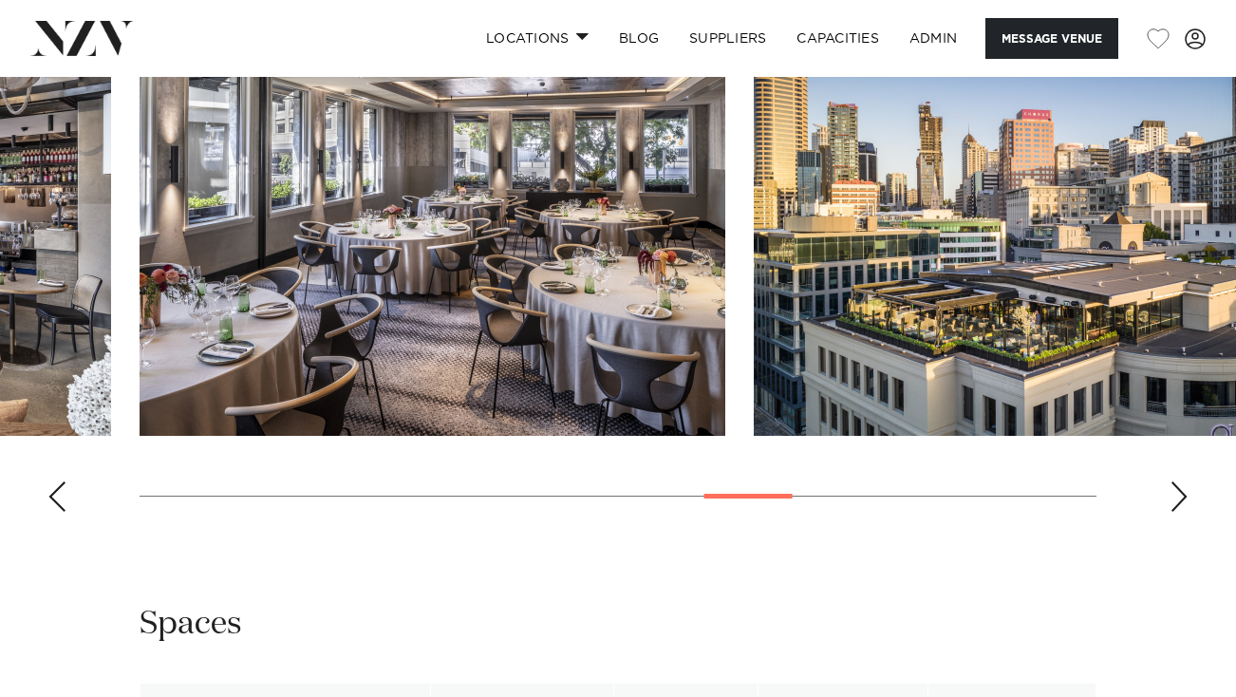
click at [1185, 512] on div "Next slide" at bounding box center [1178, 496] width 19 height 30
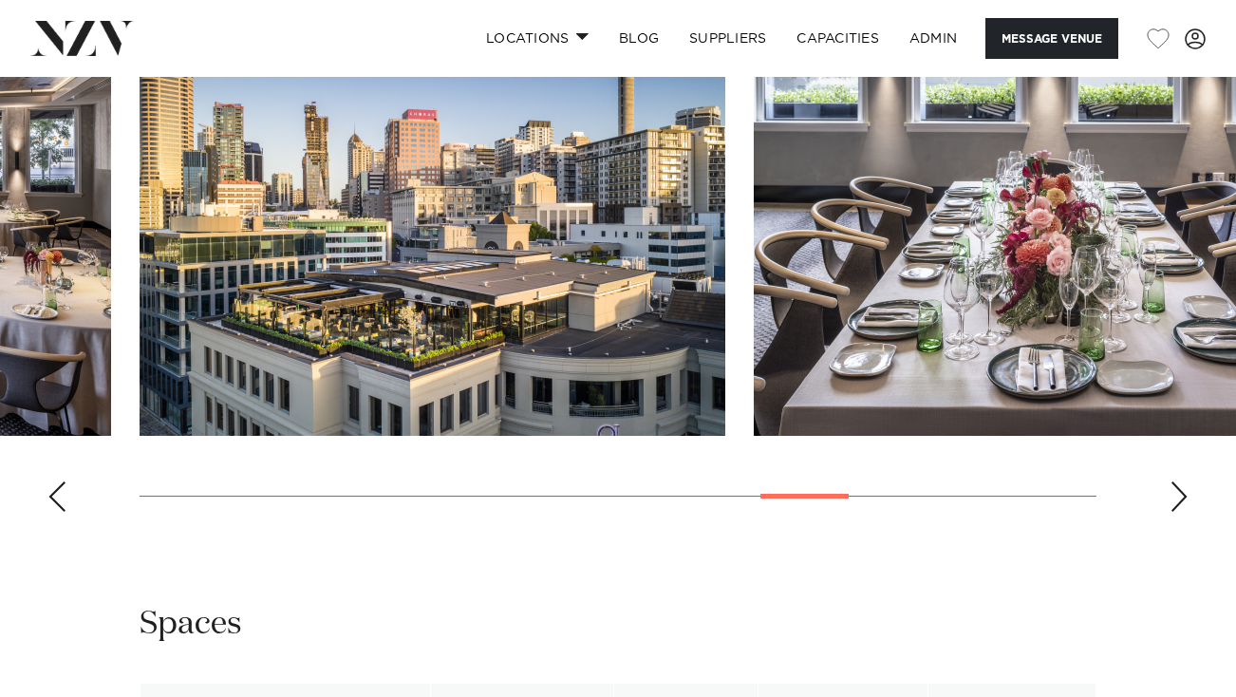
click at [1185, 512] on div "Next slide" at bounding box center [1178, 496] width 19 height 30
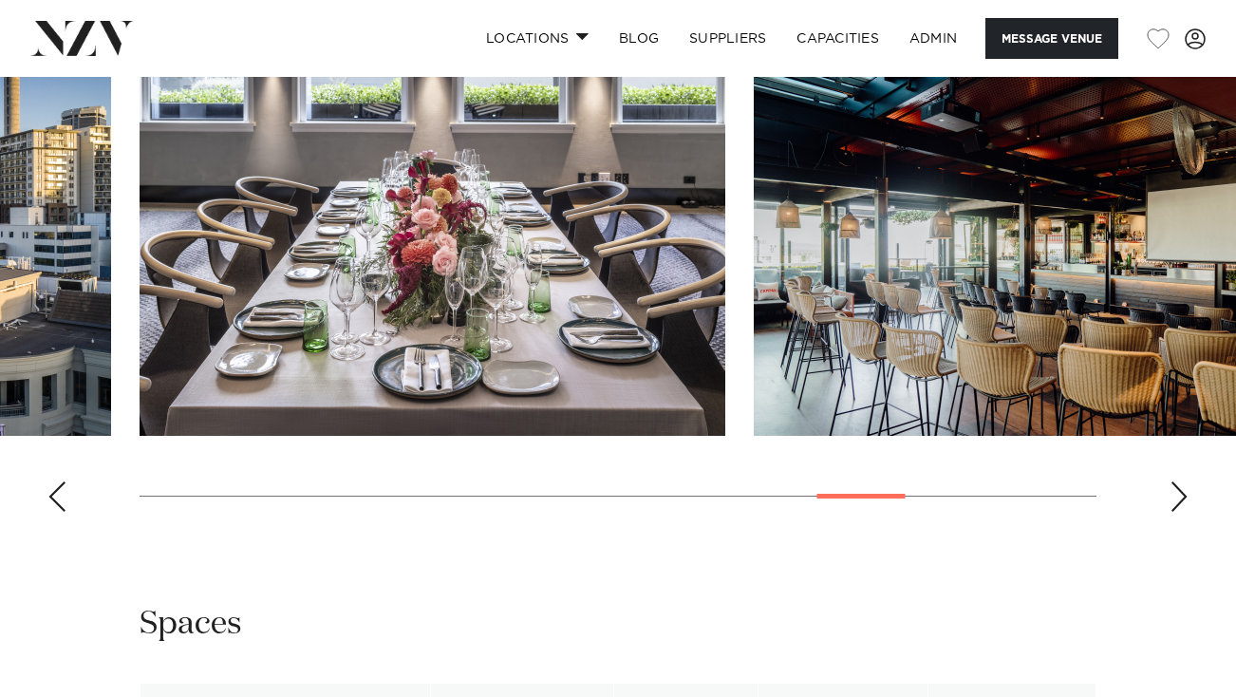
click at [1185, 512] on div "Next slide" at bounding box center [1178, 496] width 19 height 30
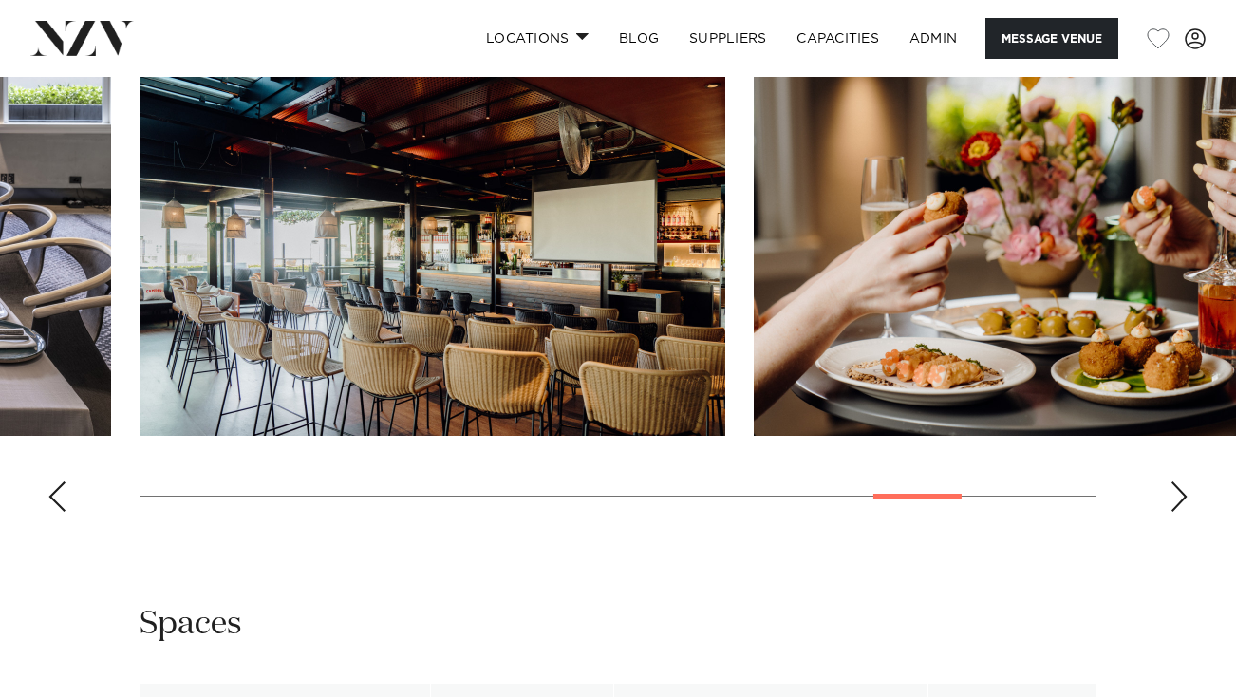
click at [1185, 512] on div "Next slide" at bounding box center [1178, 496] width 19 height 30
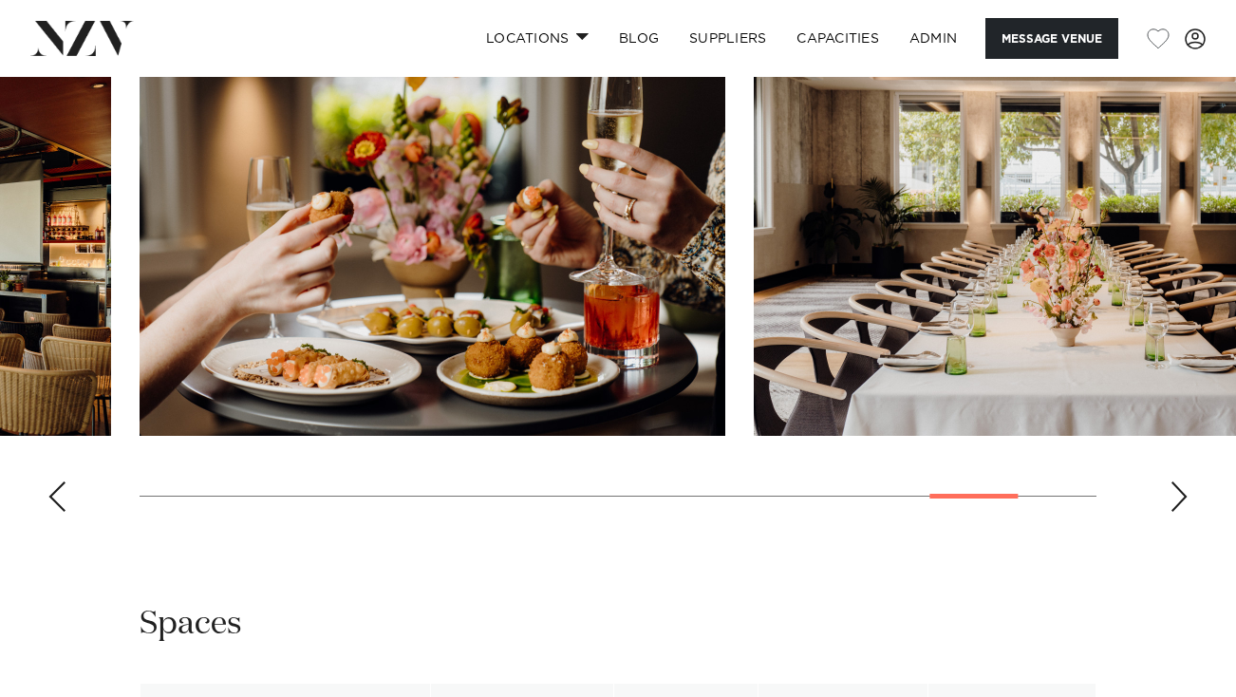
click at [1185, 512] on div "Next slide" at bounding box center [1178, 496] width 19 height 30
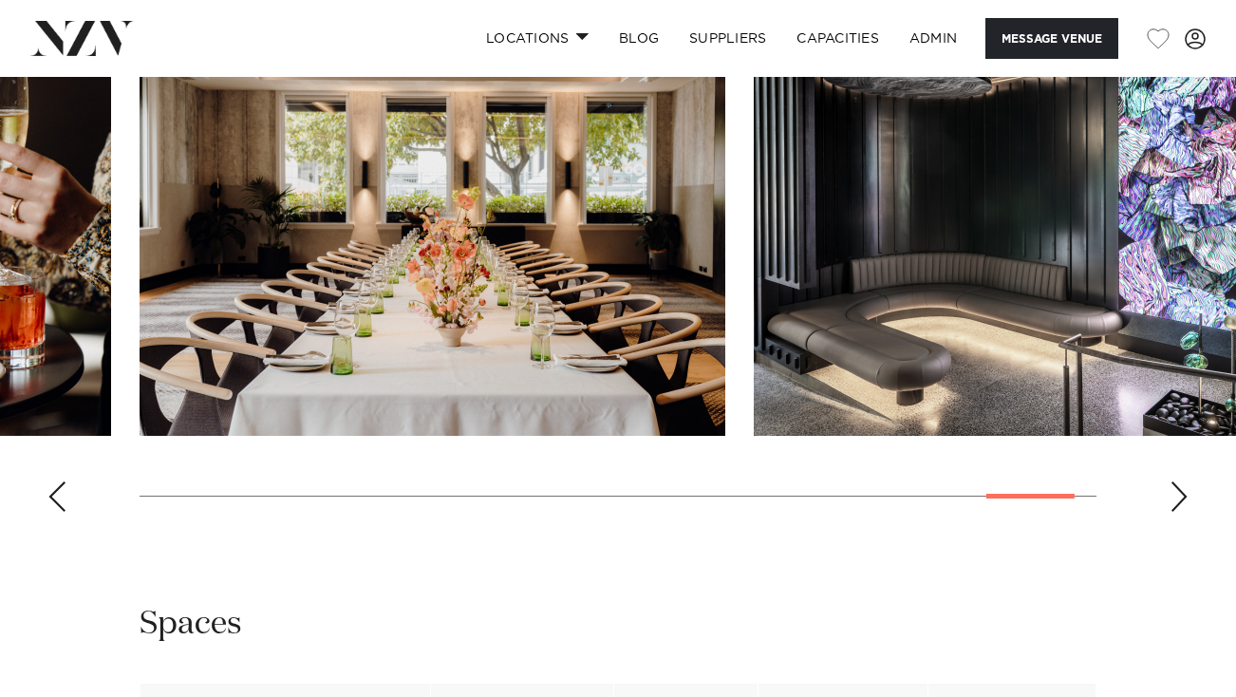
click at [1185, 512] on div "Next slide" at bounding box center [1178, 496] width 19 height 30
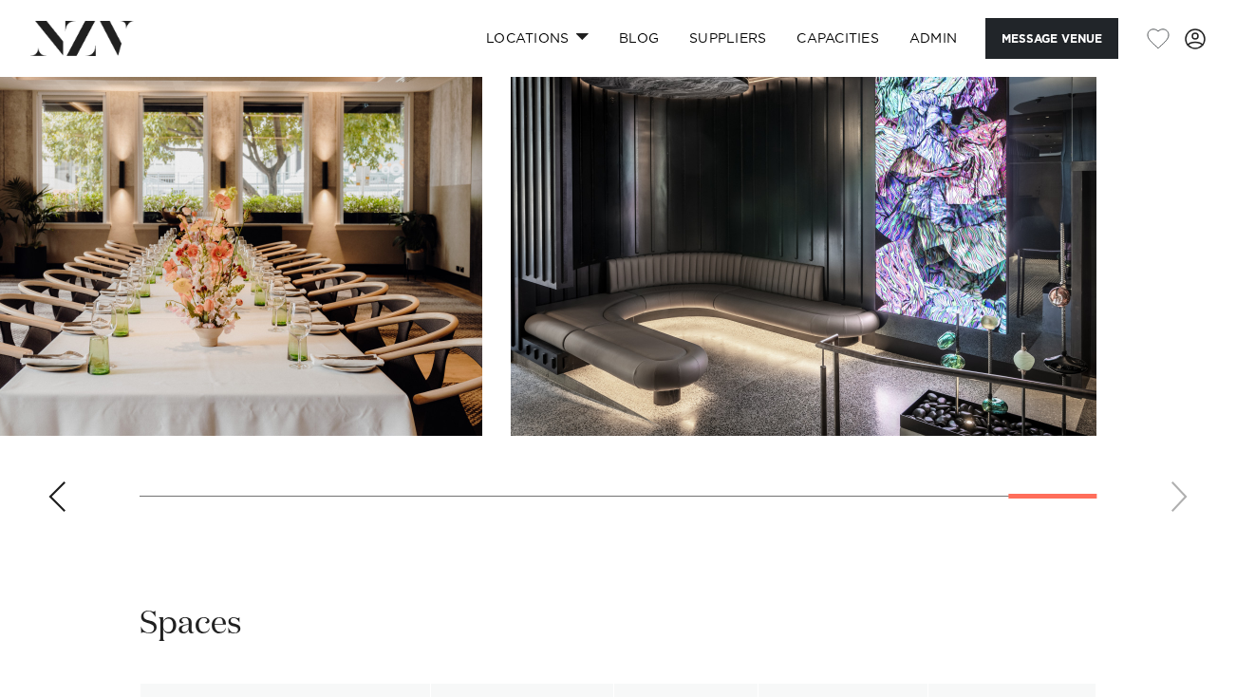
click at [1185, 527] on swiper-container at bounding box center [618, 266] width 1236 height 521
click at [51, 512] on div "Previous slide" at bounding box center [56, 496] width 19 height 30
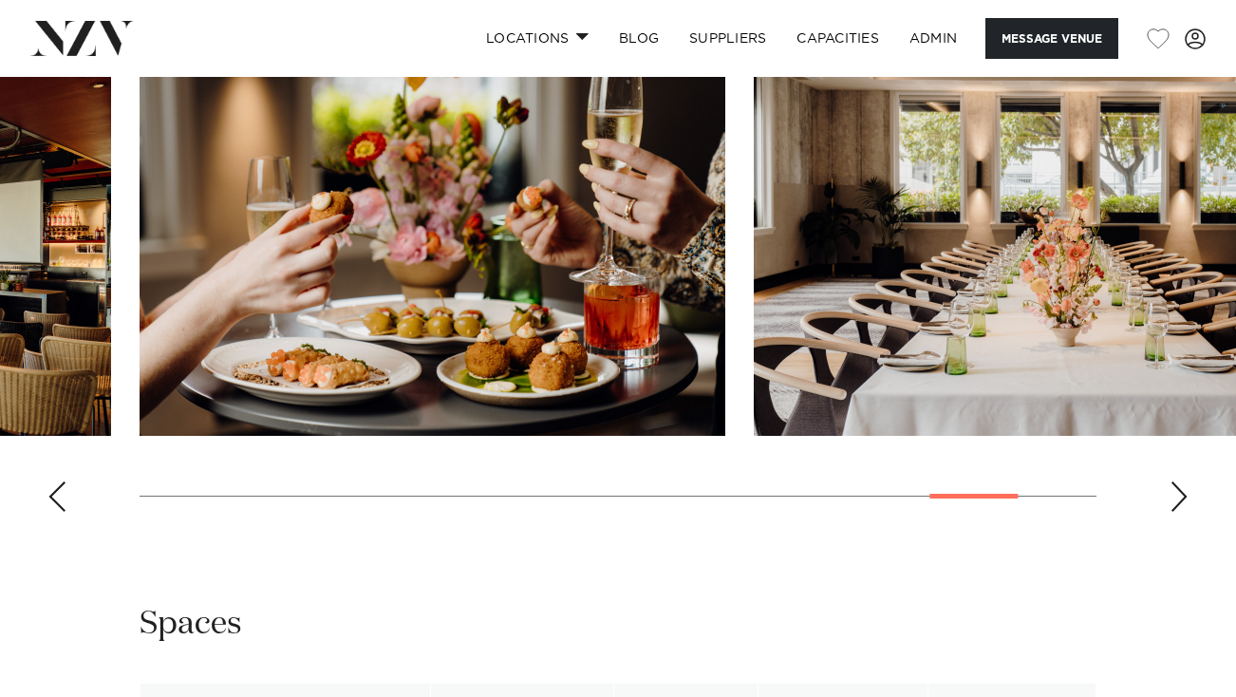
click at [51, 512] on div "Previous slide" at bounding box center [56, 496] width 19 height 30
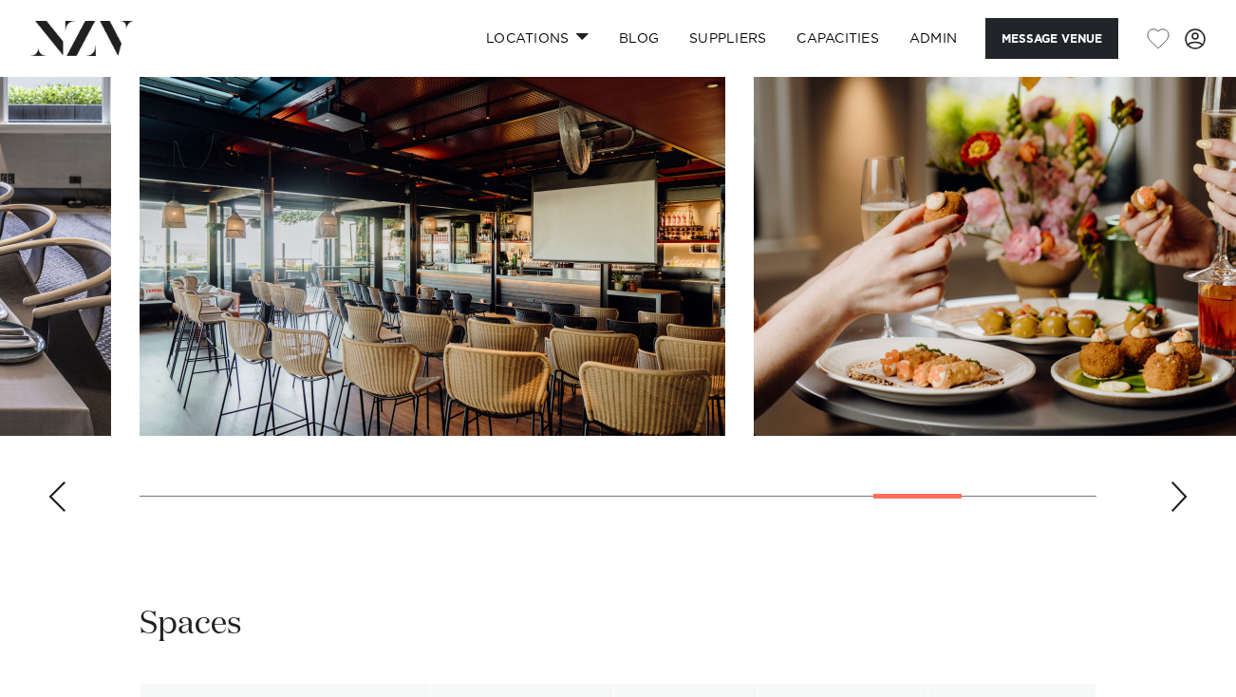
click at [51, 512] on div "Previous slide" at bounding box center [56, 496] width 19 height 30
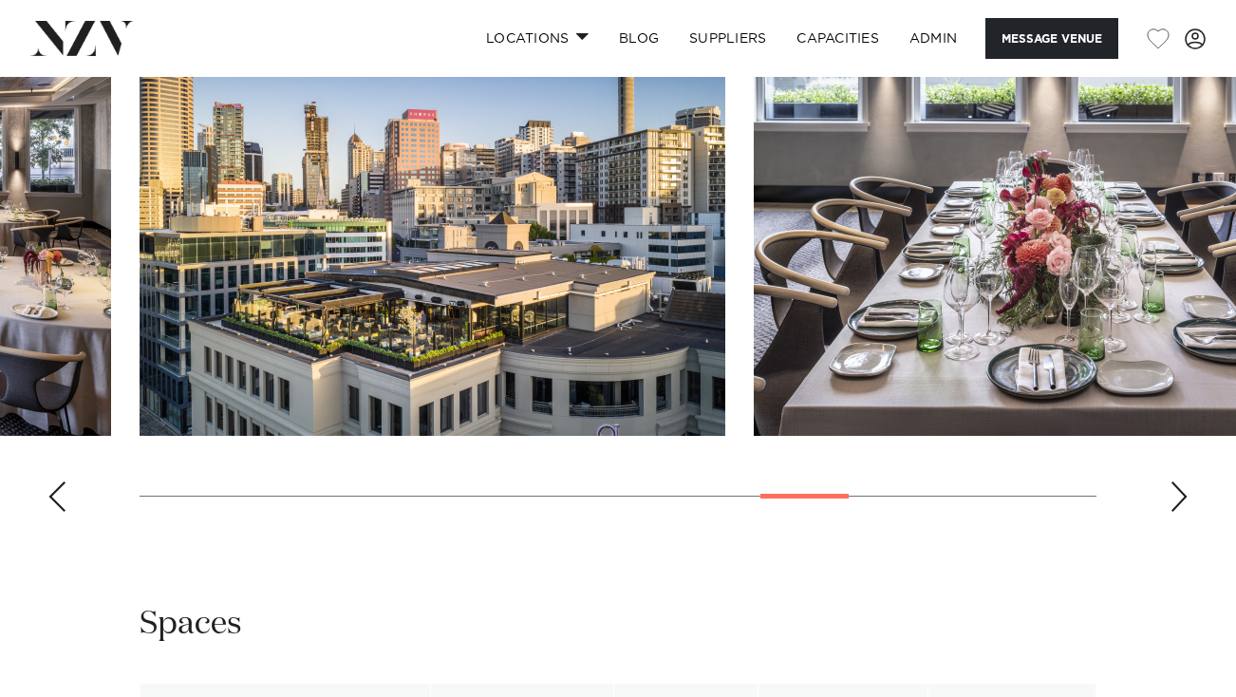
click at [51, 512] on div "Previous slide" at bounding box center [56, 496] width 19 height 30
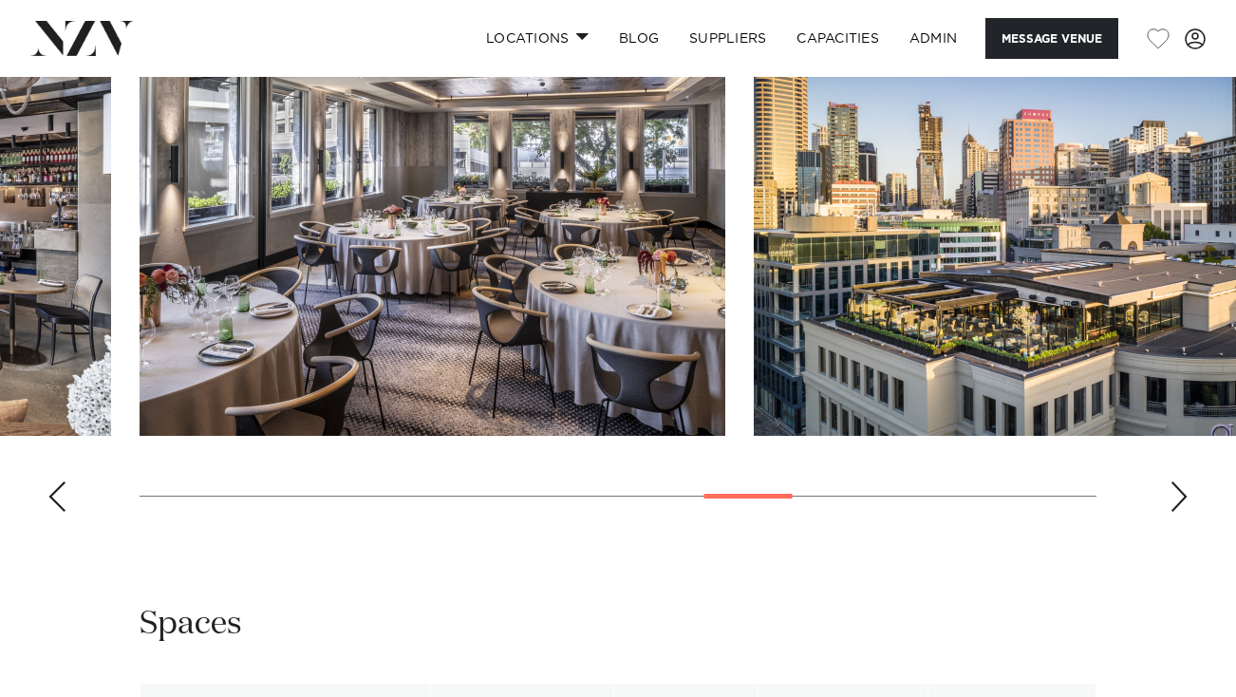
click at [51, 512] on div "Previous slide" at bounding box center [56, 496] width 19 height 30
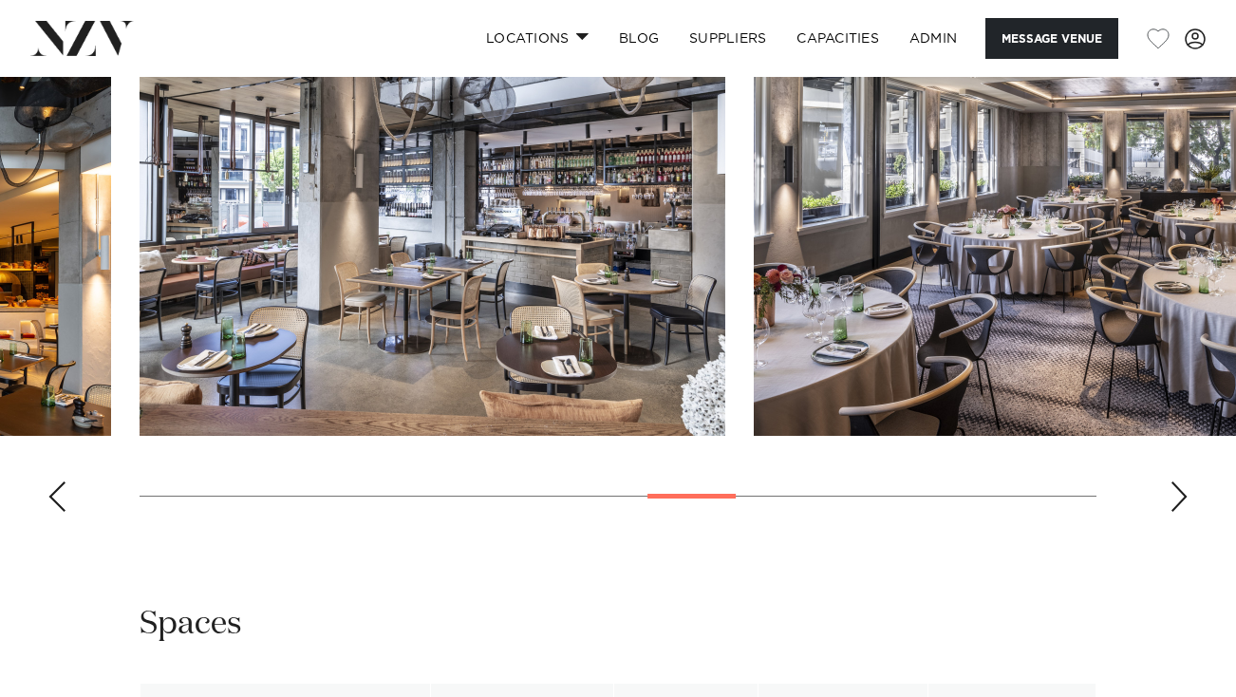
click at [51, 512] on div "Previous slide" at bounding box center [56, 496] width 19 height 30
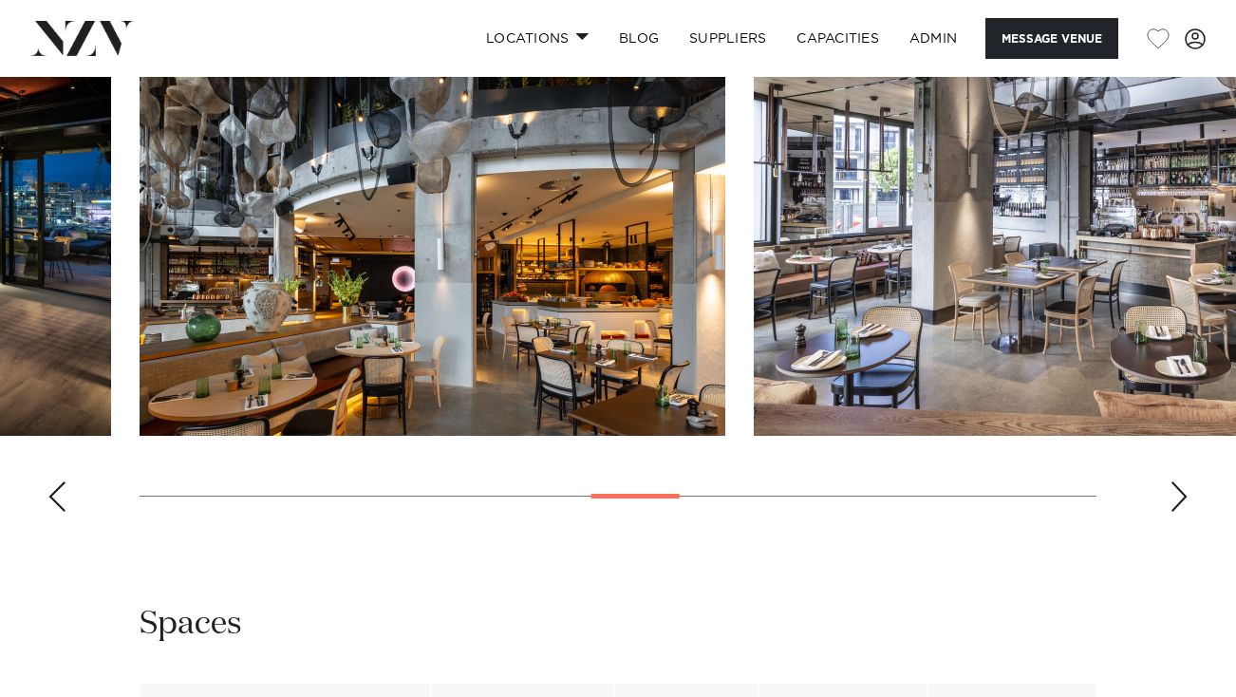
click at [51, 512] on div "Previous slide" at bounding box center [56, 496] width 19 height 30
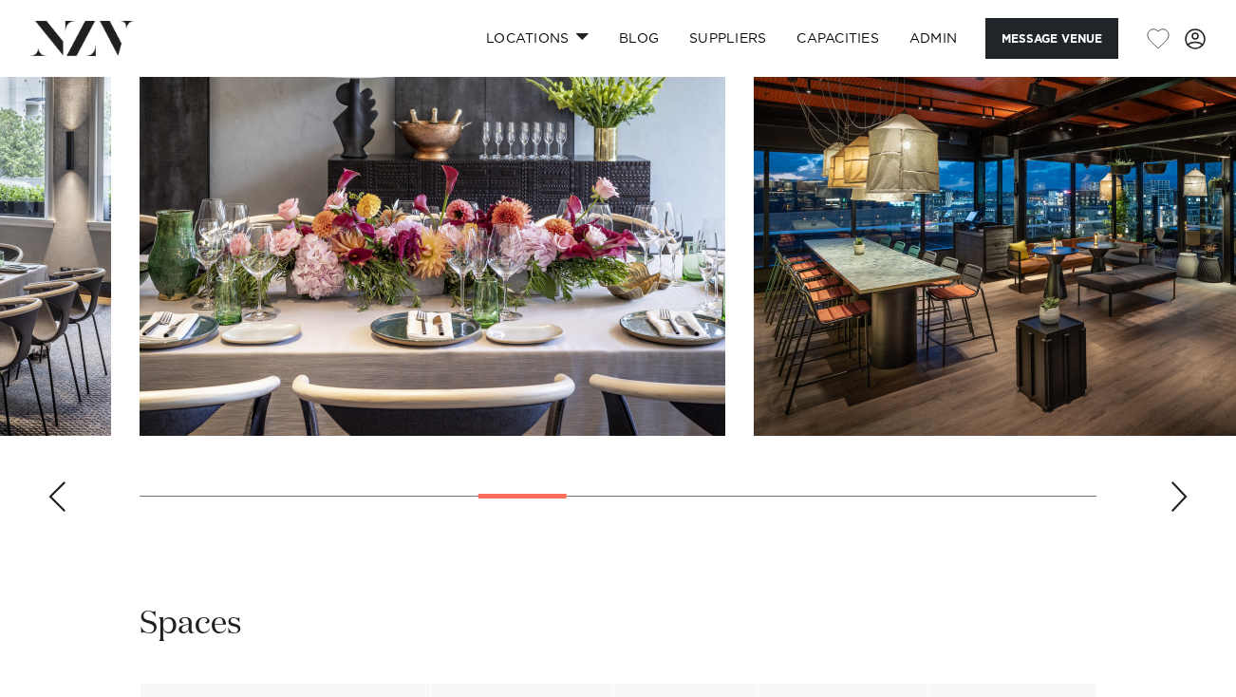
click at [51, 512] on div "Previous slide" at bounding box center [56, 496] width 19 height 30
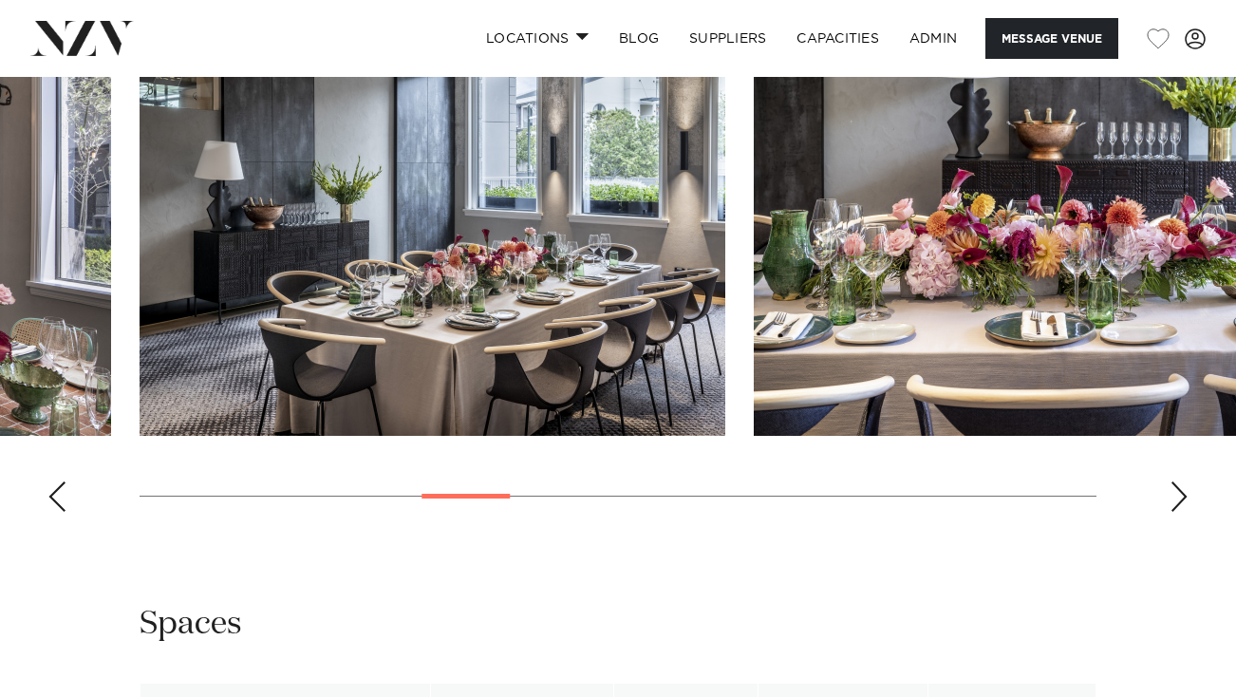
click at [51, 512] on div "Previous slide" at bounding box center [56, 496] width 19 height 30
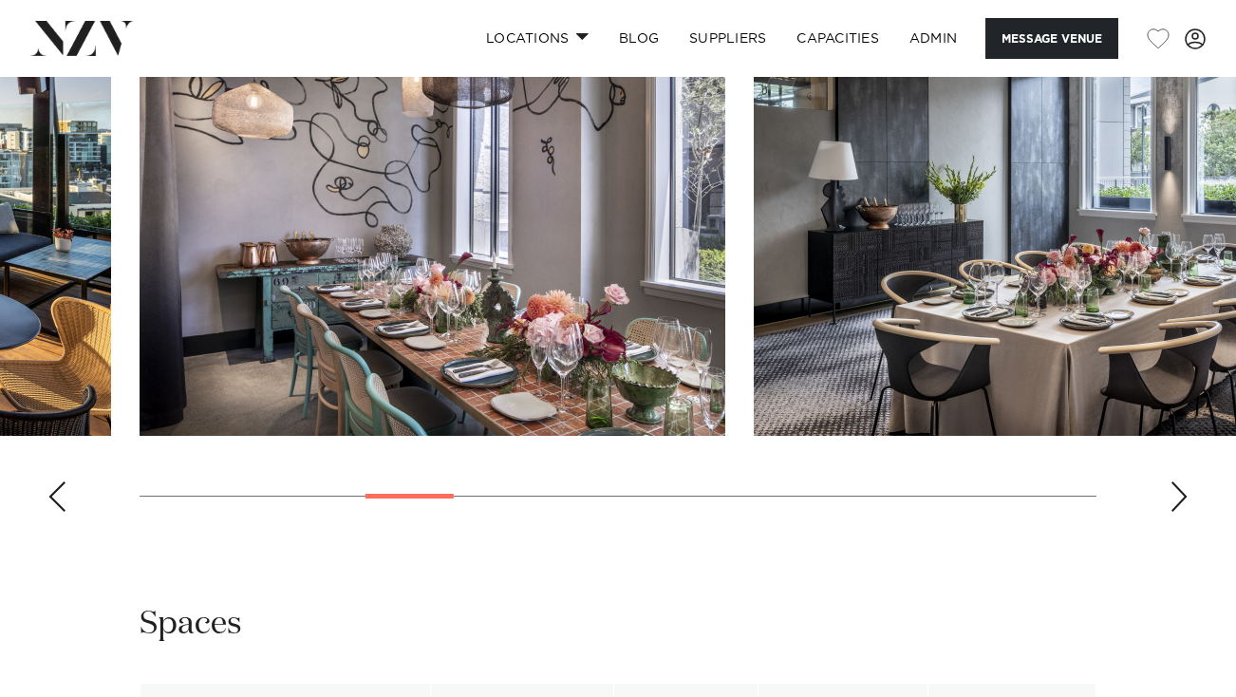
click at [51, 512] on div "Previous slide" at bounding box center [56, 496] width 19 height 30
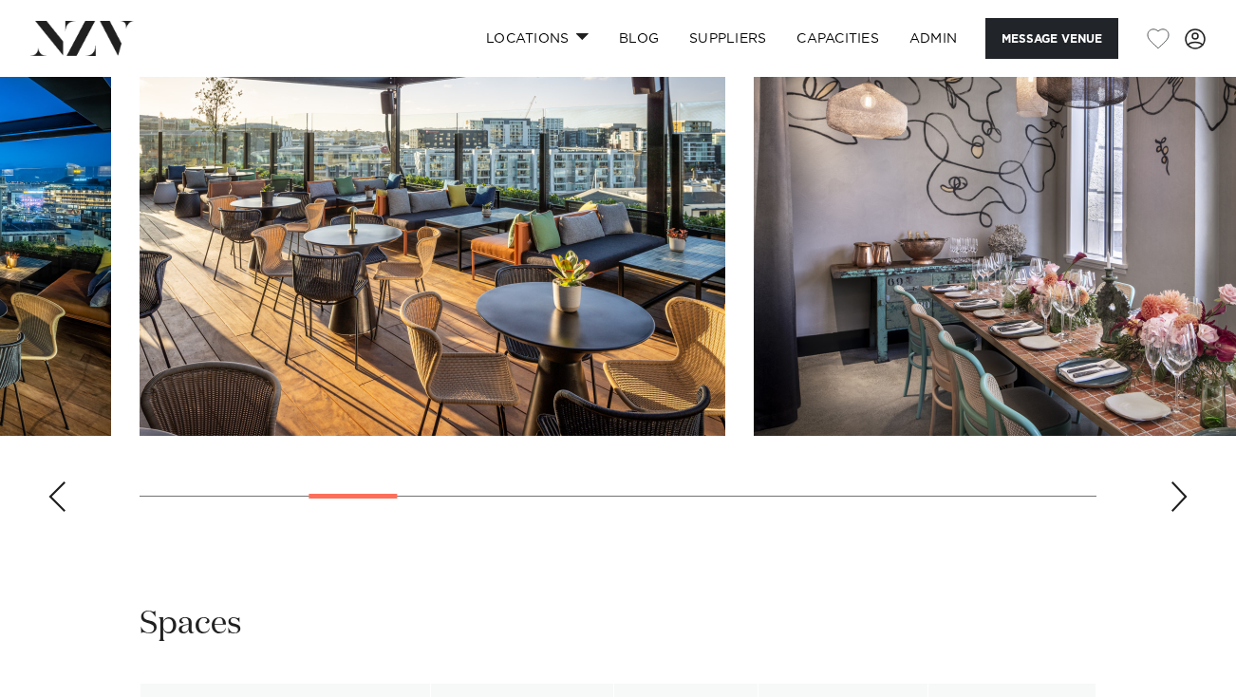
click at [51, 512] on div "Previous slide" at bounding box center [56, 496] width 19 height 30
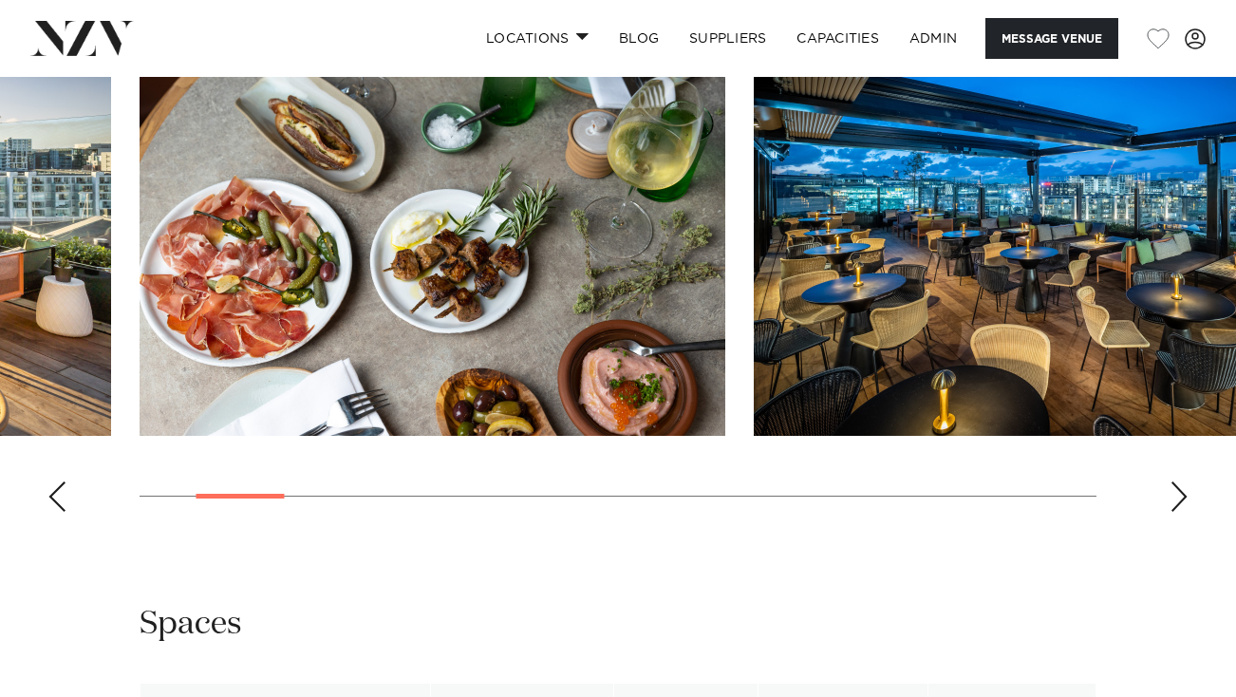
click at [51, 512] on div "Previous slide" at bounding box center [56, 496] width 19 height 30
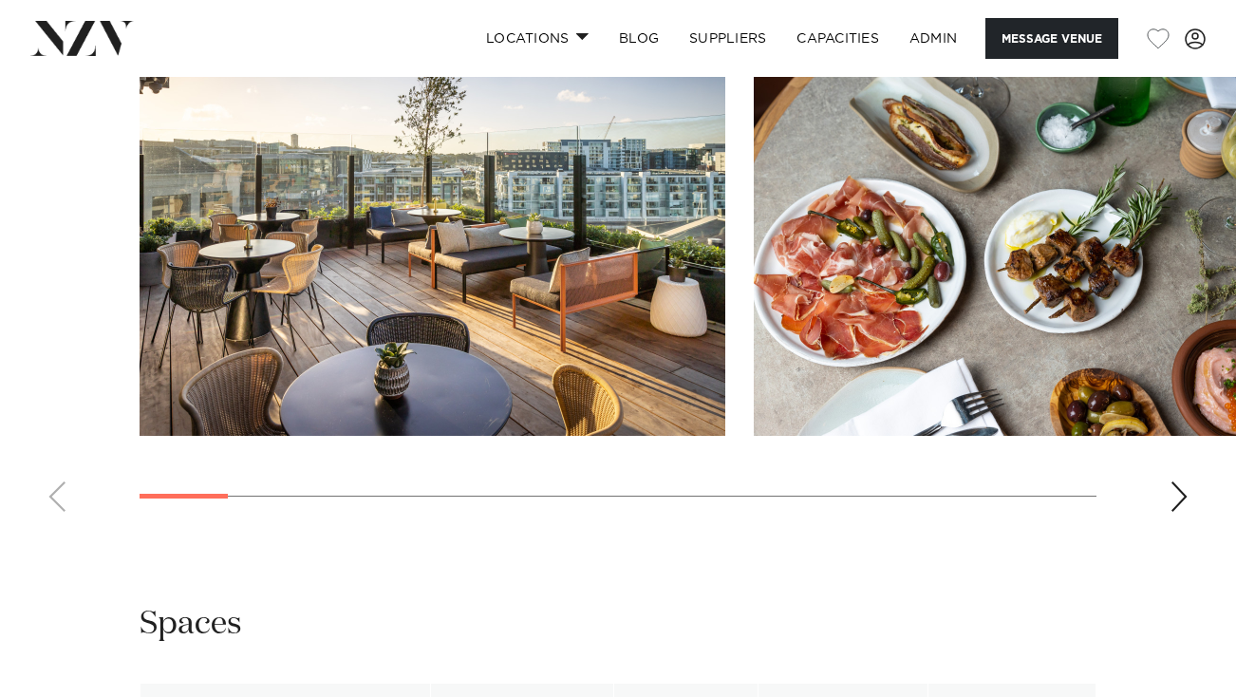
click at [51, 527] on swiper-container at bounding box center [618, 266] width 1236 height 521
click at [584, 163] on div "Gallery" at bounding box center [618, 226] width 1206 height 602
click at [560, 320] on img "1 / 17" at bounding box center [433, 221] width 586 height 430
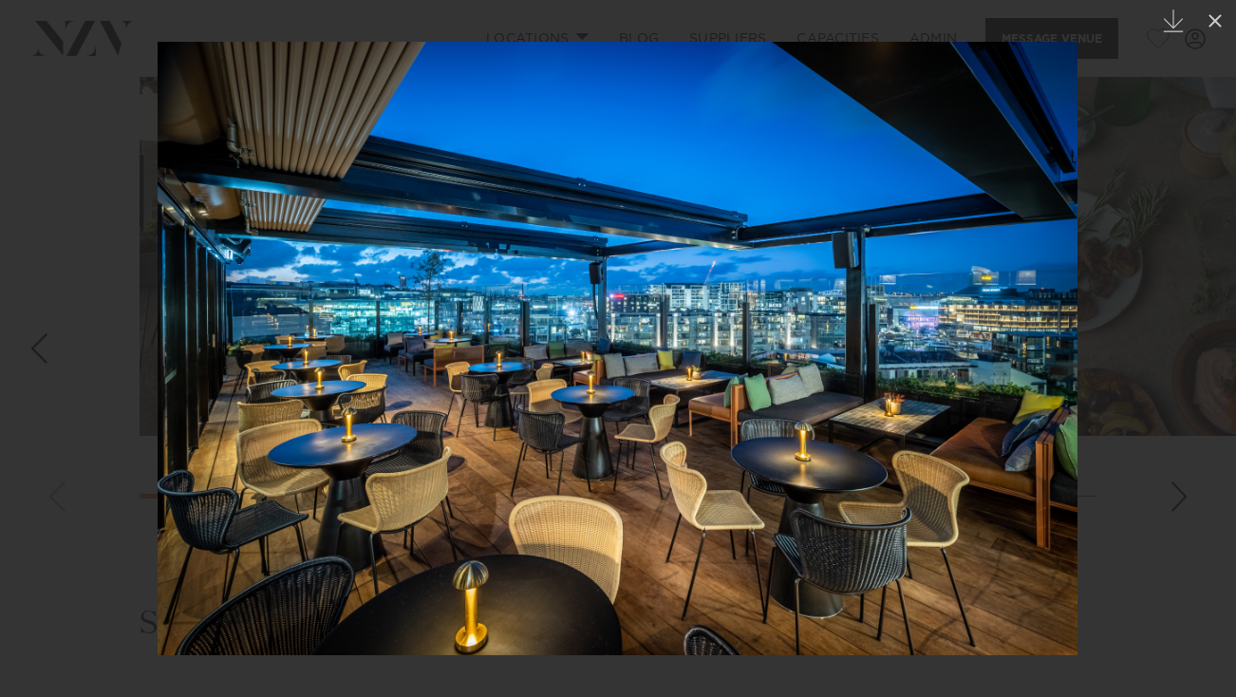
click at [1140, 116] on div at bounding box center [618, 348] width 1236 height 697
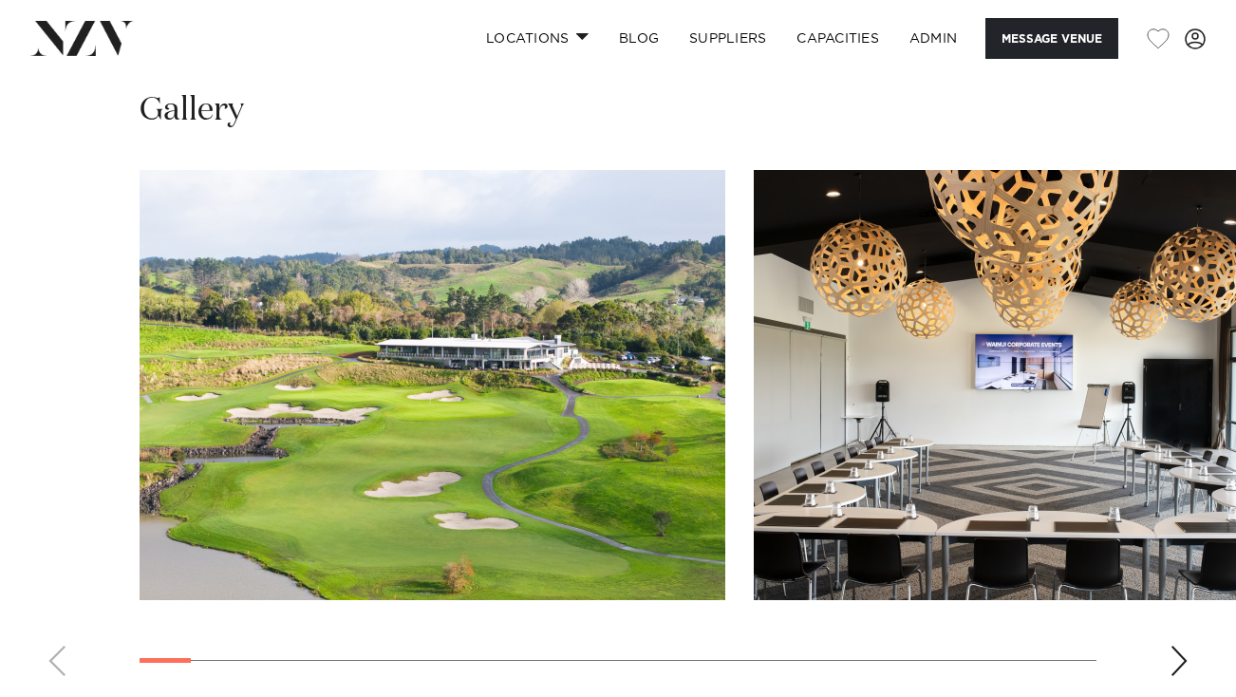
scroll to position [1723, 0]
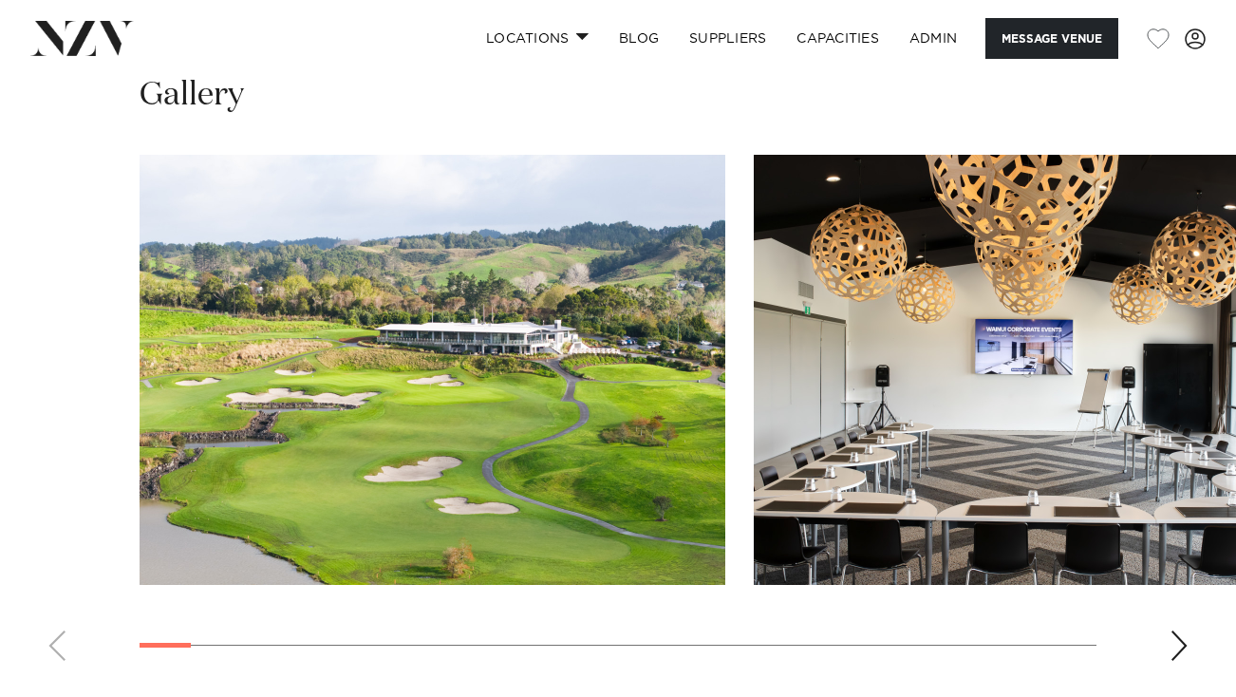
click at [1177, 661] on div "Next slide" at bounding box center [1178, 645] width 19 height 30
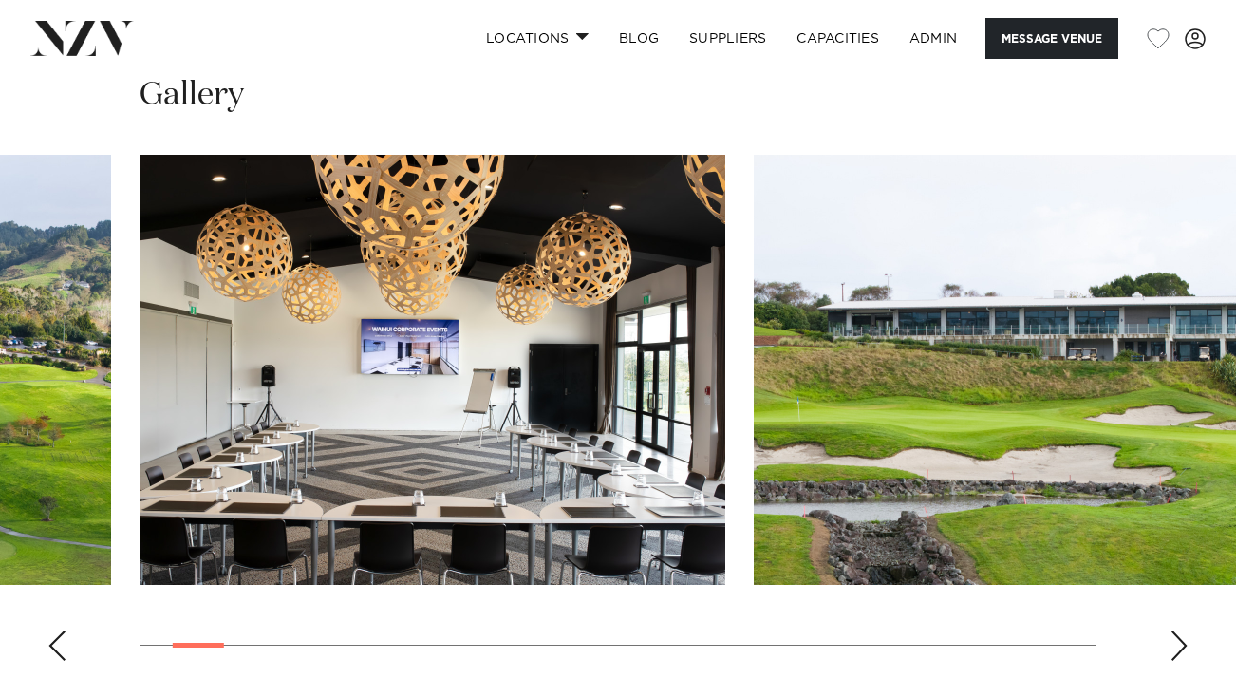
click at [1177, 661] on div "Next slide" at bounding box center [1178, 645] width 19 height 30
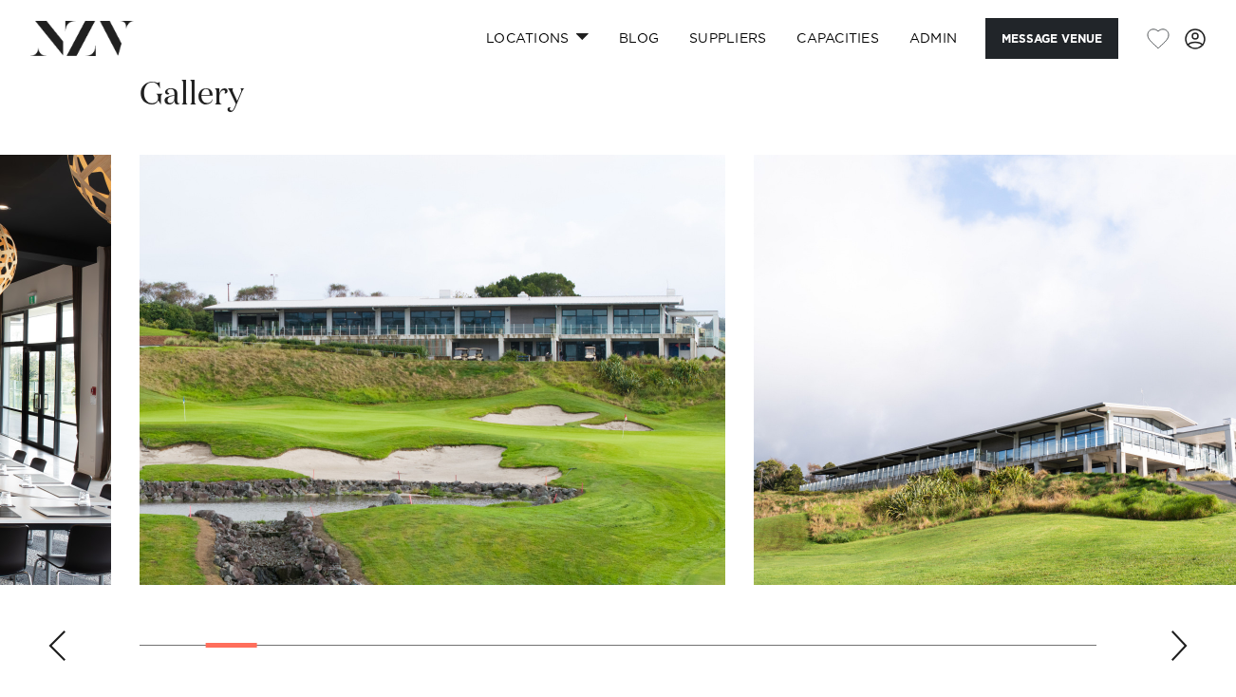
click at [1177, 661] on div "Next slide" at bounding box center [1178, 645] width 19 height 30
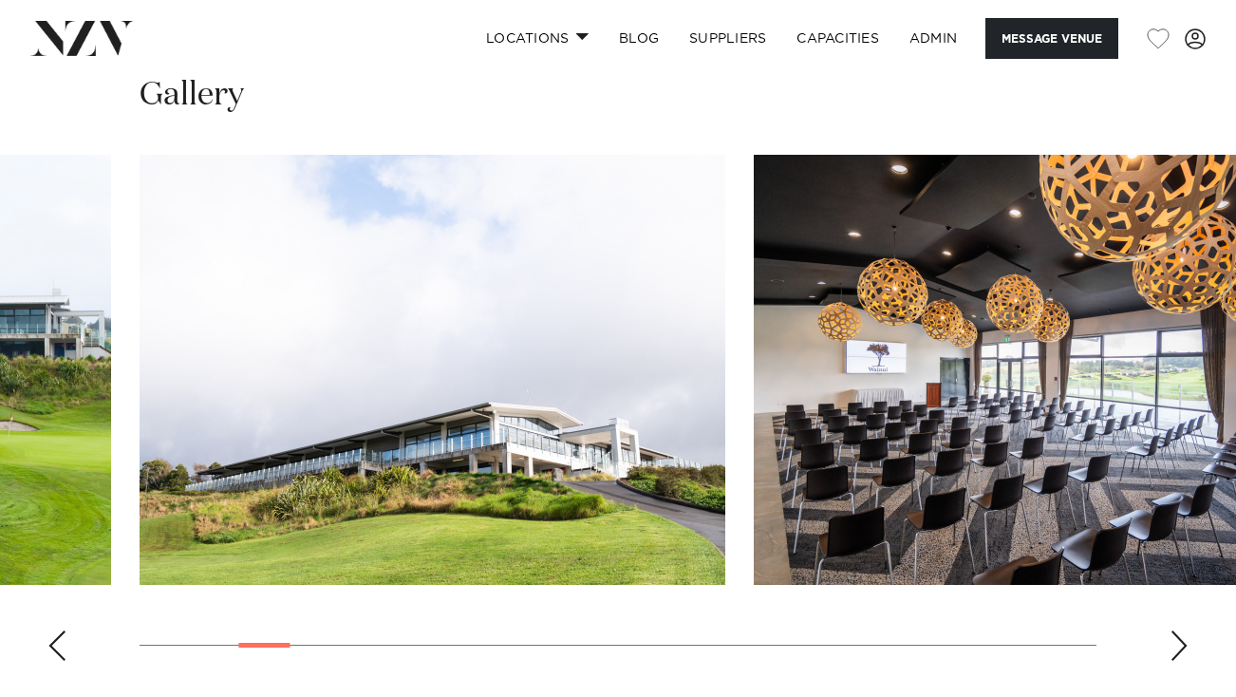
click at [1177, 661] on div "Next slide" at bounding box center [1178, 645] width 19 height 30
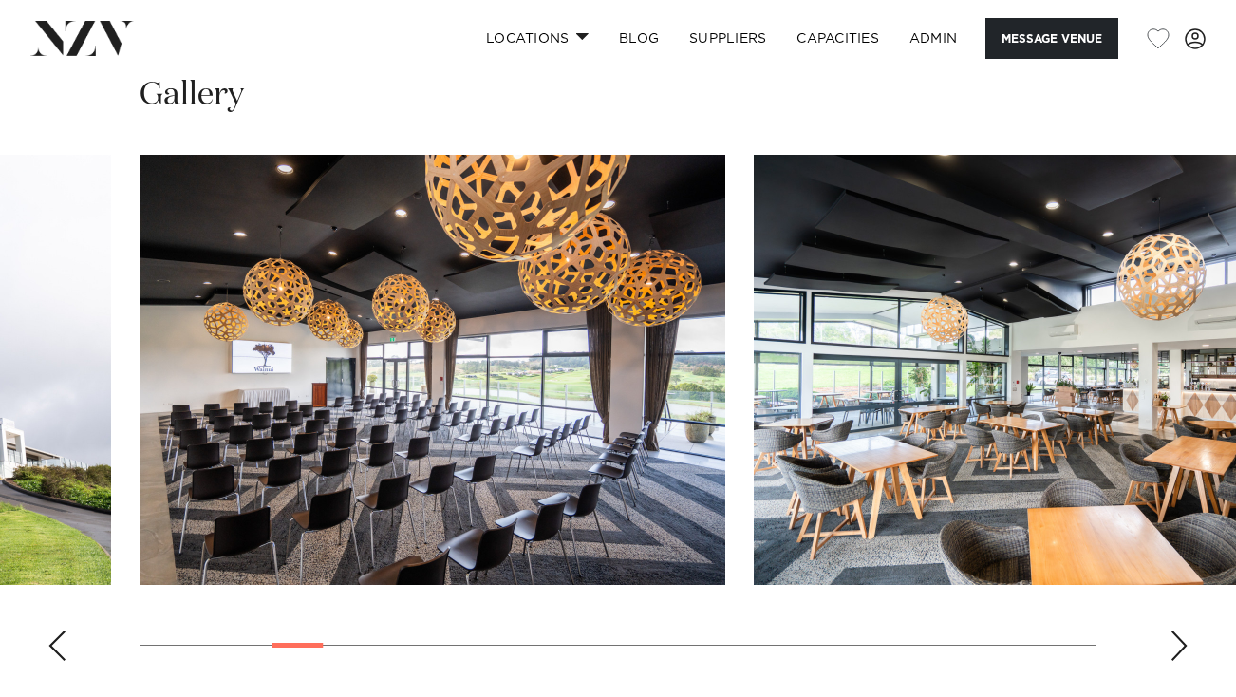
click at [1177, 661] on div "Next slide" at bounding box center [1178, 645] width 19 height 30
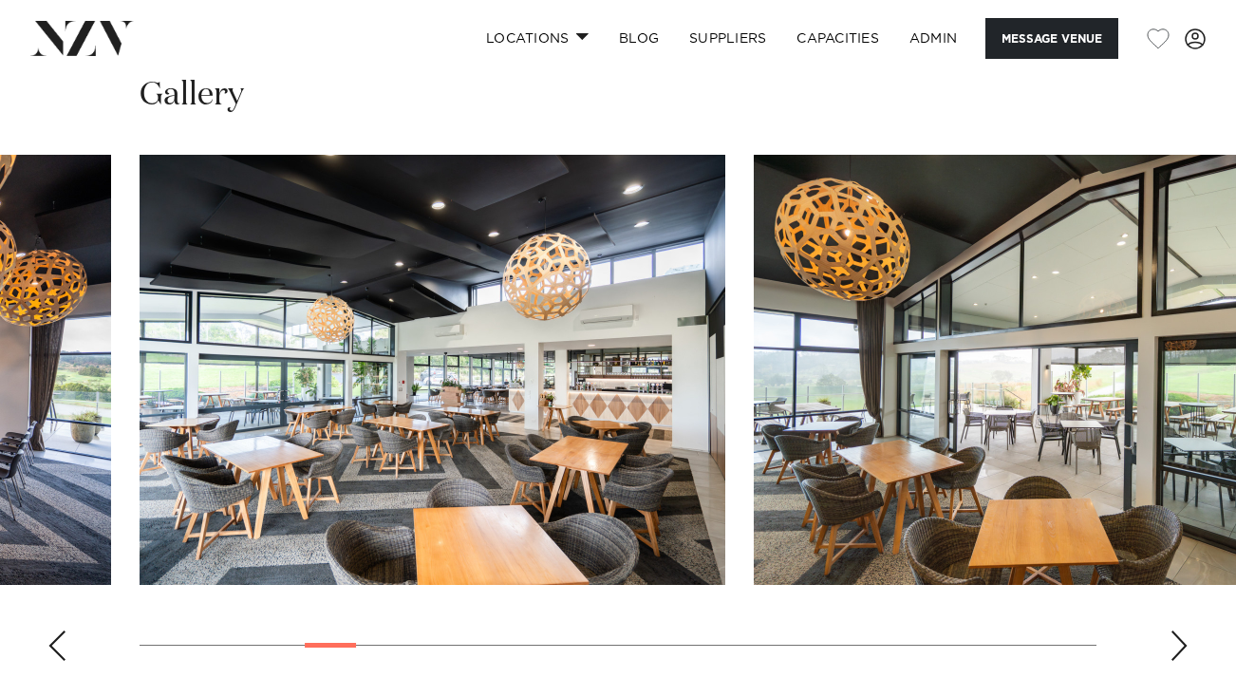
click at [1177, 661] on div "Next slide" at bounding box center [1178, 645] width 19 height 30
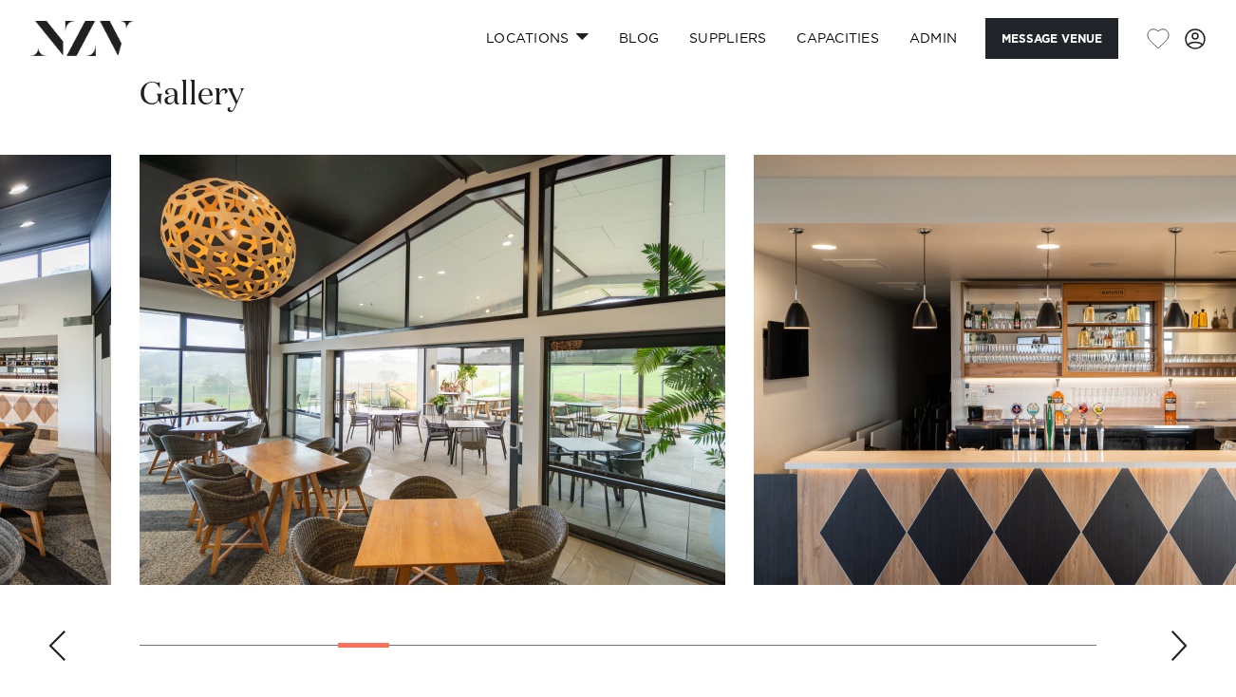
click at [1177, 661] on div "Next slide" at bounding box center [1178, 645] width 19 height 30
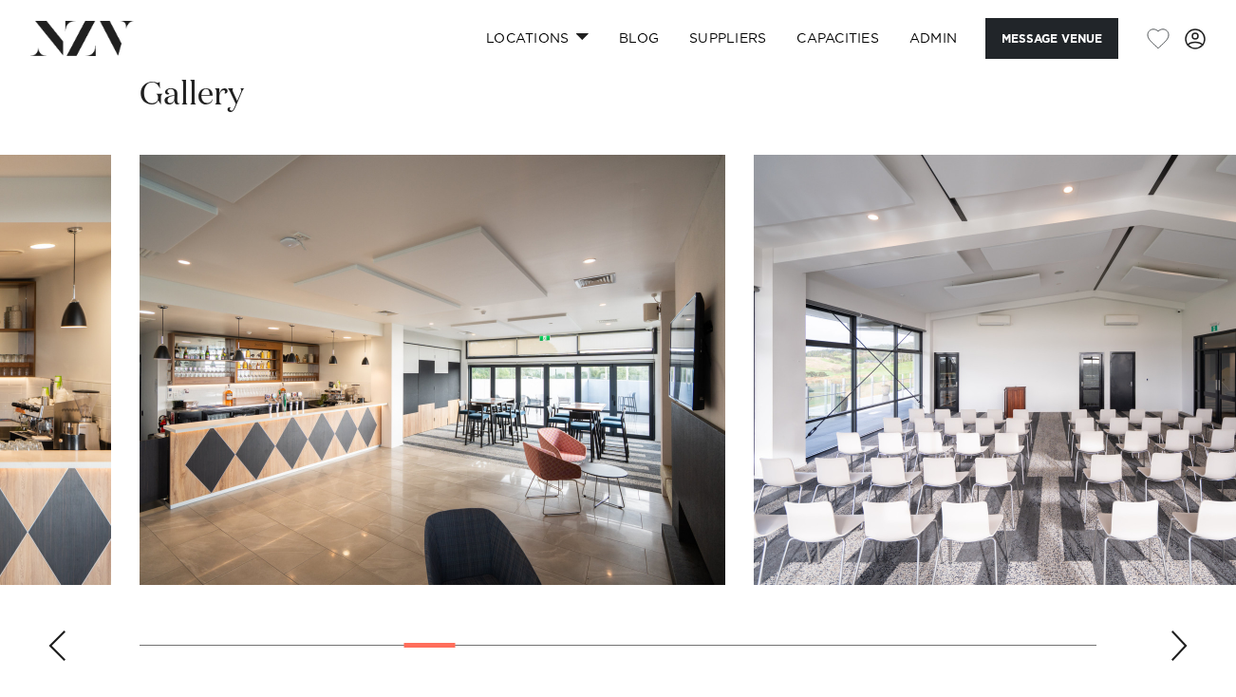
click at [1177, 661] on div "Next slide" at bounding box center [1178, 645] width 19 height 30
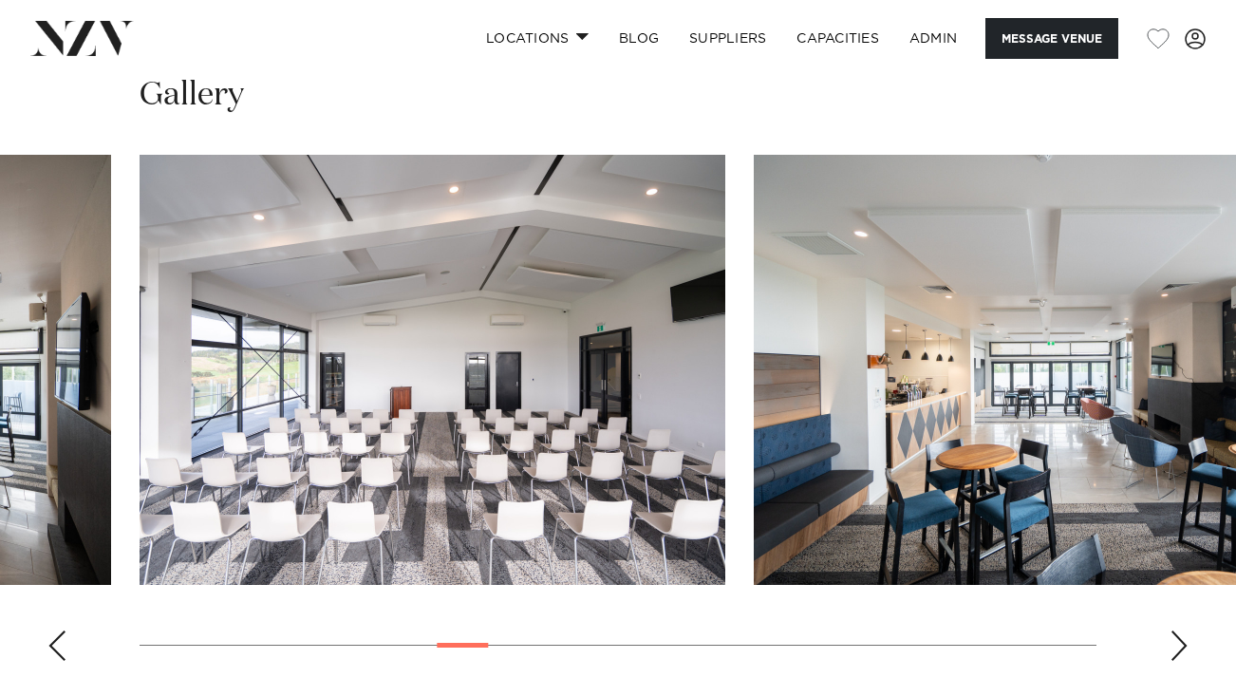
click at [1177, 661] on div "Next slide" at bounding box center [1178, 645] width 19 height 30
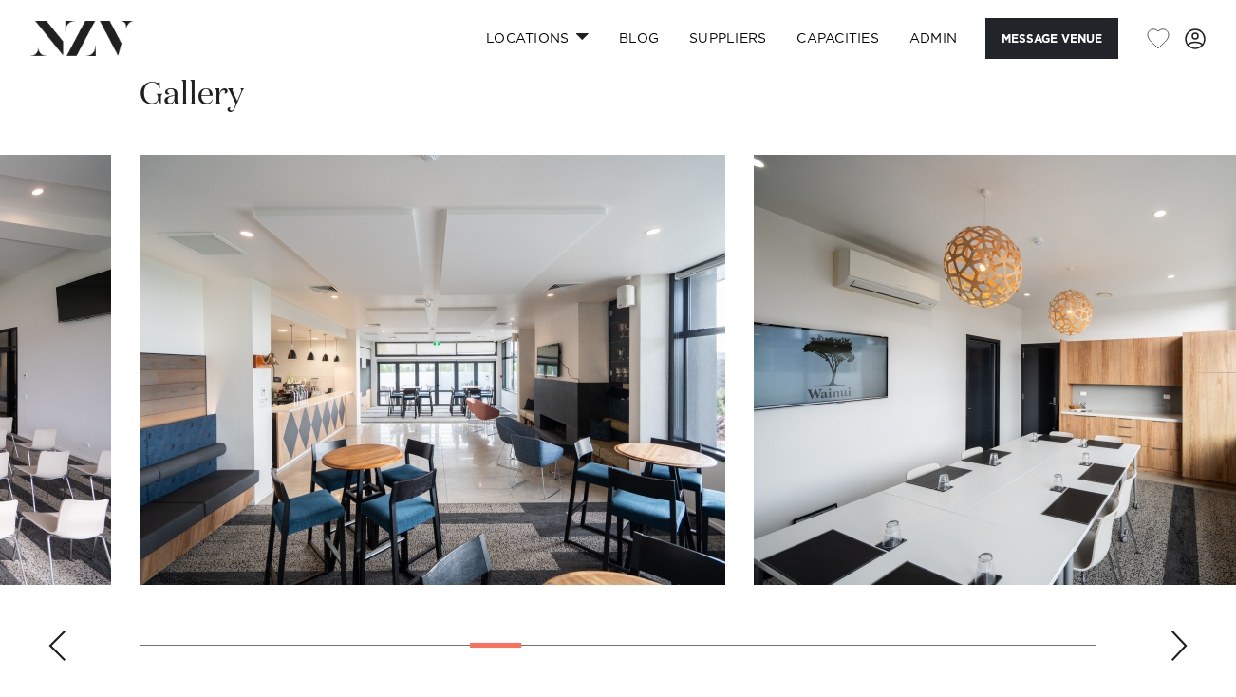
click at [1177, 661] on div "Next slide" at bounding box center [1178, 645] width 19 height 30
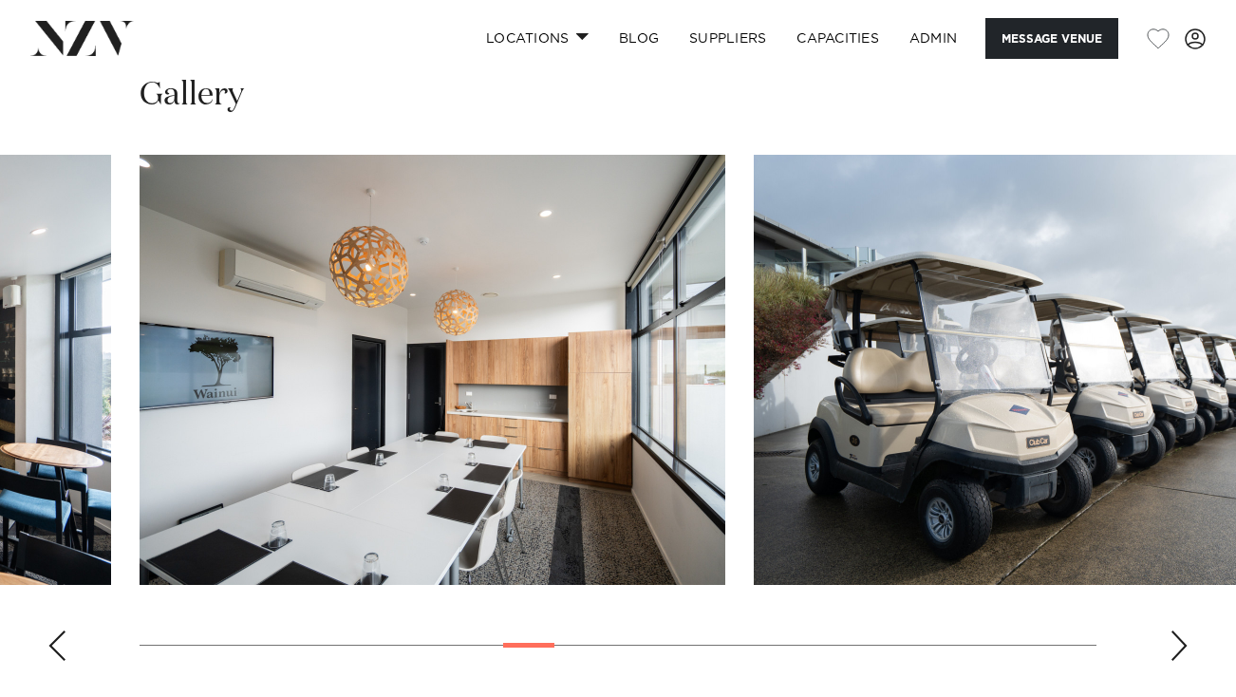
click at [1177, 661] on div "Next slide" at bounding box center [1178, 645] width 19 height 30
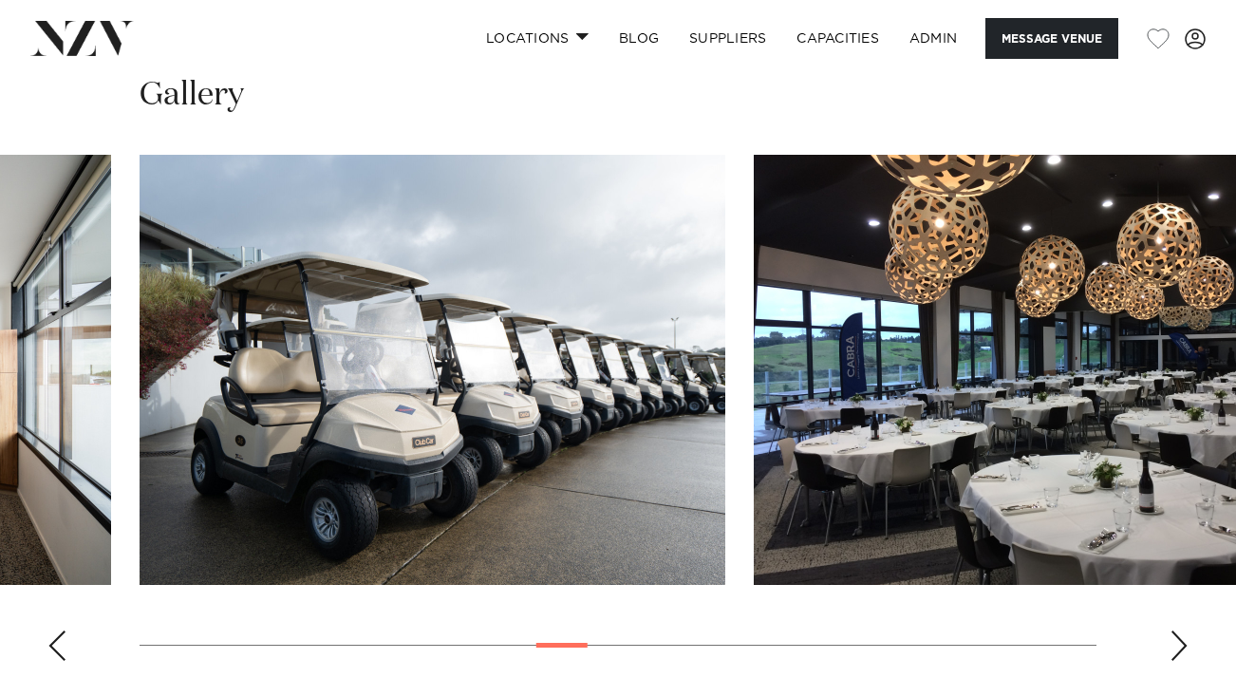
click at [1177, 661] on div "Next slide" at bounding box center [1178, 645] width 19 height 30
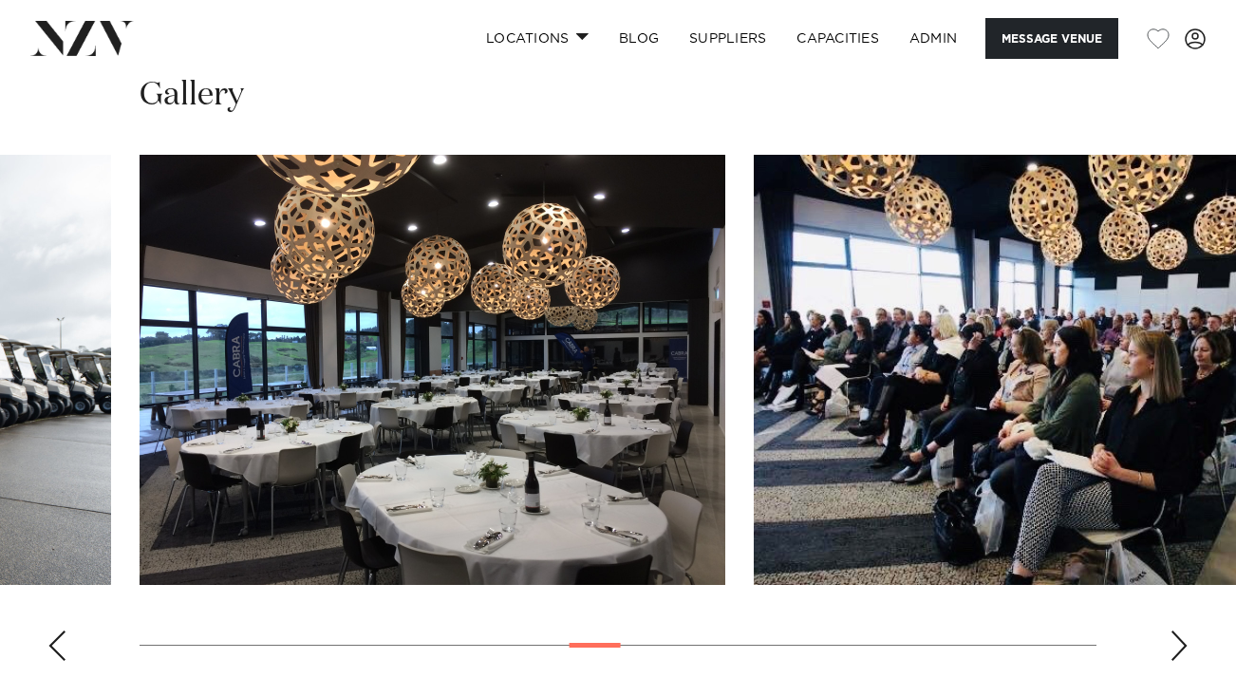
click at [1177, 661] on div "Next slide" at bounding box center [1178, 645] width 19 height 30
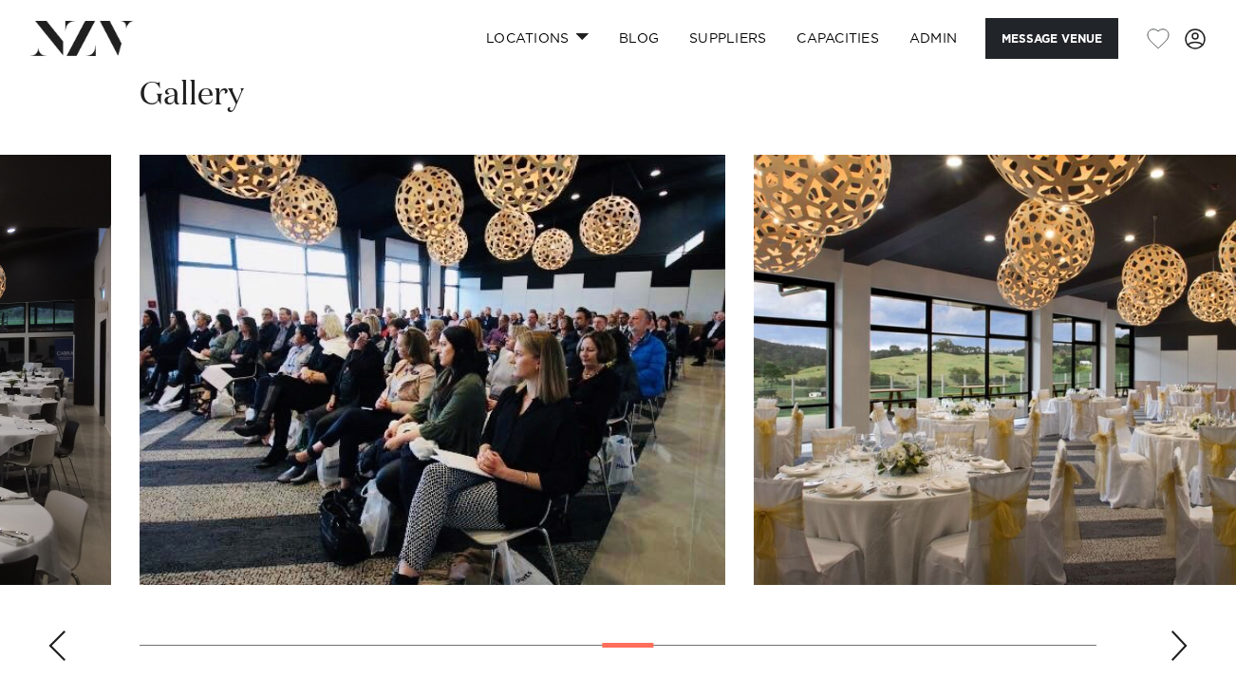
click at [1177, 661] on div "Next slide" at bounding box center [1178, 645] width 19 height 30
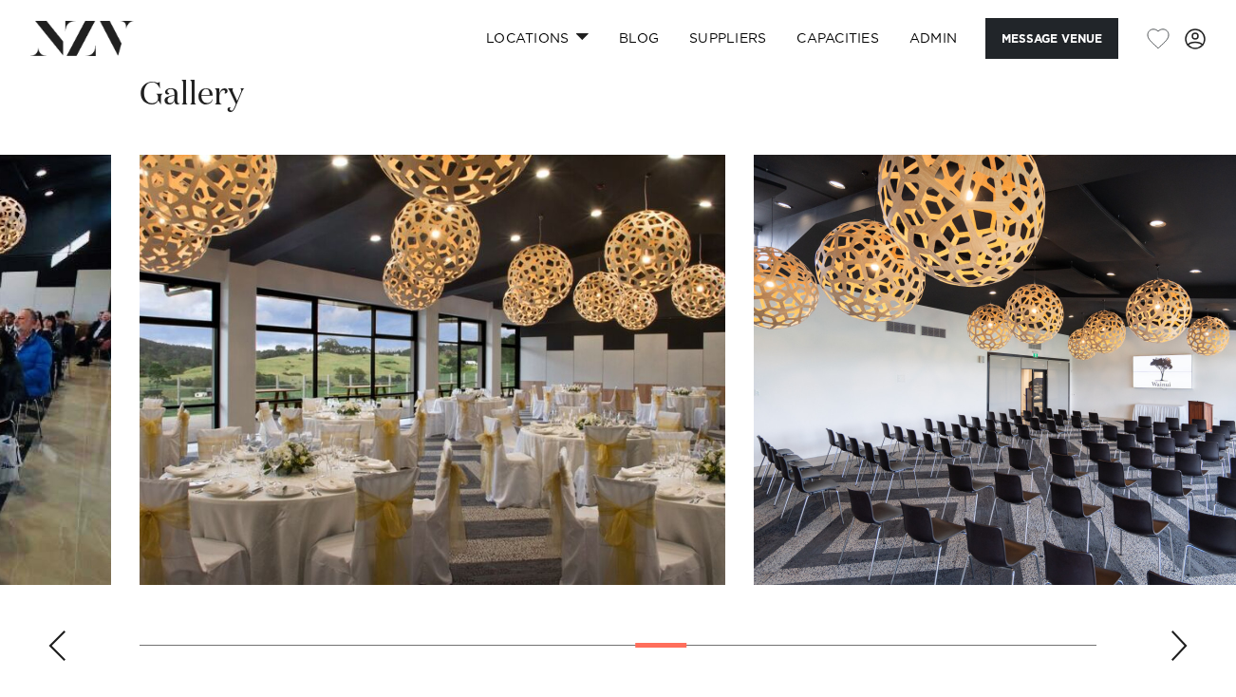
click at [1177, 661] on div "Next slide" at bounding box center [1178, 645] width 19 height 30
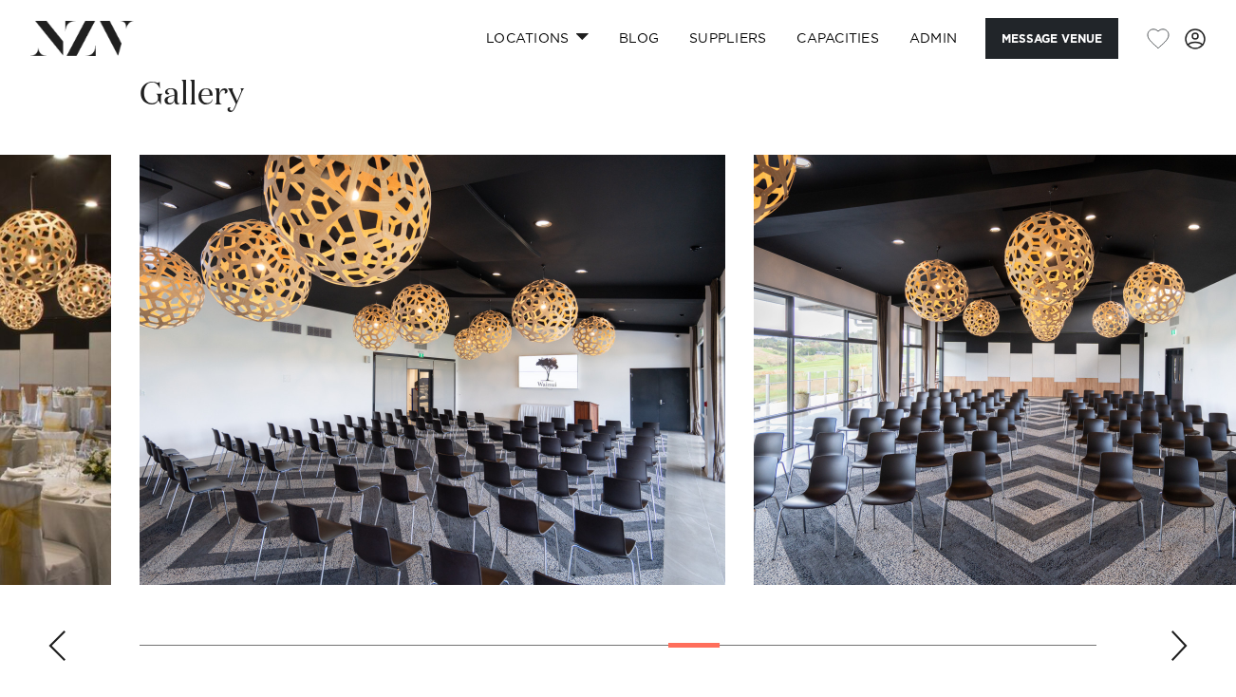
click at [1177, 661] on div "Next slide" at bounding box center [1178, 645] width 19 height 30
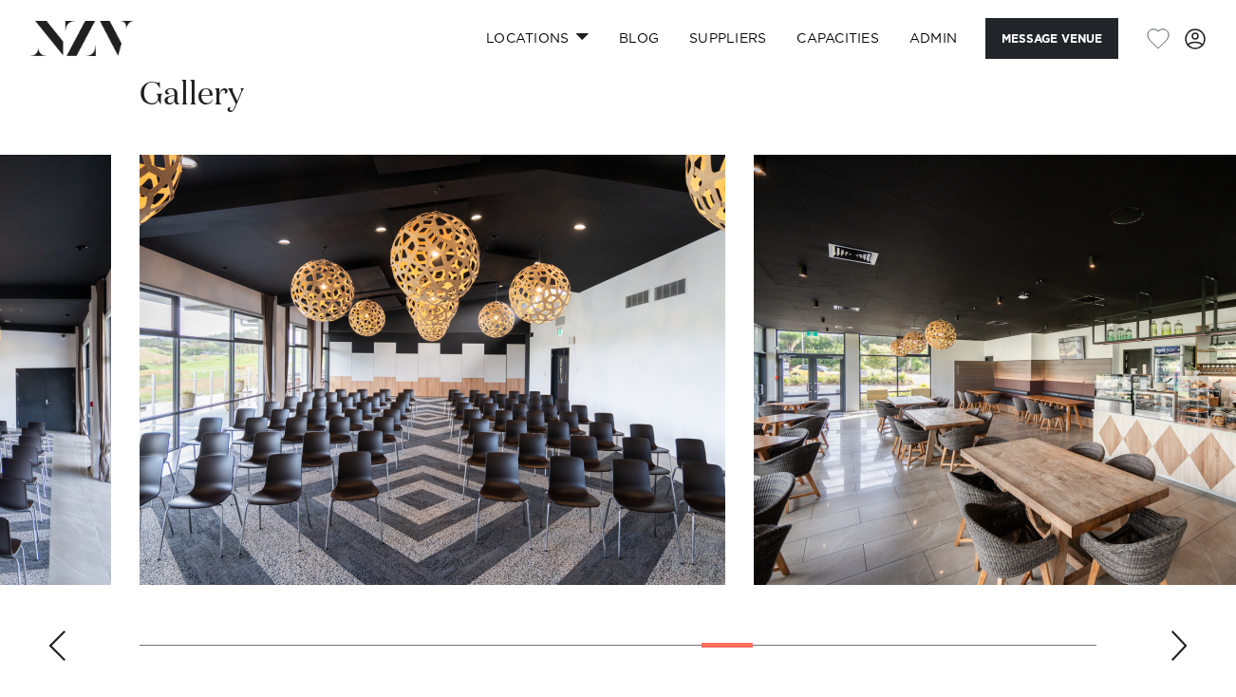
click at [1177, 661] on div "Next slide" at bounding box center [1178, 645] width 19 height 30
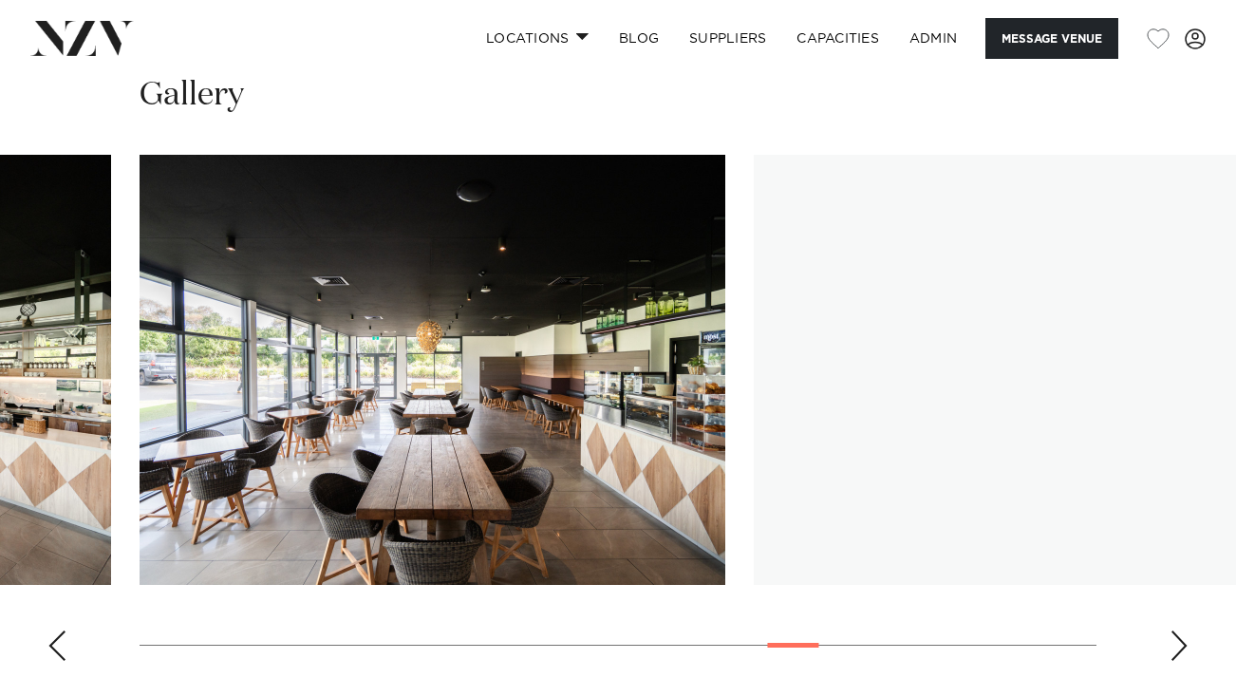
click at [1177, 661] on div "Next slide" at bounding box center [1178, 645] width 19 height 30
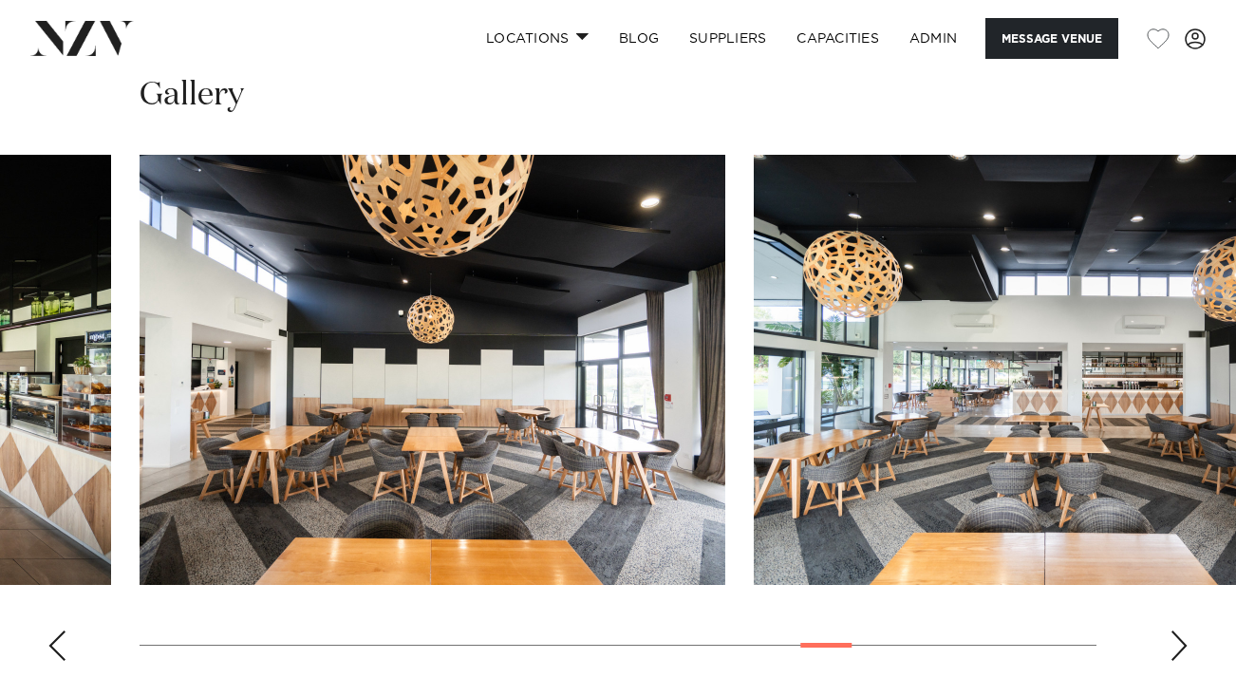
click at [1177, 661] on div "Next slide" at bounding box center [1178, 645] width 19 height 30
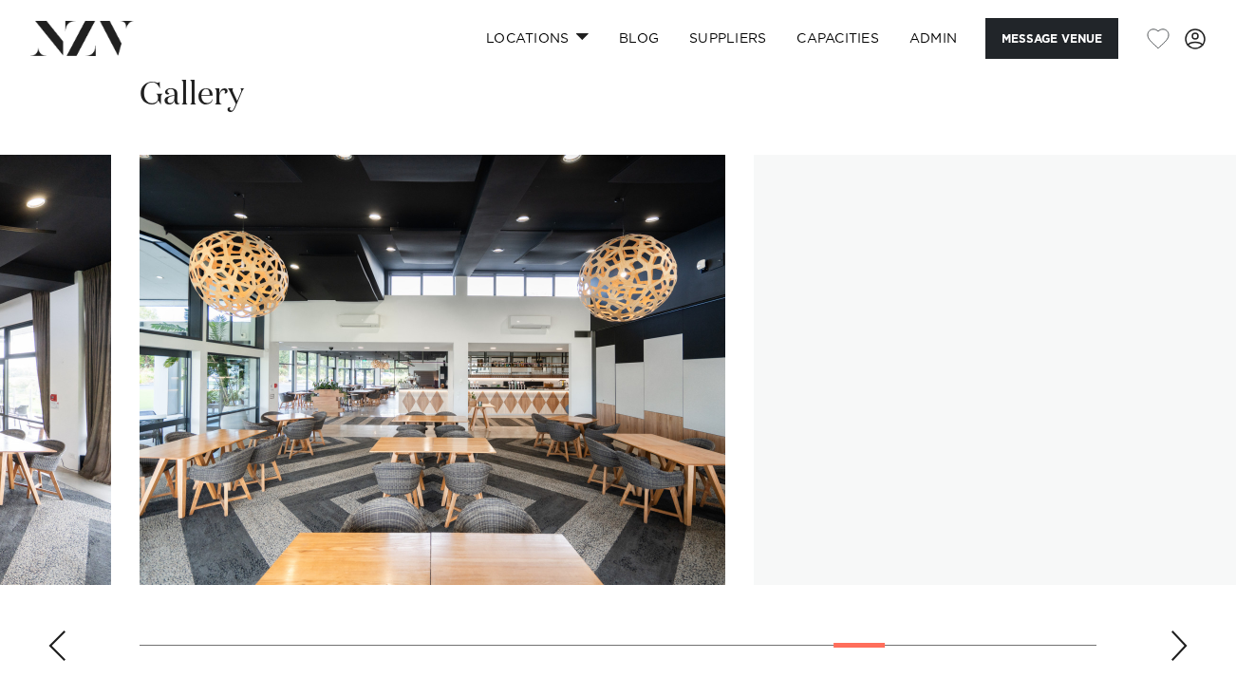
click at [1177, 661] on div "Next slide" at bounding box center [1178, 645] width 19 height 30
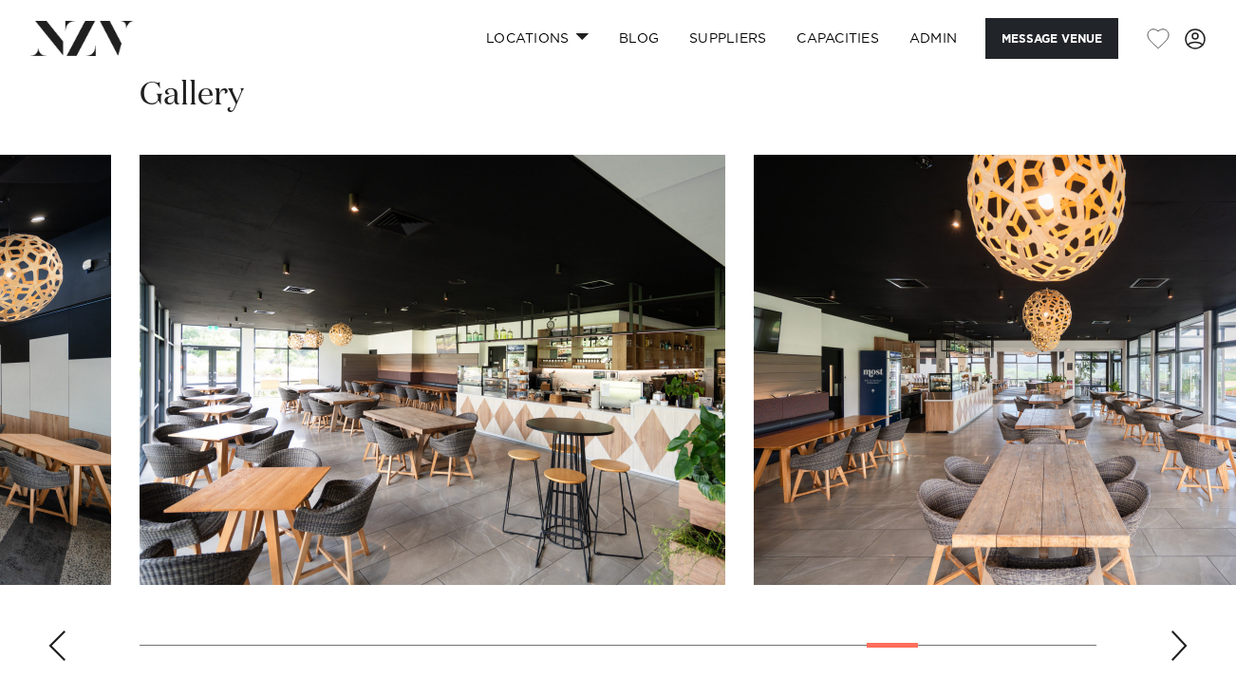
click at [1177, 661] on div "Next slide" at bounding box center [1178, 645] width 19 height 30
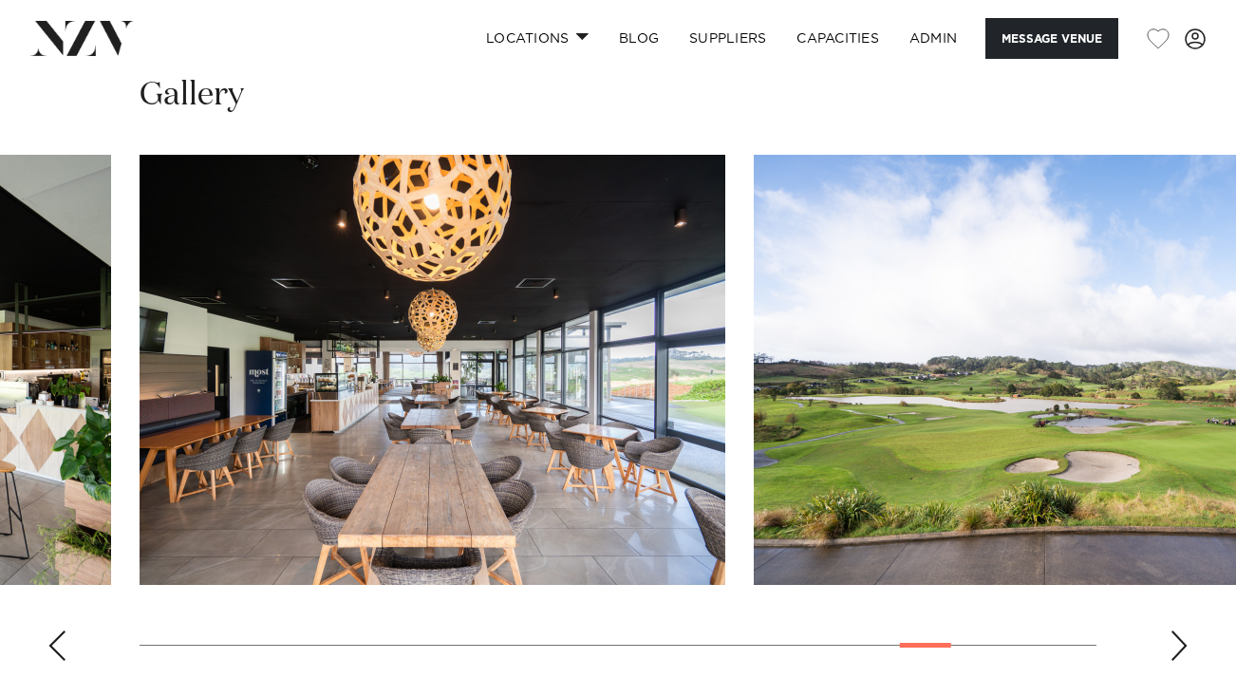
click at [1177, 661] on div "Next slide" at bounding box center [1178, 645] width 19 height 30
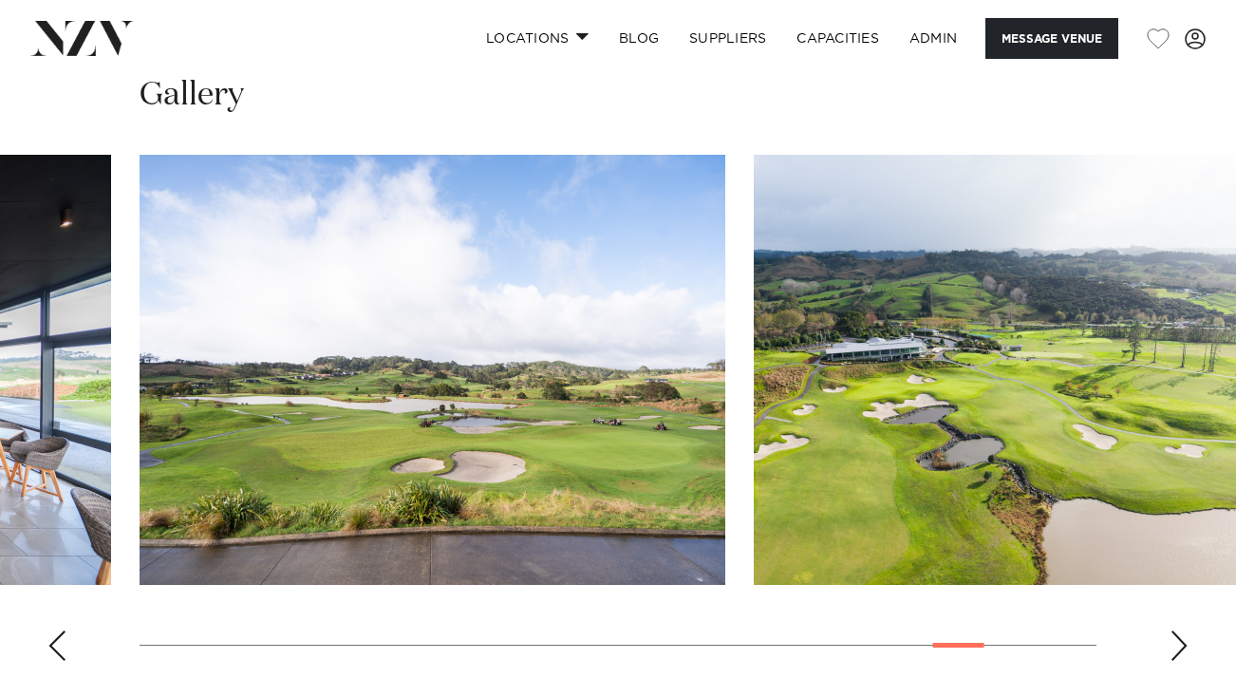
click at [1177, 661] on div "Next slide" at bounding box center [1178, 645] width 19 height 30
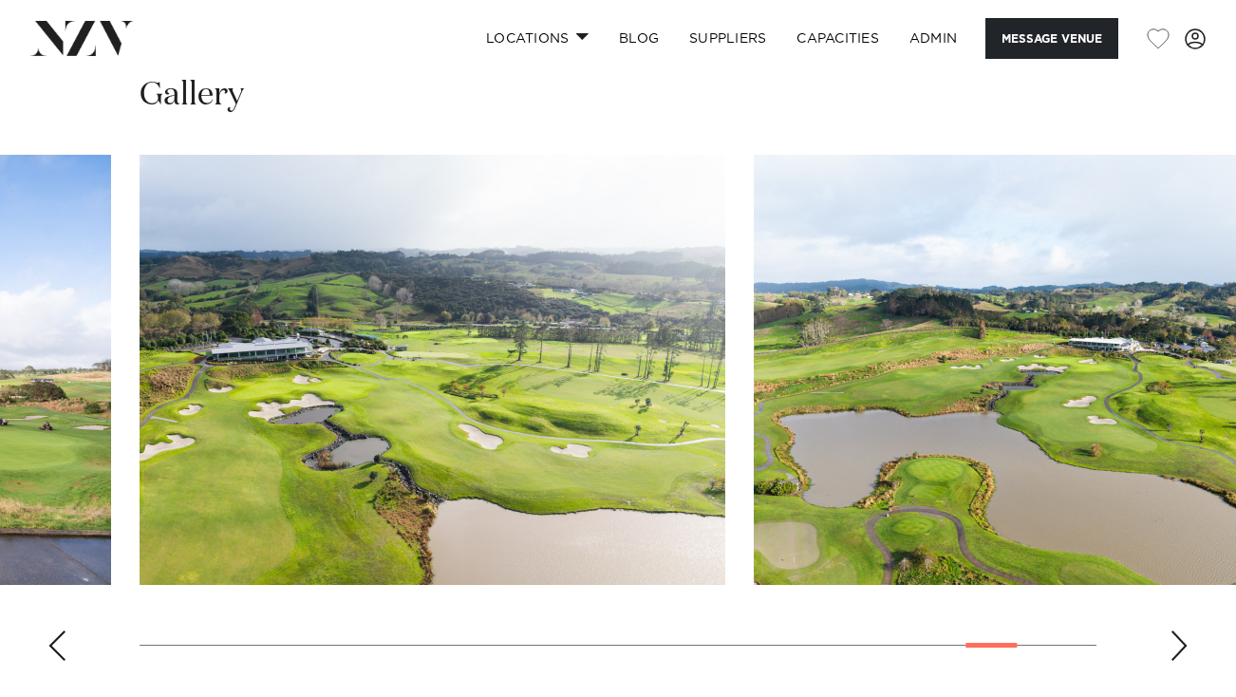
click at [1177, 661] on div "Next slide" at bounding box center [1178, 645] width 19 height 30
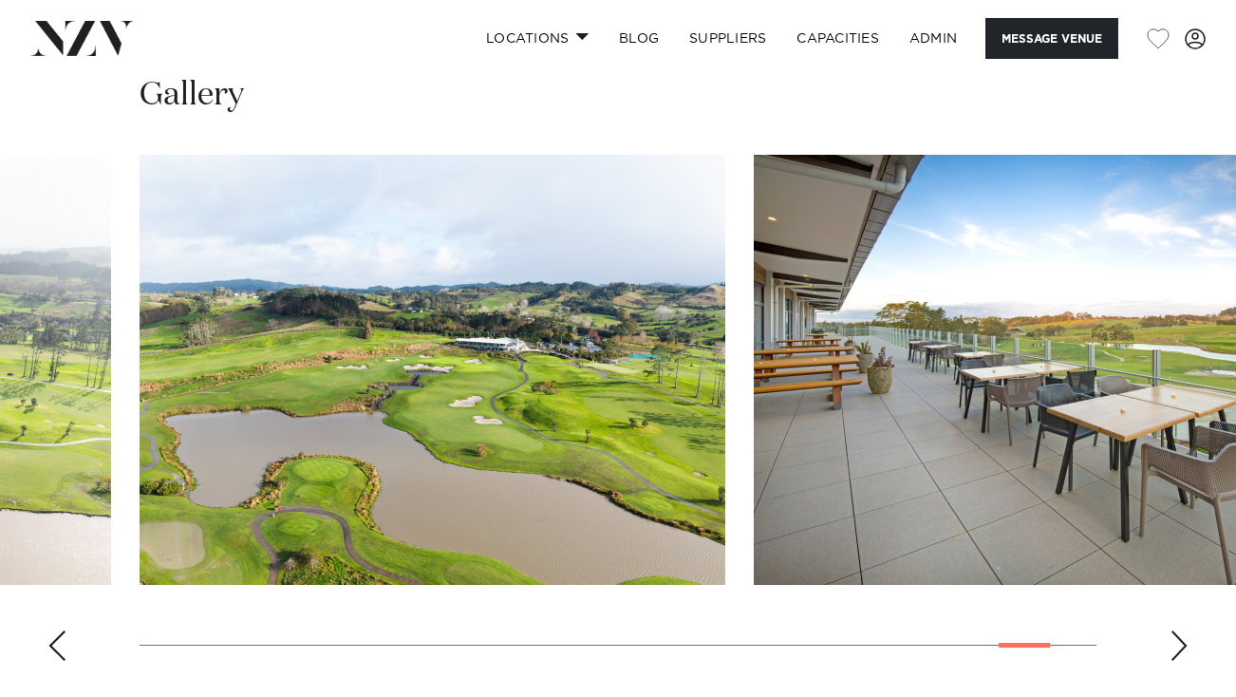
click at [1177, 661] on div "Next slide" at bounding box center [1178, 645] width 19 height 30
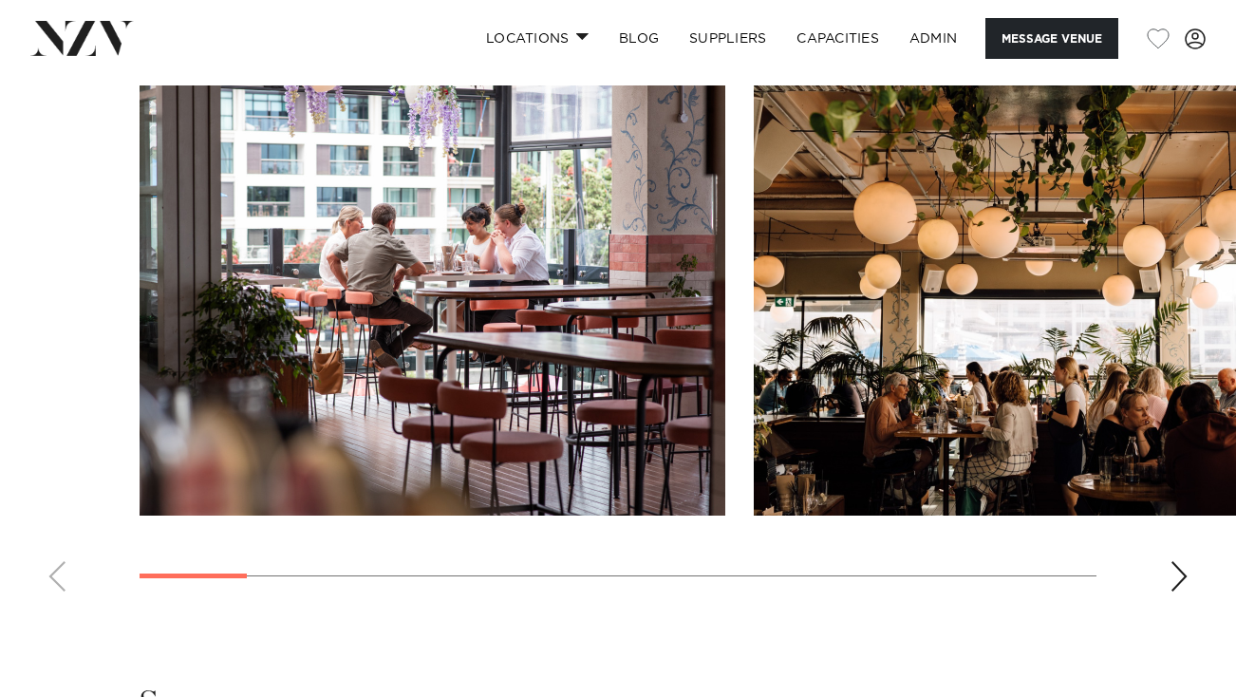
scroll to position [1826, 0]
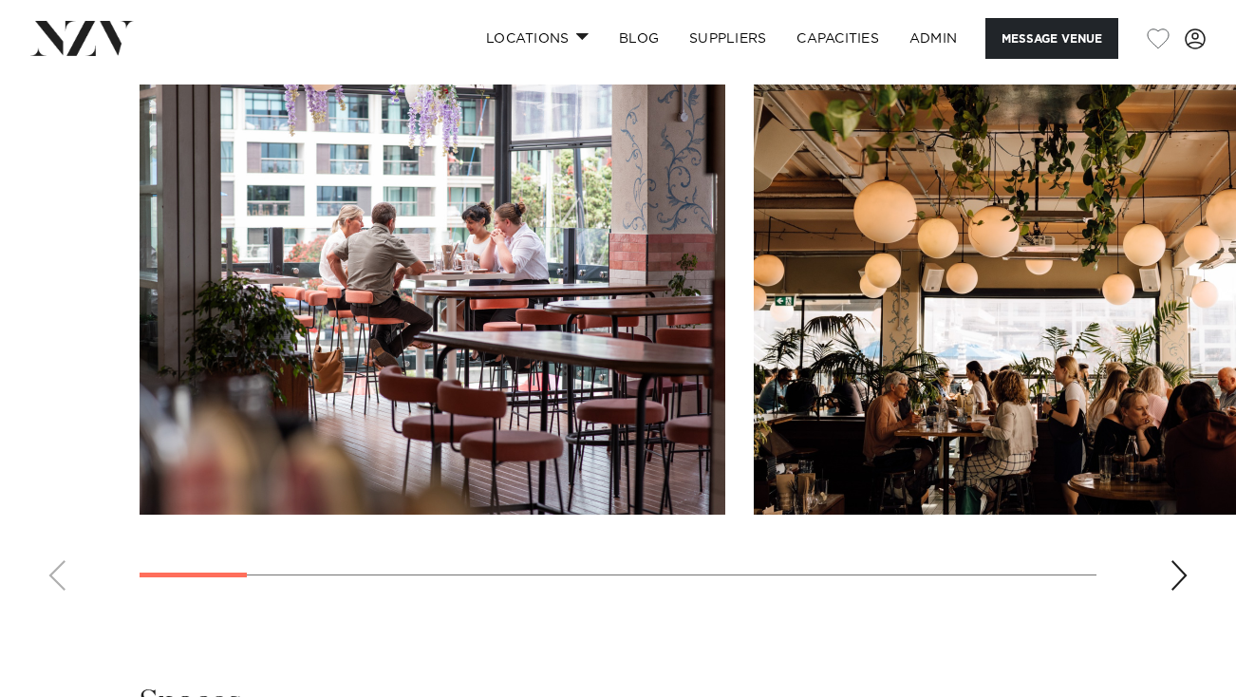
click at [1177, 573] on div "Next slide" at bounding box center [1178, 575] width 19 height 30
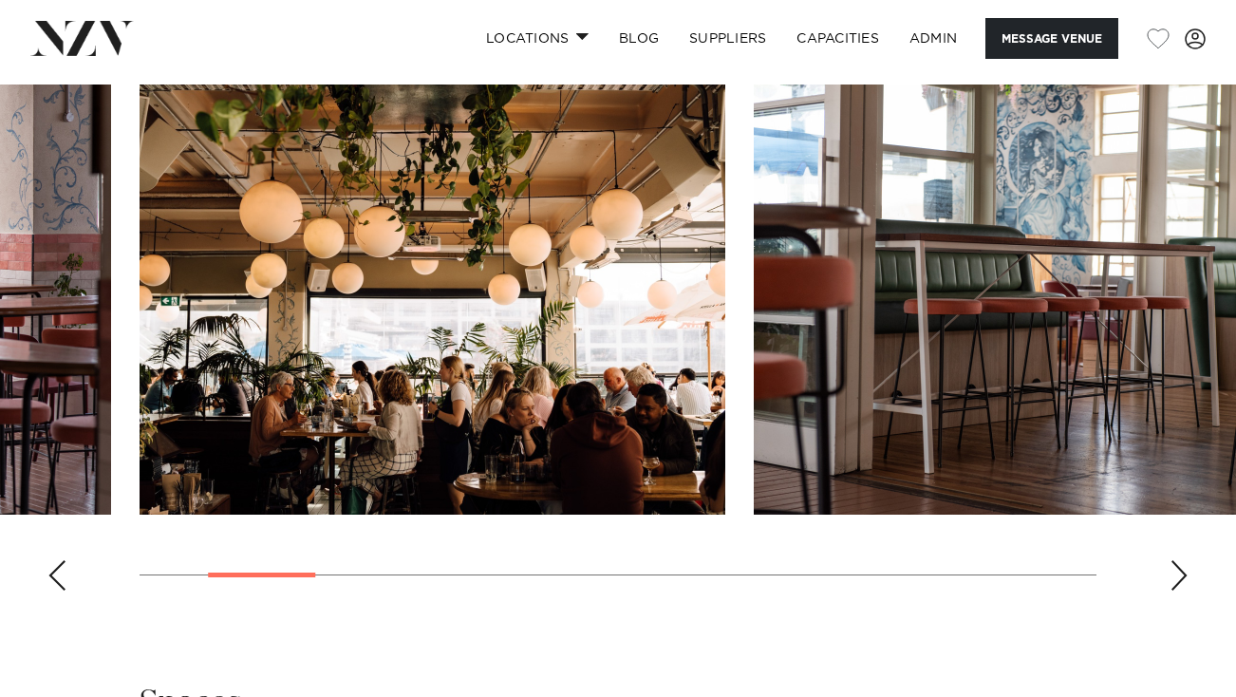
click at [1177, 573] on div "Next slide" at bounding box center [1178, 575] width 19 height 30
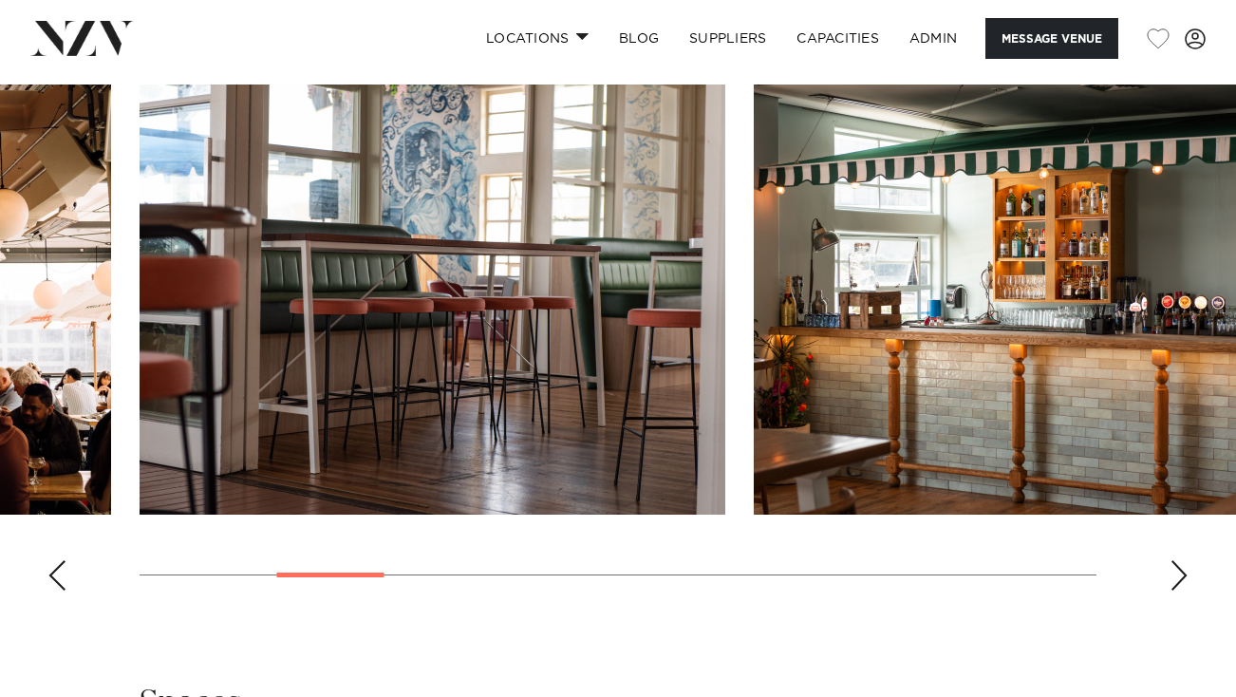
click at [1177, 573] on div "Next slide" at bounding box center [1178, 575] width 19 height 30
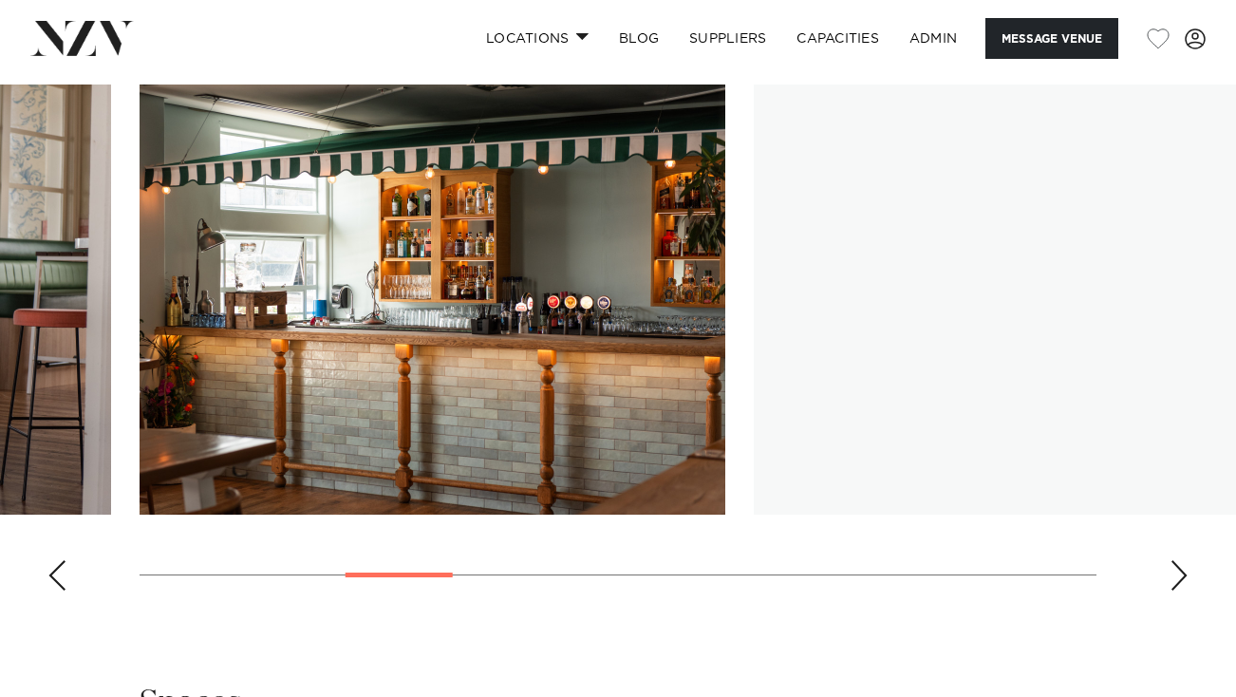
click at [1177, 573] on div "Next slide" at bounding box center [1178, 575] width 19 height 30
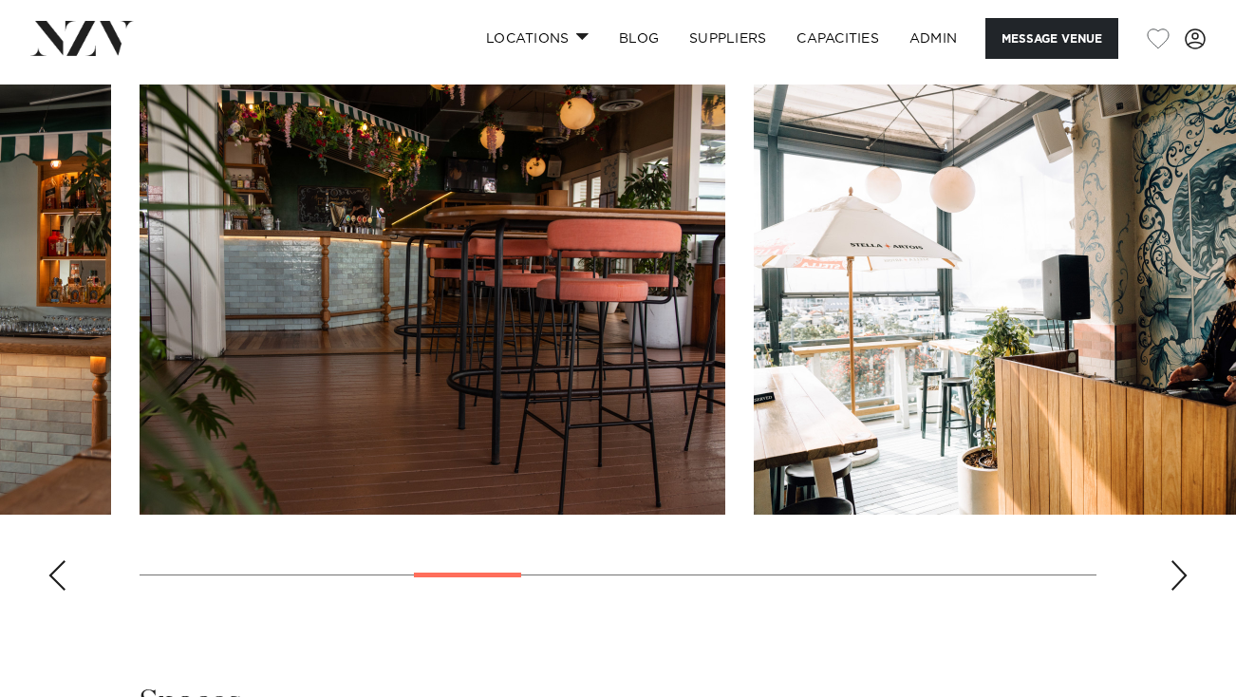
click at [1177, 573] on div "Next slide" at bounding box center [1178, 575] width 19 height 30
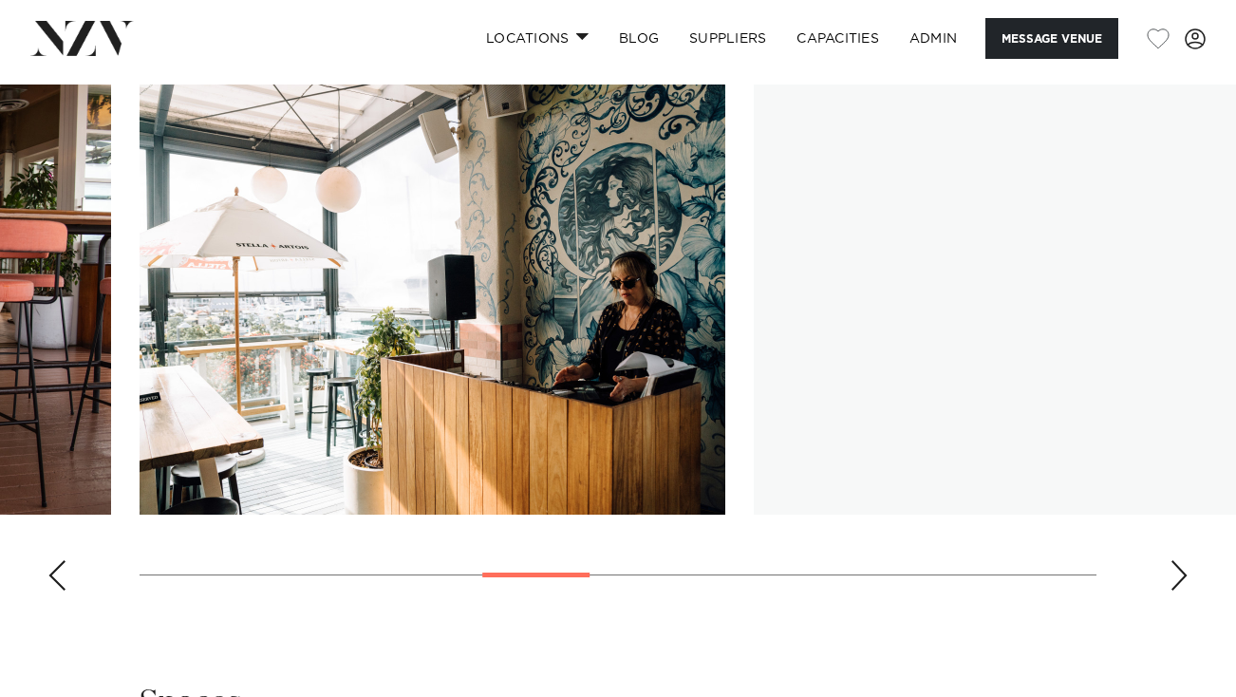
click at [1177, 573] on div "Next slide" at bounding box center [1178, 575] width 19 height 30
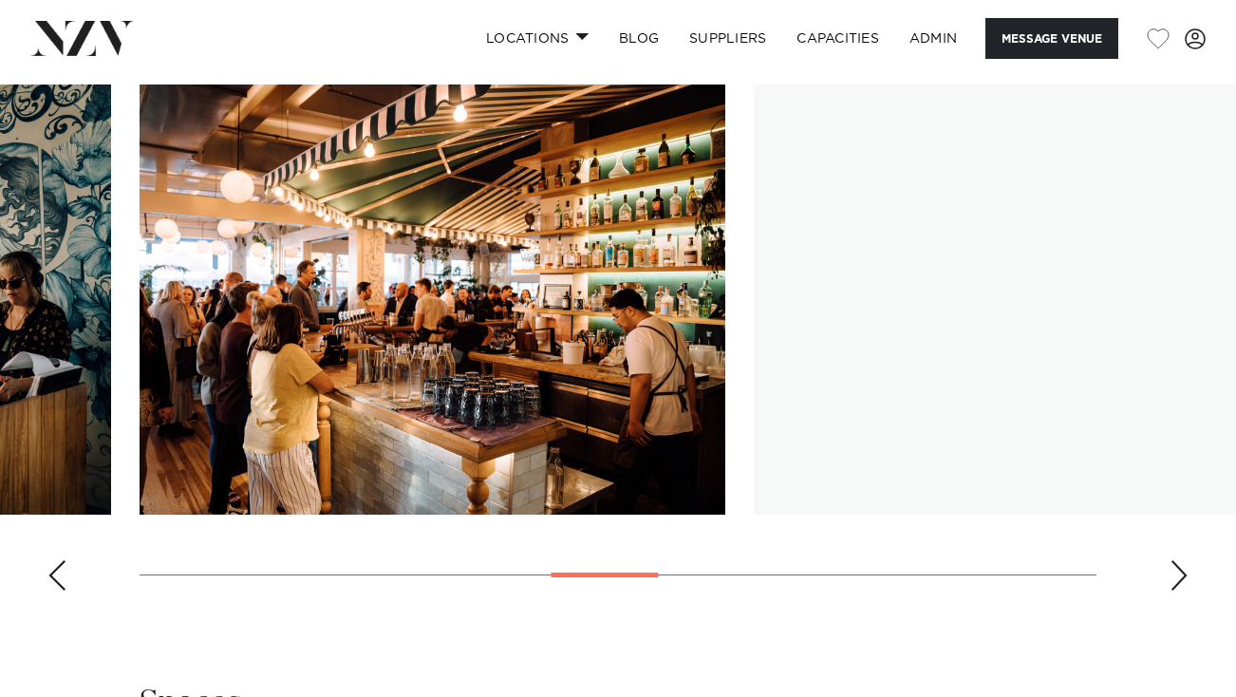
click at [1177, 573] on div "Next slide" at bounding box center [1178, 575] width 19 height 30
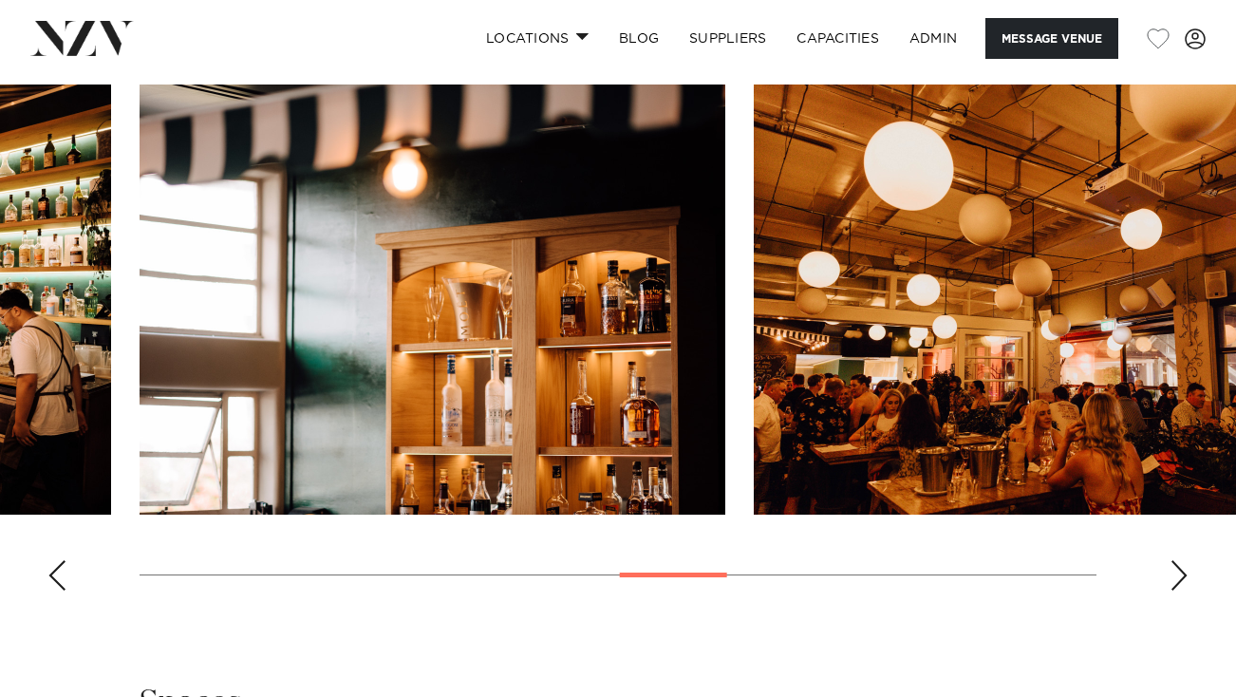
click at [1177, 573] on div "Next slide" at bounding box center [1178, 575] width 19 height 30
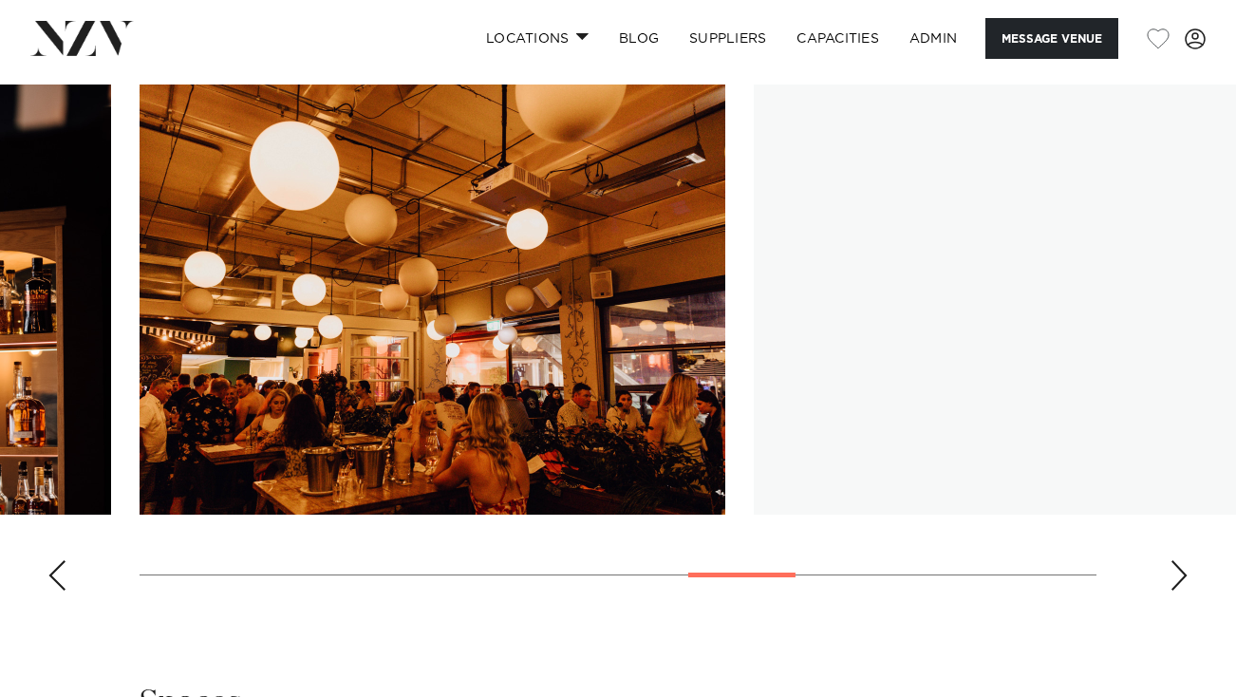
click at [1177, 573] on div "Next slide" at bounding box center [1178, 575] width 19 height 30
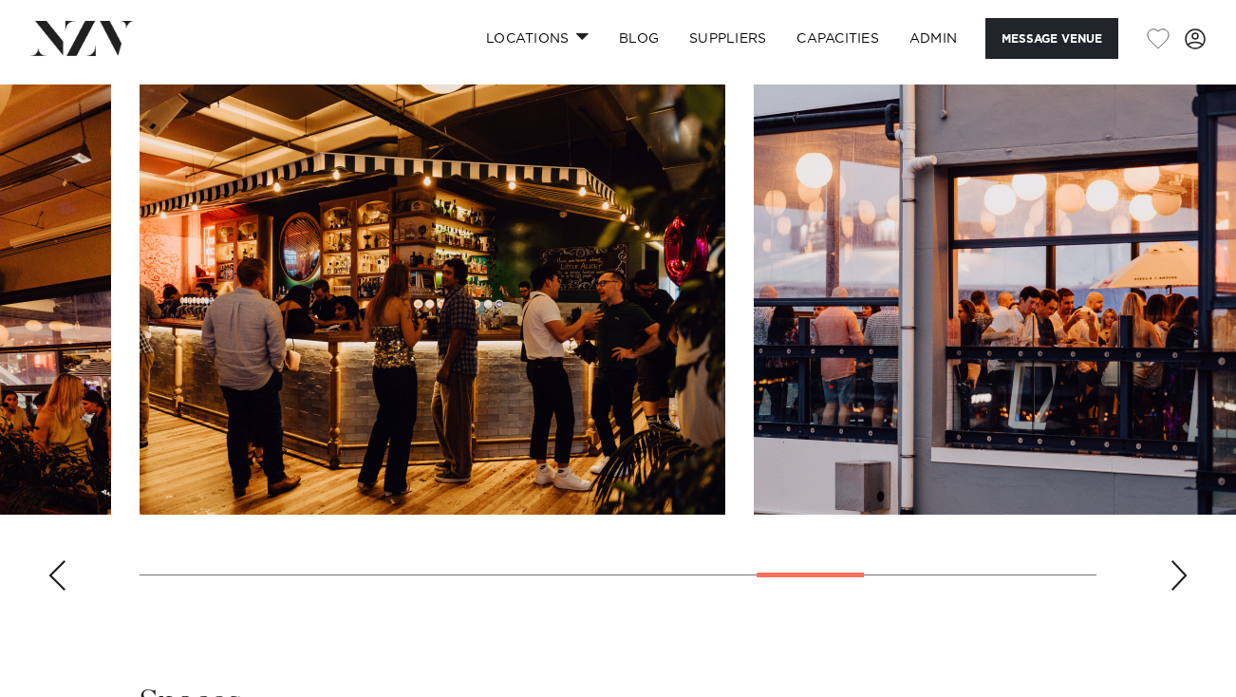
click at [1177, 573] on div "Next slide" at bounding box center [1178, 575] width 19 height 30
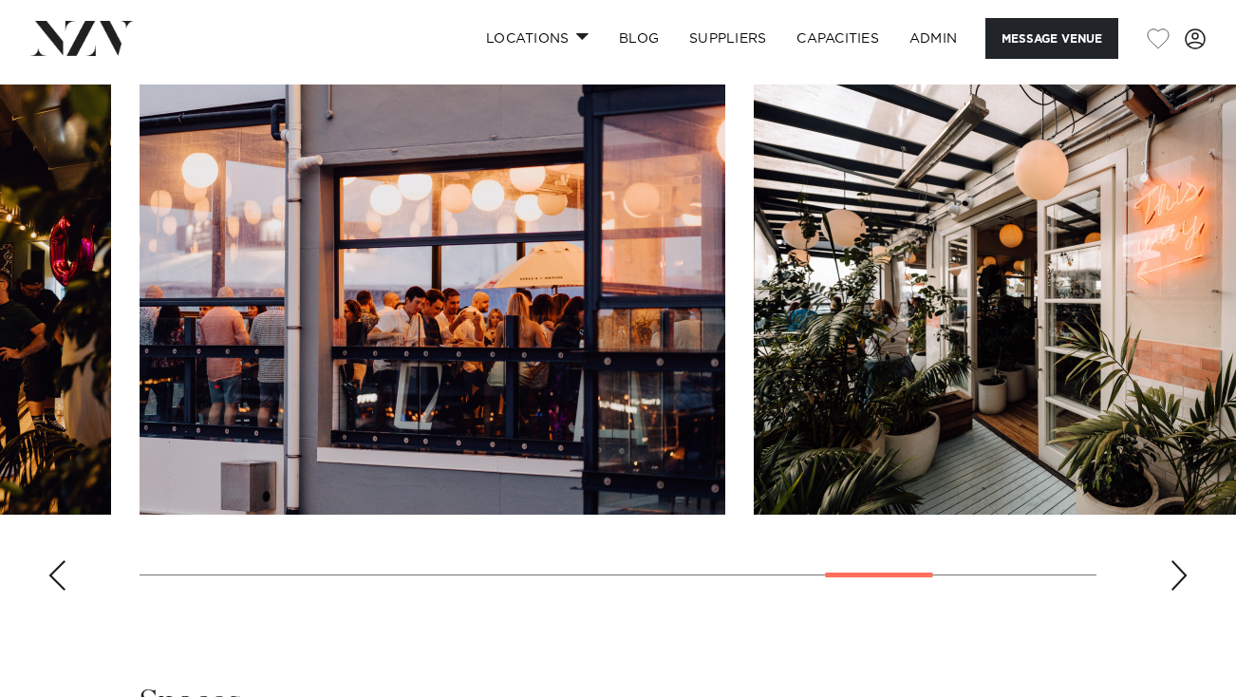
click at [1177, 573] on div "Next slide" at bounding box center [1178, 575] width 19 height 30
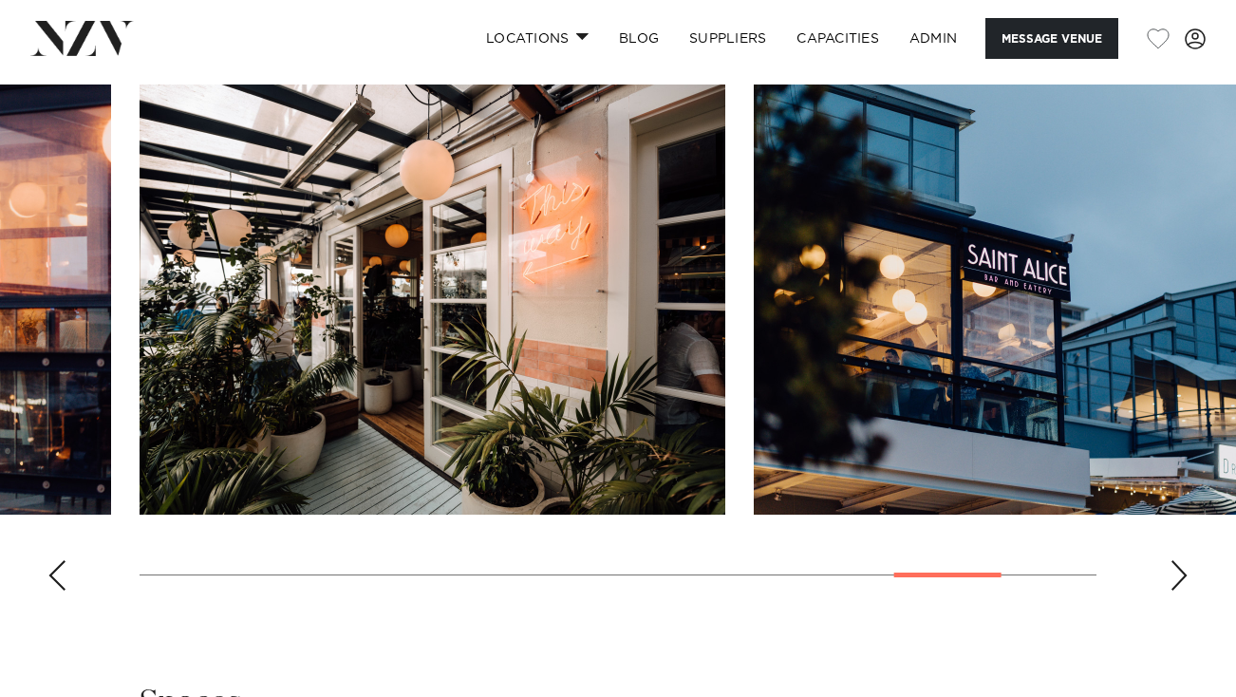
click at [1177, 573] on div "Next slide" at bounding box center [1178, 575] width 19 height 30
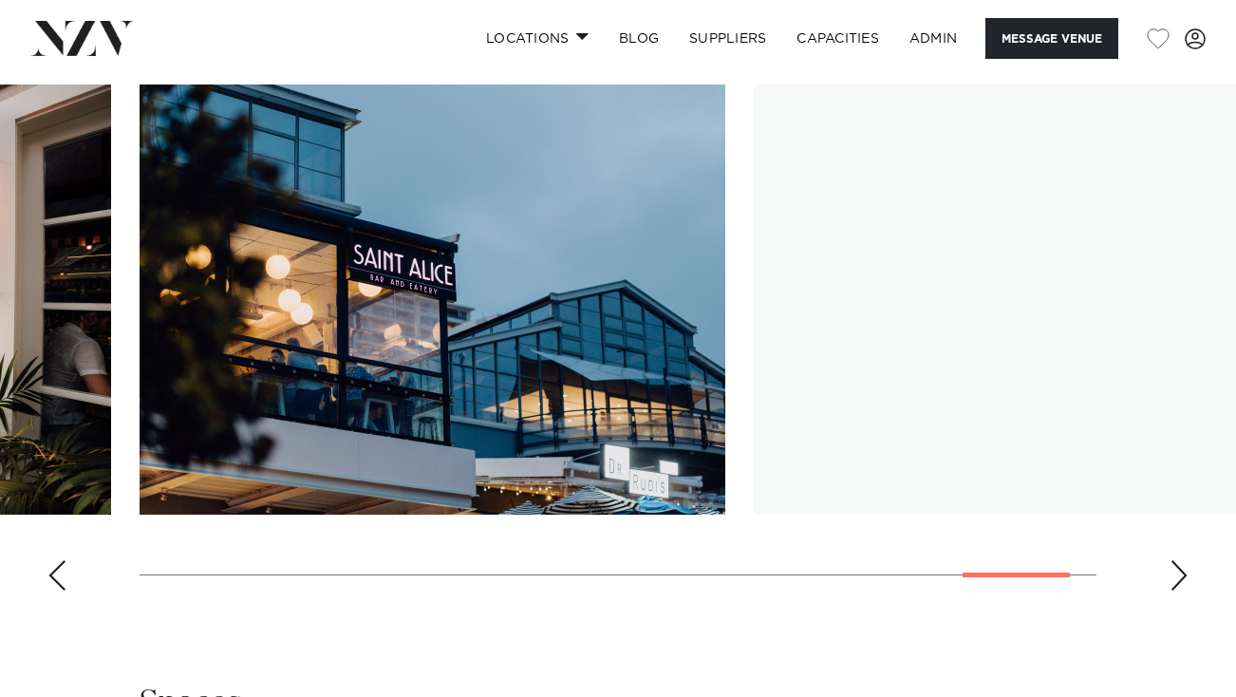
click at [1177, 573] on div "Next slide" at bounding box center [1178, 575] width 19 height 30
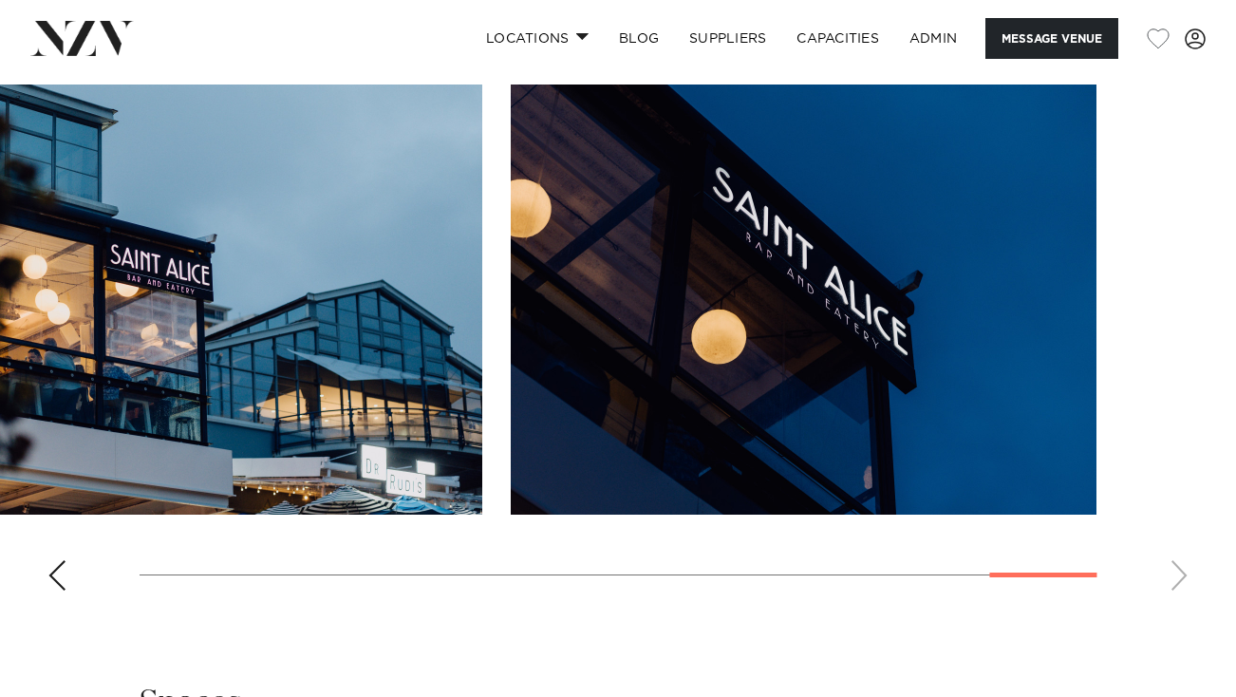
click at [58, 560] on swiper-container at bounding box center [618, 344] width 1236 height 521
click at [58, 569] on div "Previous slide" at bounding box center [56, 575] width 19 height 30
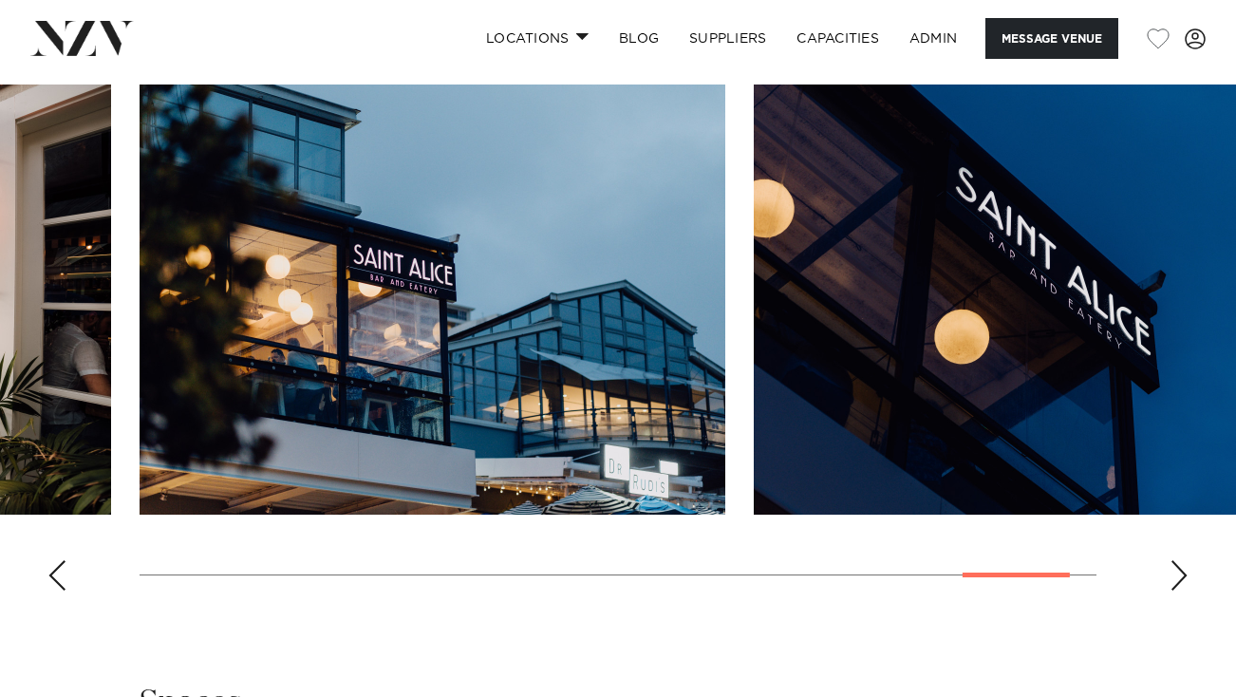
click at [58, 569] on div "Previous slide" at bounding box center [56, 575] width 19 height 30
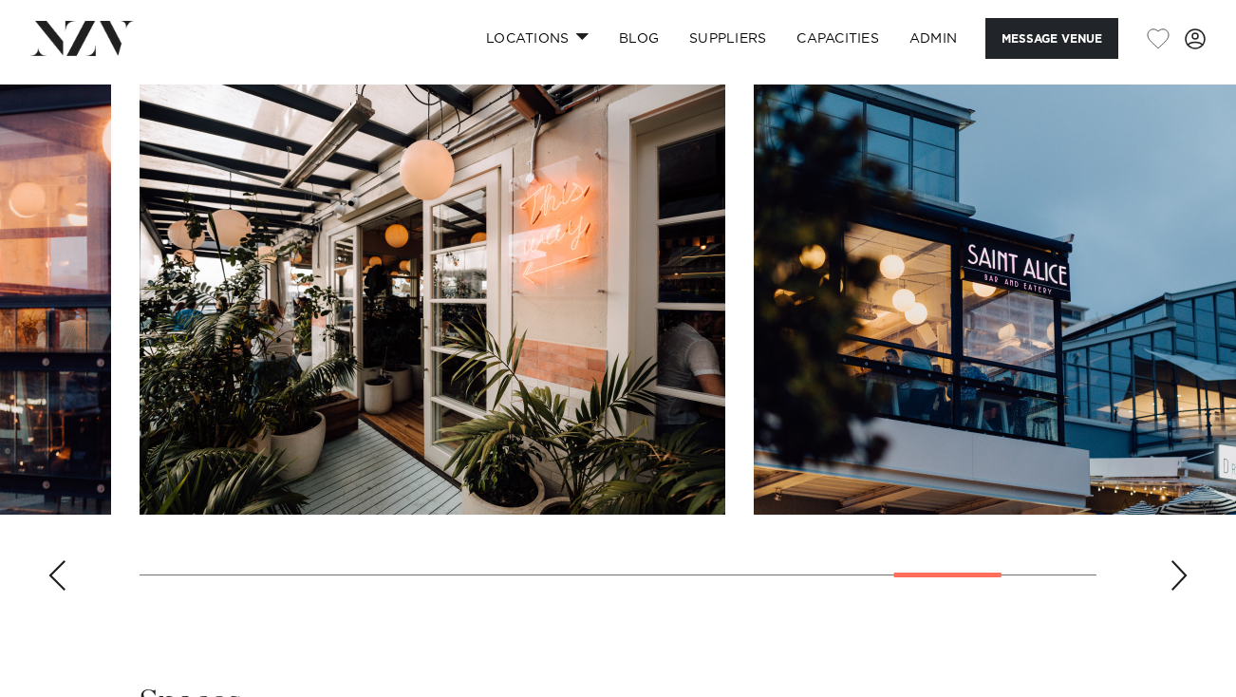
click at [58, 569] on div "Previous slide" at bounding box center [56, 575] width 19 height 30
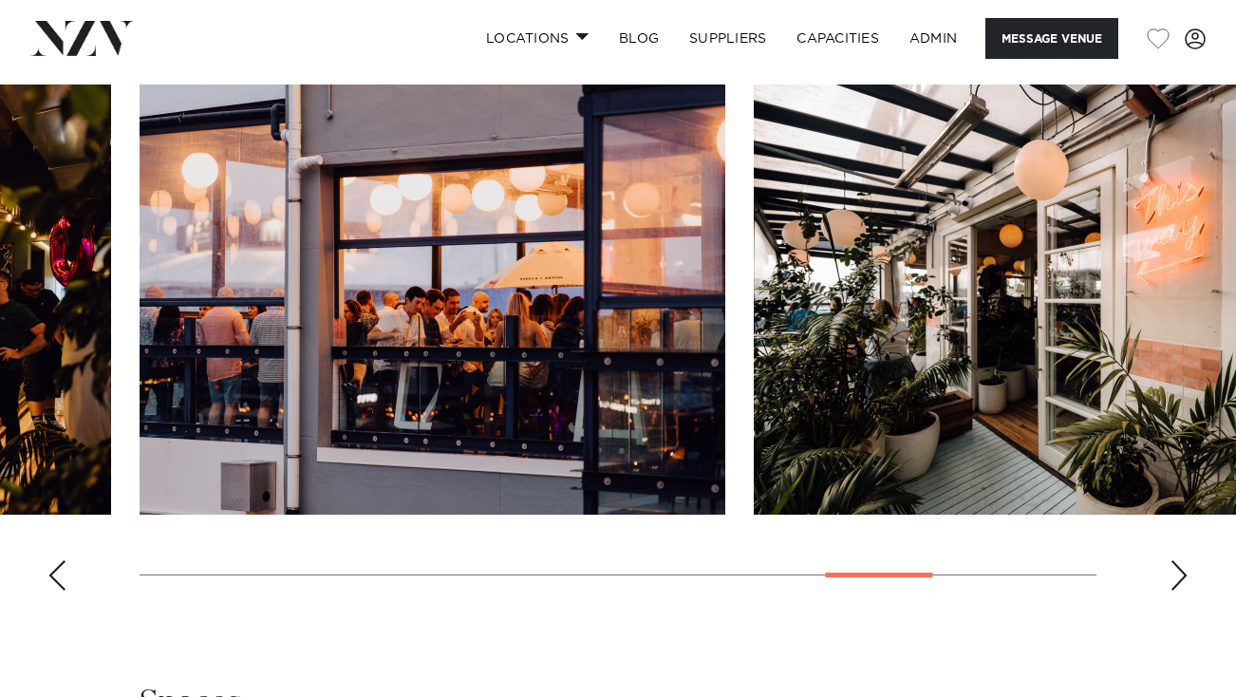
click at [58, 569] on div "Previous slide" at bounding box center [56, 575] width 19 height 30
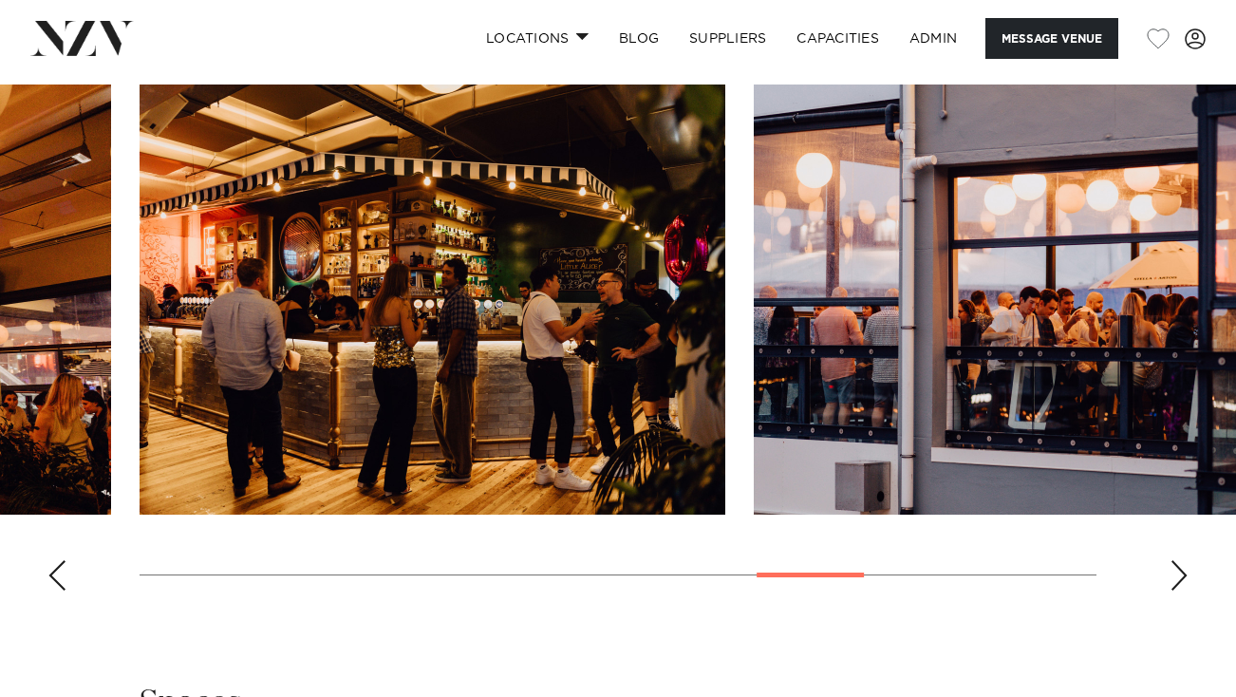
click at [58, 569] on div "Previous slide" at bounding box center [56, 575] width 19 height 30
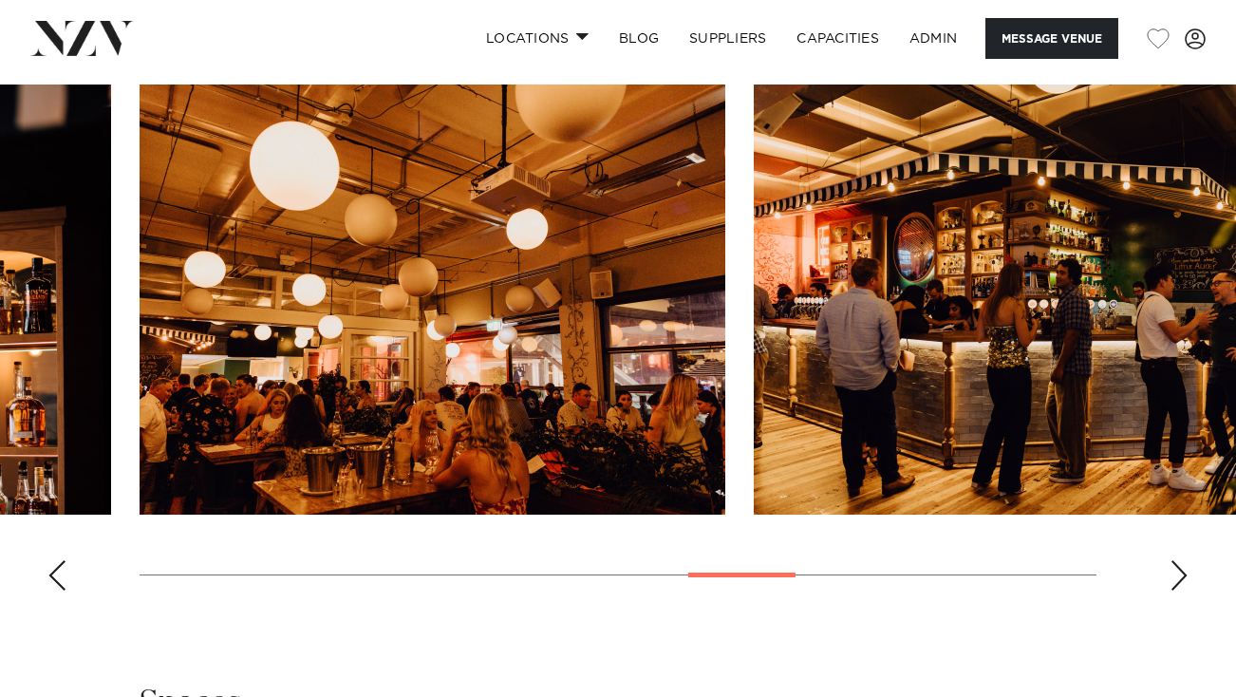
click at [58, 569] on div "Previous slide" at bounding box center [56, 575] width 19 height 30
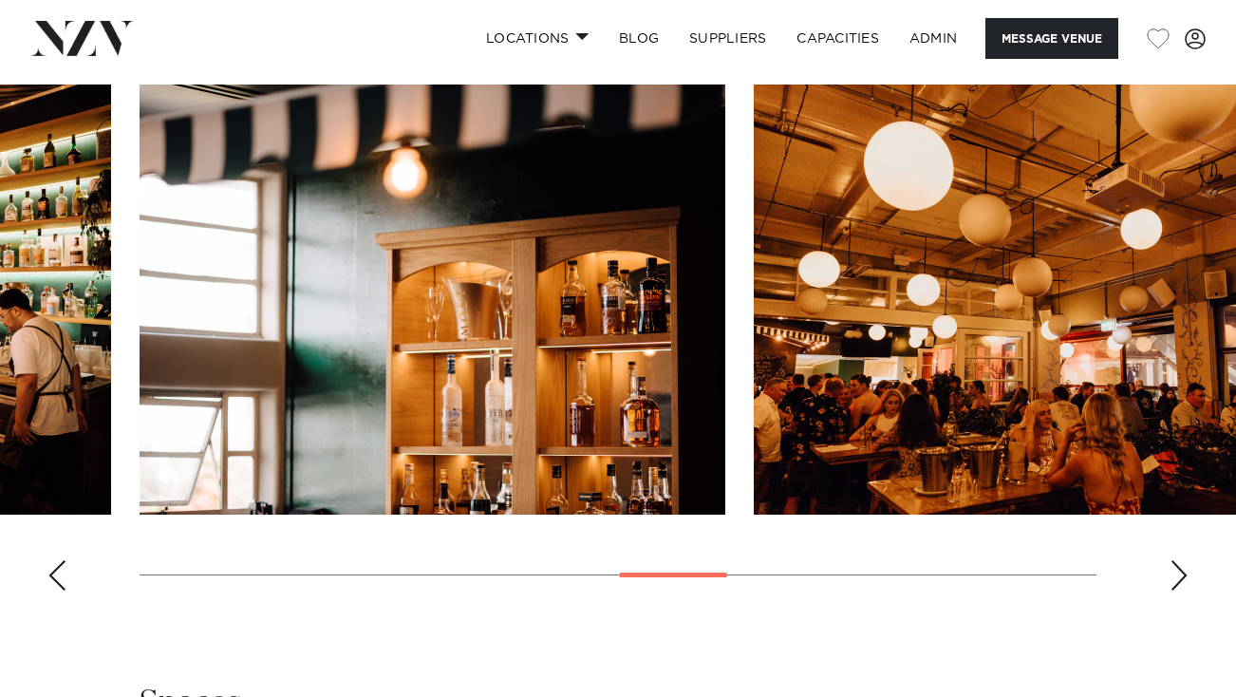
click at [58, 569] on div "Previous slide" at bounding box center [56, 575] width 19 height 30
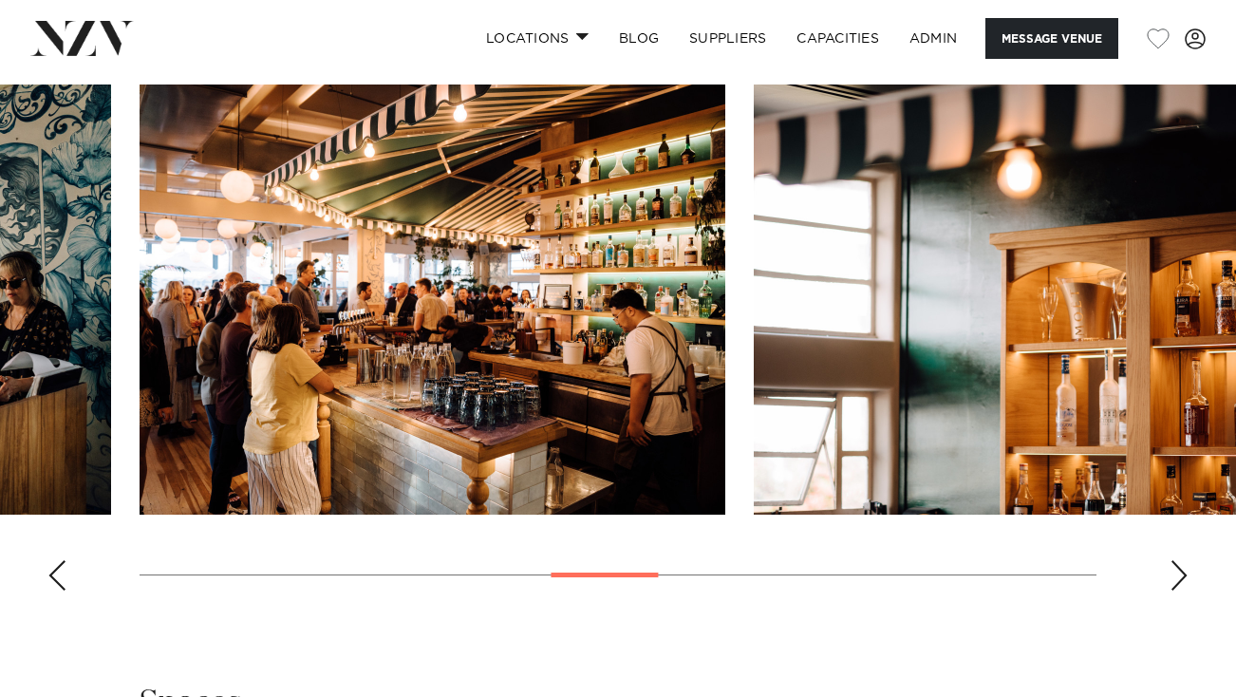
click at [58, 569] on div "Previous slide" at bounding box center [56, 575] width 19 height 30
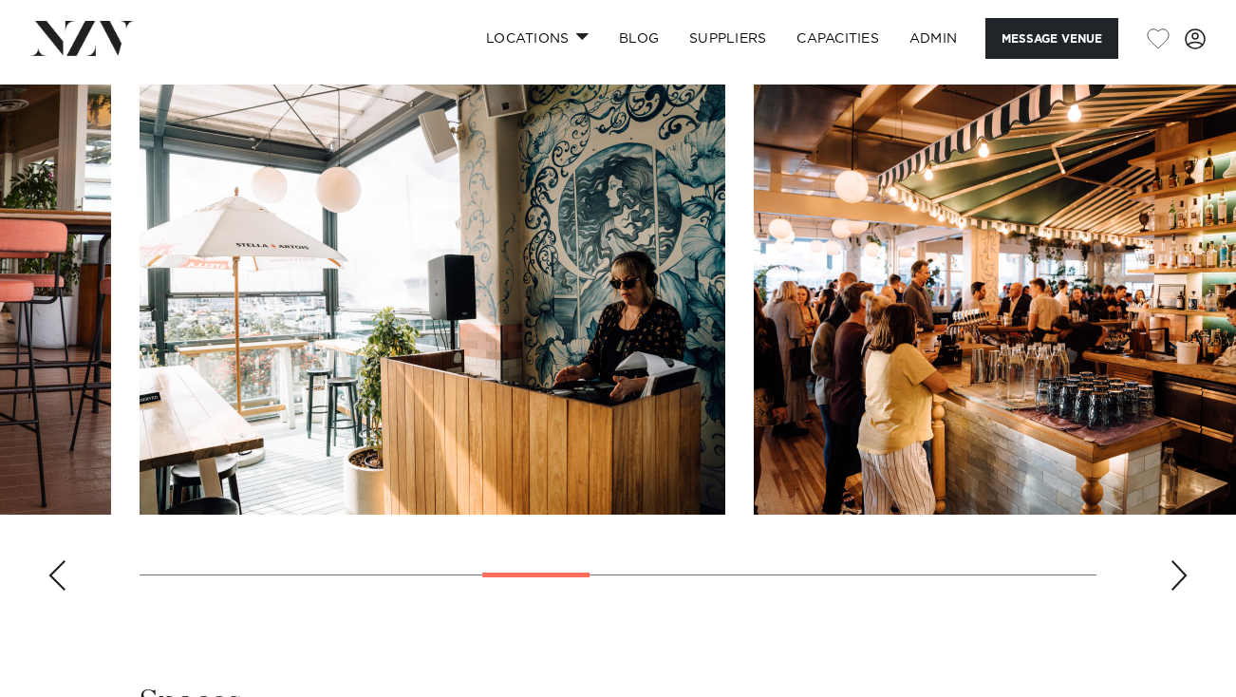
click at [58, 569] on div "Previous slide" at bounding box center [56, 575] width 19 height 30
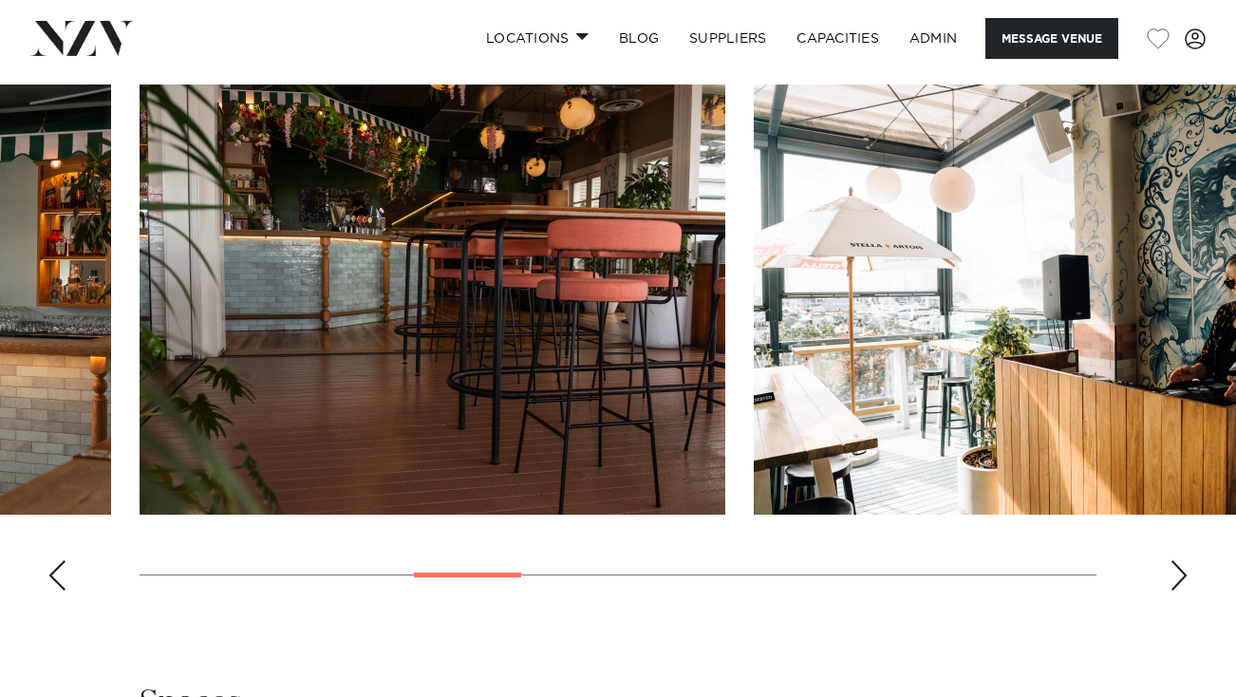
click at [58, 569] on div "Previous slide" at bounding box center [56, 575] width 19 height 30
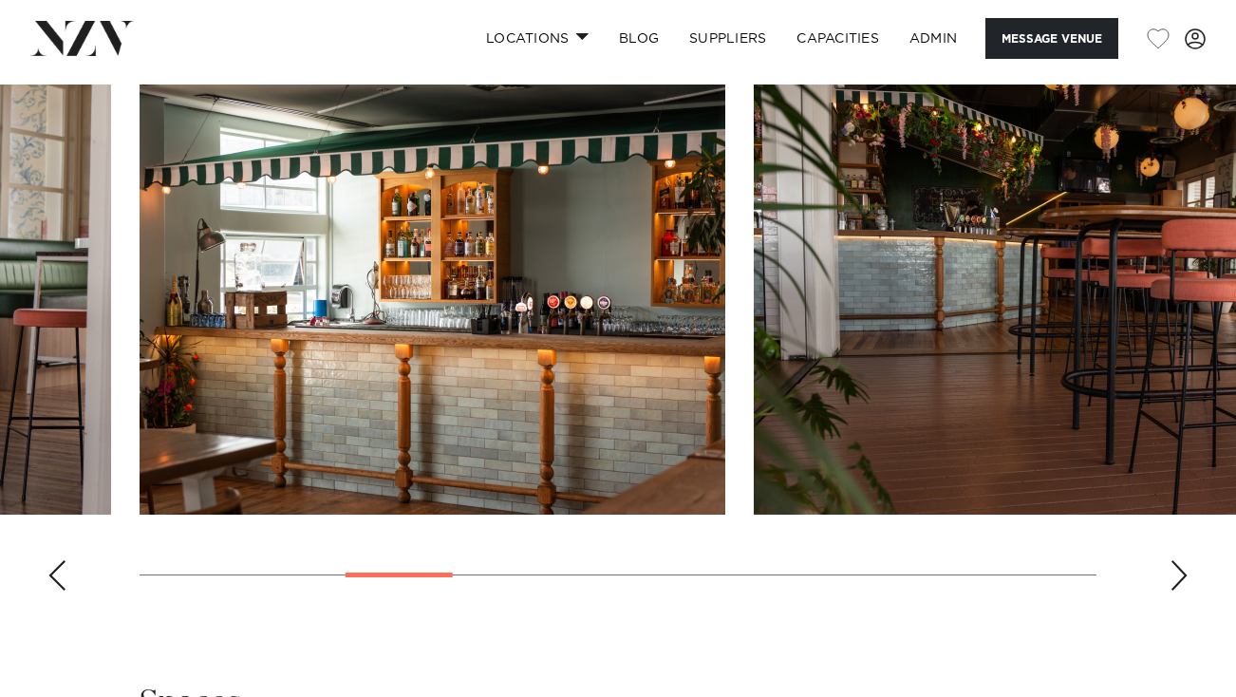
click at [58, 569] on div "Previous slide" at bounding box center [56, 575] width 19 height 30
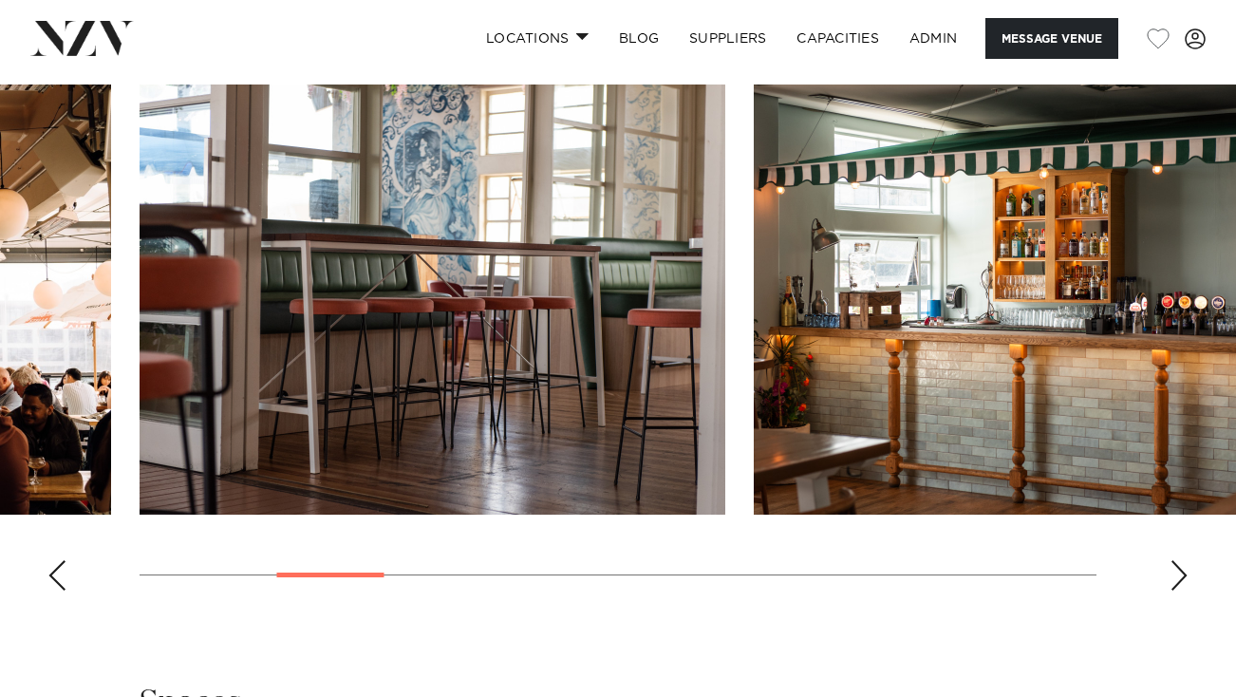
click at [58, 569] on div "Previous slide" at bounding box center [56, 575] width 19 height 30
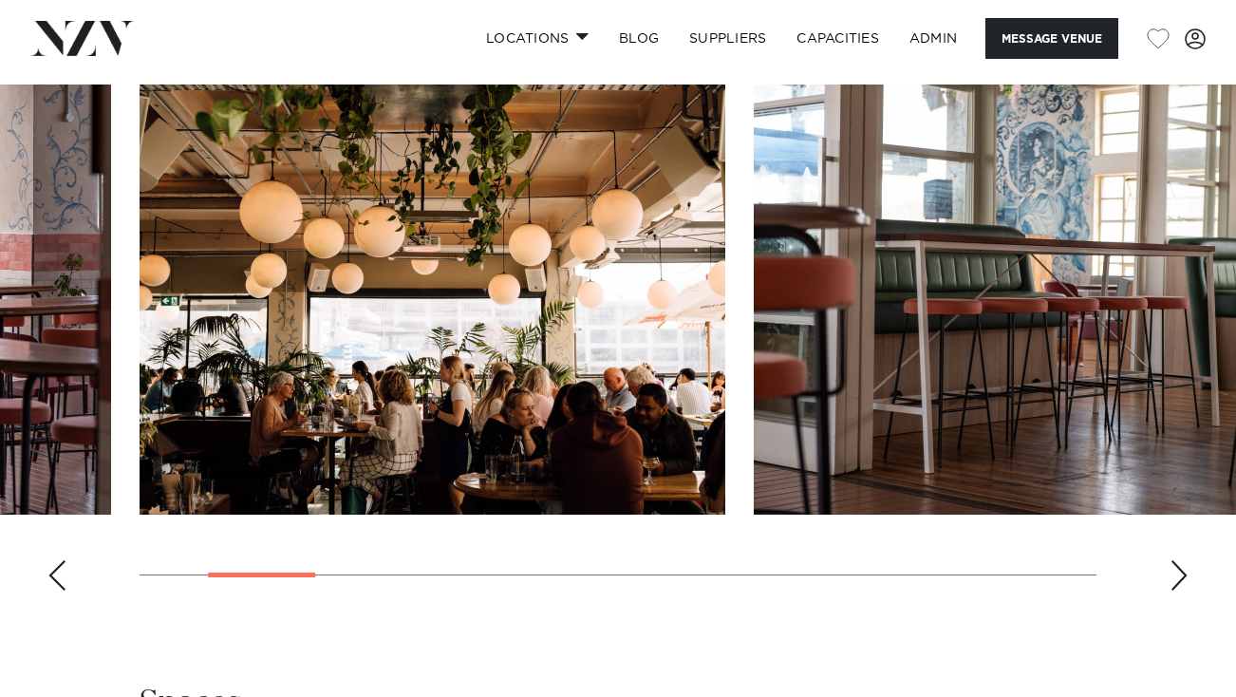
click at [58, 569] on div "Previous slide" at bounding box center [56, 575] width 19 height 30
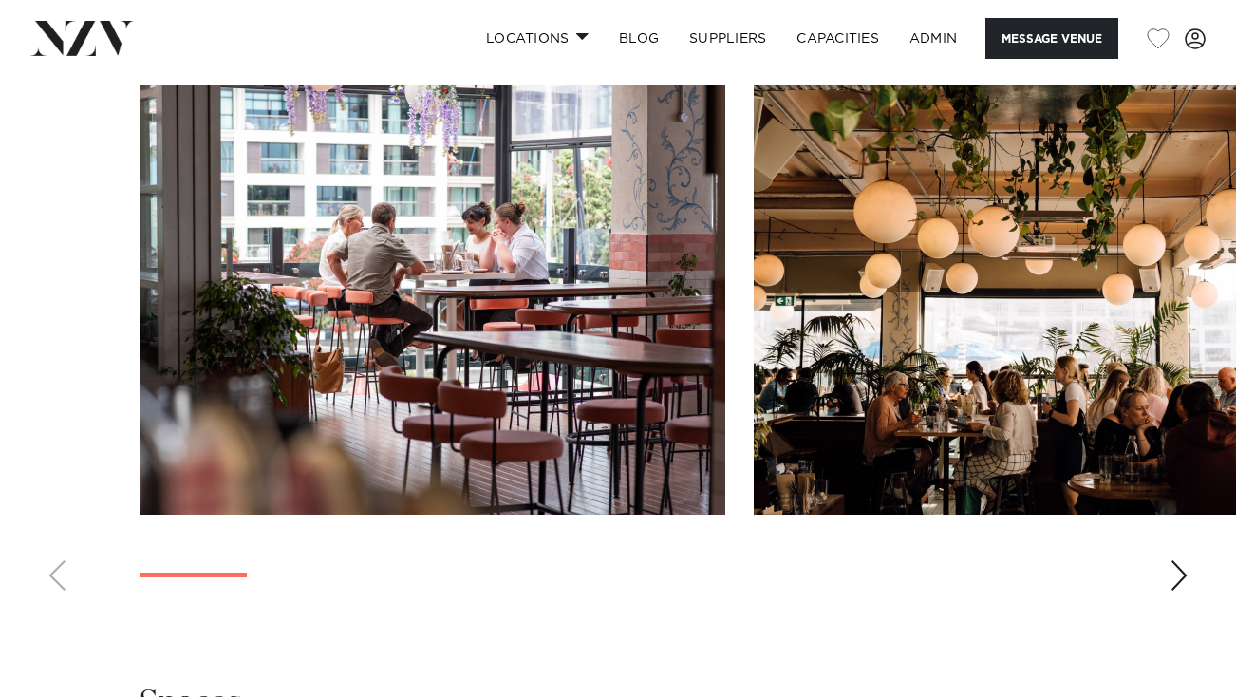
click at [58, 569] on swiper-container at bounding box center [618, 344] width 1236 height 521
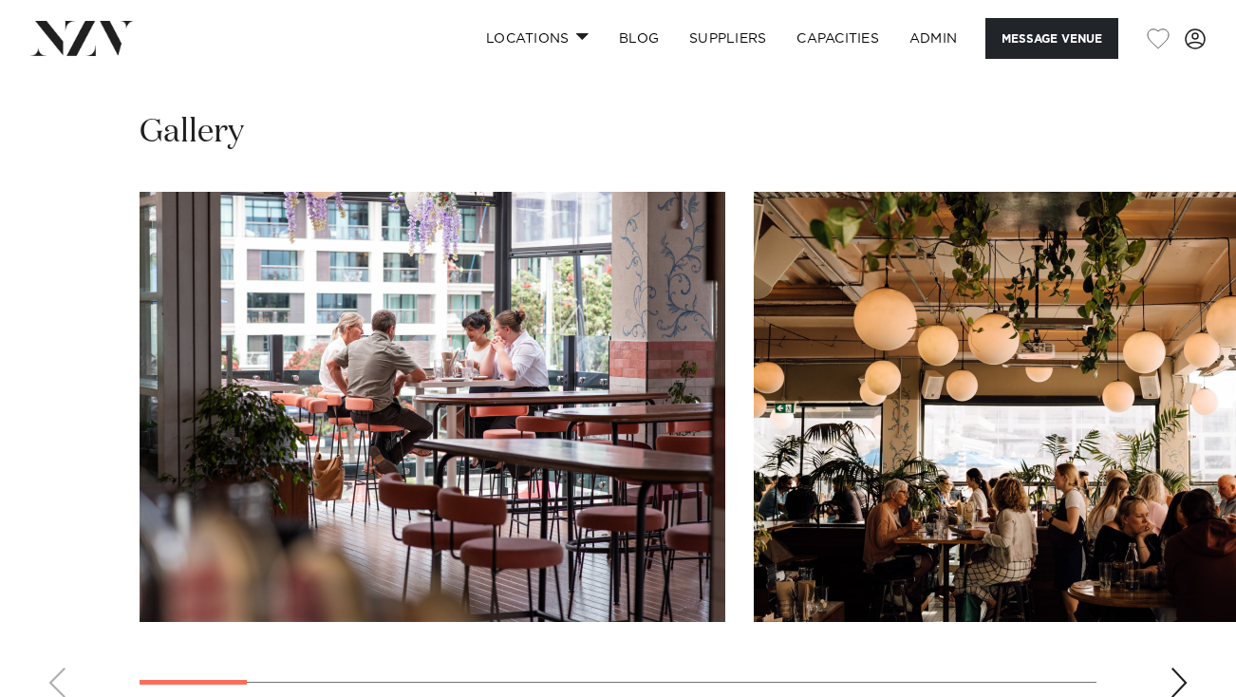
scroll to position [1720, 0]
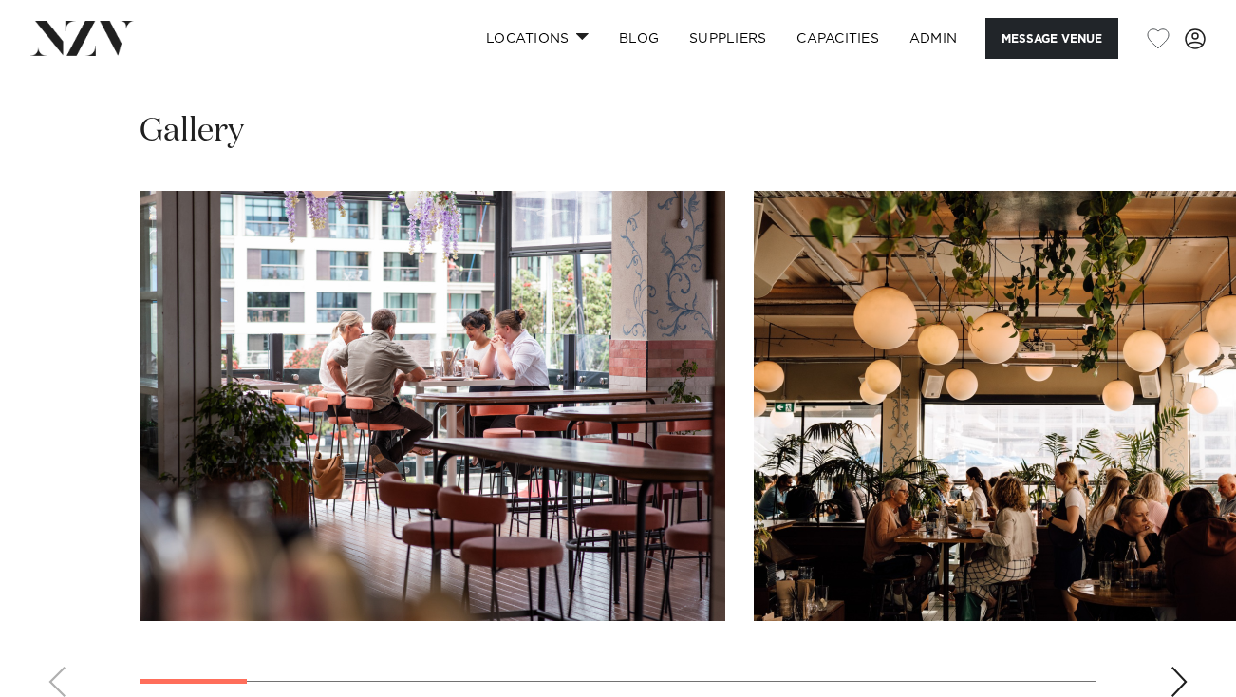
click at [348, 422] on img "1 / 14" at bounding box center [433, 406] width 586 height 430
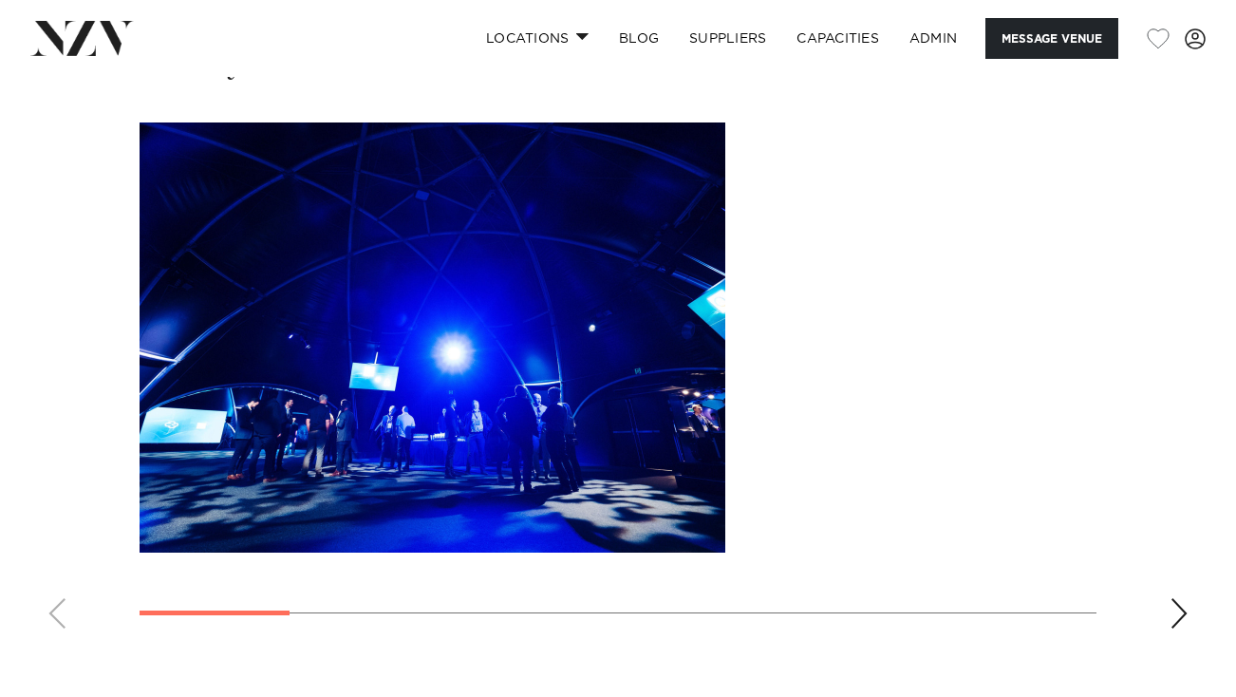
scroll to position [1818, 0]
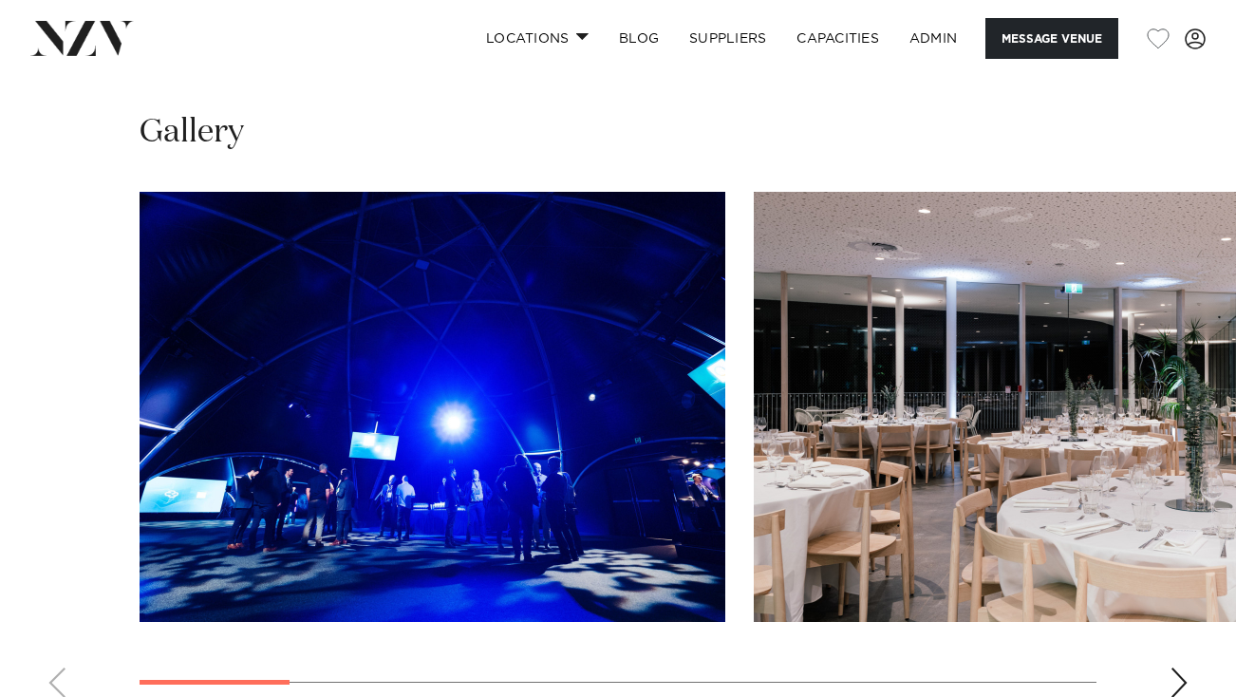
click at [1179, 667] on div "Next slide" at bounding box center [1178, 682] width 19 height 30
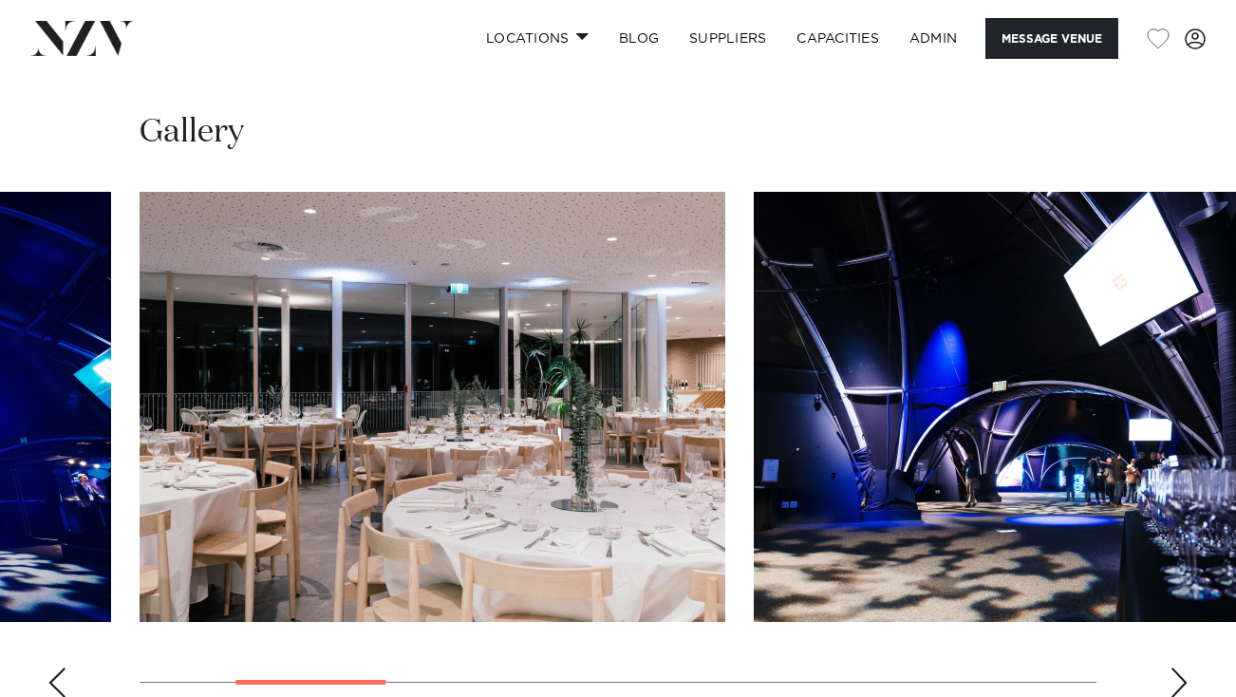
click at [1179, 667] on div "Next slide" at bounding box center [1178, 682] width 19 height 30
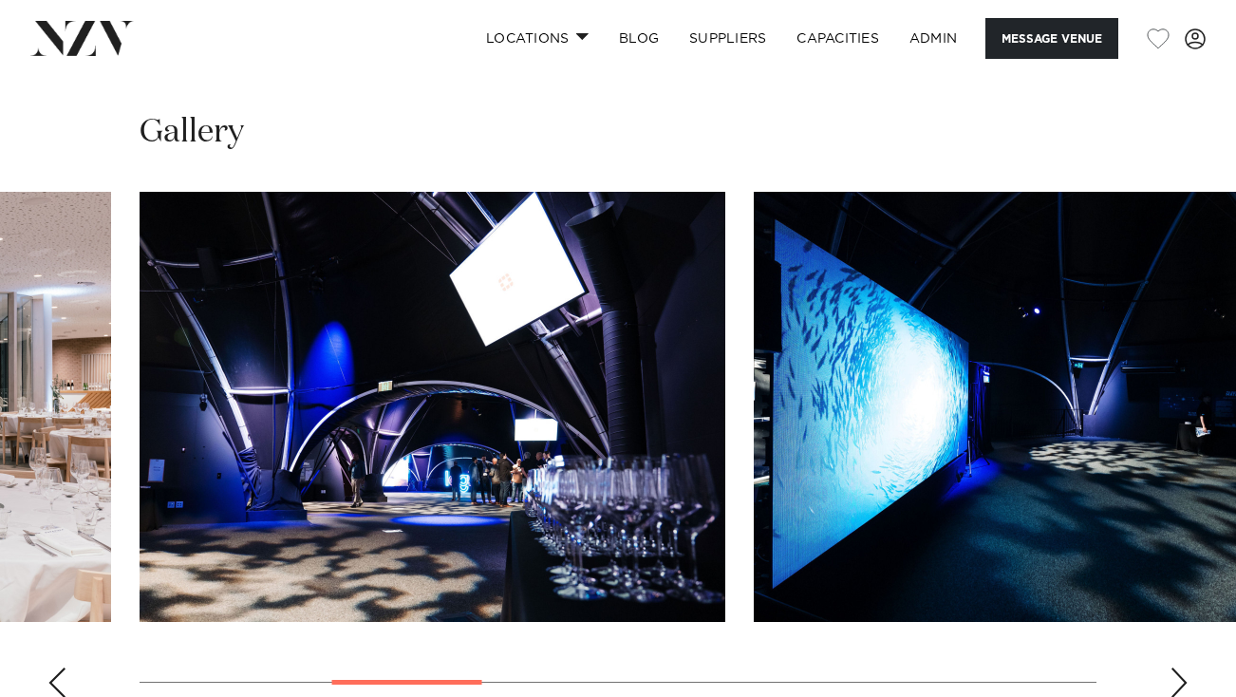
click at [1179, 667] on div "Next slide" at bounding box center [1178, 682] width 19 height 30
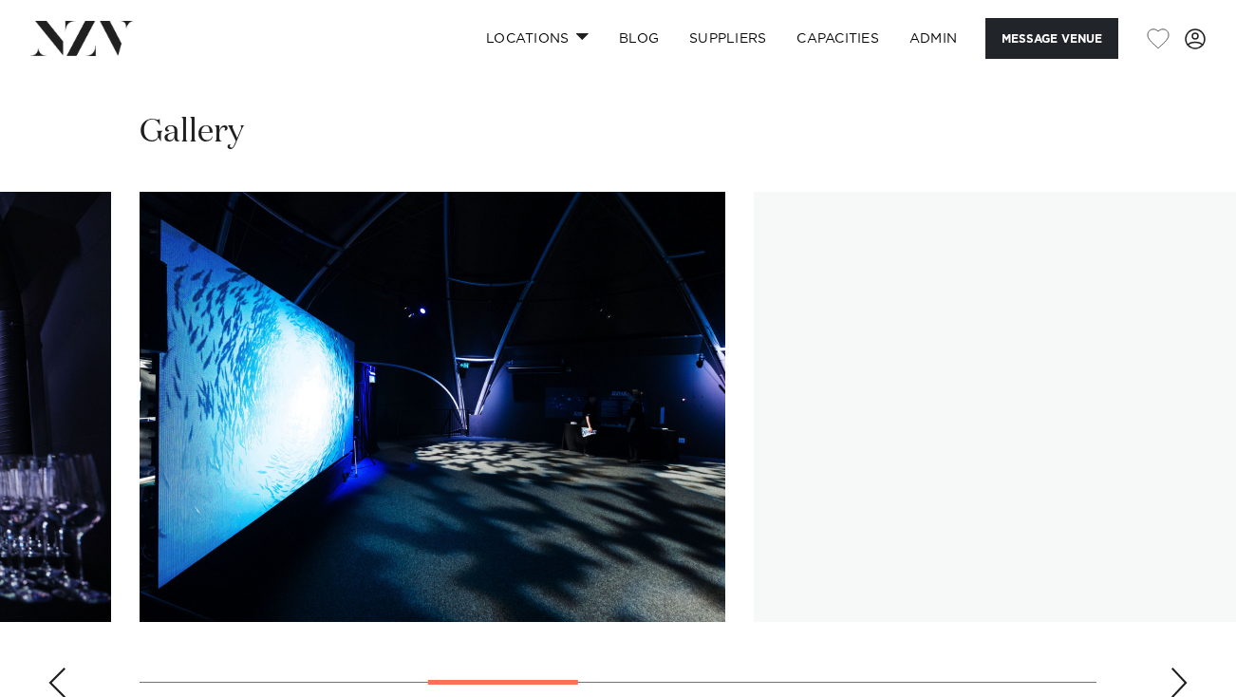
click at [1179, 667] on div "Next slide" at bounding box center [1178, 682] width 19 height 30
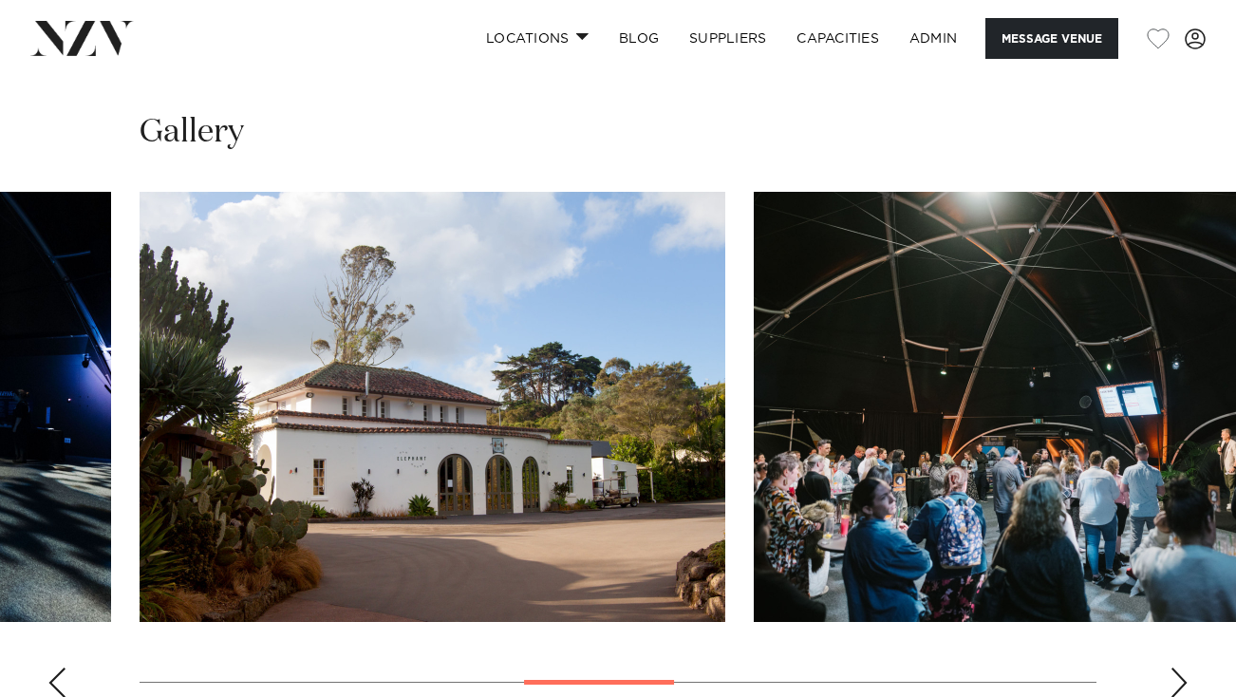
click at [1179, 667] on div "Next slide" at bounding box center [1178, 682] width 19 height 30
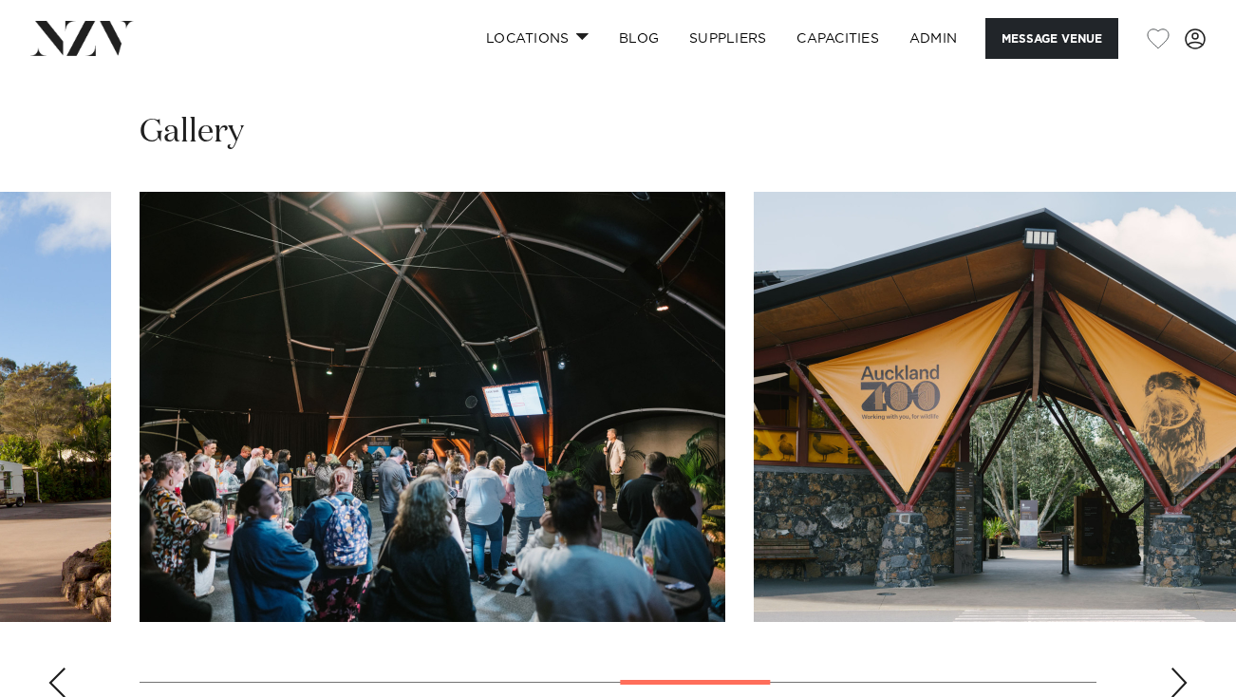
click at [1179, 667] on div "Next slide" at bounding box center [1178, 682] width 19 height 30
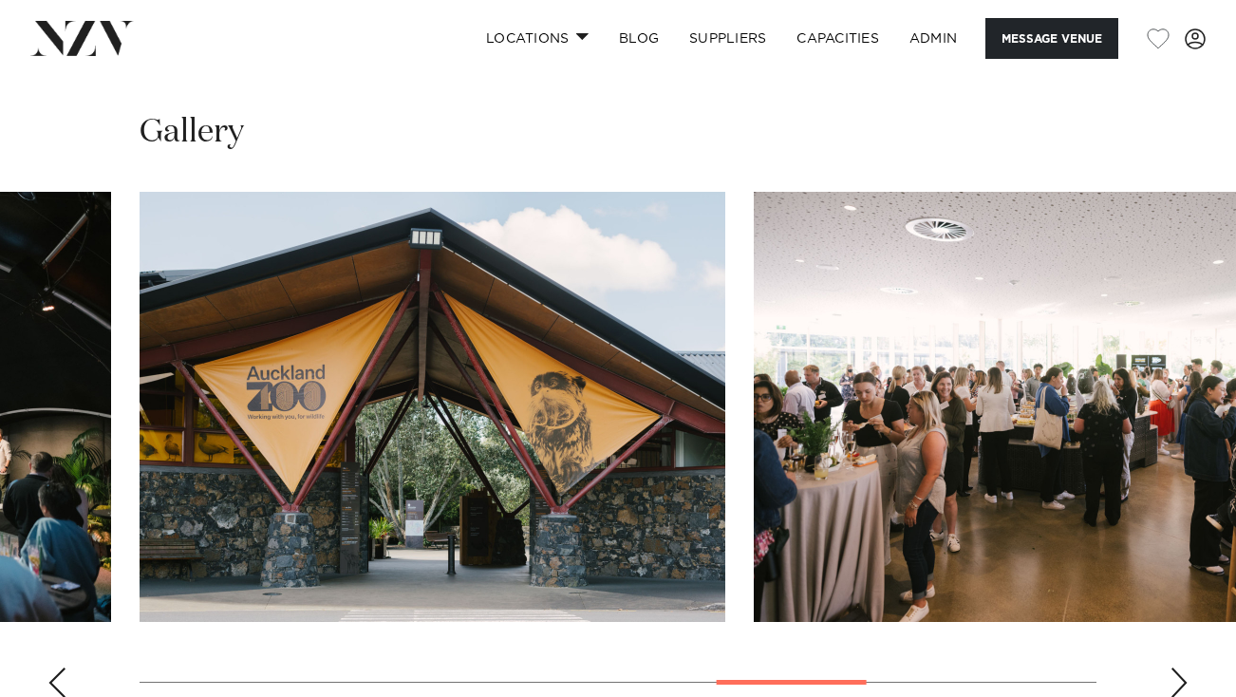
click at [1179, 667] on div "Next slide" at bounding box center [1178, 682] width 19 height 30
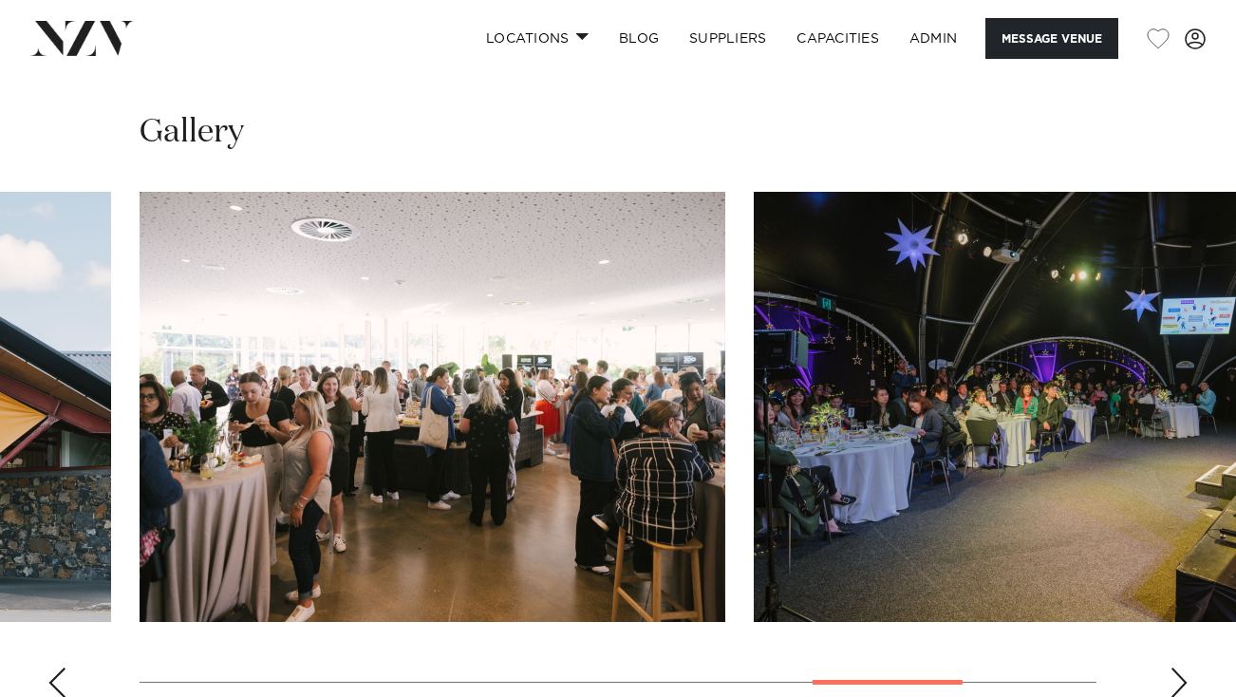
click at [1179, 667] on div "Next slide" at bounding box center [1178, 682] width 19 height 30
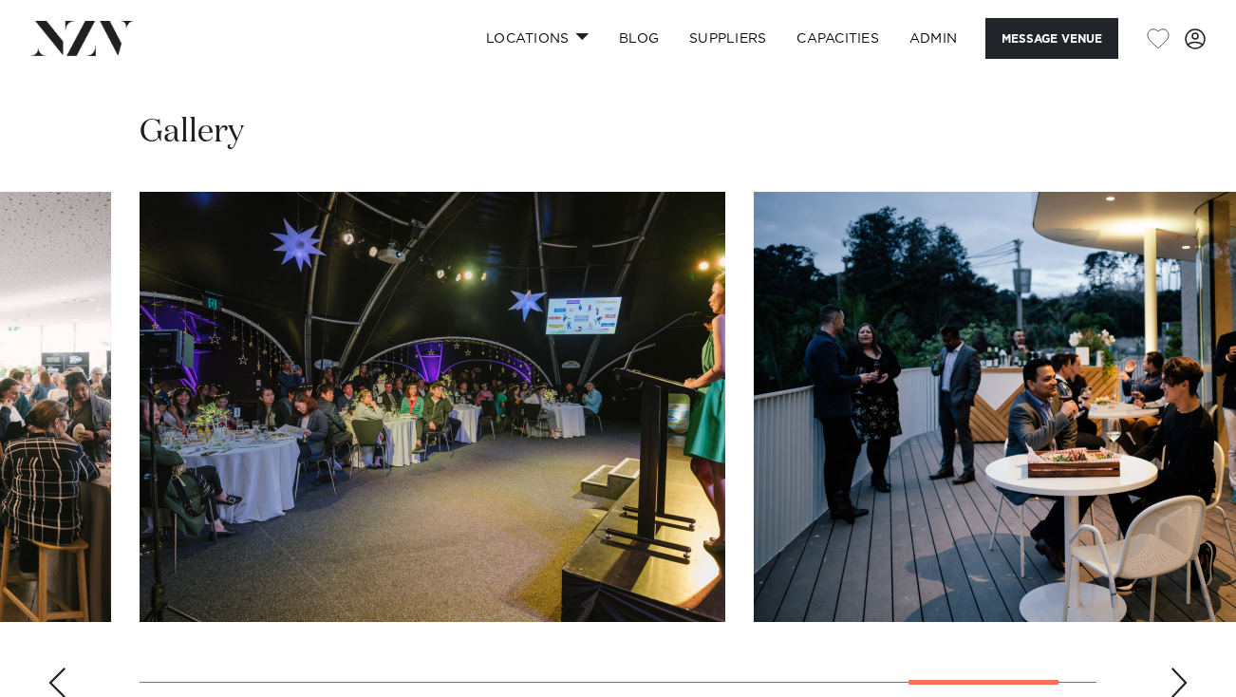
click at [1179, 667] on div "Next slide" at bounding box center [1178, 682] width 19 height 30
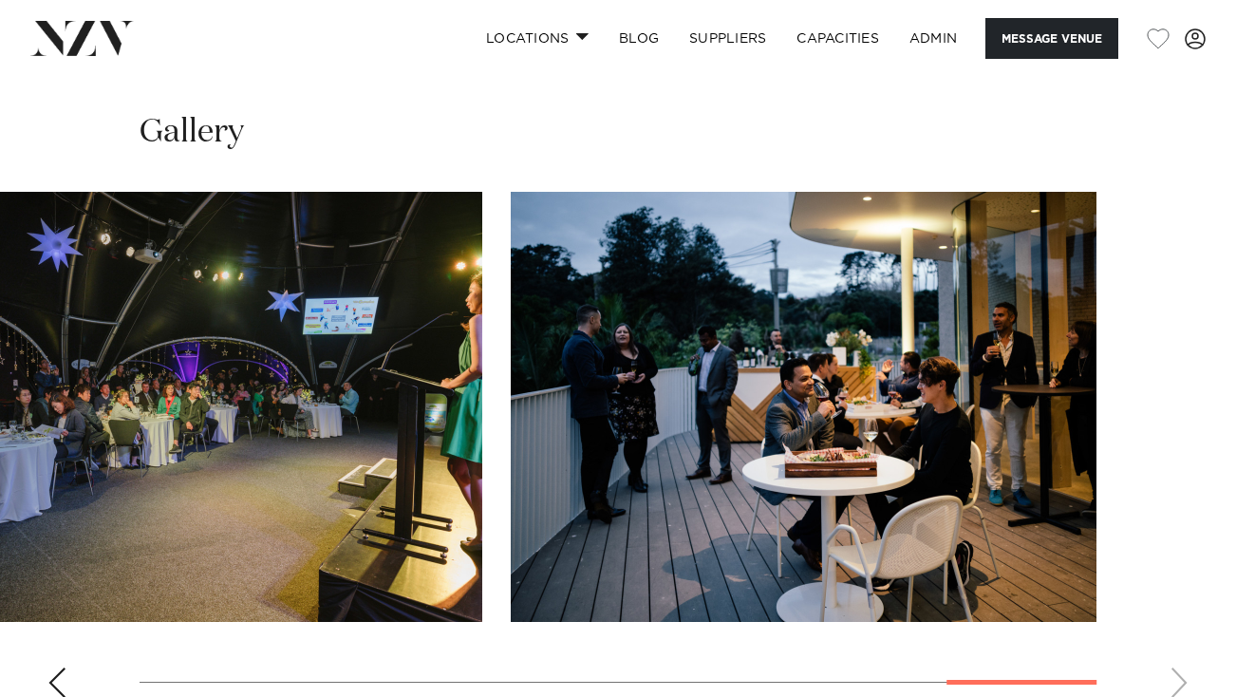
click at [1179, 535] on swiper-container at bounding box center [618, 452] width 1236 height 521
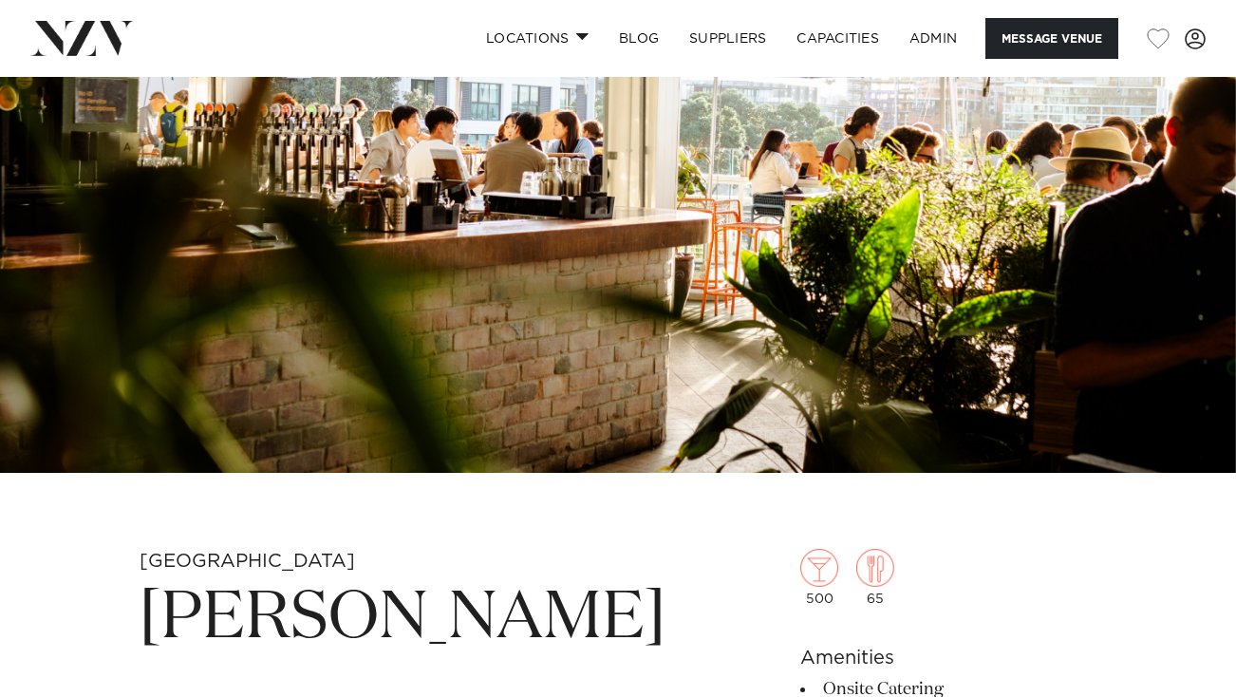
scroll to position [184, 0]
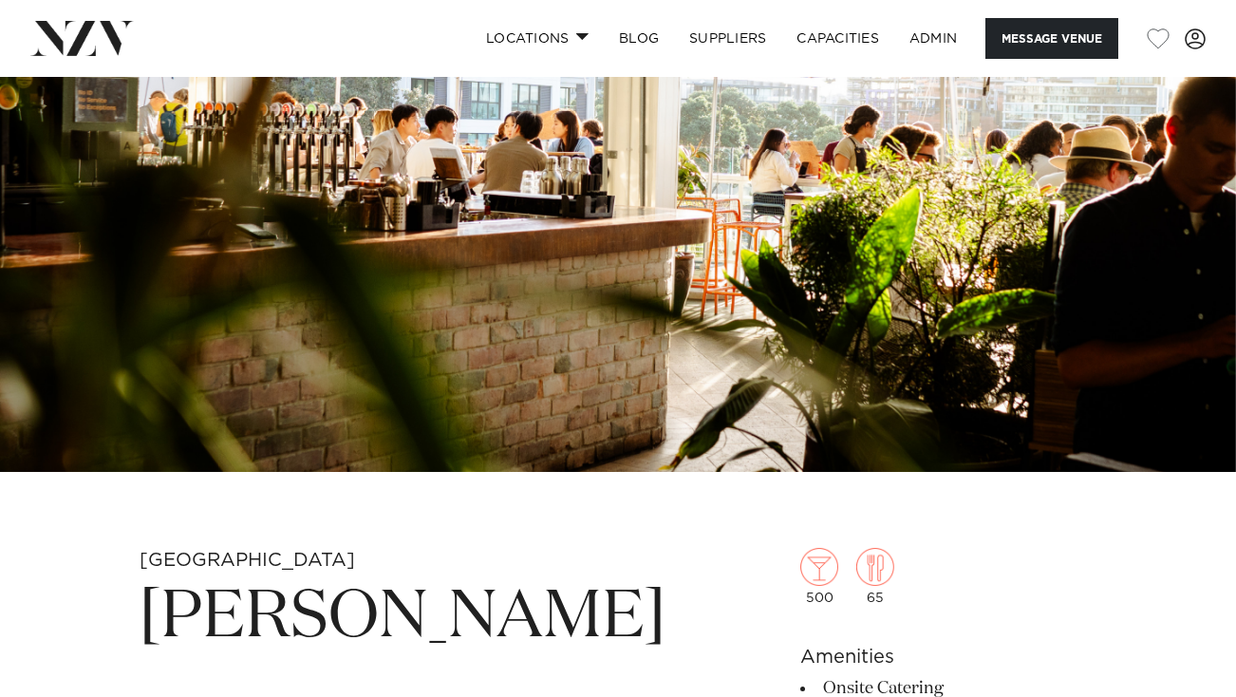
click at [803, 275] on img at bounding box center [618, 182] width 1236 height 579
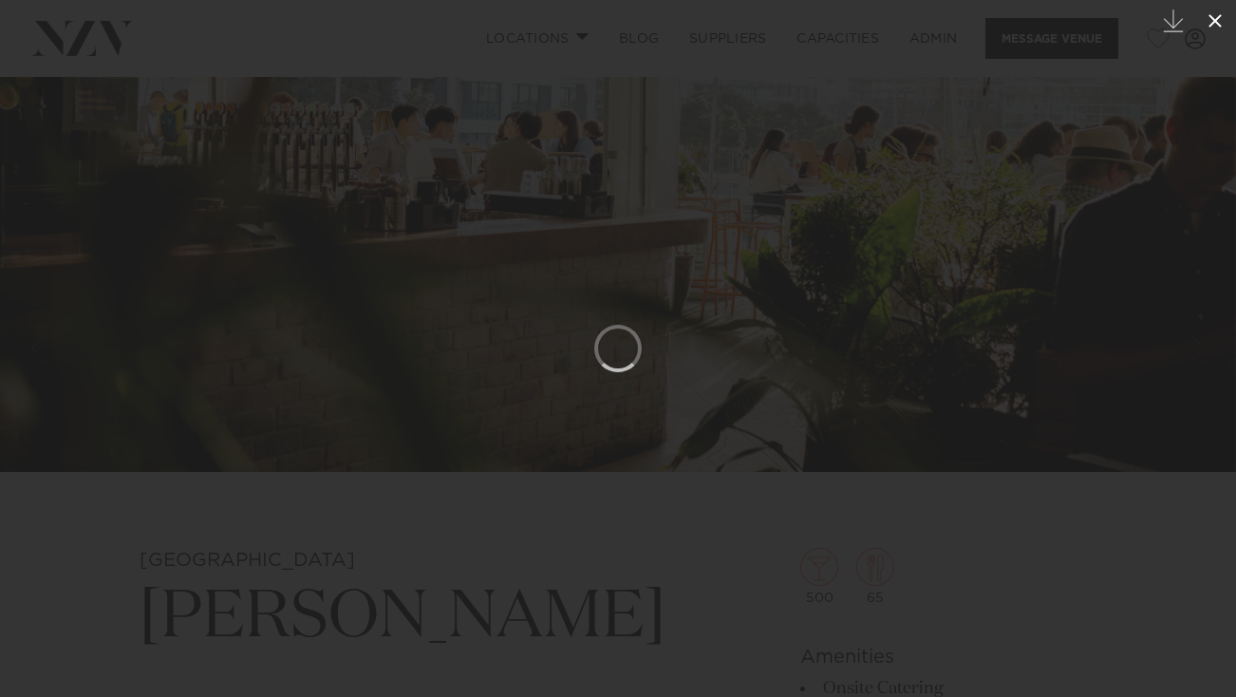
click at [1213, 33] on button at bounding box center [1215, 21] width 42 height 42
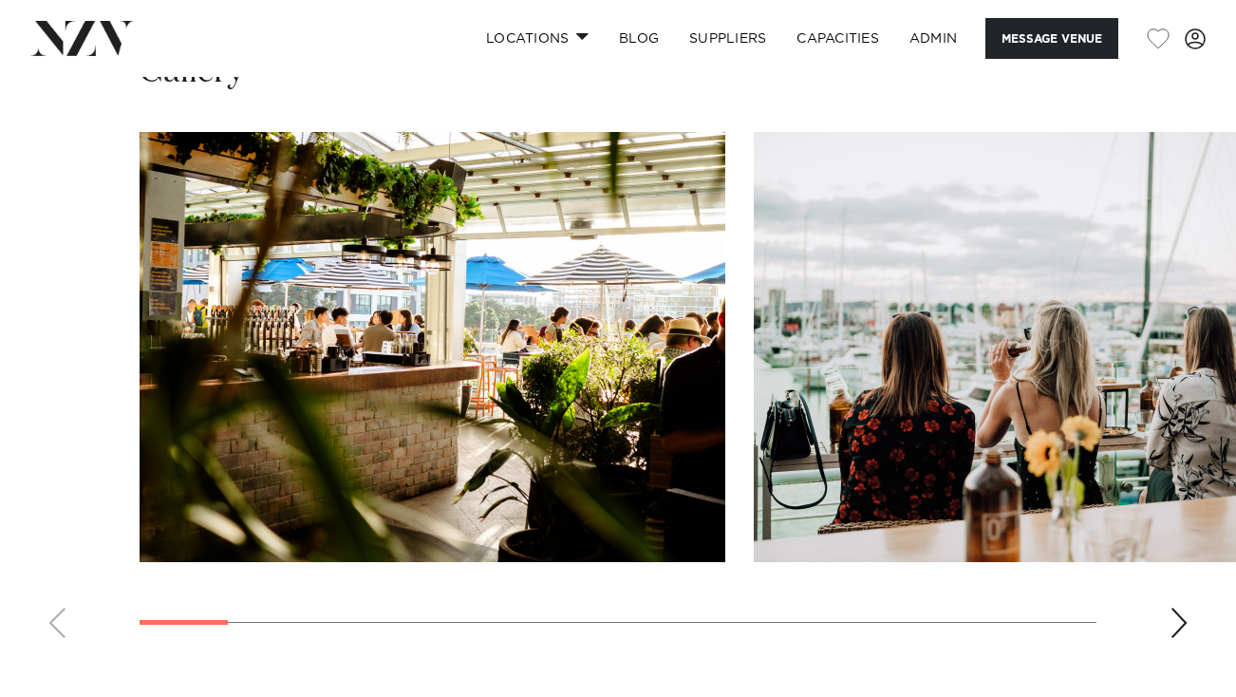
scroll to position [1749, 0]
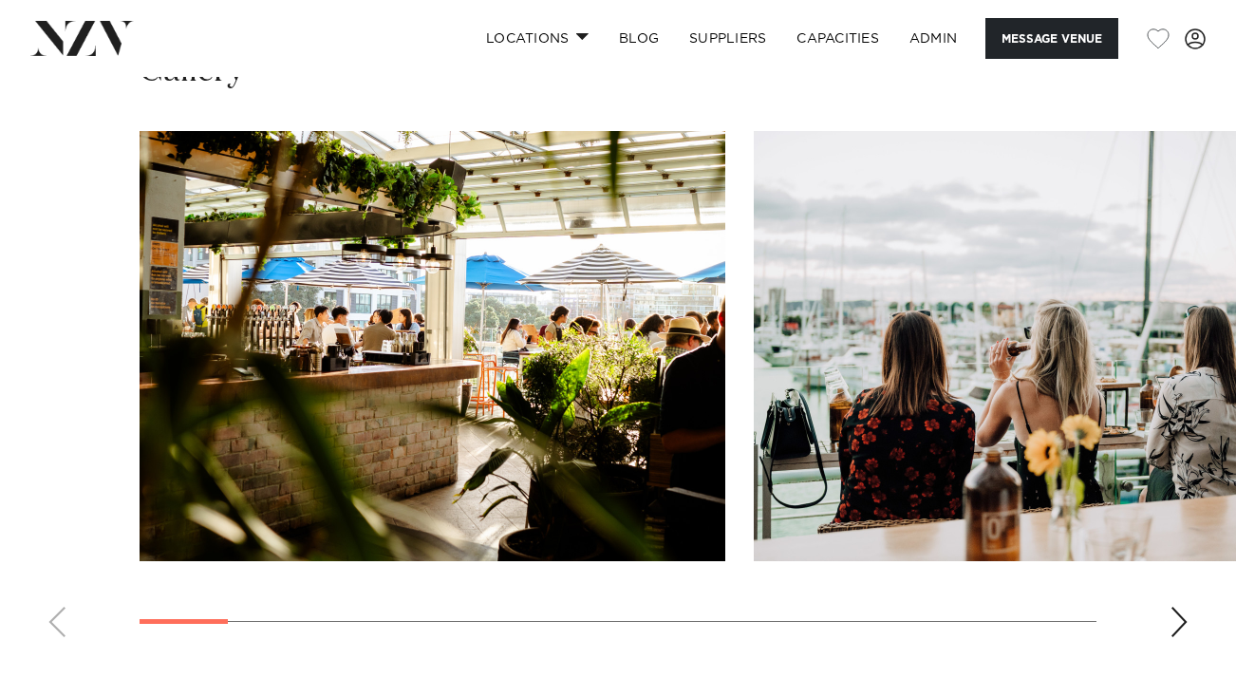
click at [1055, 356] on img "2 / 17" at bounding box center [1047, 346] width 586 height 430
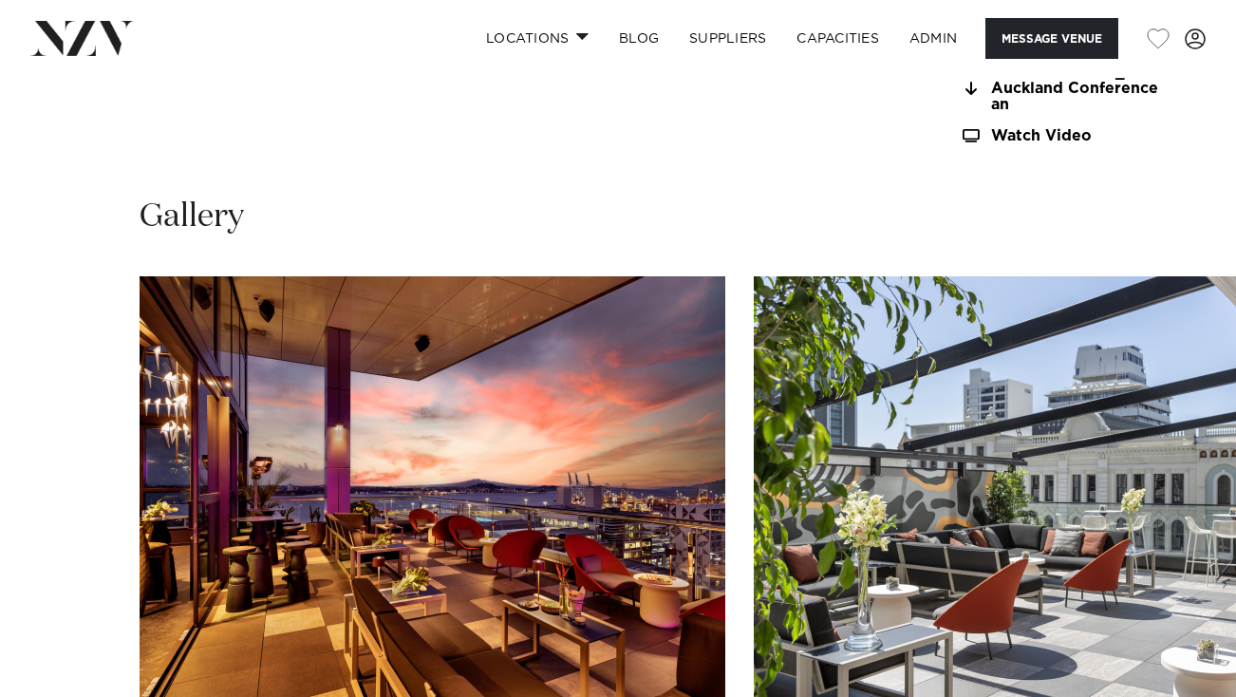
scroll to position [1989, 0]
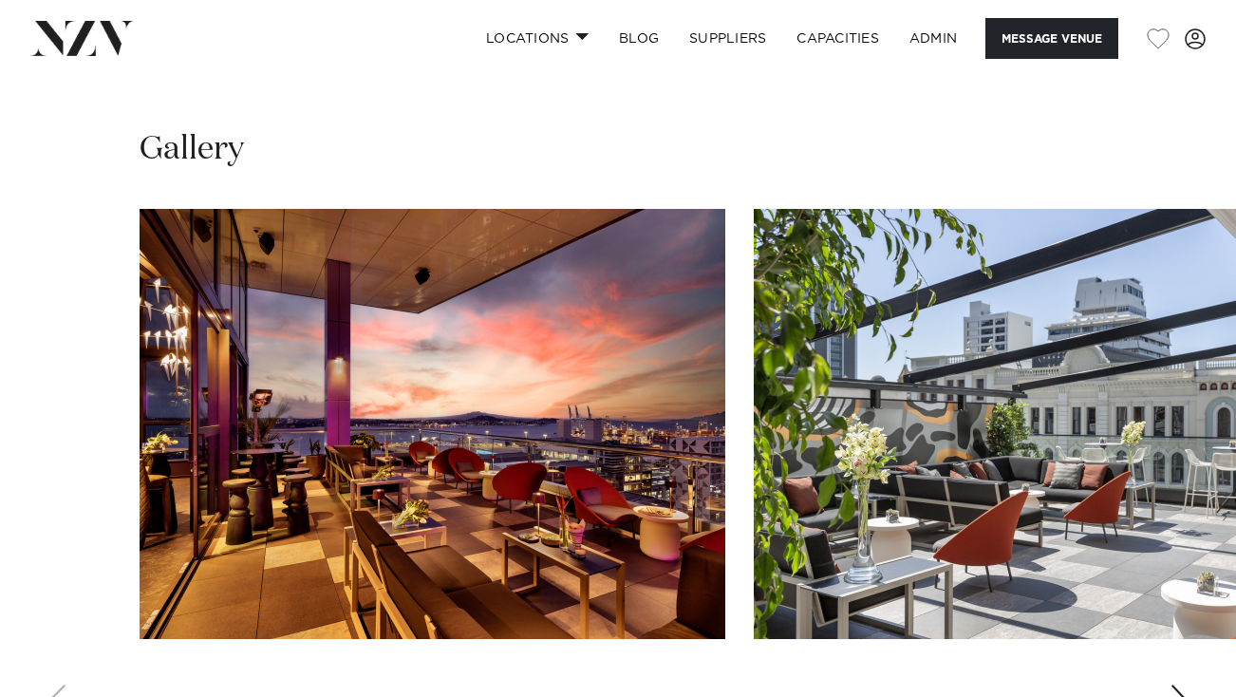
click at [1182, 626] on swiper-container at bounding box center [618, 469] width 1236 height 521
click at [1182, 684] on div "Next slide" at bounding box center [1178, 699] width 19 height 30
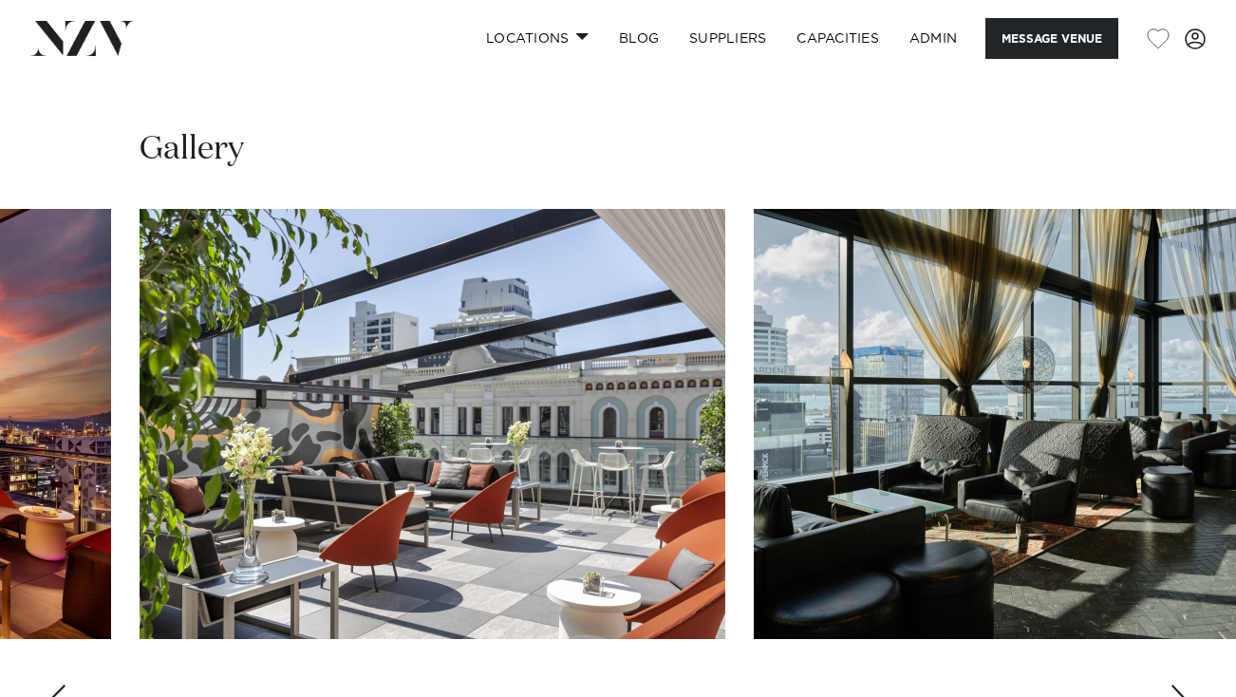
click at [530, 274] on img "2 / 25" at bounding box center [433, 424] width 586 height 430
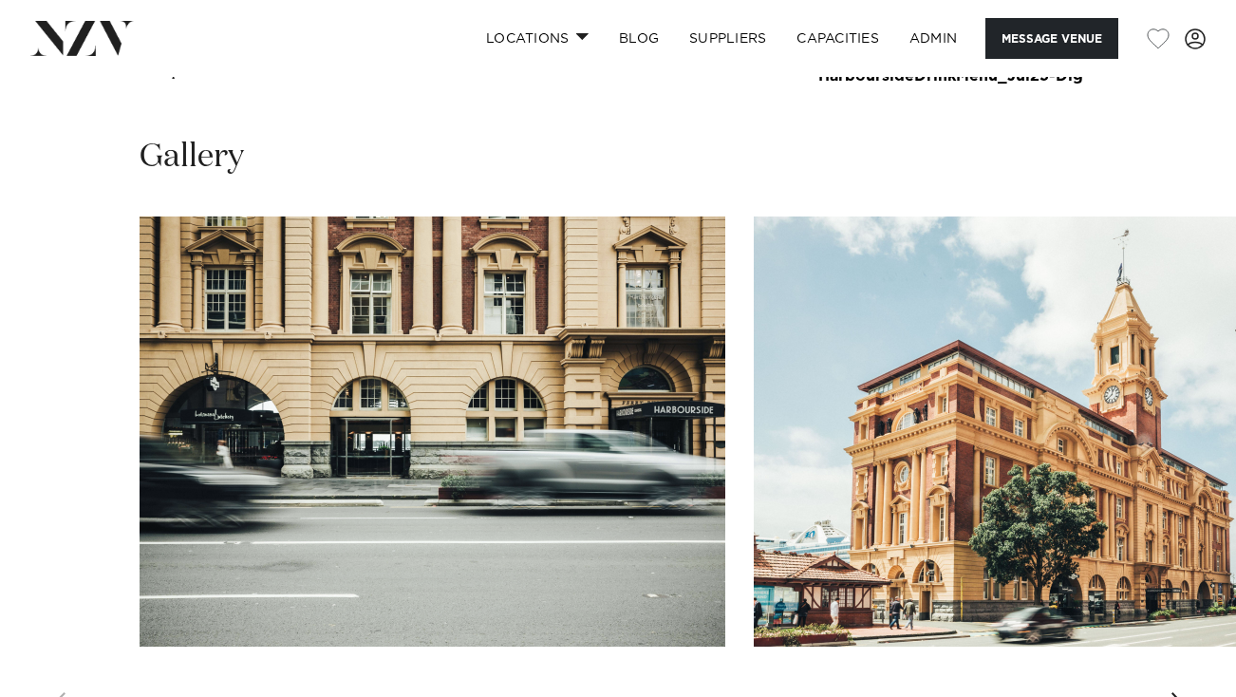
scroll to position [1819, 0]
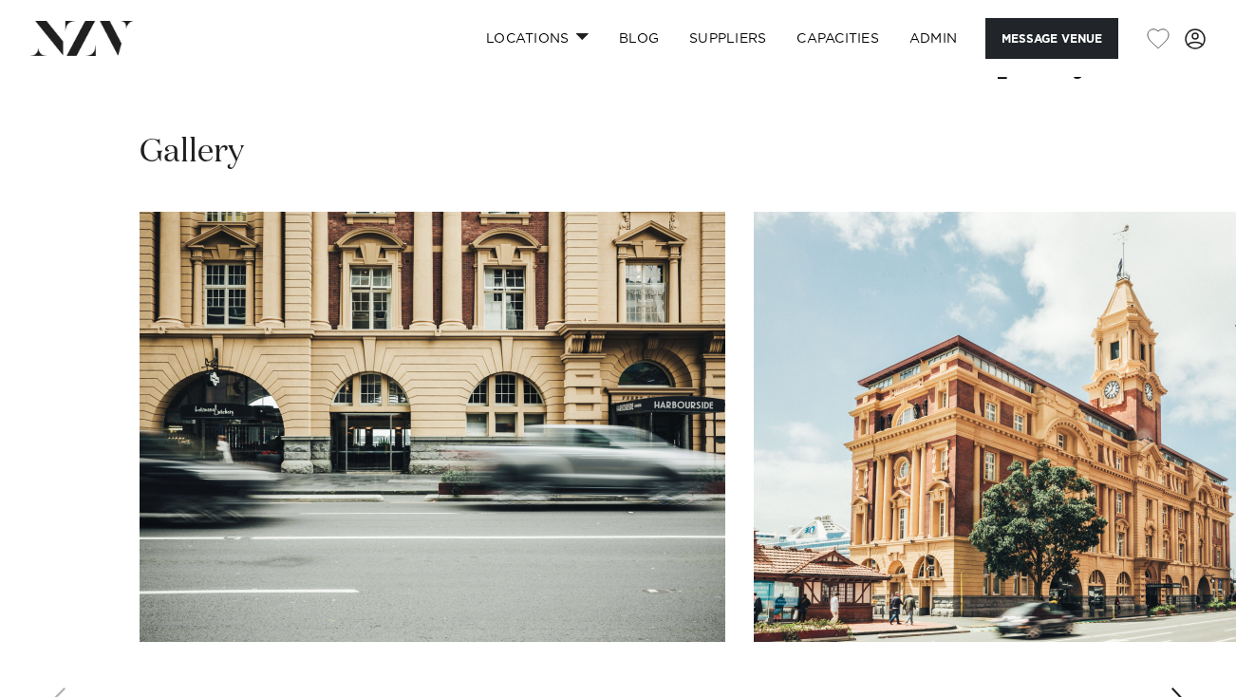
click at [1183, 687] on div "Next slide" at bounding box center [1178, 702] width 19 height 30
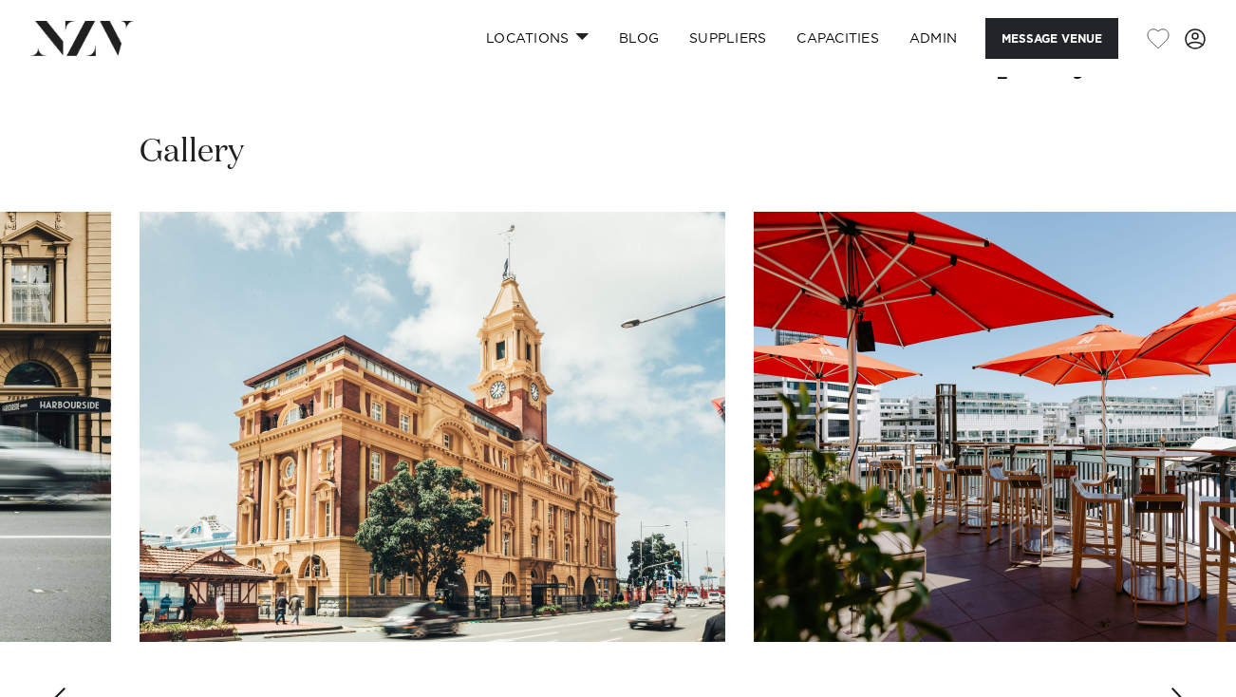
click at [1183, 687] on div "Next slide" at bounding box center [1178, 702] width 19 height 30
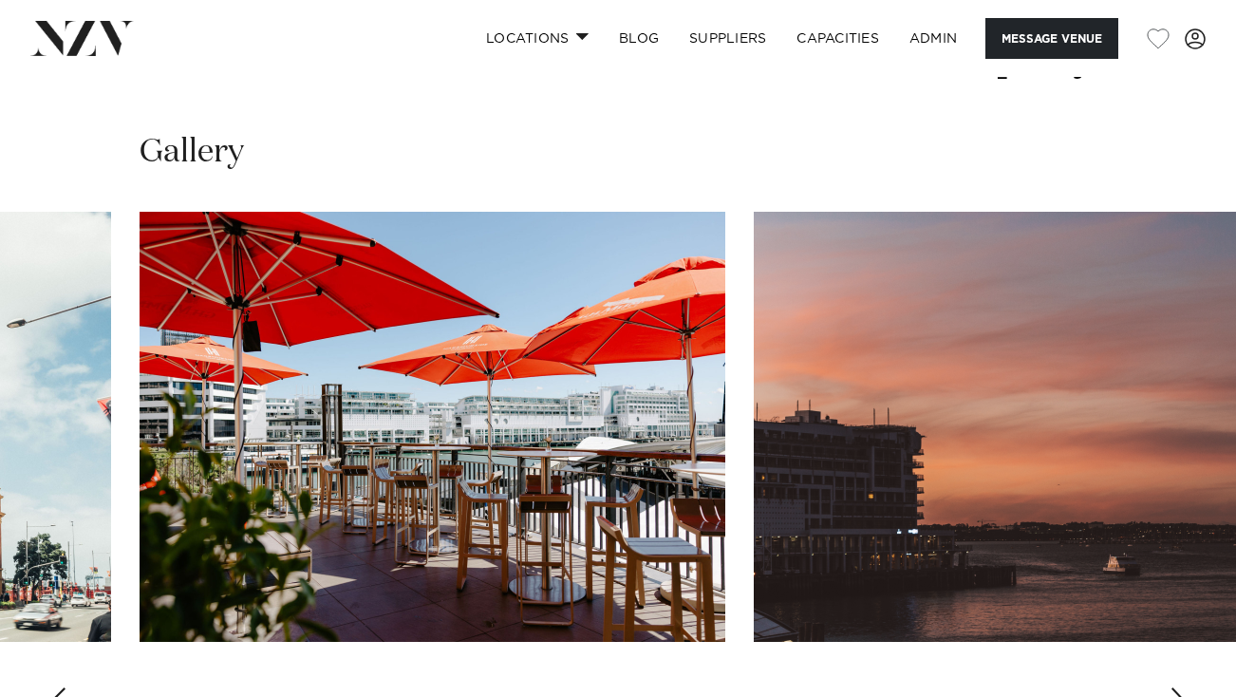
click at [509, 260] on img "3 / 30" at bounding box center [433, 427] width 586 height 430
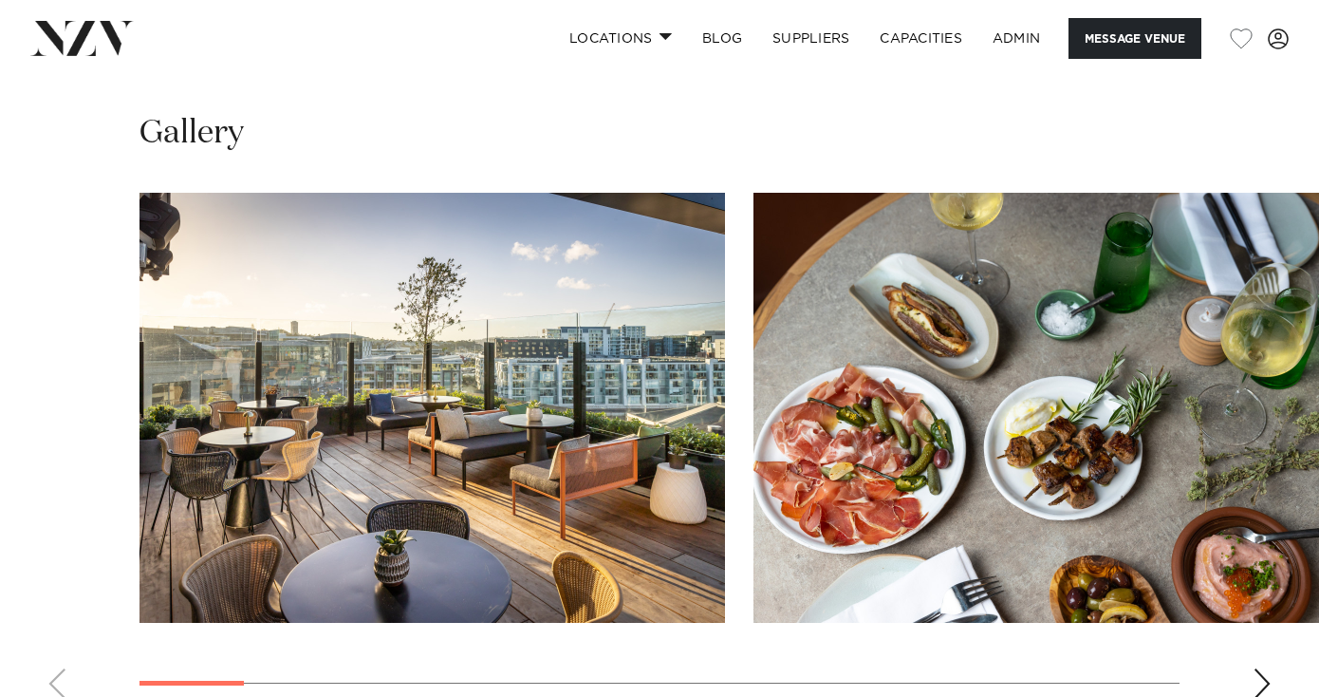
scroll to position [2509, 0]
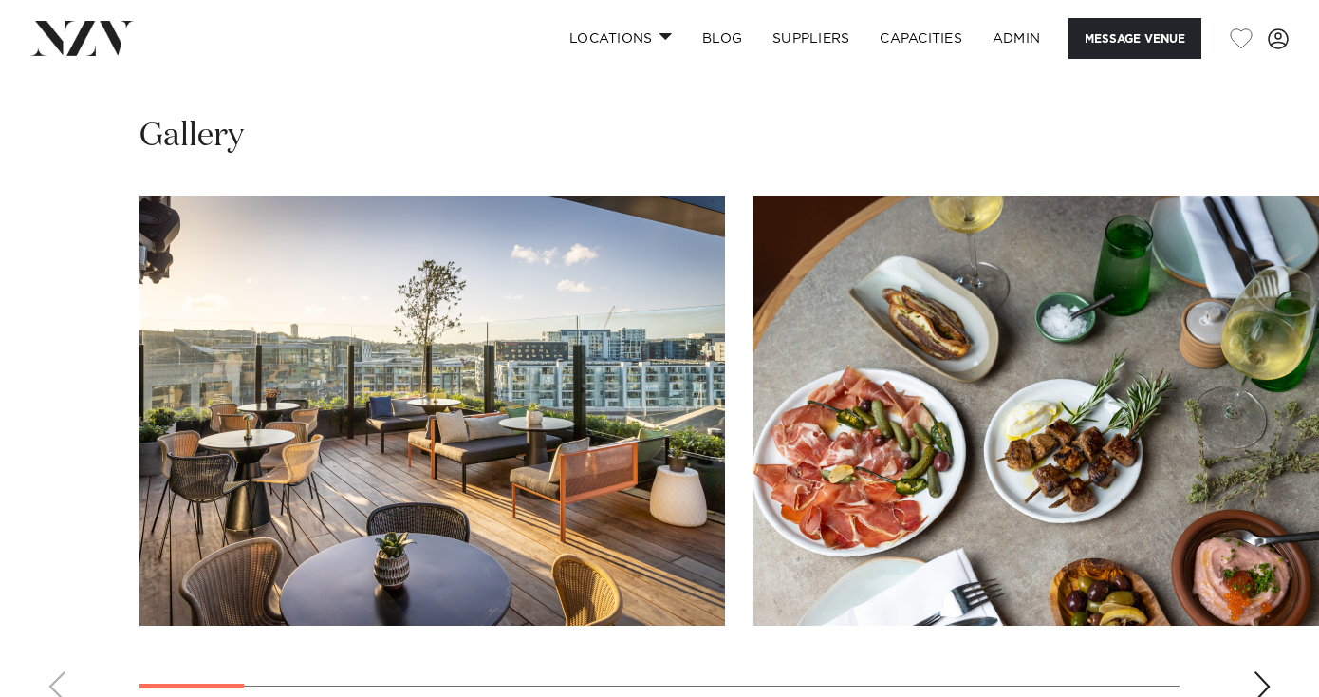
click at [504, 383] on img "1 / 17" at bounding box center [433, 411] width 586 height 430
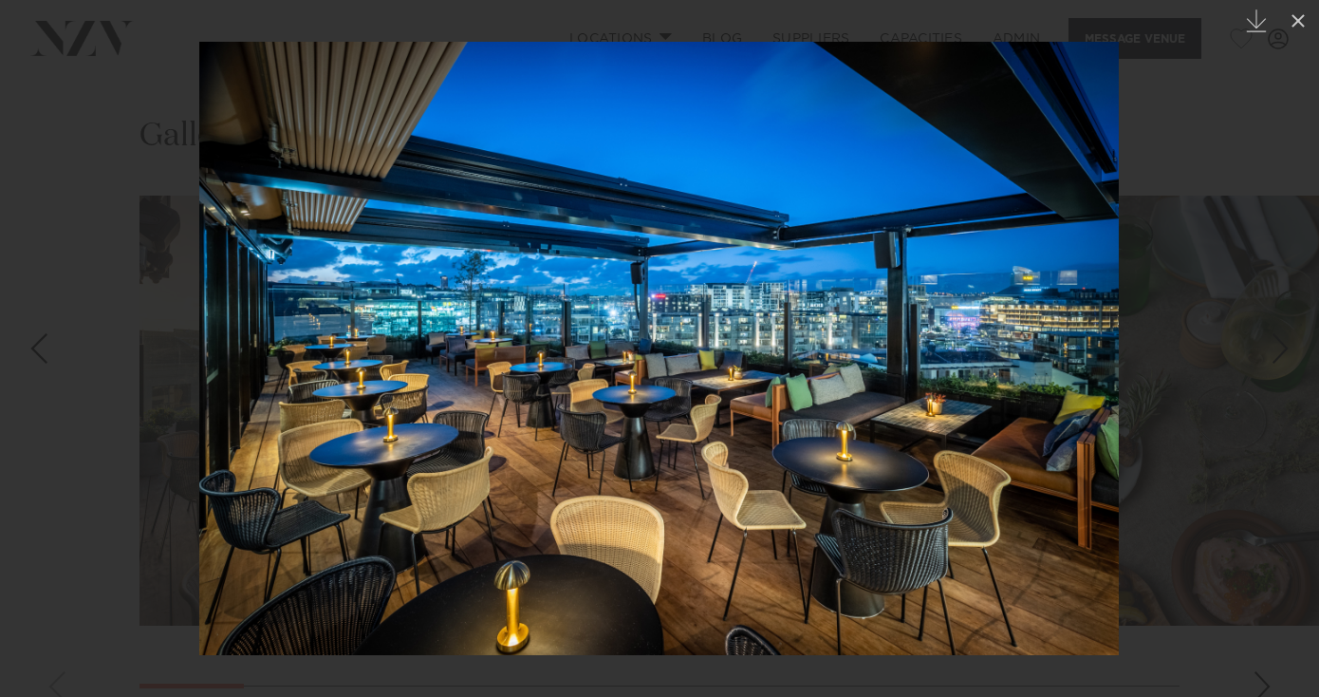
click at [129, 94] on div at bounding box center [659, 348] width 1319 height 697
click at [187, 167] on div at bounding box center [659, 348] width 1319 height 697
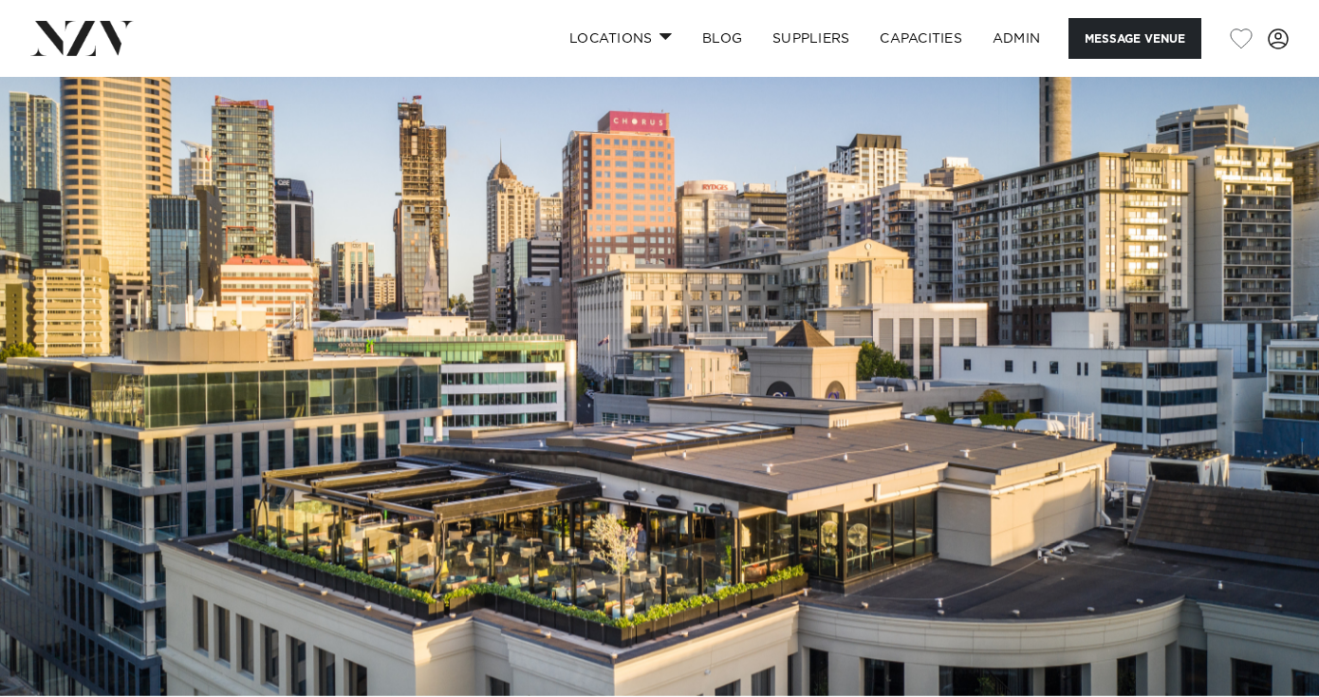
click at [86, 65] on nav "Locations Auckland Wellington Christchurch Queenstown Hamilton Northland Bay of…" at bounding box center [659, 38] width 1319 height 77
click at [87, 49] on img at bounding box center [81, 38] width 103 height 34
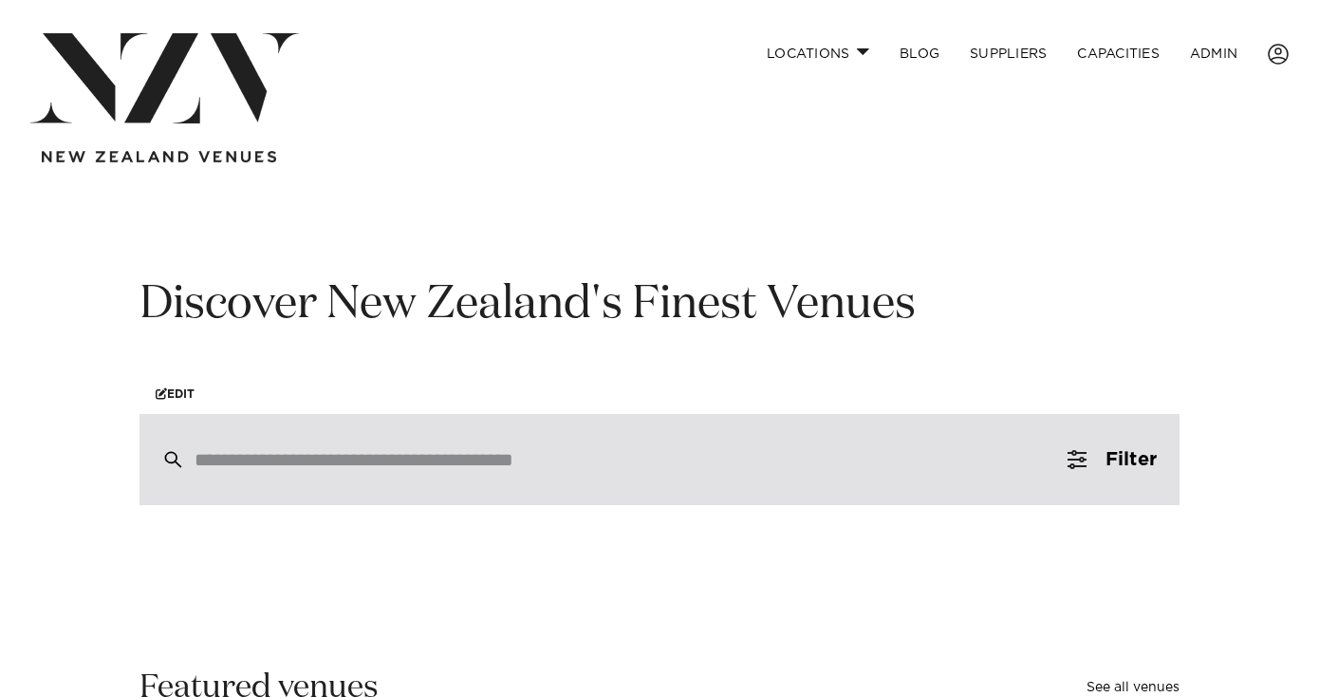
click at [330, 454] on input "search" at bounding box center [620, 459] width 850 height 21
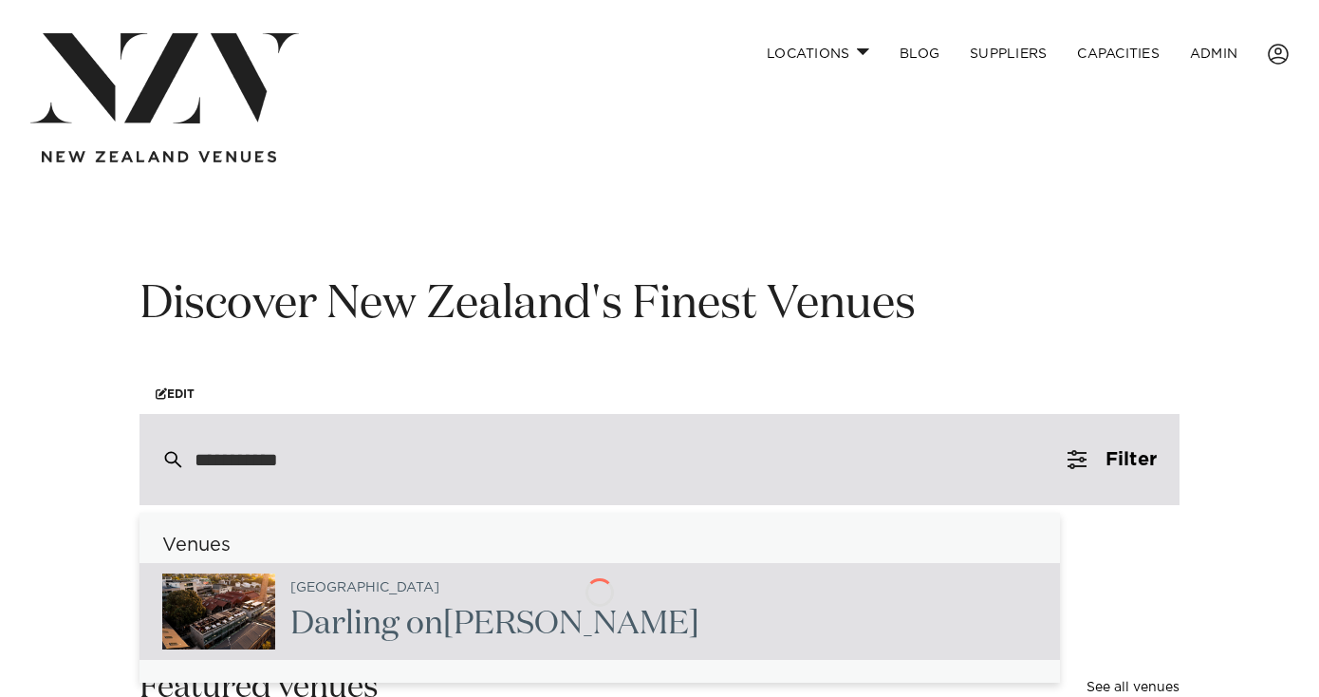
type input "**********"
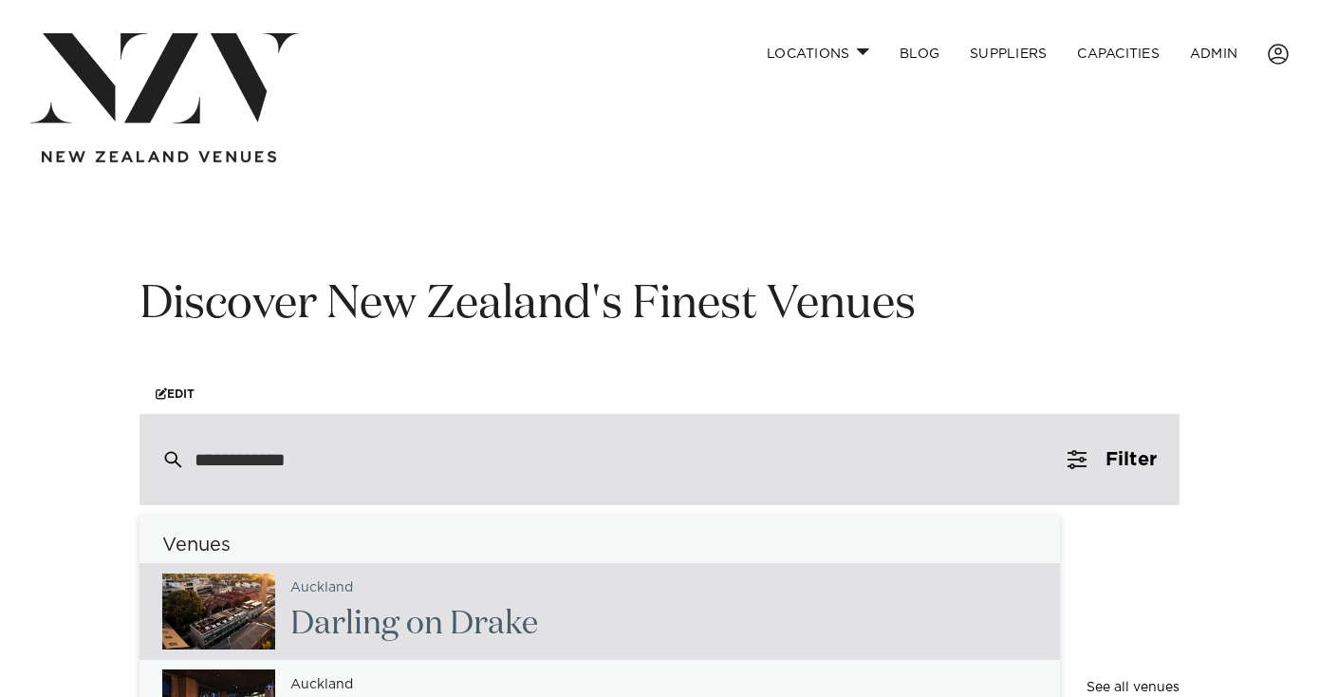
click at [407, 600] on div "Aucklan d Darling on D rake" at bounding box center [406, 611] width 263 height 78
type input "**********"
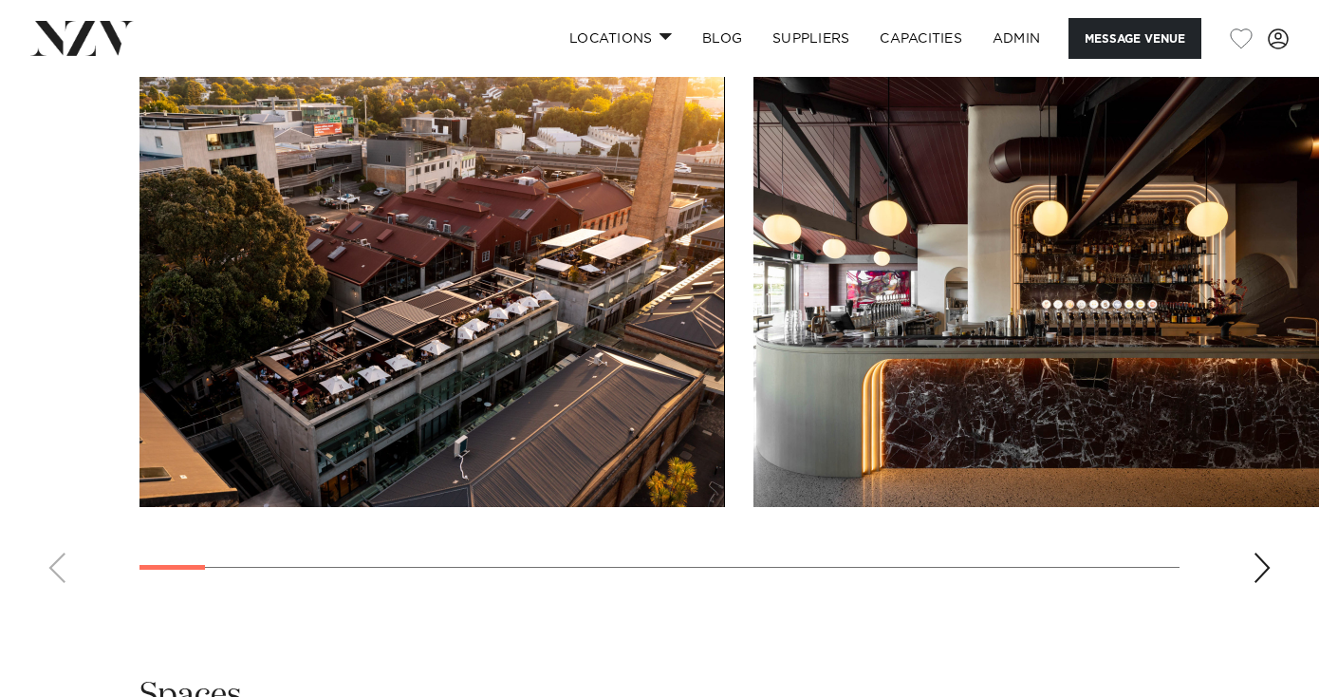
scroll to position [1865, 0]
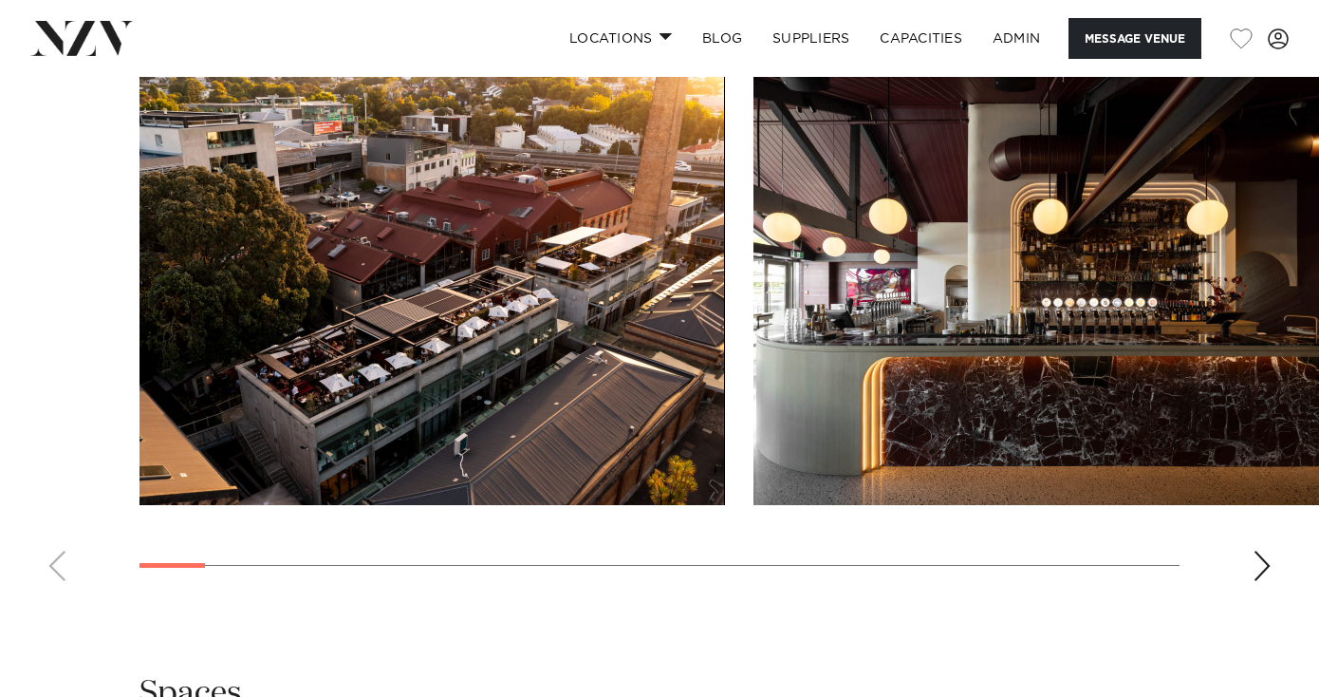
click at [1240, 558] on swiper-container at bounding box center [659, 335] width 1319 height 521
click at [1264, 558] on div "Next slide" at bounding box center [1262, 566] width 19 height 30
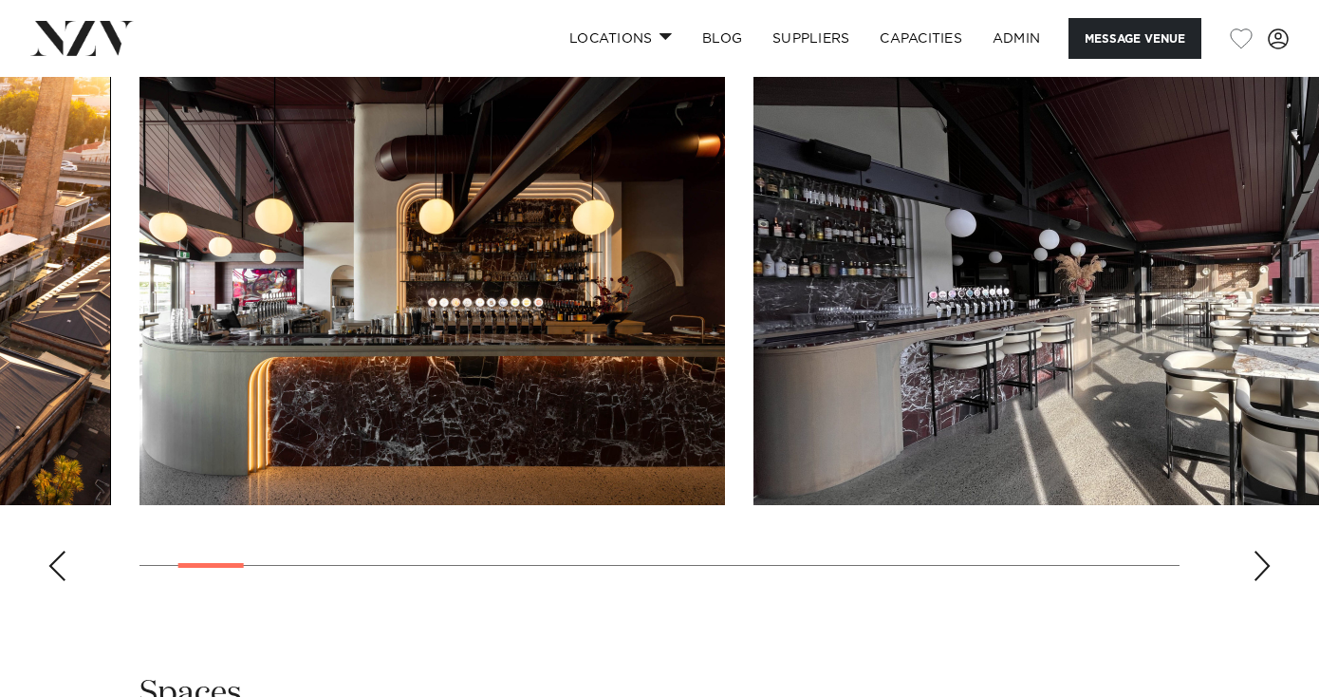
click at [1264, 558] on div "Next slide" at bounding box center [1262, 566] width 19 height 30
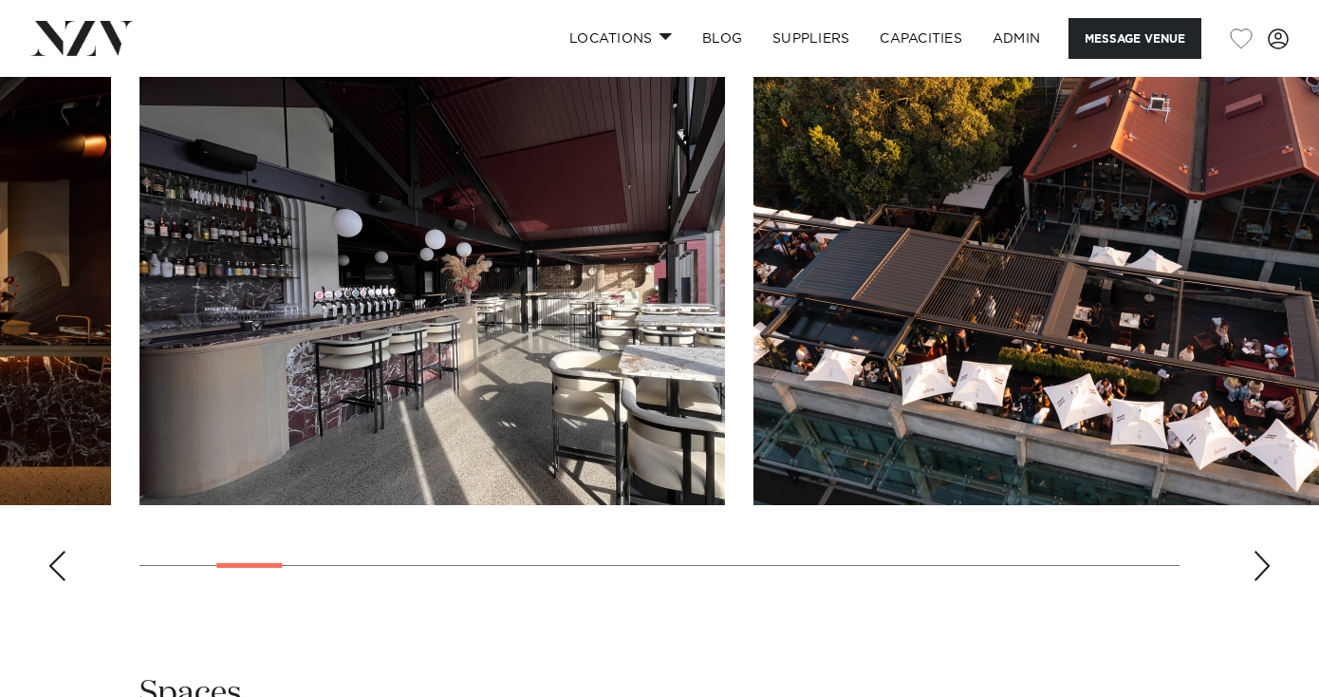
click at [1264, 558] on div "Next slide" at bounding box center [1262, 566] width 19 height 30
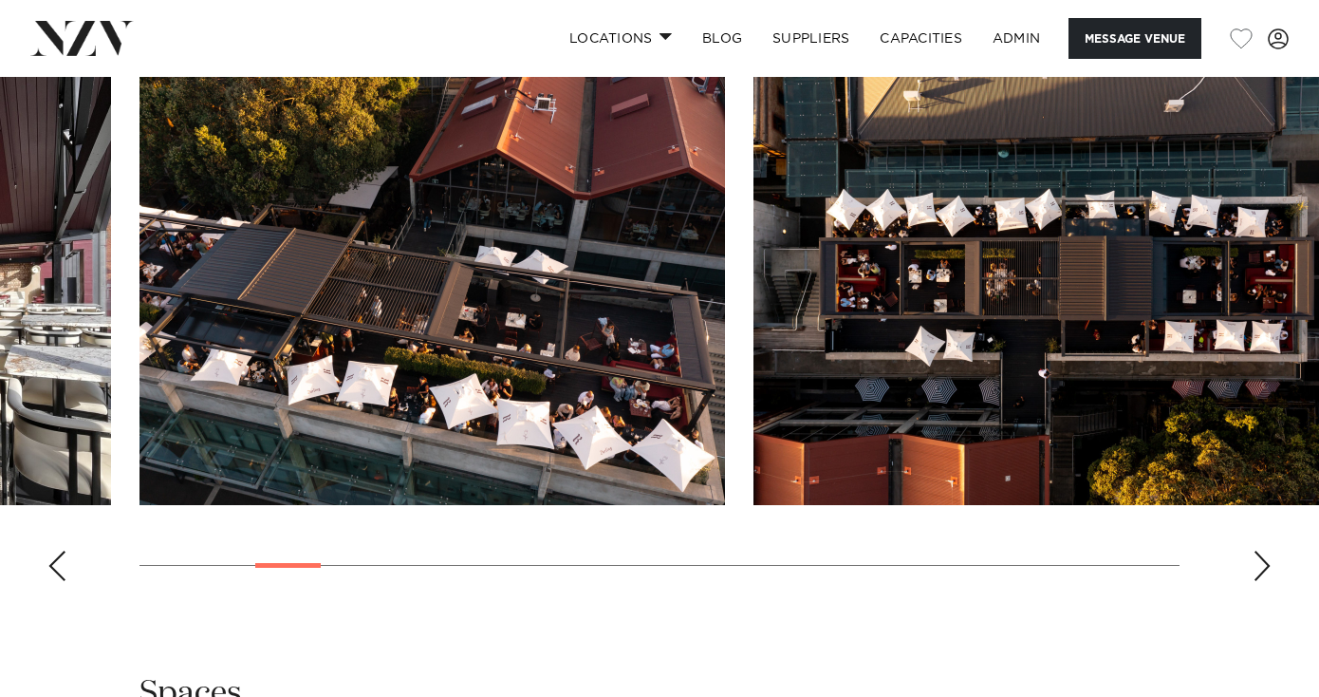
click at [792, 260] on img "5 / 27" at bounding box center [1047, 290] width 586 height 430
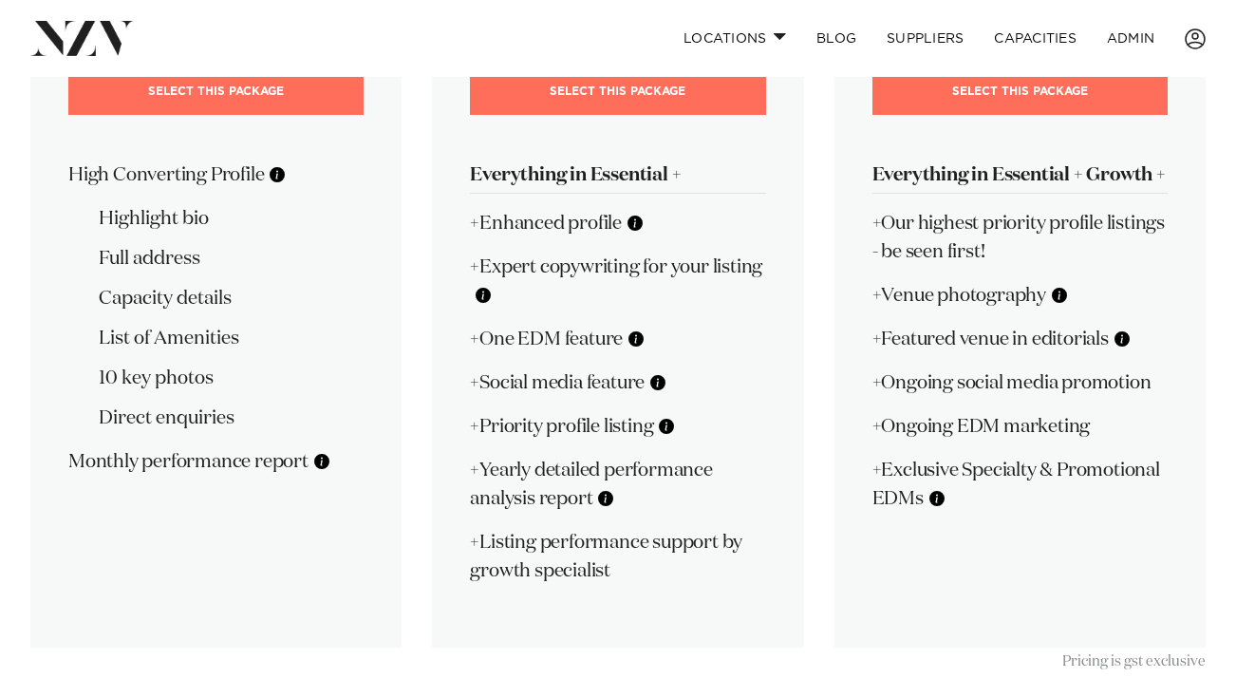
scroll to position [525, 0]
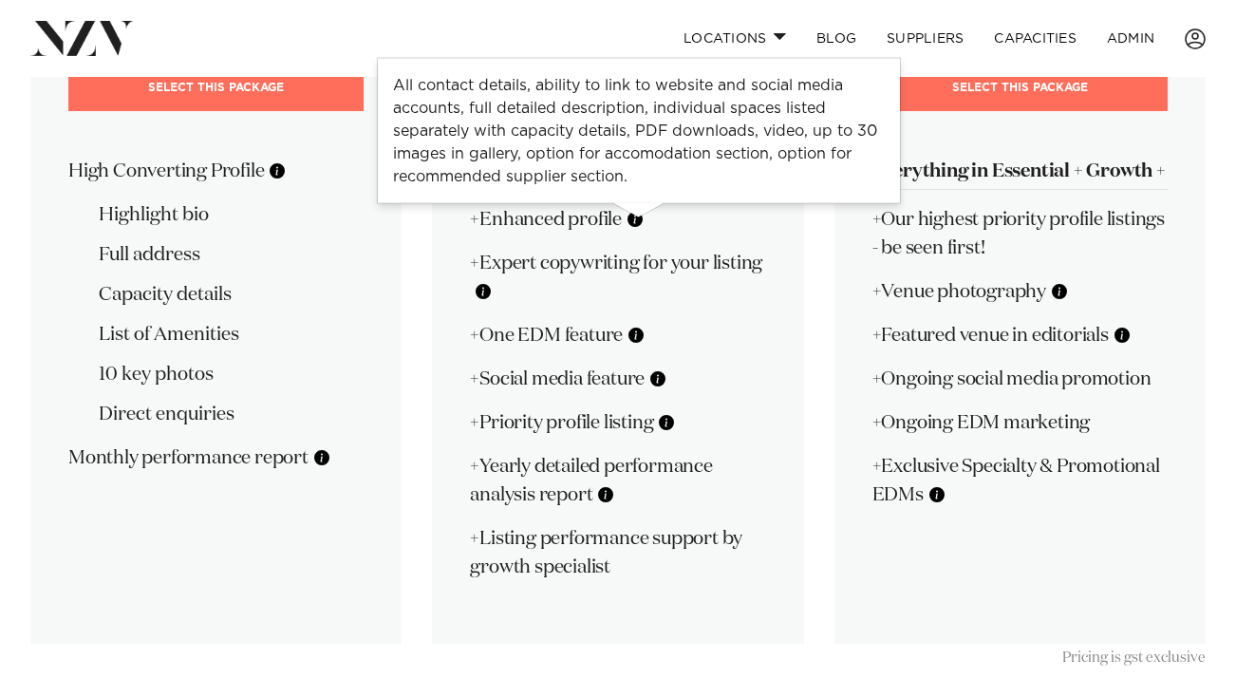
click at [729, 312] on div "🍾 Growth $159 +GST / mo Billed monthly Event bookings are an important part of …" at bounding box center [617, 172] width 371 height 941
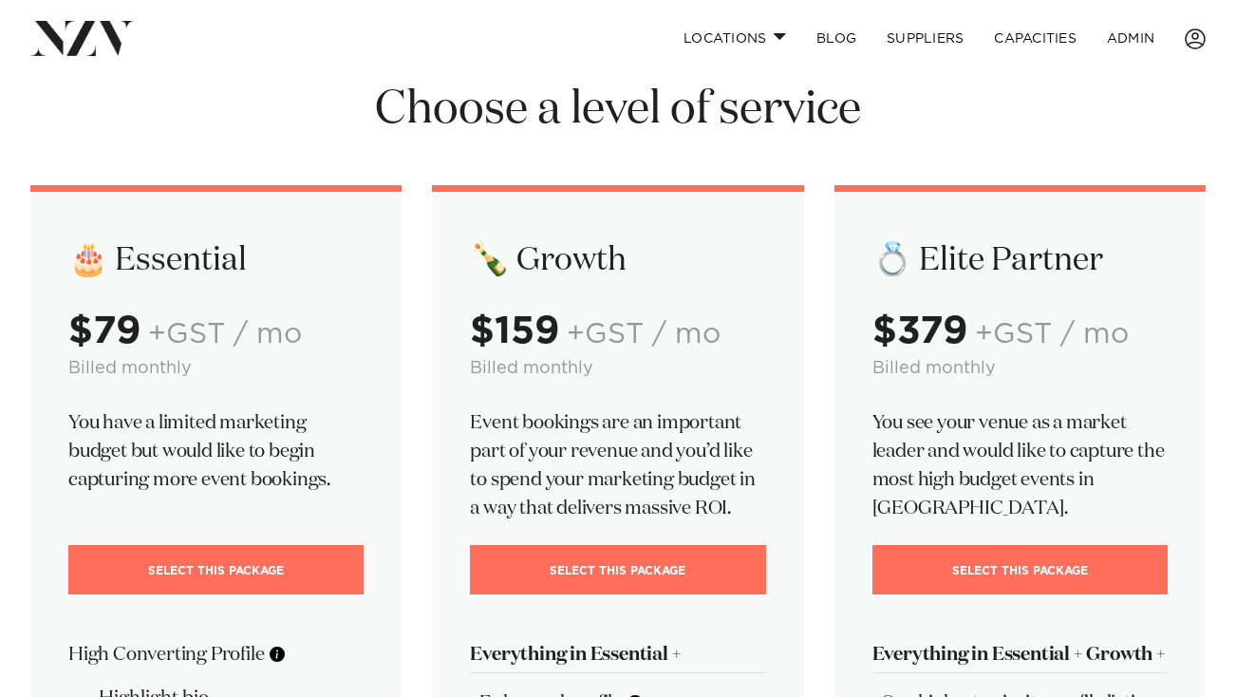
scroll to position [45, 0]
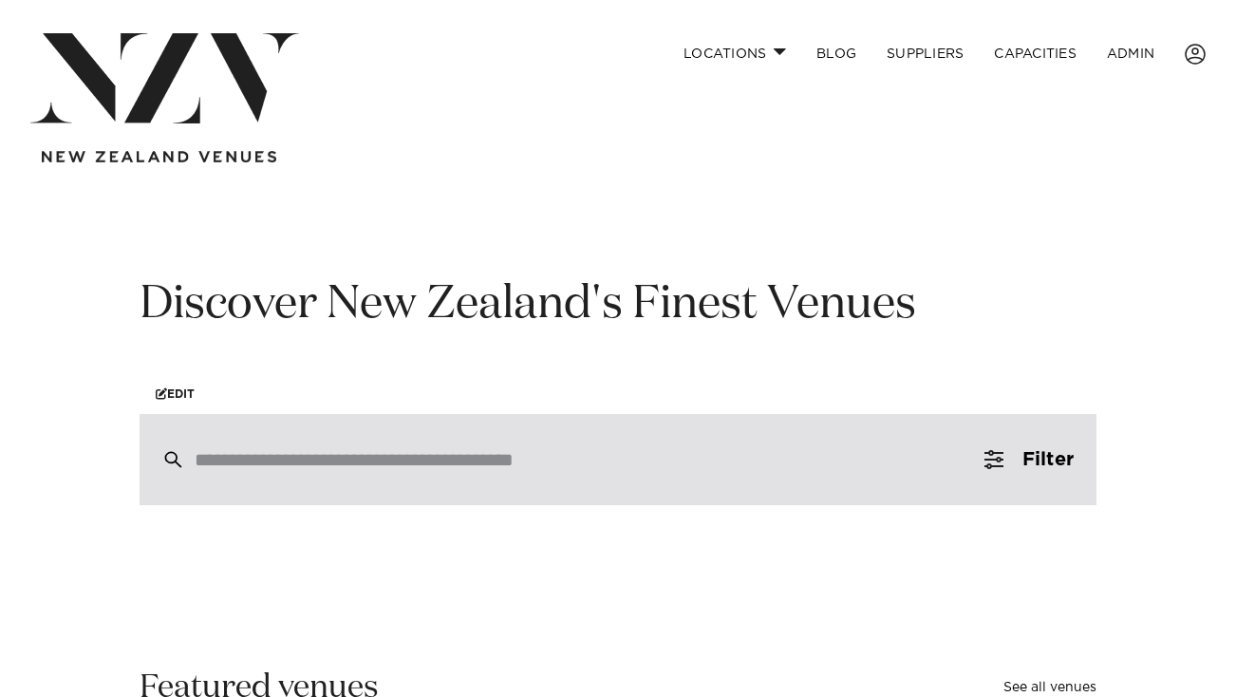
click at [289, 457] on input "search" at bounding box center [578, 459] width 766 height 21
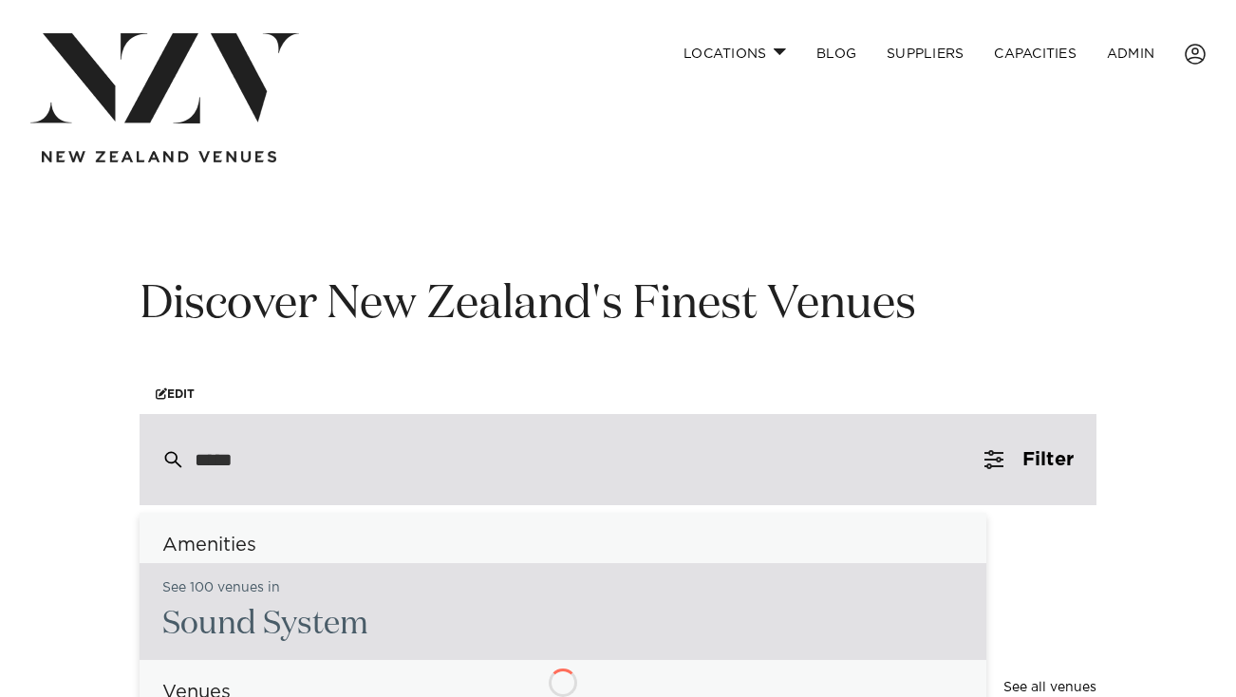
click at [289, 457] on input "*****" at bounding box center [578, 459] width 766 height 21
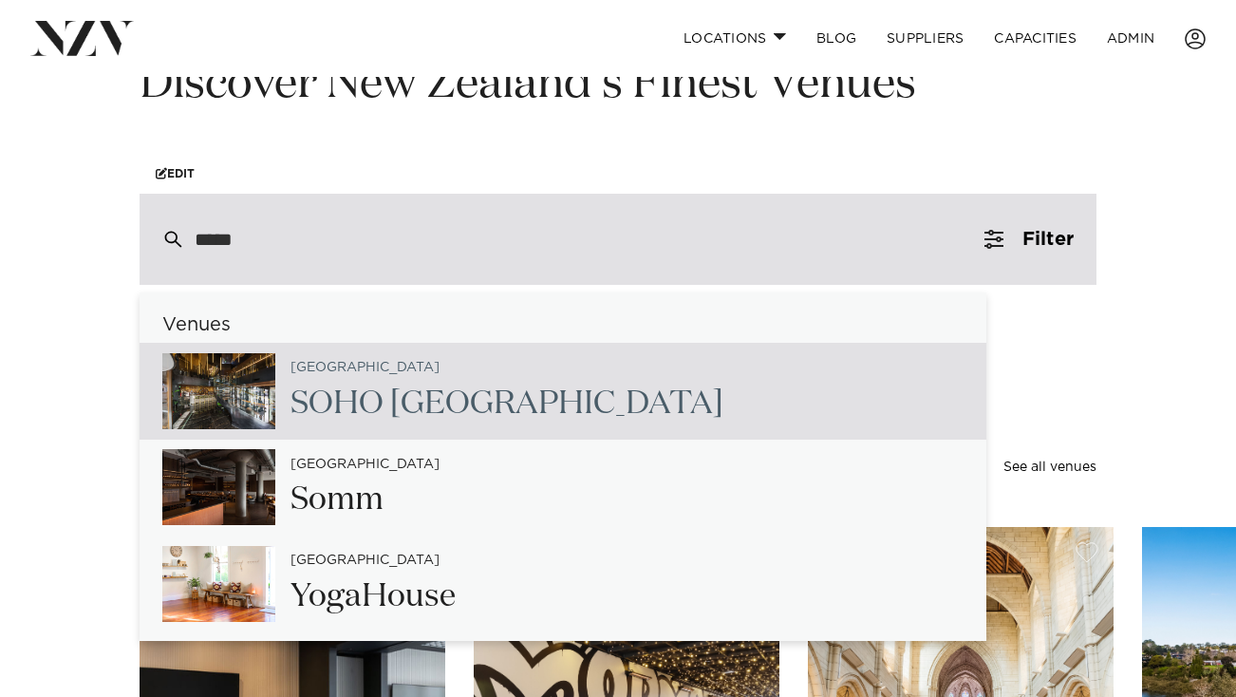
scroll to position [246, 0]
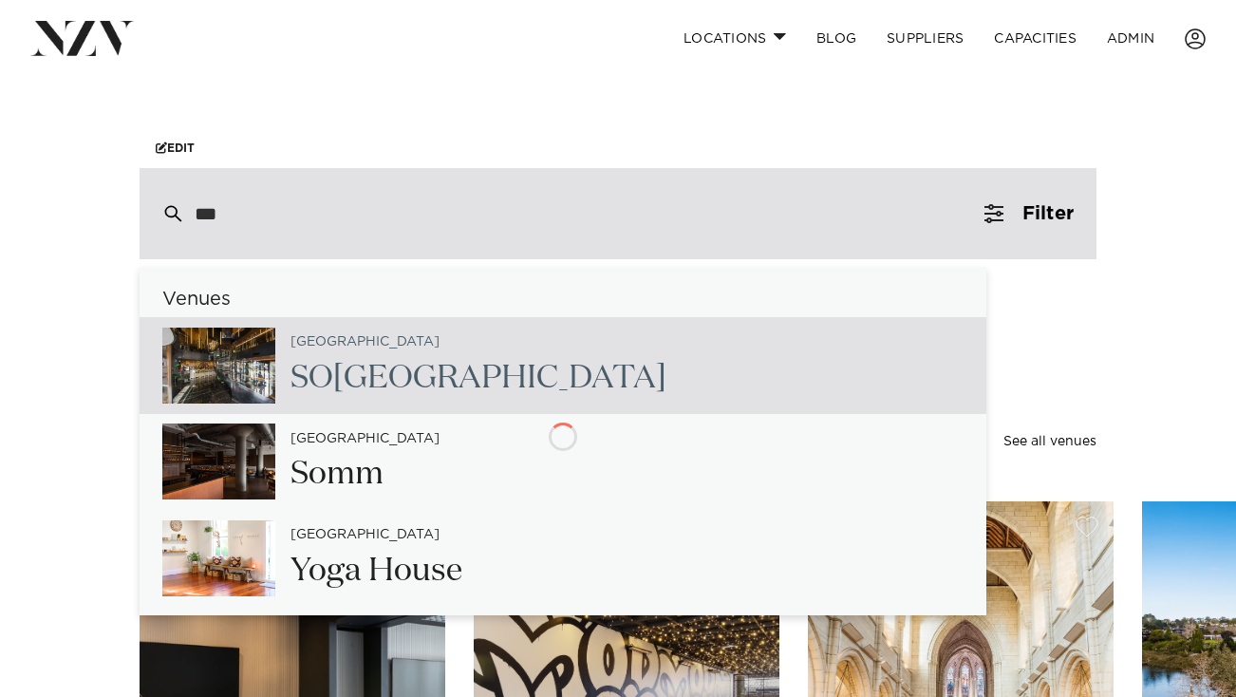
type input "**"
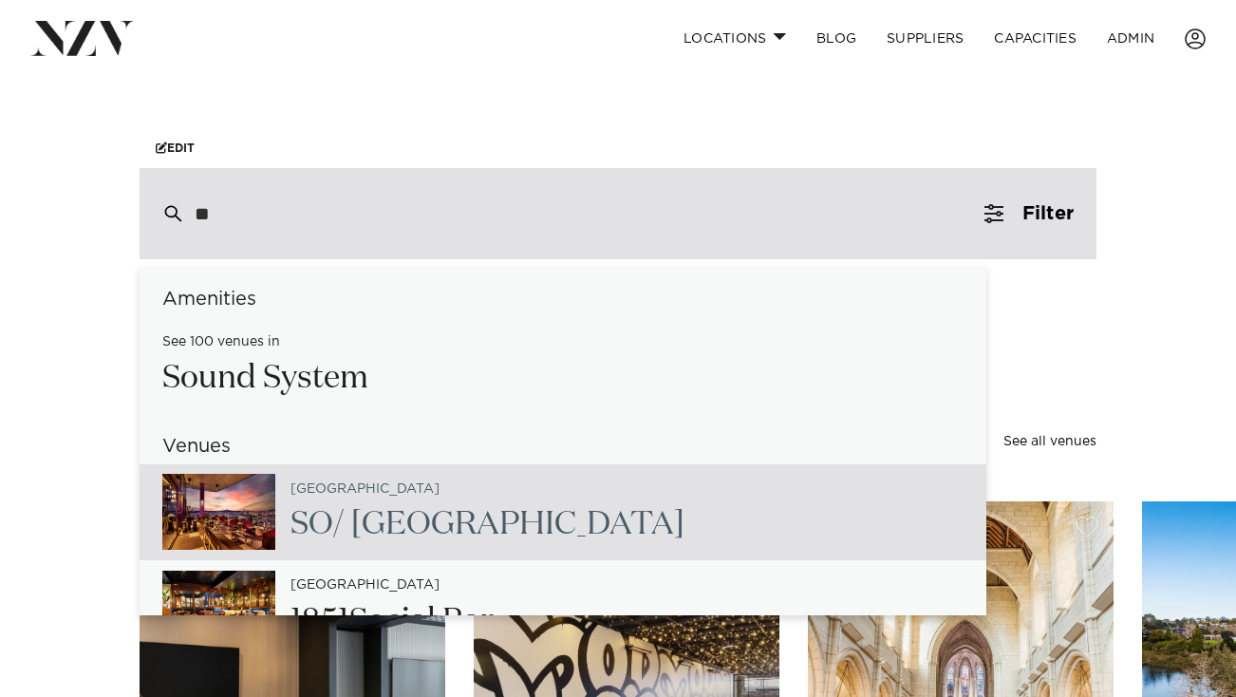
click at [341, 546] on h2 "SO / Auckland" at bounding box center [487, 524] width 394 height 43
type input "**********"
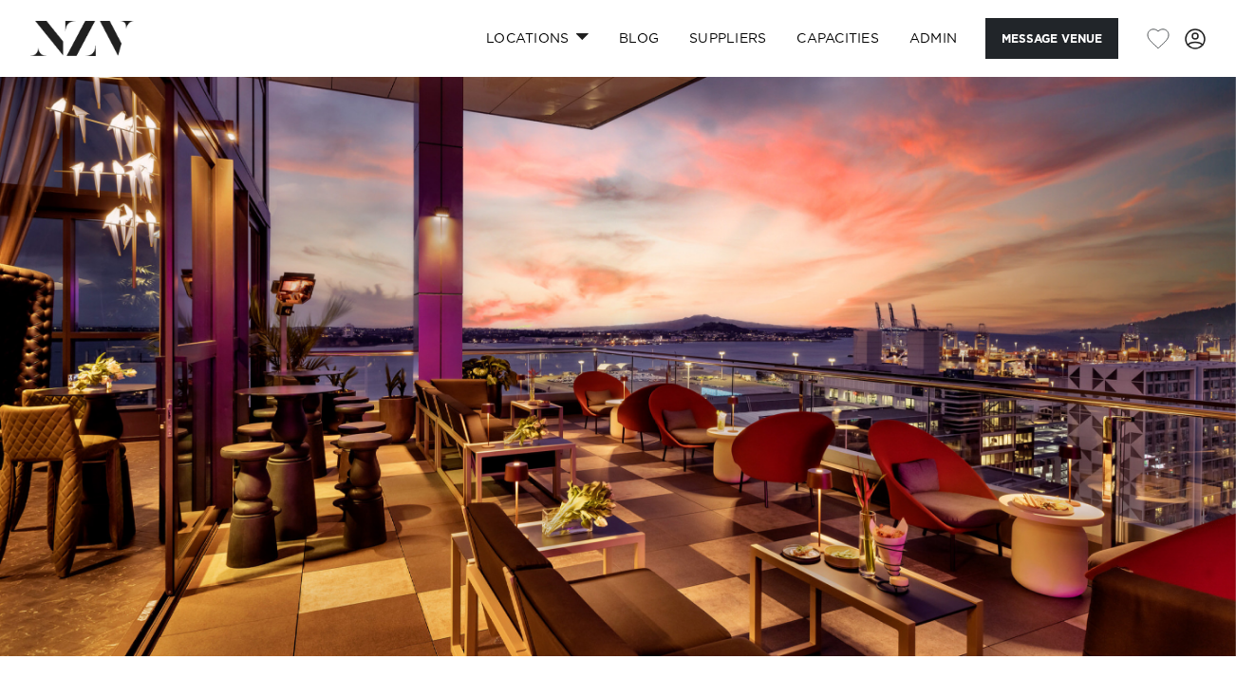
click at [86, 32] on img at bounding box center [81, 38] width 103 height 34
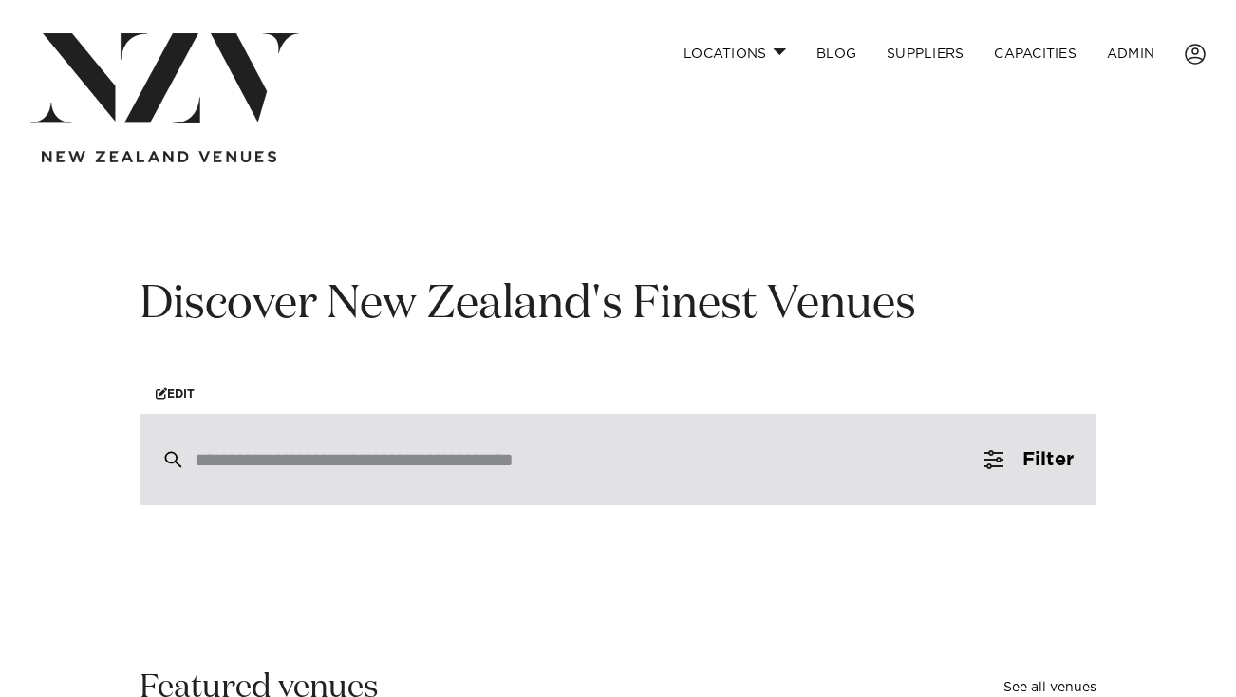
click at [242, 493] on div at bounding box center [618, 459] width 957 height 91
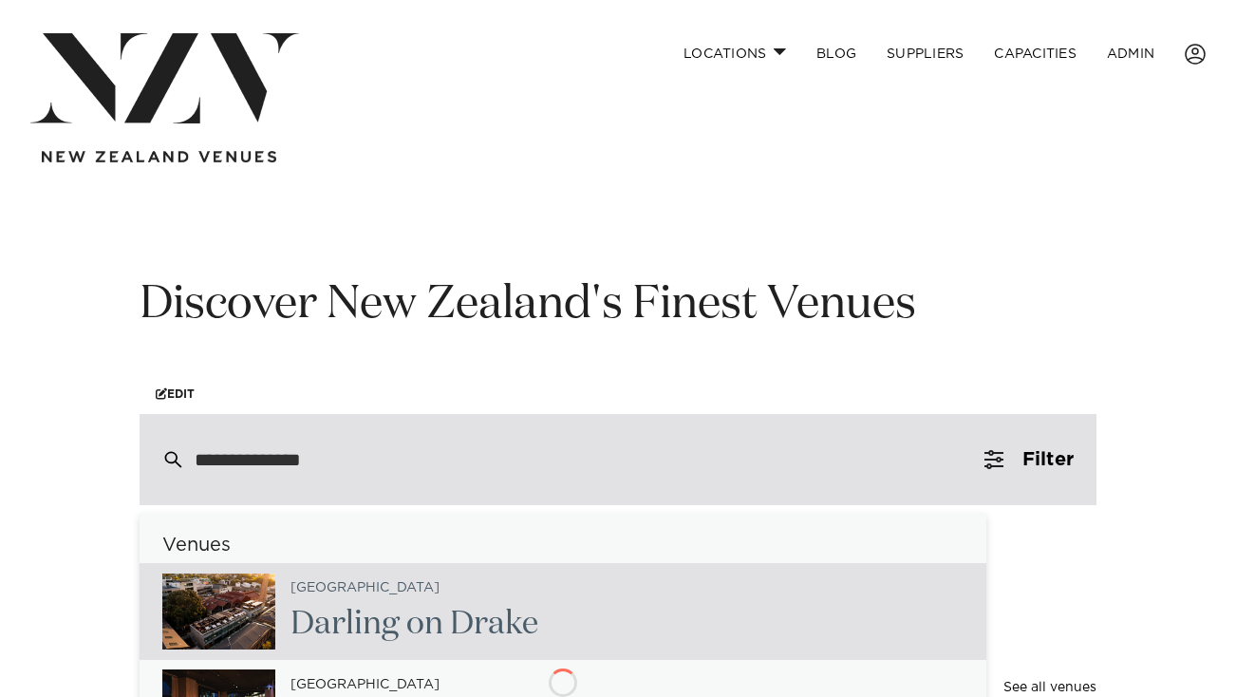
type input "**********"
click at [232, 608] on img at bounding box center [218, 611] width 113 height 76
type input "**********"
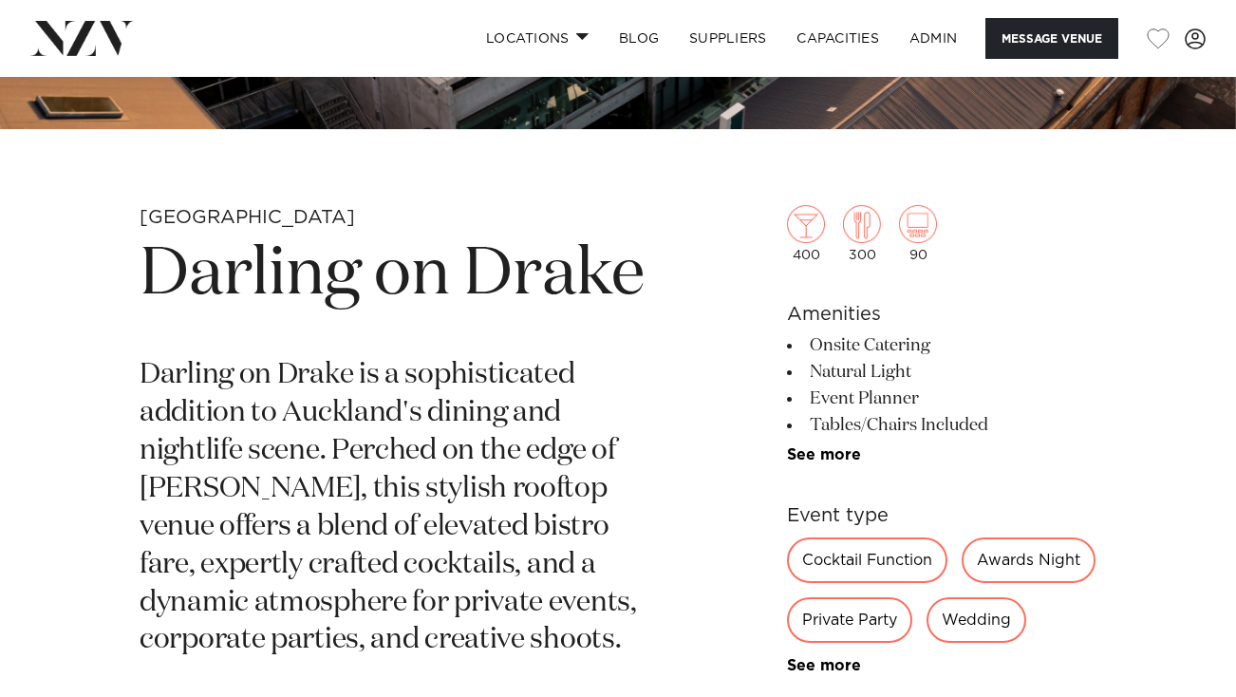
scroll to position [534, 0]
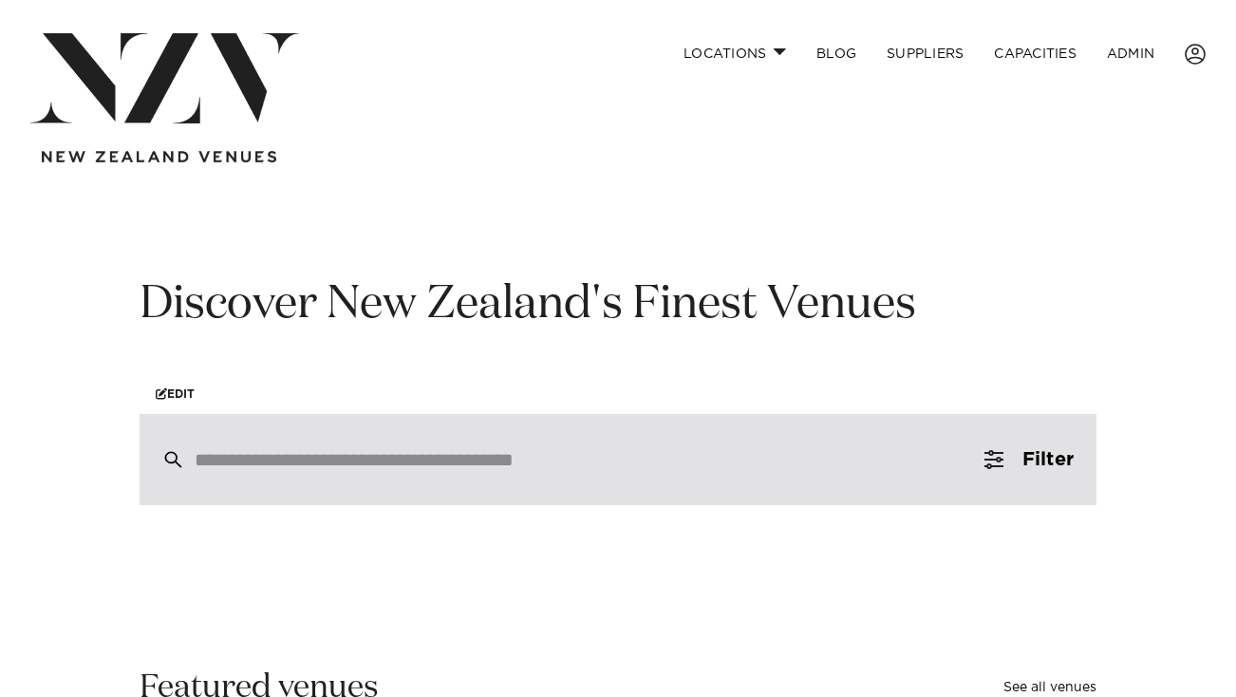
click at [243, 482] on div at bounding box center [618, 459] width 957 height 91
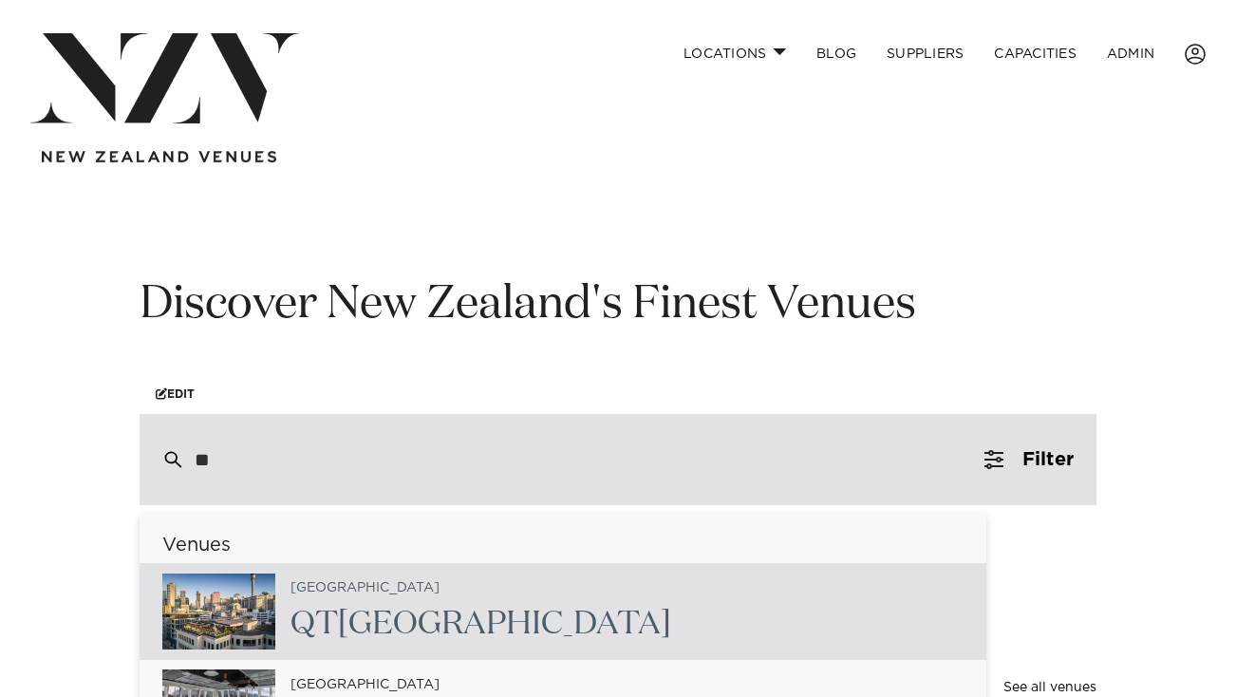
type input "**"
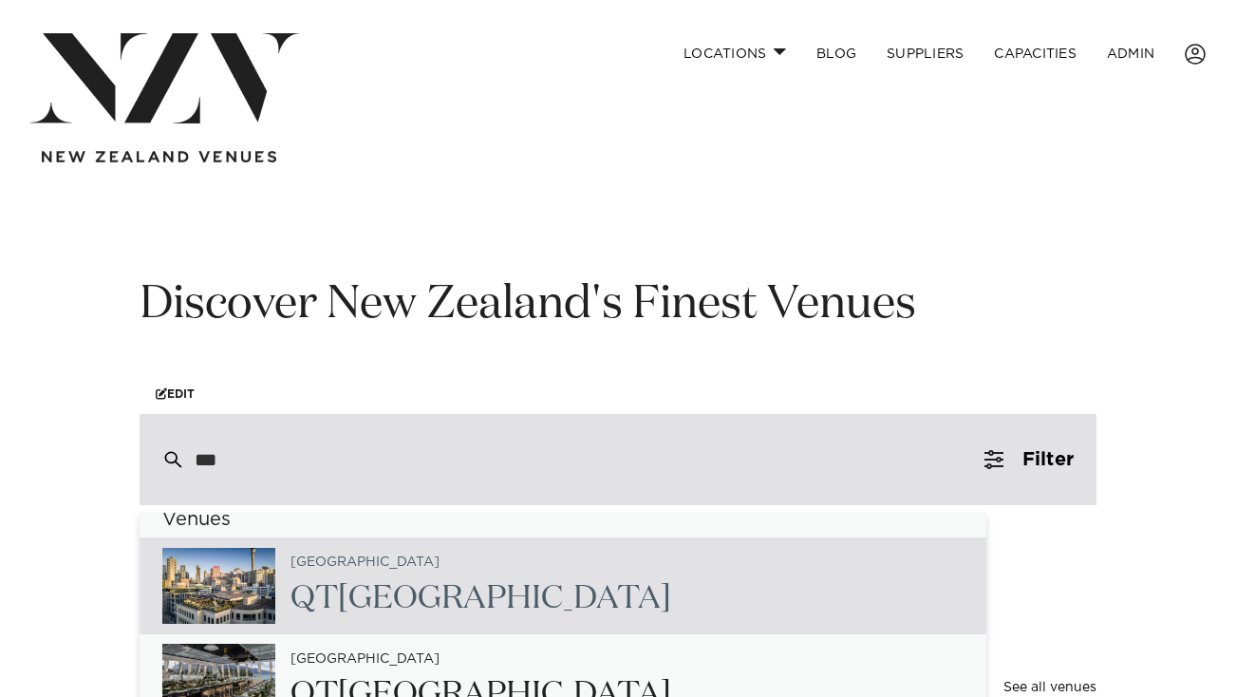
scroll to position [30, 0]
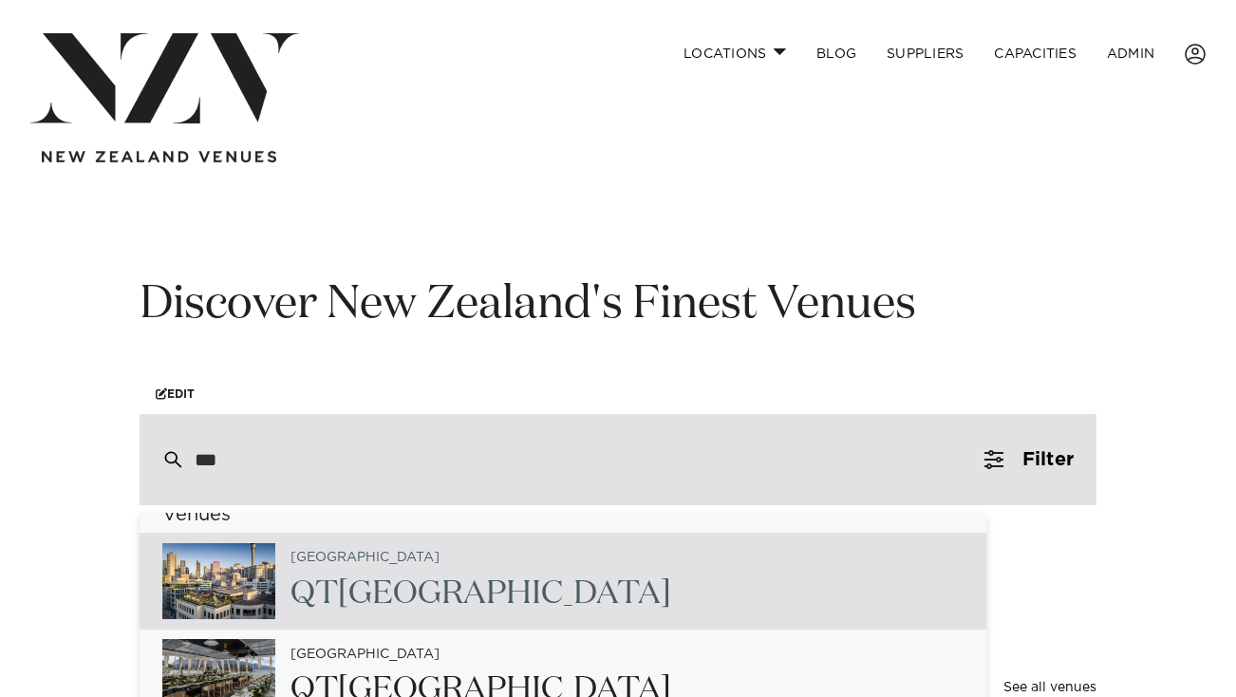
click at [330, 589] on span "QT" at bounding box center [313, 593] width 47 height 32
type input "**********"
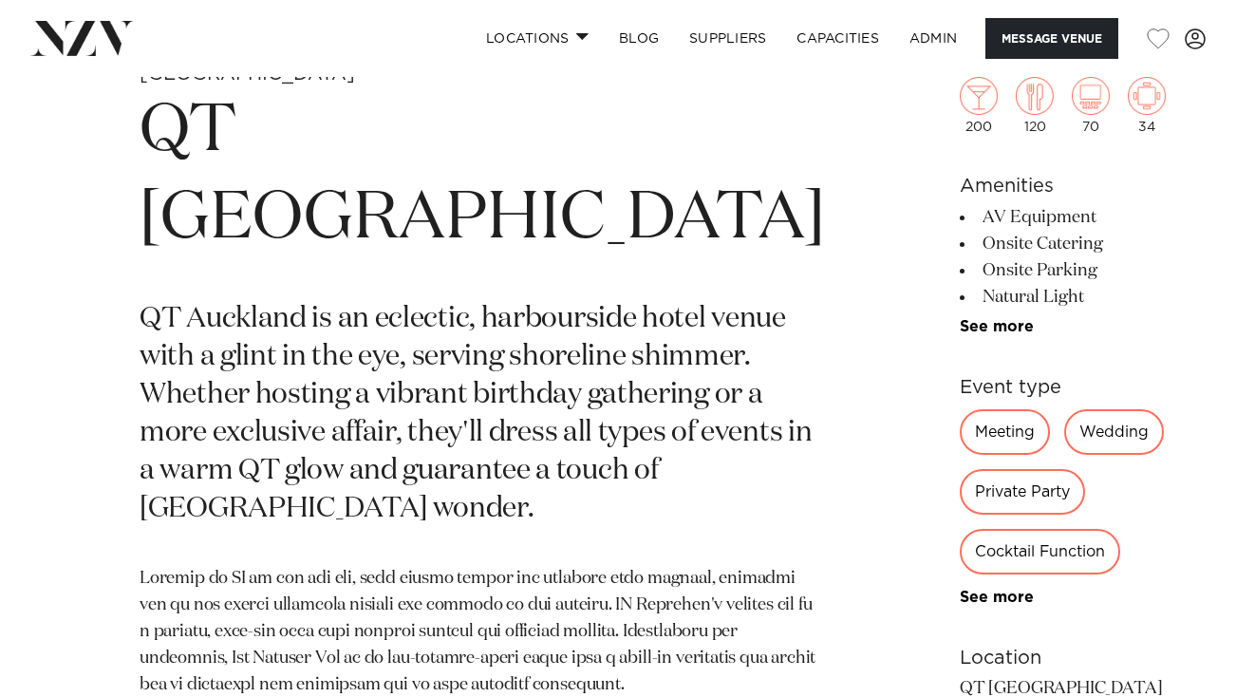
scroll to position [671, 0]
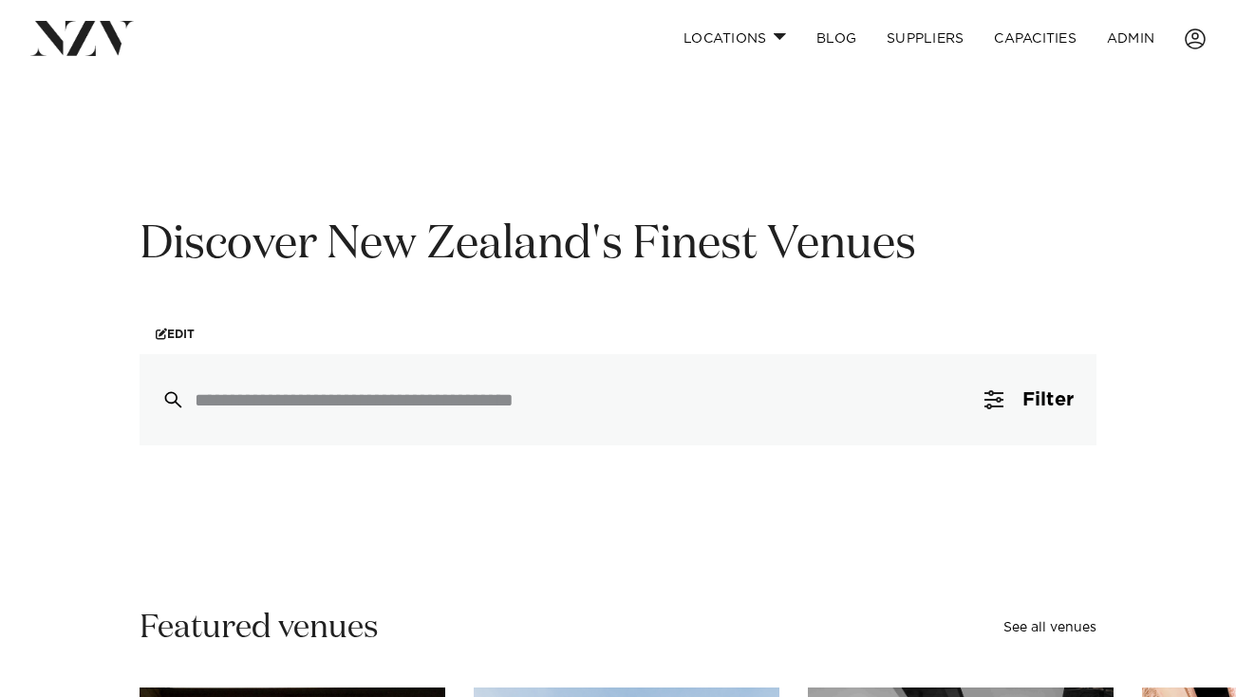
scroll to position [64, 0]
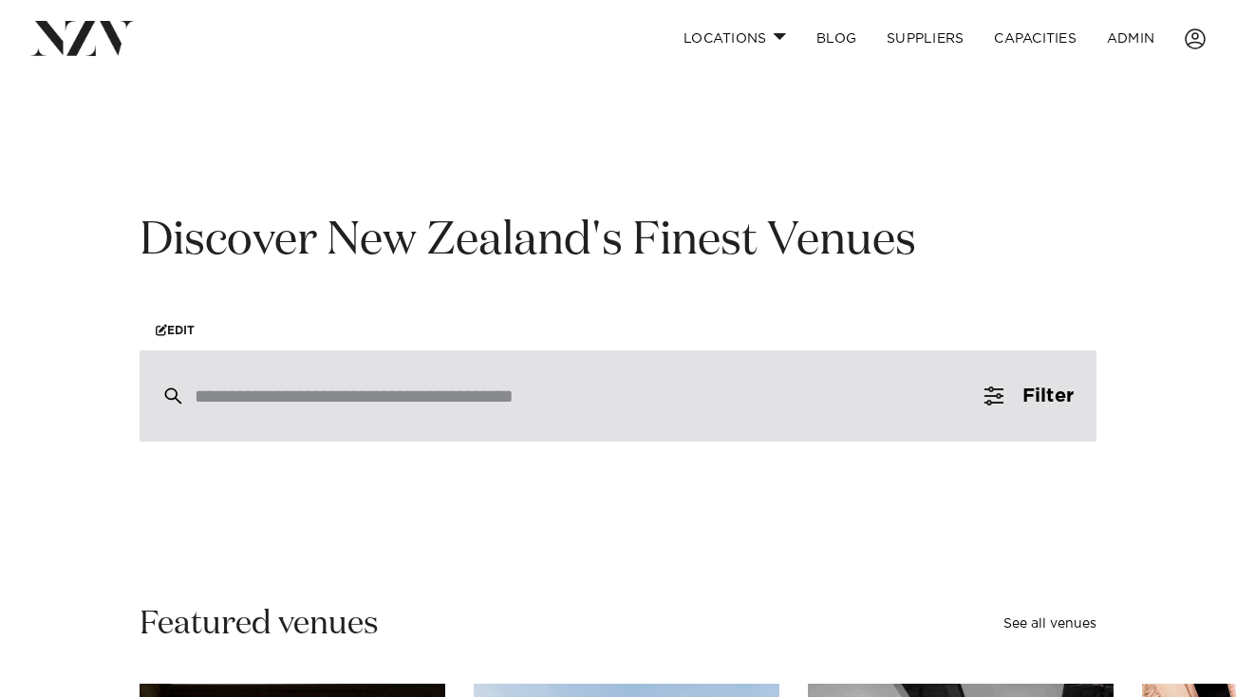
click at [537, 440] on div at bounding box center [618, 395] width 957 height 91
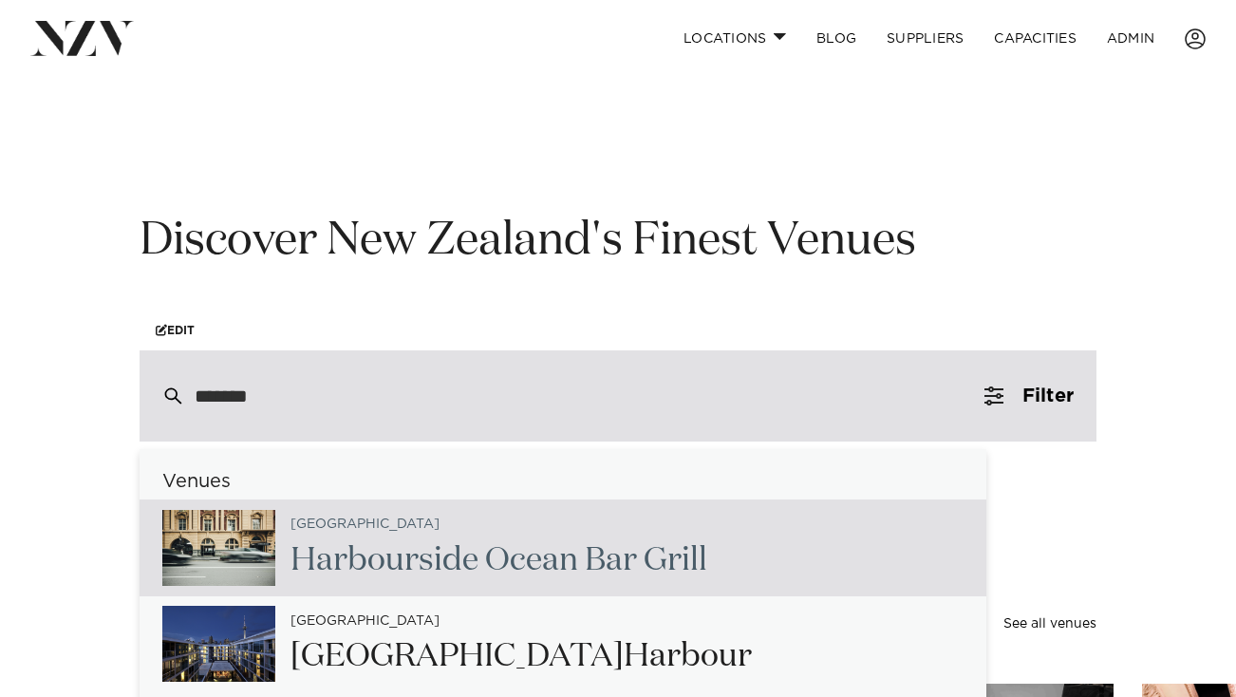
click at [332, 409] on div "*******" at bounding box center [618, 395] width 957 height 91
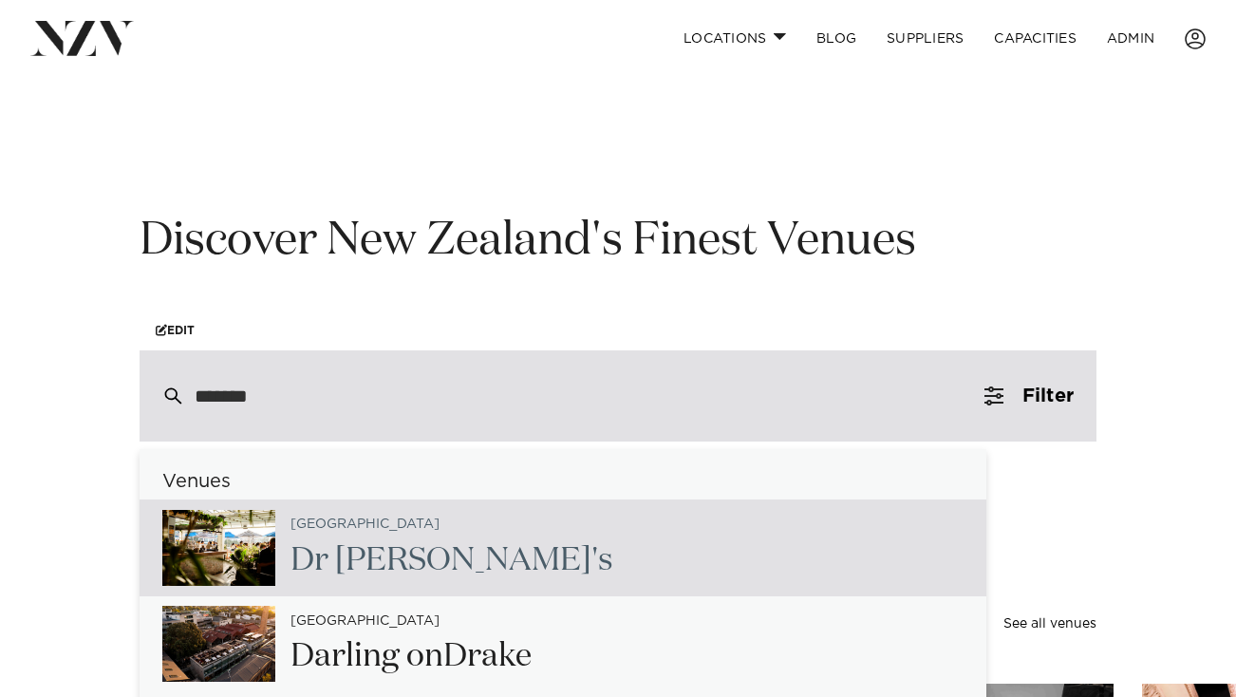
click at [336, 406] on input "*******" at bounding box center [578, 395] width 766 height 21
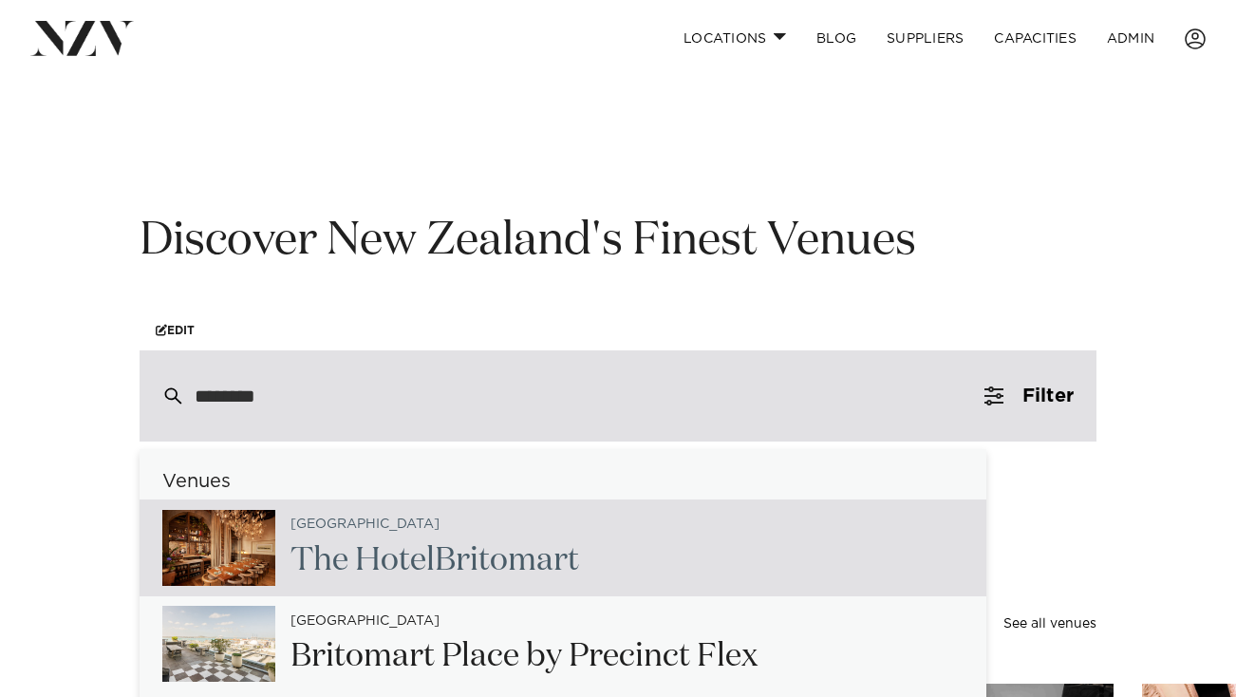
type input "*********"
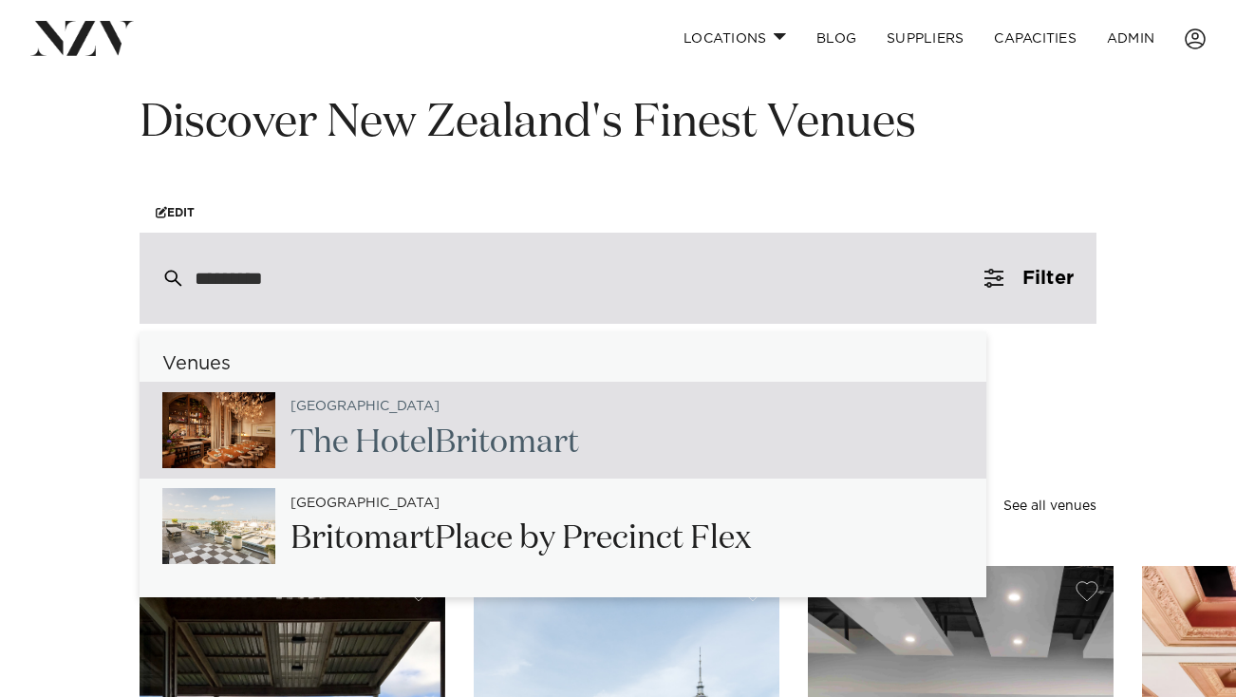
scroll to position [184, 0]
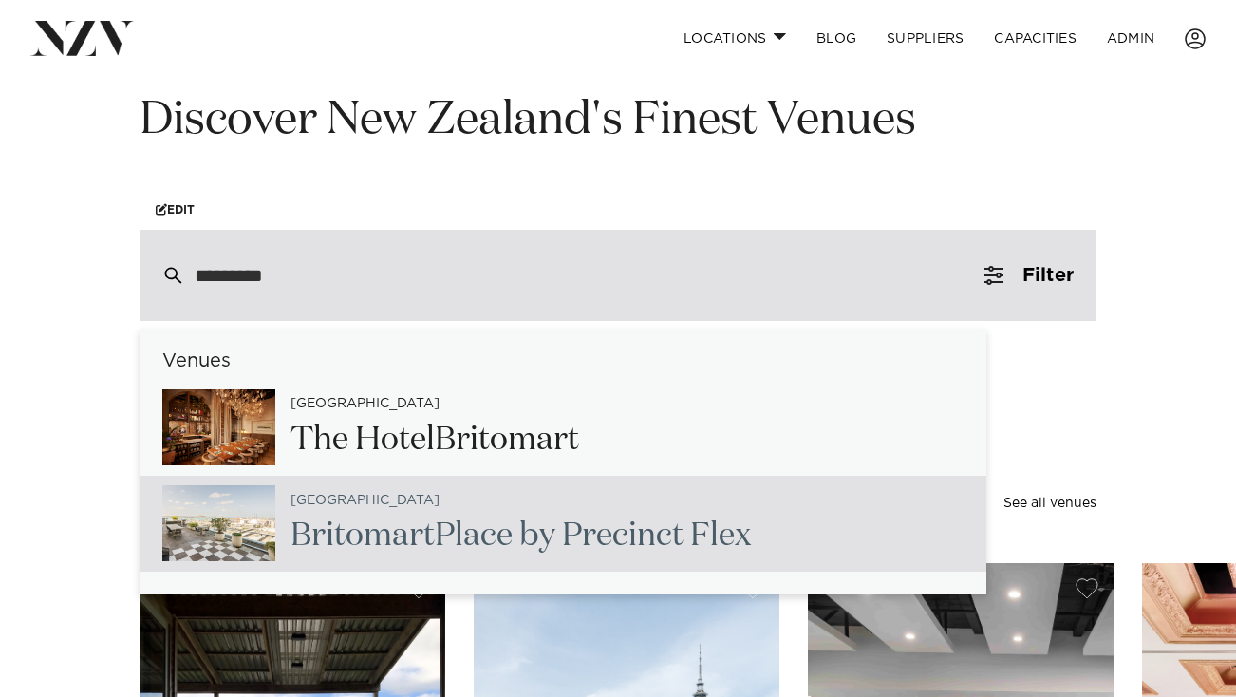
click at [603, 518] on h2 "Britomart Place by Precinct Flex" at bounding box center [520, 535] width 460 height 43
type input "**********"
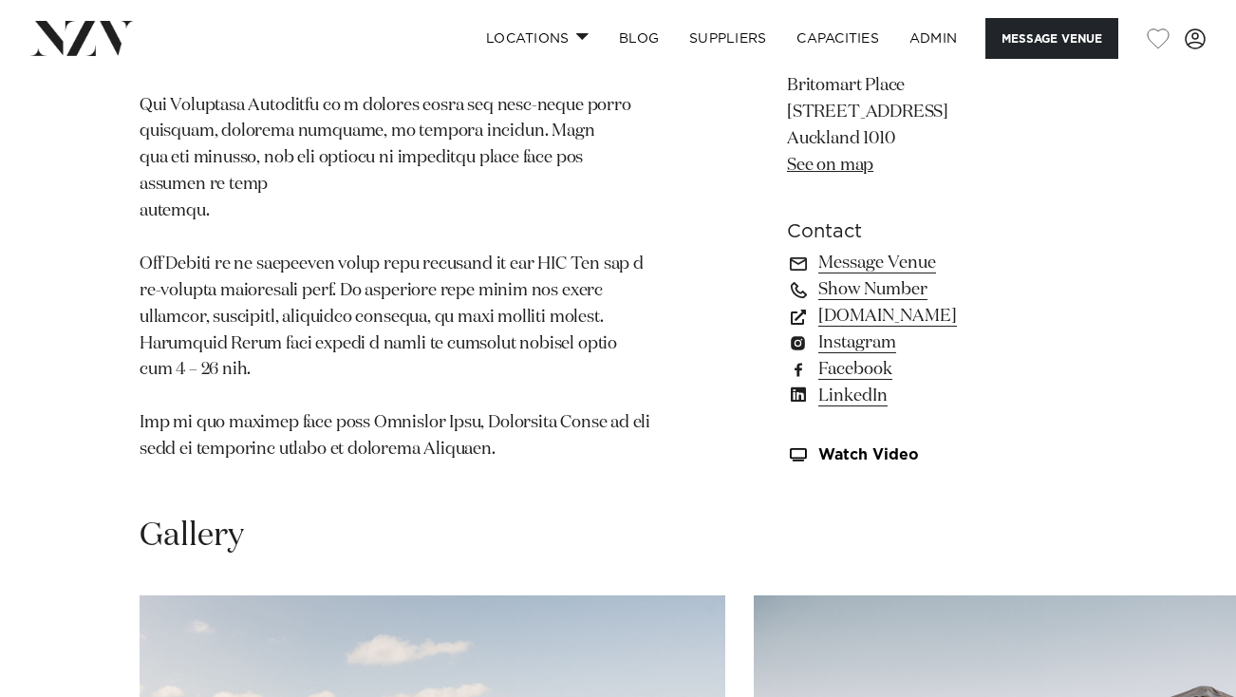
scroll to position [1325, 0]
